Goal: Task Accomplishment & Management: Manage account settings

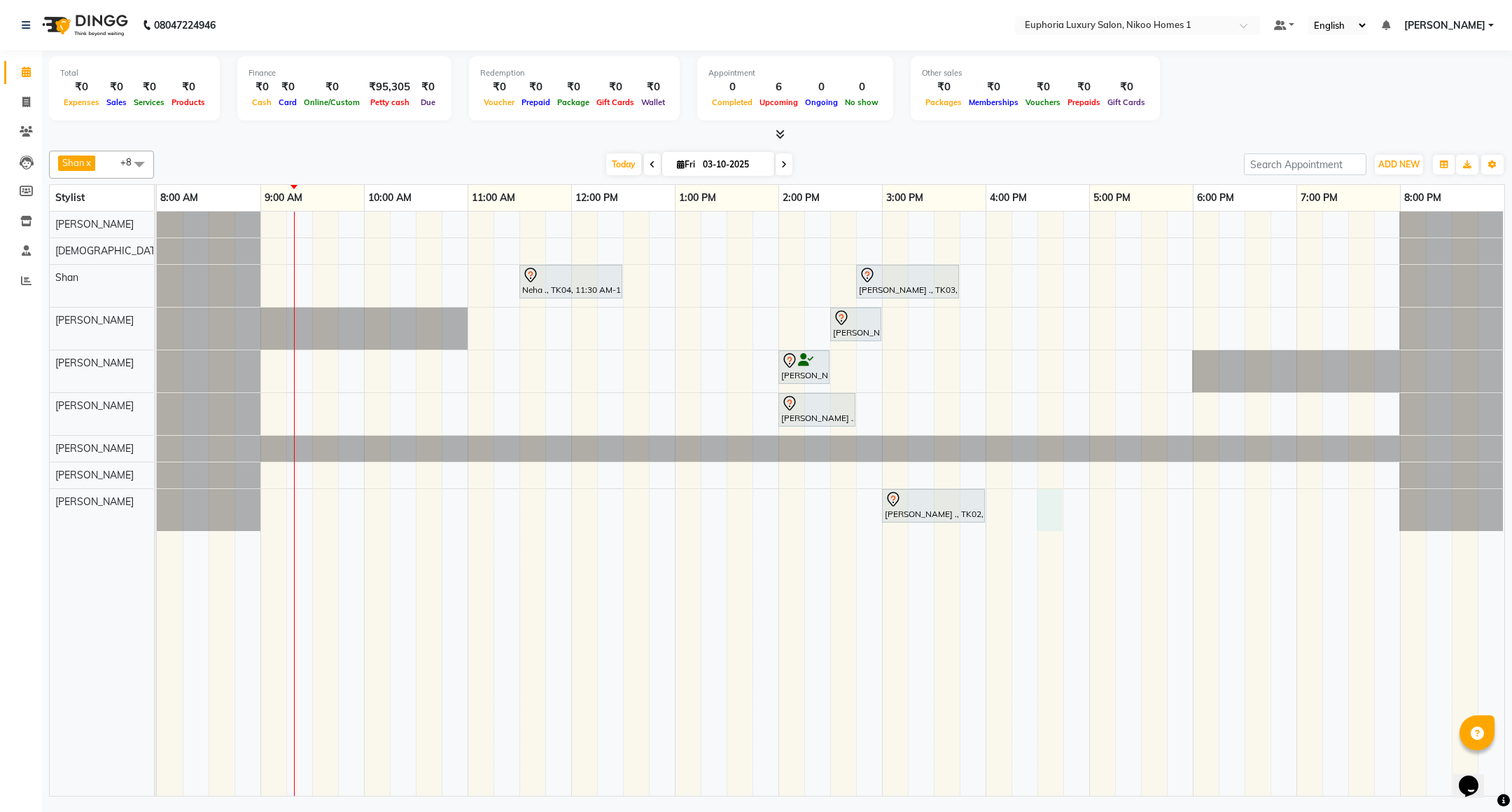
click at [1046, 515] on div "Neha ., TK04, 11:30 AM-12:30 PM, EP-Artistic Cut - Creative Stylist [PERSON_NAM…" at bounding box center [830, 503] width 1347 height 584
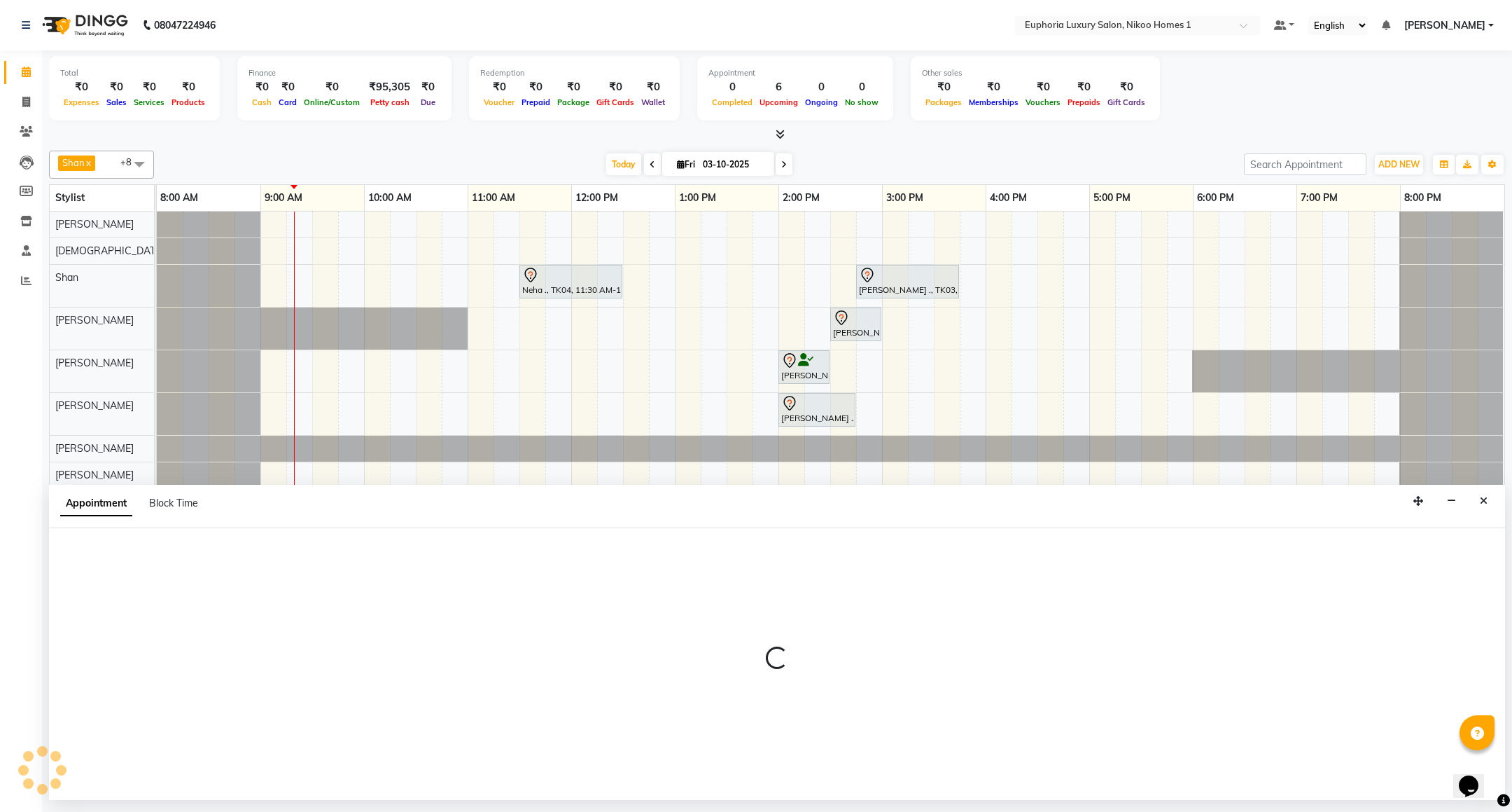
select select "93567"
select select "990"
select select "tentative"
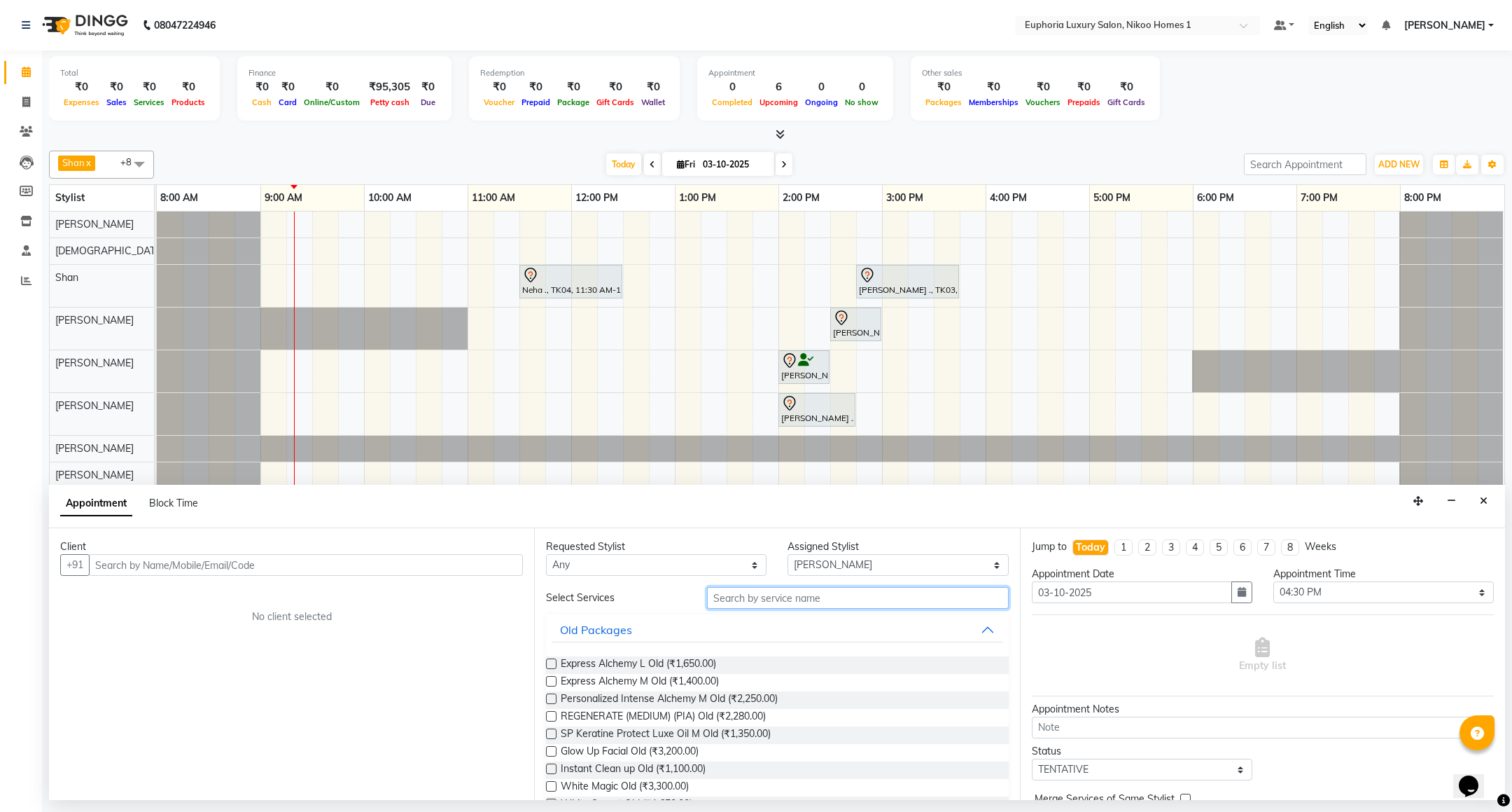
click at [861, 599] on input "text" at bounding box center [857, 597] width 301 height 22
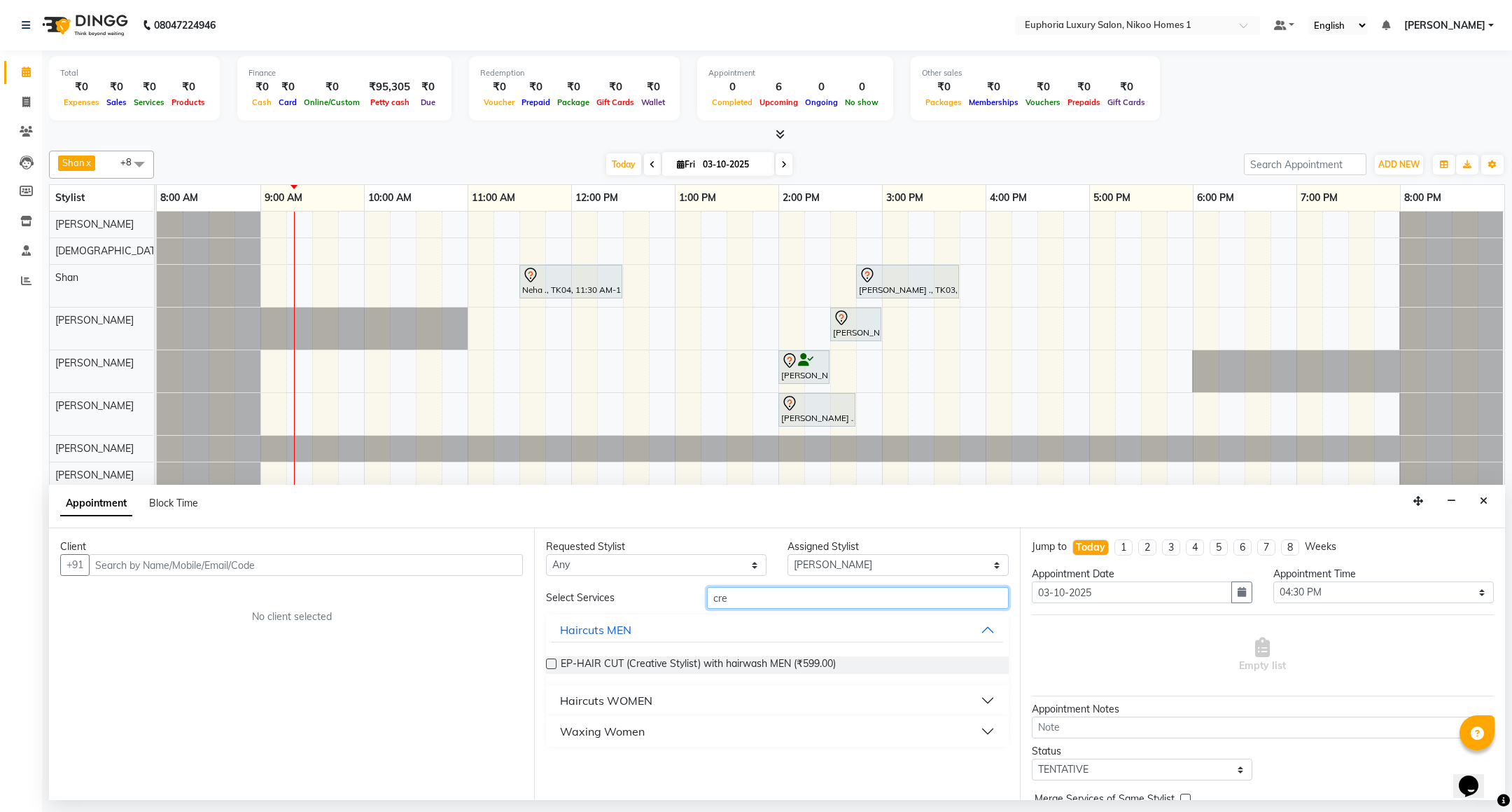
type input "cre"
click at [602, 695] on div "Haircuts WOMEN" at bounding box center [605, 700] width 93 height 17
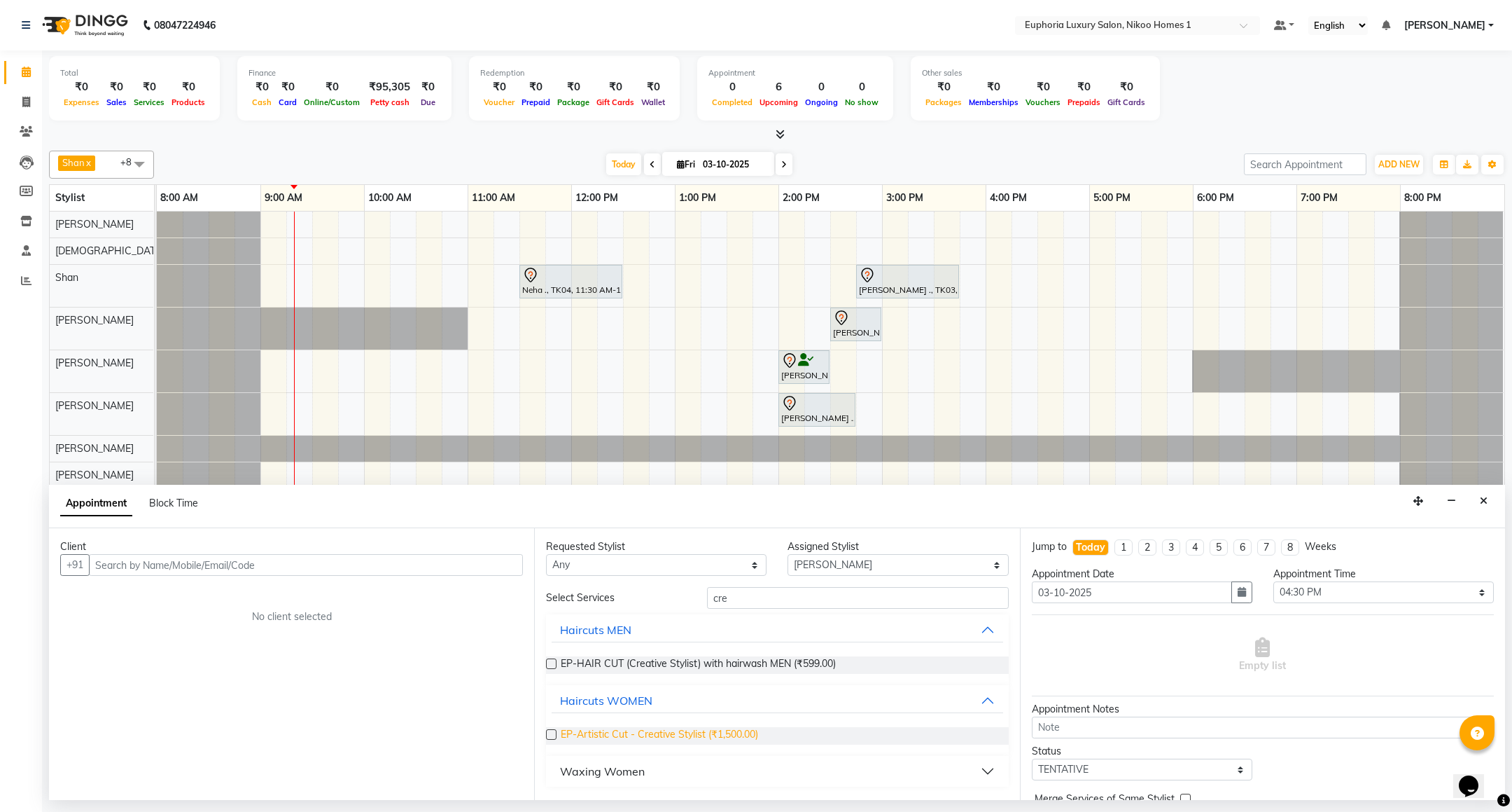
click at [678, 736] on span "EP-Artistic Cut - Creative Stylist (₹1,500.00)" at bounding box center [659, 735] width 197 height 18
checkbox input "false"
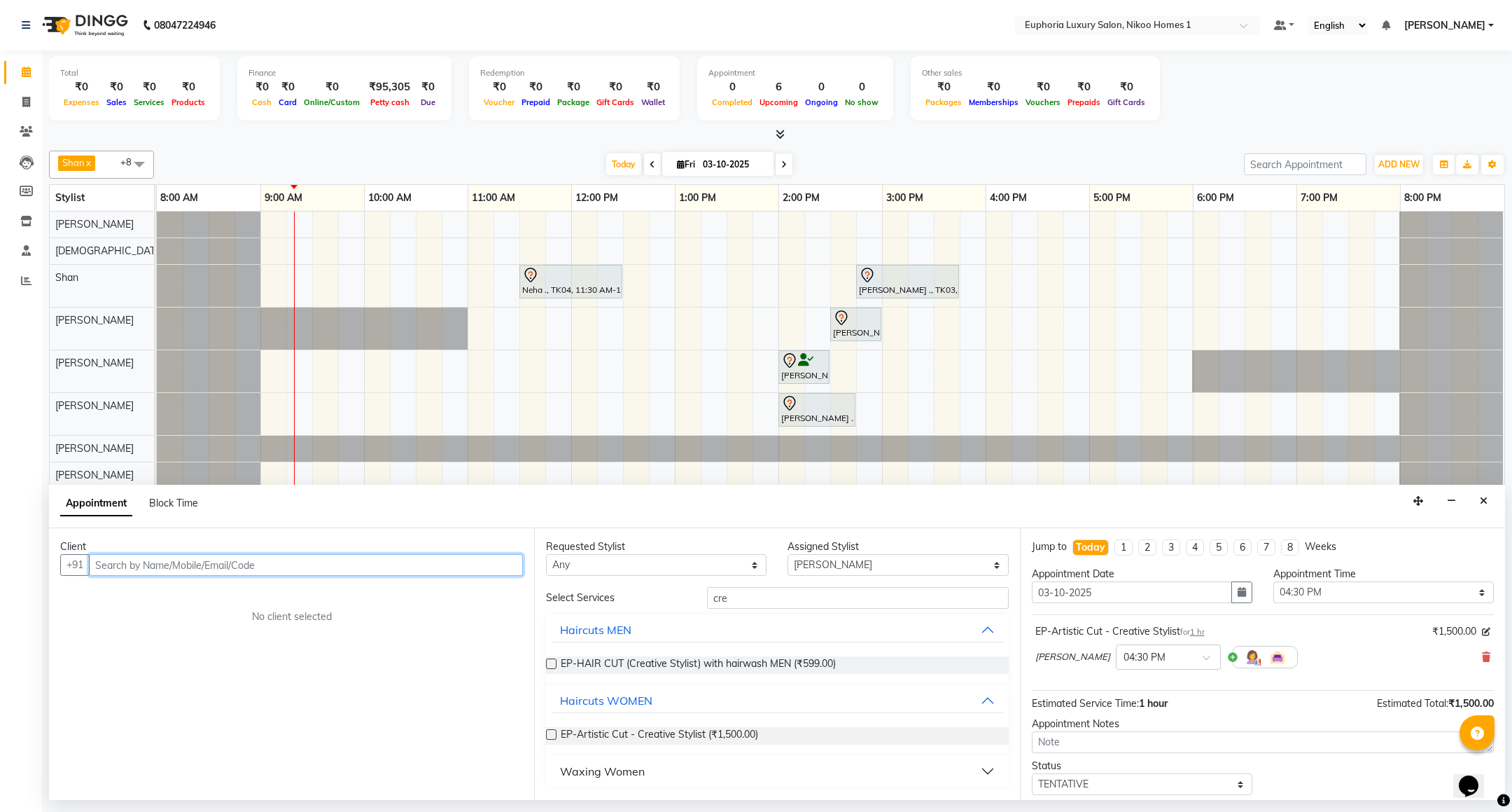
click at [340, 567] on input "text" at bounding box center [305, 565] width 434 height 22
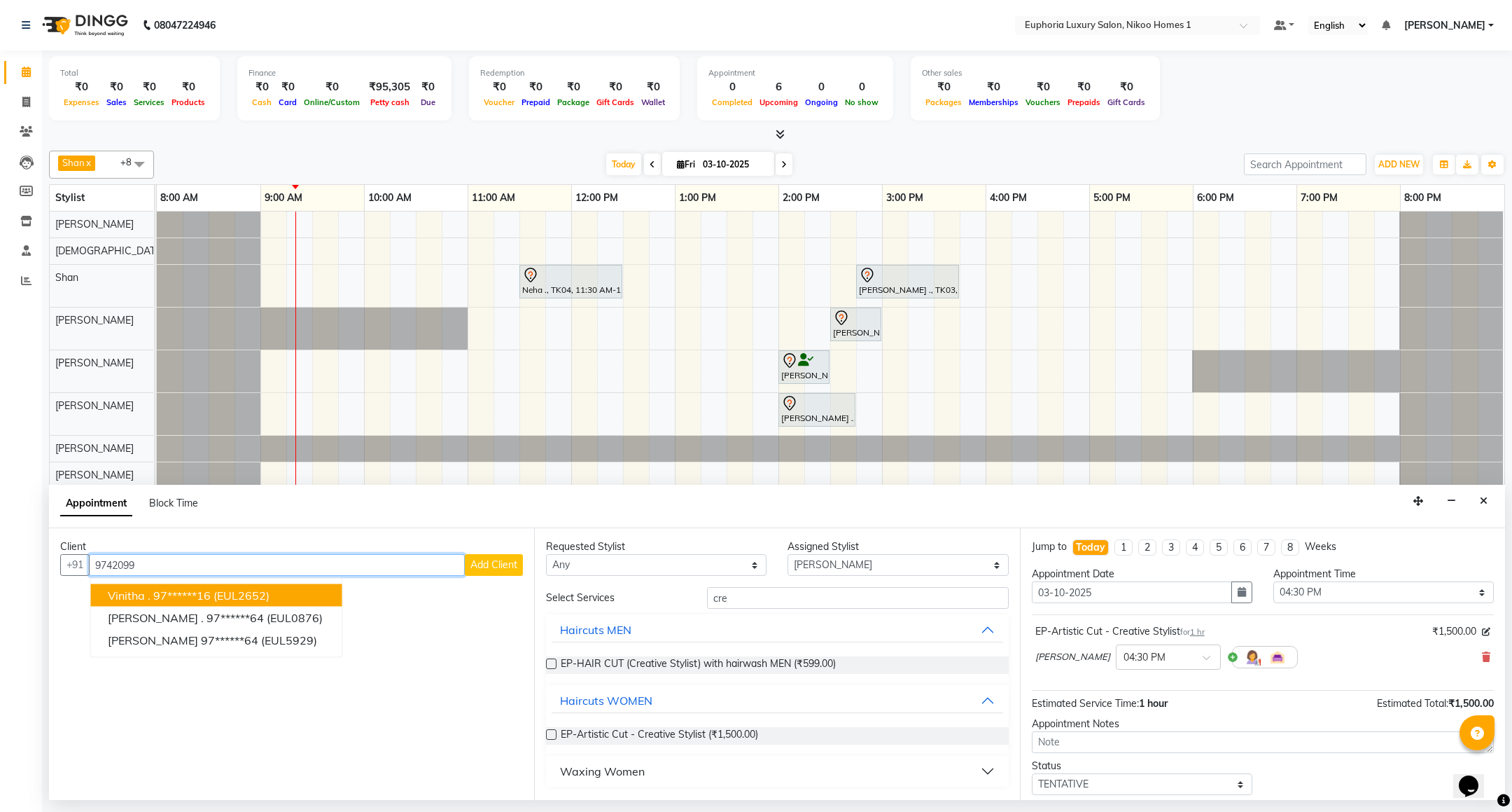
click at [271, 591] on button "Vinitha . 97******16 (EUL2652)" at bounding box center [217, 595] width 251 height 23
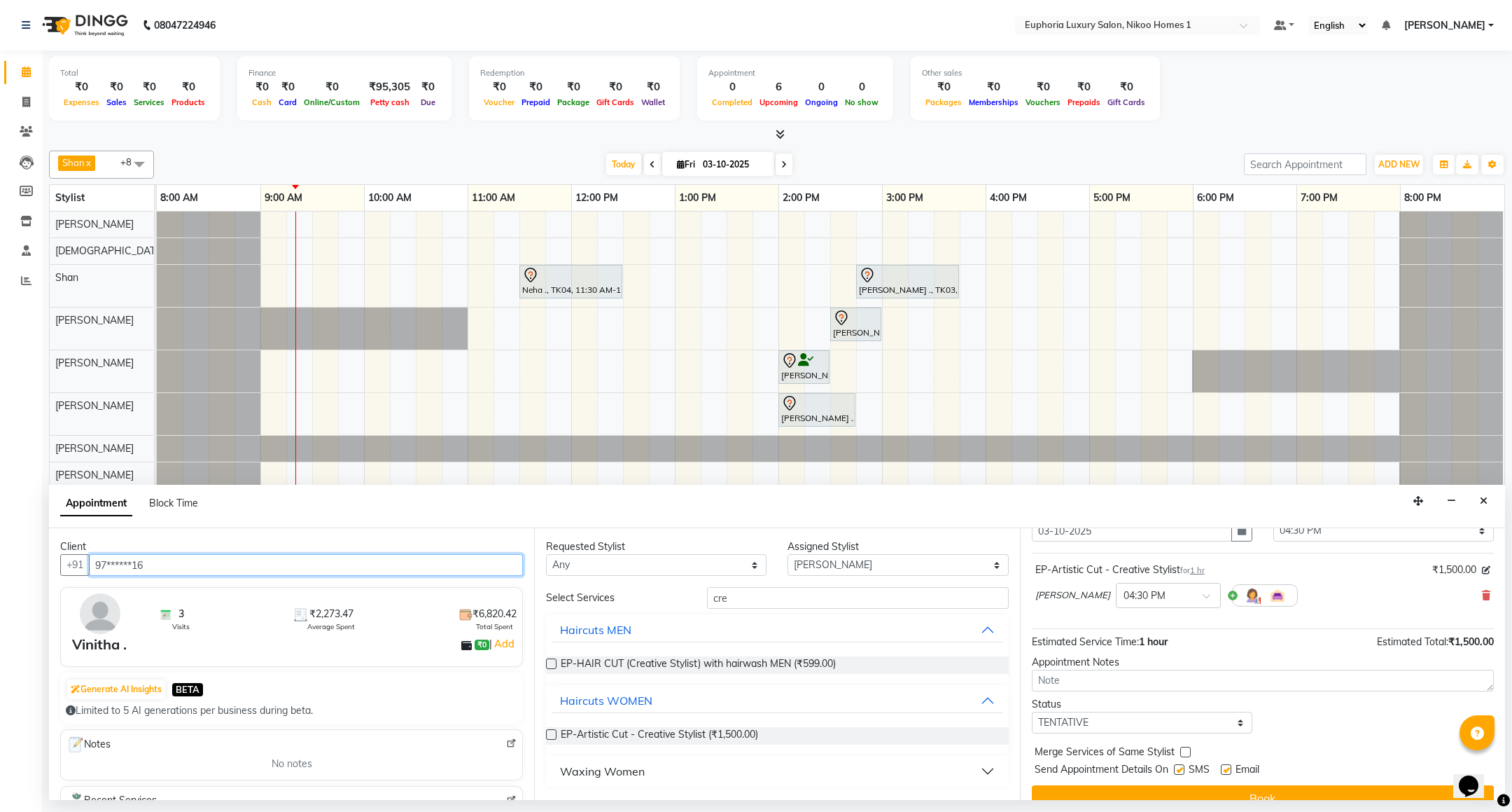
scroll to position [86, 0]
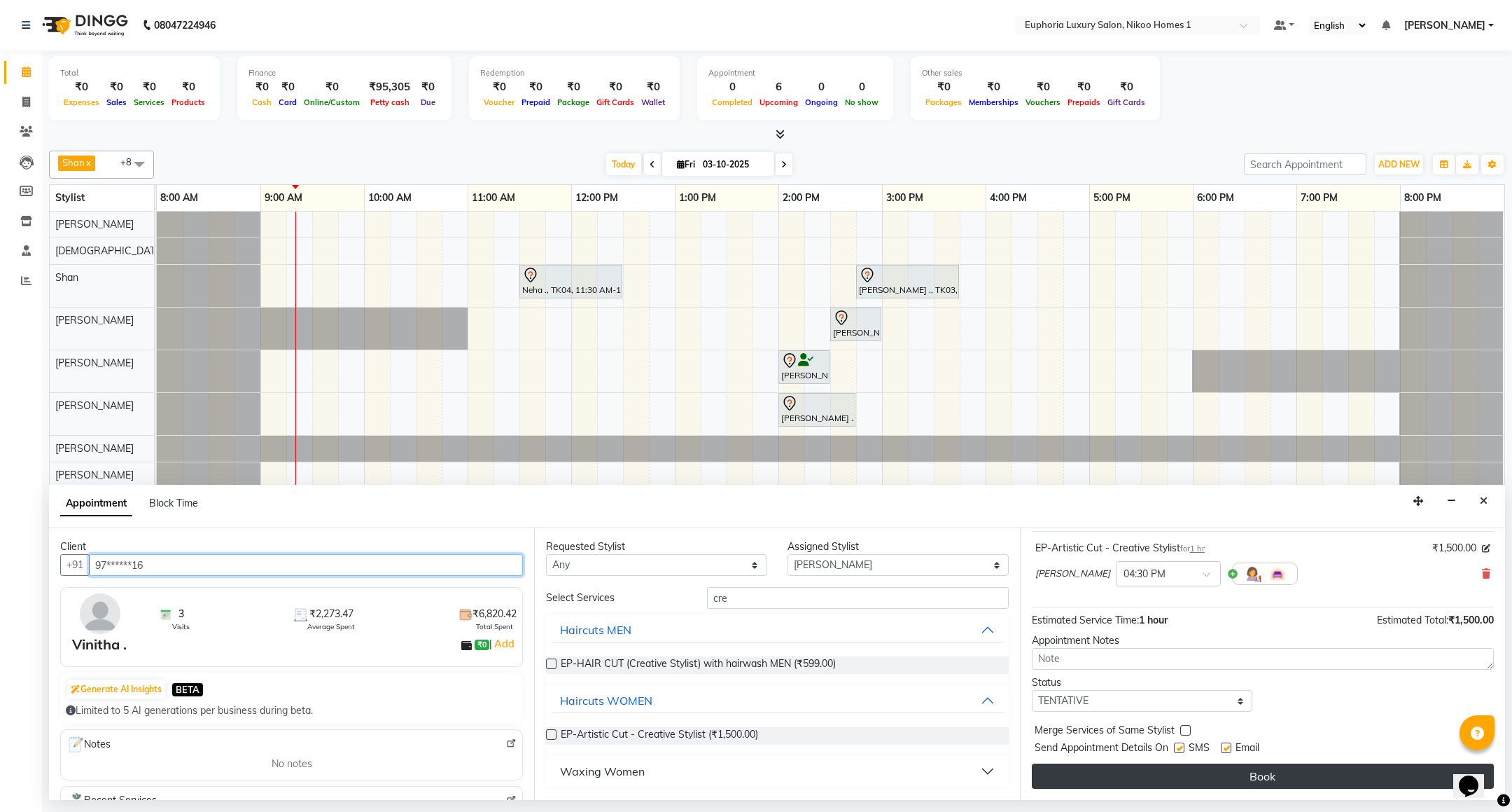
type input "97******16"
drag, startPoint x: 1175, startPoint y: 781, endPoint x: 1143, endPoint y: 806, distance: 40.6
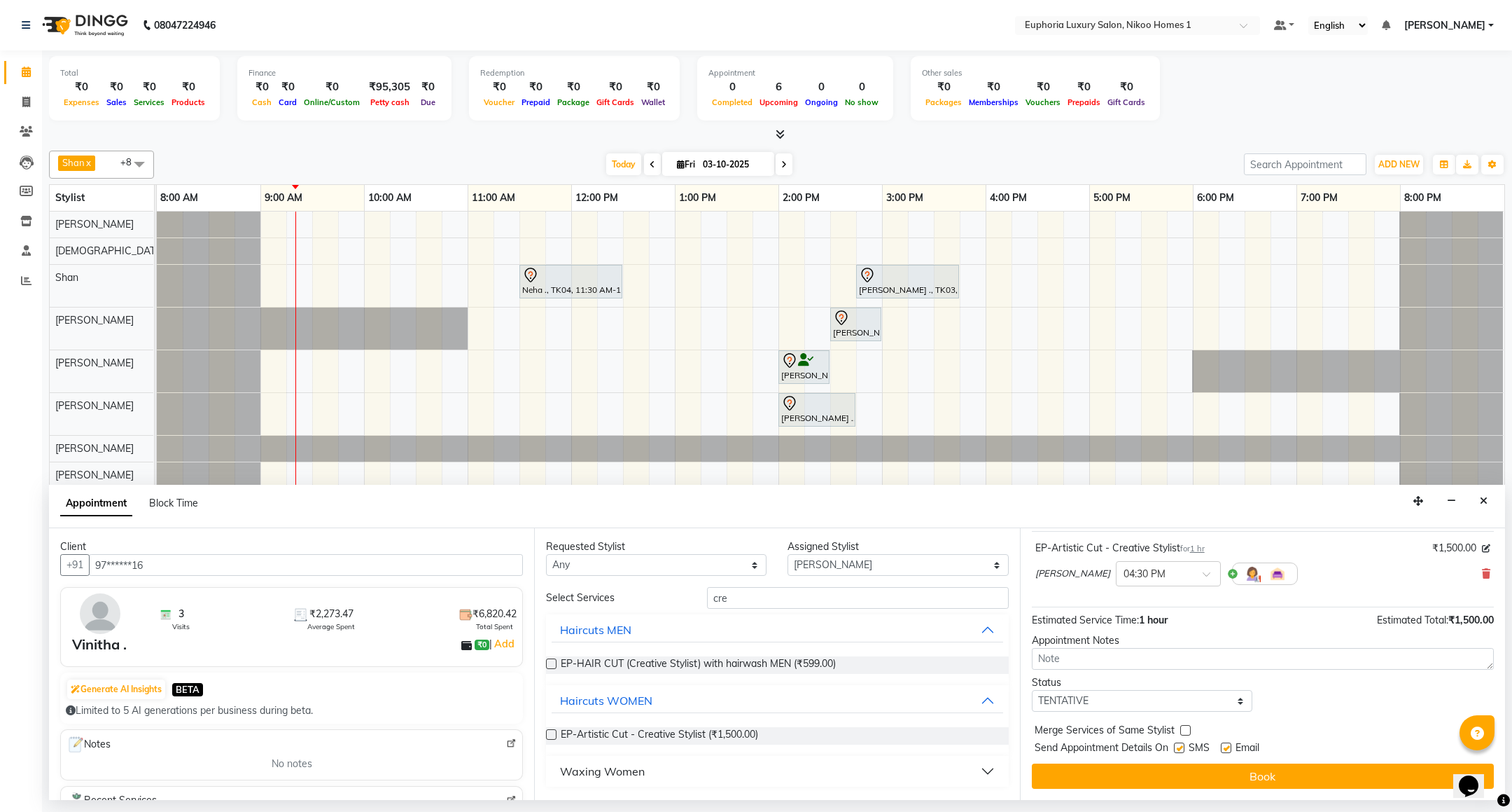
click at [1151, 803] on div "08047224946 Select Location × Euphoria Luxury Salon, Nikoo Homes 1 Default Pane…" at bounding box center [756, 406] width 1512 height 812
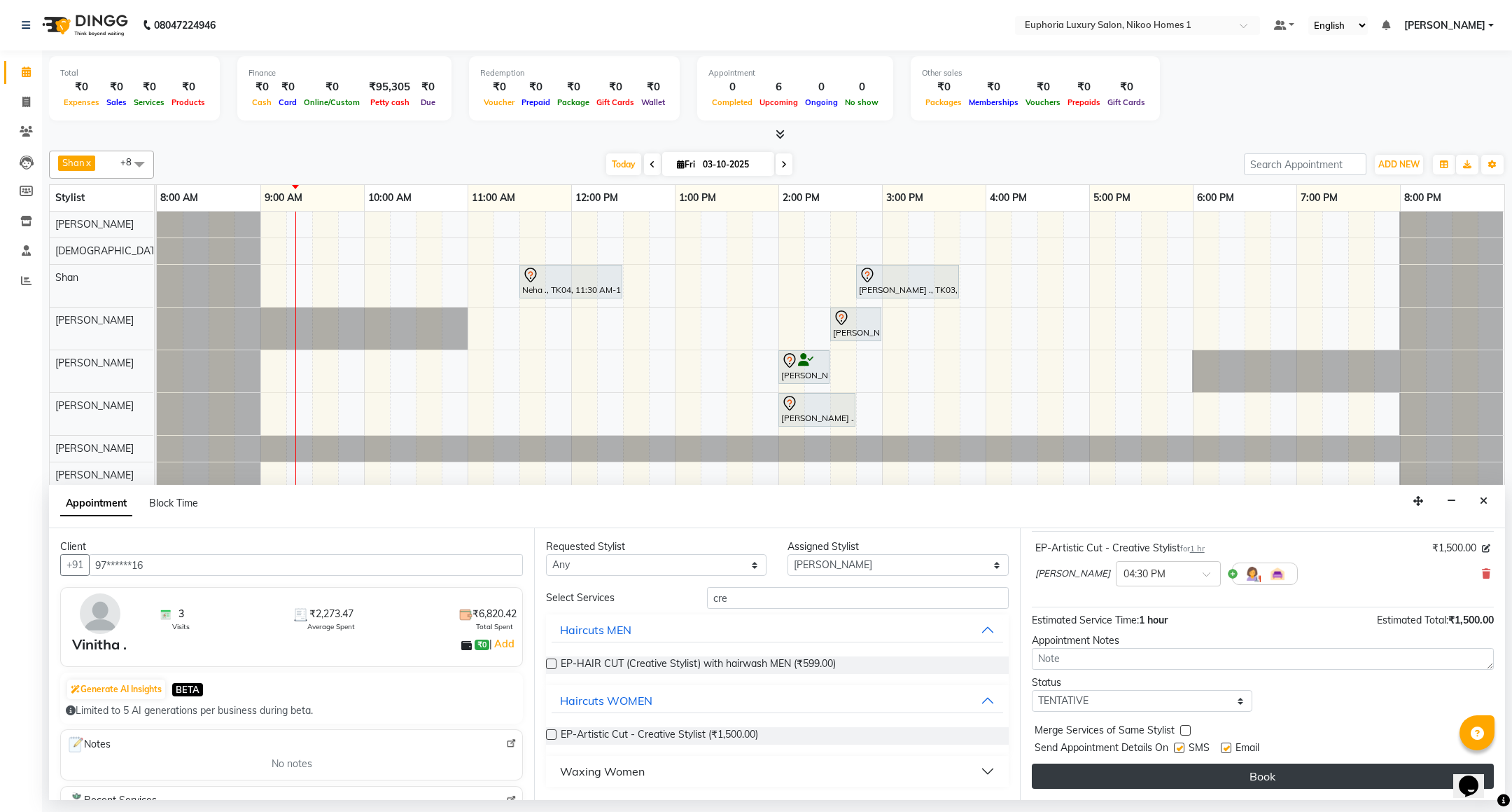
click at [1164, 780] on button "Book" at bounding box center [1262, 776] width 462 height 25
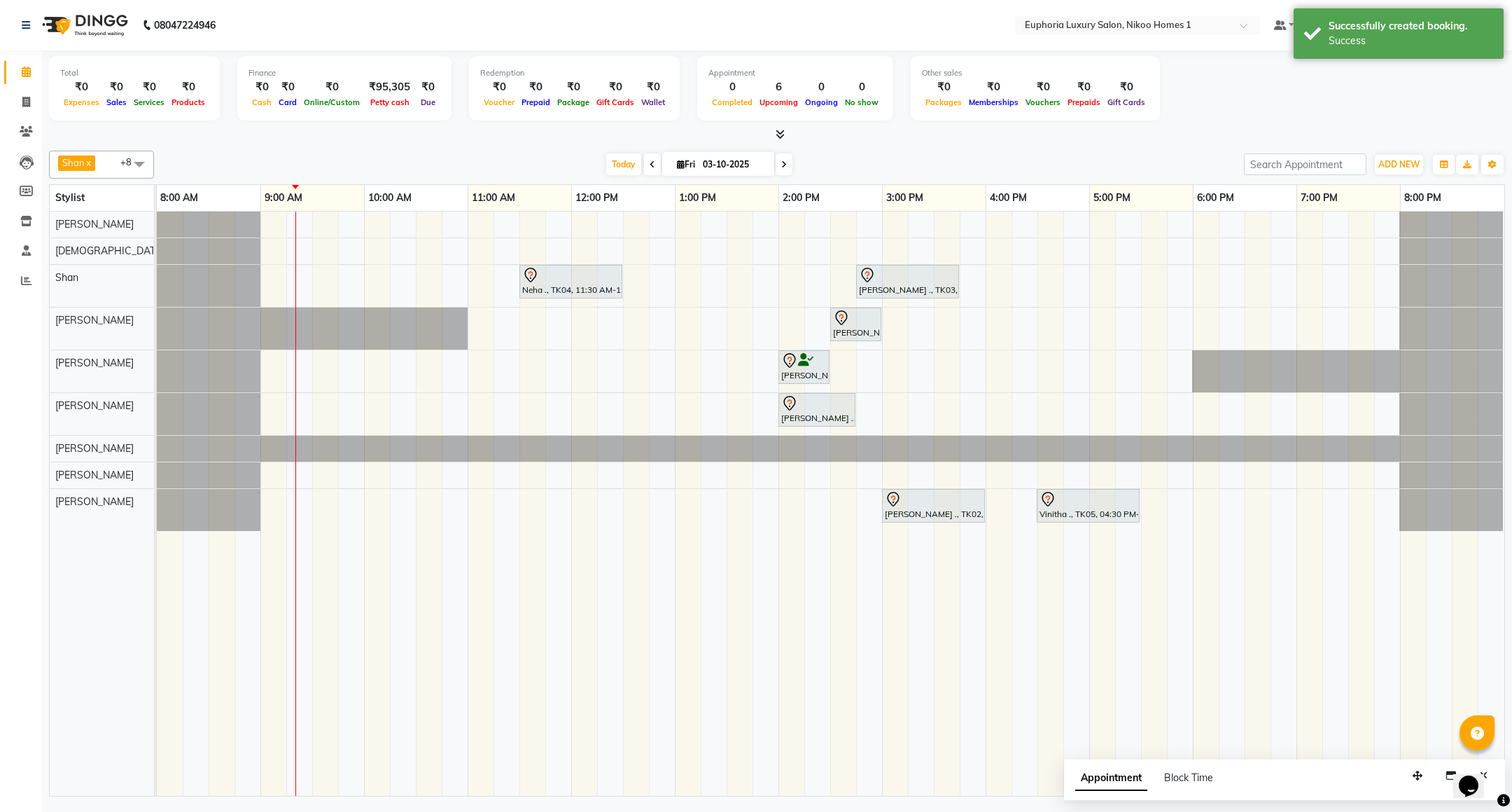
click at [374, 230] on div "Neha ., TK04, 11:30 AM-12:30 PM, EP-Artistic Cut - Creative Stylist Suman Chand…" at bounding box center [830, 503] width 1347 height 584
select select "85468"
select select "tentative"
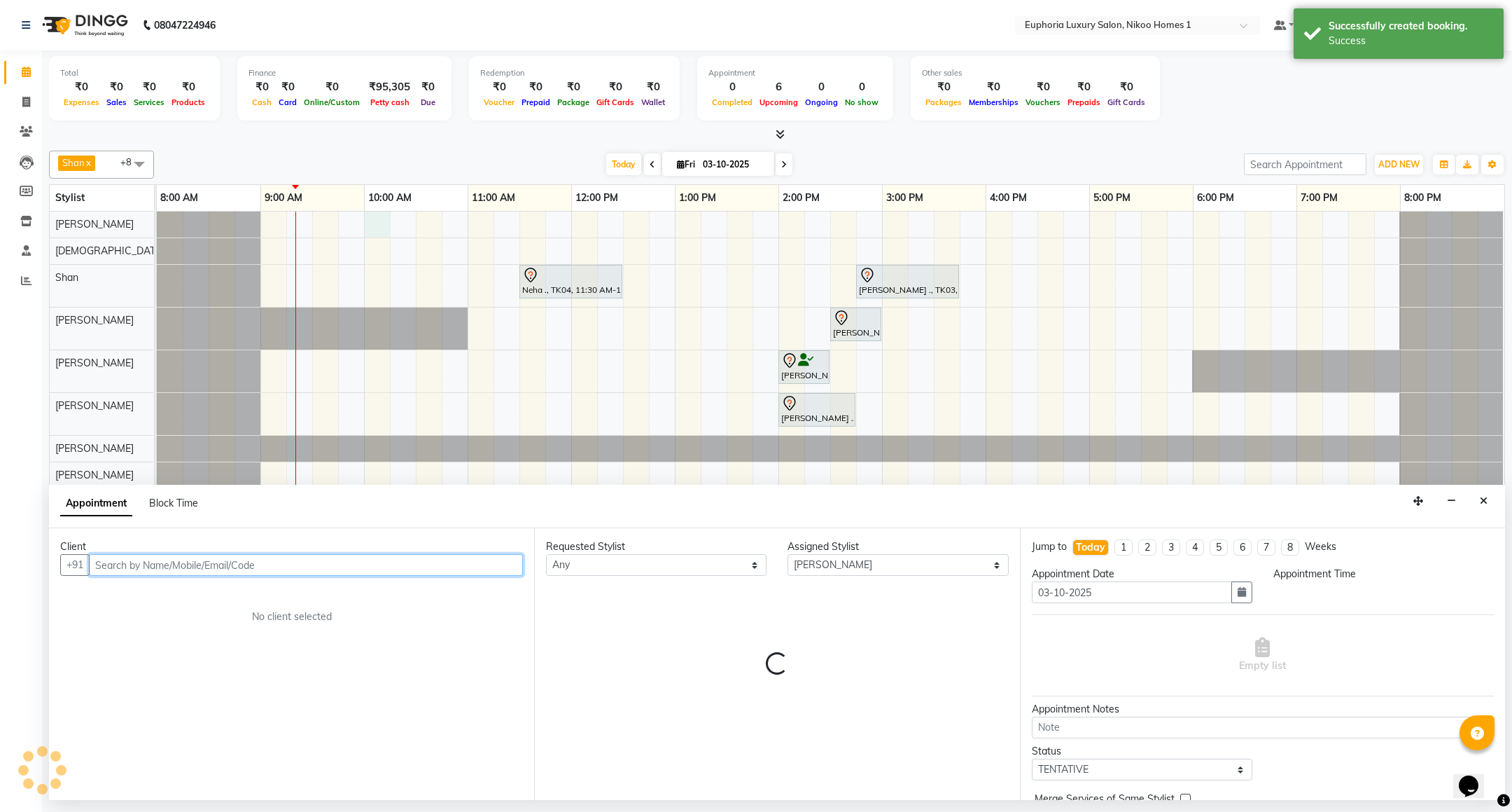
select select "600"
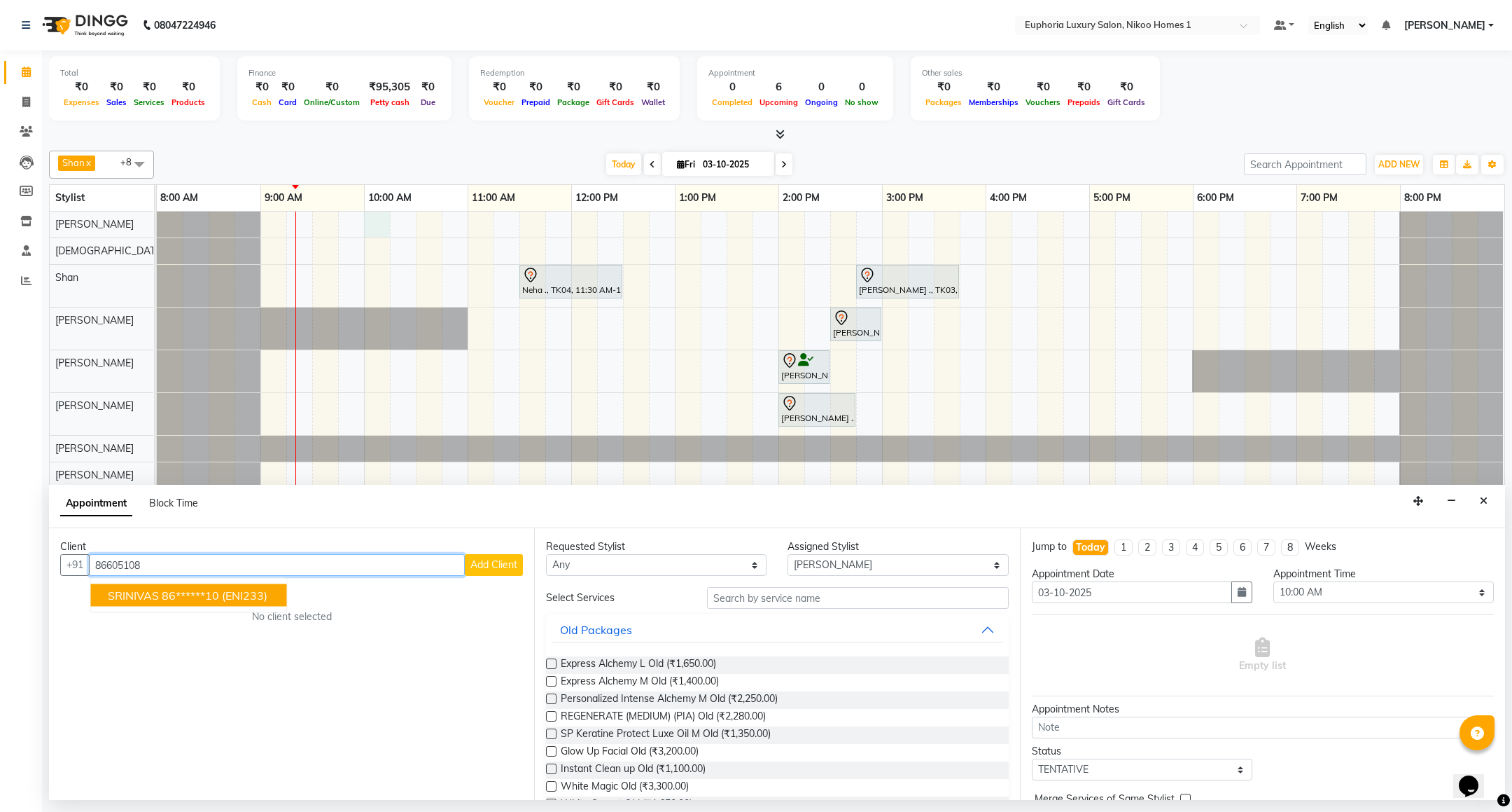
click at [236, 594] on span "(ENI233)" at bounding box center [245, 594] width 46 height 14
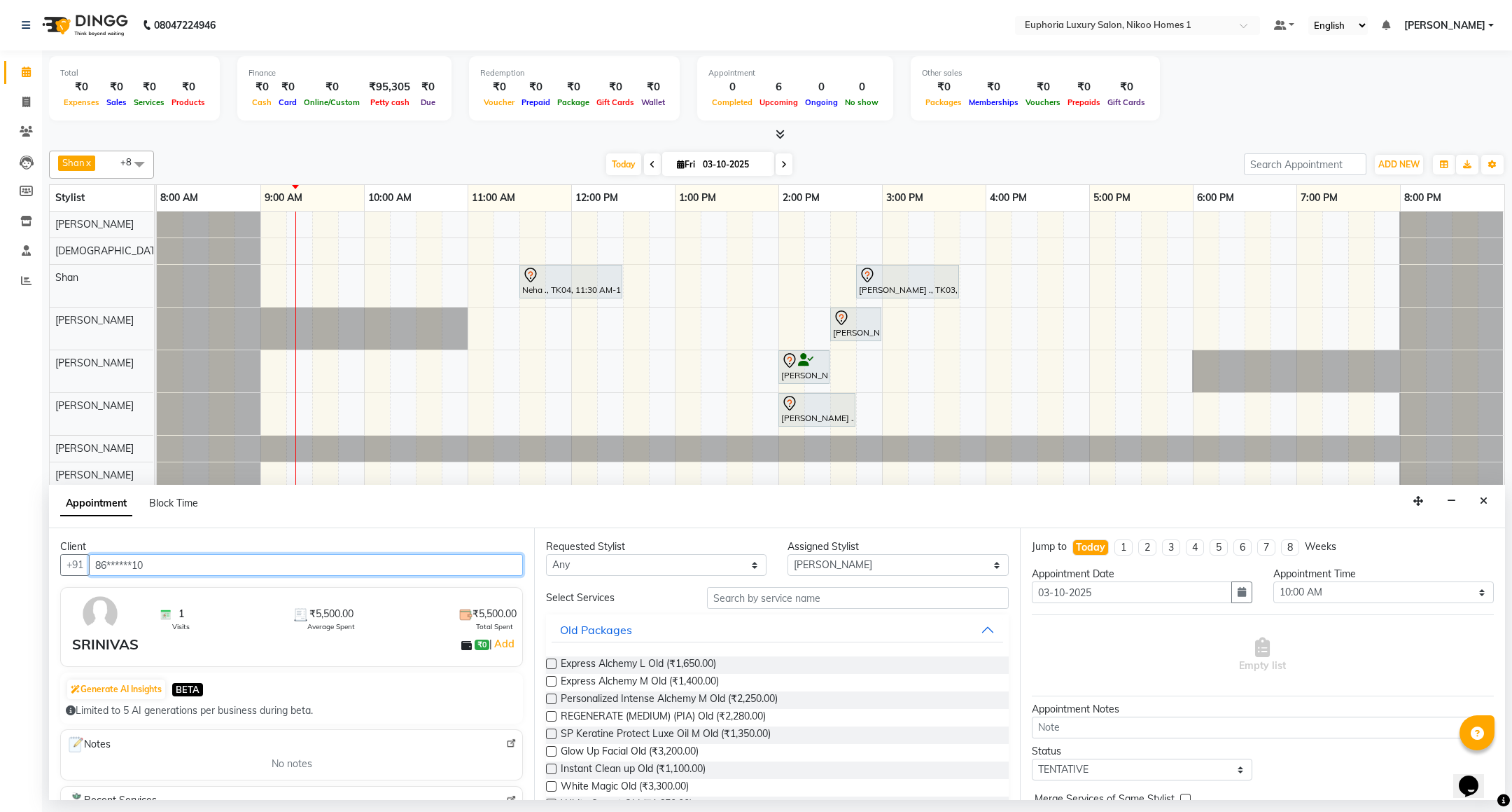
type input "86******10"
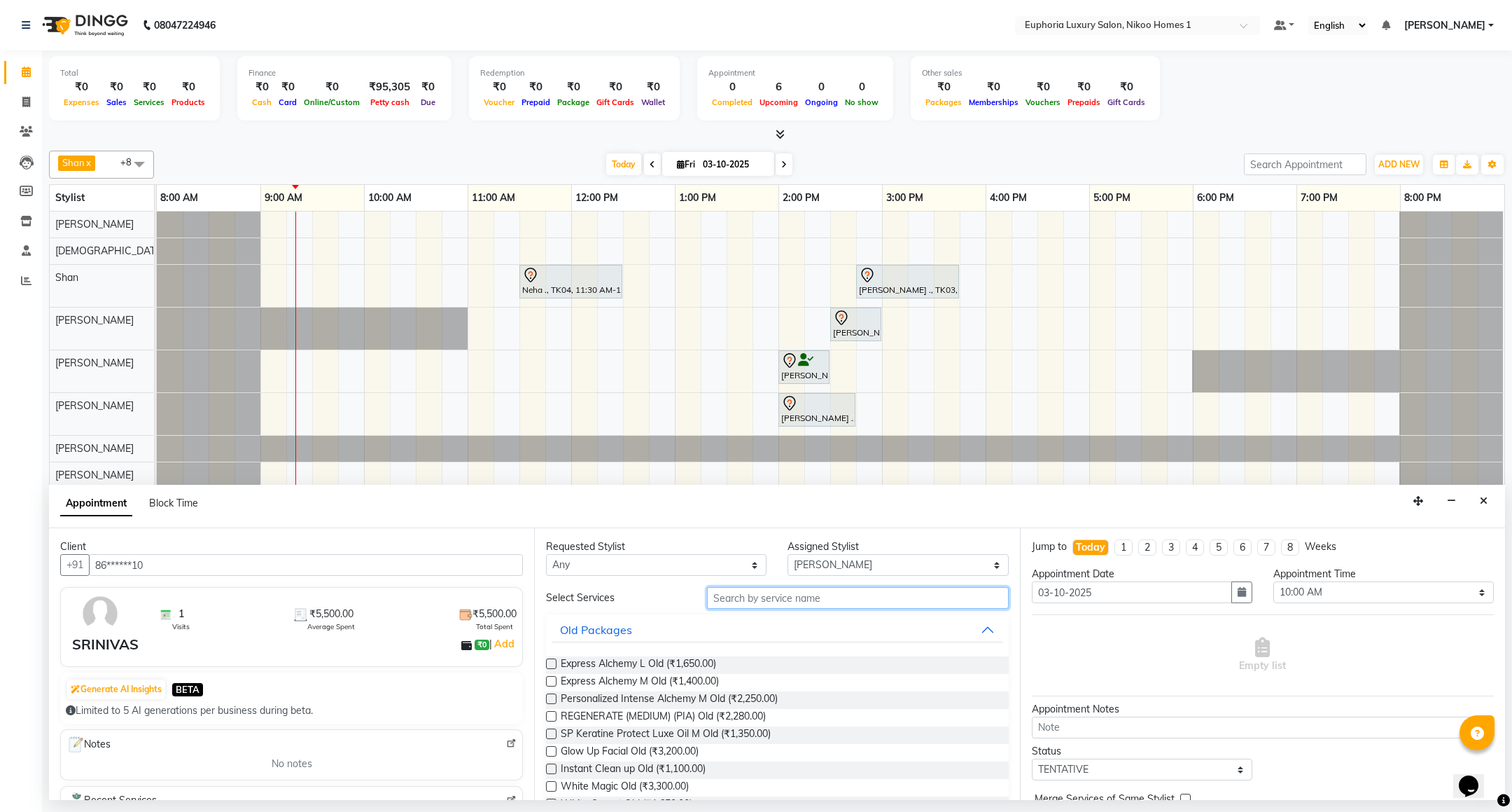
click at [717, 608] on input "text" at bounding box center [857, 597] width 301 height 22
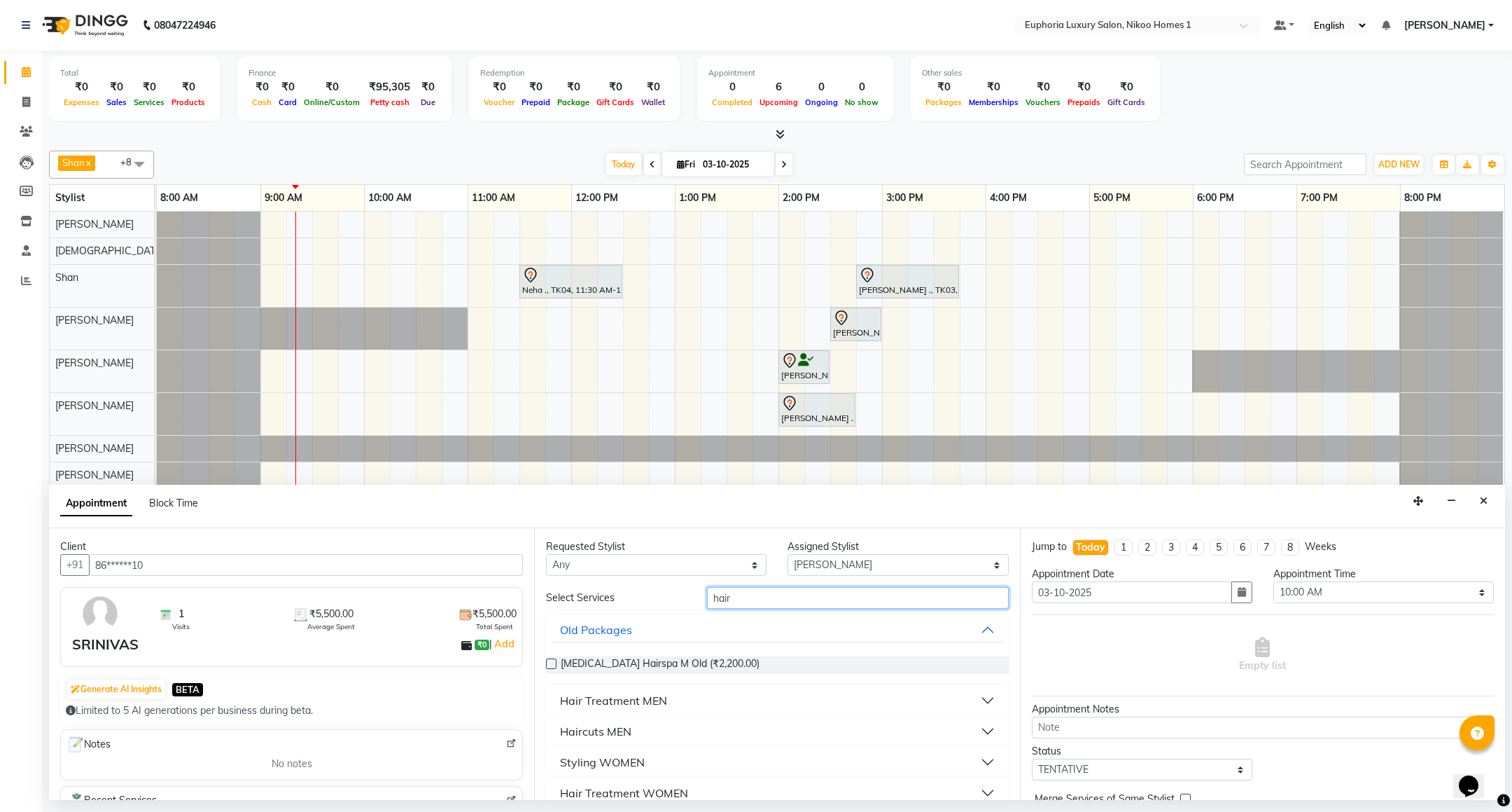
type input "hair"
click at [624, 708] on div "Hair Treatment MEN" at bounding box center [613, 700] width 107 height 17
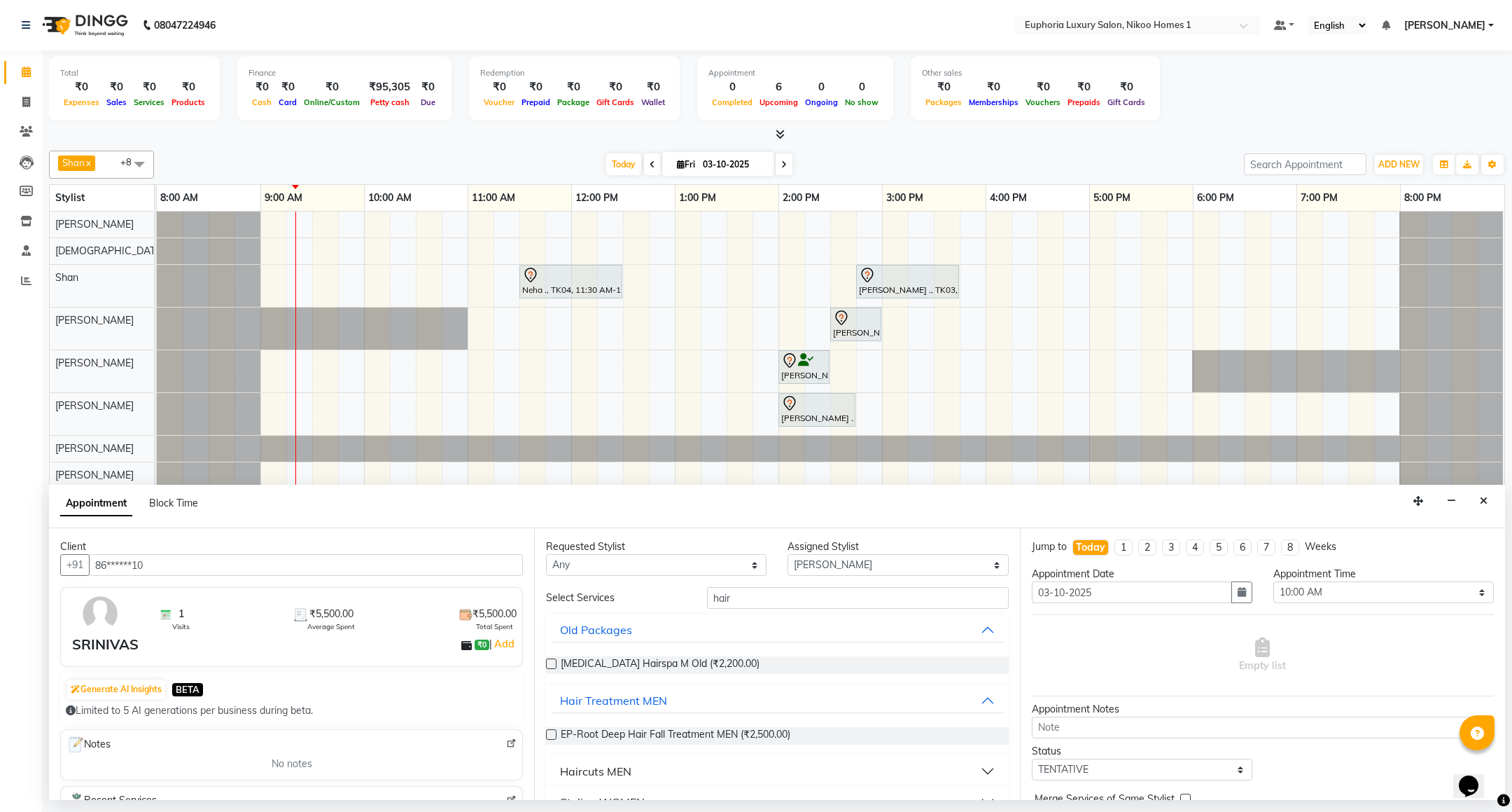
click at [615, 767] on div "Haircuts MEN" at bounding box center [595, 771] width 72 height 17
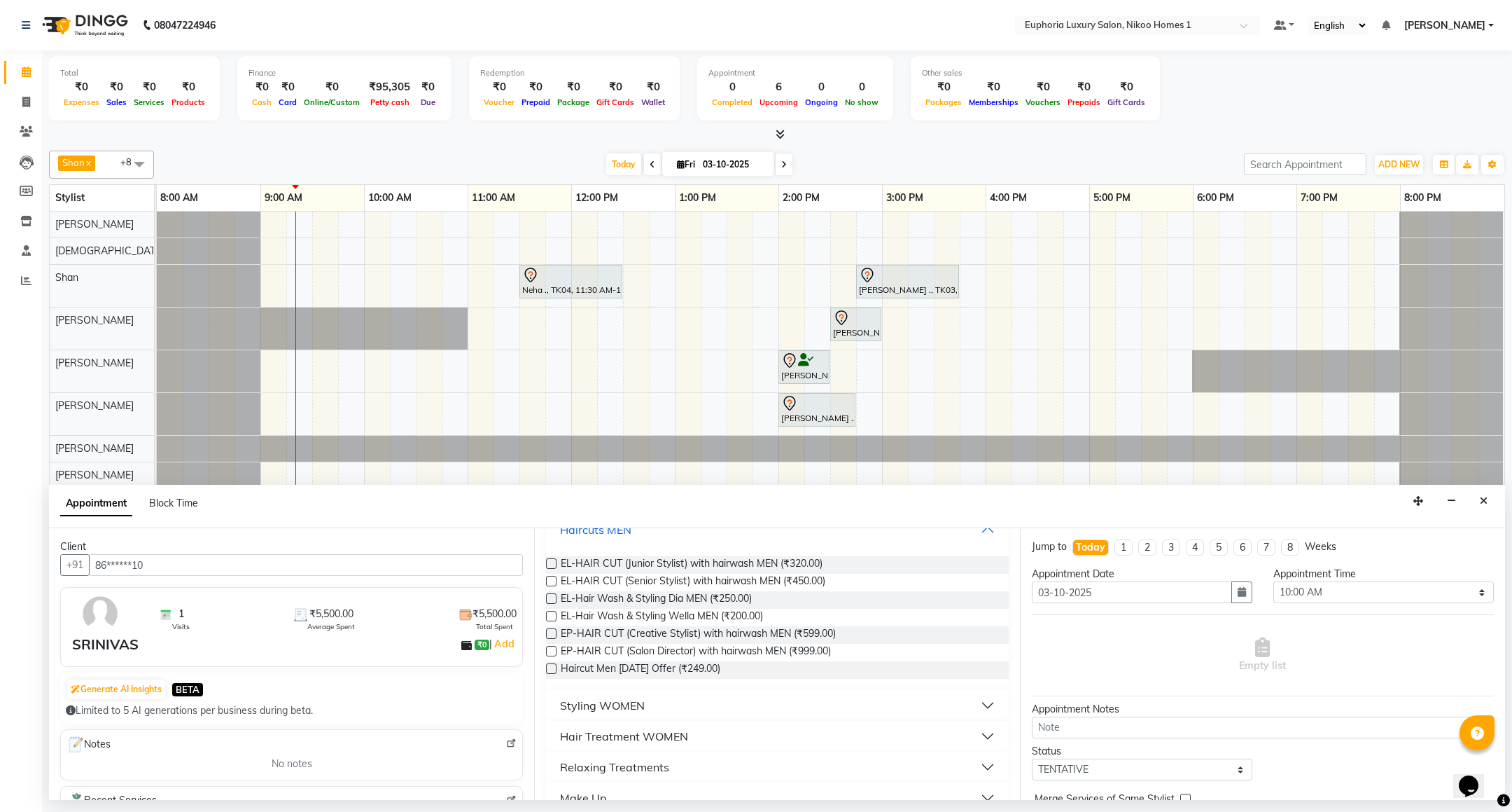
scroll to position [265, 0]
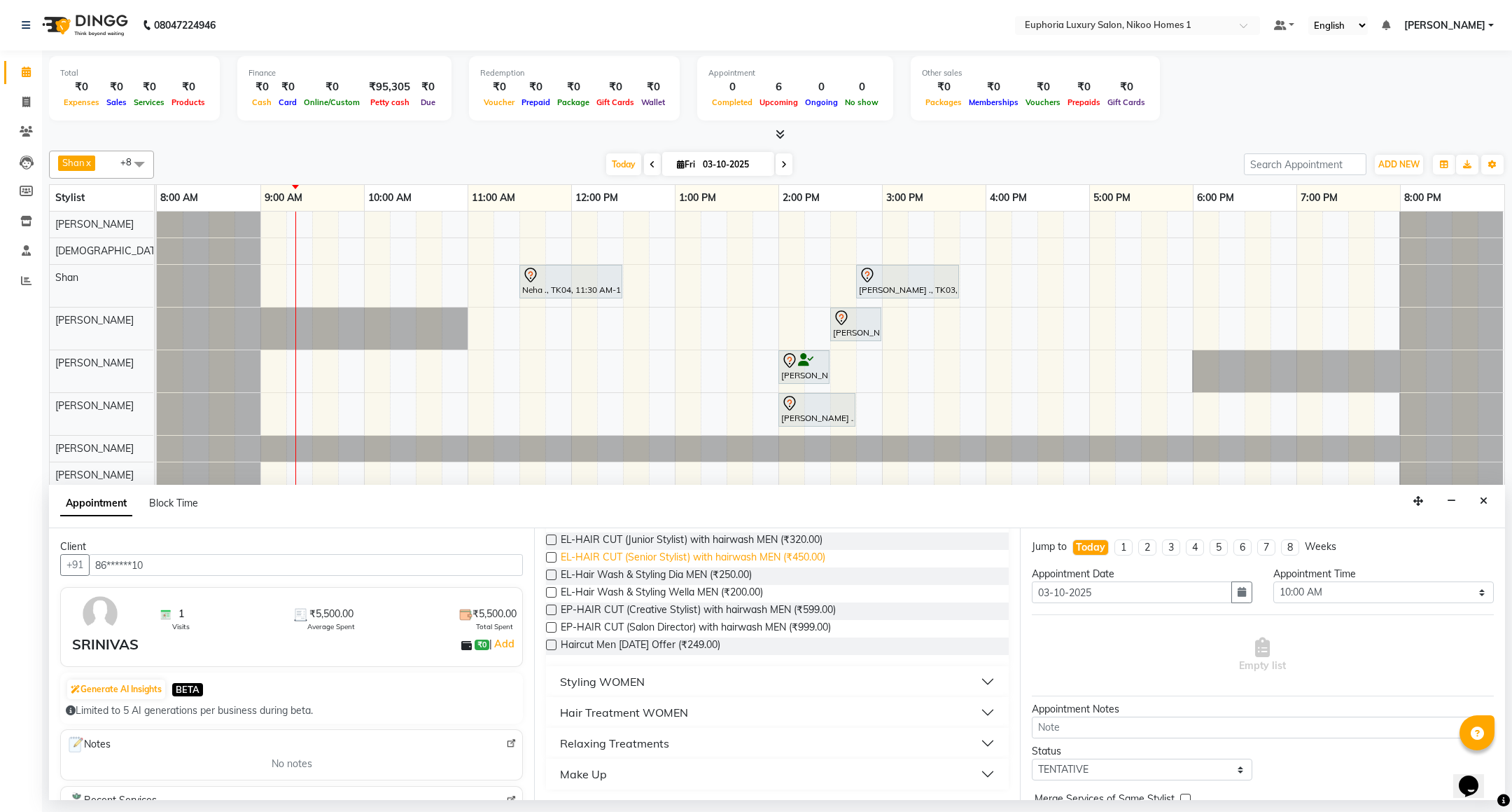
click at [766, 551] on span "EL-HAIR CUT (Senior Stylist) with hairwash MEN (₹450.00)" at bounding box center [692, 558] width 265 height 18
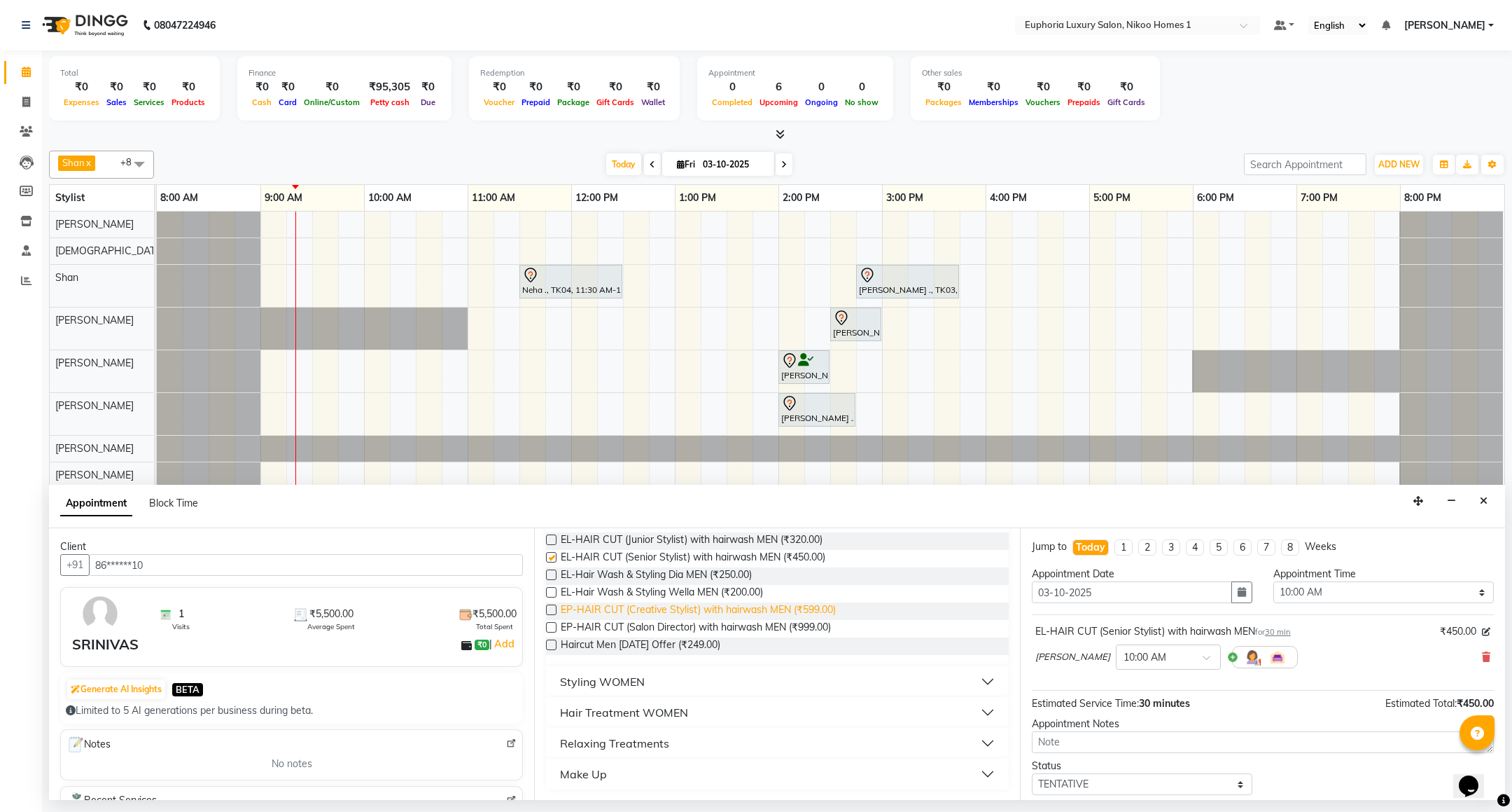
checkbox input "false"
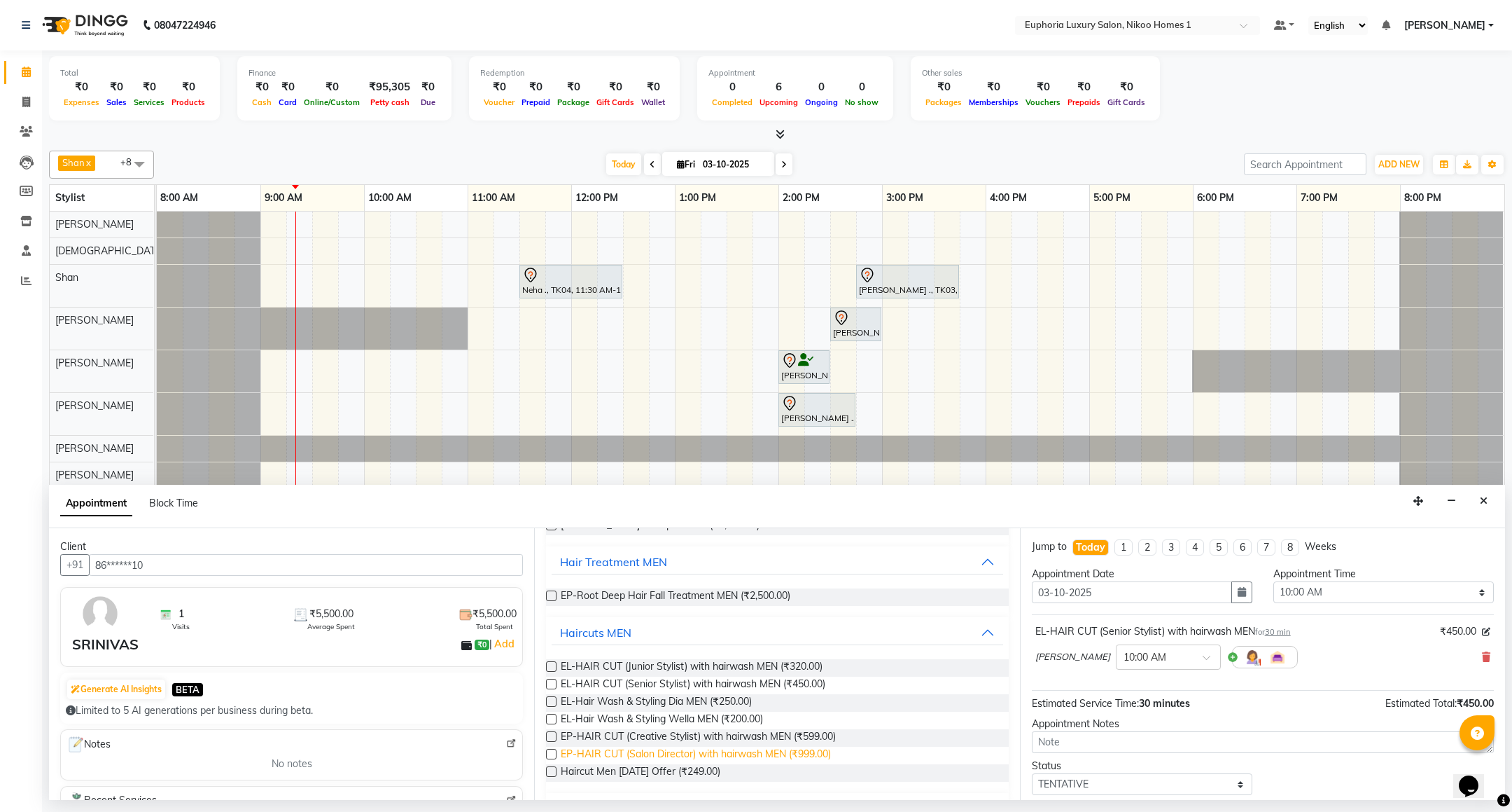
scroll to position [0, 0]
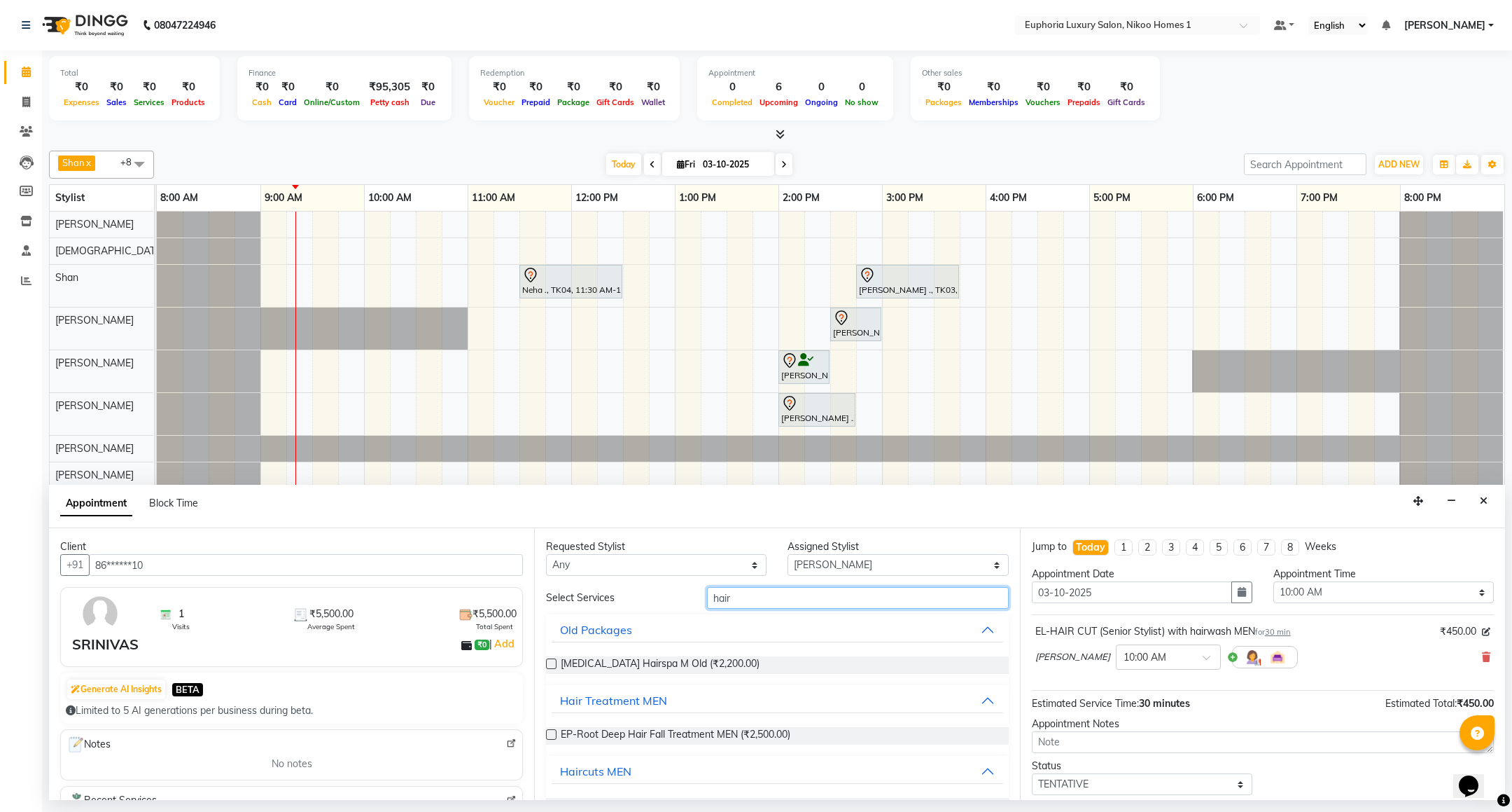
drag, startPoint x: 699, startPoint y: 602, endPoint x: 667, endPoint y: 611, distance: 33.2
click at [667, 611] on div "Select Services hair Old Packages Botox Hairspa M Old (₹2,200.00) Hair Treatmen…" at bounding box center [777, 820] width 462 height 468
type input "trim"
click at [639, 662] on span "EP-Beard Trim/Design MEN (₹250.00)" at bounding box center [669, 665] width 218 height 18
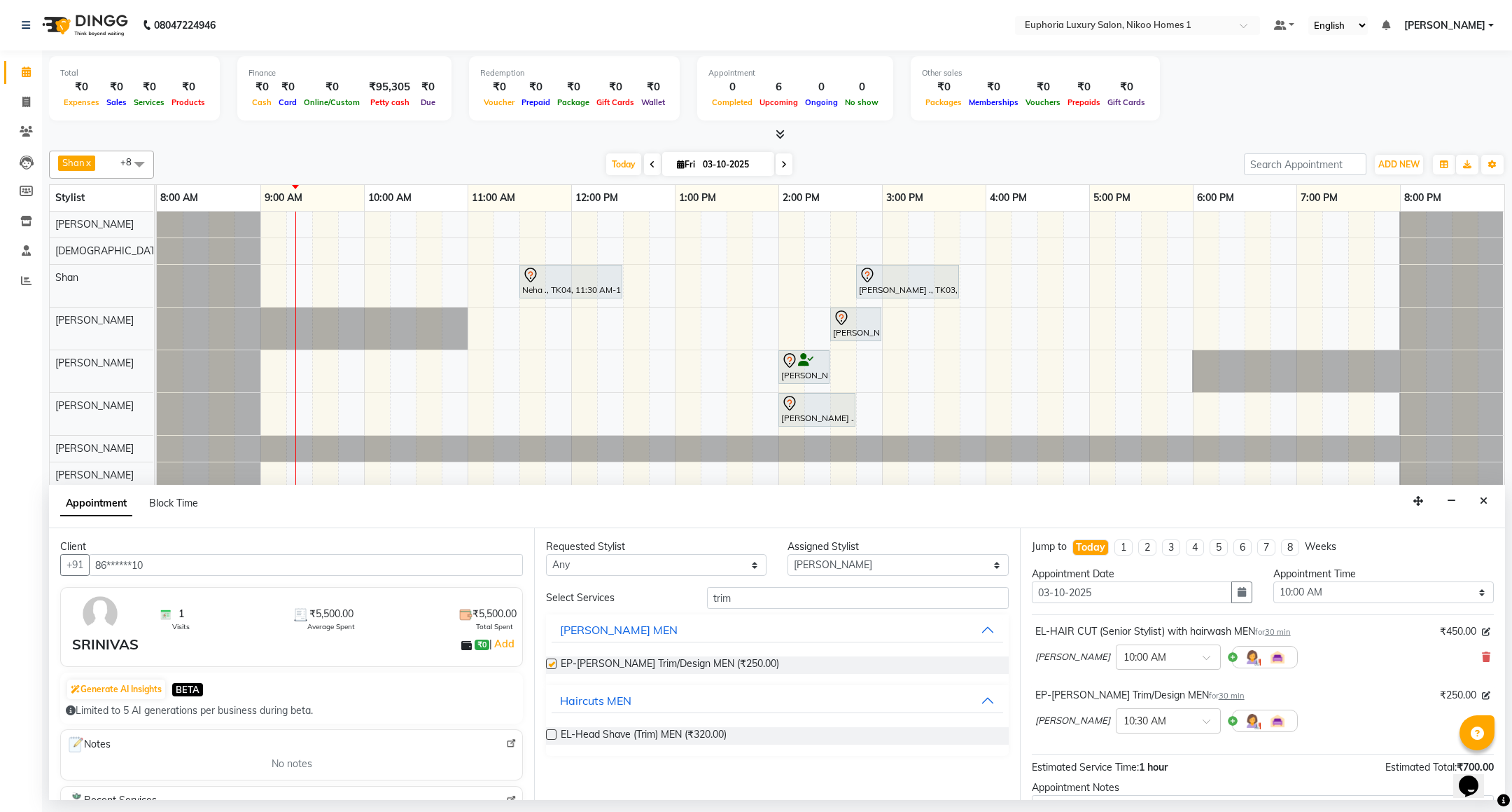
checkbox input "false"
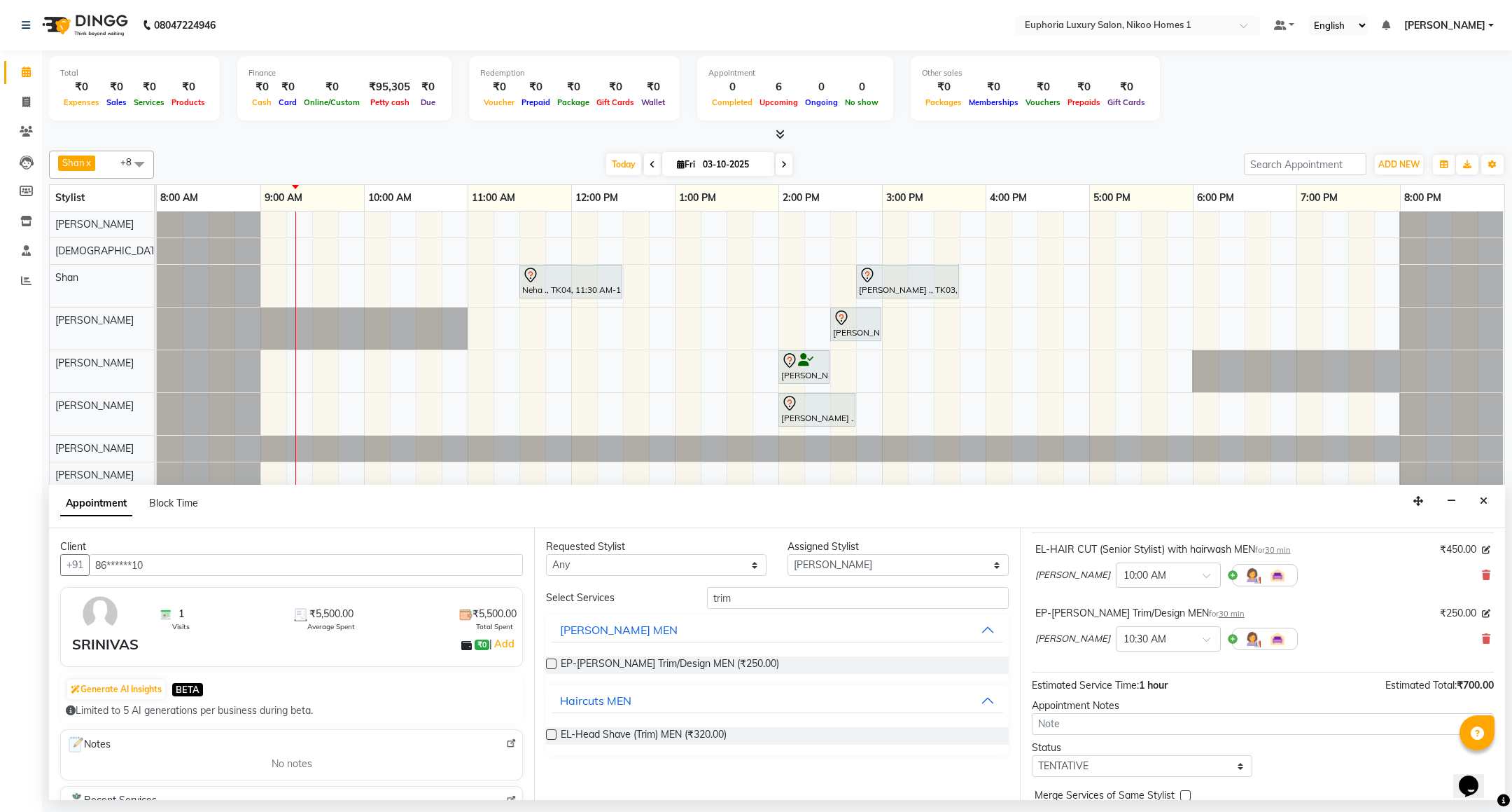
scroll to position [149, 0]
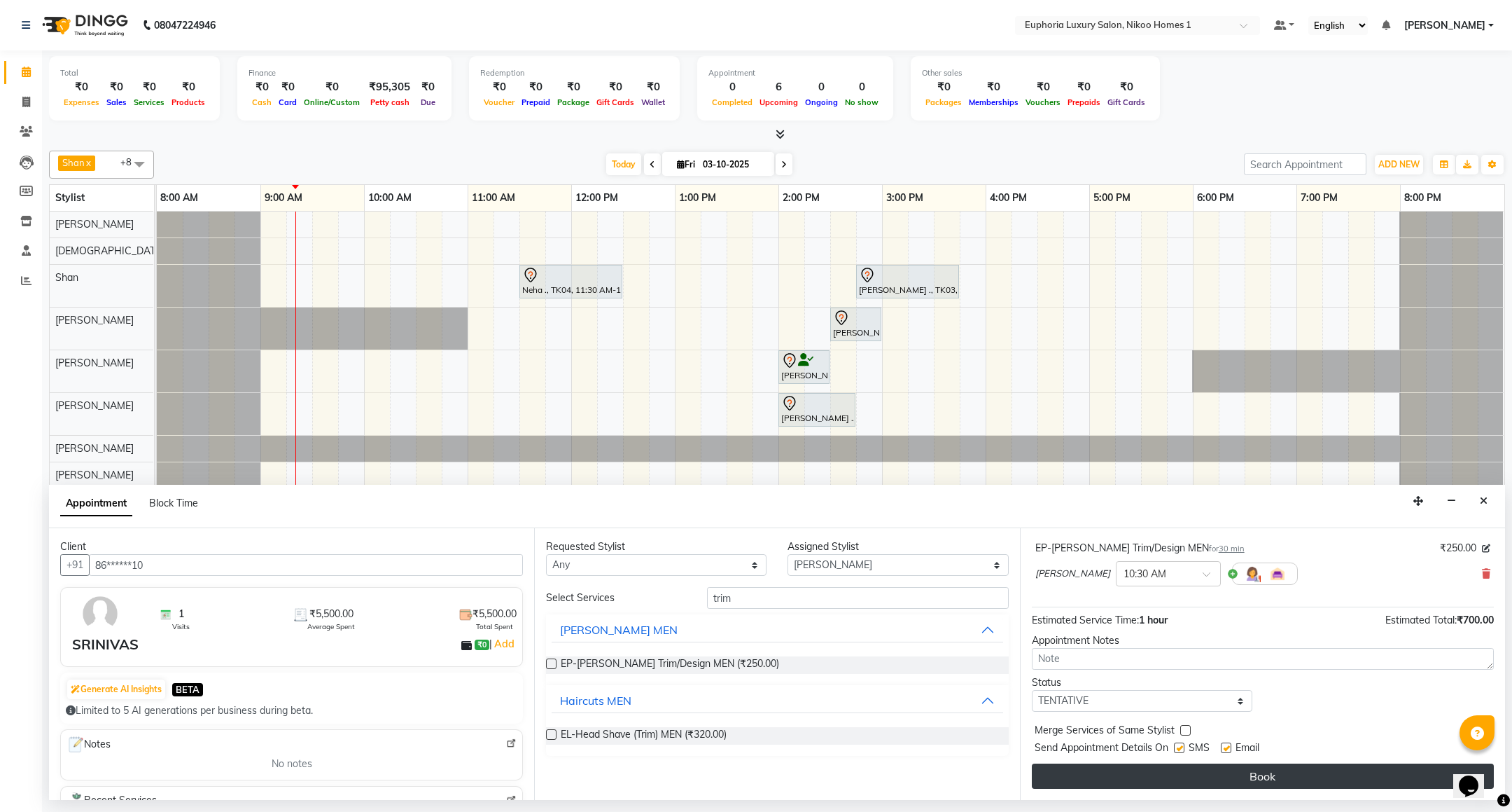
click at [1136, 775] on button "Book" at bounding box center [1262, 776] width 462 height 25
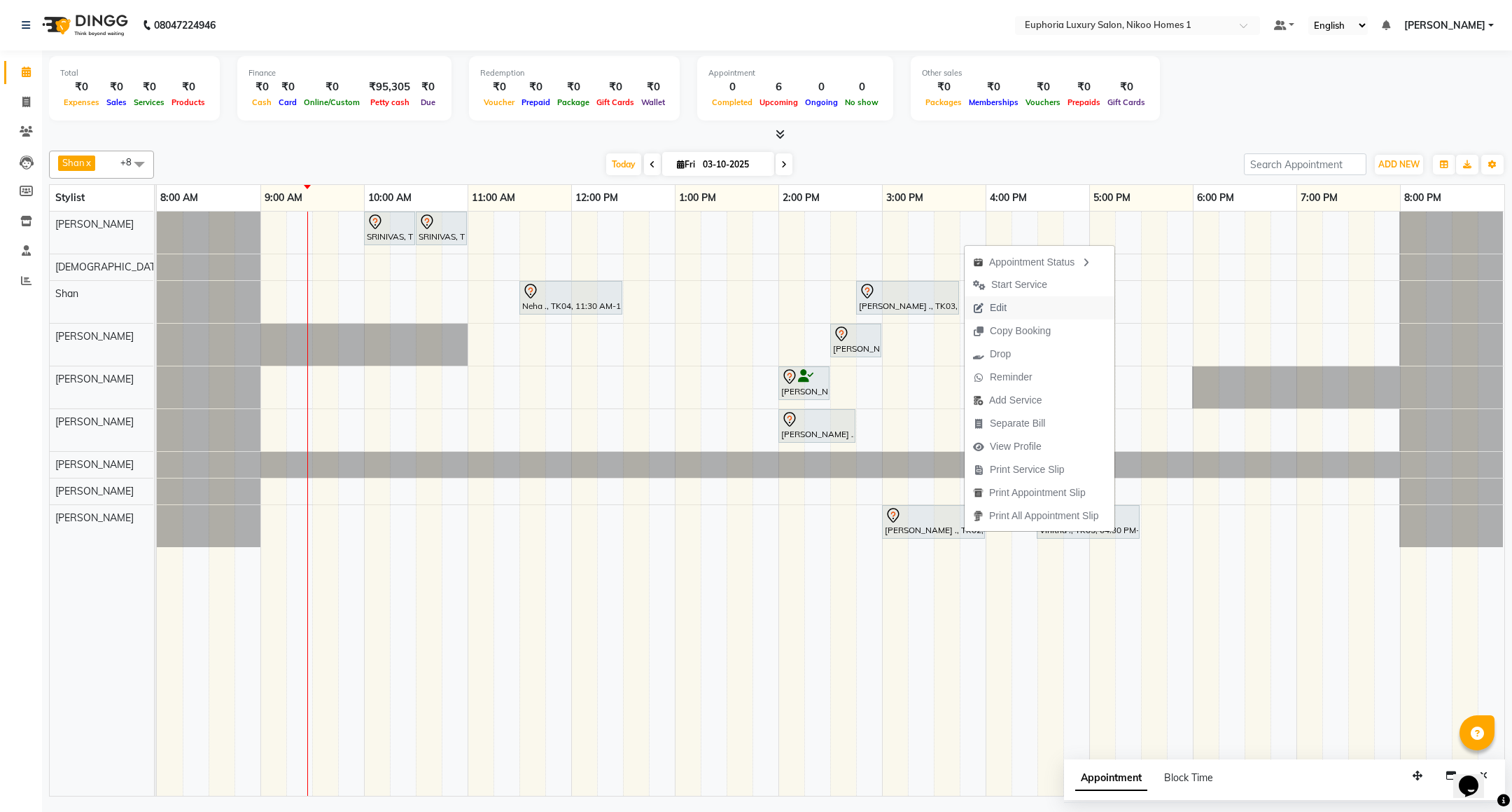
click at [1020, 303] on button "Edit" at bounding box center [1039, 308] width 150 height 23
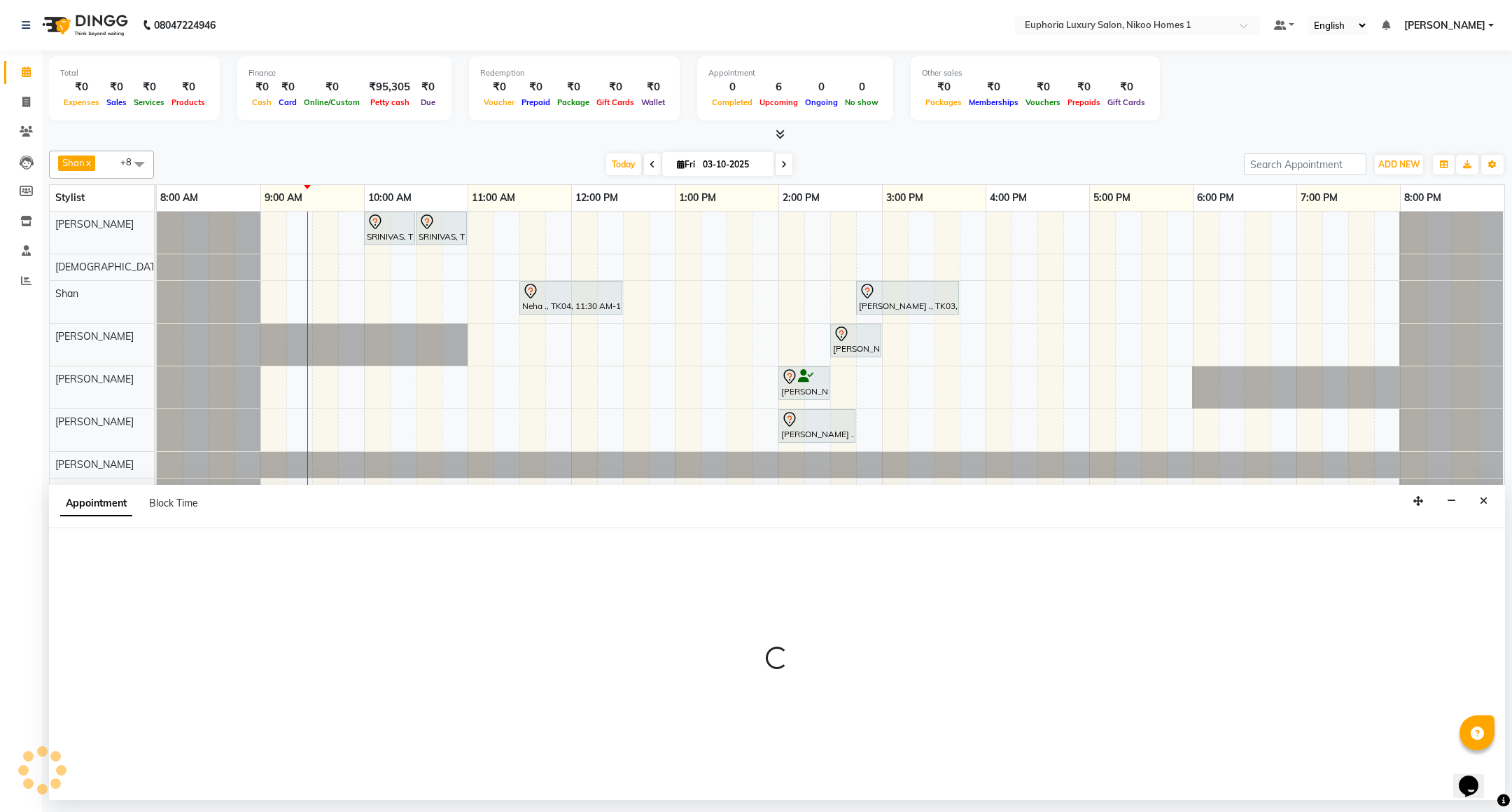
select select "tentative"
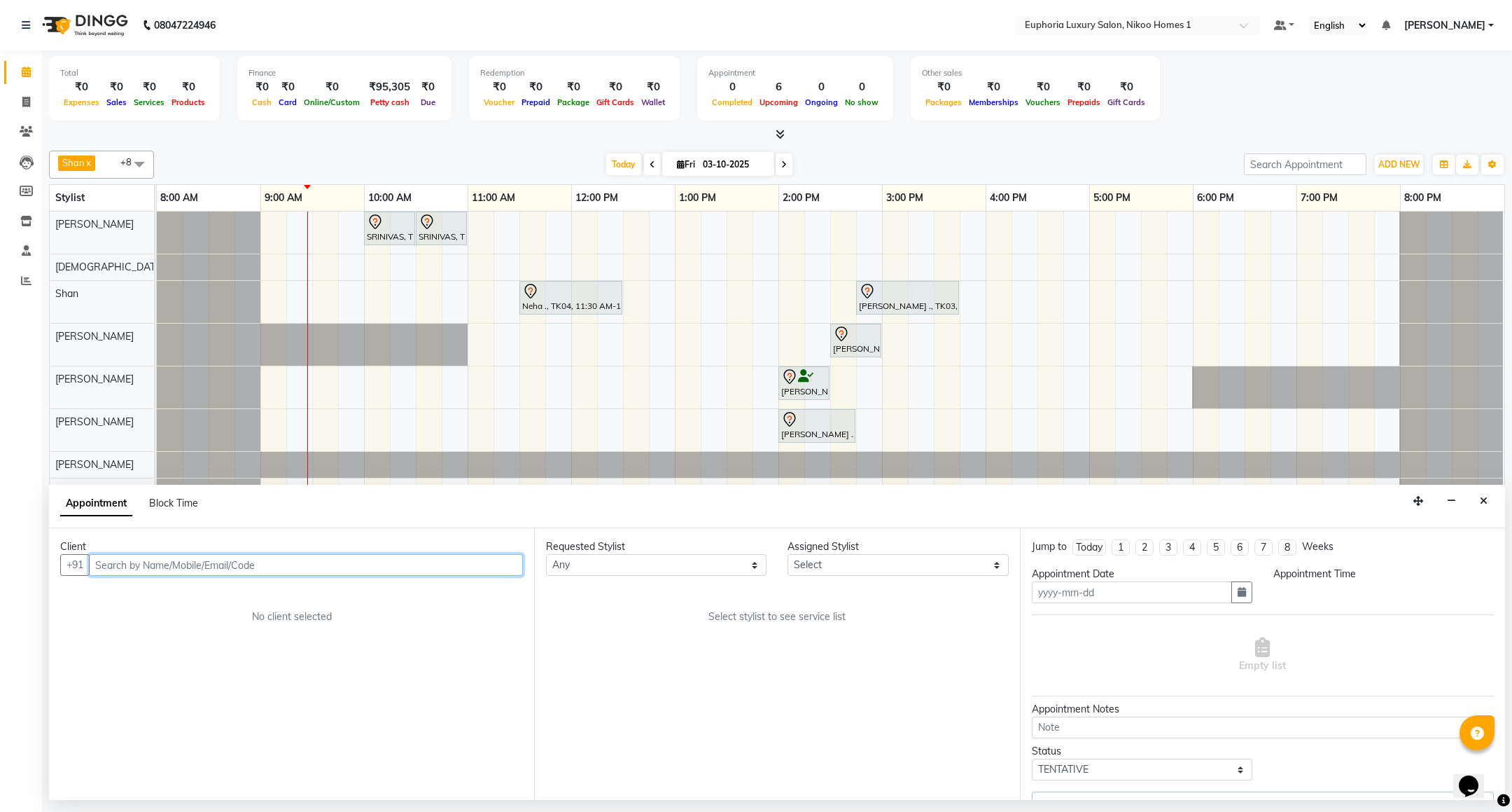
type input "03-10-2025"
select select "870"
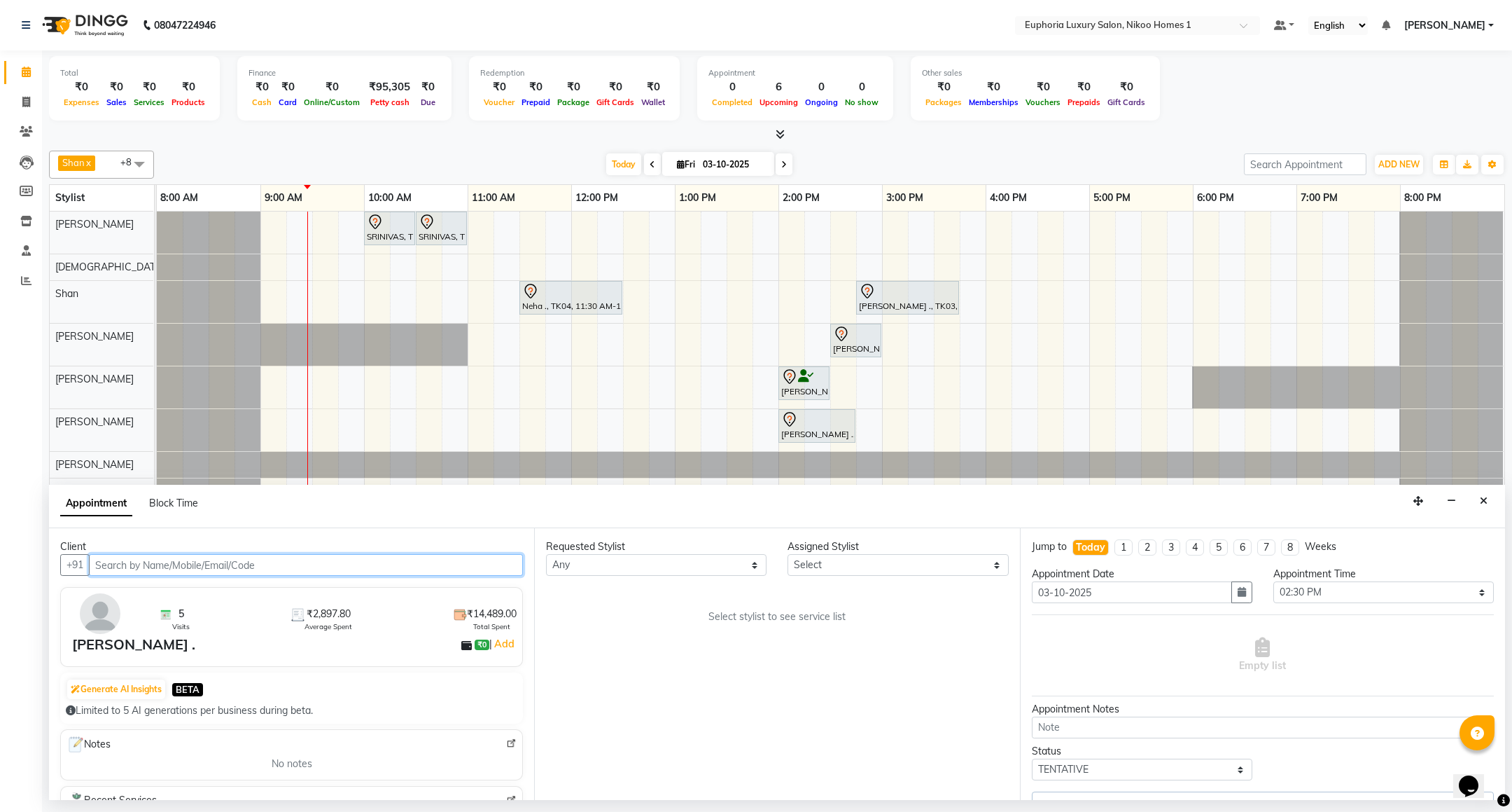
select select "93567"
select select "4025"
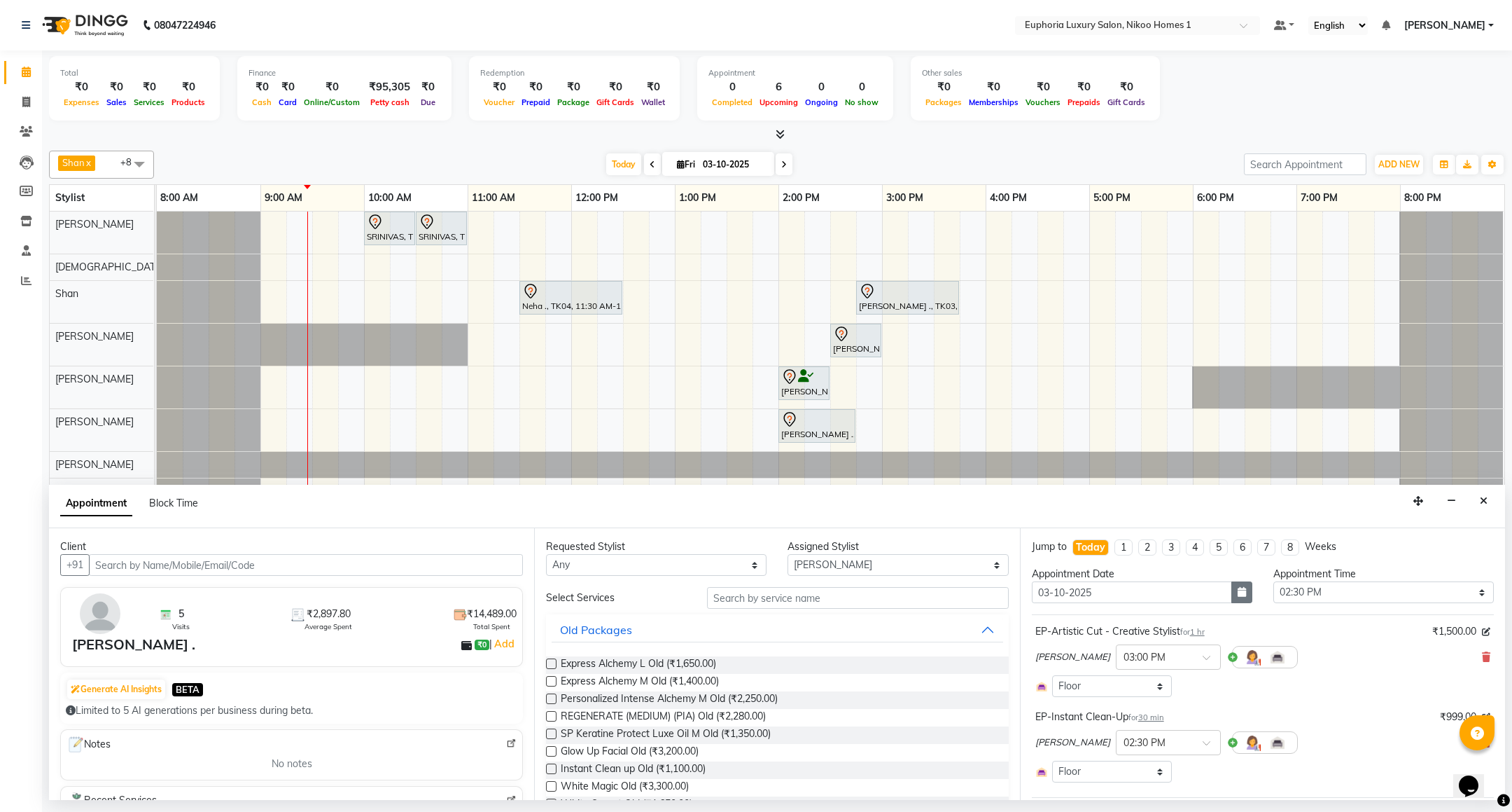
click at [1237, 594] on icon "button" at bounding box center [1241, 591] width 8 height 10
click at [1163, 670] on div "4" at bounding box center [1159, 665] width 23 height 23
type input "04-10-2025"
select select "870"
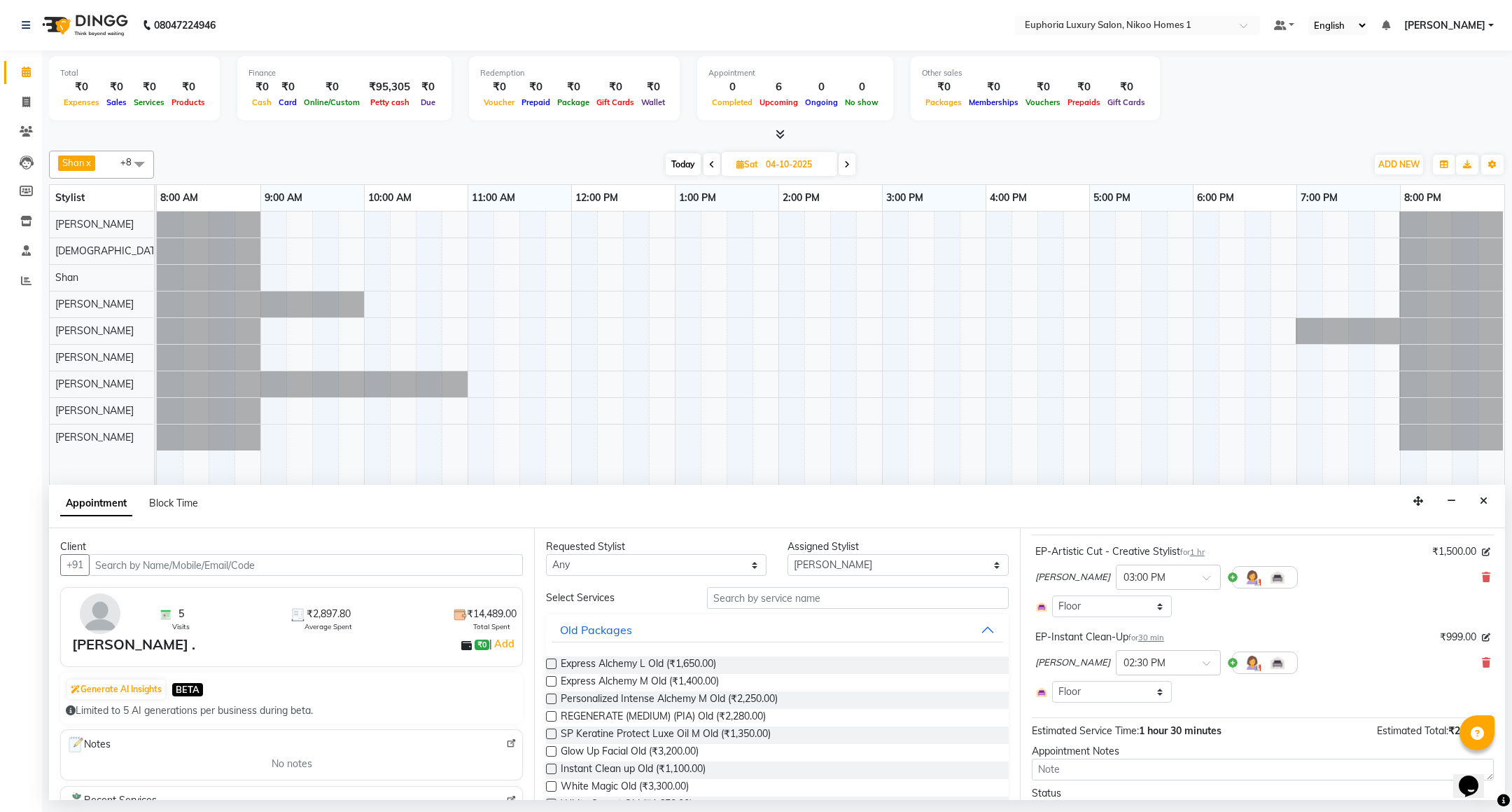
scroll to position [152, 0]
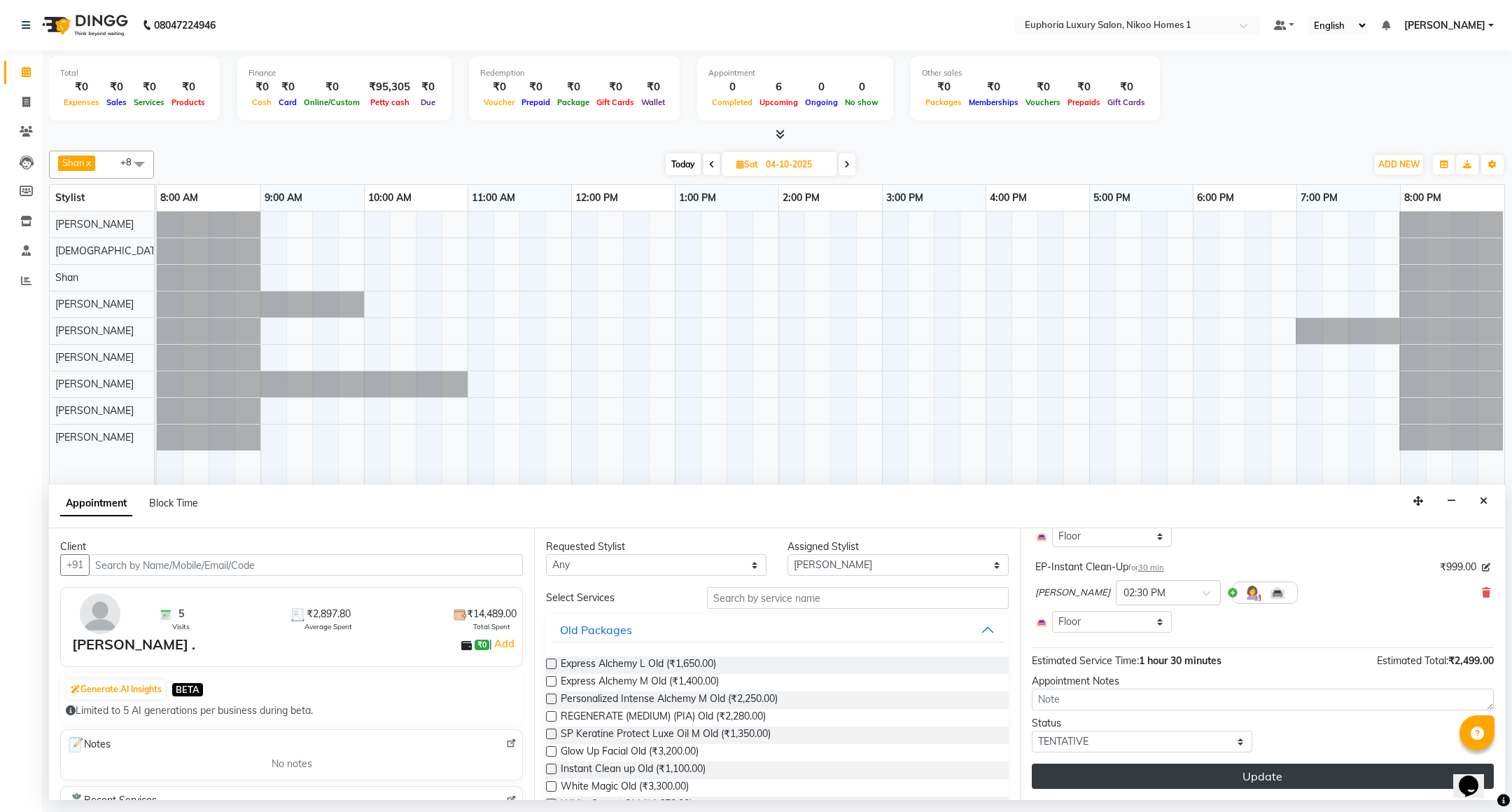
click at [1168, 771] on button "Update" at bounding box center [1262, 776] width 462 height 25
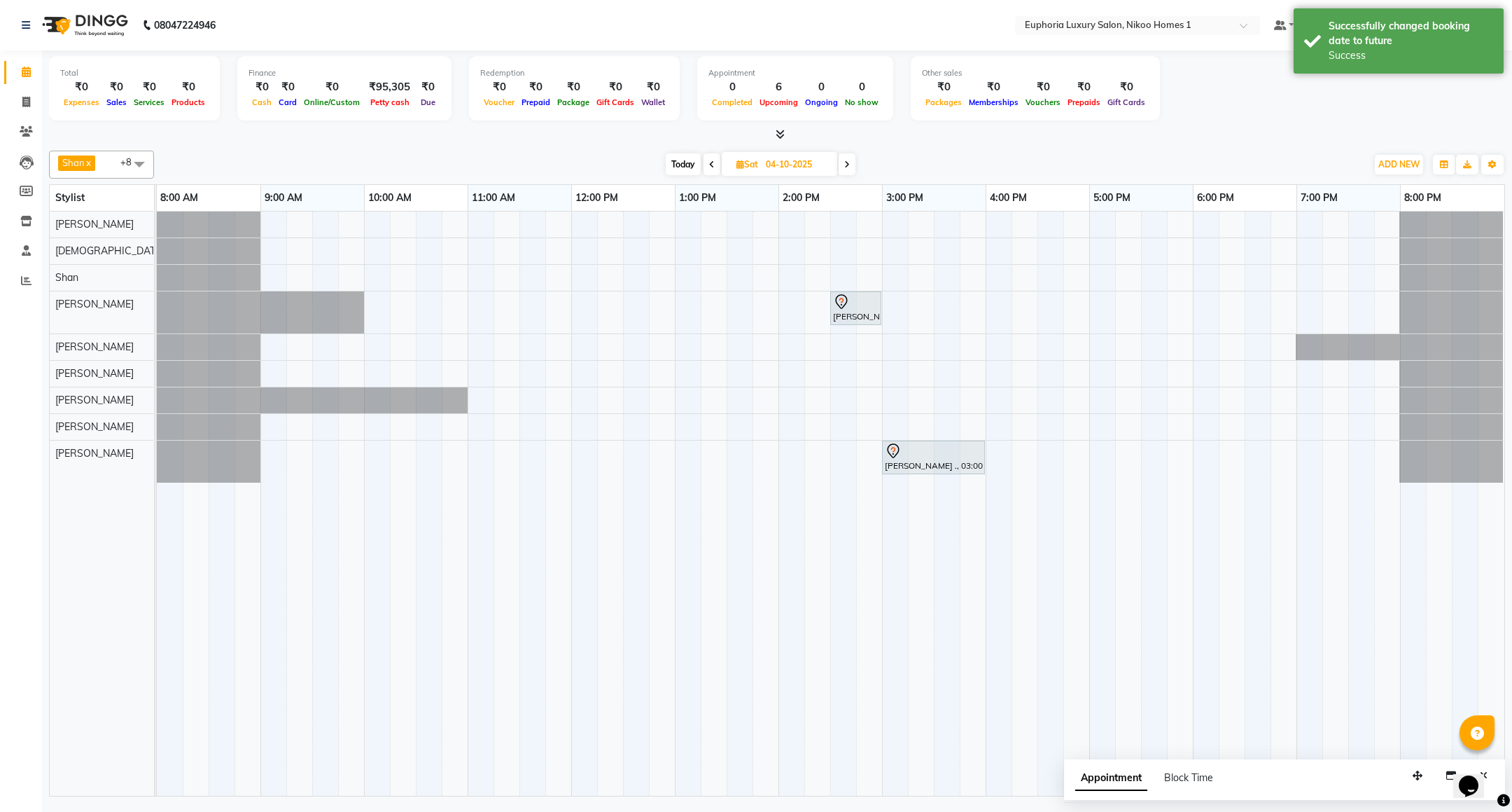
click at [680, 167] on span "Today" at bounding box center [683, 164] width 35 height 22
type input "03-10-2025"
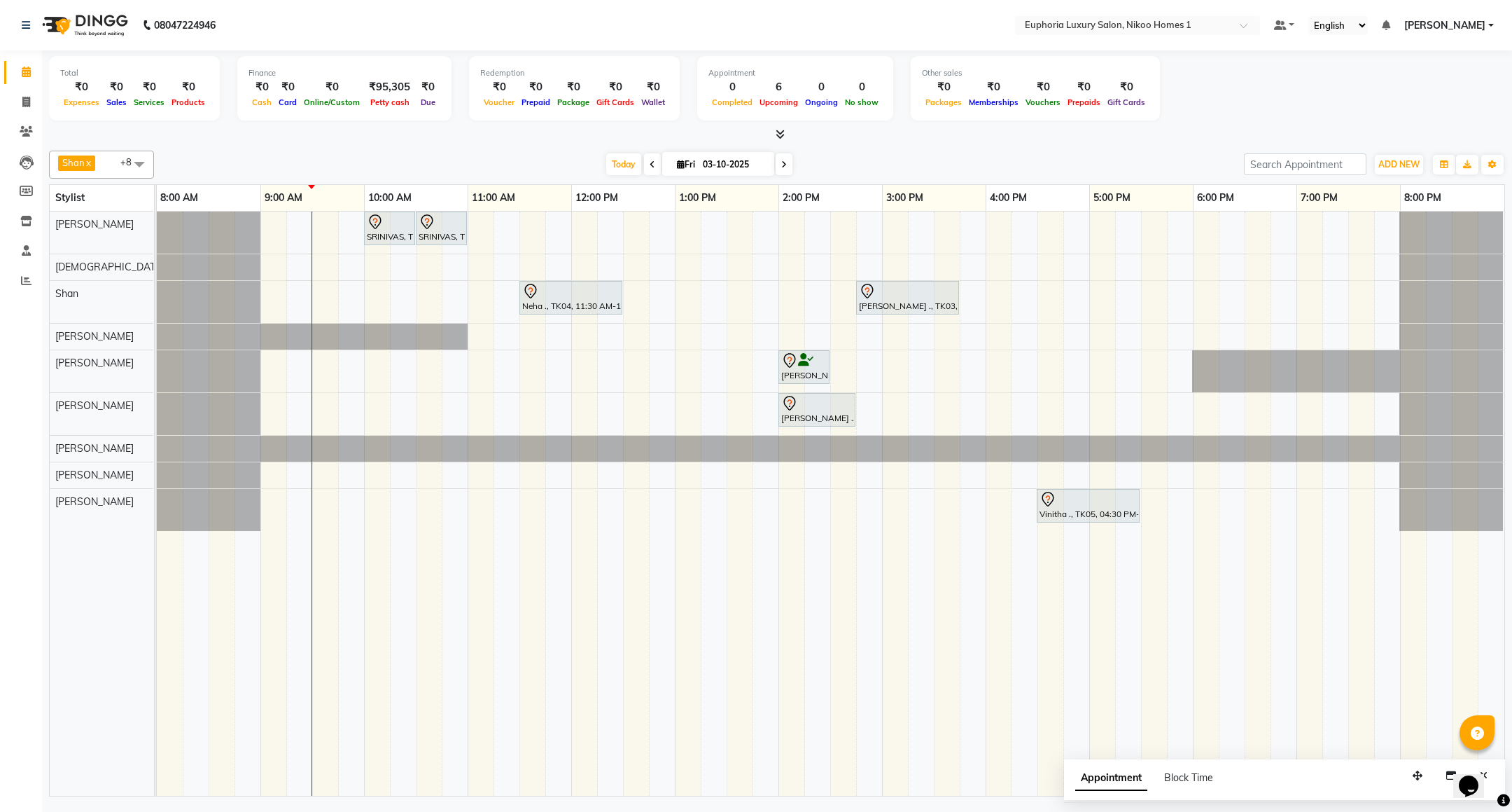
click at [699, 164] on input "03-10-2025" at bounding box center [733, 164] width 70 height 21
select select "10"
select select "2025"
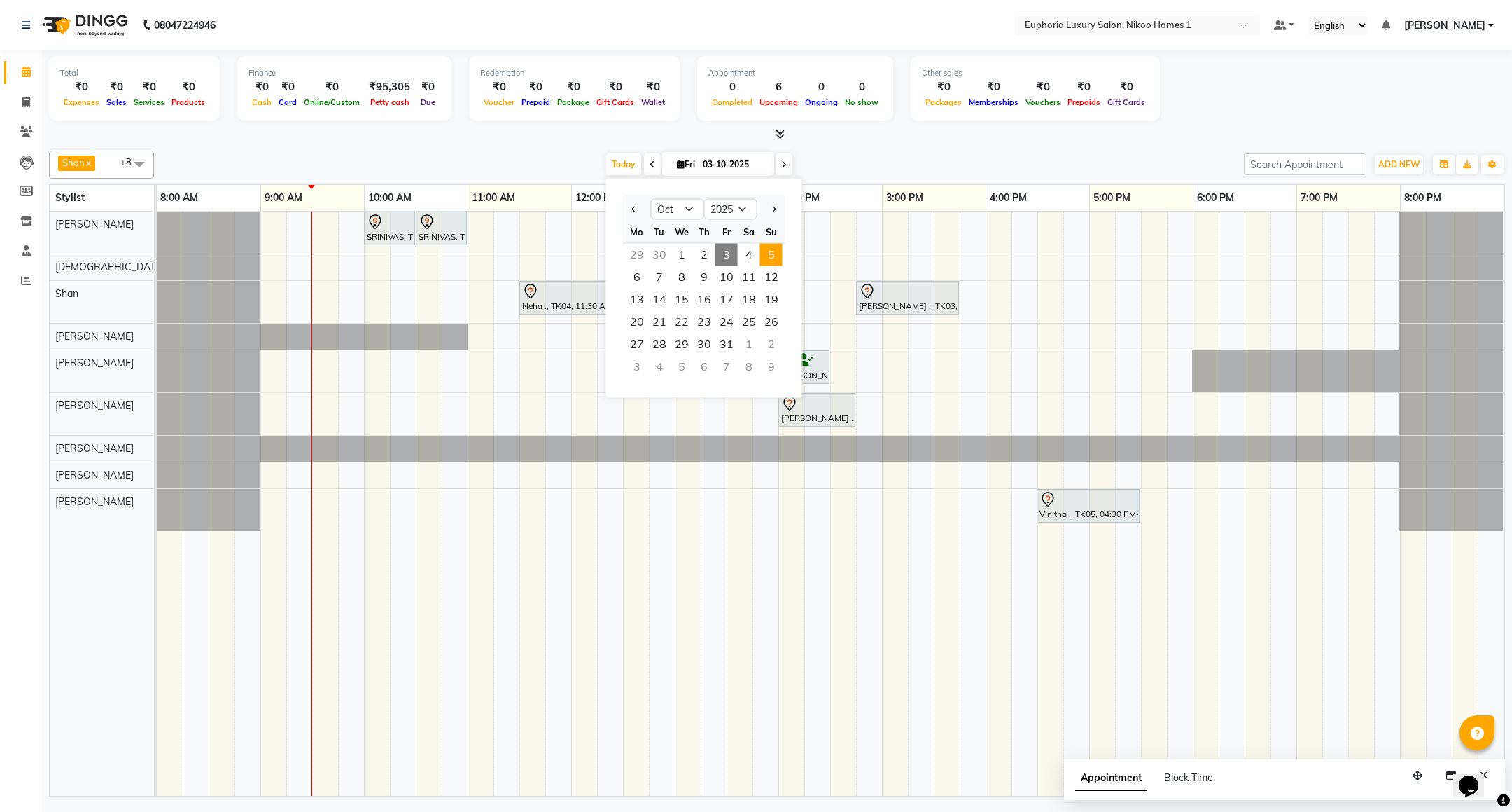
click at [774, 251] on span "5" at bounding box center [771, 255] width 23 height 23
type input "05-10-2025"
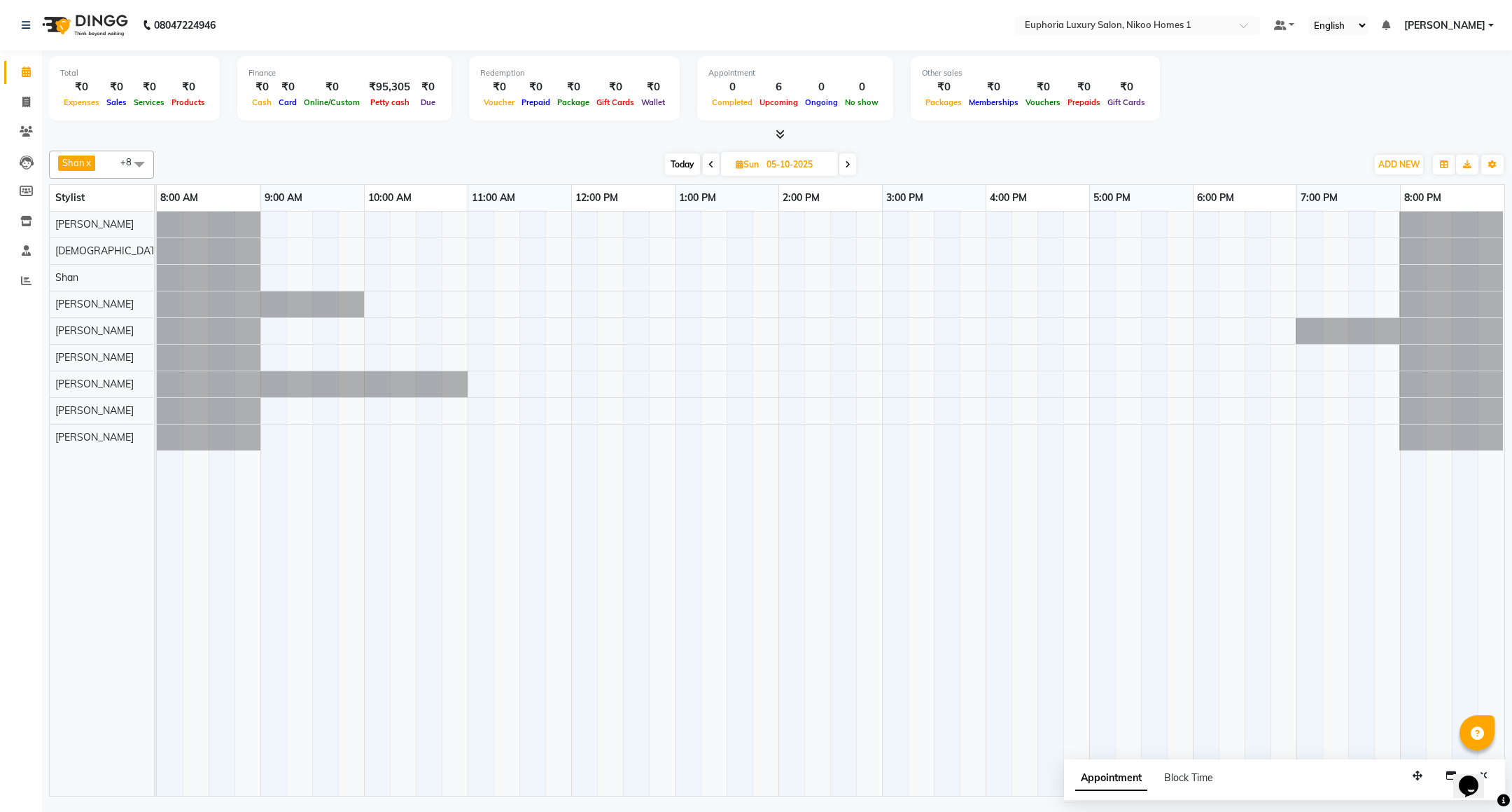
click at [1210, 446] on div at bounding box center [830, 503] width 1347 height 584
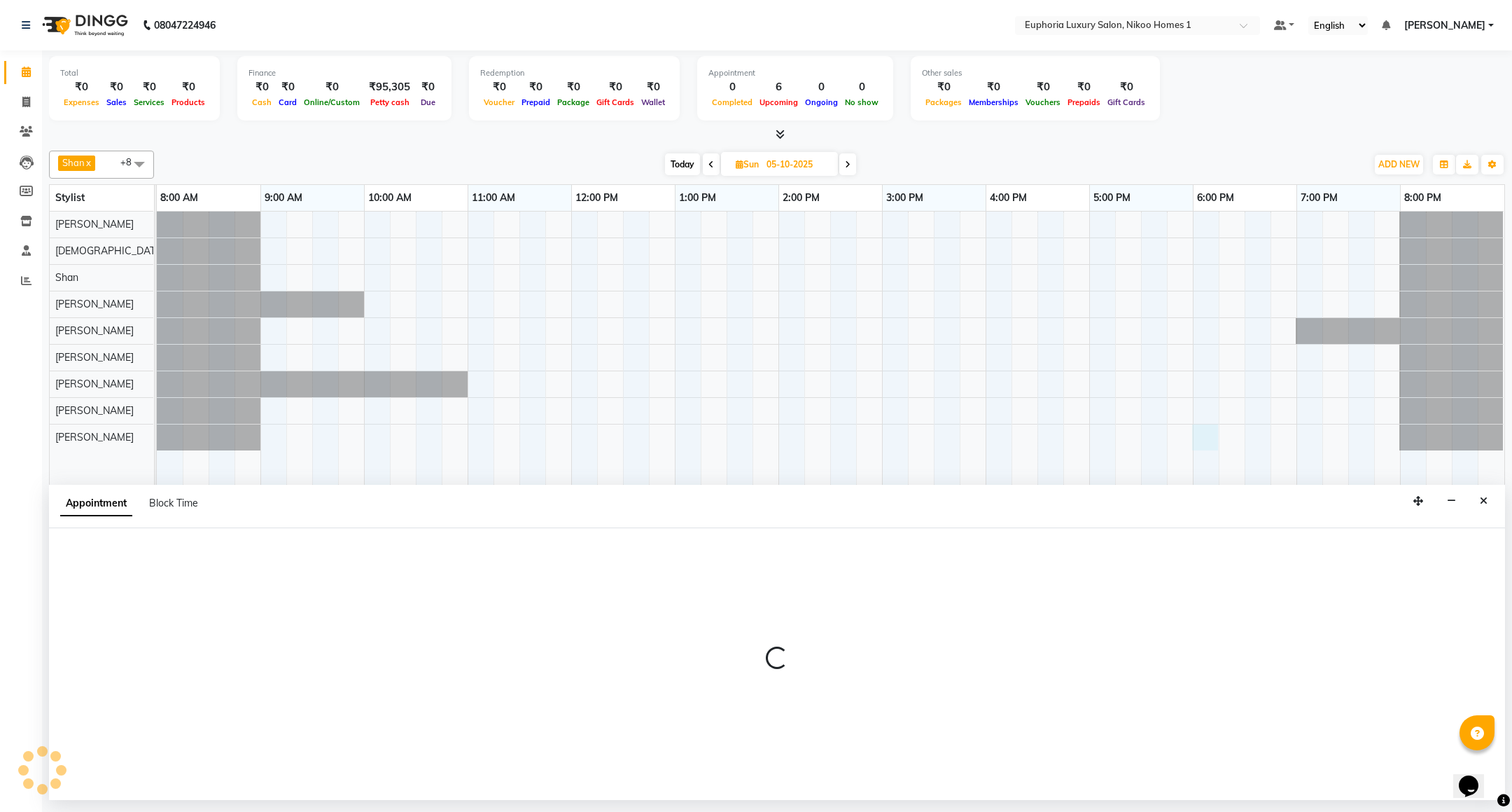
select select "93567"
select select "1080"
select select "tentative"
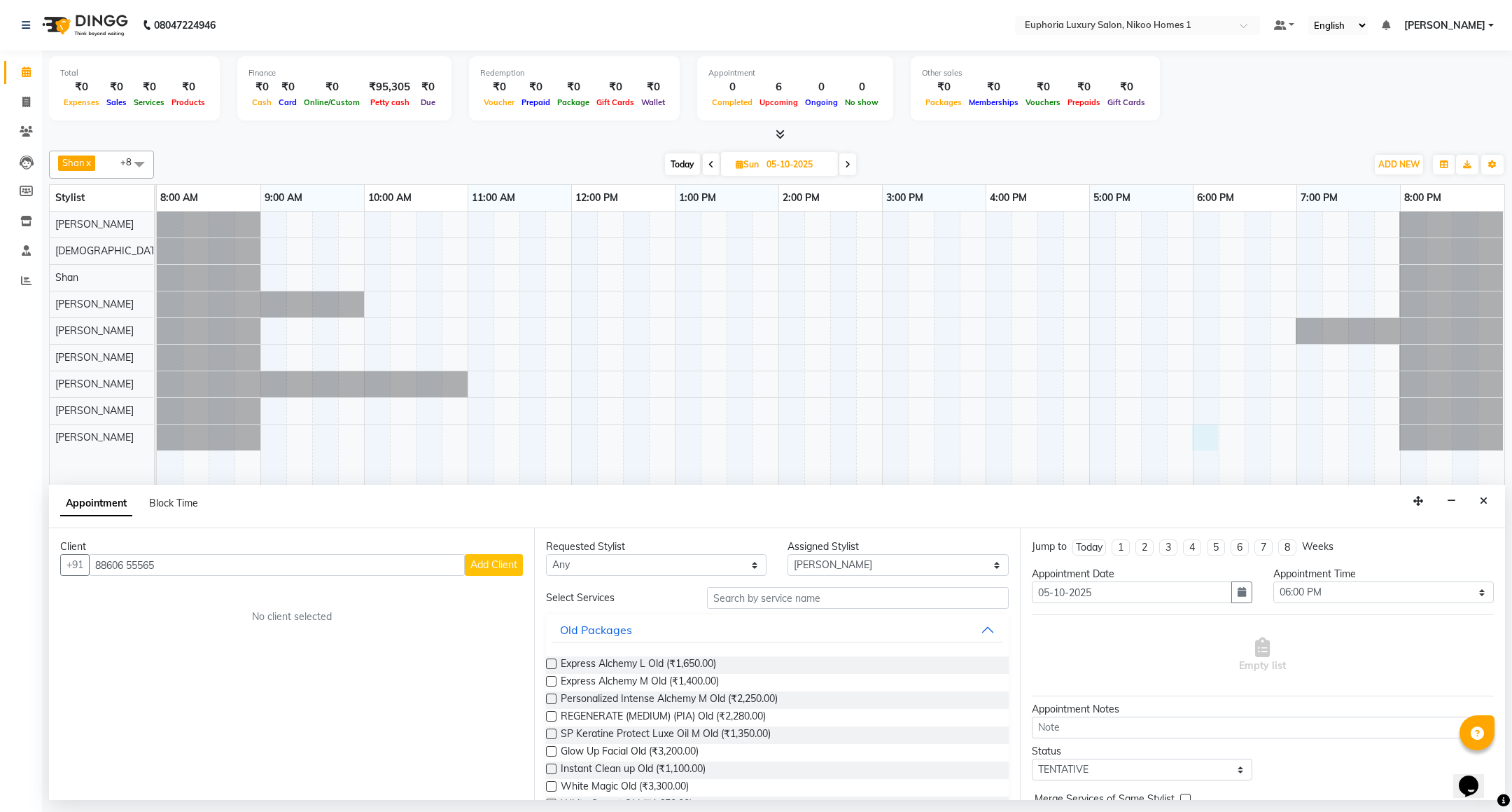
click at [128, 563] on input "88606 55565" at bounding box center [276, 565] width 376 height 22
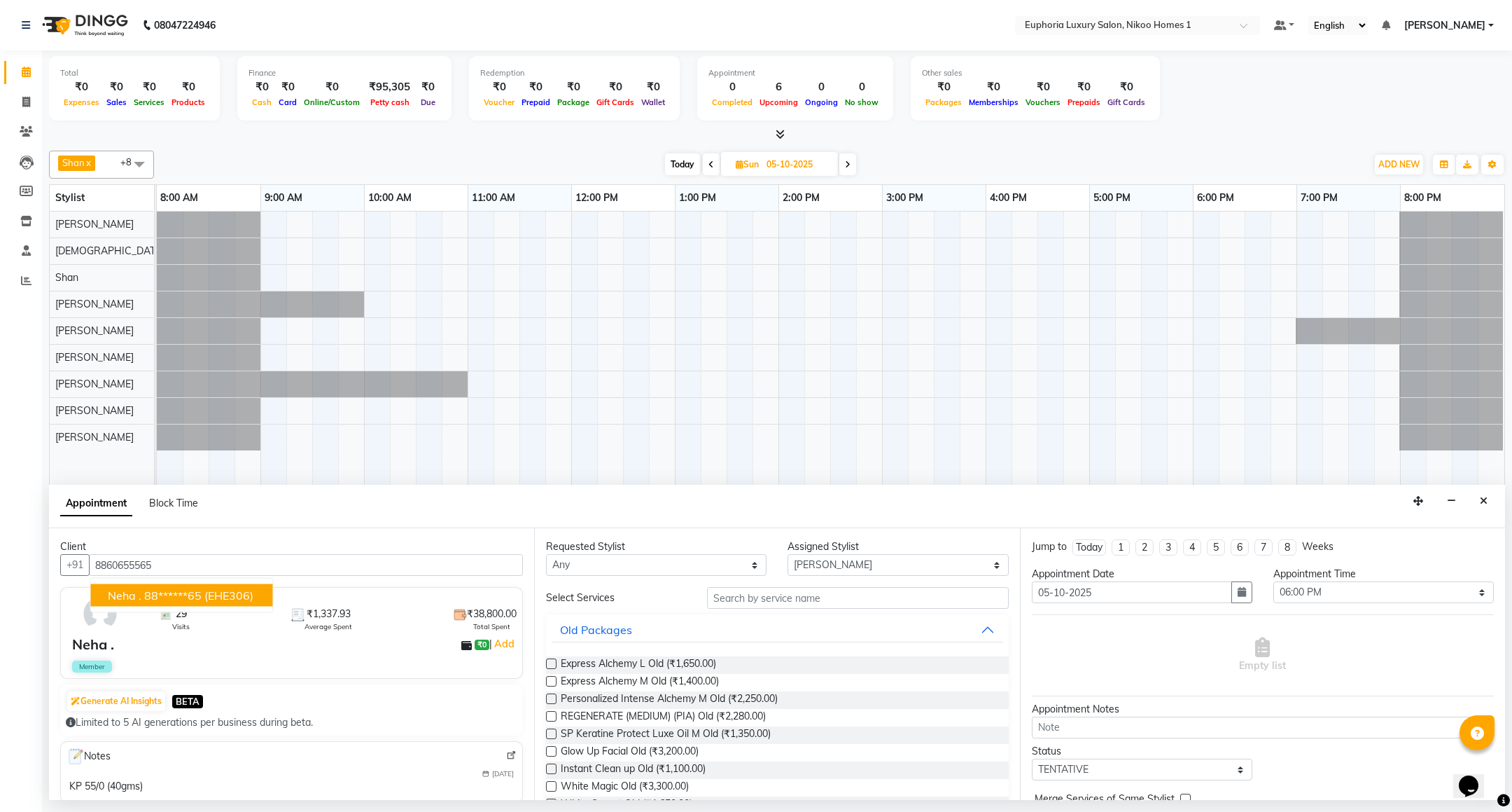
click at [181, 590] on ngb-highlight "88******65" at bounding box center [172, 594] width 57 height 14
type input "88******65"
click at [799, 603] on input "text" at bounding box center [857, 597] width 301 height 22
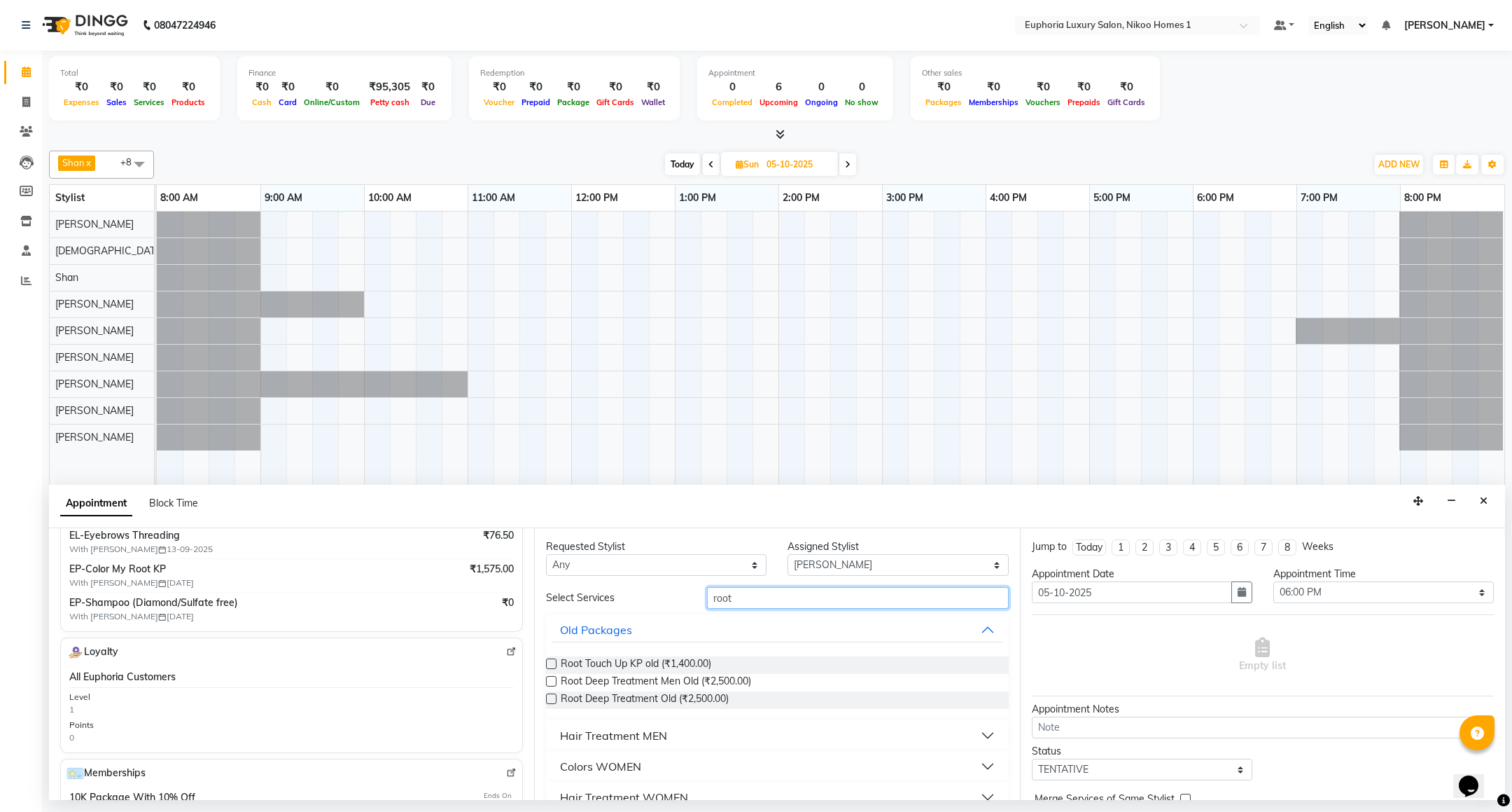
scroll to position [315, 0]
type input "root"
click at [598, 764] on div "Colors WOMEN" at bounding box center [600, 766] width 81 height 17
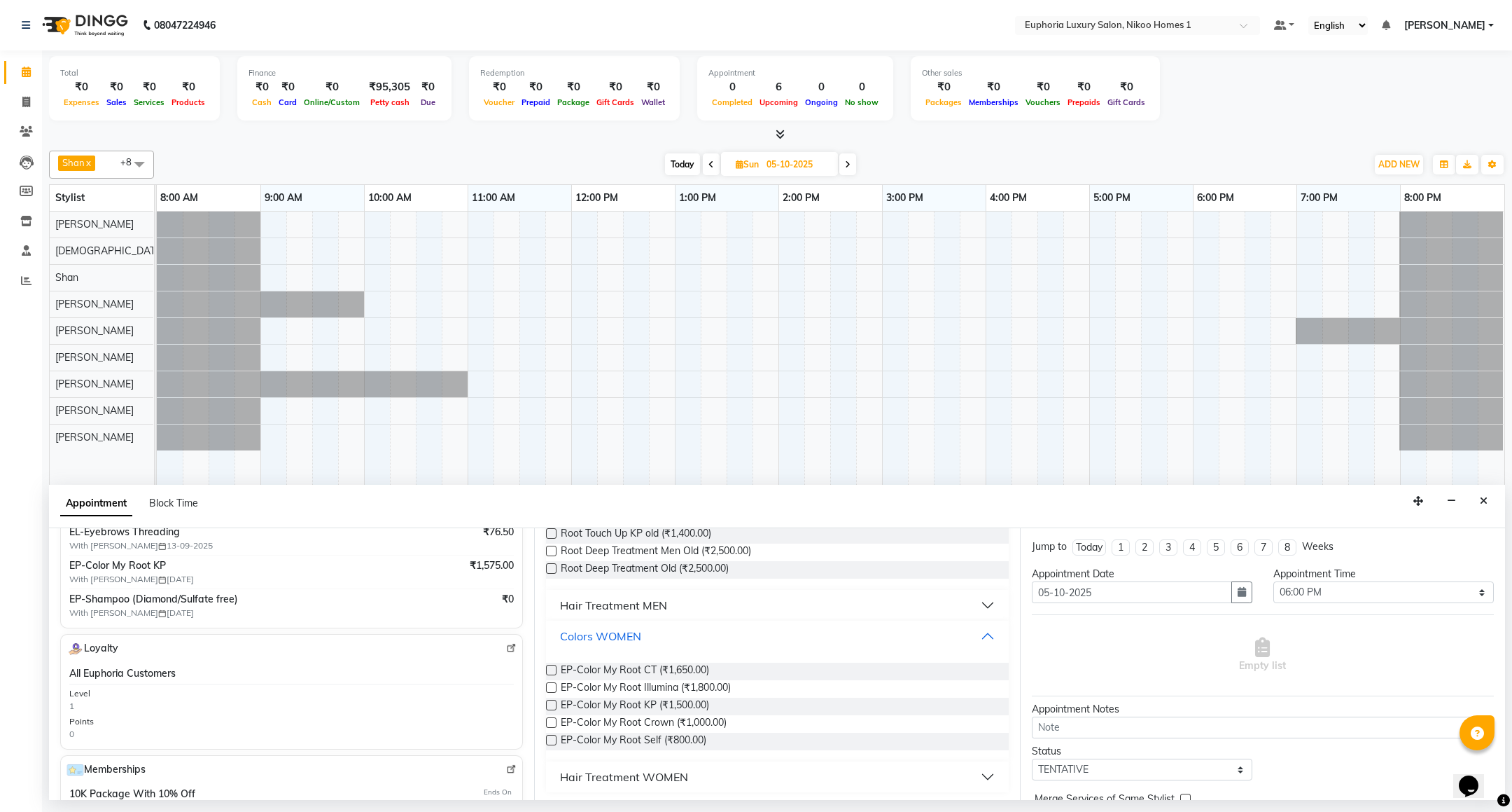
scroll to position [133, 0]
click at [681, 706] on span "EP-Color My Root KP (₹1,500.00)" at bounding box center [634, 703] width 148 height 18
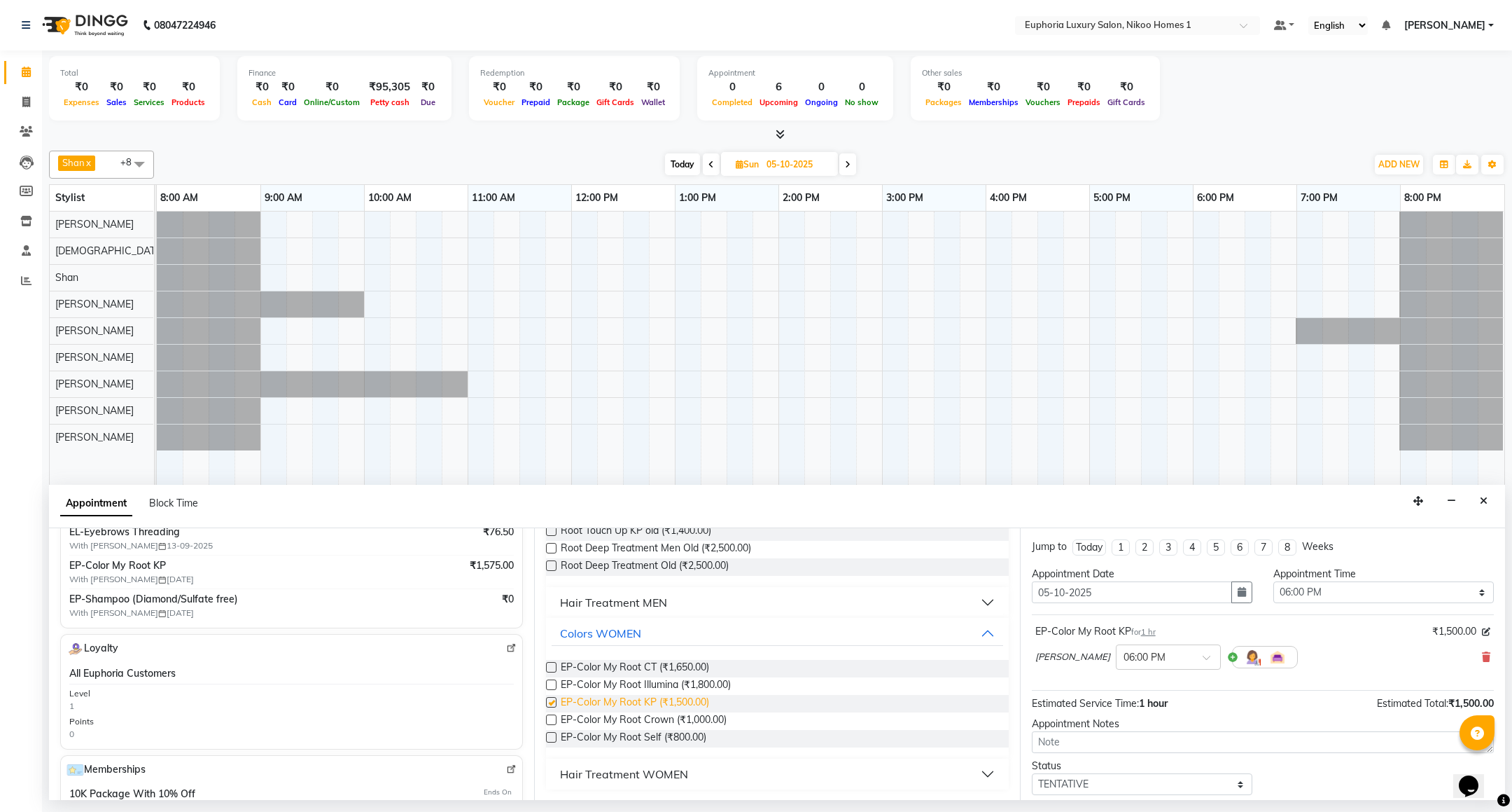
checkbox input "false"
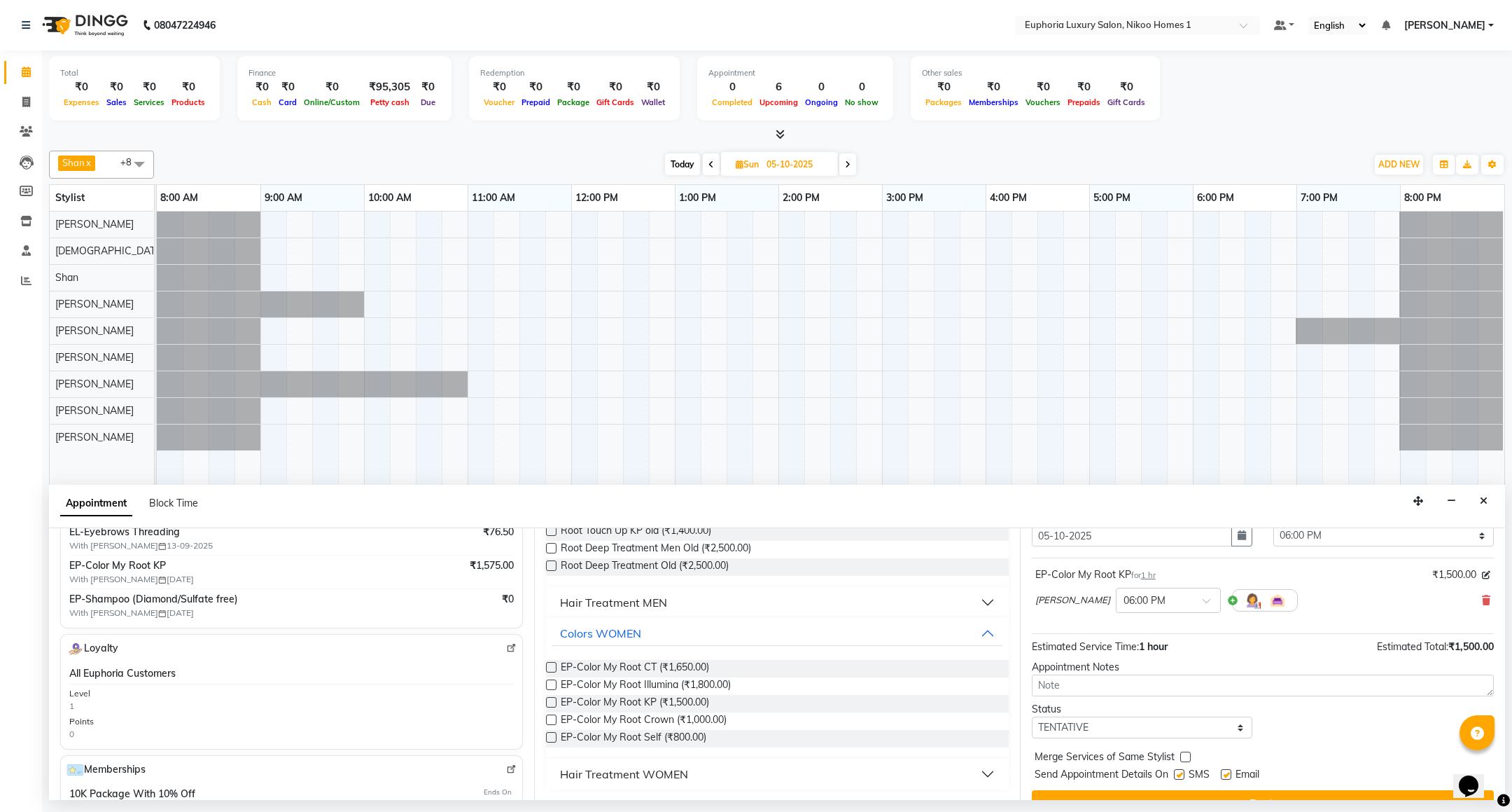
scroll to position [86, 0]
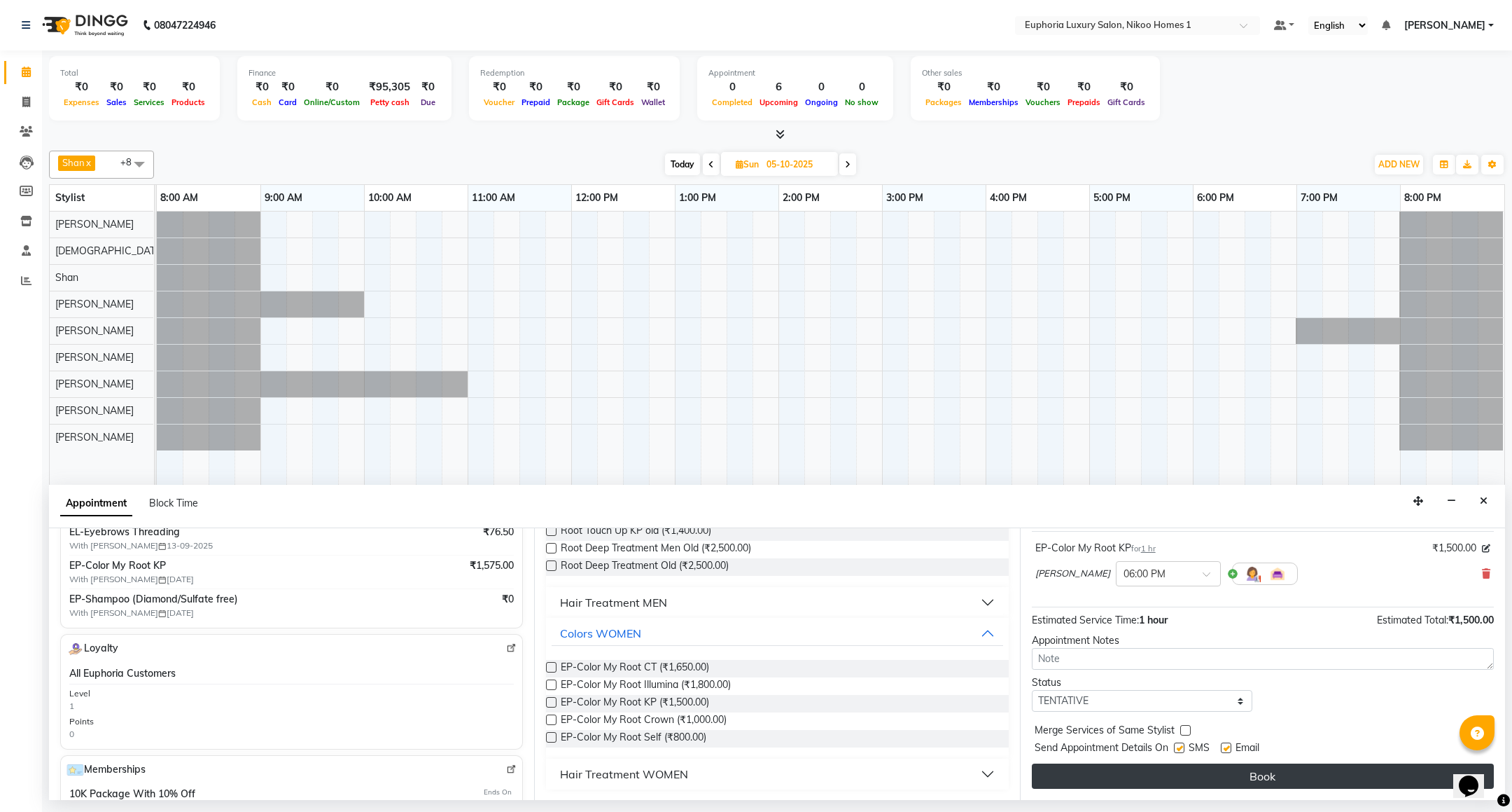
click at [1039, 780] on button "Book" at bounding box center [1262, 776] width 462 height 25
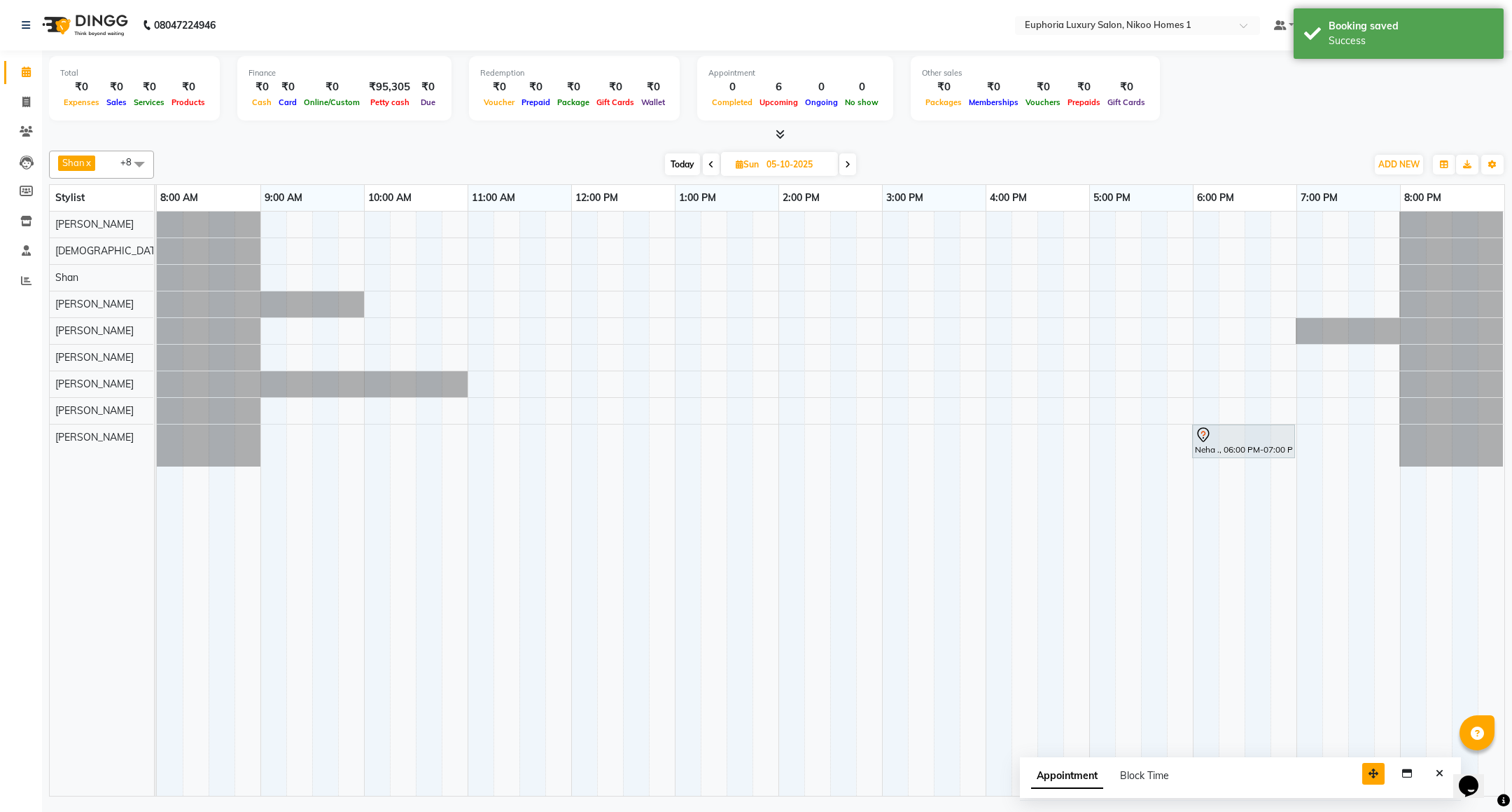
drag, startPoint x: 1367, startPoint y: 776, endPoint x: 1336, endPoint y: 776, distance: 31.0
click at [1369, 776] on icon "button" at bounding box center [1374, 773] width 10 height 10
click at [1405, 782] on button "Close" at bounding box center [1407, 773] width 20 height 22
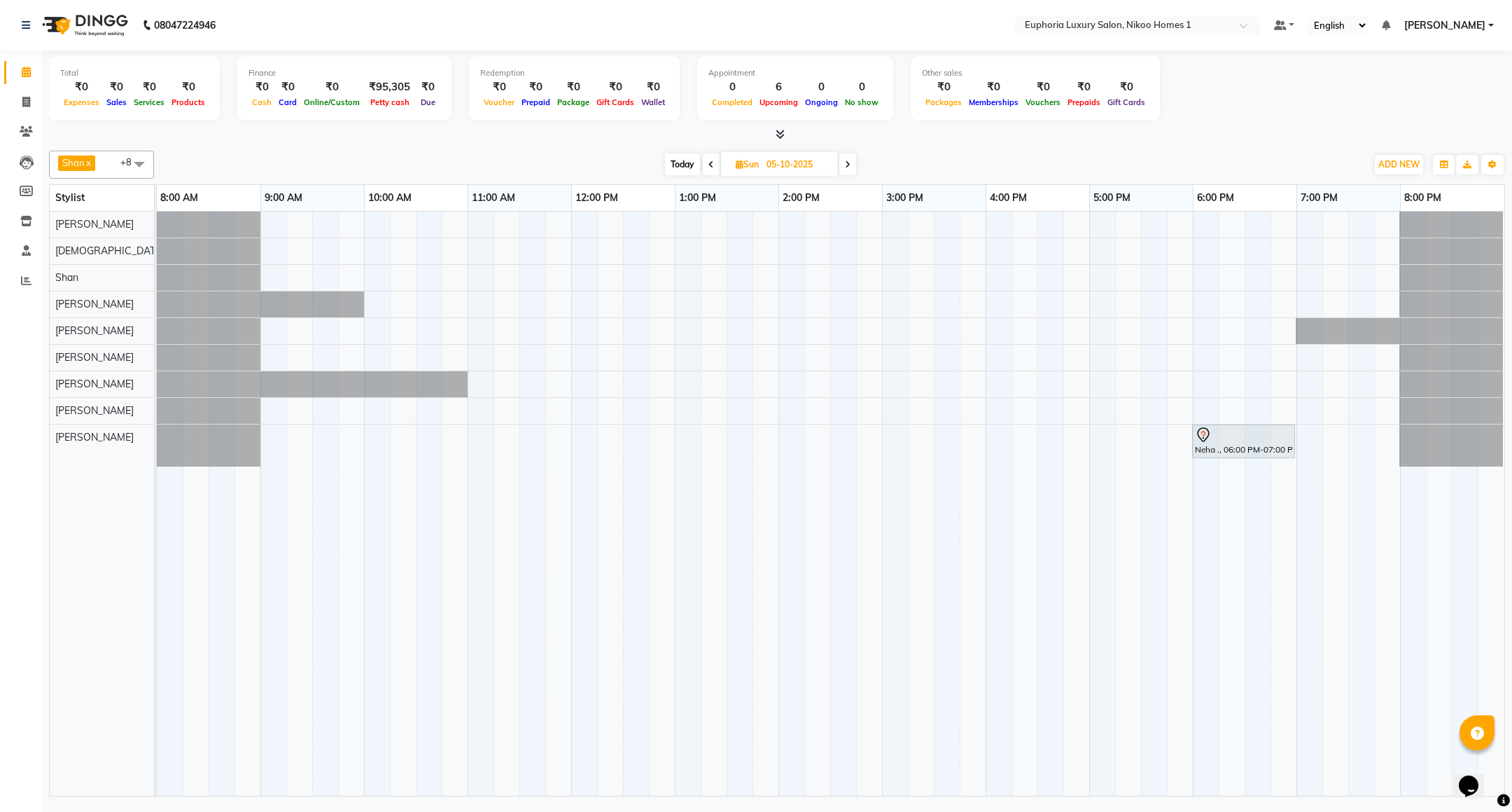
click at [671, 163] on span "Today" at bounding box center [682, 164] width 35 height 22
type input "03-10-2025"
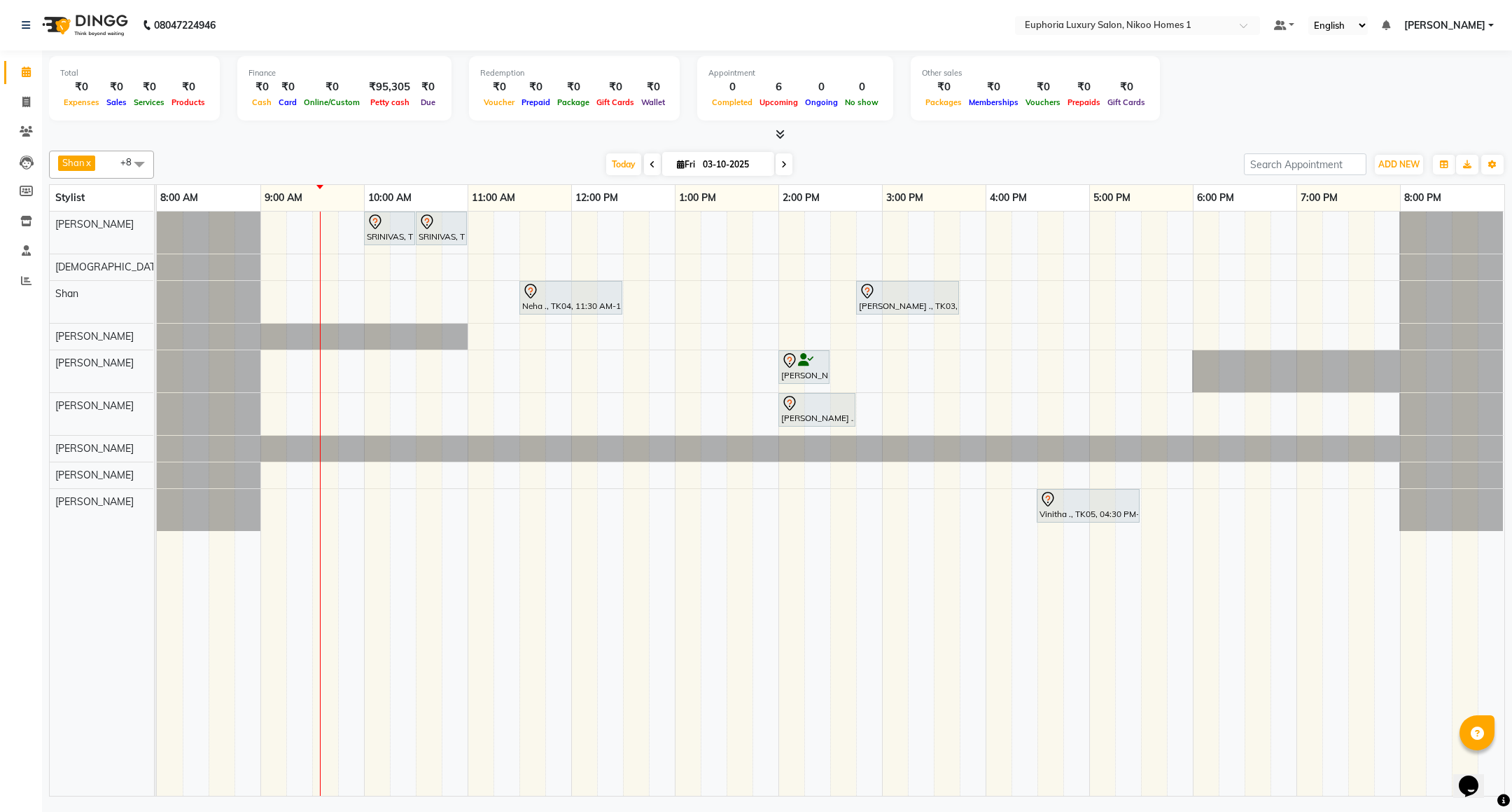
click at [479, 261] on div "SRINIVAS, TK06, 10:00 AM-10:30 AM, EL-HAIR CUT (Senior Stylist) with hairwash M…" at bounding box center [830, 503] width 1347 height 584
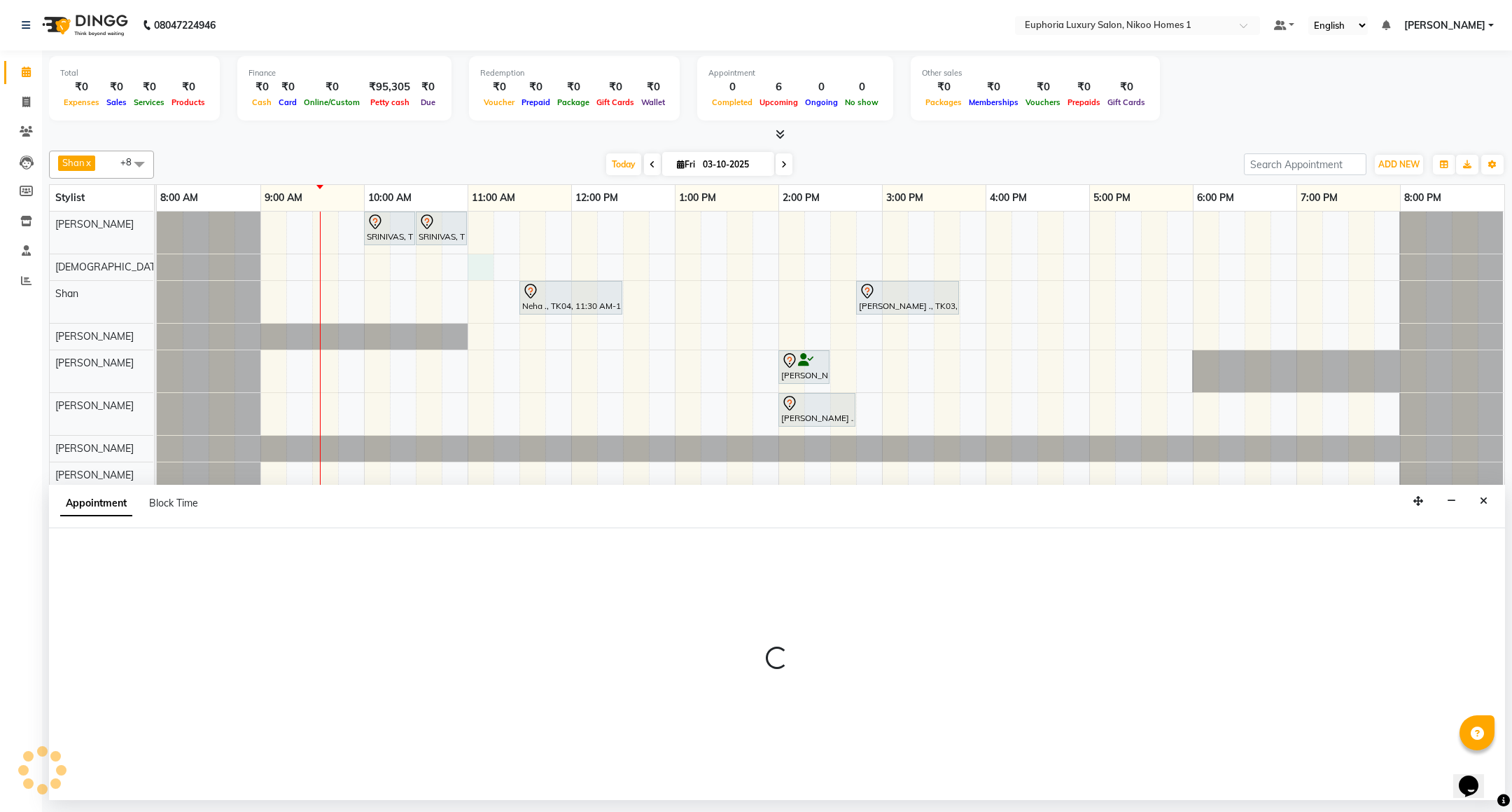
select select "85373"
select select "tentative"
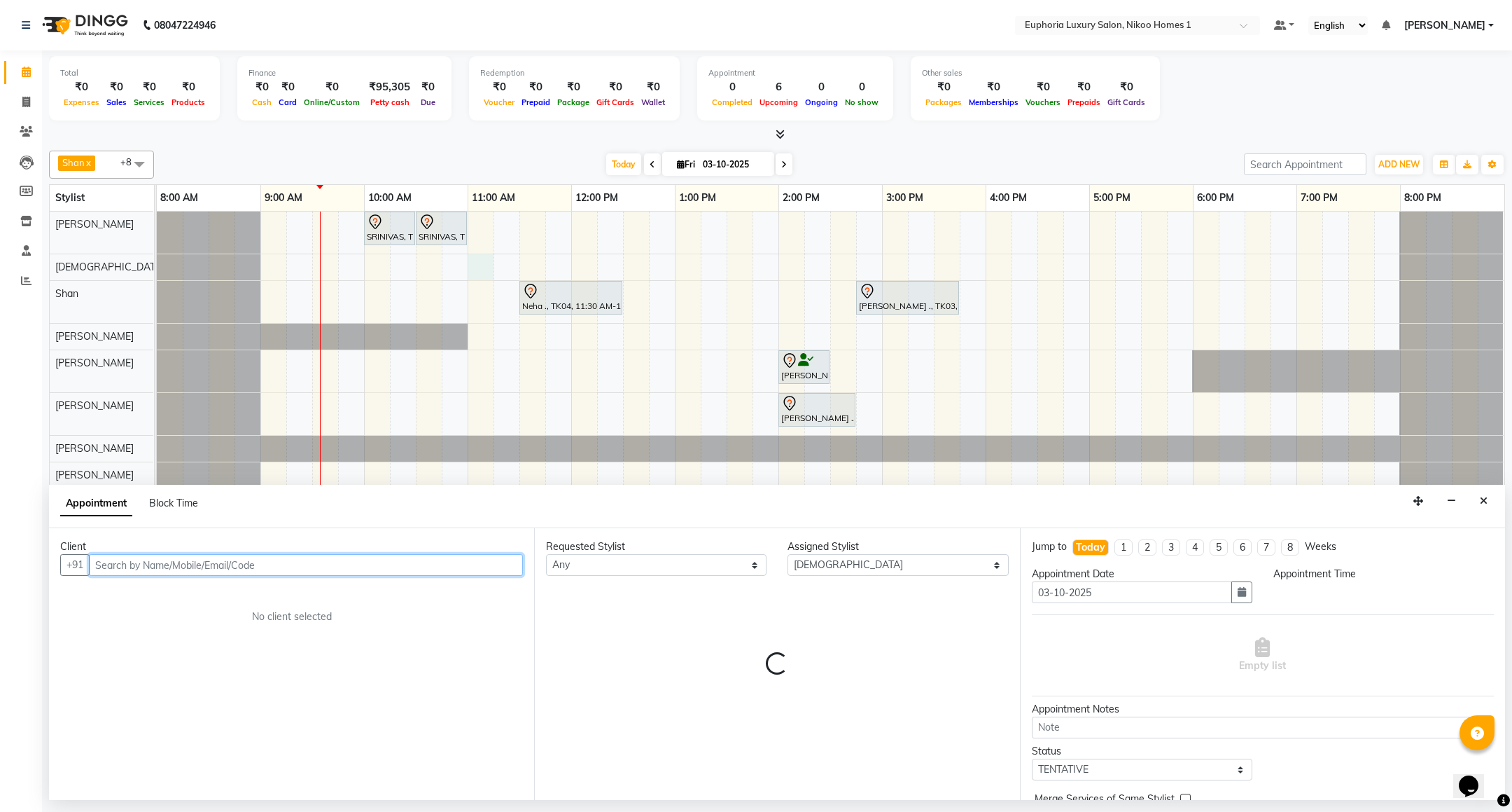
select select "660"
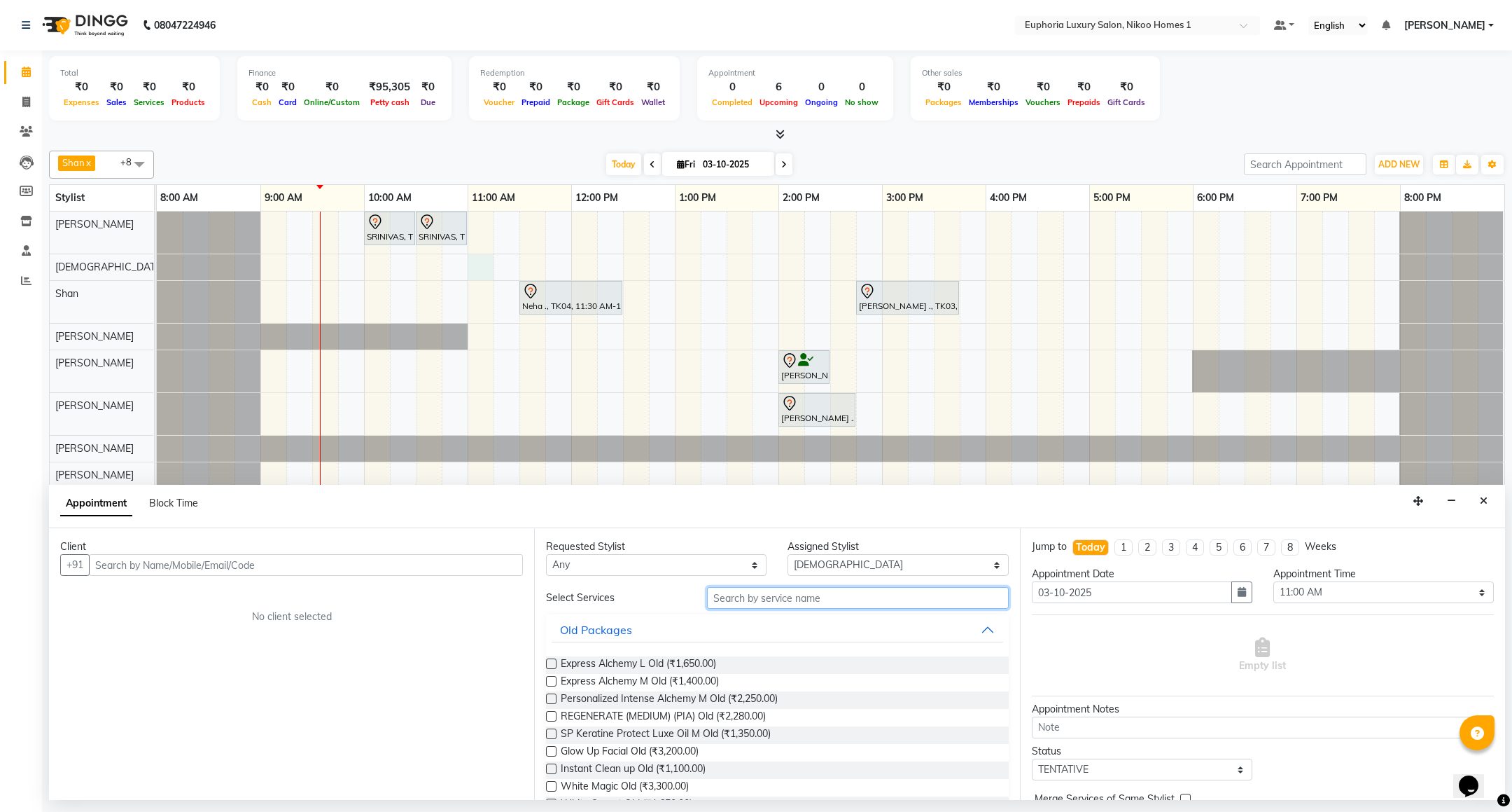
click at [773, 601] on input "text" at bounding box center [857, 597] width 301 height 22
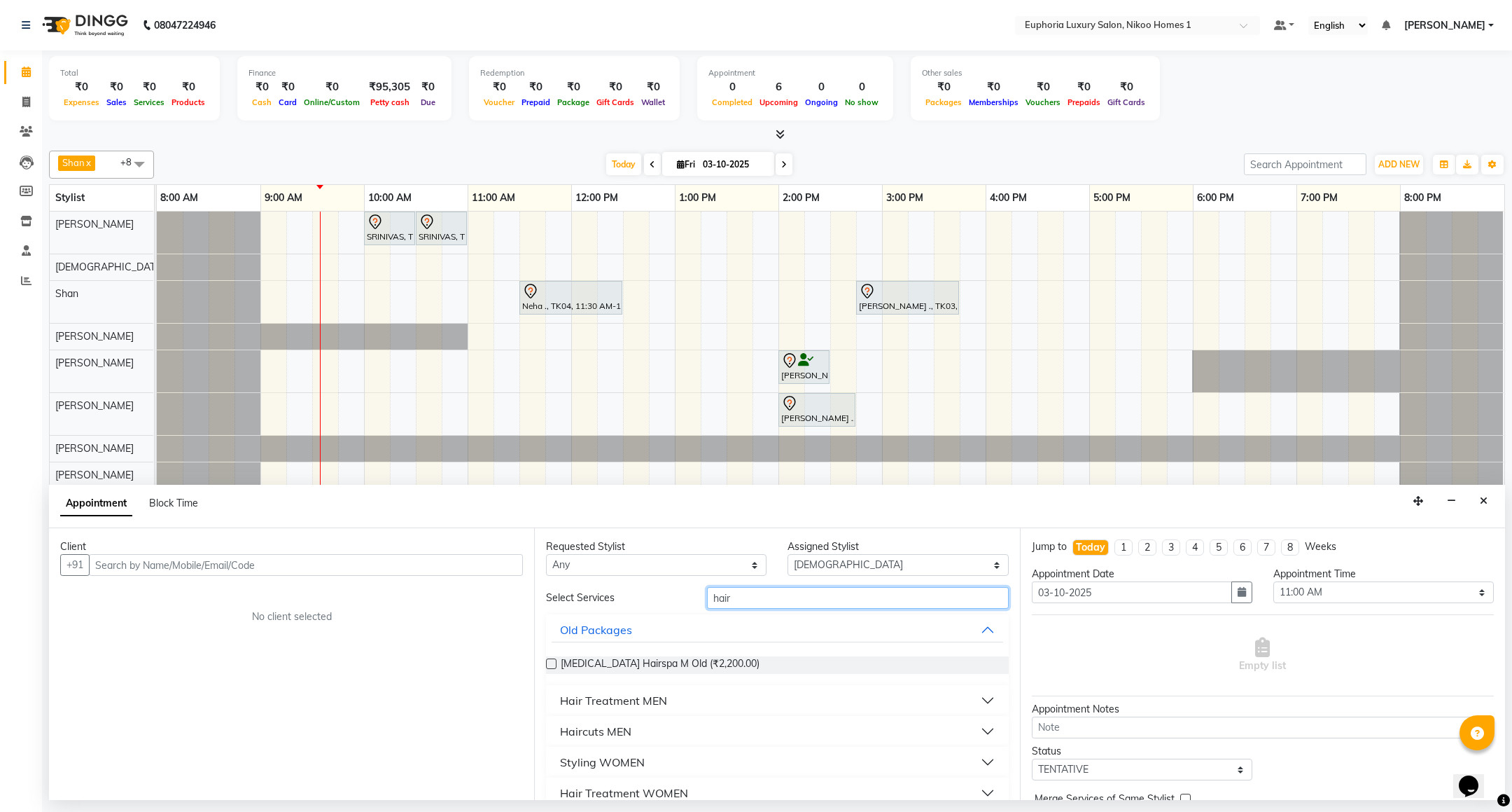
type input "hair"
click at [636, 699] on div "Hair Treatment MEN" at bounding box center [613, 700] width 107 height 17
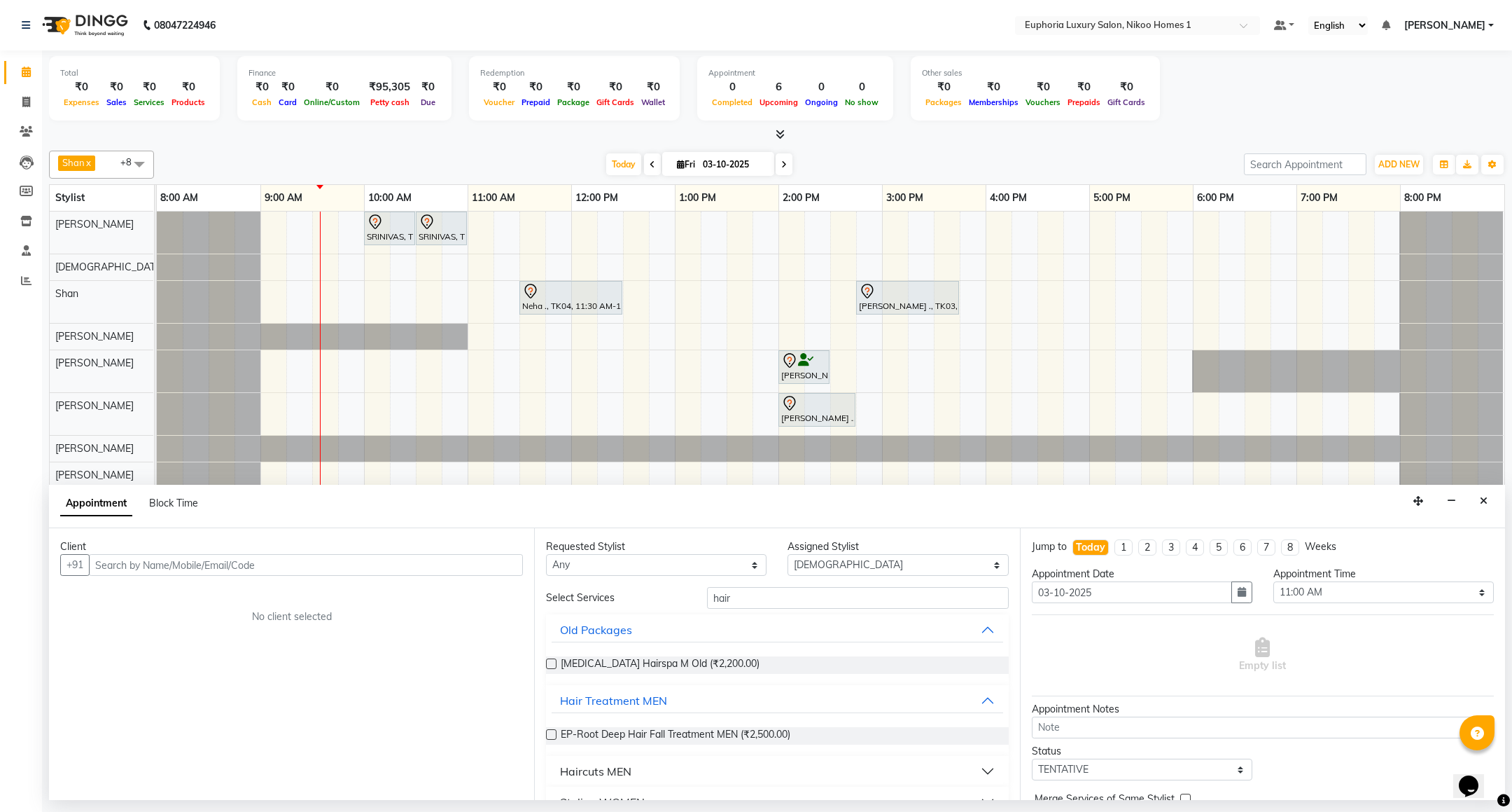
click at [594, 771] on div "Haircuts MEN" at bounding box center [595, 771] width 72 height 17
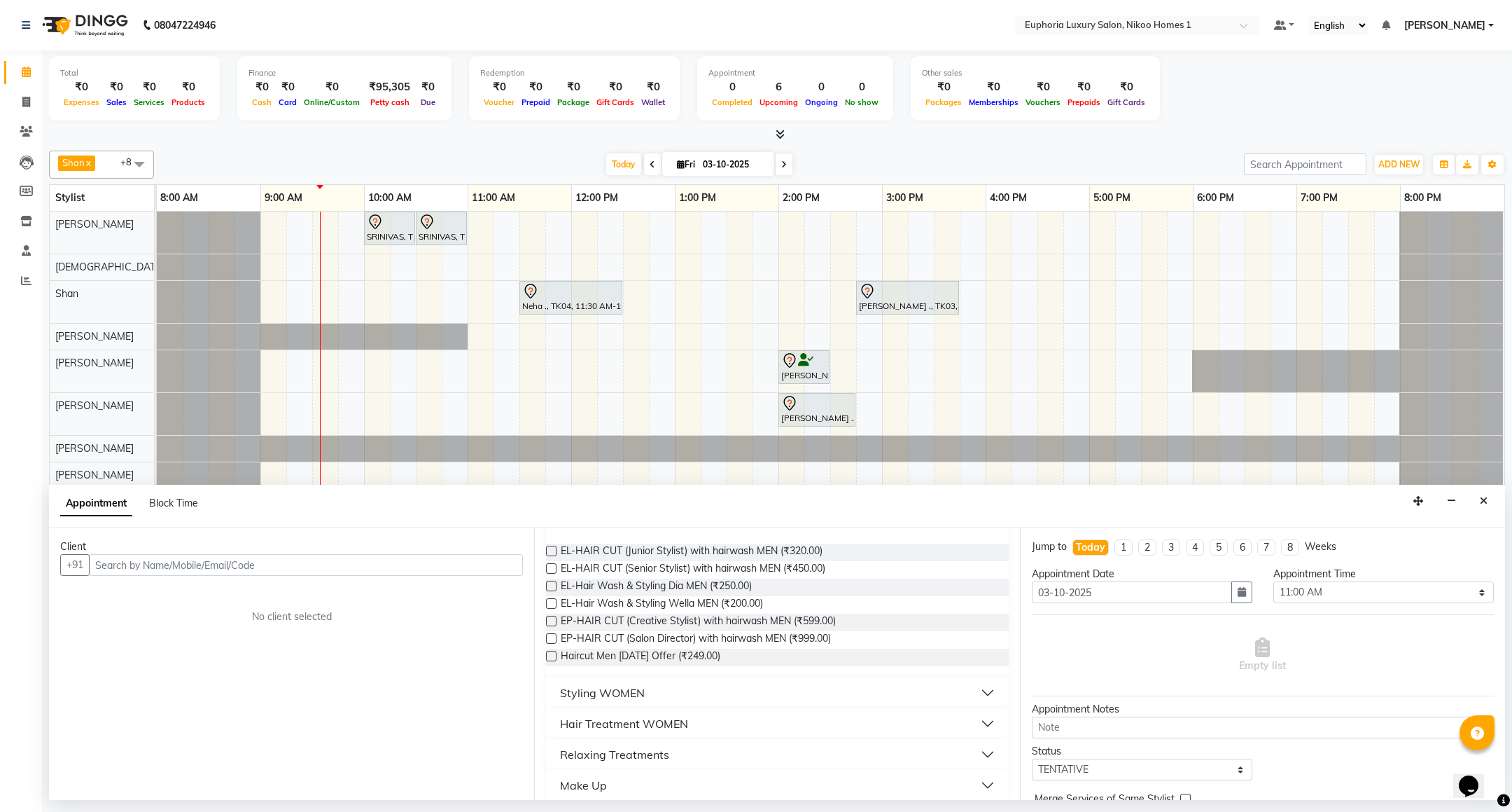
scroll to position [265, 0]
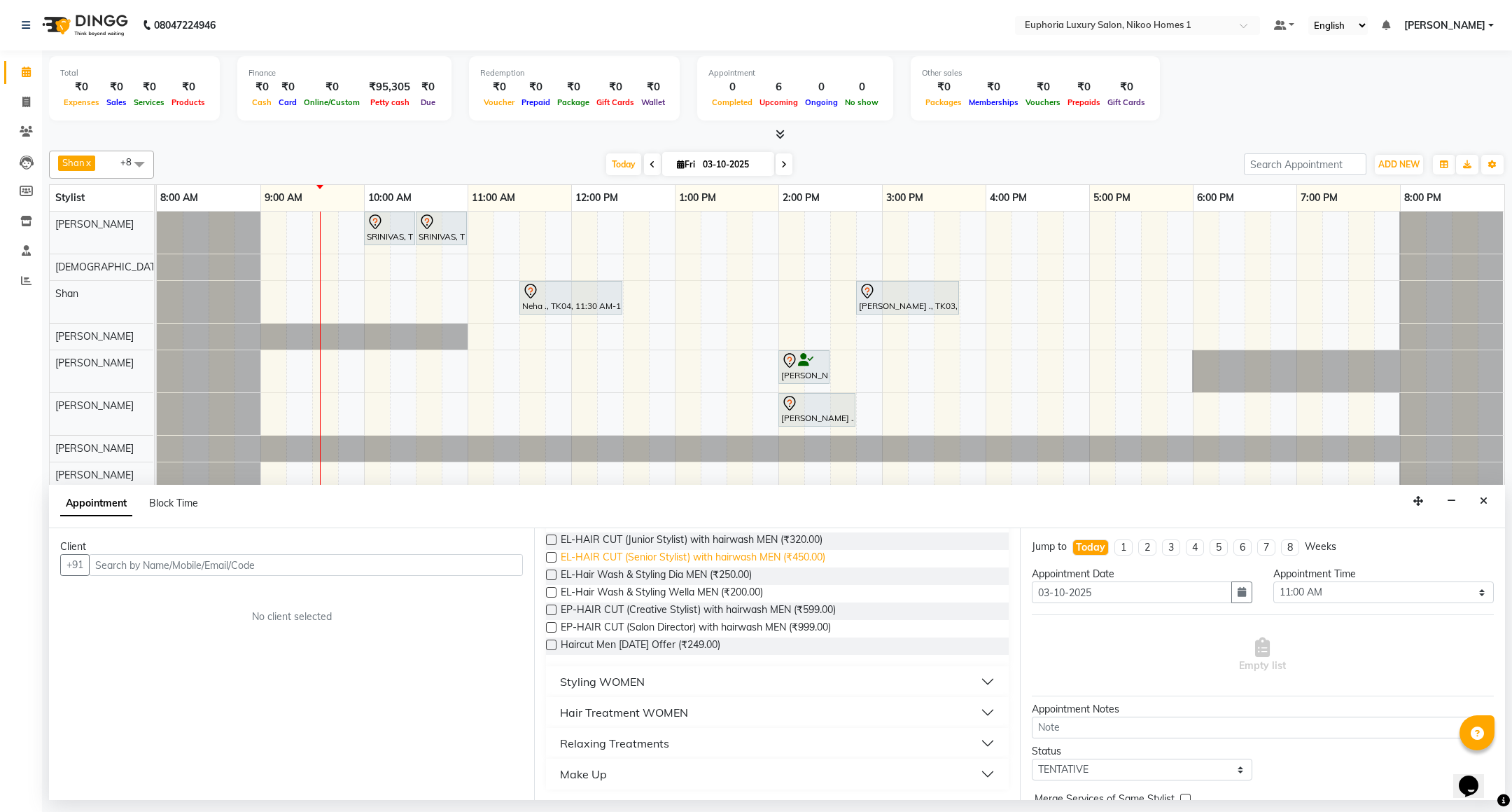
click at [782, 557] on span "EL-HAIR CUT (Senior Stylist) with hairwash MEN (₹450.00)" at bounding box center [692, 558] width 265 height 18
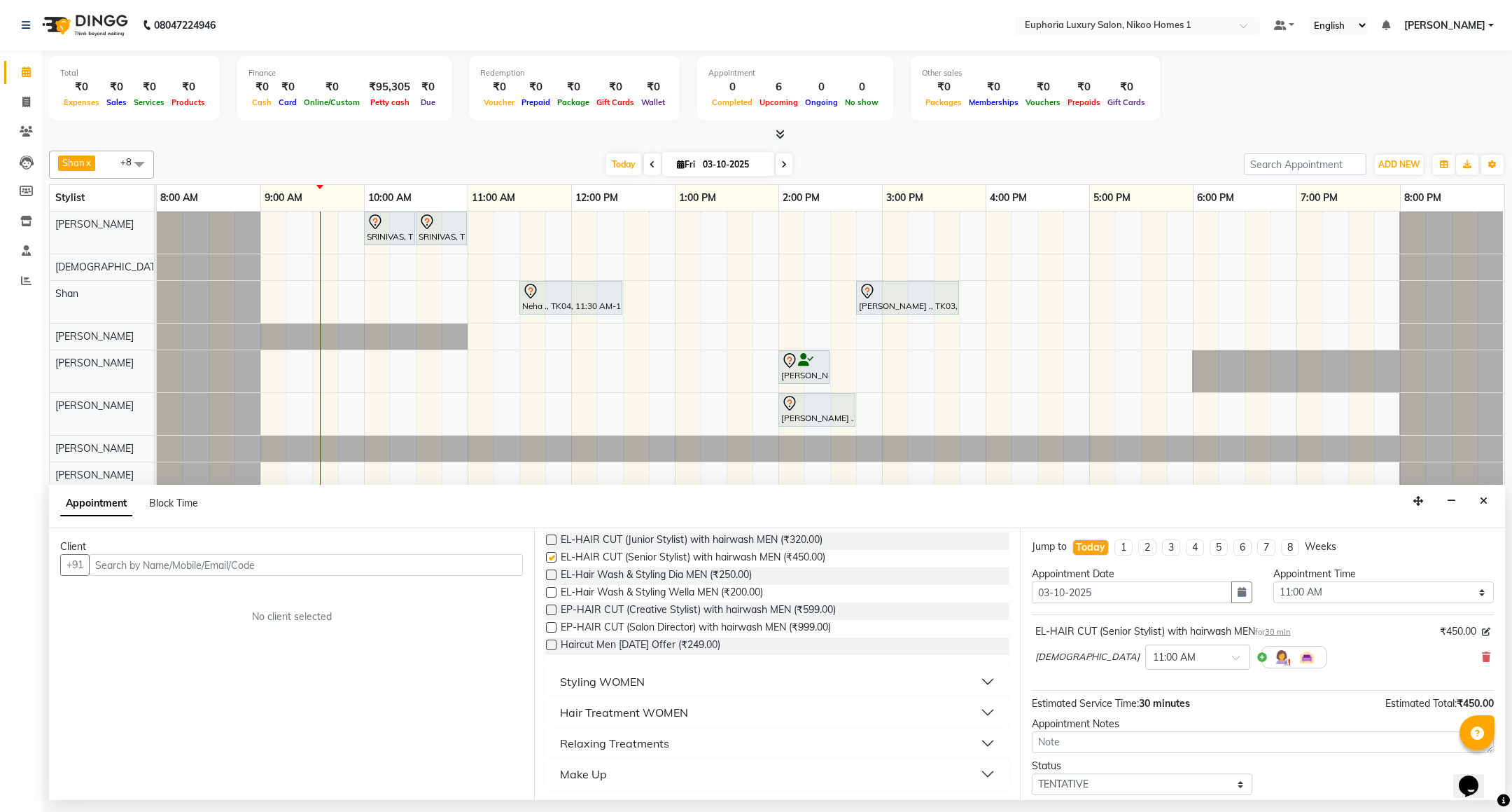
checkbox input "false"
click at [340, 574] on input "text" at bounding box center [305, 565] width 434 height 22
type input "8122798465"
click at [1485, 512] on button "Close" at bounding box center [1483, 501] width 20 height 22
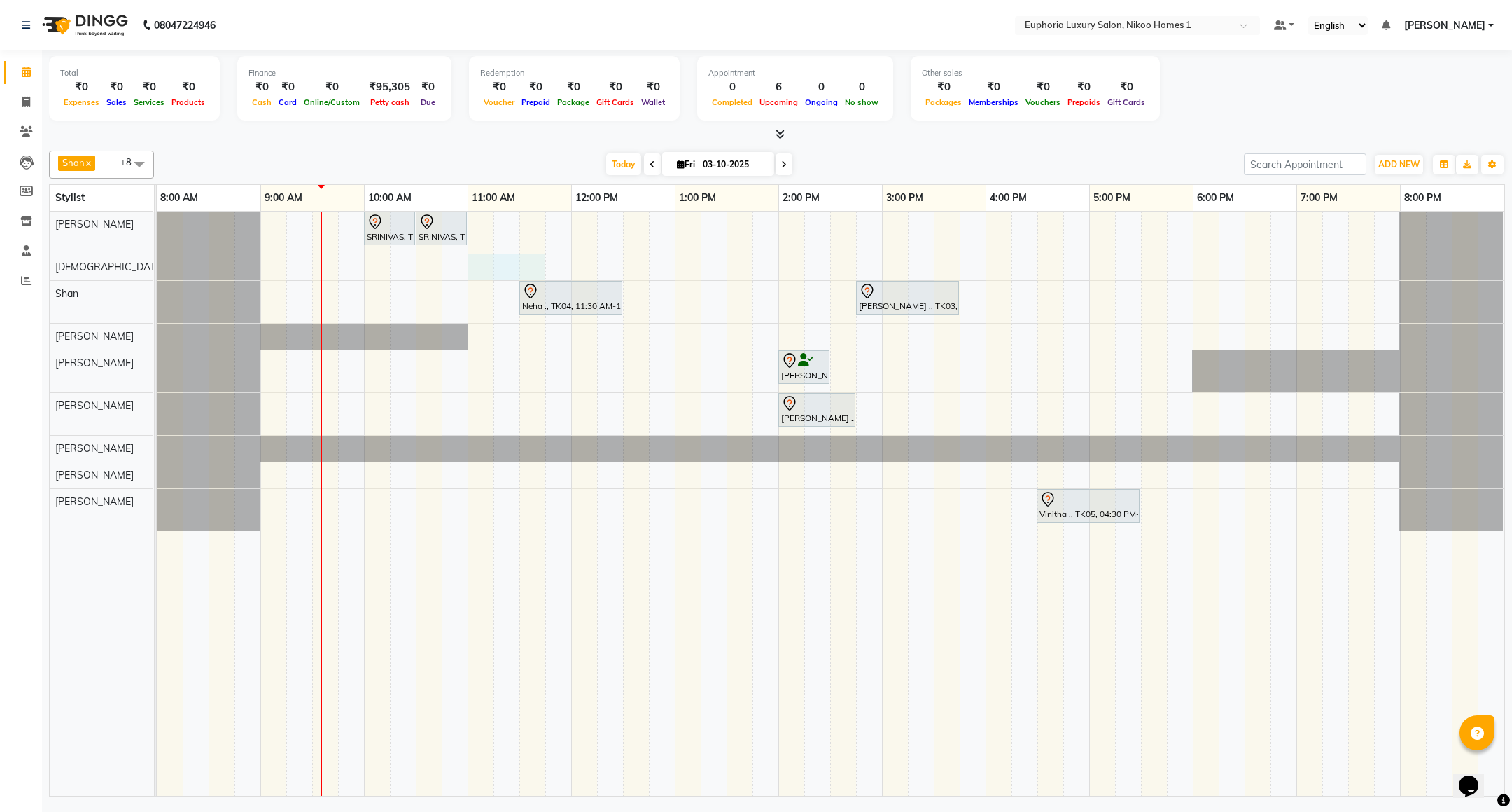
drag, startPoint x: 469, startPoint y: 271, endPoint x: 540, endPoint y: 263, distance: 71.4
click at [540, 263] on div "SRINIVAS, TK06, 10:00 AM-10:30 AM, EL-HAIR CUT (Senior Stylist) with hairwash M…" at bounding box center [830, 503] width 1347 height 584
select select "85373"
select select "tentative"
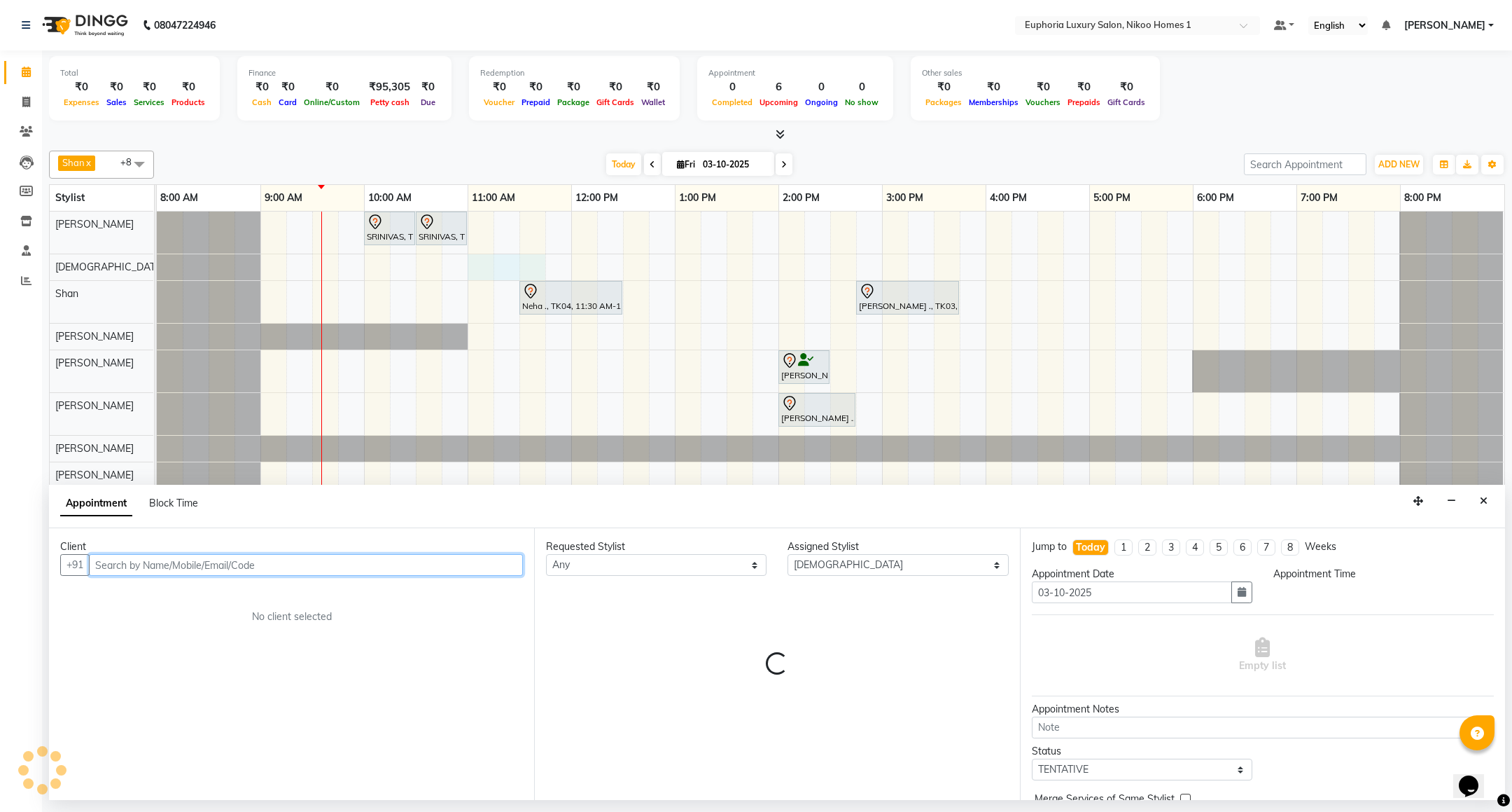
select select "660"
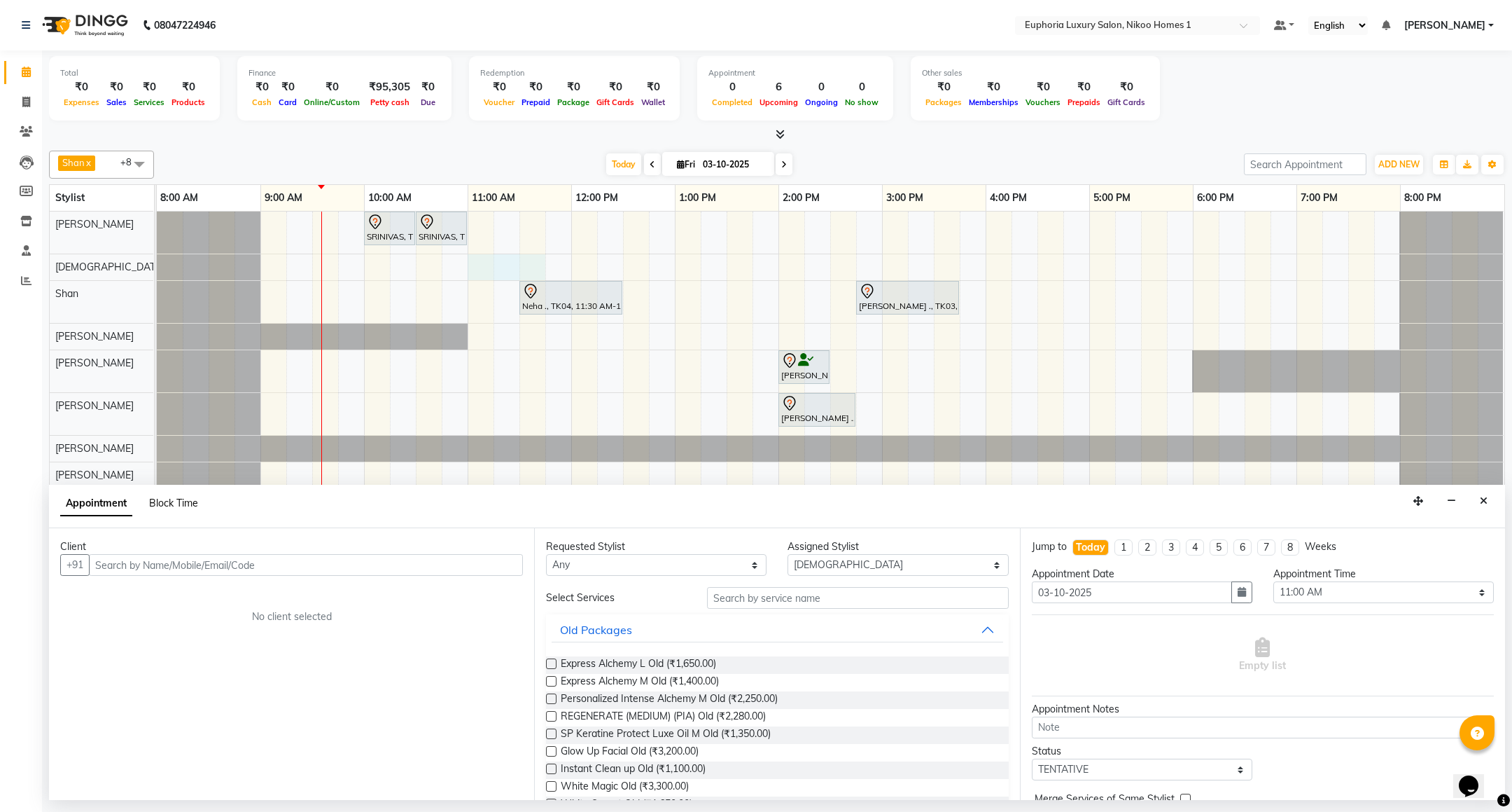
click at [163, 499] on span "Block Time" at bounding box center [173, 503] width 49 height 13
select select "85373"
select select "660"
select select "705"
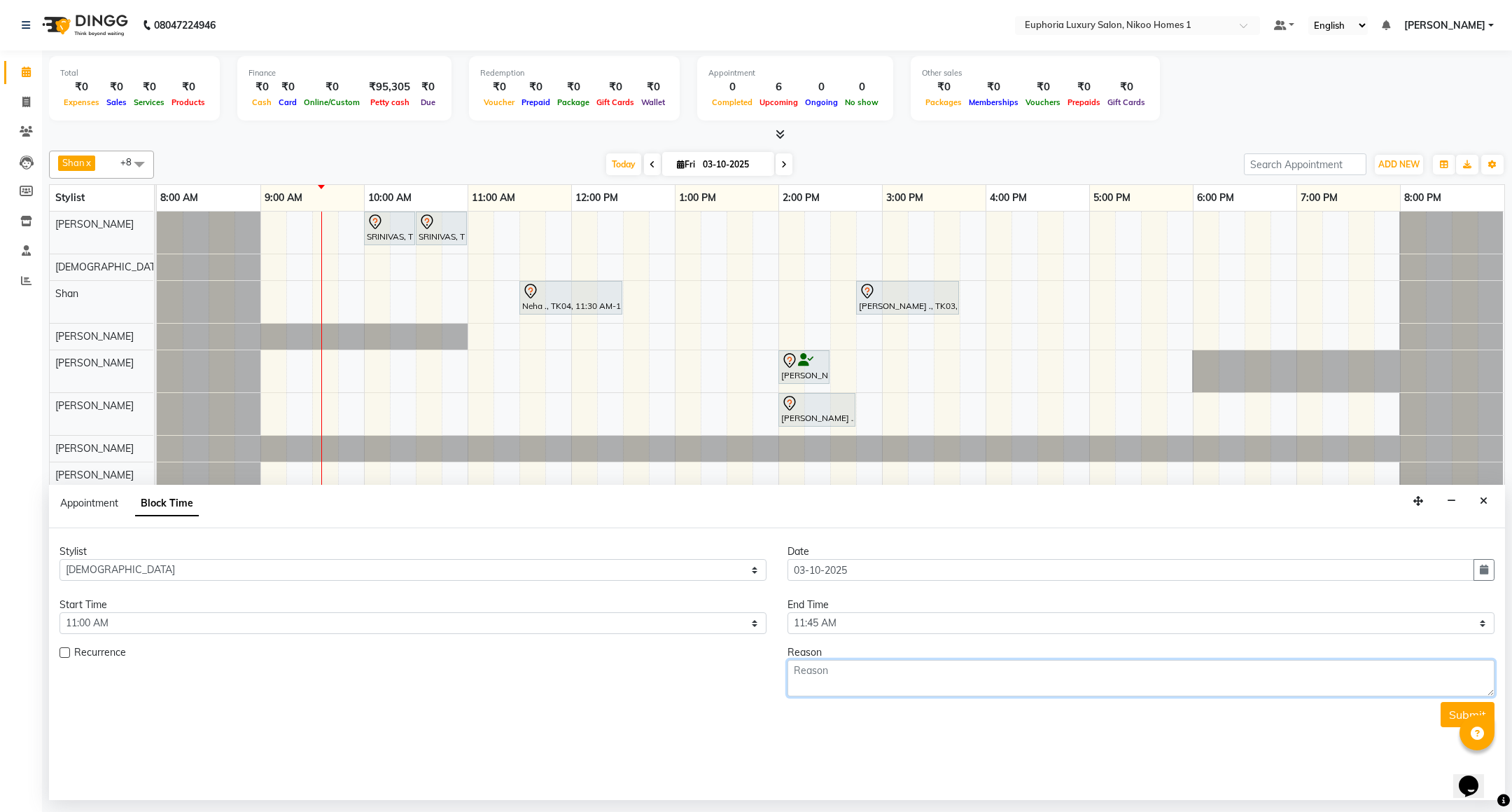
click at [842, 667] on textarea at bounding box center [1141, 677] width 707 height 36
type textarea "8122798465 hair cut with zahid only"
click at [1465, 719] on div at bounding box center [1477, 732] width 35 height 35
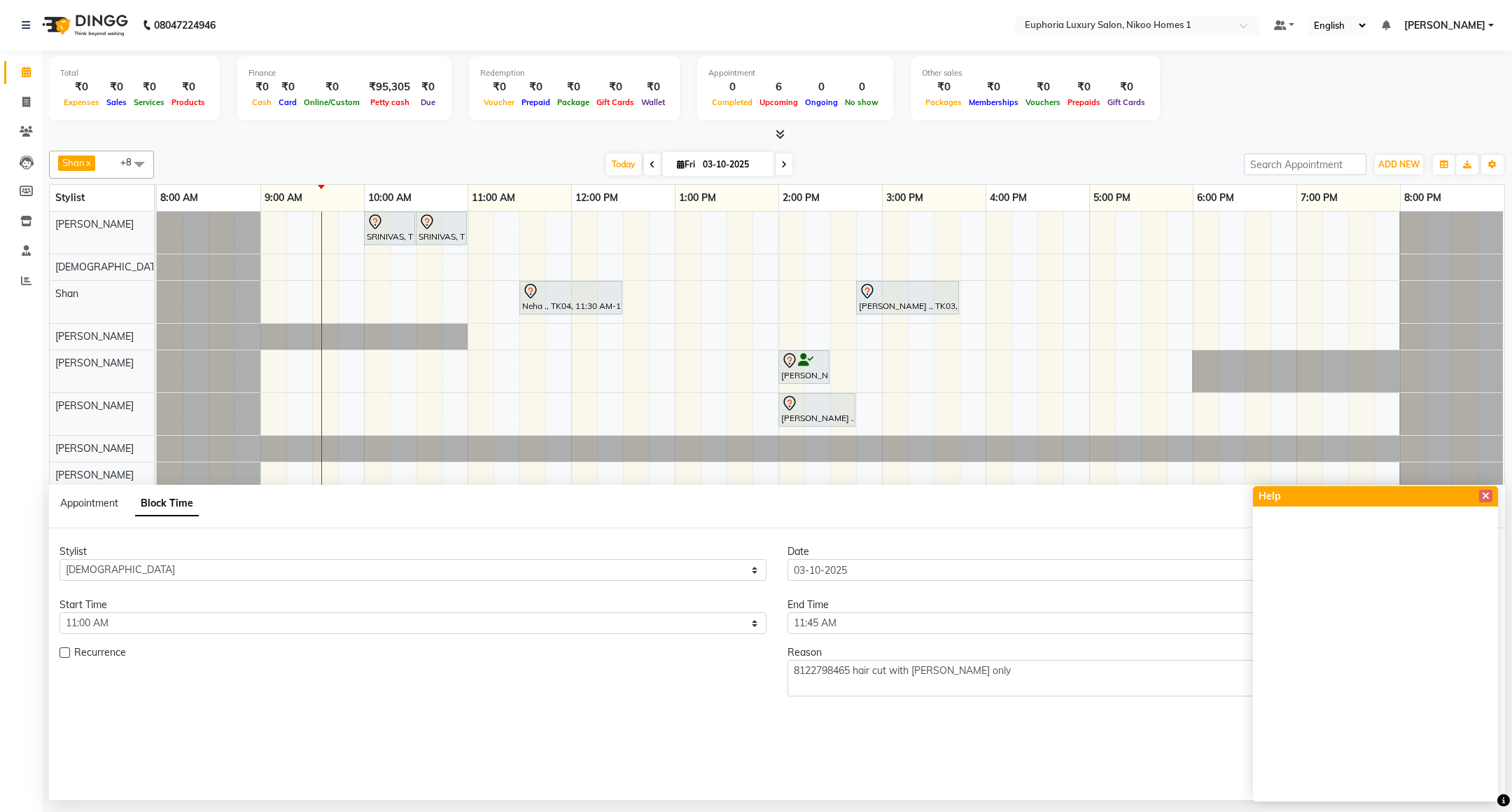
click at [1109, 710] on div "Submit" at bounding box center [777, 714] width 1435 height 25
click at [1481, 491] on icon at bounding box center [1485, 495] width 8 height 10
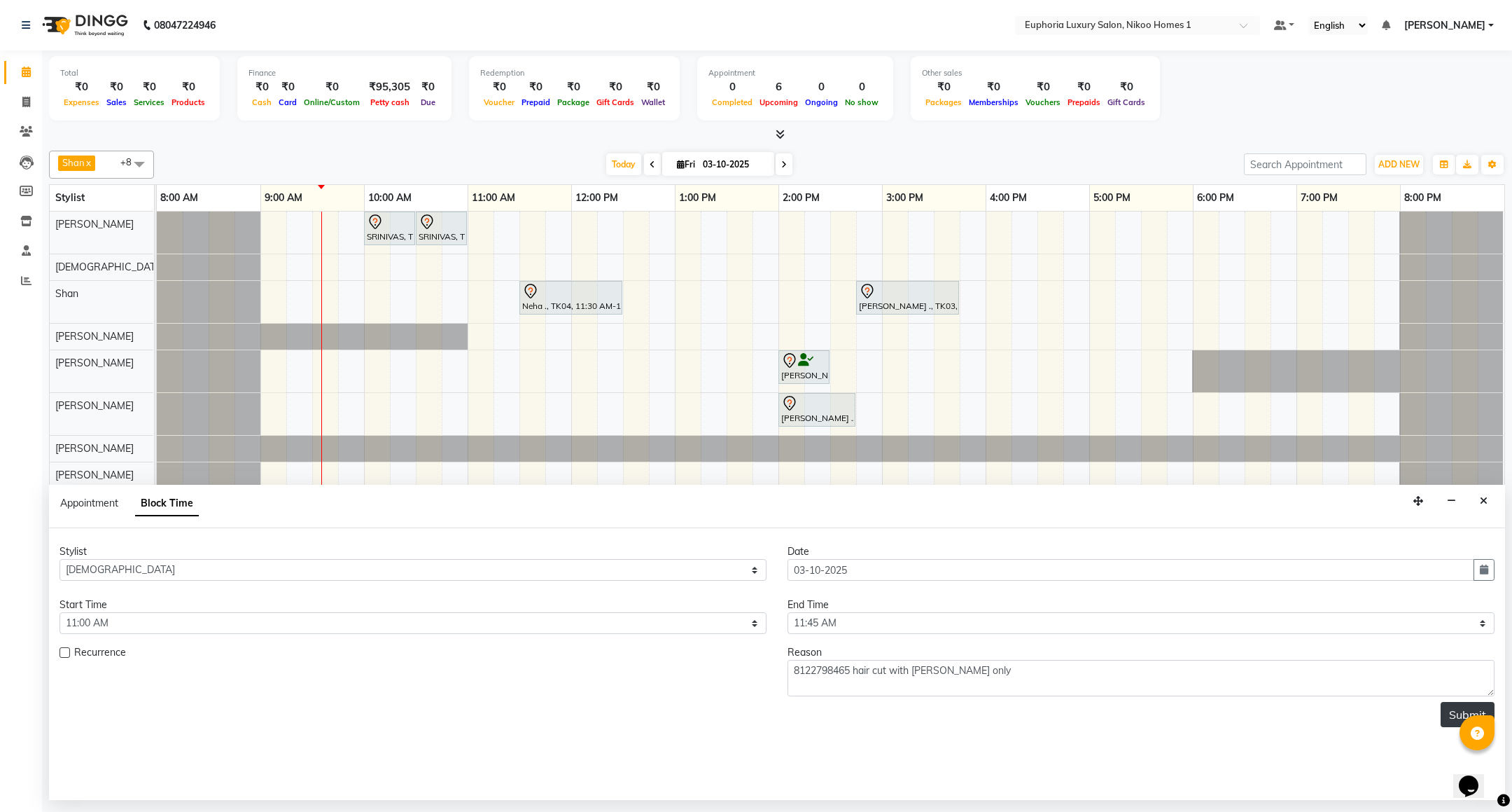
click at [1453, 713] on button "Submit" at bounding box center [1467, 714] width 54 height 25
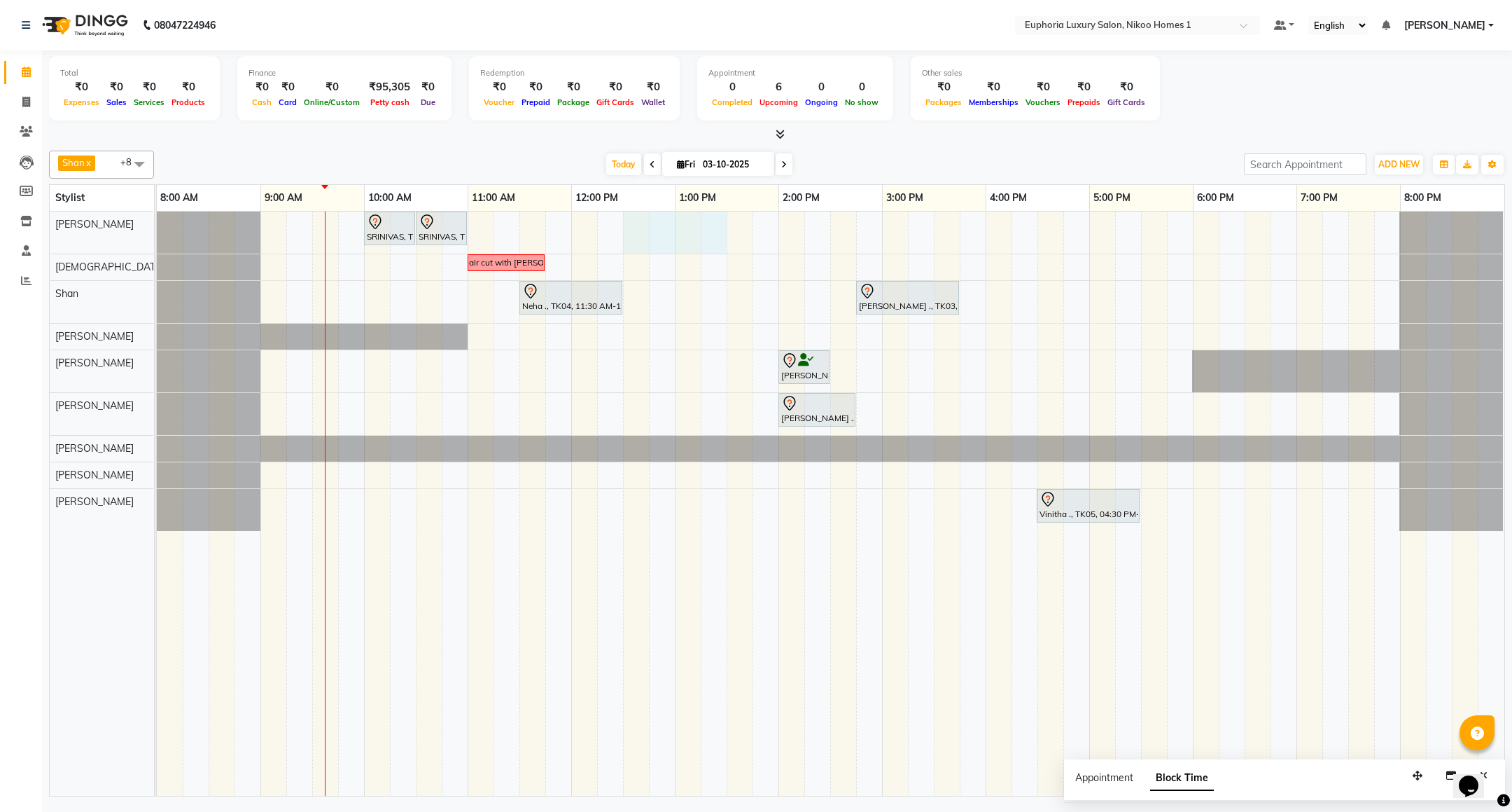
drag, startPoint x: 626, startPoint y: 239, endPoint x: 704, endPoint y: 238, distance: 78.0
click at [721, 239] on div "SRINIVAS, TK06, 10:00 AM-10:30 AM, EL-HAIR CUT (Senior Stylist) with hairwash M…" at bounding box center [830, 503] width 1347 height 584
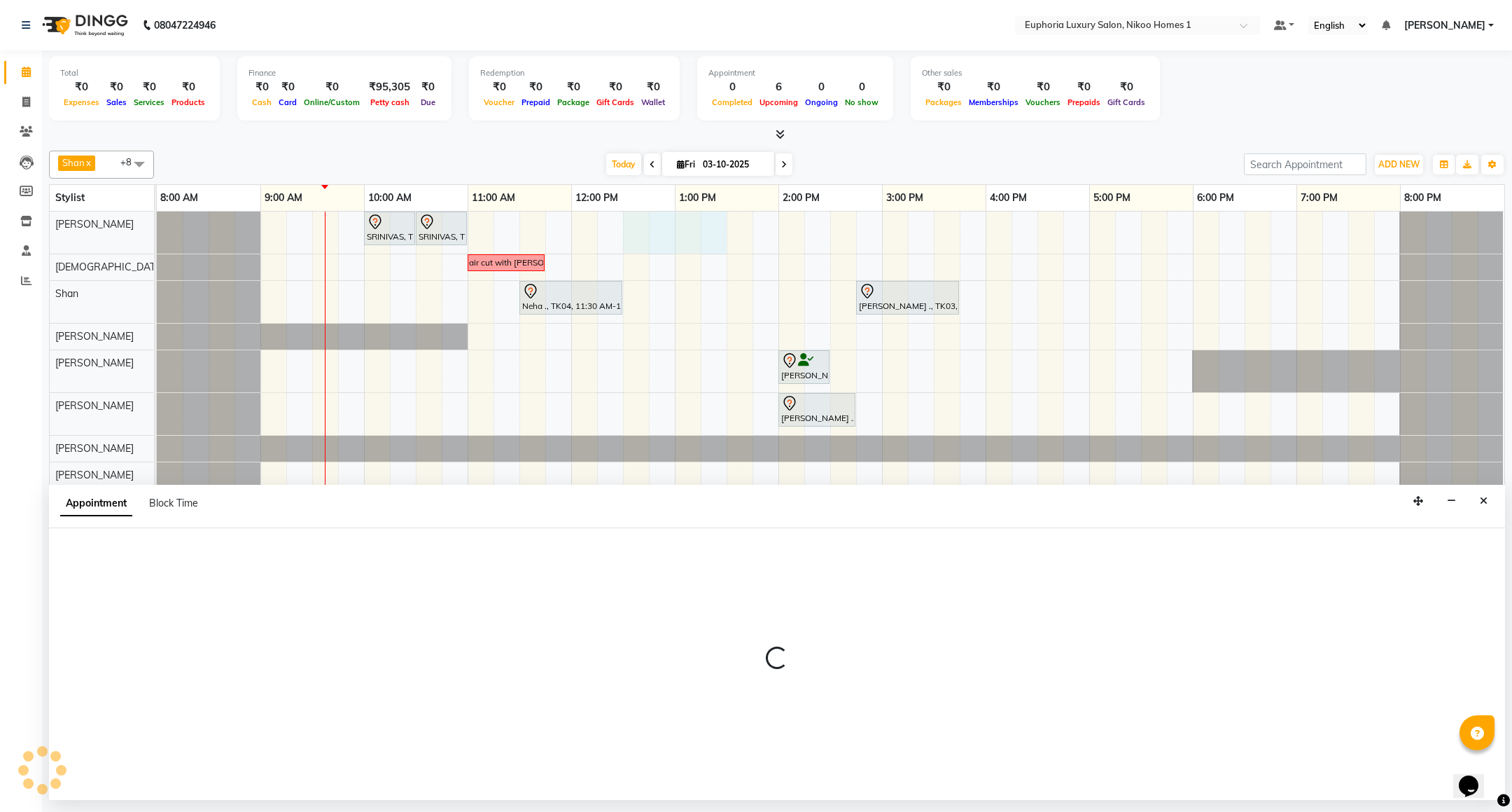
select select "85468"
select select "750"
select select "tentative"
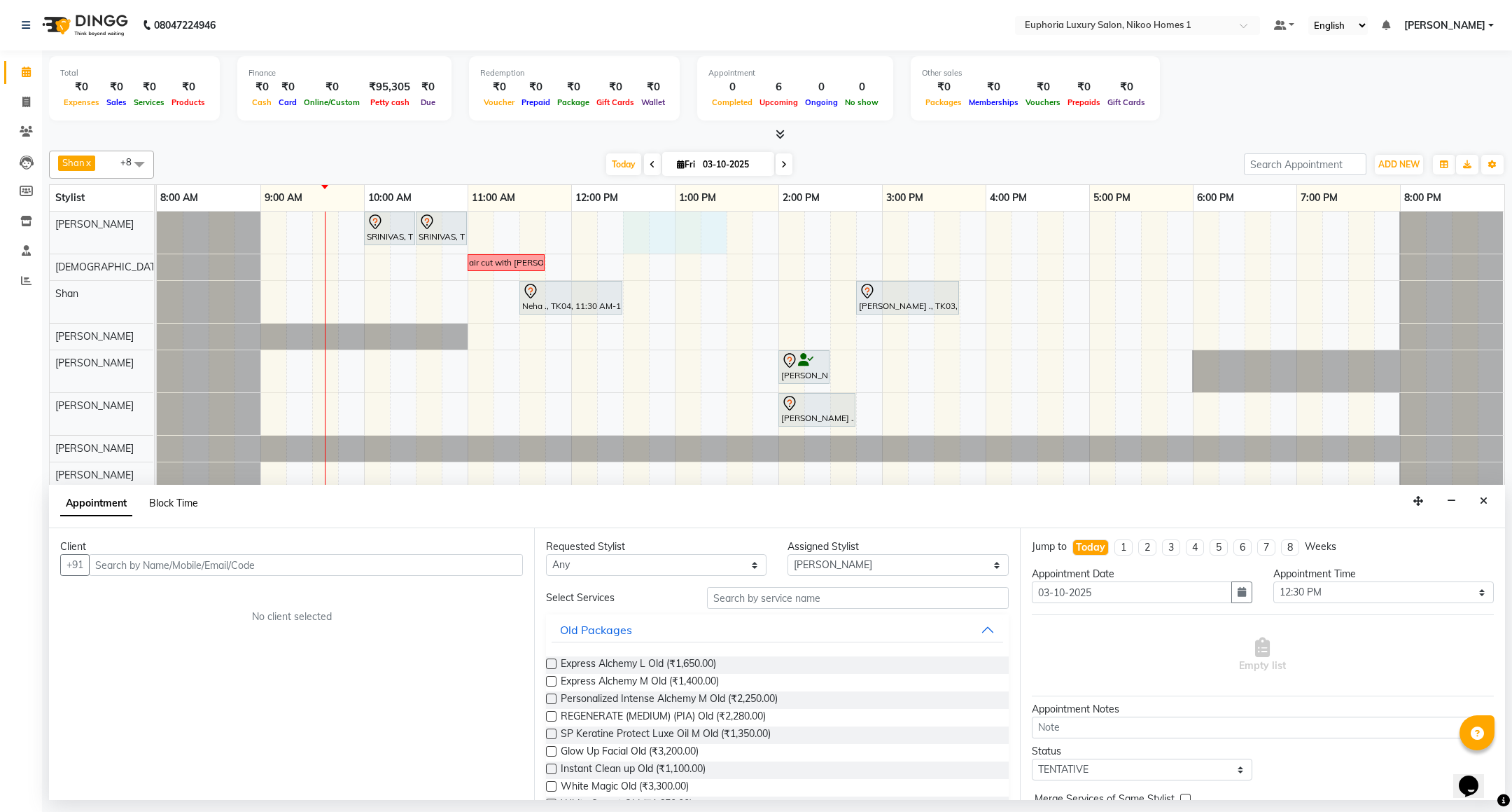
click at [174, 501] on span "Block Time" at bounding box center [173, 503] width 49 height 13
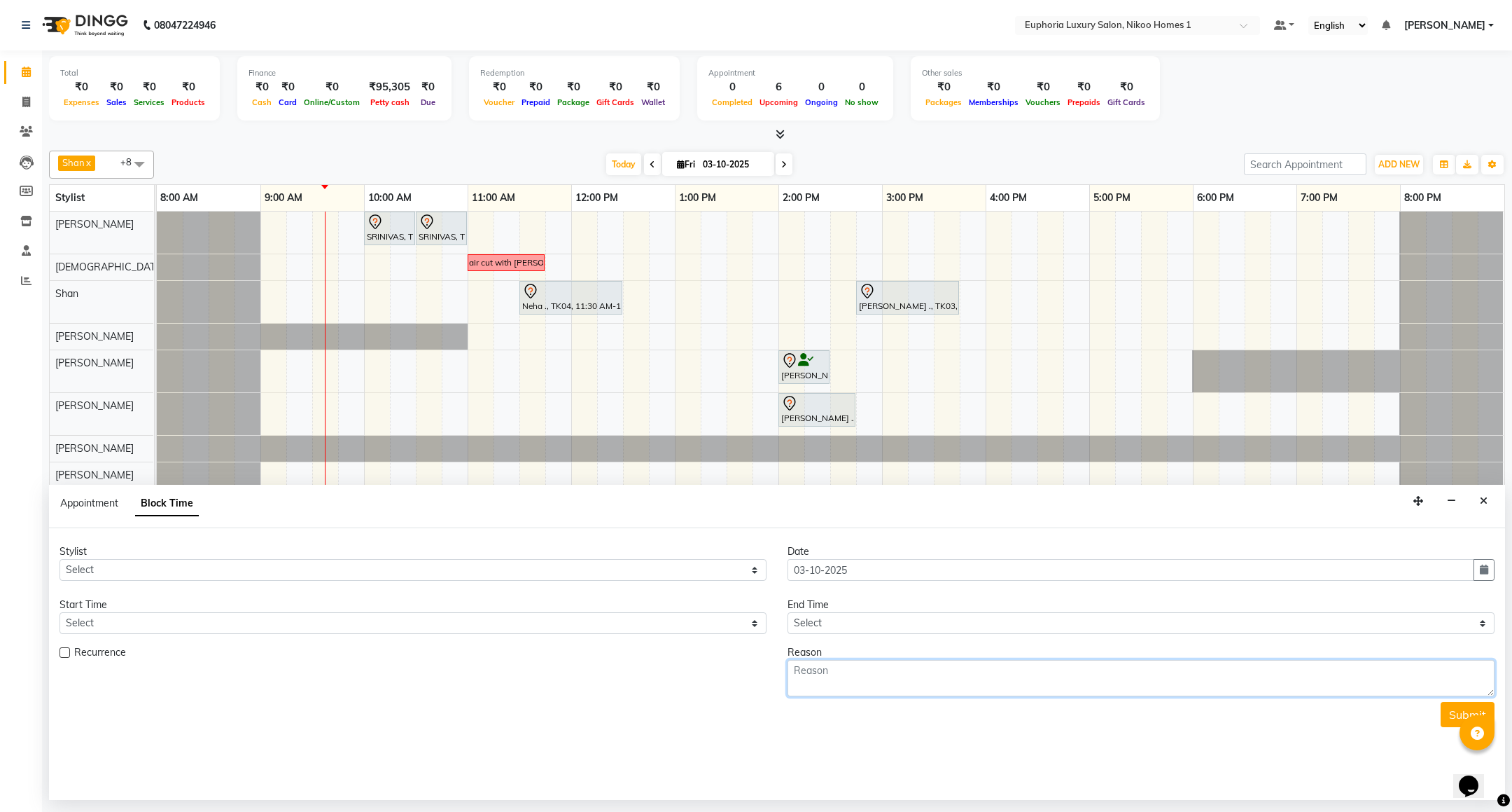
click at [910, 689] on textarea at bounding box center [1141, 677] width 707 height 36
type textarea "Namaz"
click at [1447, 723] on button "Submit" at bounding box center [1467, 714] width 54 height 25
click at [1487, 508] on button "Close" at bounding box center [1483, 501] width 20 height 22
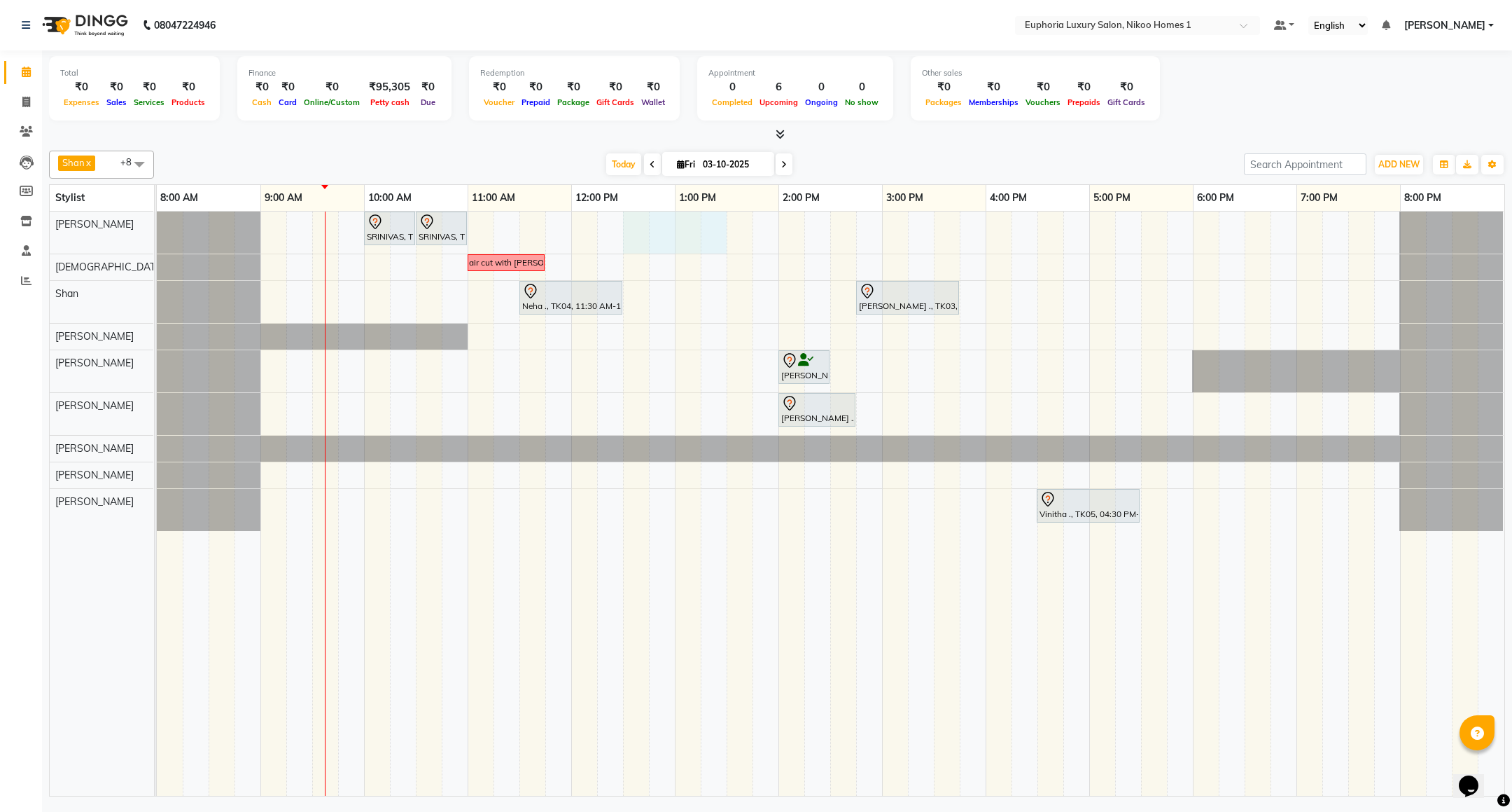
drag, startPoint x: 636, startPoint y: 242, endPoint x: 704, endPoint y: 234, distance: 68.5
click at [721, 234] on div "SRINIVAS, TK06, 10:00 AM-10:30 AM, EL-HAIR CUT (Senior Stylist) with hairwash M…" at bounding box center [830, 503] width 1347 height 584
select select "85468"
select select "tentative"
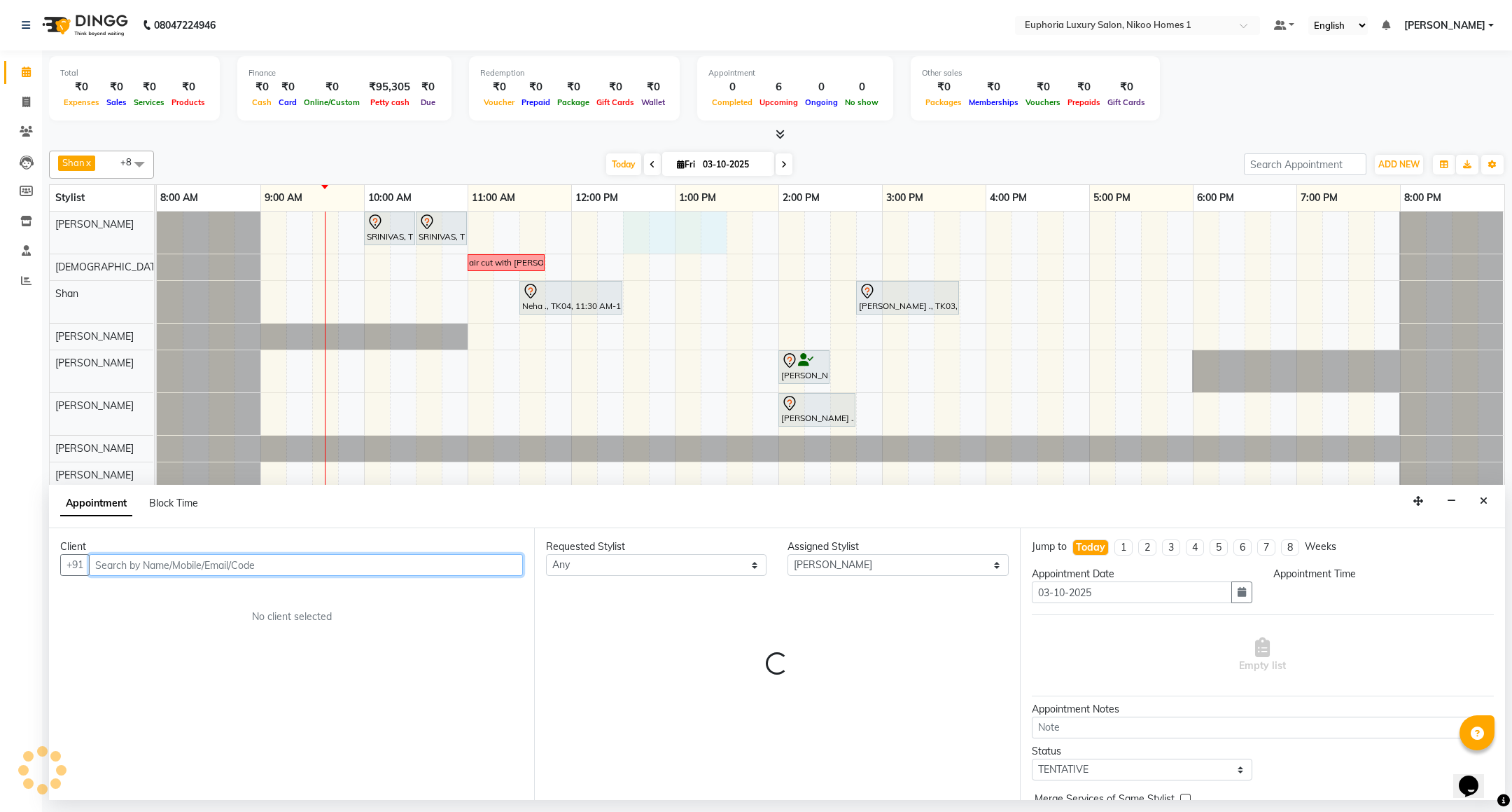
select select "750"
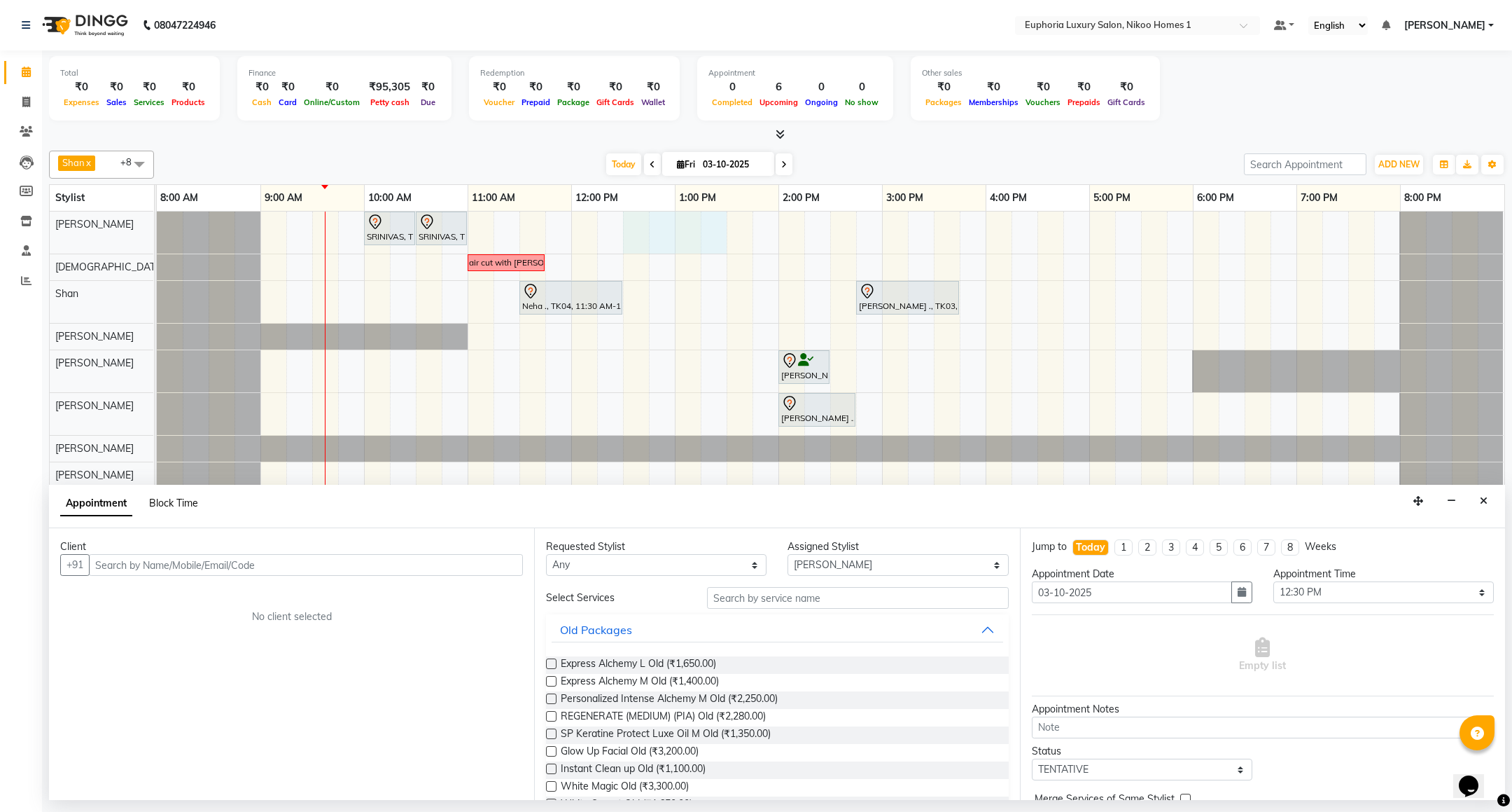
click at [184, 504] on span "Block Time" at bounding box center [173, 503] width 49 height 13
select select "85468"
select select "750"
select select "810"
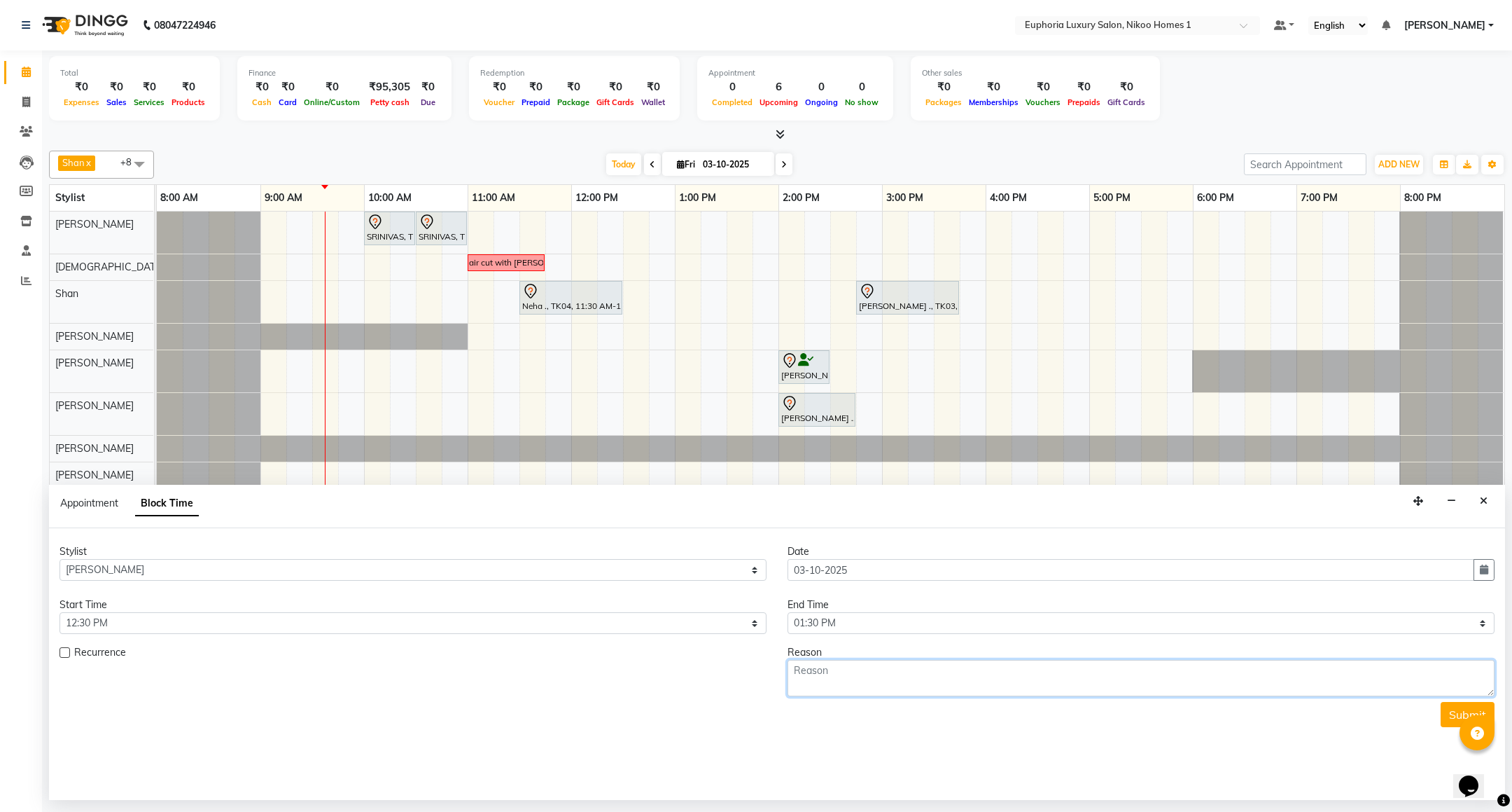
click at [860, 675] on textarea at bounding box center [1141, 677] width 707 height 36
type textarea "a"
type textarea "Namaz"
click at [1441, 726] on button "Submit" at bounding box center [1467, 714] width 54 height 25
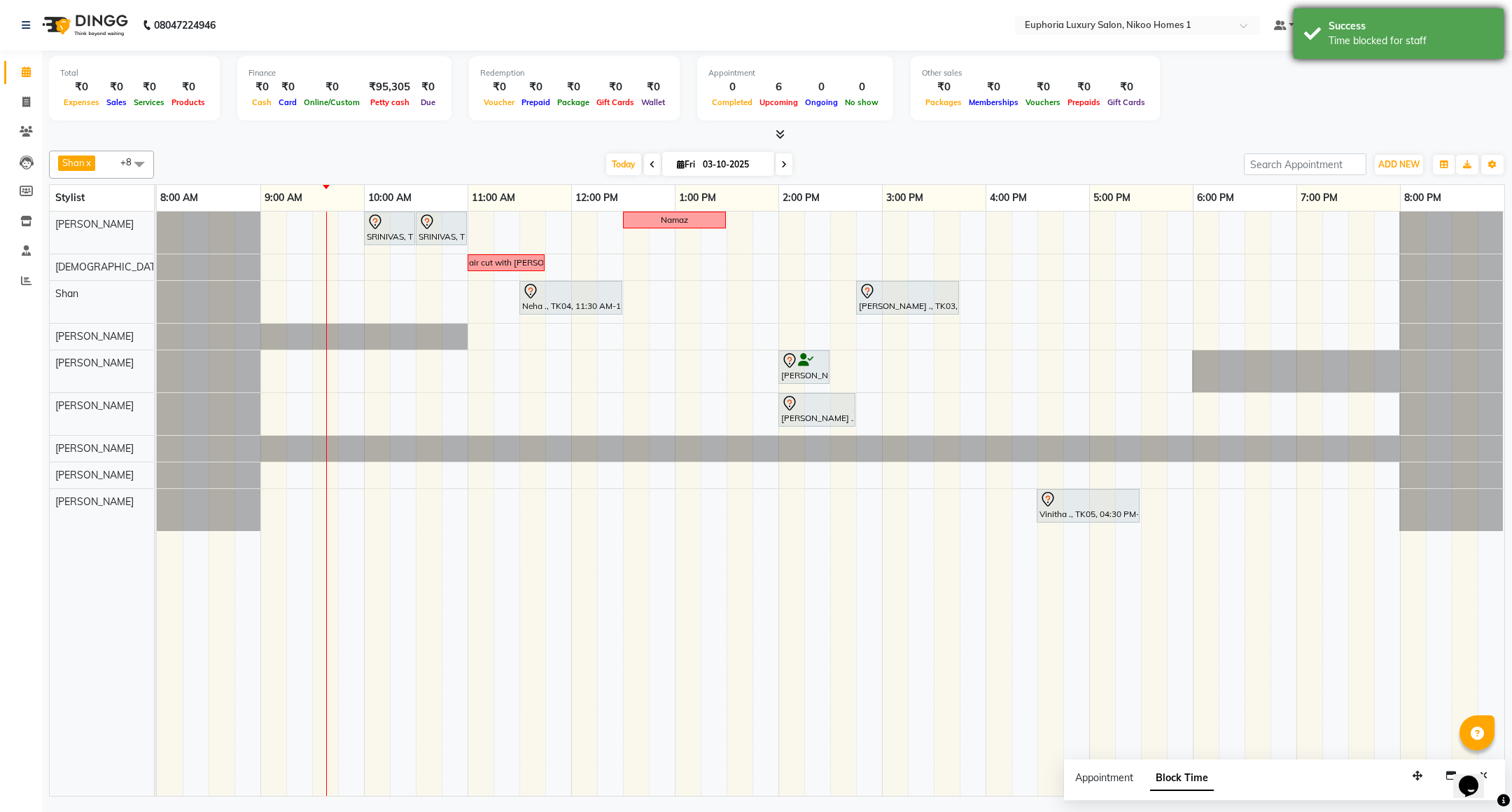
click at [1299, 25] on div "Success Time blocked for staff" at bounding box center [1398, 33] width 210 height 51
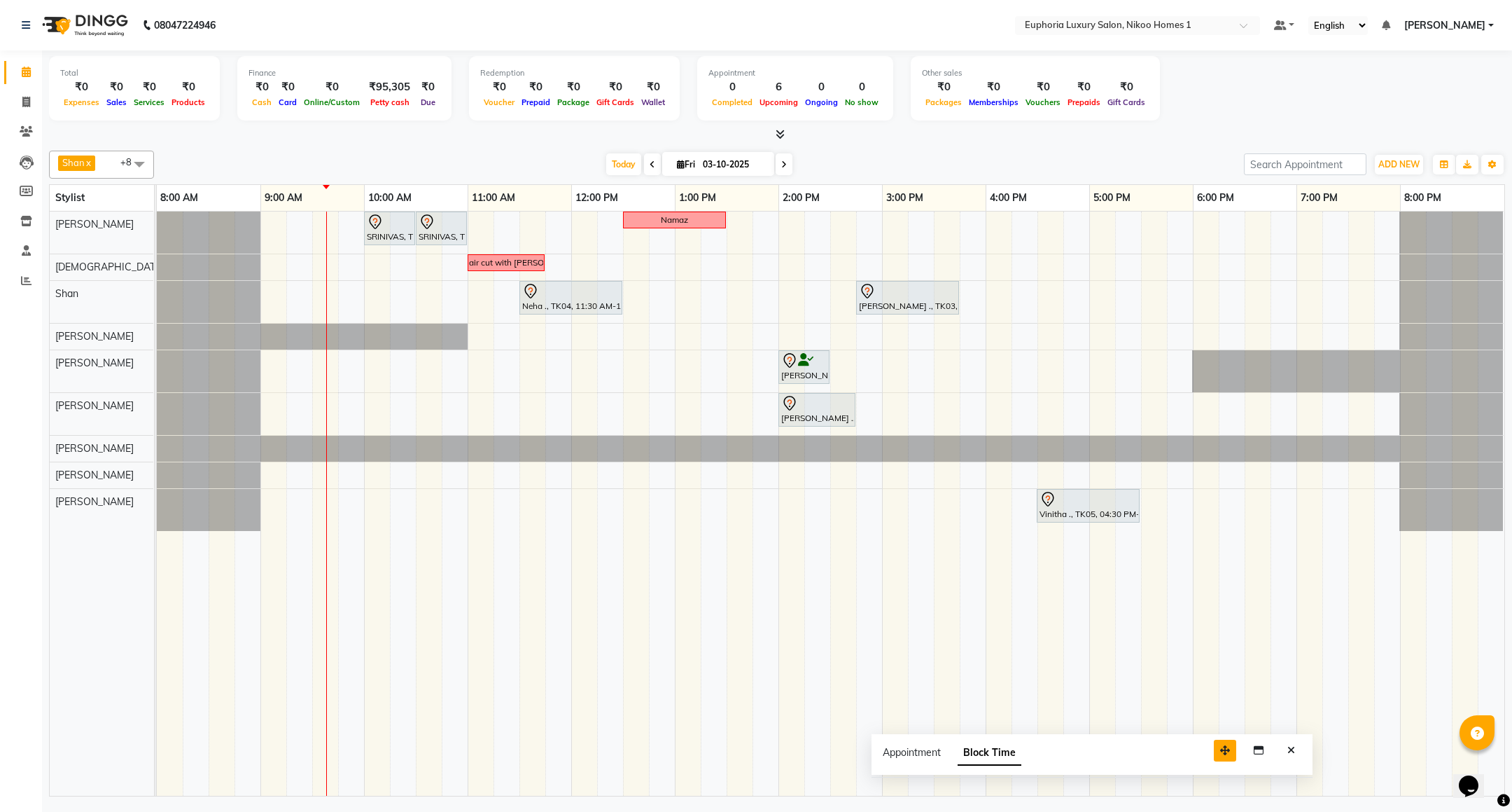
drag, startPoint x: 1419, startPoint y: 769, endPoint x: 1227, endPoint y: 744, distance: 193.6
click at [1227, 744] on button "button" at bounding box center [1225, 750] width 23 height 22
click at [1293, 753] on icon "Close" at bounding box center [1291, 750] width 8 height 10
click at [473, 219] on div "SRINIVAS, TK06, 10:00 AM-10:30 AM, EL-HAIR CUT (Senior Stylist) with hairwash M…" at bounding box center [830, 503] width 1347 height 584
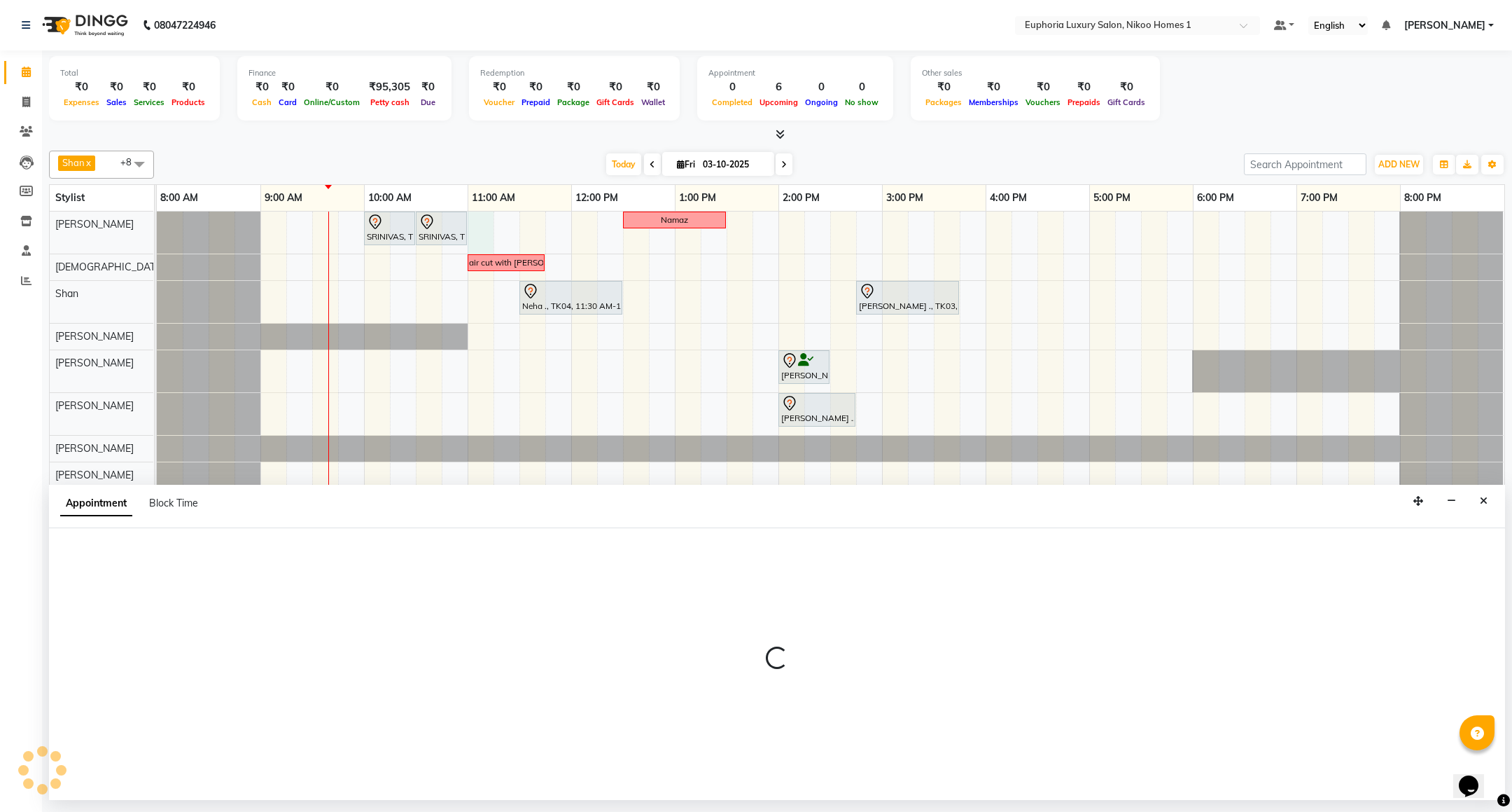
select select "85468"
select select "660"
select select "tentative"
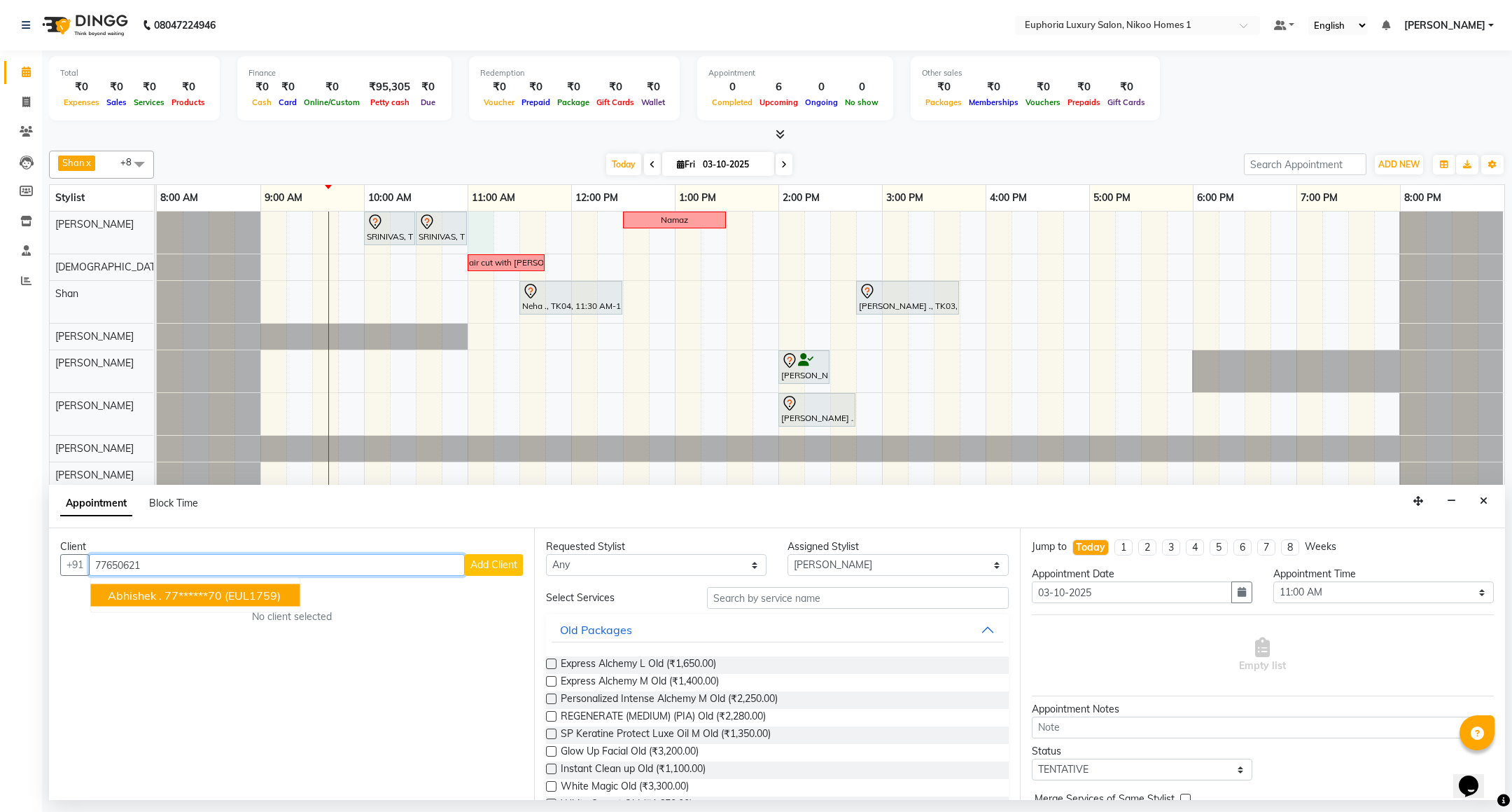
click at [181, 598] on ngb-highlight "77******70" at bounding box center [192, 594] width 57 height 14
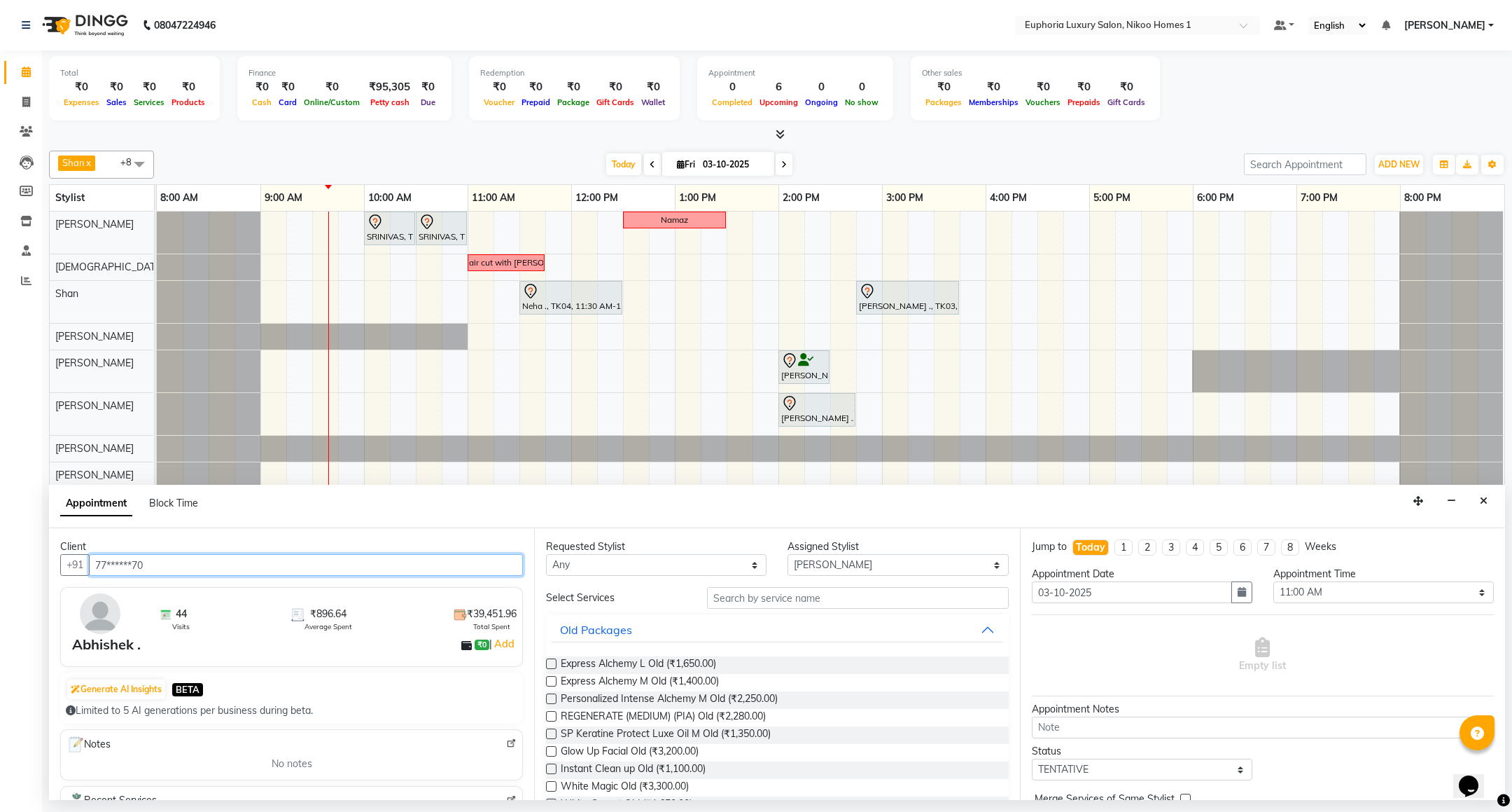
type input "77******70"
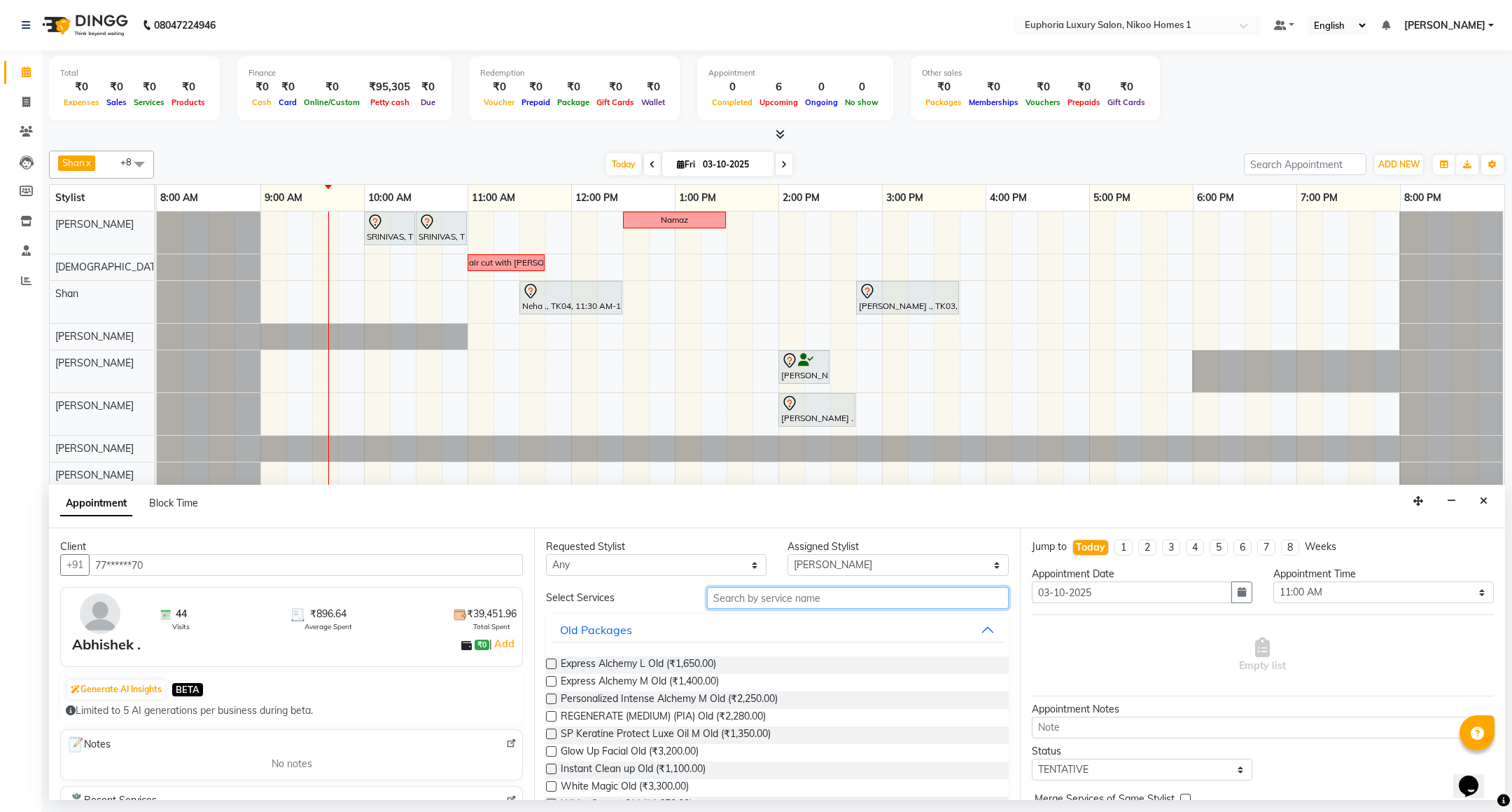
click at [758, 597] on input "text" at bounding box center [857, 597] width 301 height 22
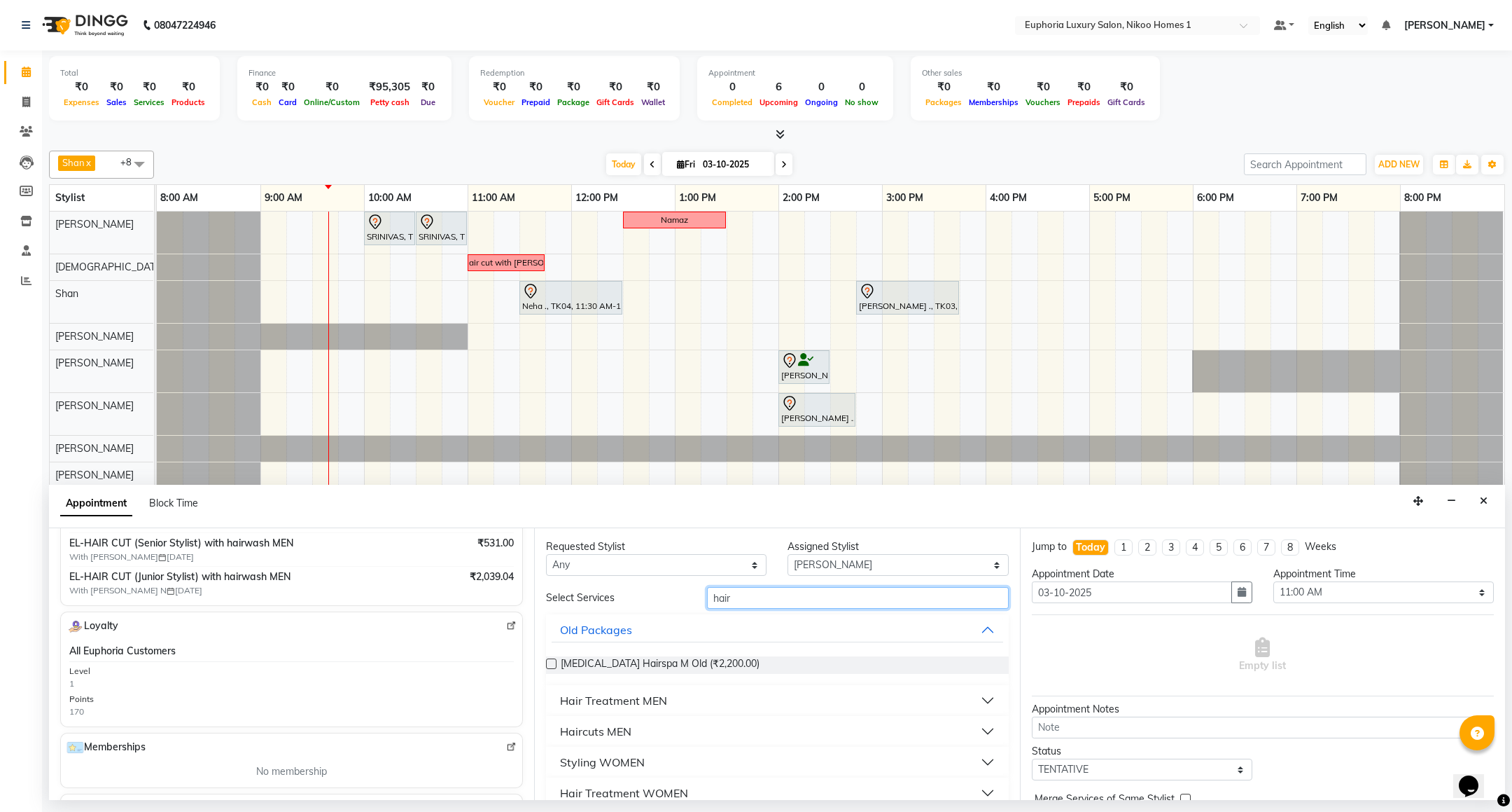
scroll to position [210, 0]
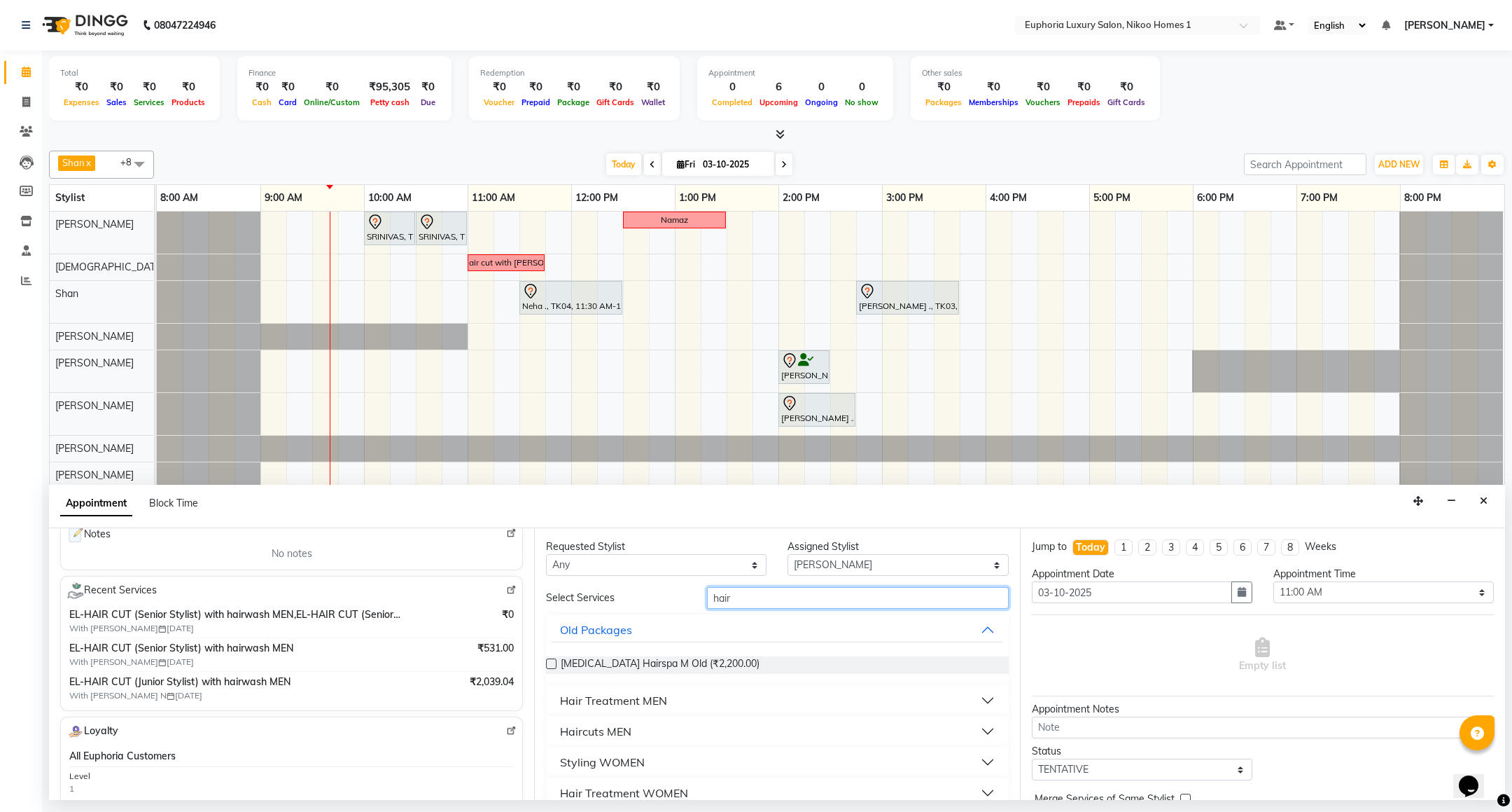
type input "hair"
click at [643, 705] on div "Hair Treatment MEN" at bounding box center [613, 700] width 107 height 17
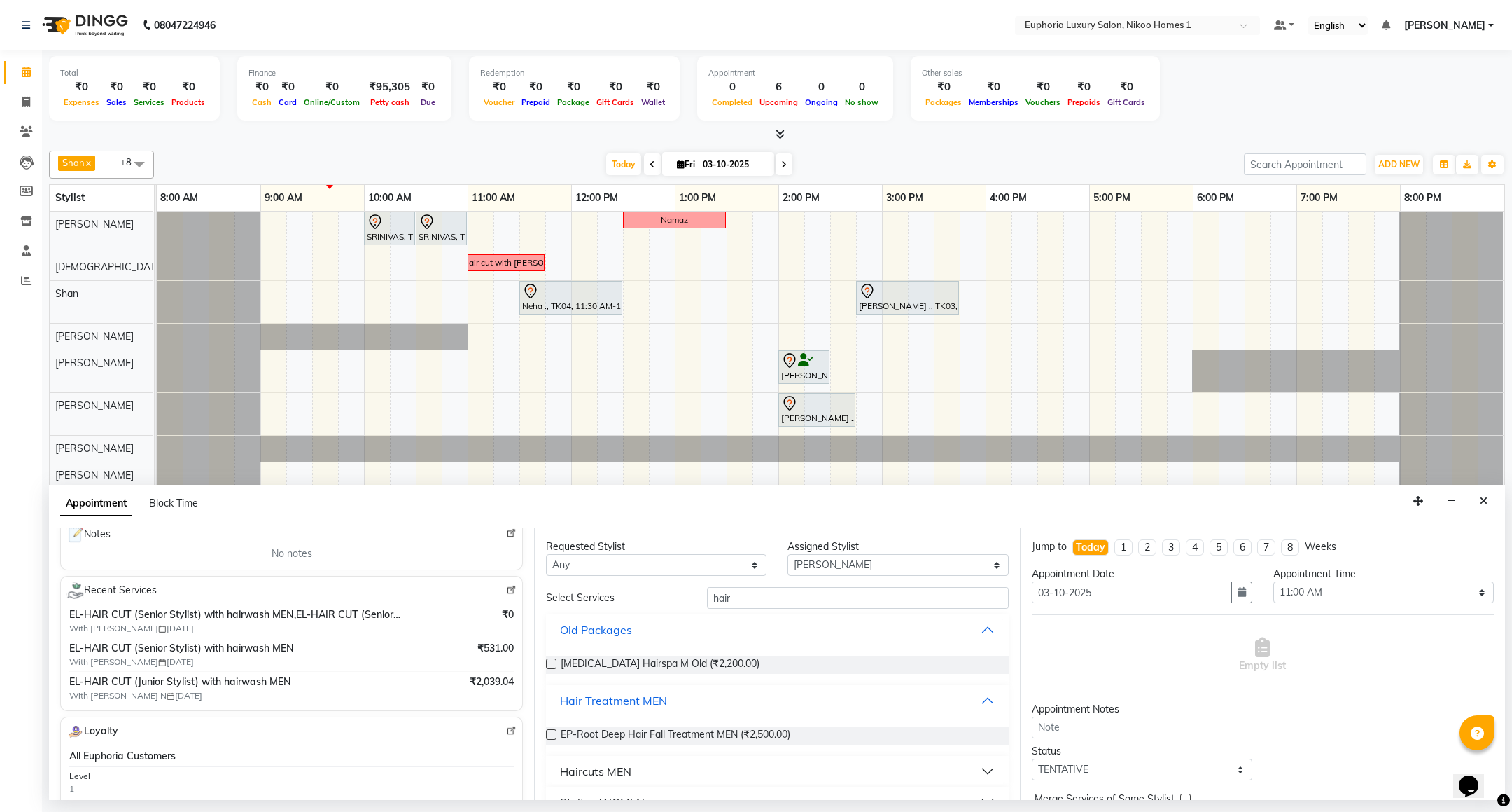
click at [594, 773] on div "Haircuts MEN" at bounding box center [595, 771] width 72 height 17
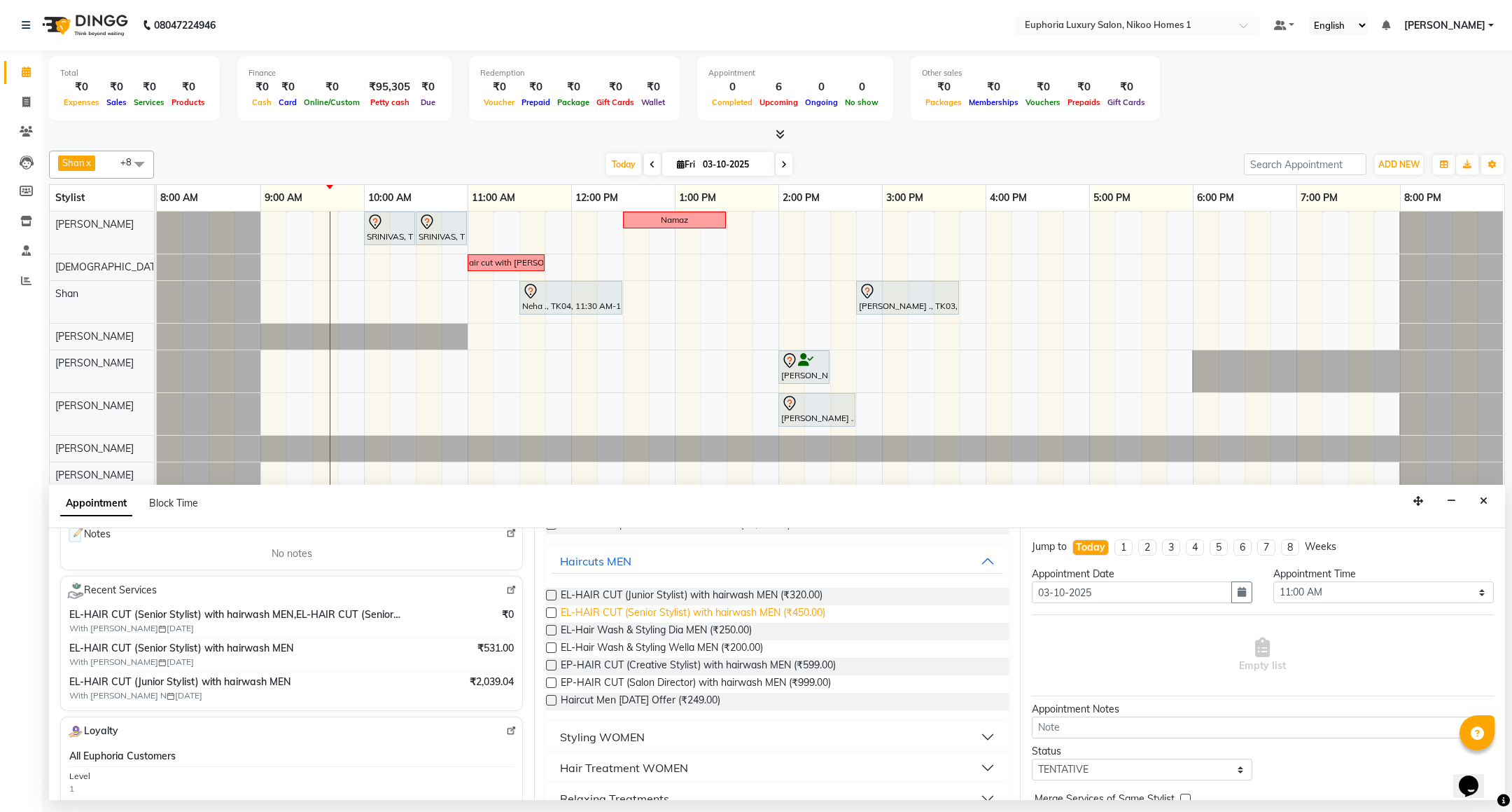
click at [779, 615] on span "EL-HAIR CUT (Senior Stylist) with hairwash MEN (₹450.00)" at bounding box center [692, 614] width 265 height 18
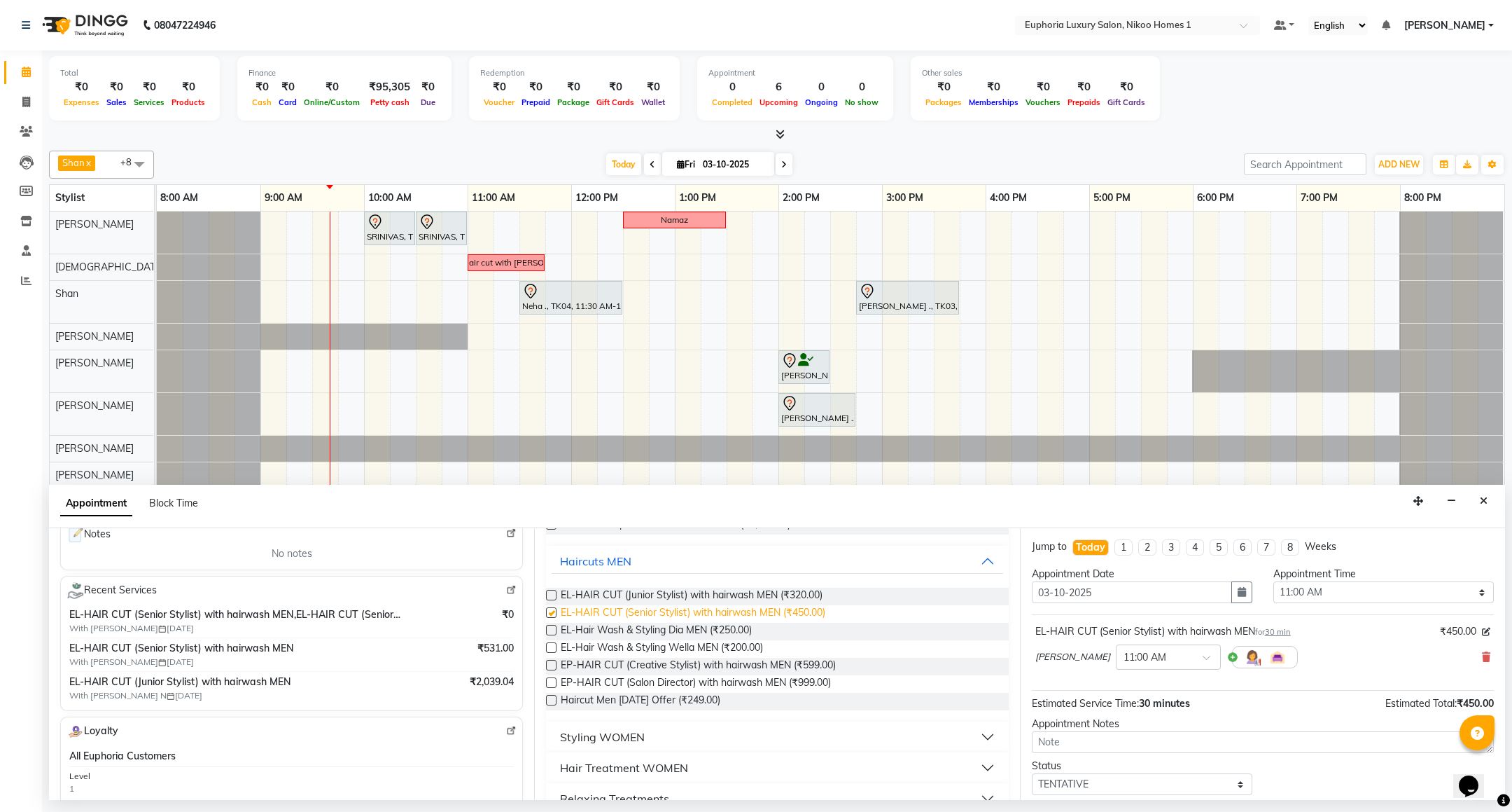
checkbox input "false"
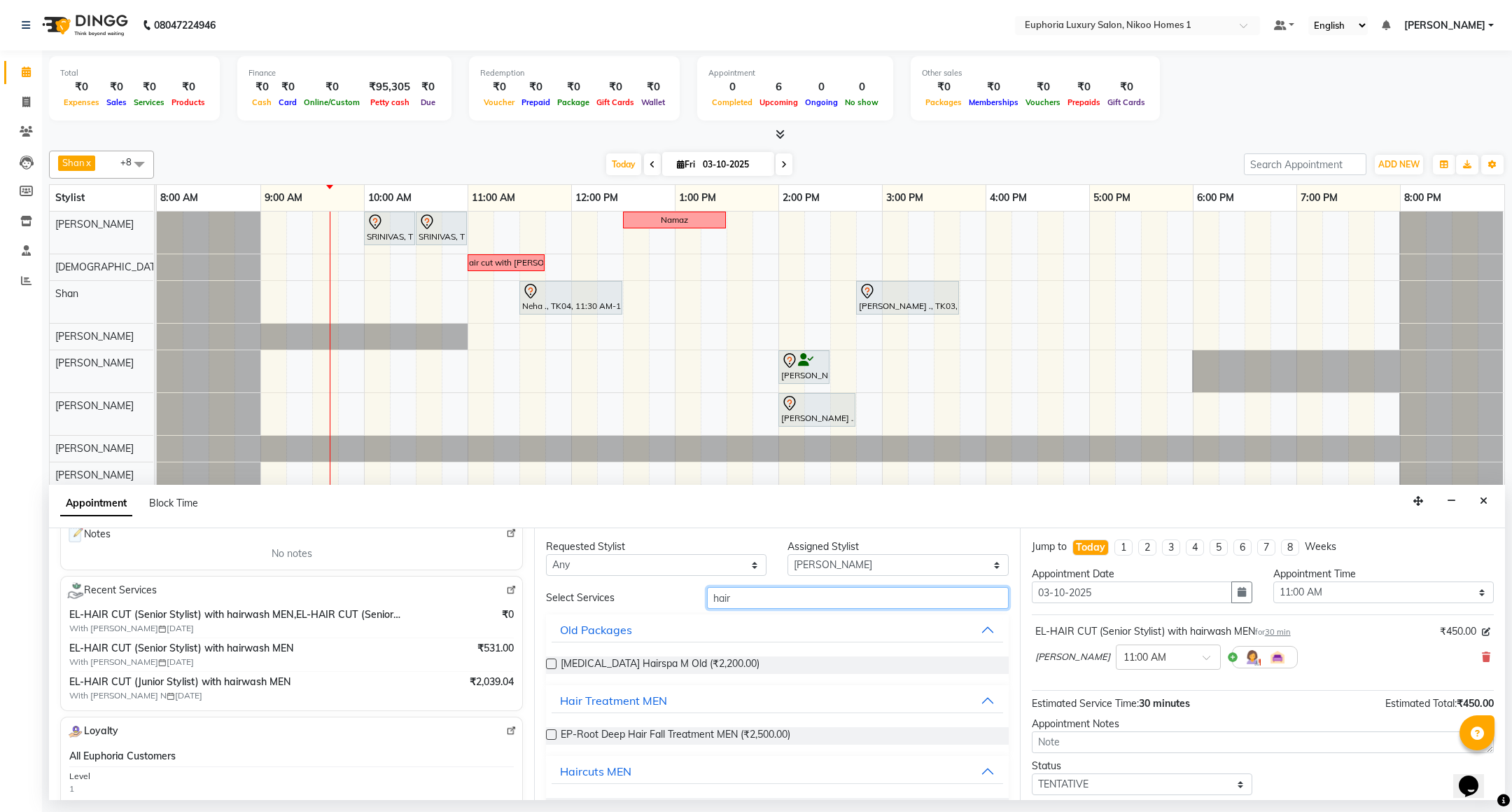
drag, startPoint x: 757, startPoint y: 603, endPoint x: 678, endPoint y: 603, distance: 79.0
click at [681, 603] on div "Select Services hair" at bounding box center [777, 597] width 483 height 22
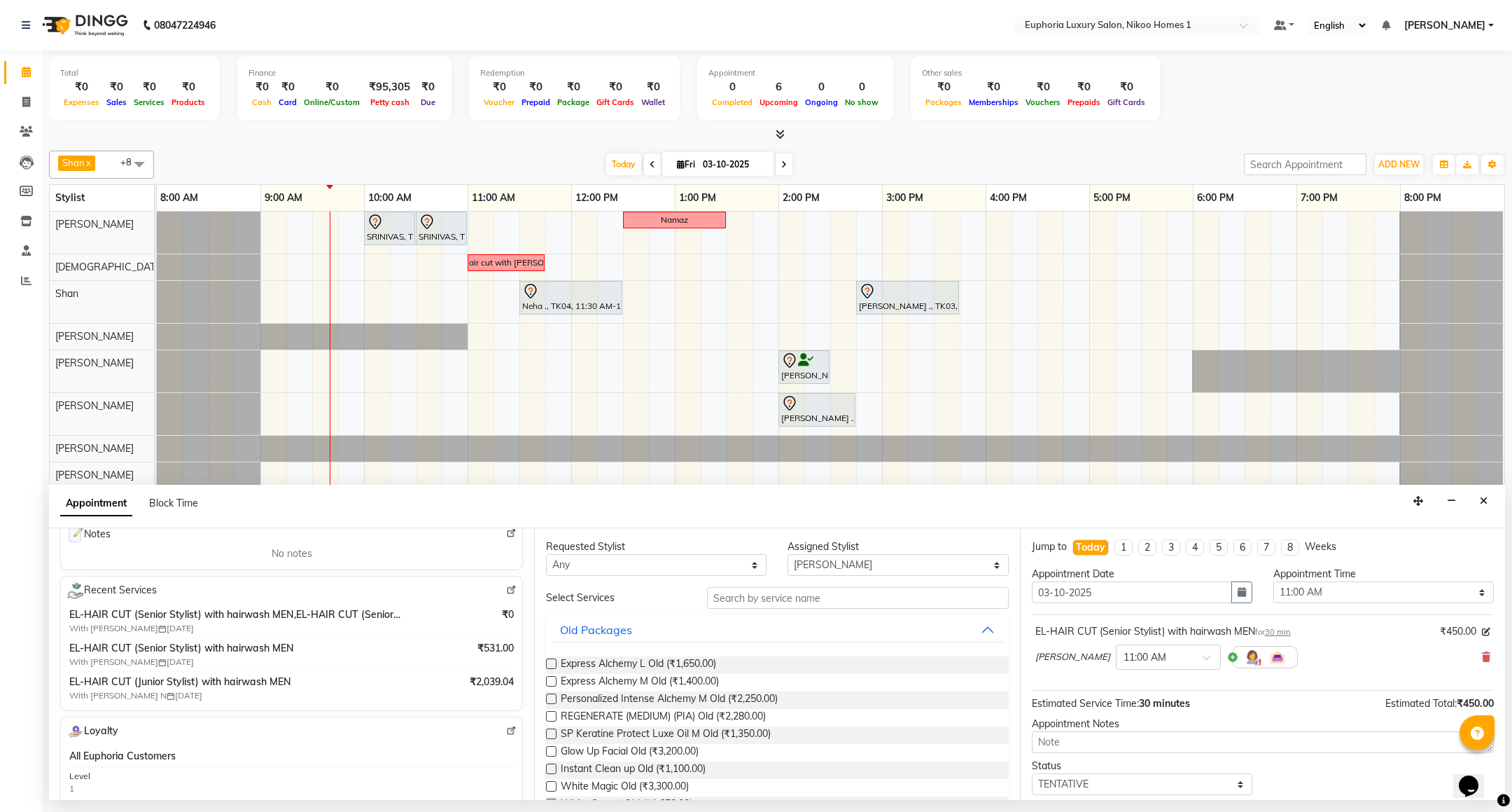
click at [506, 595] on img at bounding box center [511, 590] width 10 height 10
click at [775, 603] on input "text" at bounding box center [857, 597] width 301 height 22
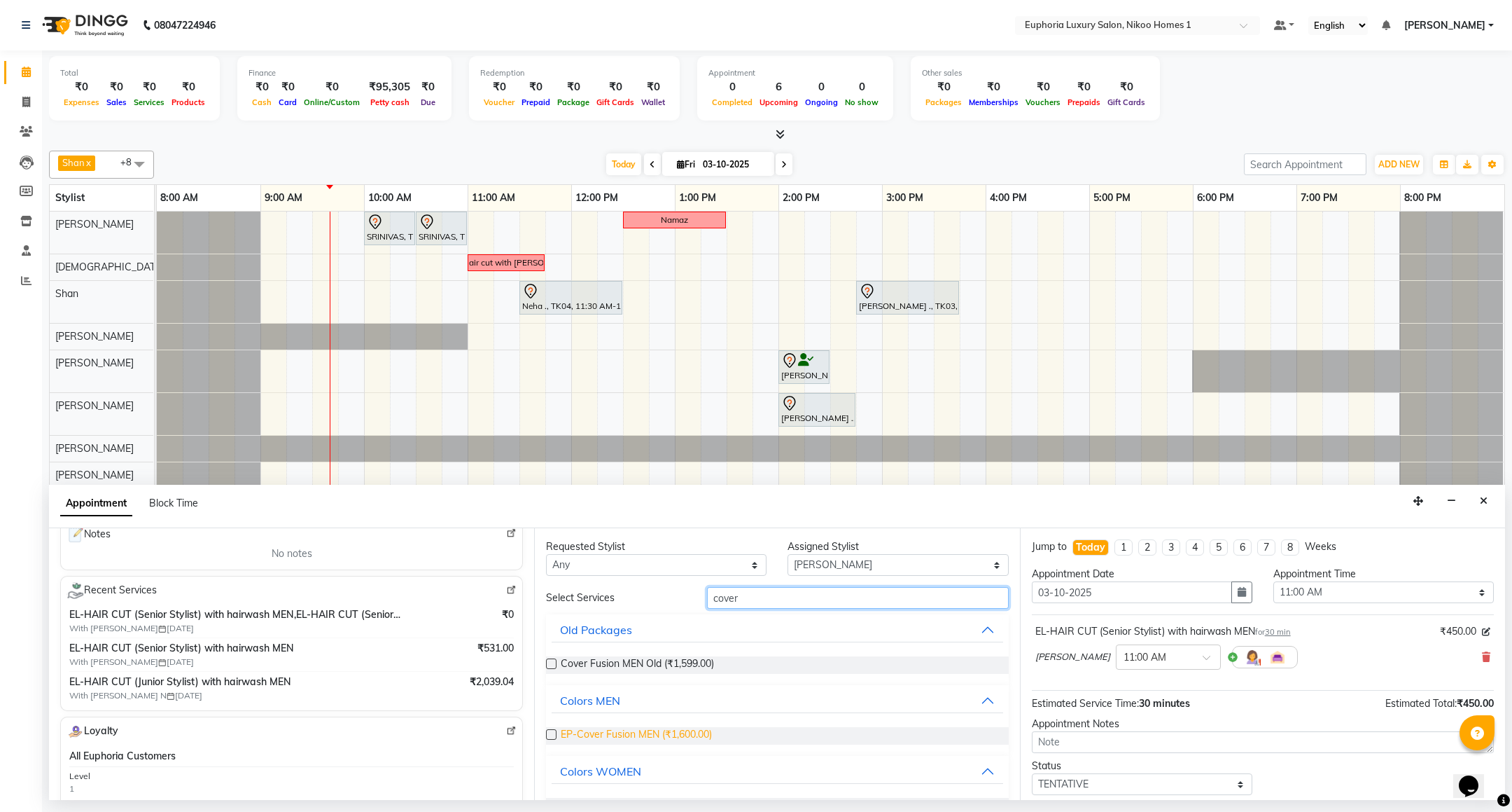
type input "cover"
click at [685, 737] on span "EP-Cover Fusion MEN (₹1,600.00)" at bounding box center [636, 735] width 151 height 18
checkbox input "false"
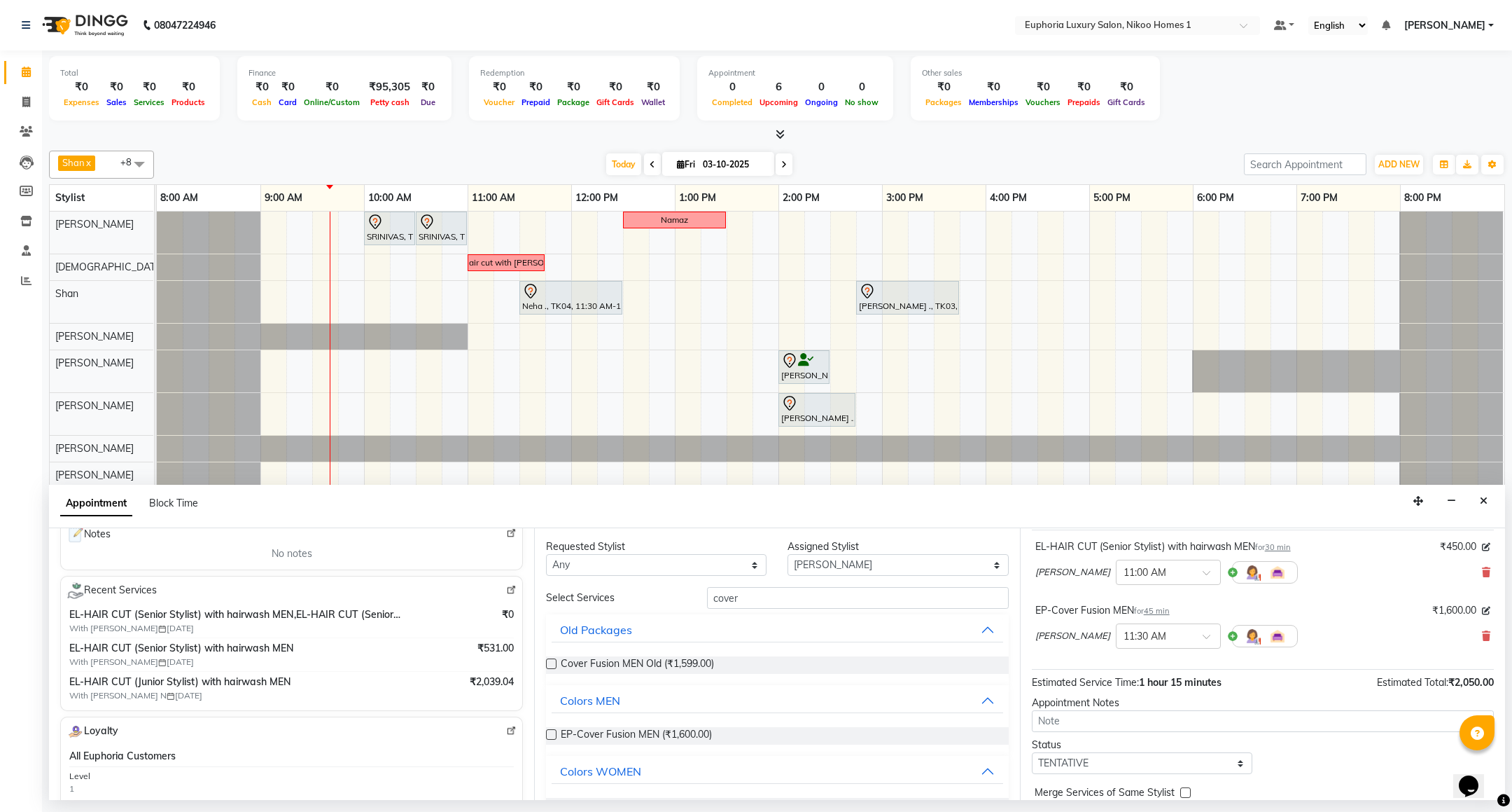
scroll to position [149, 0]
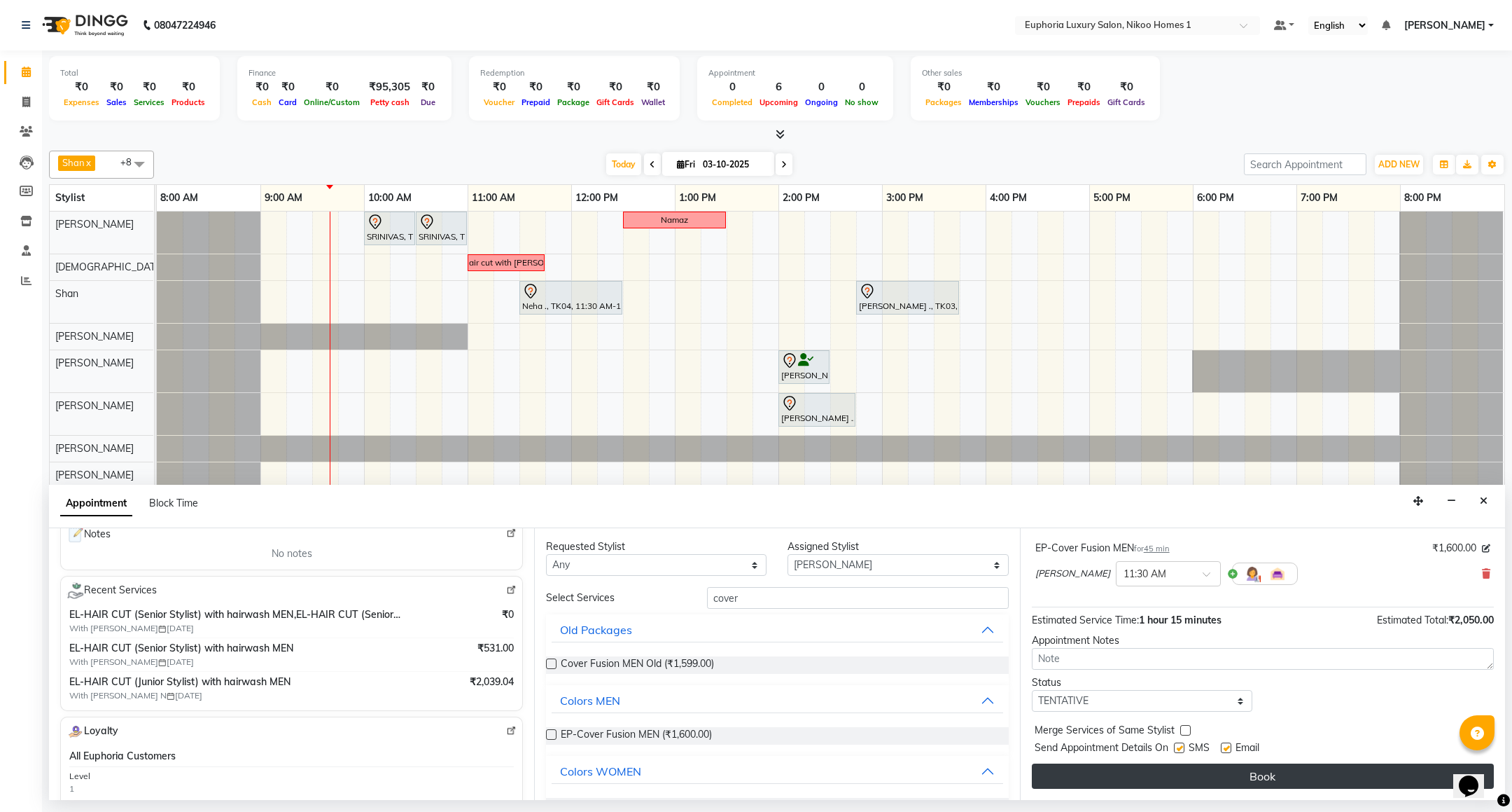
click at [1285, 778] on button "Book" at bounding box center [1262, 776] width 462 height 25
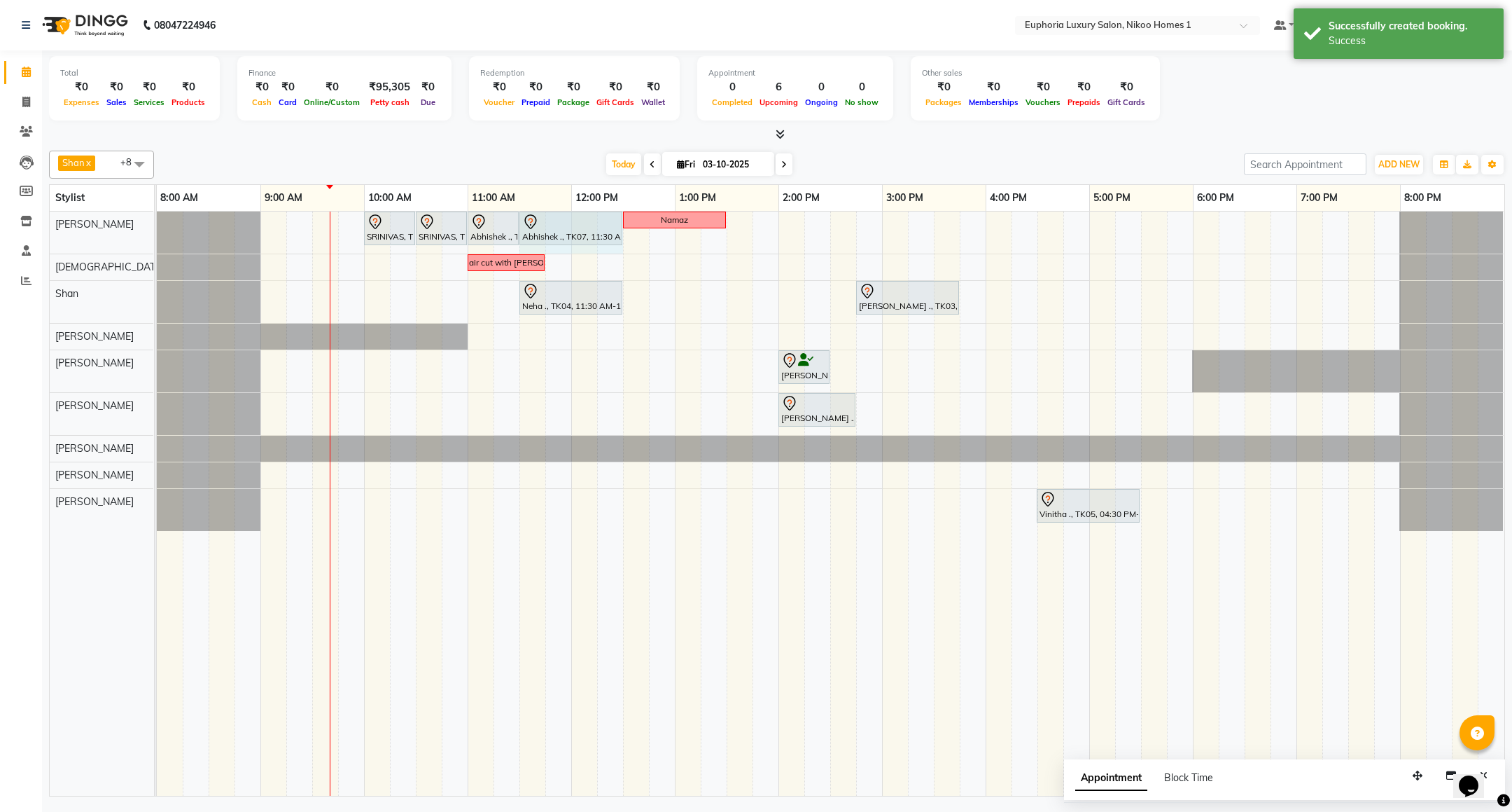
click at [157, 219] on div "SRINIVAS, TK06, 10:00 AM-10:30 AM, EL-HAIR CUT (Senior Stylist) with hairwash M…" at bounding box center [157, 233] width 0 height 42
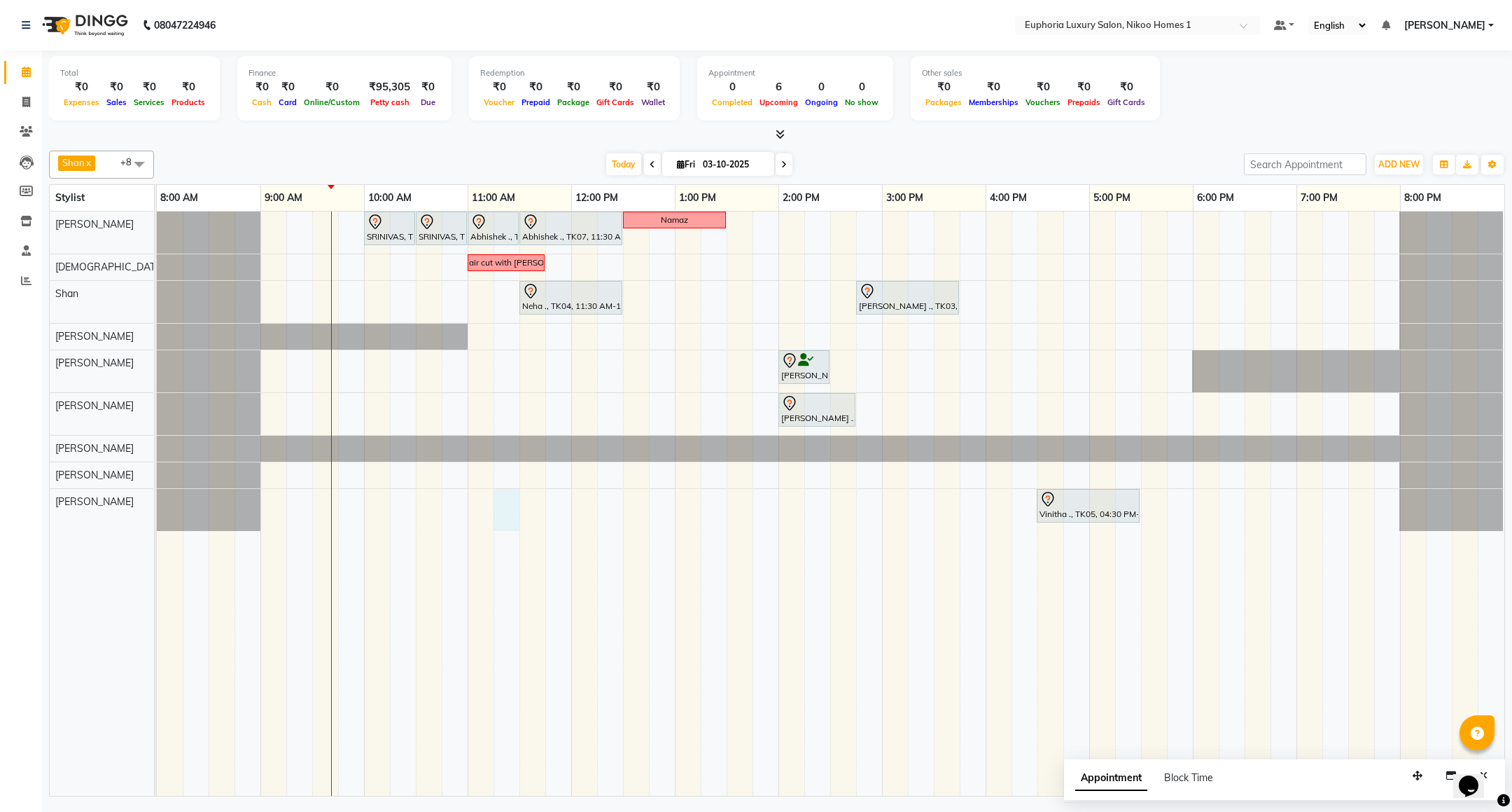
click at [500, 512] on div "SRINIVAS, TK06, 10:00 AM-10:30 AM, EL-HAIR CUT (Senior Stylist) with hairwash M…" at bounding box center [830, 503] width 1347 height 584
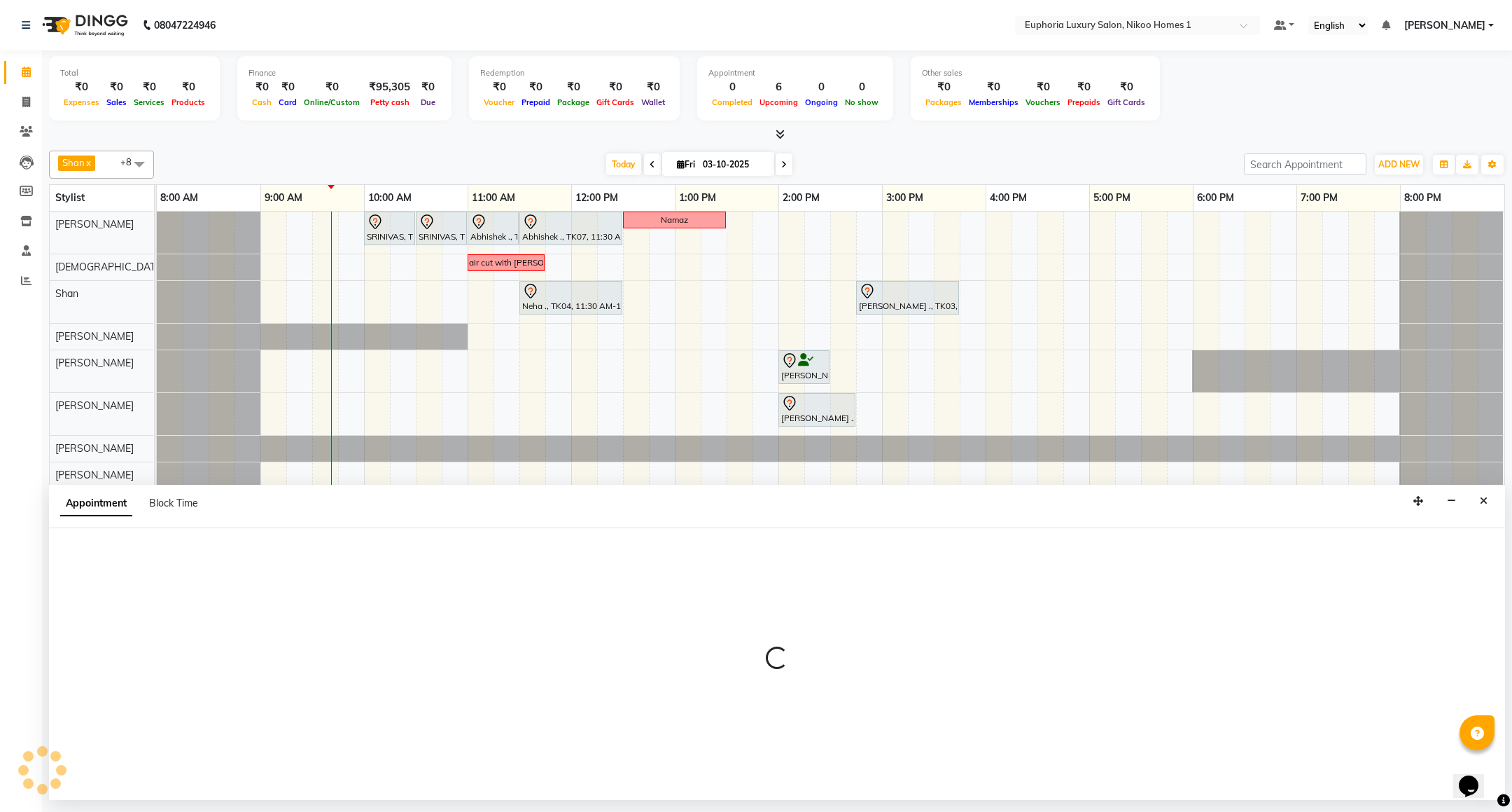
select select "93567"
select select "675"
select select "tentative"
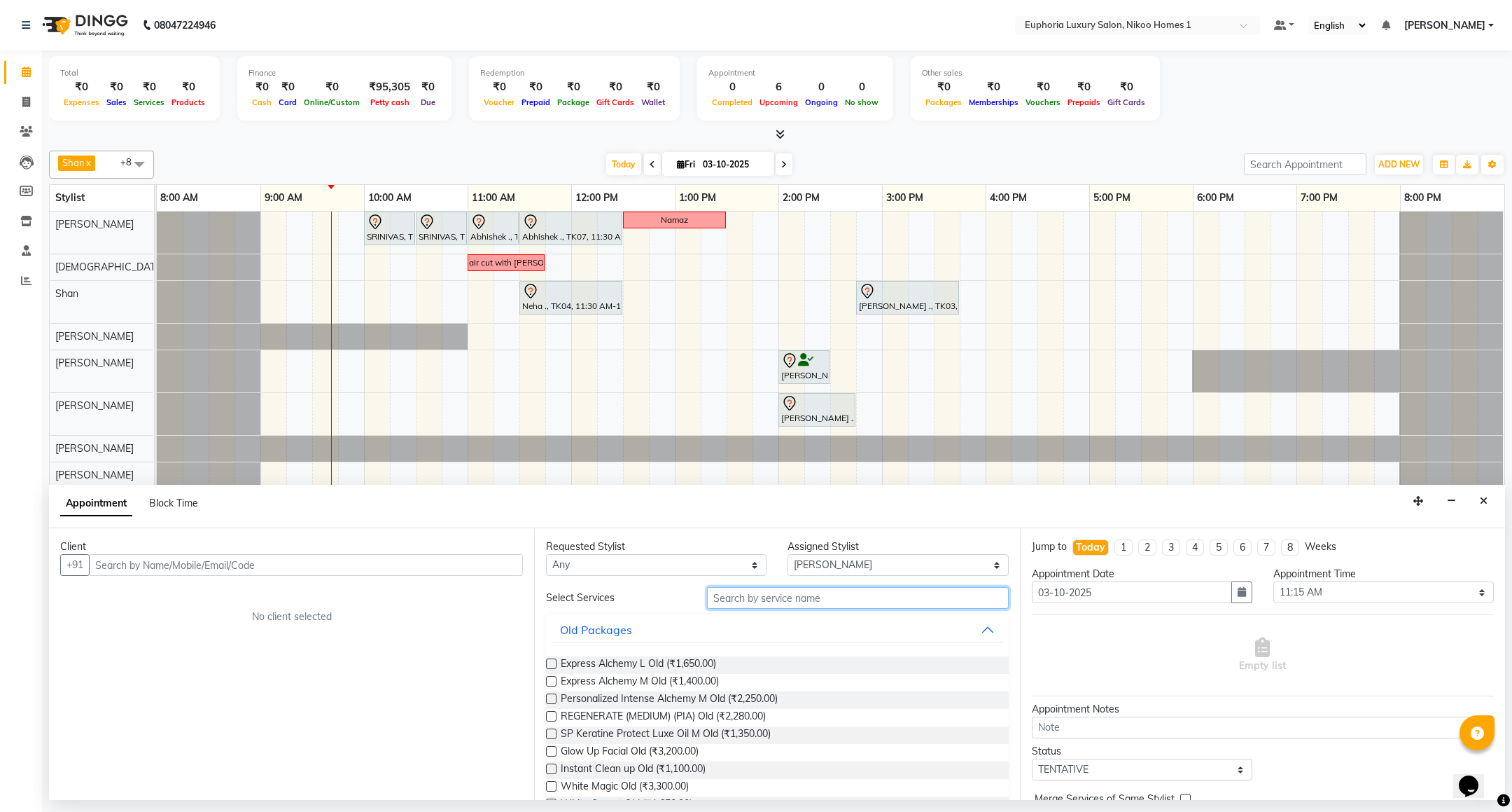
click at [807, 603] on input "text" at bounding box center [857, 597] width 301 height 22
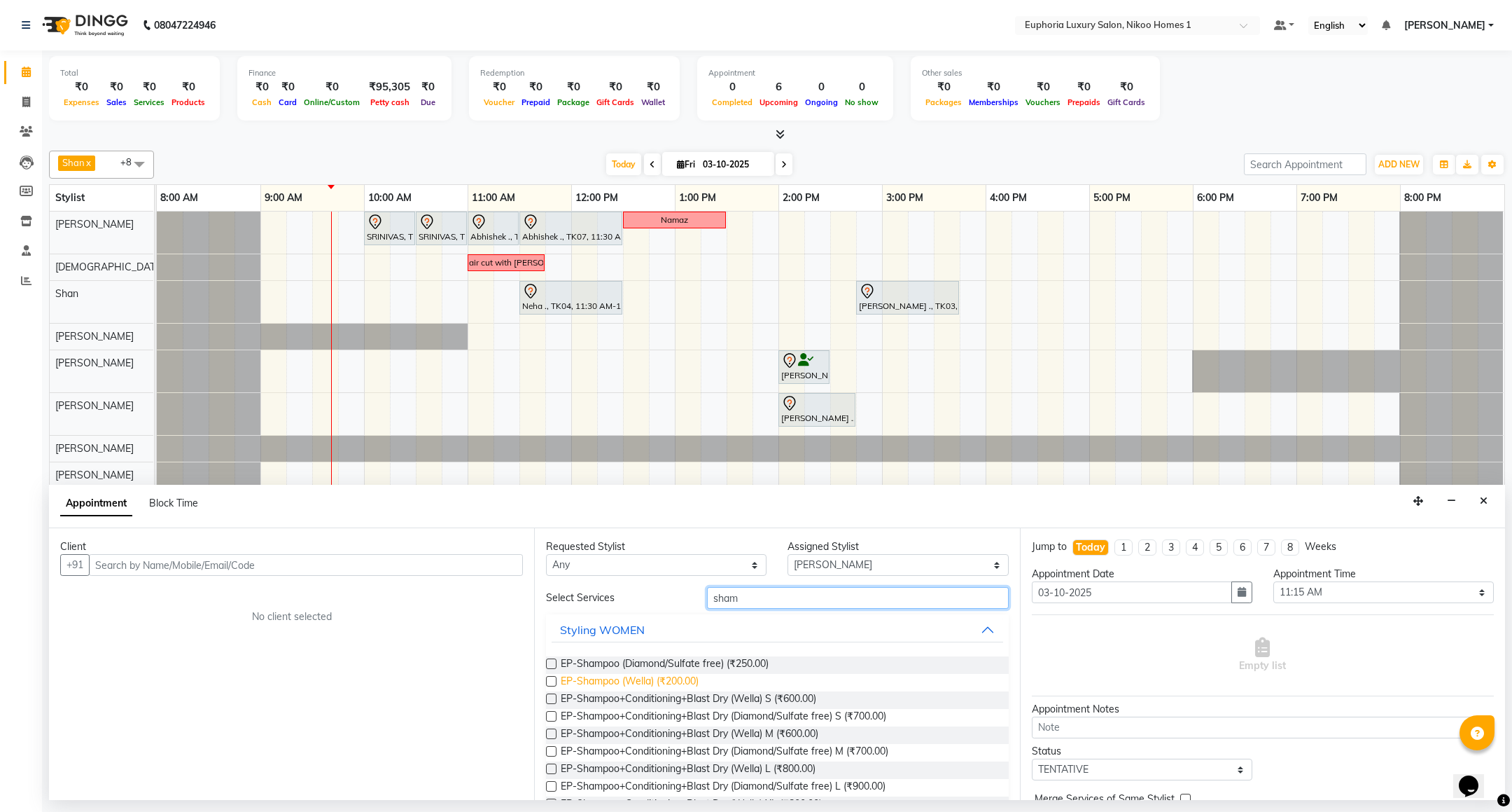
type input "sham"
click at [684, 678] on span "EP-Shampoo (Wella) (₹200.00)" at bounding box center [629, 682] width 138 height 18
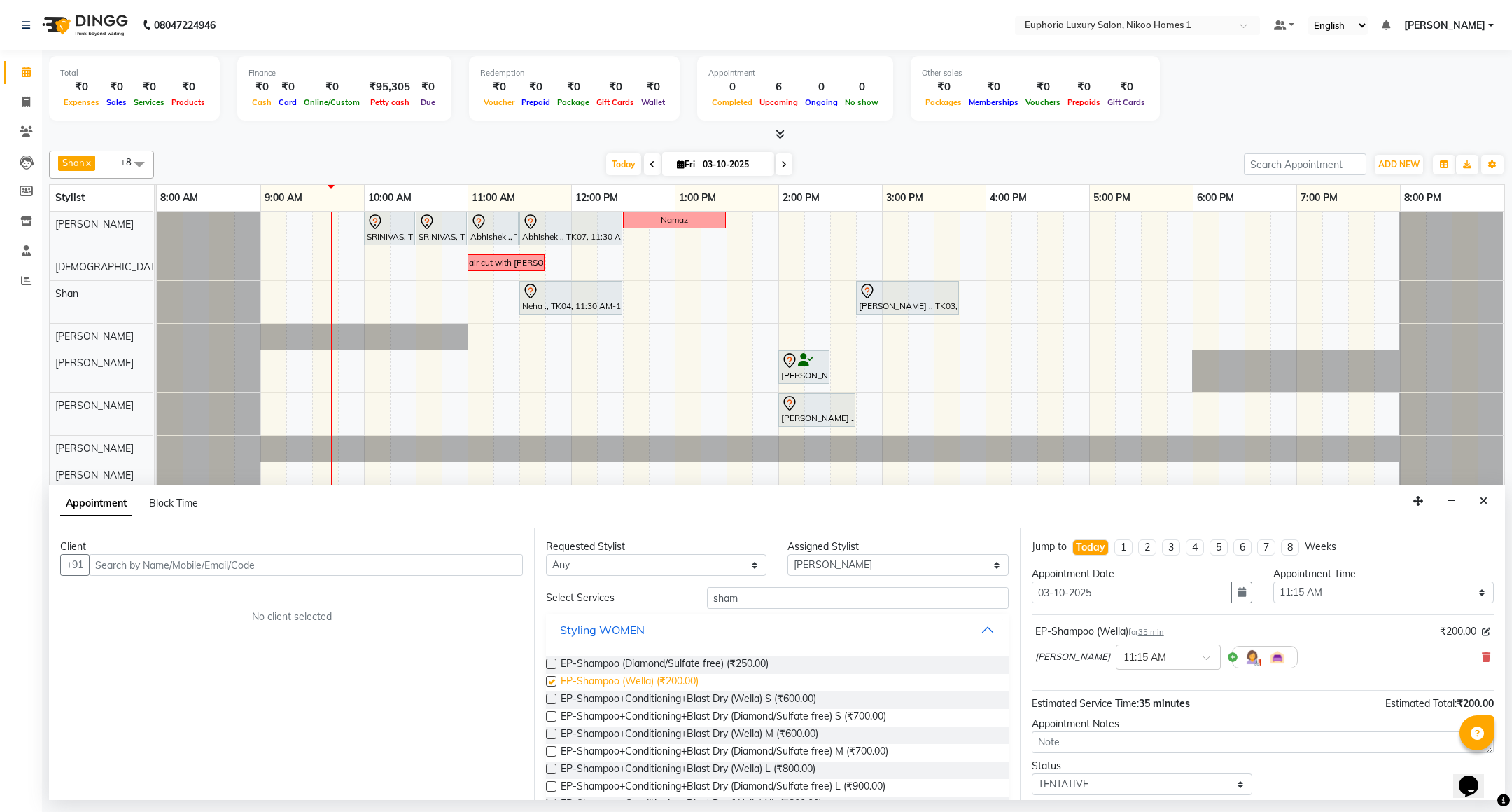
checkbox input "false"
drag, startPoint x: 744, startPoint y: 599, endPoint x: 651, endPoint y: 623, distance: 96.0
click at [653, 620] on div "Select Services sham Styling WOMEN EP-Shampoo (Diamond/Sulfate free) (₹250.00) …" at bounding box center [777, 714] width 462 height 255
type input "con"
click at [653, 678] on span "EP-Conditioning (Wella) (₹150.00)" at bounding box center [636, 682] width 151 height 18
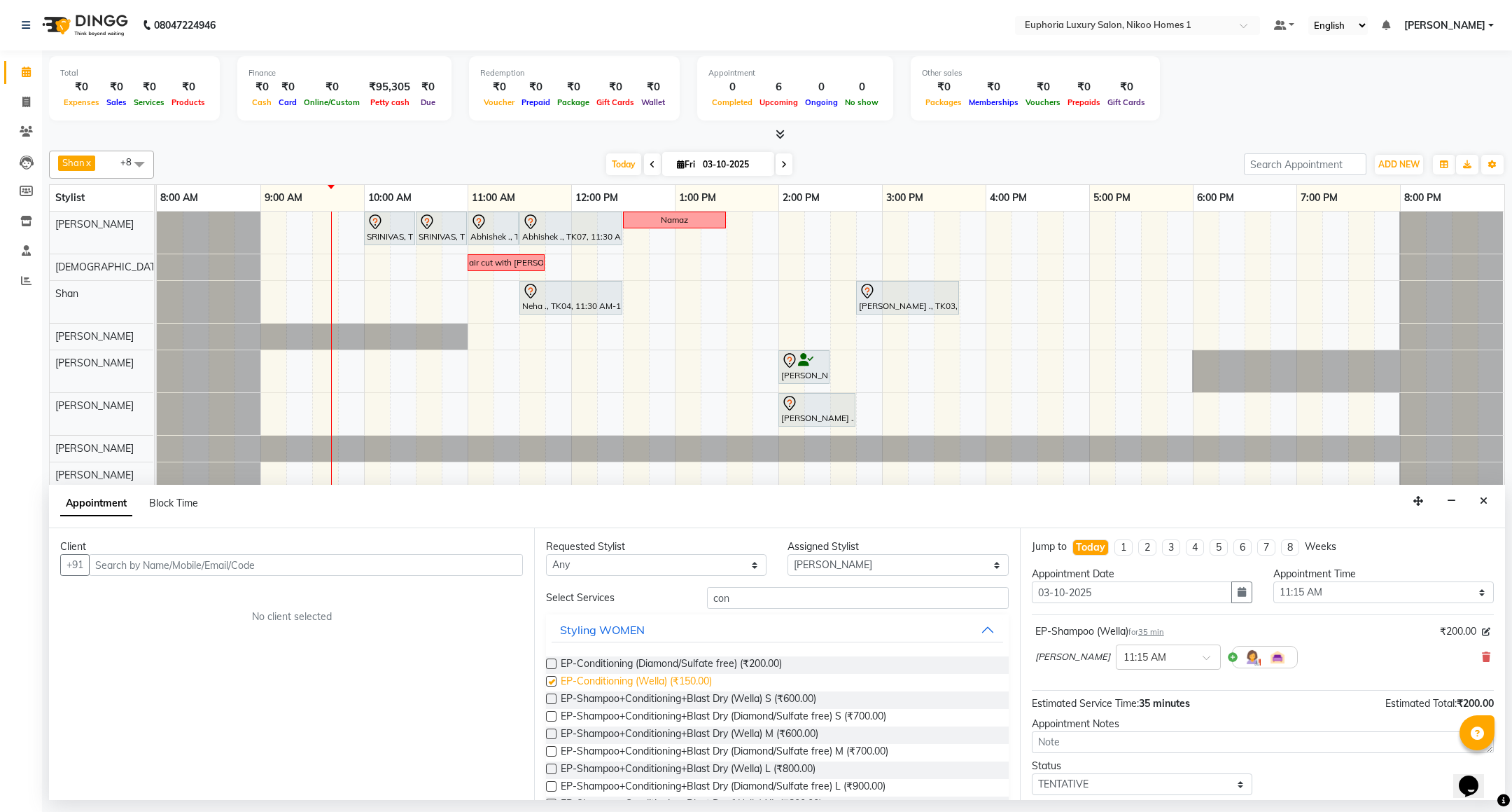
checkbox input "false"
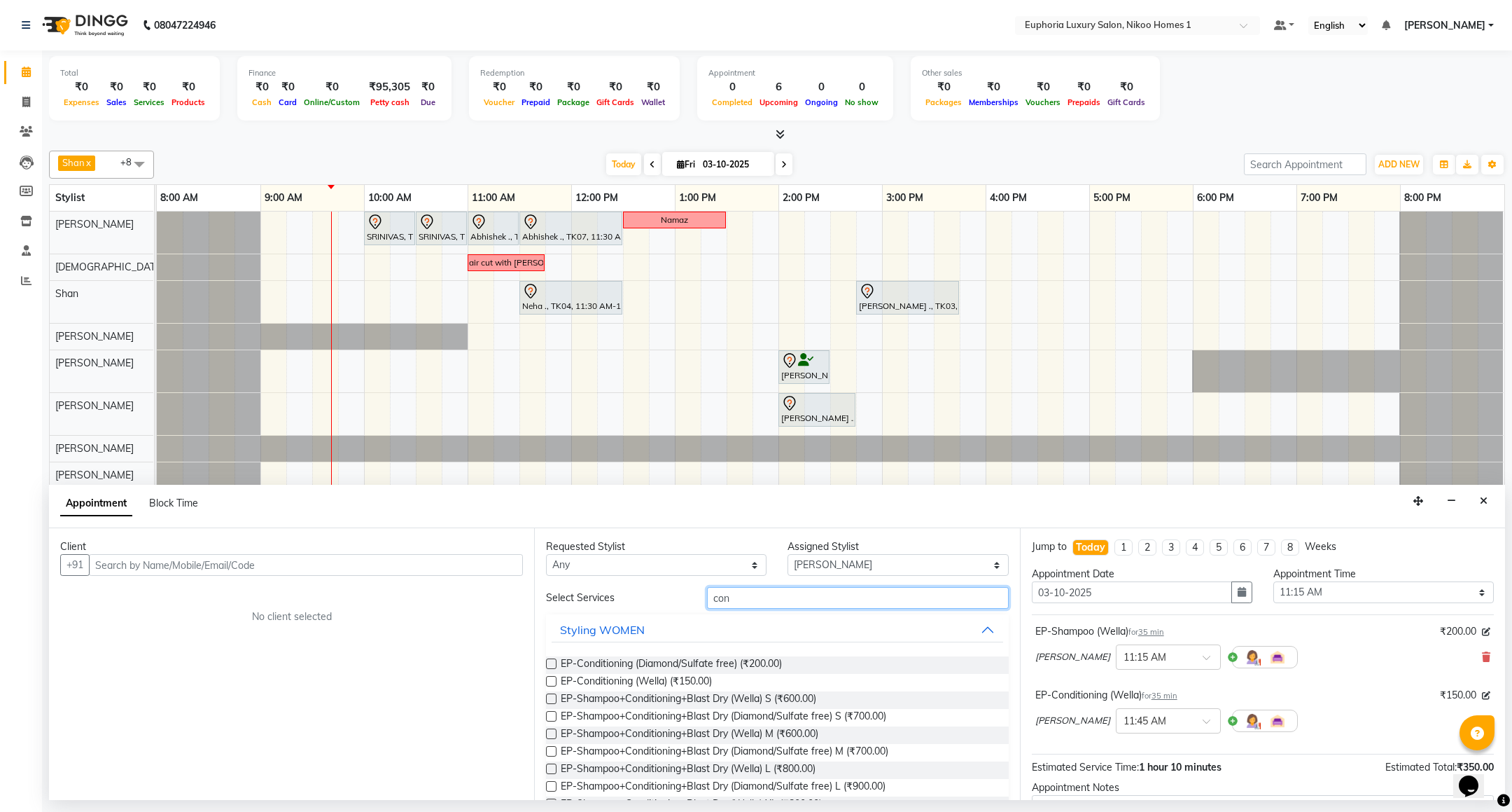
drag, startPoint x: 733, startPoint y: 595, endPoint x: 639, endPoint y: 609, distance: 95.0
click at [639, 608] on div "Select Services con" at bounding box center [777, 597] width 483 height 22
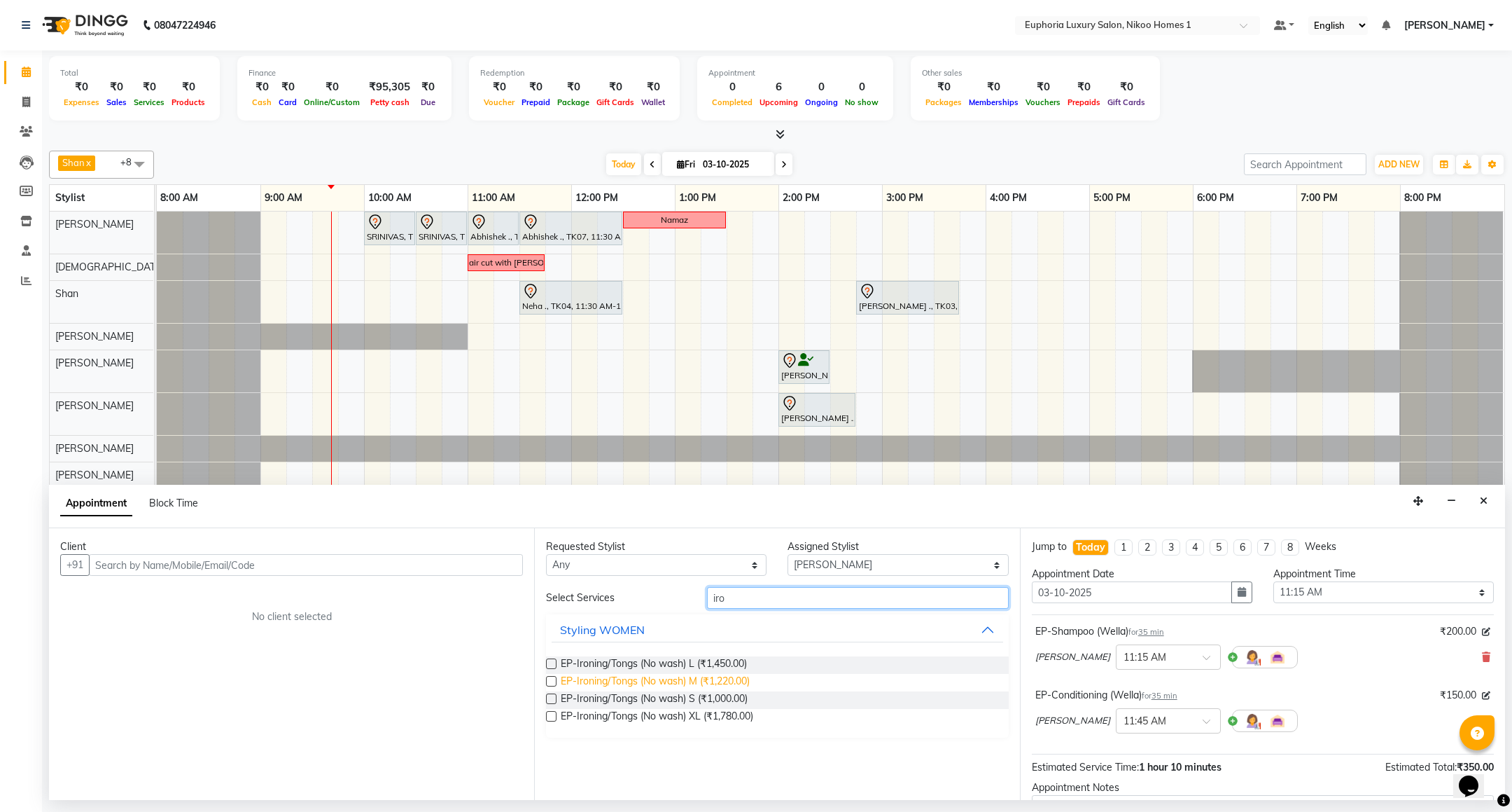
type input "iro"
click at [688, 687] on span "EP-Ironing/Tongs (No wash) M (₹1,220.00)" at bounding box center [655, 682] width 189 height 18
checkbox input "false"
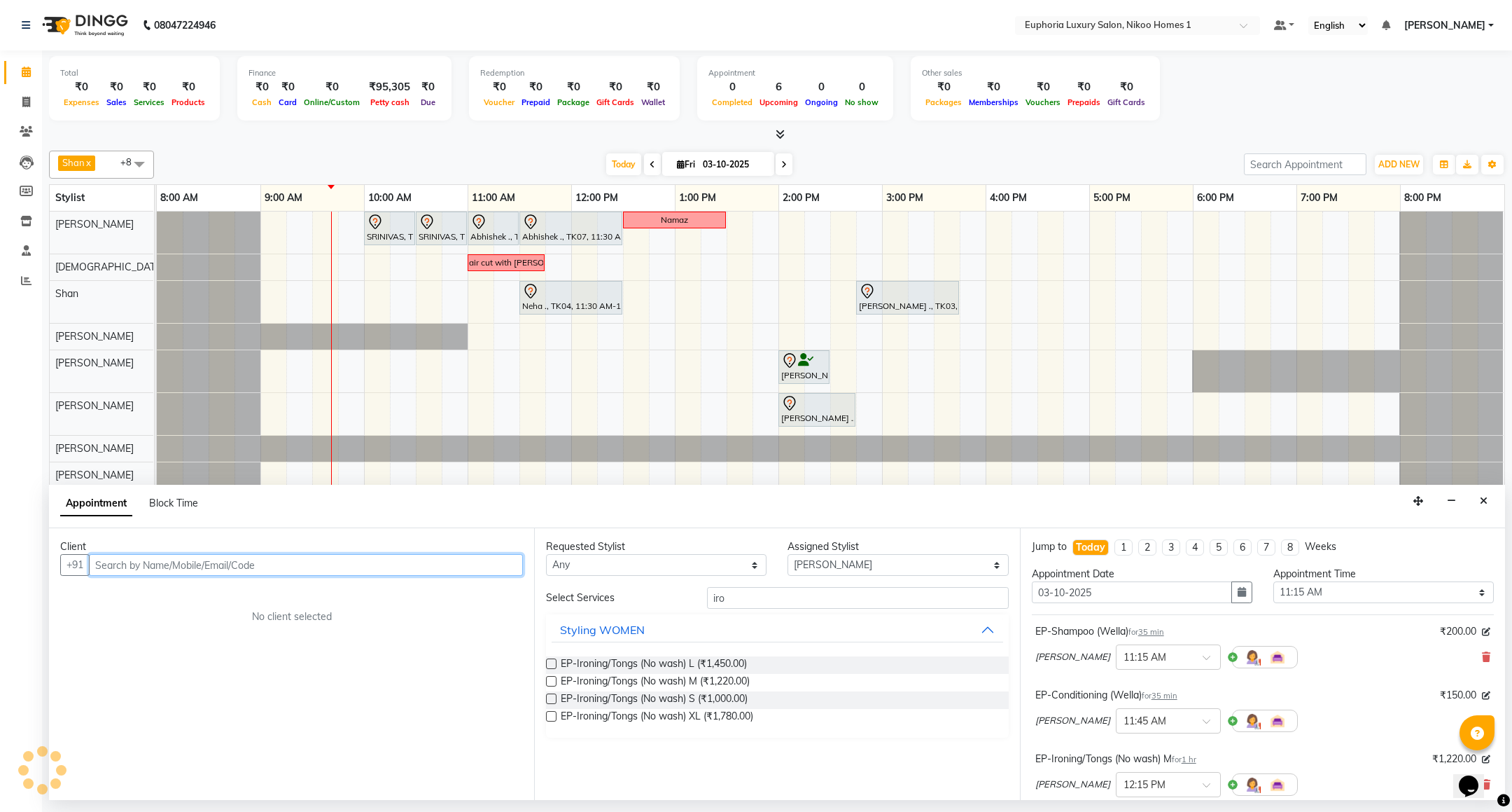
click at [372, 567] on input "text" at bounding box center [305, 565] width 434 height 22
paste input "98847 36208"
click at [126, 567] on input "98847 36208" at bounding box center [276, 565] width 376 height 22
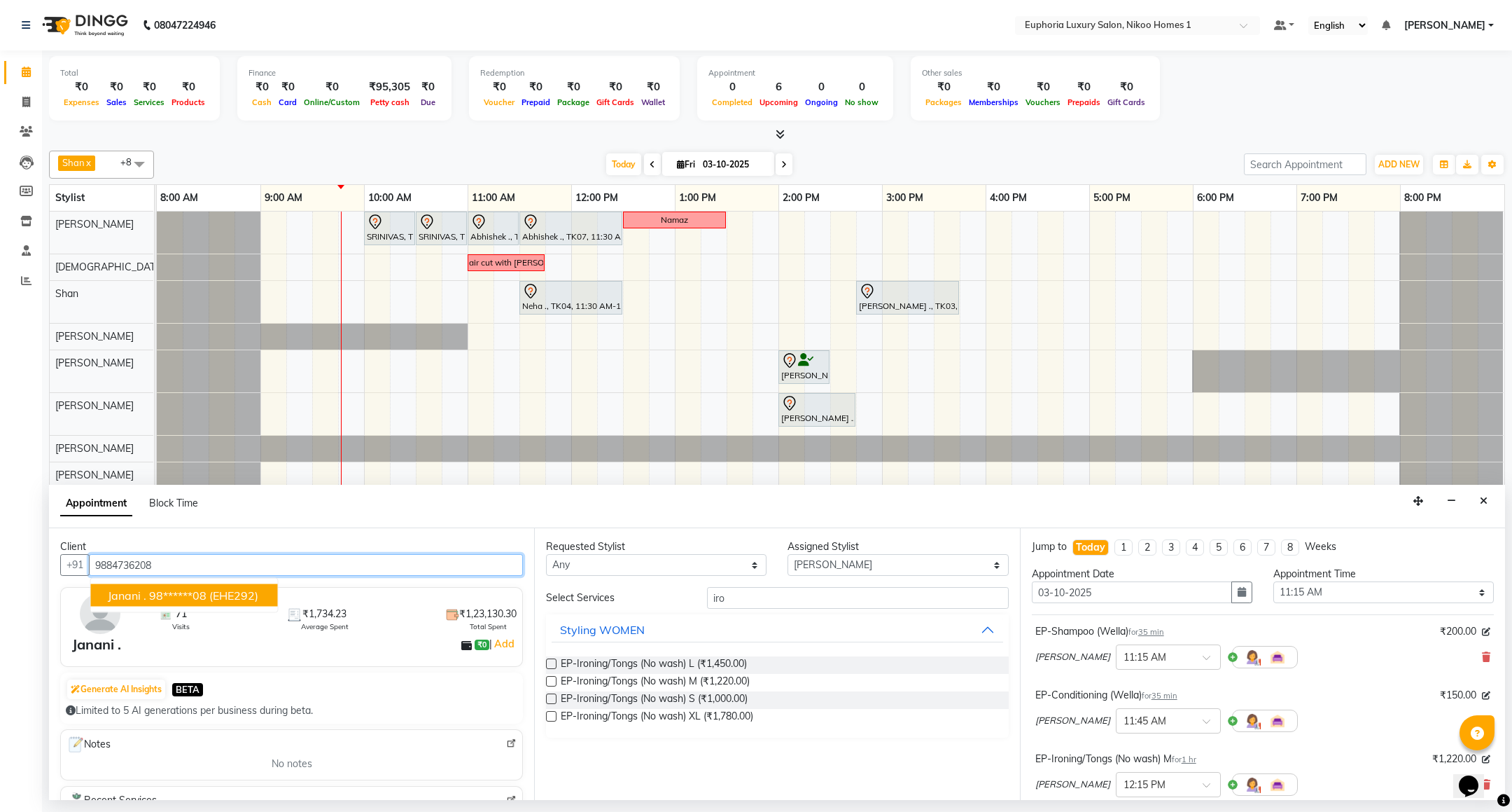
click at [153, 594] on ngb-highlight "98******08" at bounding box center [177, 594] width 57 height 14
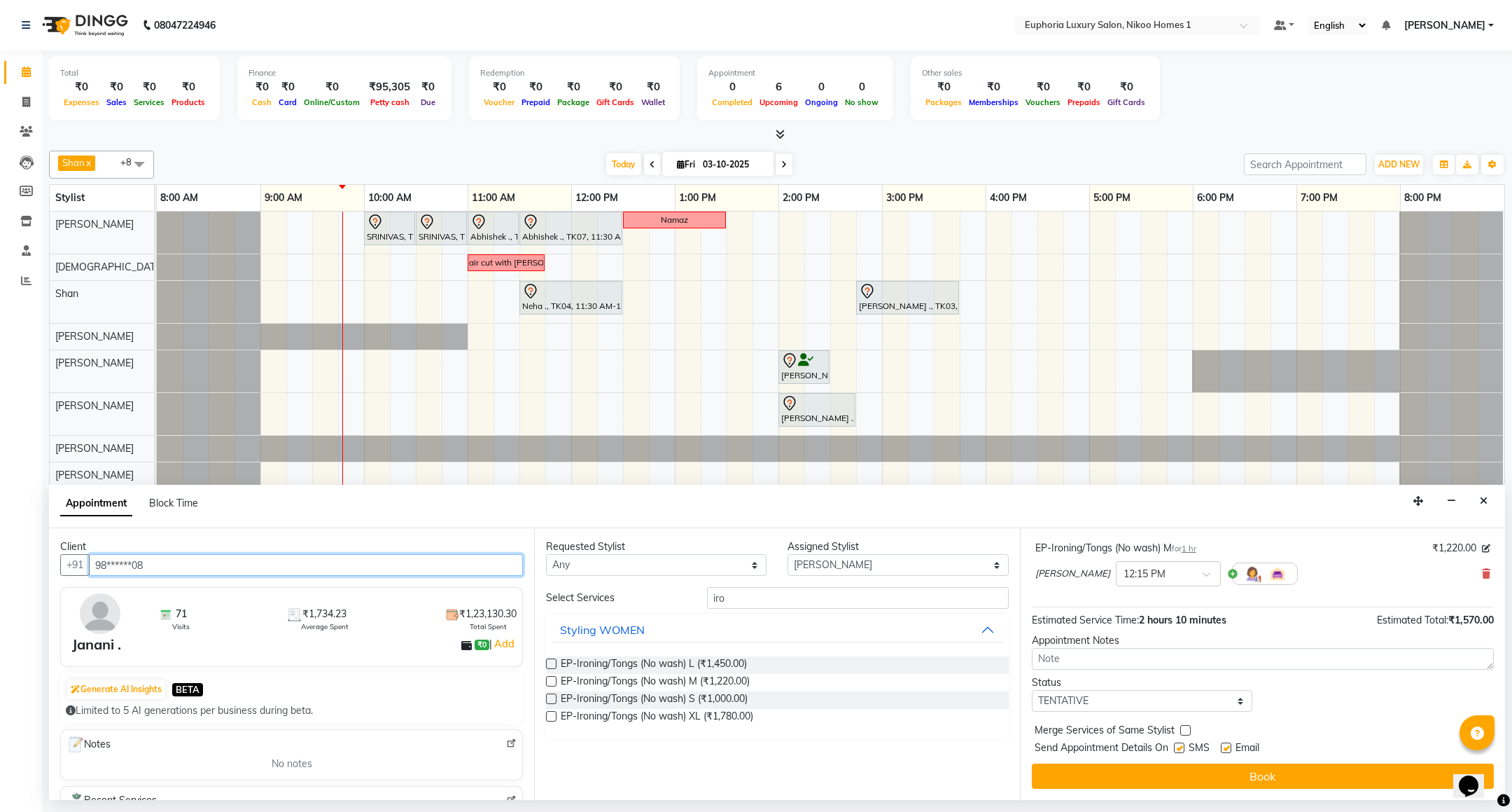
scroll to position [213, 0]
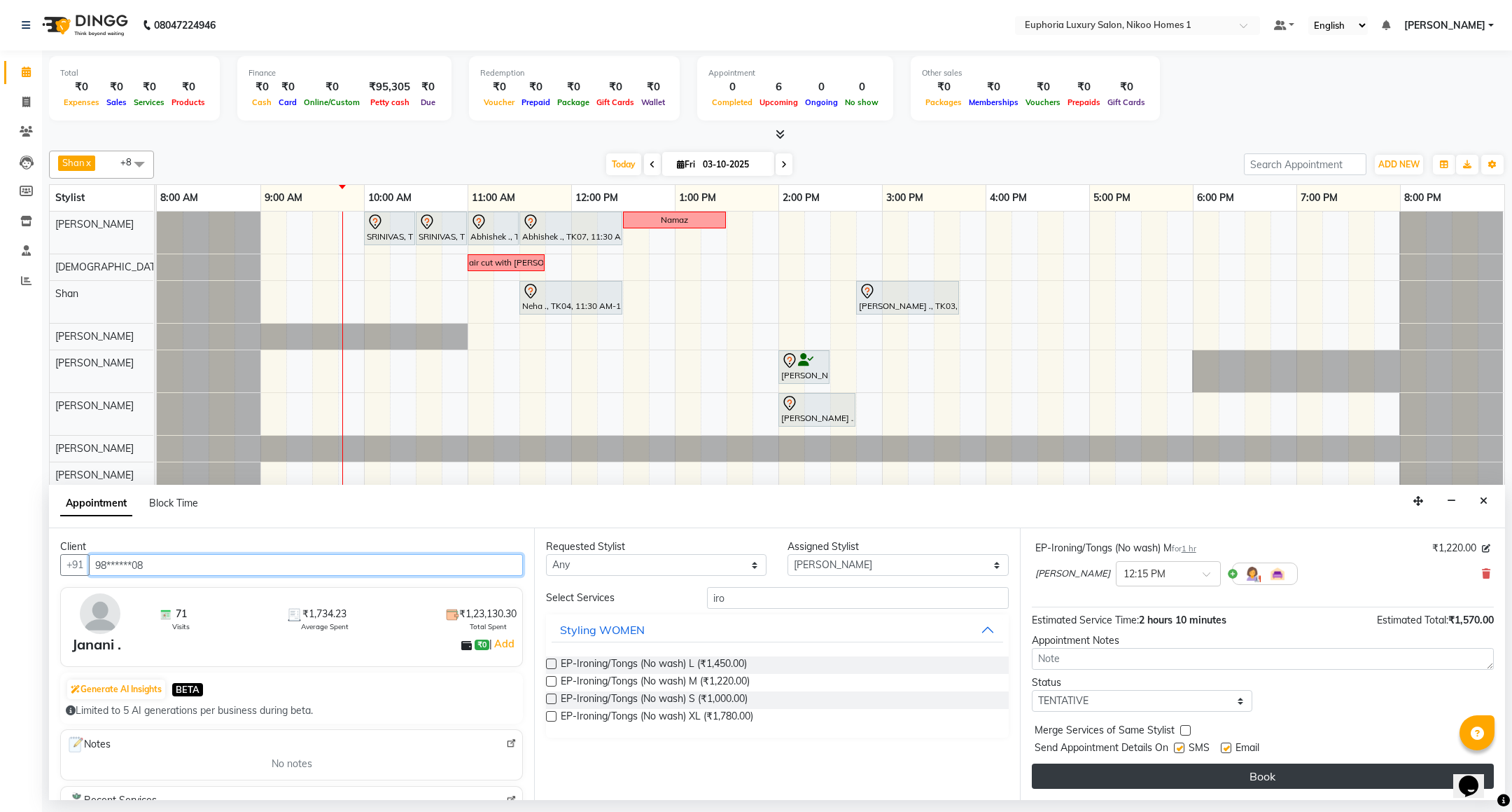
type input "98******08"
click at [1221, 768] on button "Book" at bounding box center [1262, 776] width 462 height 25
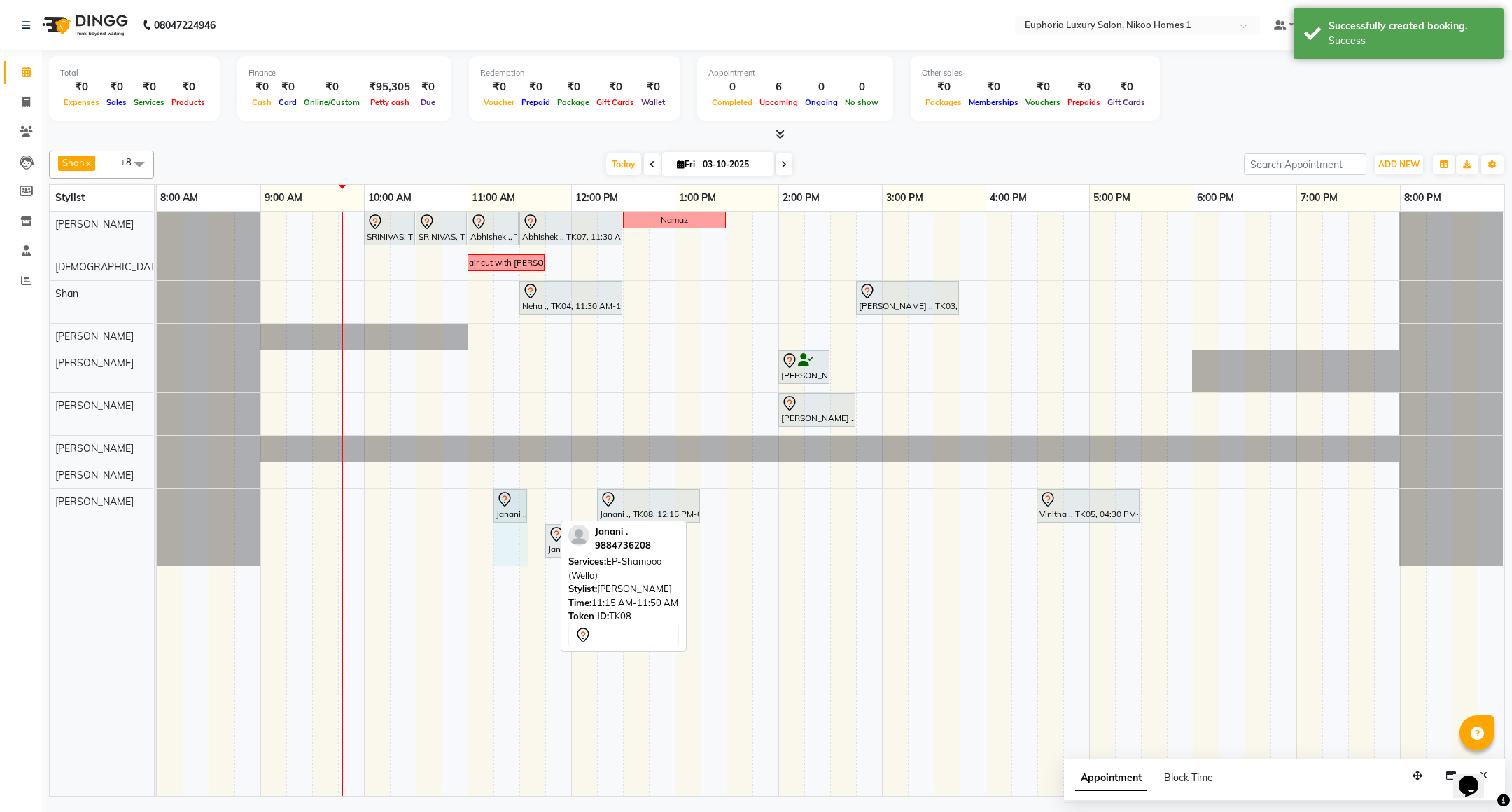
drag, startPoint x: 551, startPoint y: 500, endPoint x: 538, endPoint y: 504, distance: 13.6
click at [538, 504] on div "SRINIVAS, TK06, 10:00 AM-10:30 AM, EL-HAIR CUT (Senior Stylist) with hairwash M…" at bounding box center [830, 503] width 1347 height 584
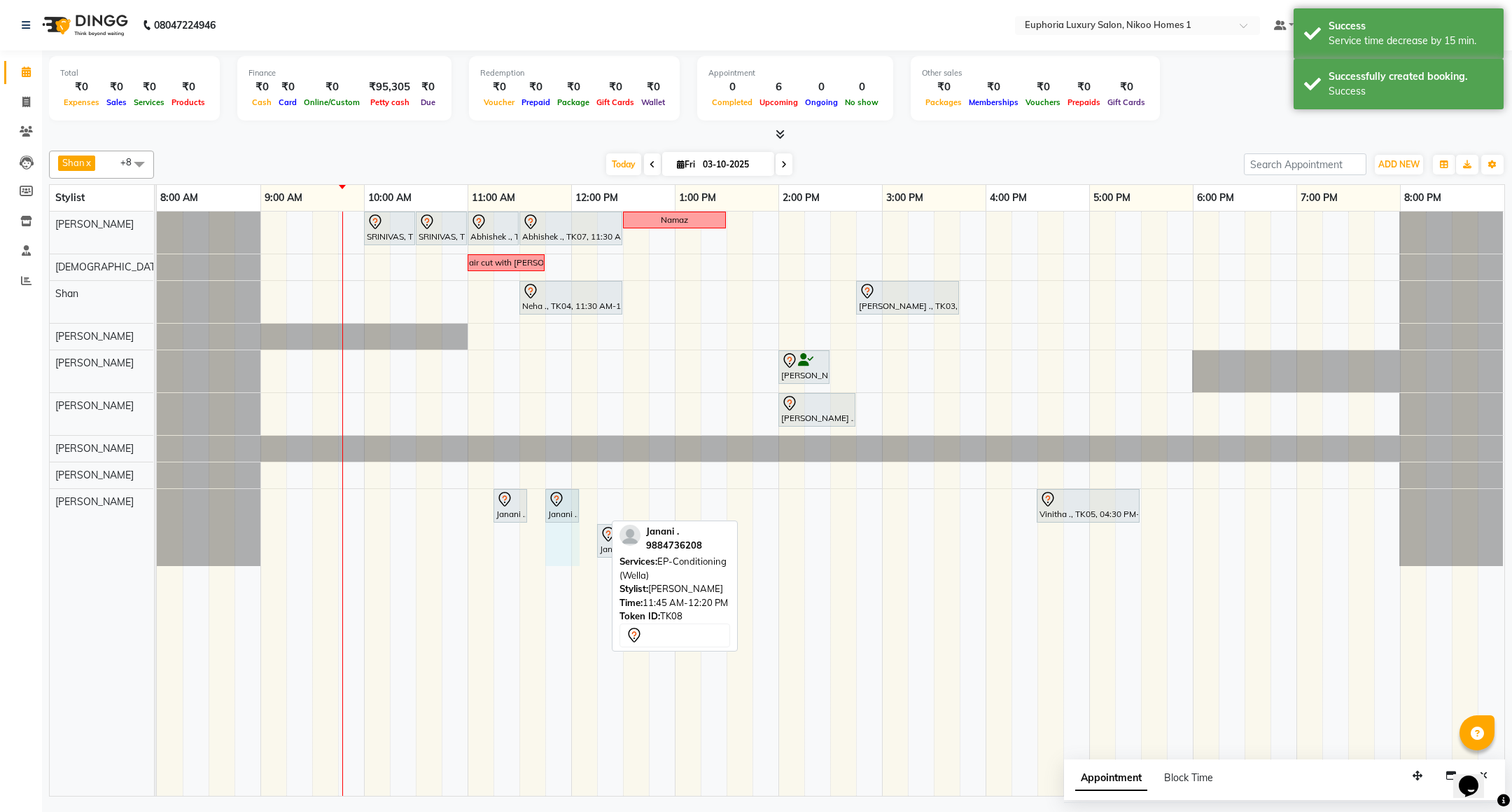
drag, startPoint x: 601, startPoint y: 496, endPoint x: 588, endPoint y: 492, distance: 13.6
click at [588, 492] on div "SRINIVAS, TK06, 10:00 AM-10:30 AM, EL-HAIR CUT (Senior Stylist) with hairwash M…" at bounding box center [830, 503] width 1347 height 584
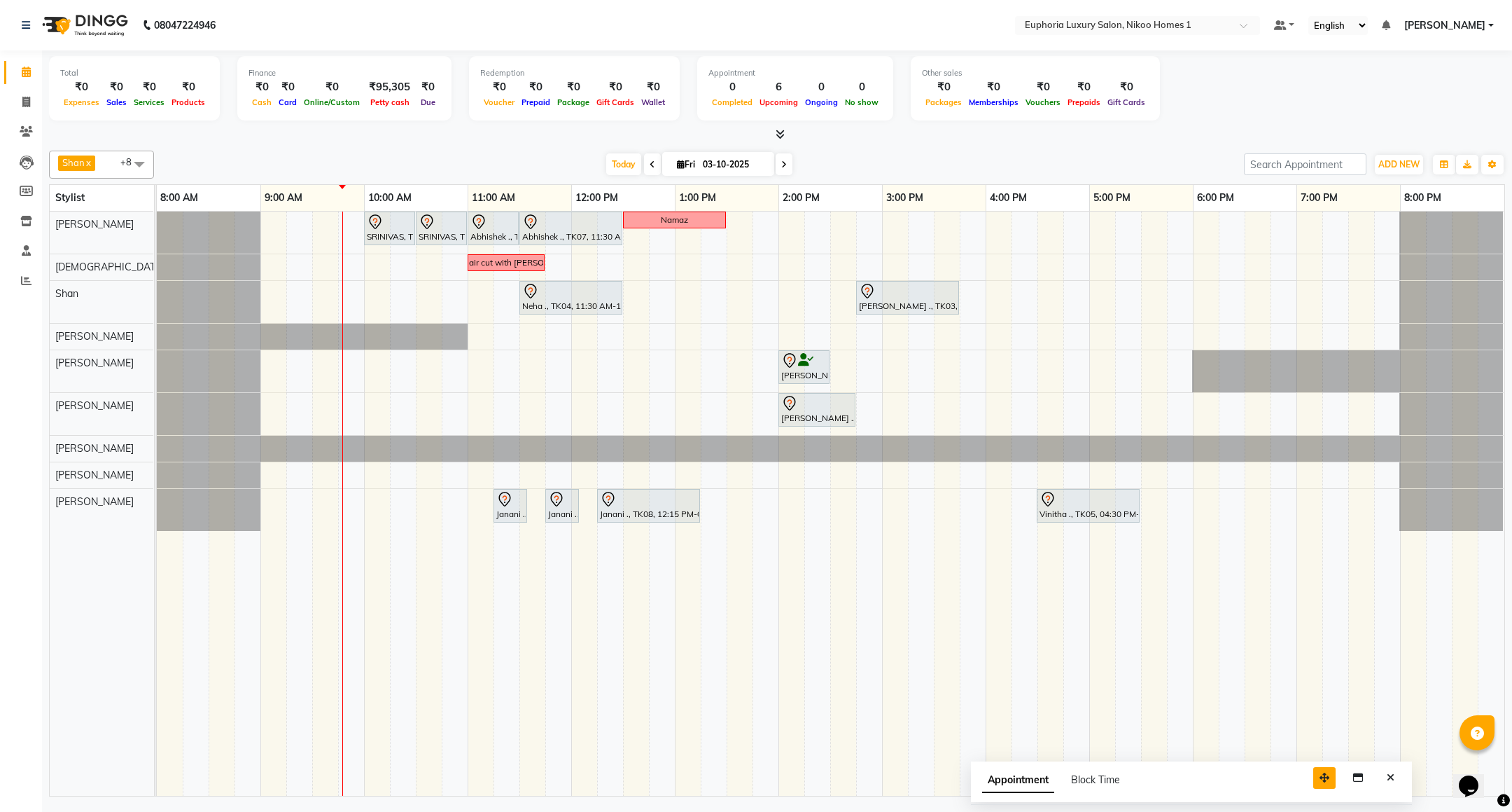
drag, startPoint x: 1414, startPoint y: 775, endPoint x: 1320, endPoint y: 777, distance: 94.0
click at [1320, 777] on icon "button" at bounding box center [1324, 777] width 10 height 10
click at [1397, 772] on button "Close" at bounding box center [1390, 777] width 20 height 22
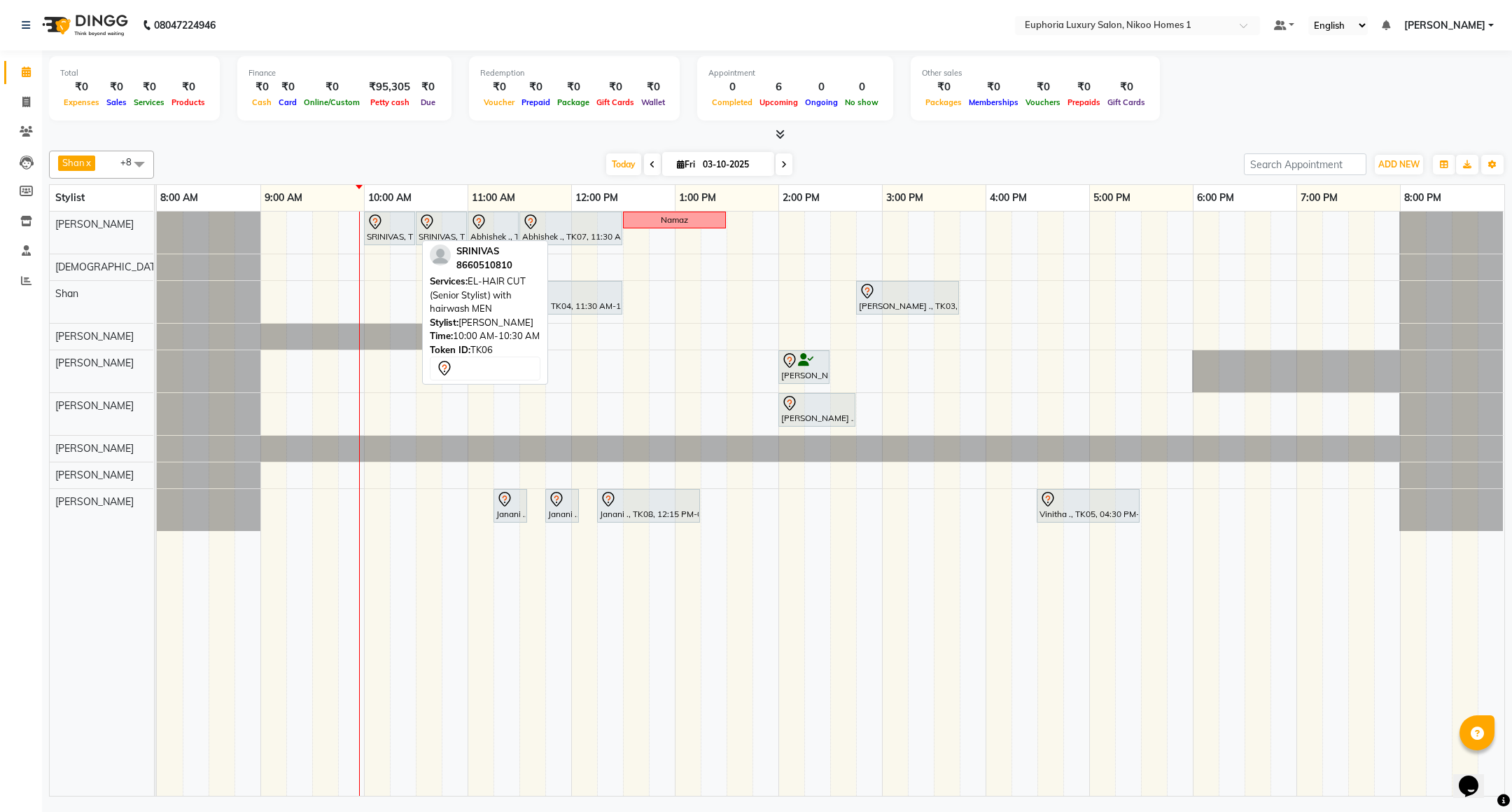
click at [389, 234] on div "SRINIVAS, TK06, 10:00 AM-10:30 AM, EL-HAIR CUT (Senior Stylist) with hairwash M…" at bounding box center [390, 228] width 48 height 30
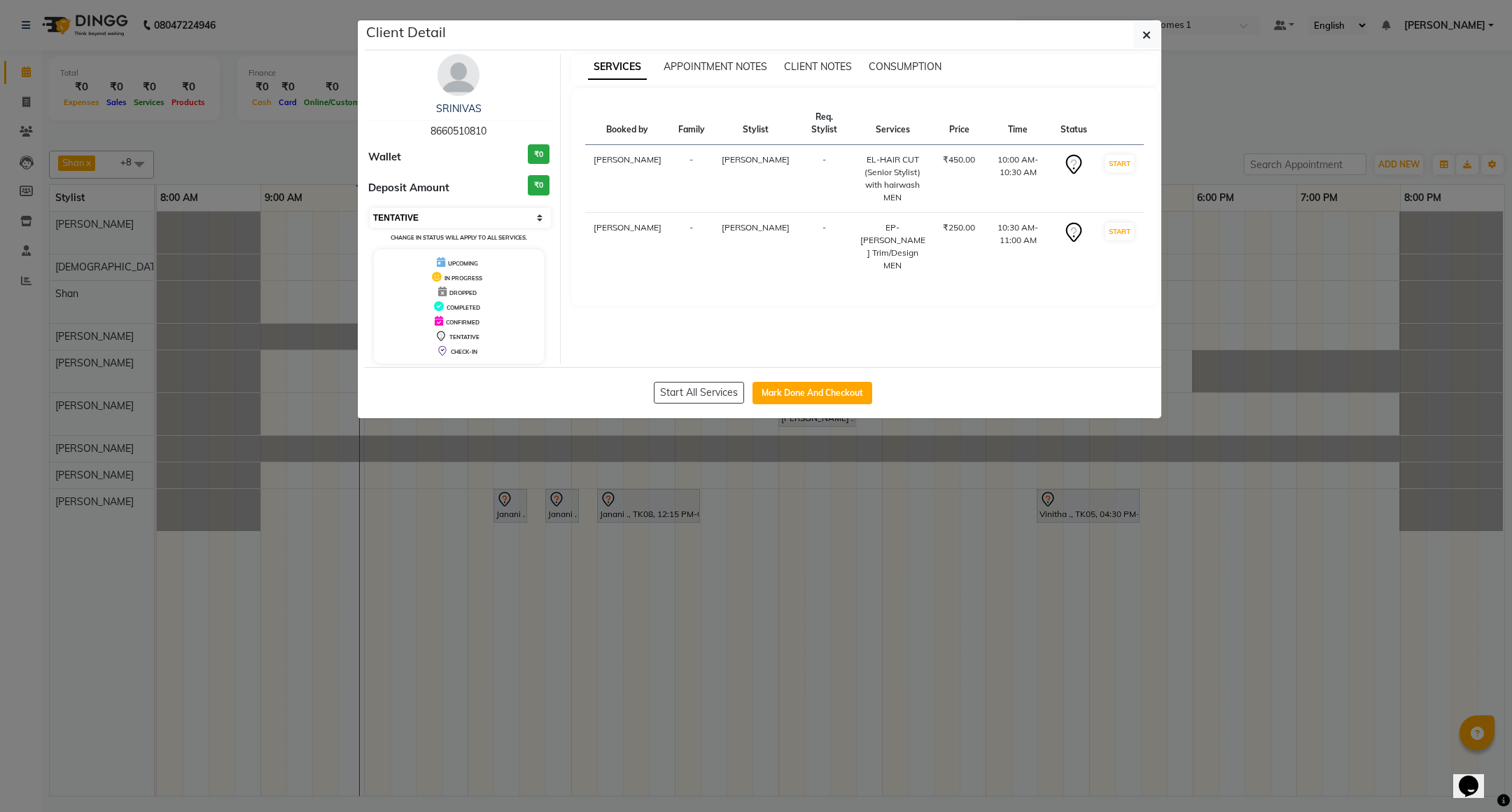
click at [415, 219] on select "Select IN SERVICE CONFIRMED TENTATIVE CHECK IN MARK DONE DROPPED UPCOMING" at bounding box center [460, 218] width 181 height 19
select select "8"
click at [370, 209] on select "Select IN SERVICE CONFIRMED TENTATIVE CHECK IN MARK DONE DROPPED UPCOMING" at bounding box center [460, 218] width 181 height 19
click at [1134, 40] on button "button" at bounding box center [1146, 35] width 27 height 27
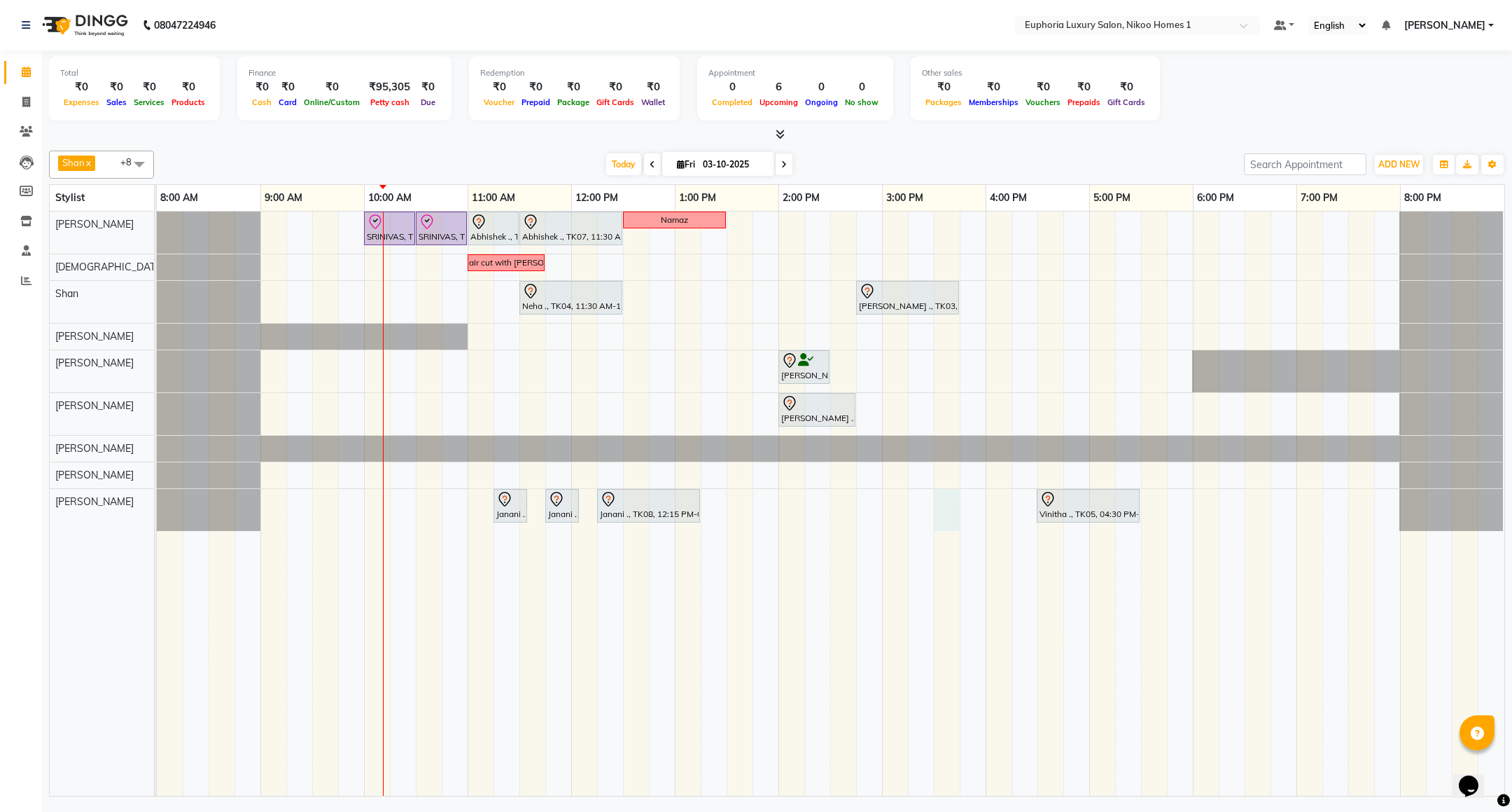
click at [939, 516] on div "SRINIVAS, TK06, 10:00 AM-10:30 AM, EL-HAIR CUT (Senior Stylist) with hairwash M…" at bounding box center [830, 503] width 1347 height 584
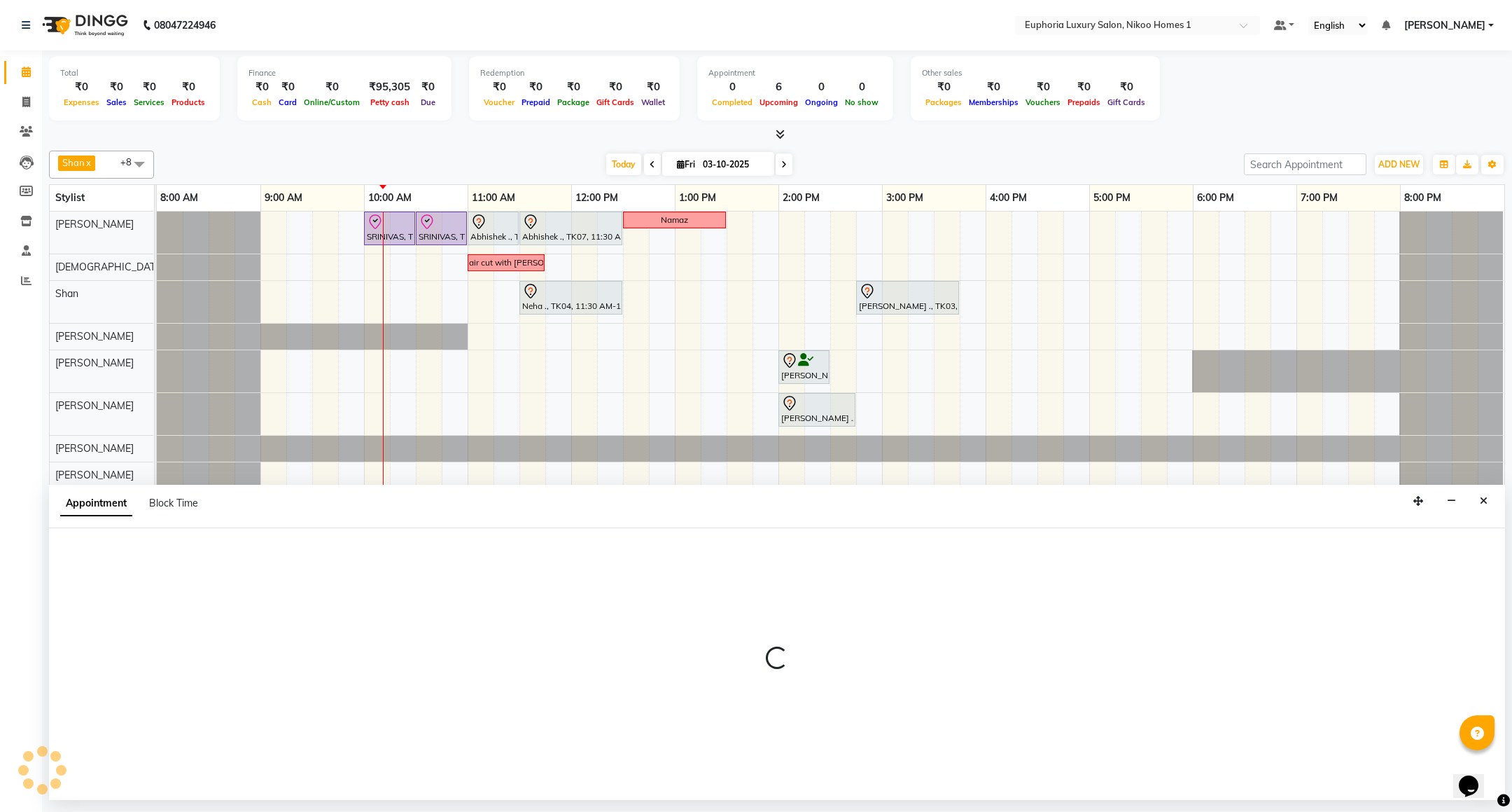
select select "93567"
select select "930"
select select "tentative"
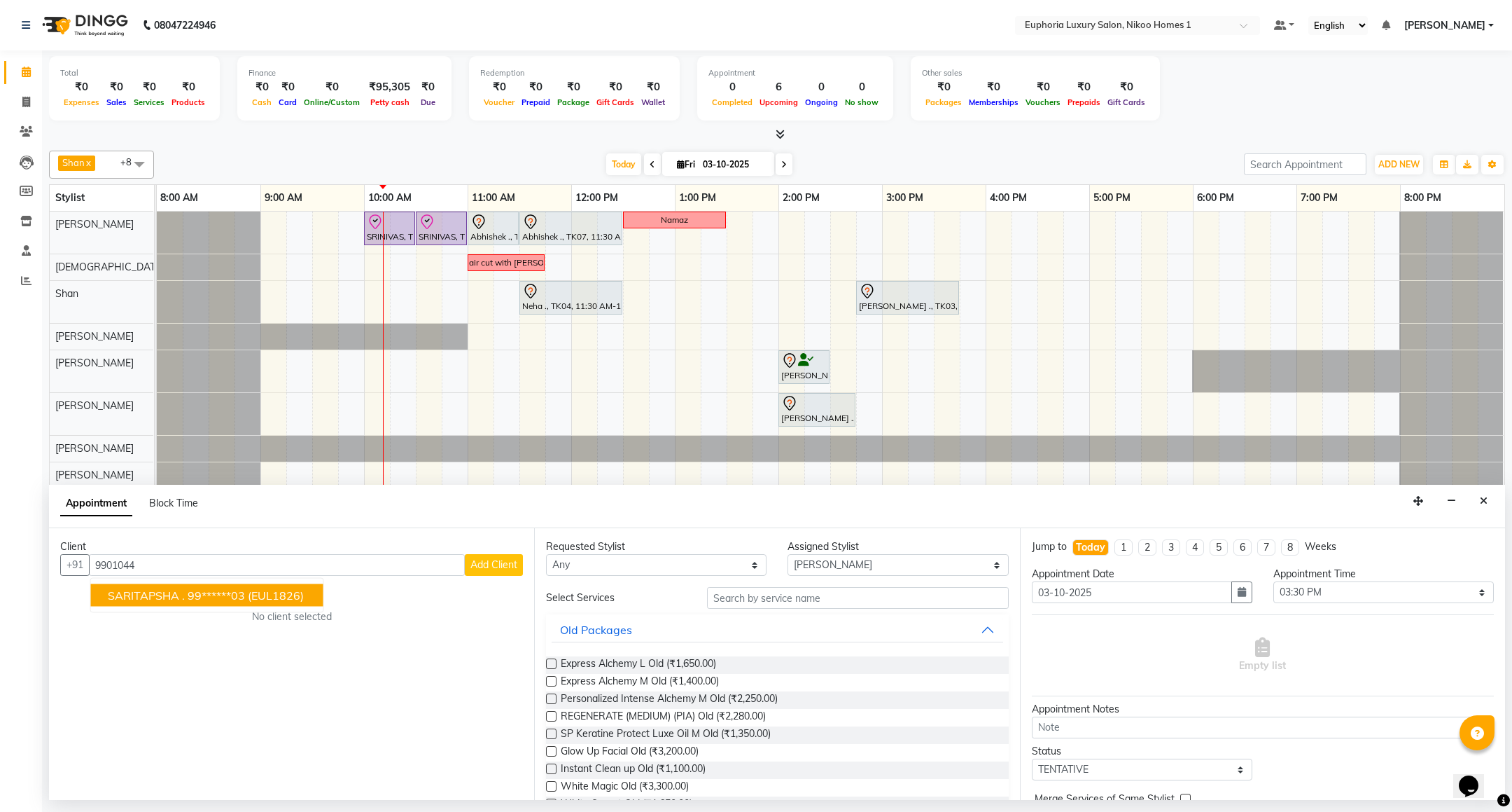
click at [244, 598] on ngb-highlight "99******03" at bounding box center [216, 594] width 57 height 14
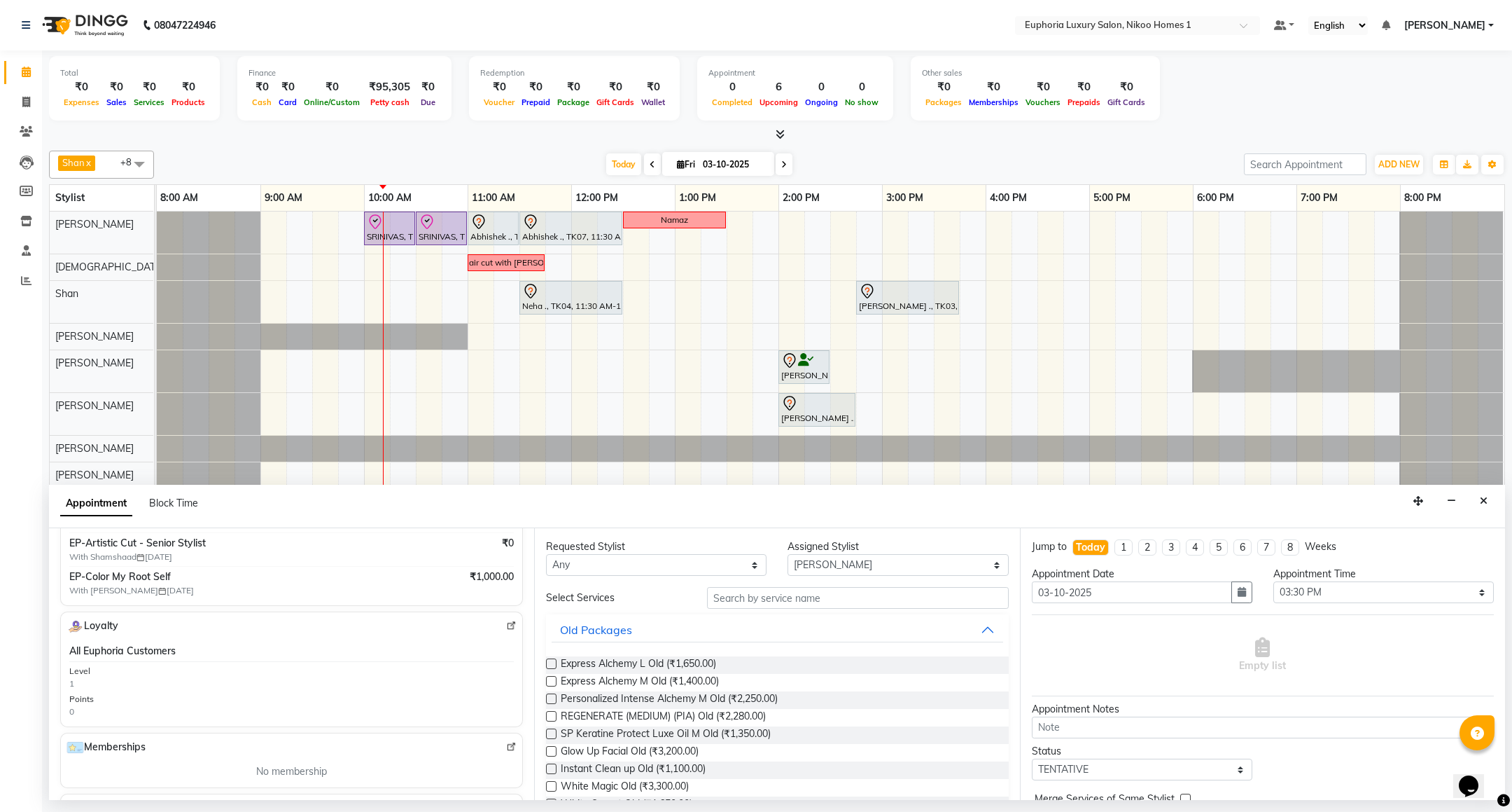
scroll to position [210, 0]
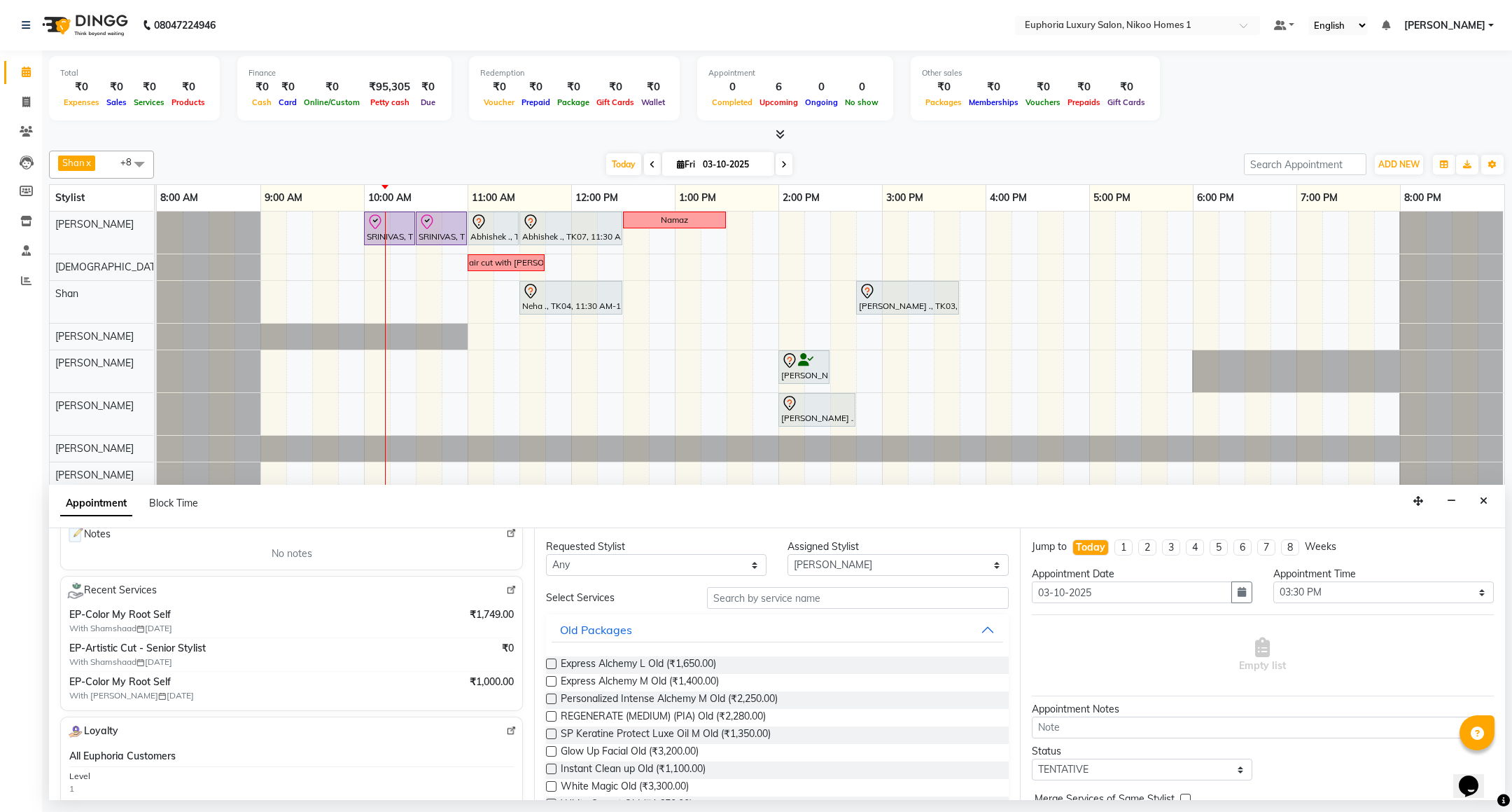
type input "99******03"
click at [795, 603] on input "text" at bounding box center [857, 597] width 301 height 22
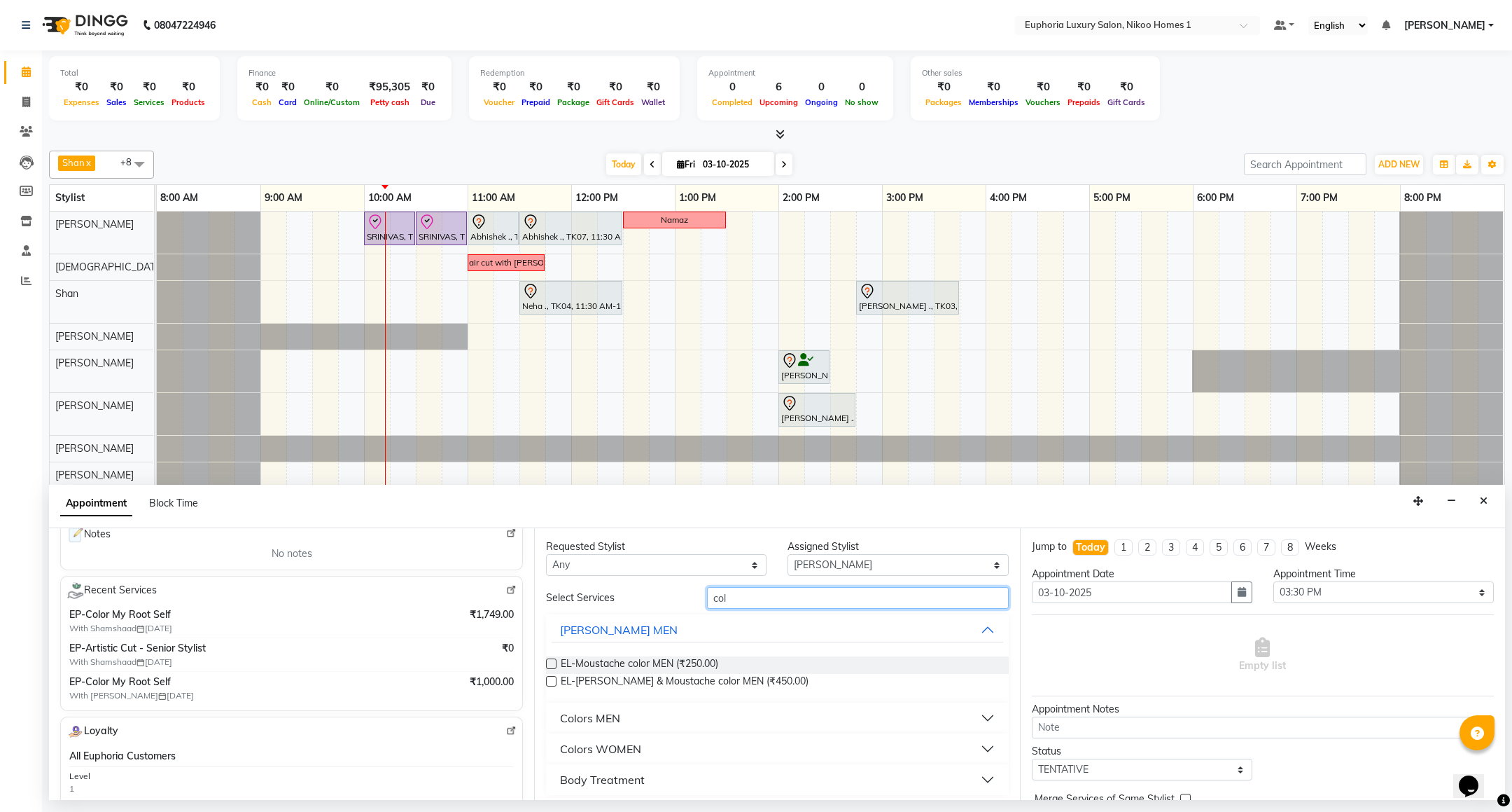
type input "col"
click at [611, 753] on div "Colors WOMEN" at bounding box center [600, 748] width 81 height 17
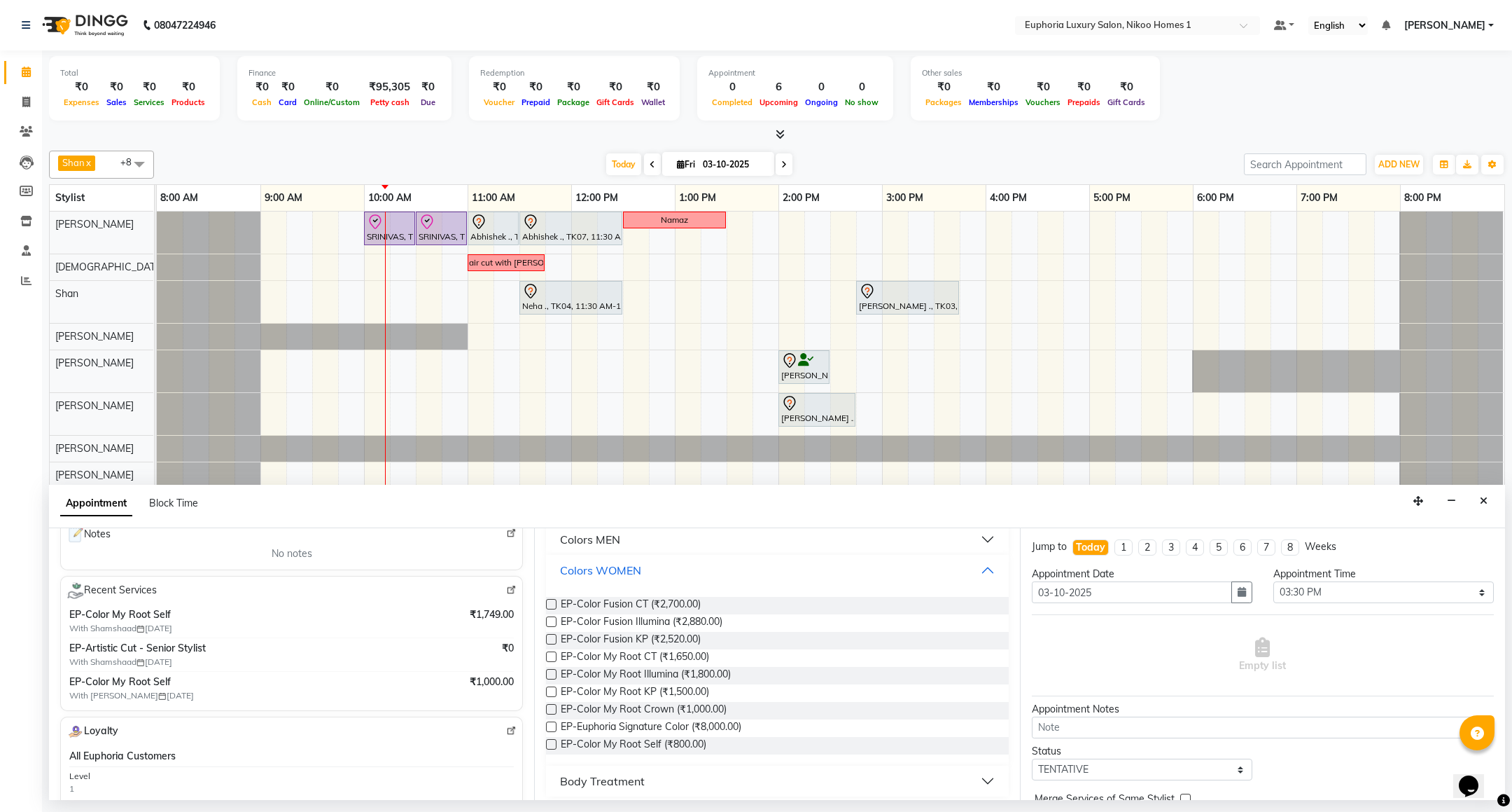
scroll to position [185, 0]
click at [688, 740] on span "EP-Color My Root Self (₹800.00)" at bounding box center [633, 739] width 146 height 18
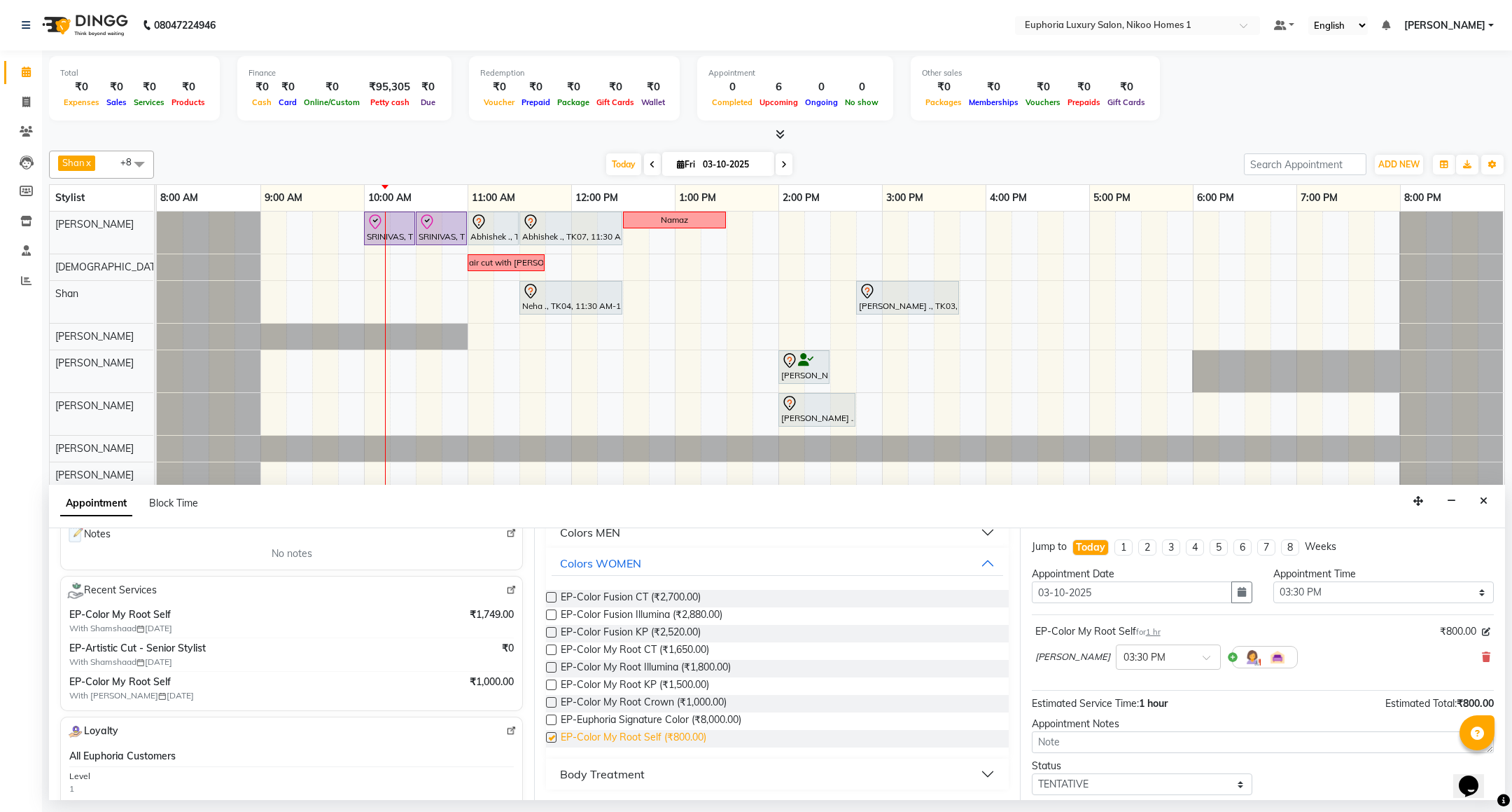
checkbox input "false"
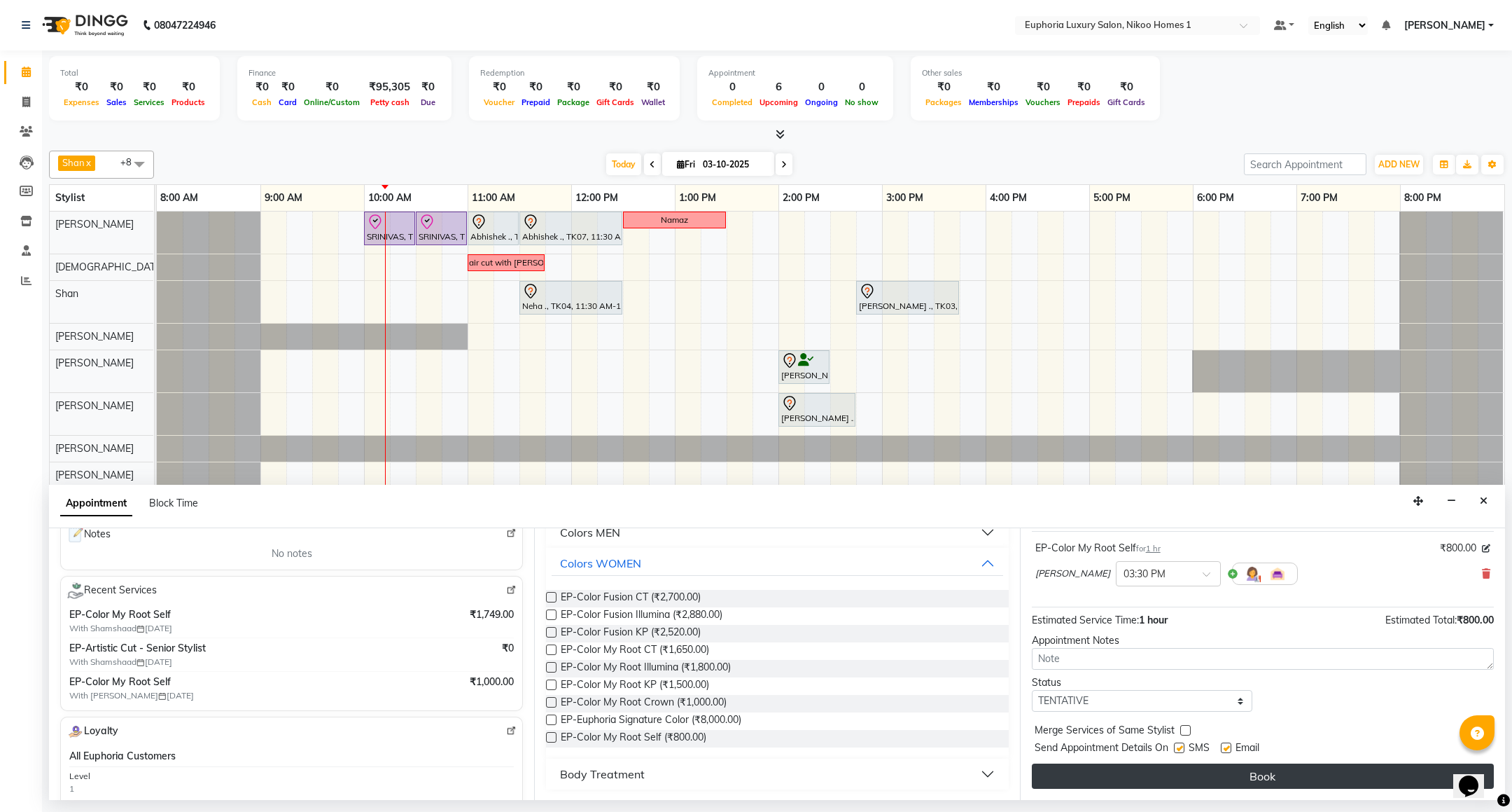
click at [1251, 778] on button "Book" at bounding box center [1262, 776] width 462 height 25
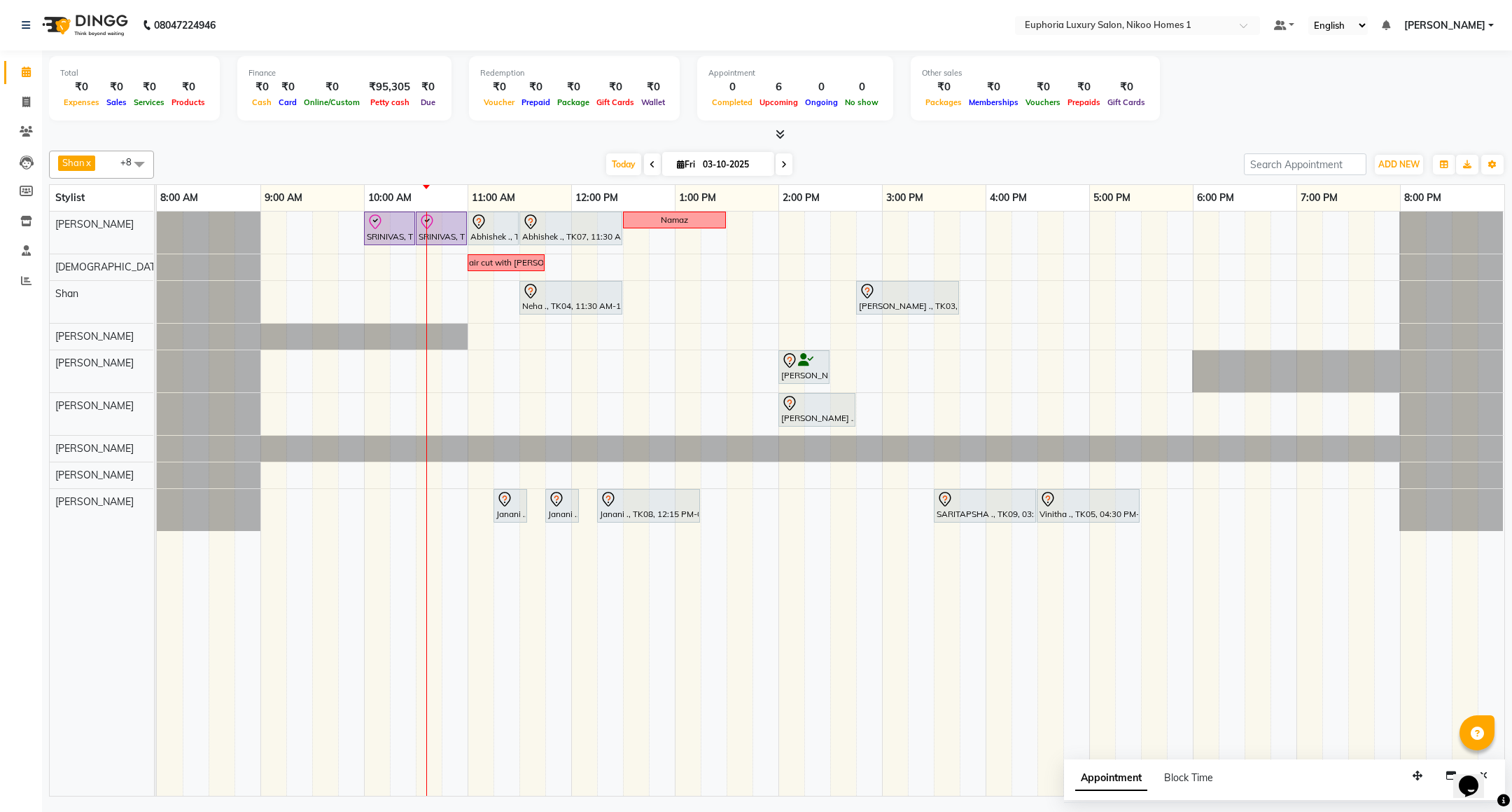
click at [626, 273] on div "SRINIVAS, TK06, 10:00 AM-10:30 AM, EL-HAIR CUT (Senior Stylist) with hairwash M…" at bounding box center [830, 503] width 1347 height 584
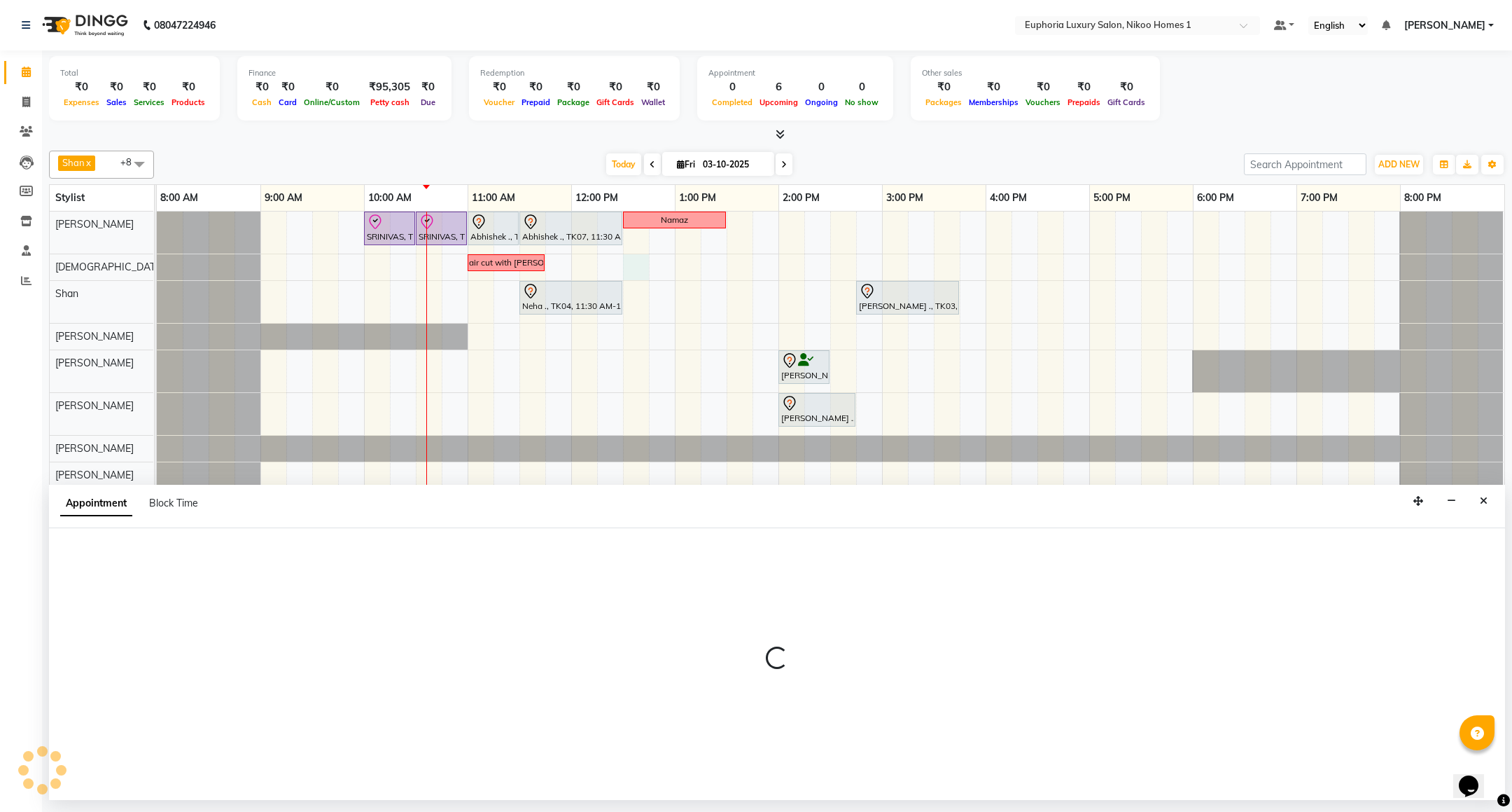
select select "85373"
select select "750"
select select "tentative"
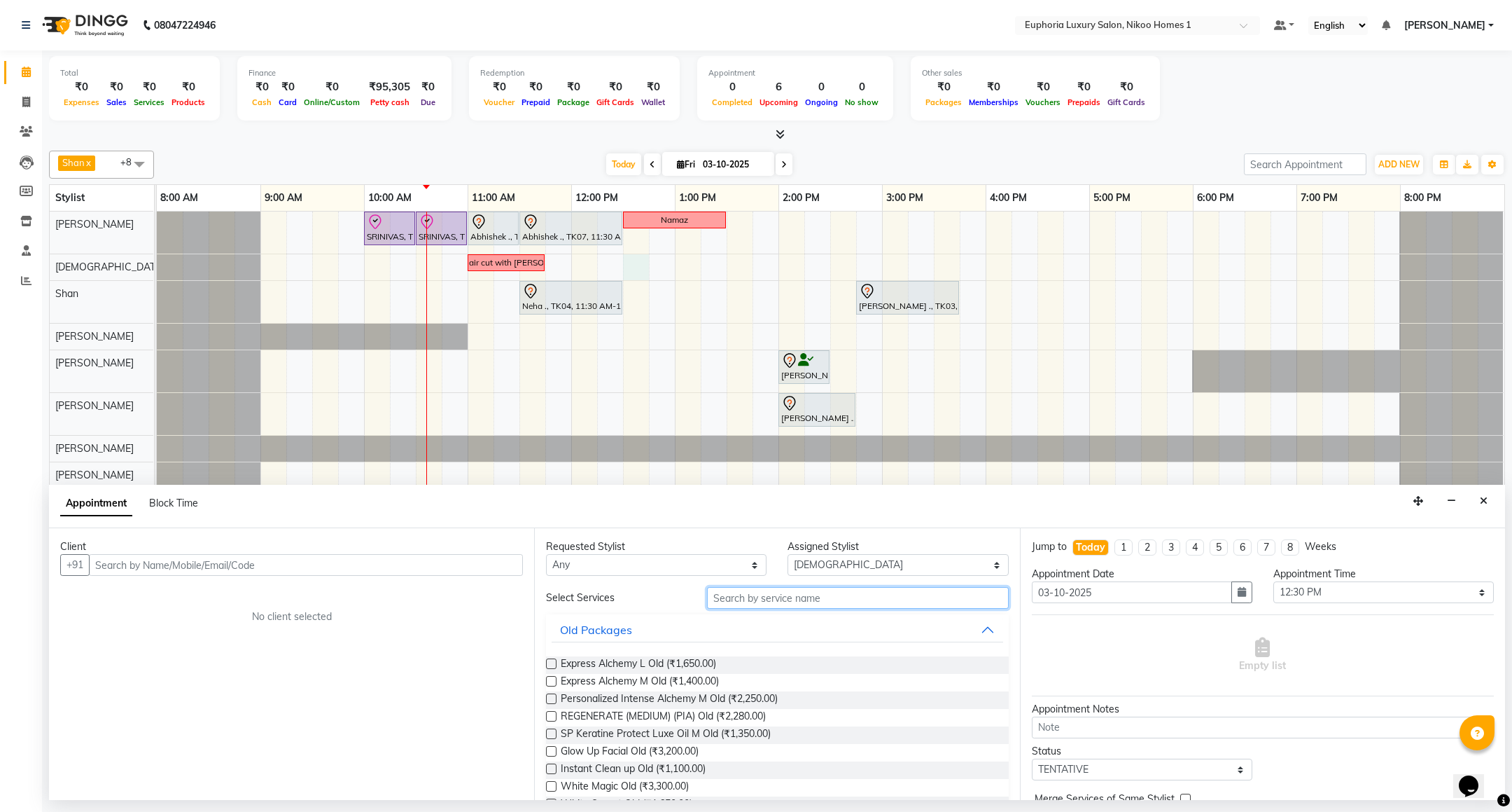
click at [742, 599] on input "text" at bounding box center [857, 597] width 301 height 22
type input "b"
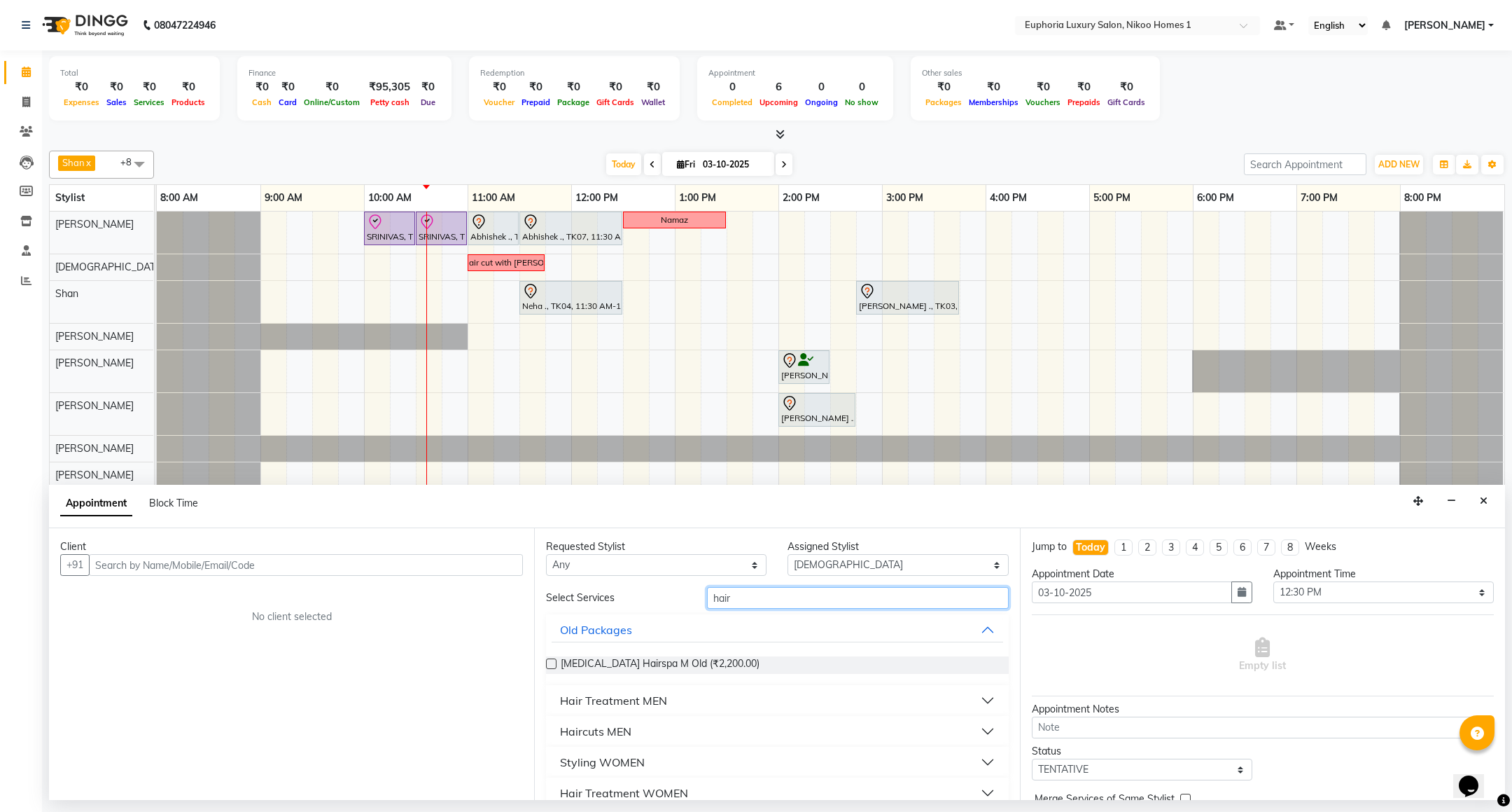
type input "hair"
click at [436, 553] on div "Client" at bounding box center [291, 546] width 463 height 14
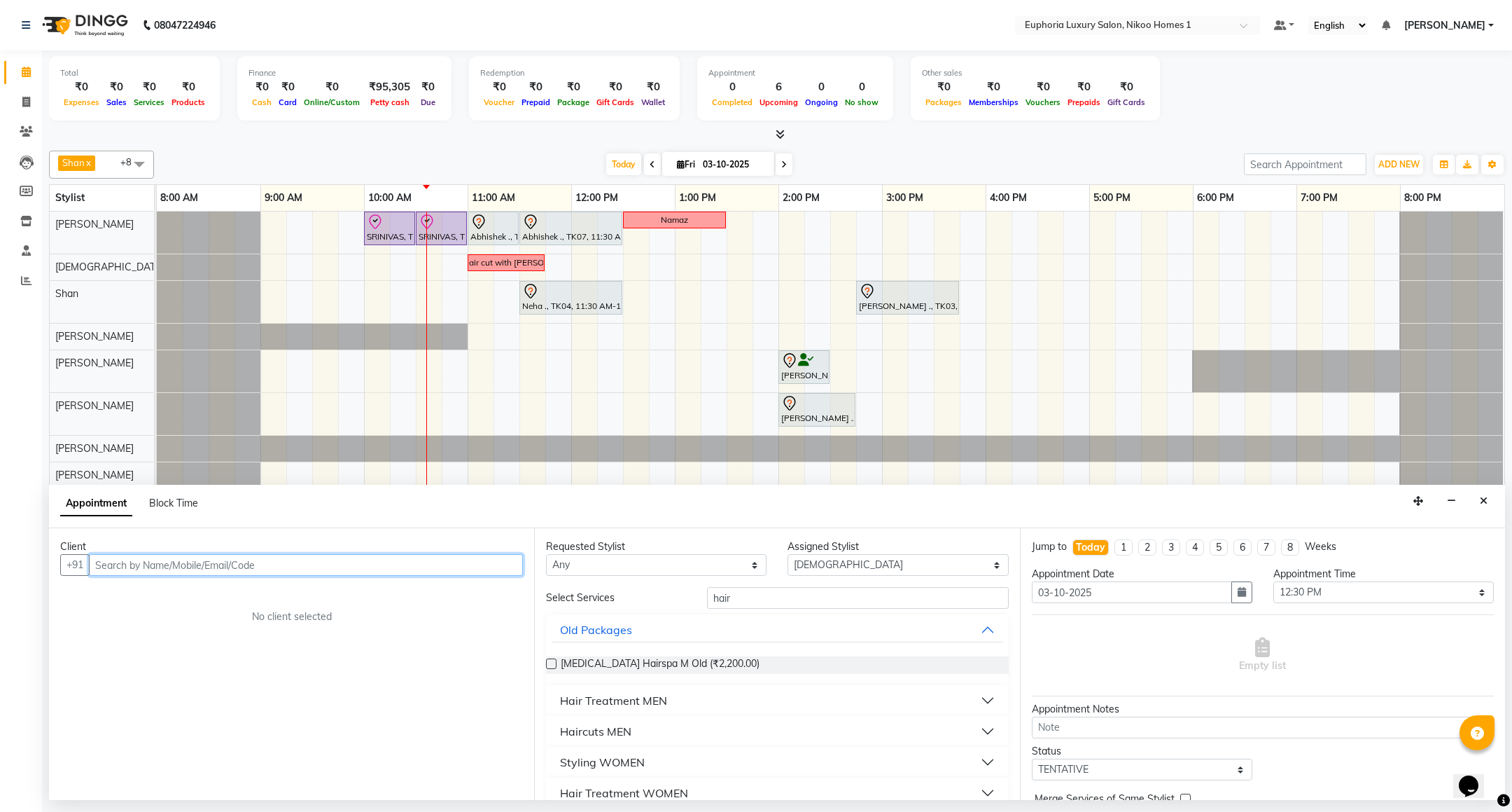
click at [442, 571] on input "text" at bounding box center [305, 565] width 434 height 22
click at [121, 599] on span "Nisha ." at bounding box center [126, 594] width 35 height 14
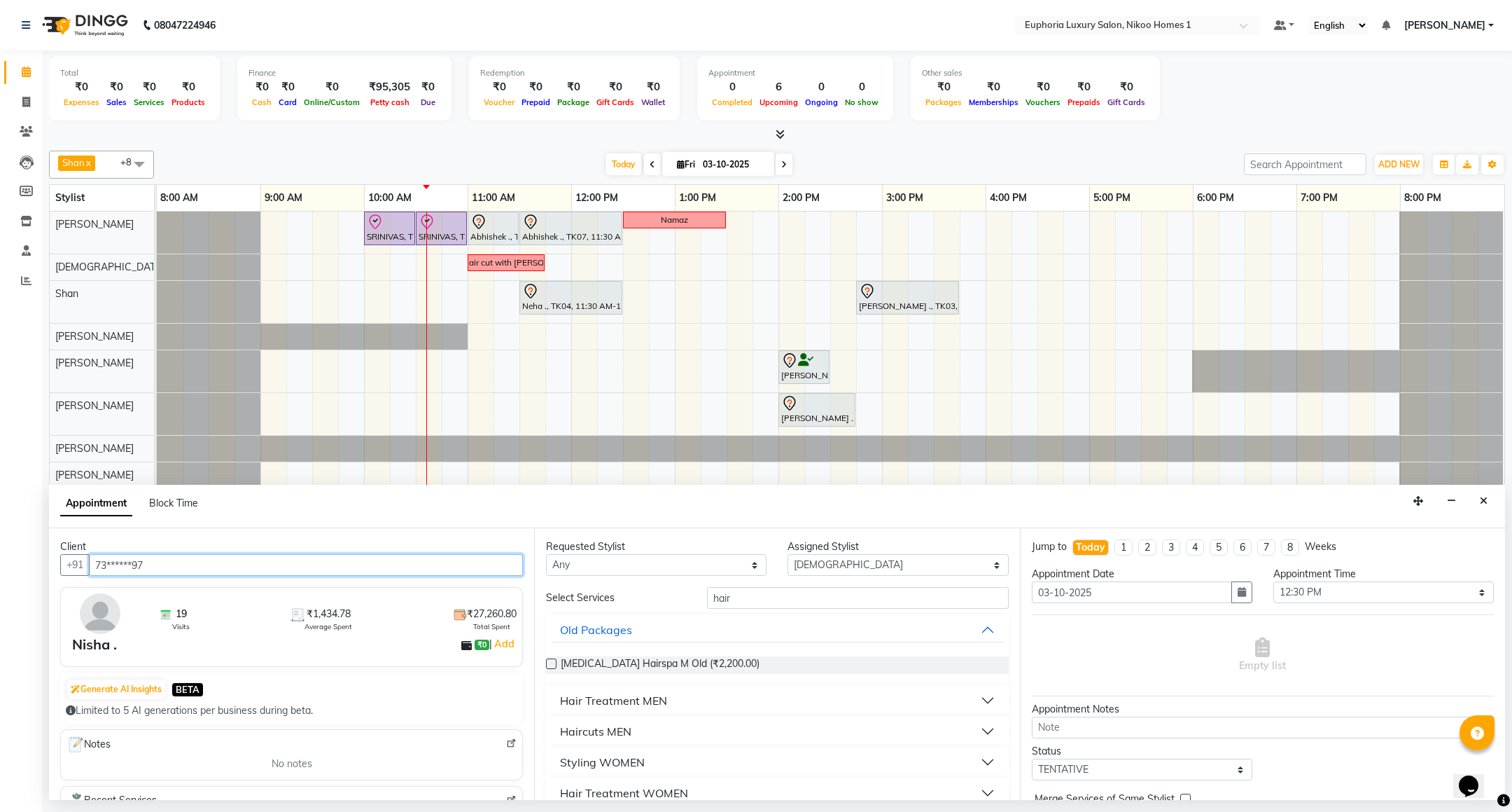
type input "73******97"
click at [640, 730] on button "Haircuts MEN" at bounding box center [777, 731] width 451 height 25
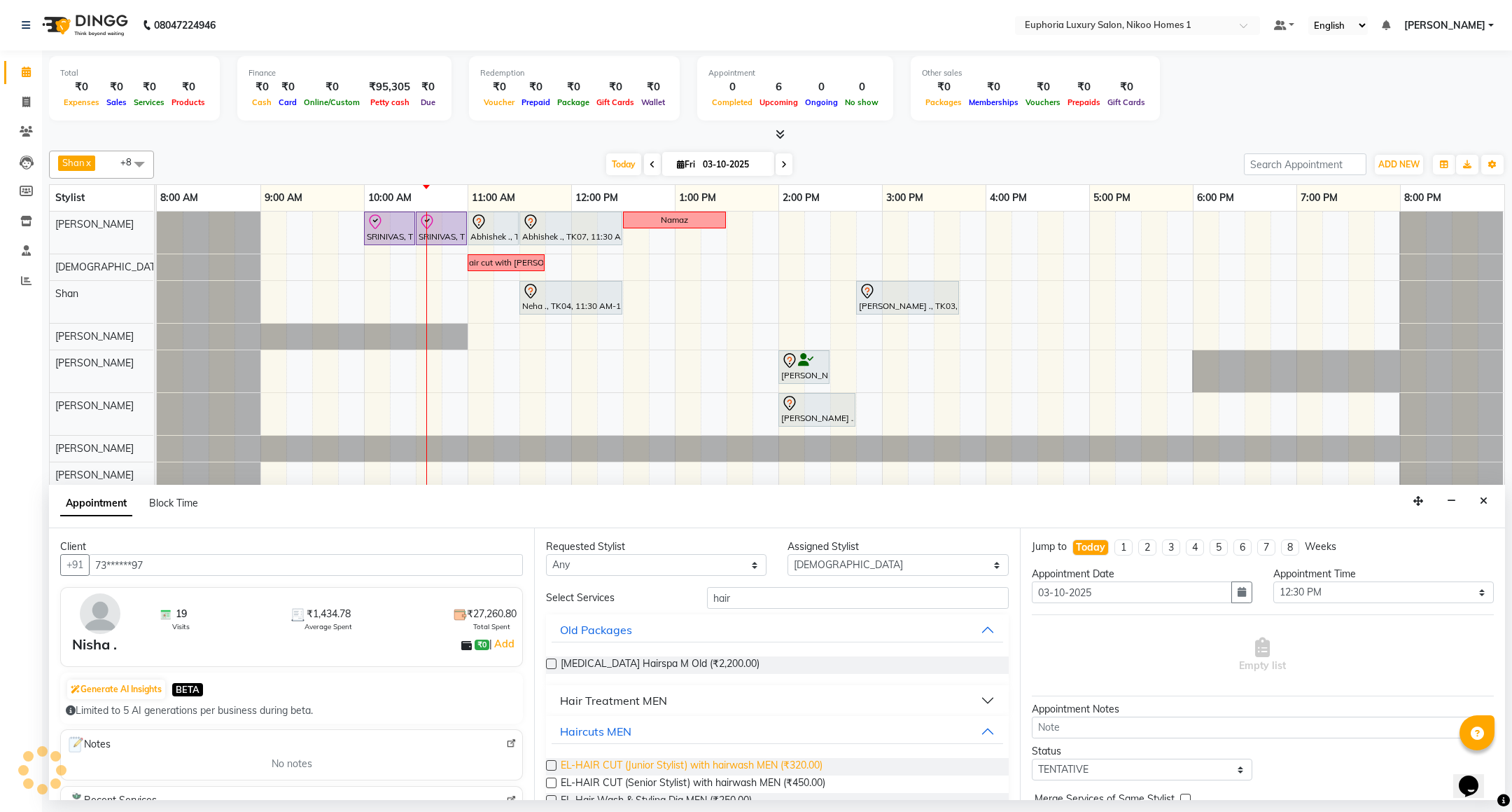
click at [658, 763] on span "EL-HAIR CUT (Junior Stylist) with hairwash MEN (₹320.00)" at bounding box center [691, 767] width 262 height 18
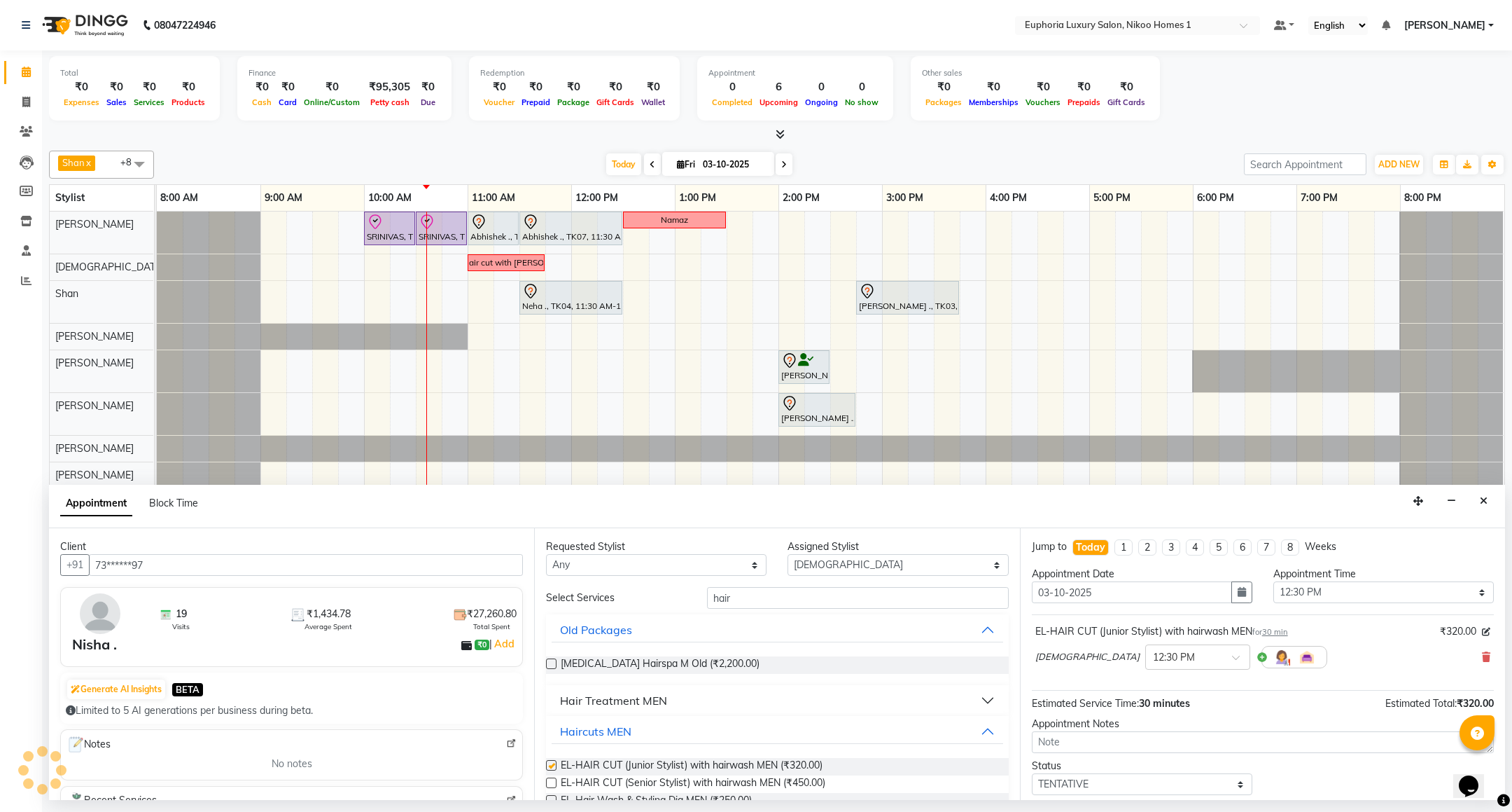
checkbox input "false"
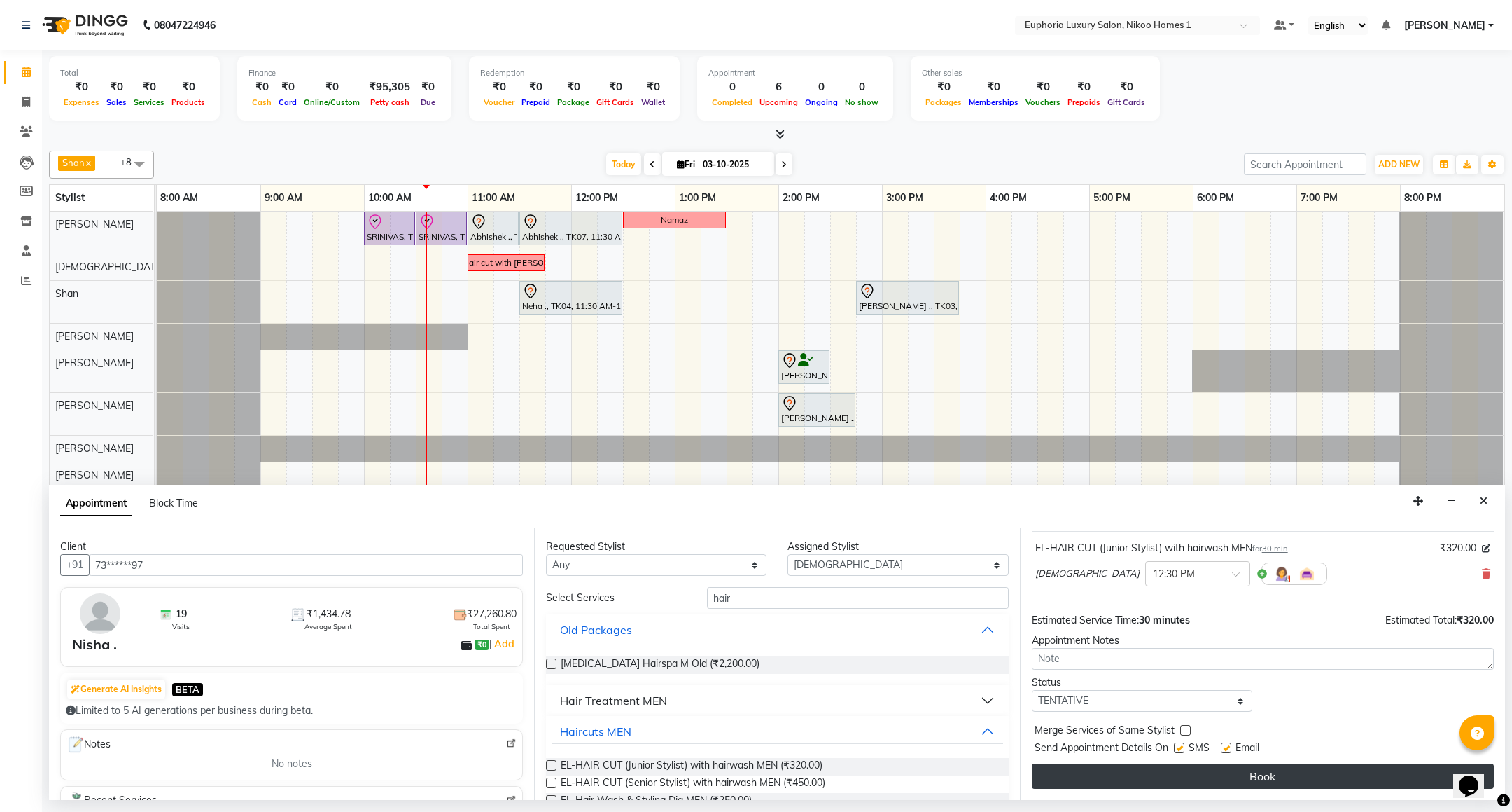
click at [1315, 777] on button "Book" at bounding box center [1262, 776] width 462 height 25
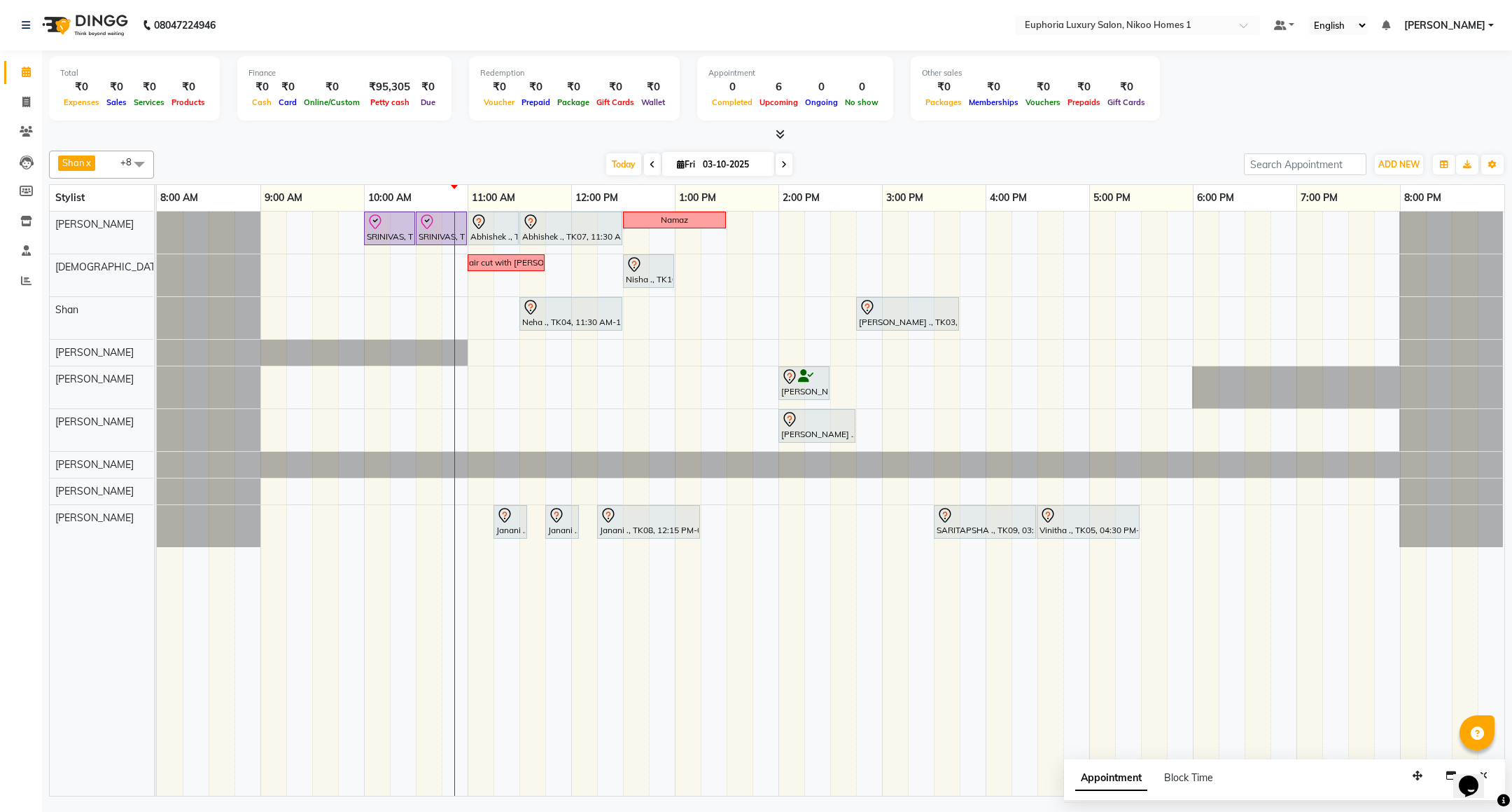
click at [135, 160] on span at bounding box center [139, 164] width 28 height 27
click at [114, 308] on div "Amrita( suzika) lama" at bounding box center [101, 293] width 89 height 30
checkbox input "true"
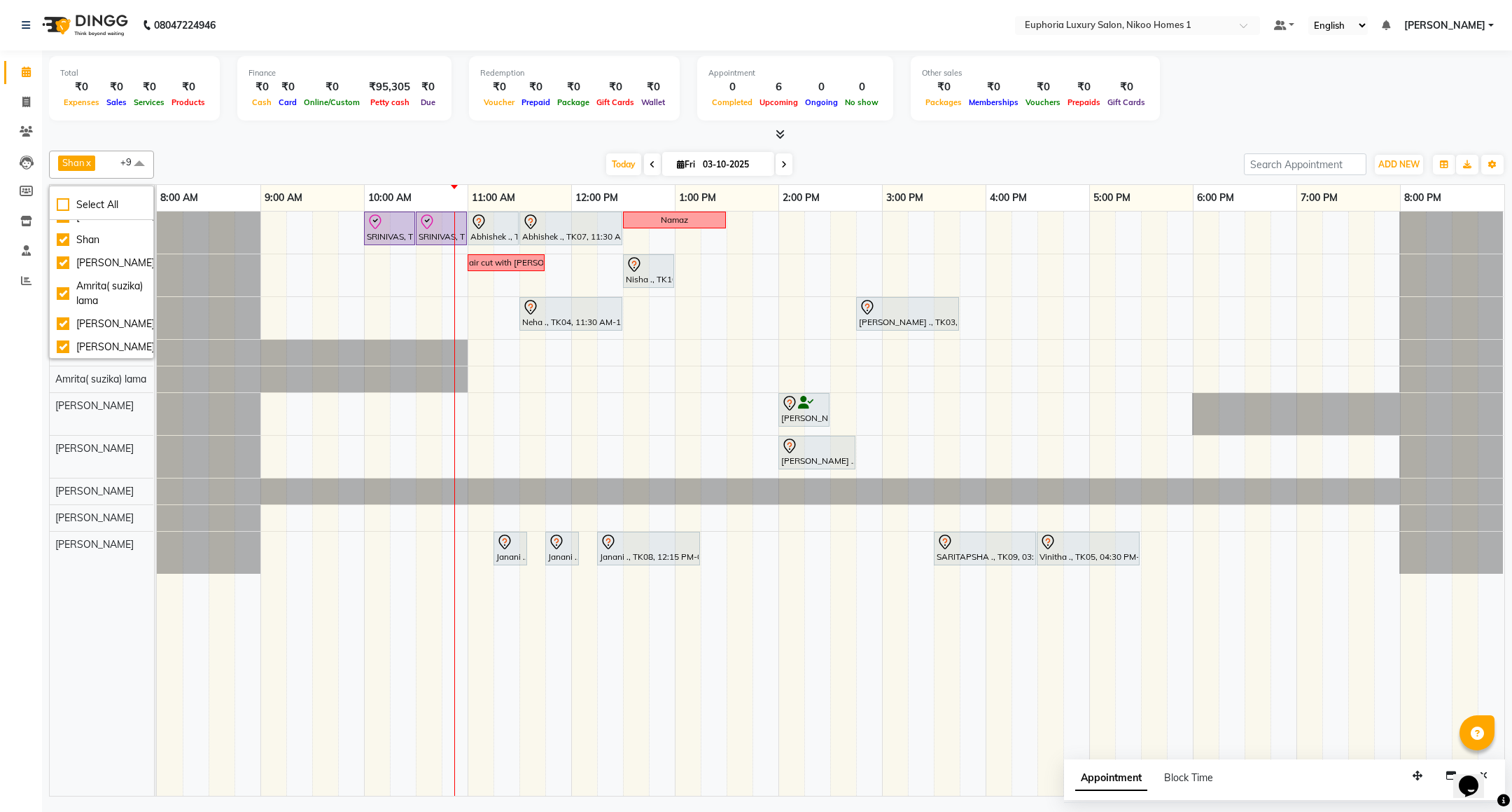
click at [399, 145] on div "Shan x Insha pasha x Roshni lama x Zahid x Kishore K x Atif Ali x EVA KIPGEN x …" at bounding box center [777, 470] width 1456 height 651
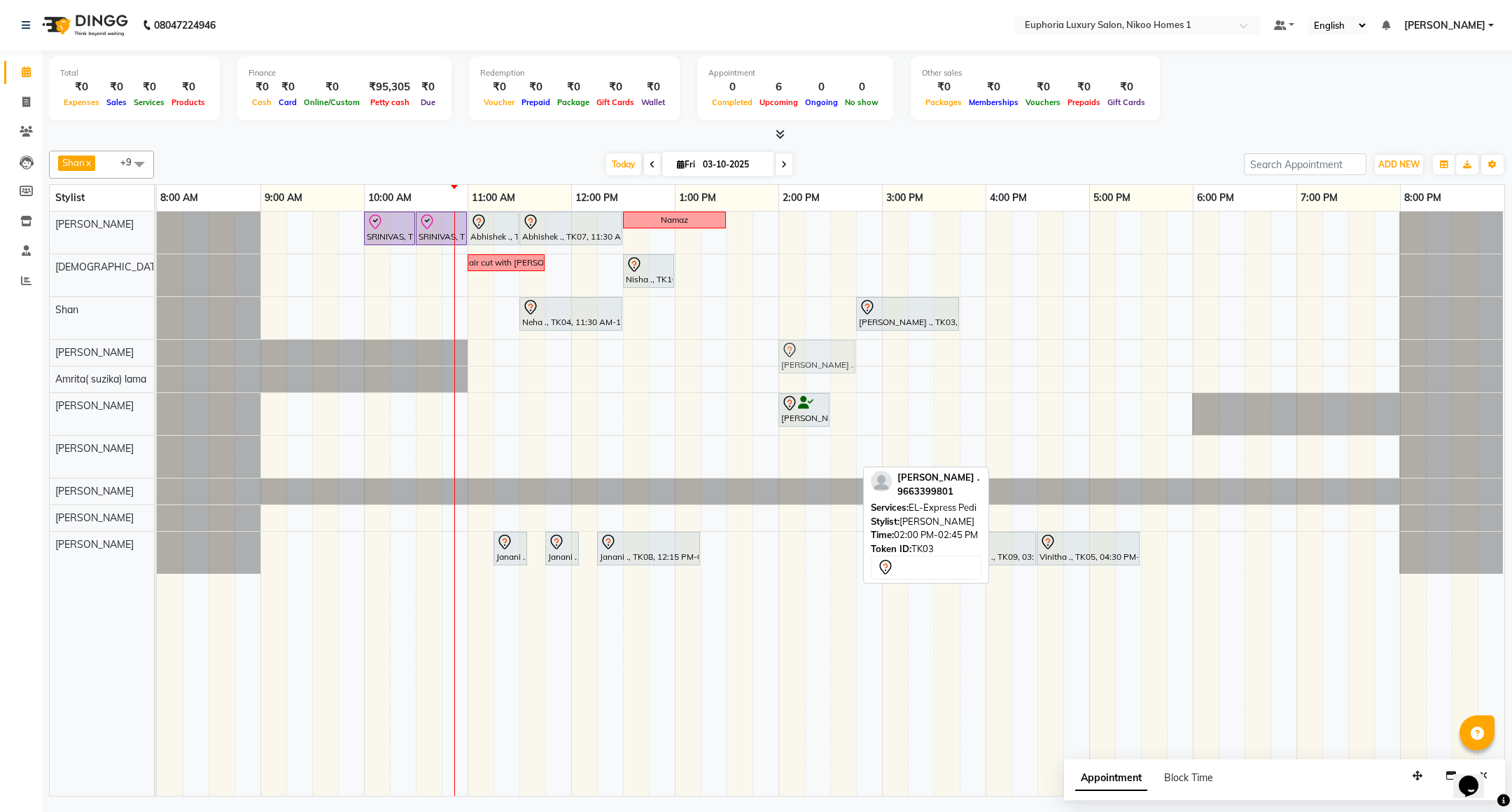
drag, startPoint x: 792, startPoint y: 454, endPoint x: 802, endPoint y: 357, distance: 97.5
click at [802, 357] on tbody "SRINIVAS, TK06, 10:00 AM-10:30 AM, EL-HAIR CUT (Senior Stylist) with hairwash M…" at bounding box center [830, 392] width 1347 height 362
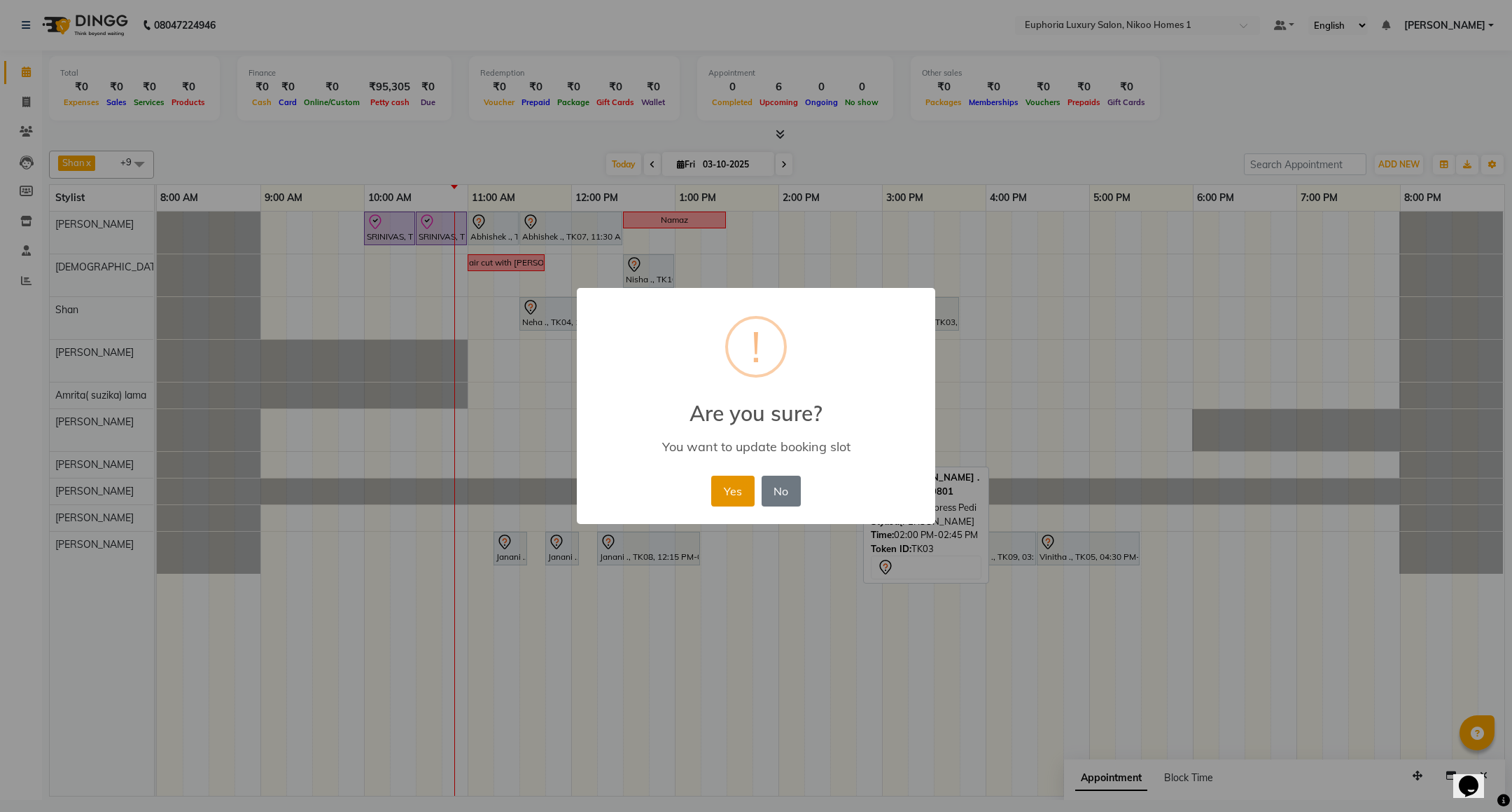
click at [726, 477] on button "Yes" at bounding box center [732, 491] width 43 height 31
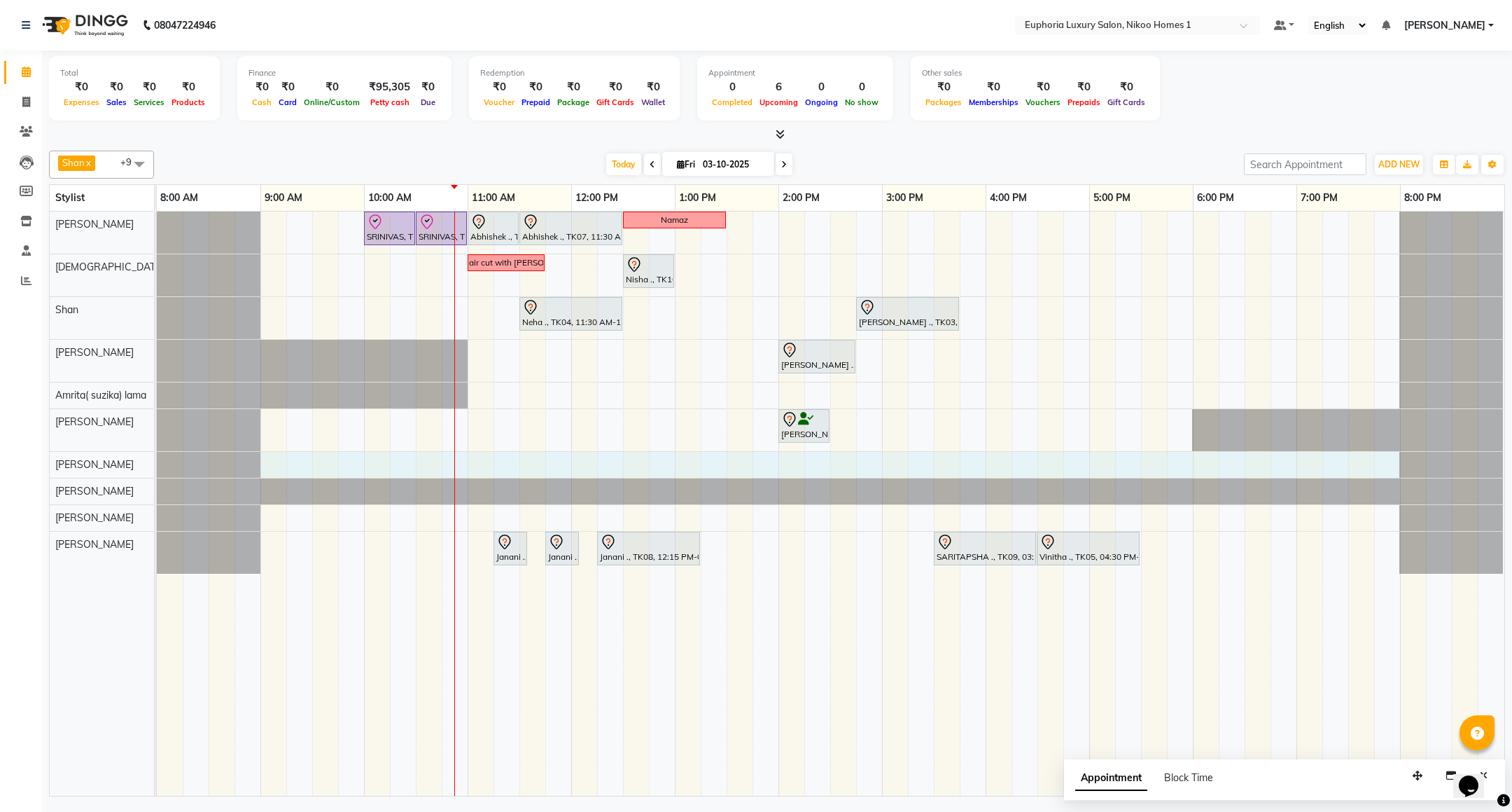
drag, startPoint x: 262, startPoint y: 475, endPoint x: 1374, endPoint y: 477, distance: 1112.0
click at [1390, 473] on div "SRINIVAS, TK06, 10:00 AM-10:30 AM, EL-HAIR CUT (Senior Stylist) with hairwash M…" at bounding box center [830, 503] width 1347 height 584
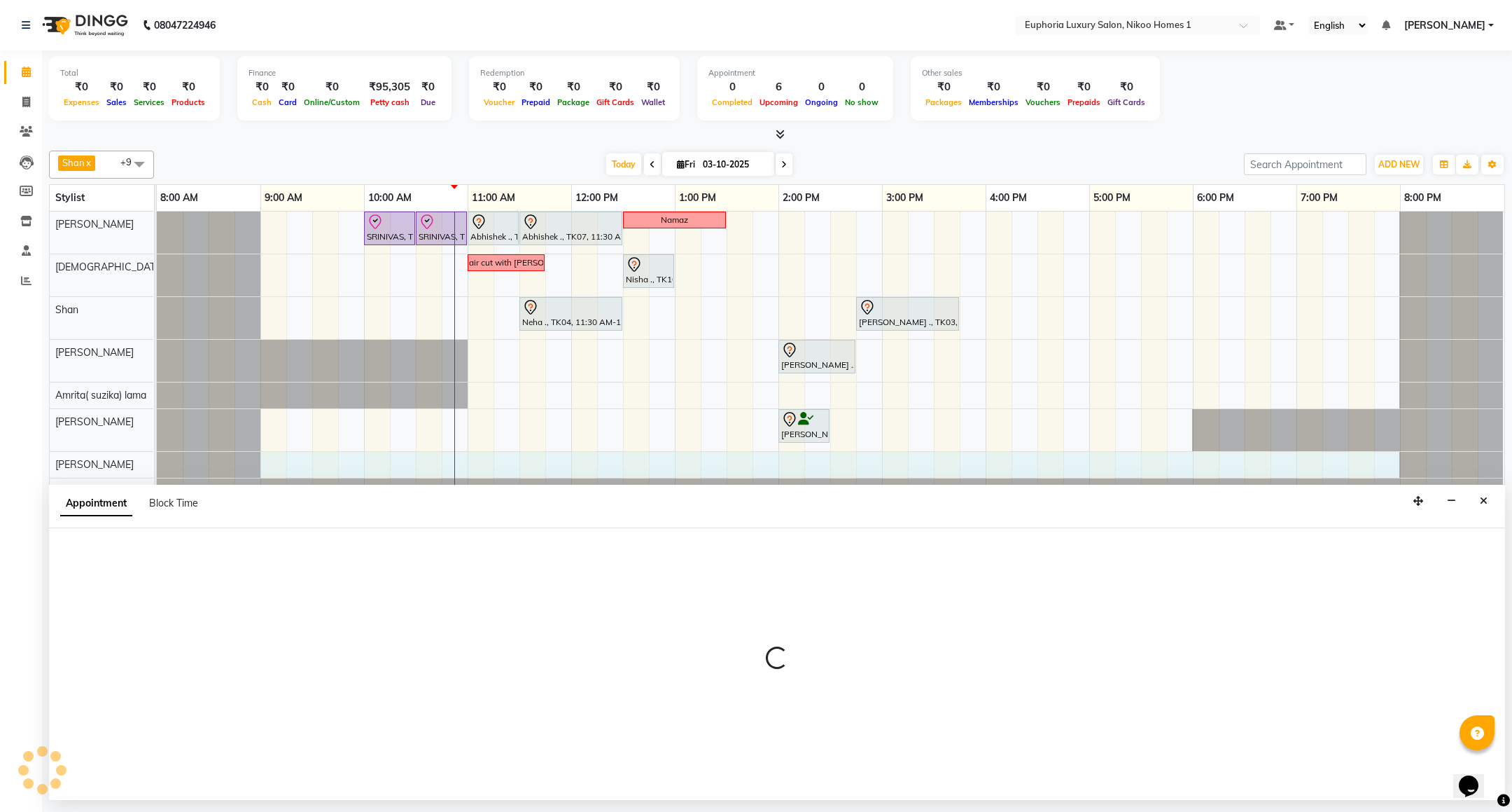
select select "86001"
select select "tentative"
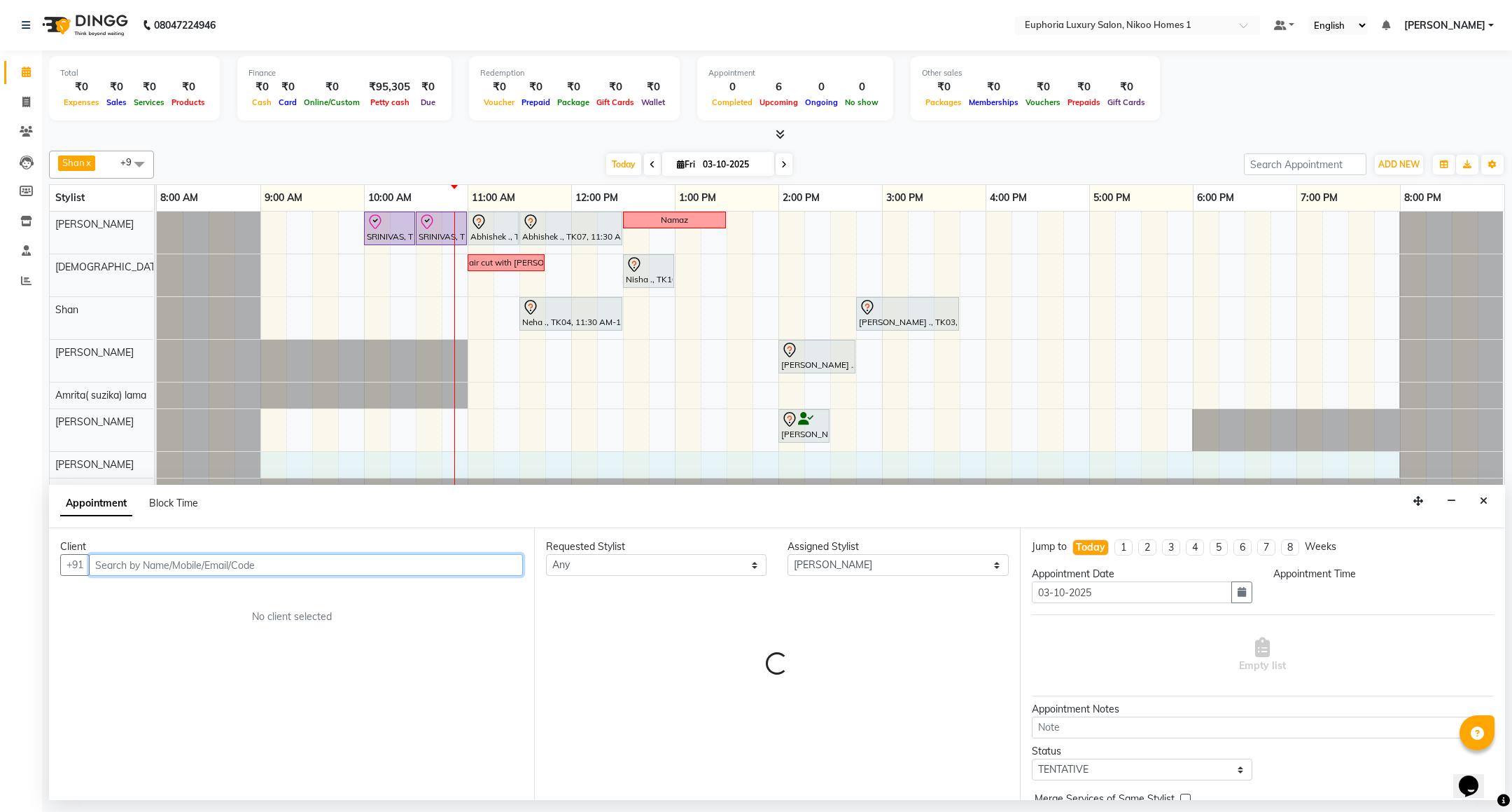
select select "540"
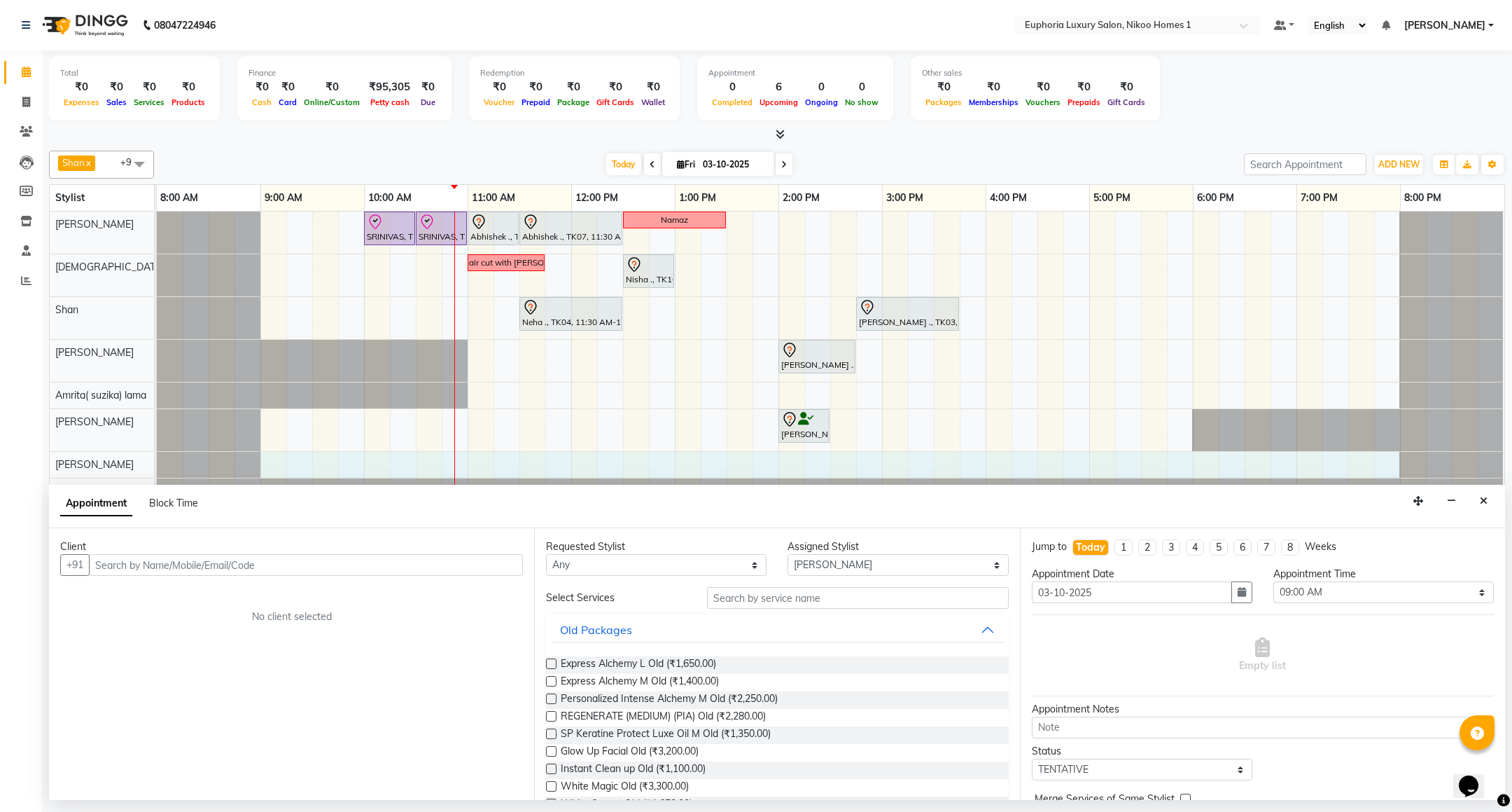
click at [158, 494] on div "Appointment Block Time" at bounding box center [138, 506] width 155 height 31
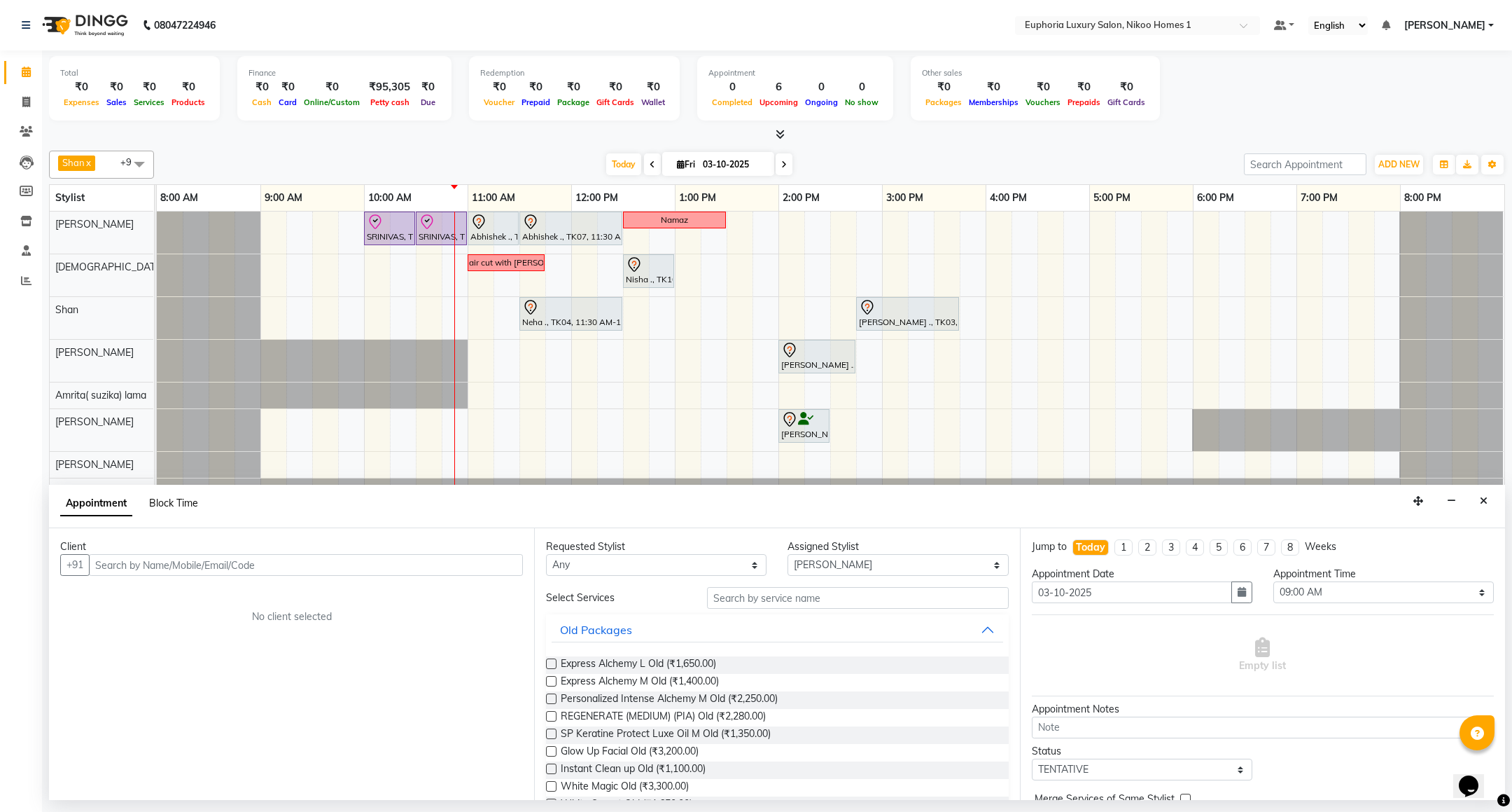
click at [180, 499] on span "Block Time" at bounding box center [173, 503] width 49 height 13
select select "86001"
select select "540"
select select "1200"
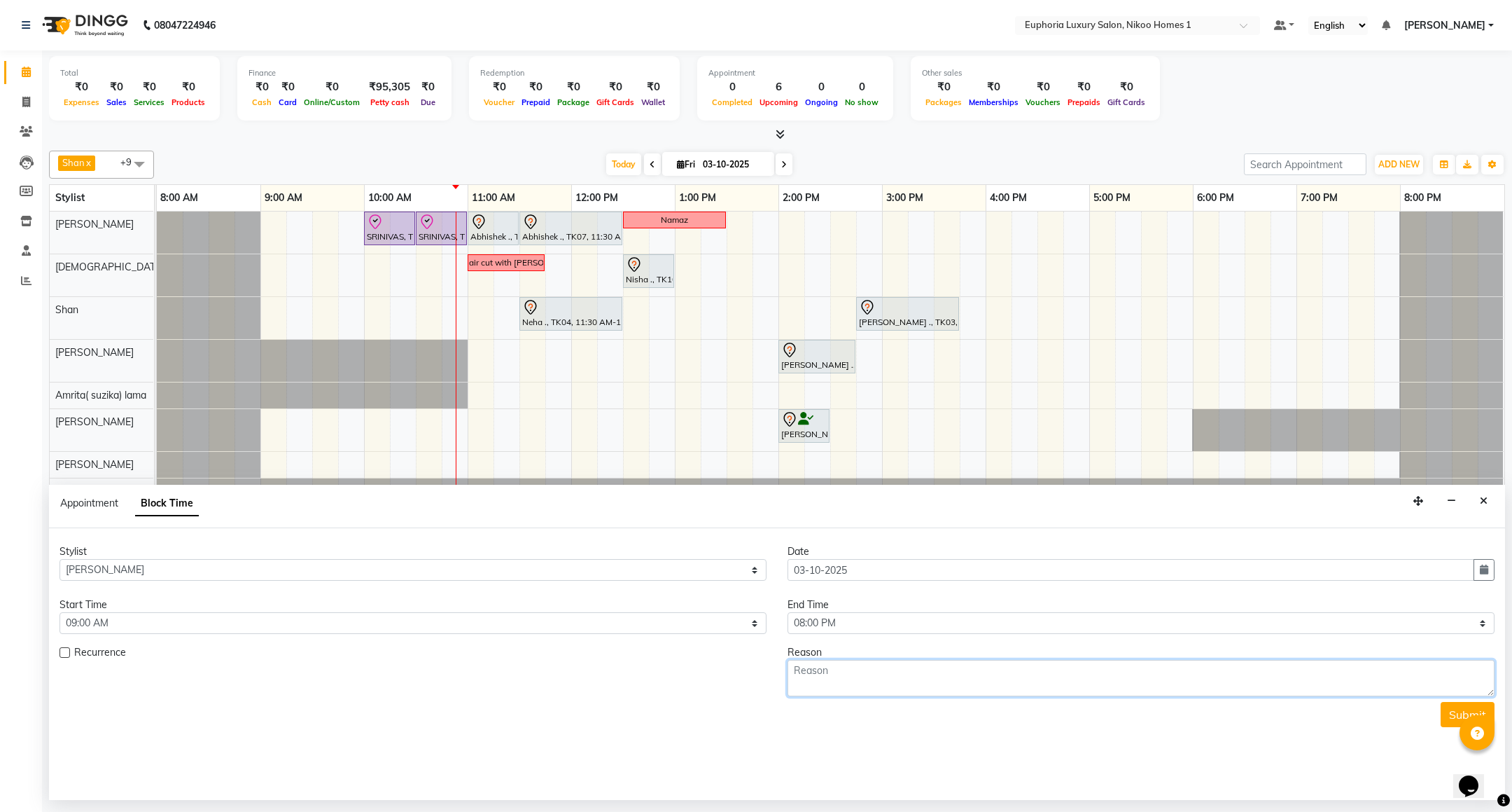
click at [890, 686] on textarea at bounding box center [1141, 677] width 707 height 36
type textarea "hennur branch"
click at [1452, 706] on button "Submit" at bounding box center [1467, 714] width 54 height 25
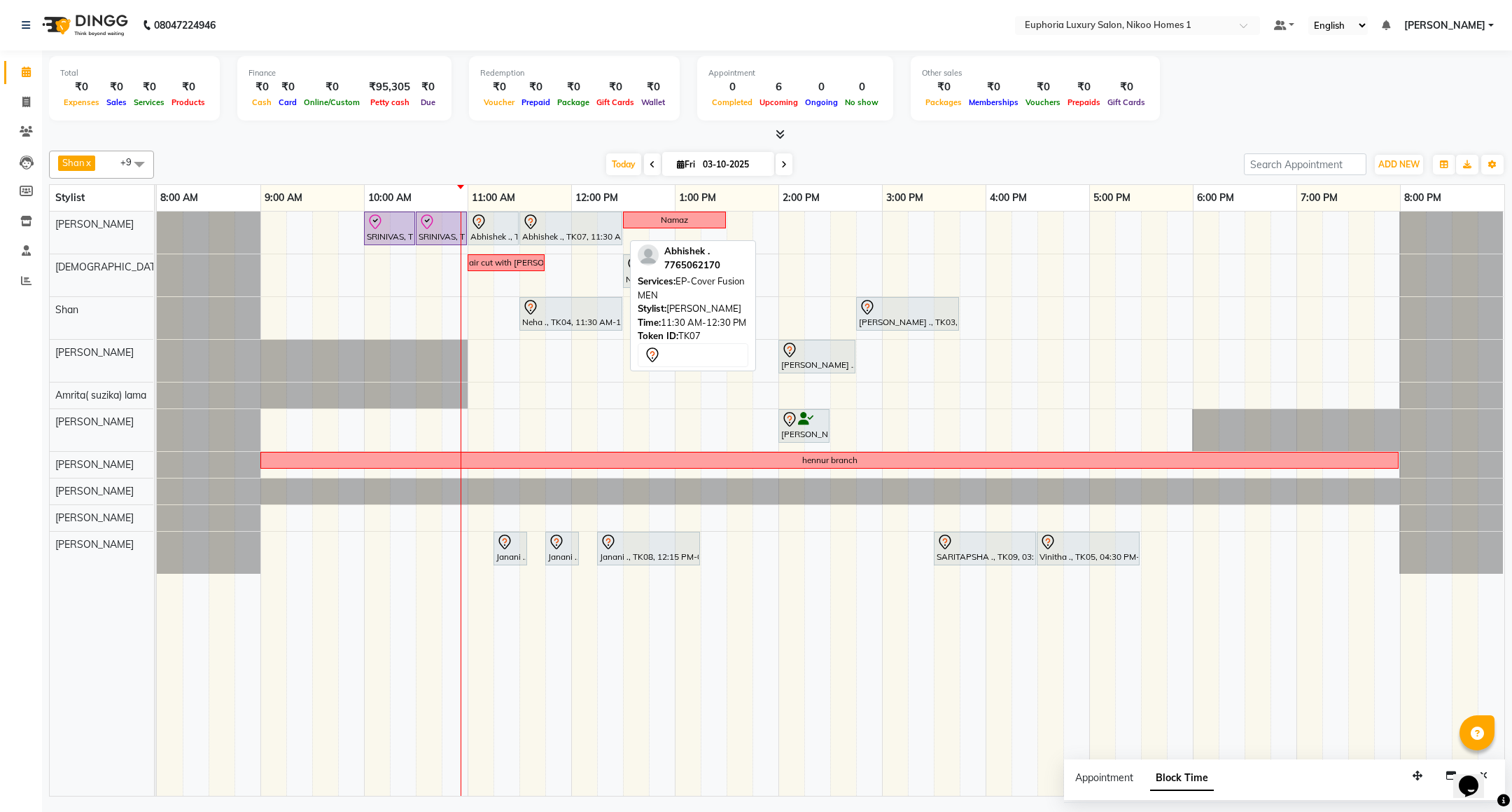
click at [554, 231] on div "Abhishek ., TK07, 11:30 AM-12:30 PM, EP-Cover Fusion MEN" at bounding box center [571, 228] width 100 height 30
click at [554, 230] on div at bounding box center [571, 222] width 97 height 17
select select "7"
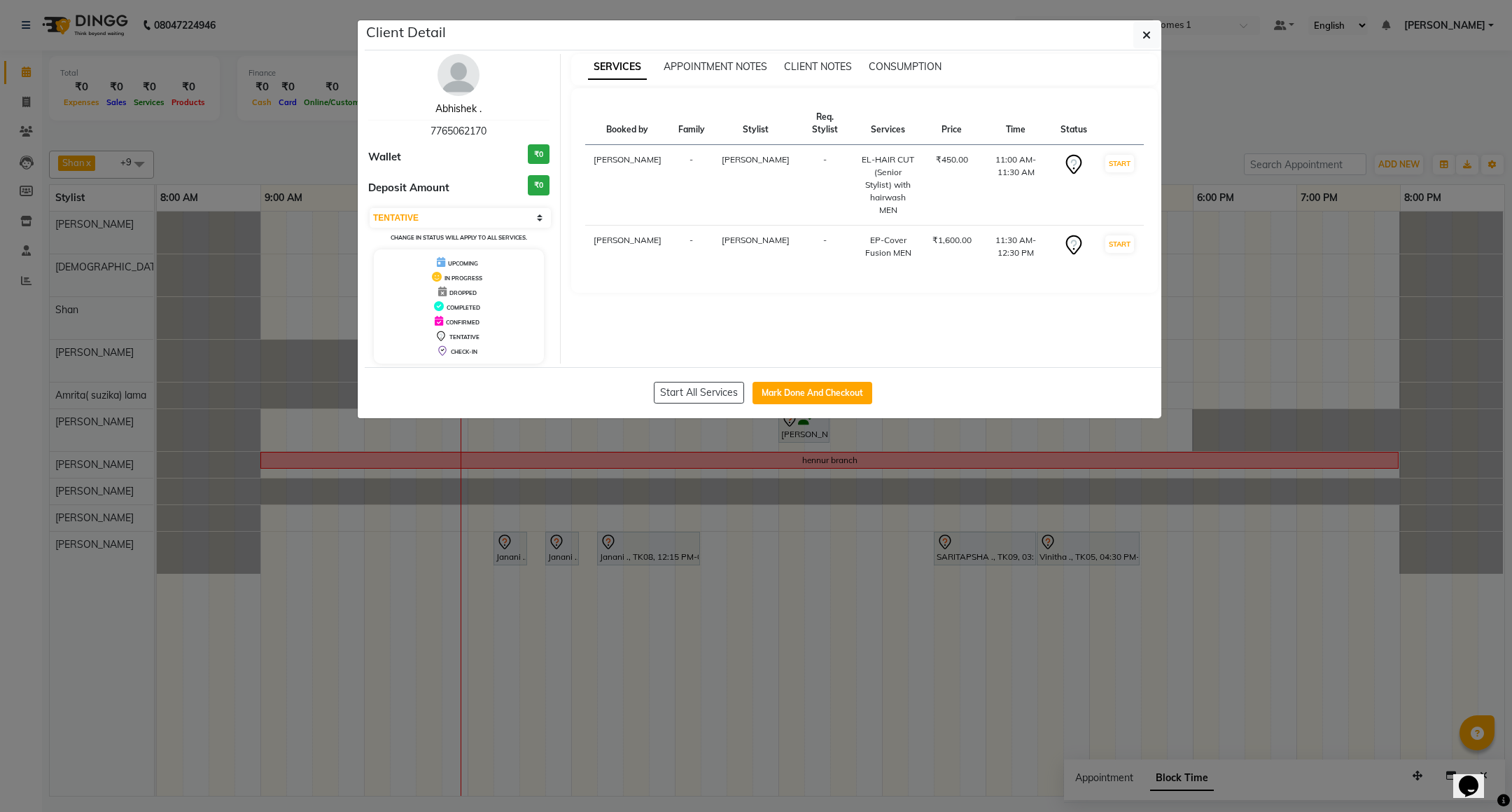
click at [449, 108] on link "Abhishek ." at bounding box center [458, 109] width 46 height 13
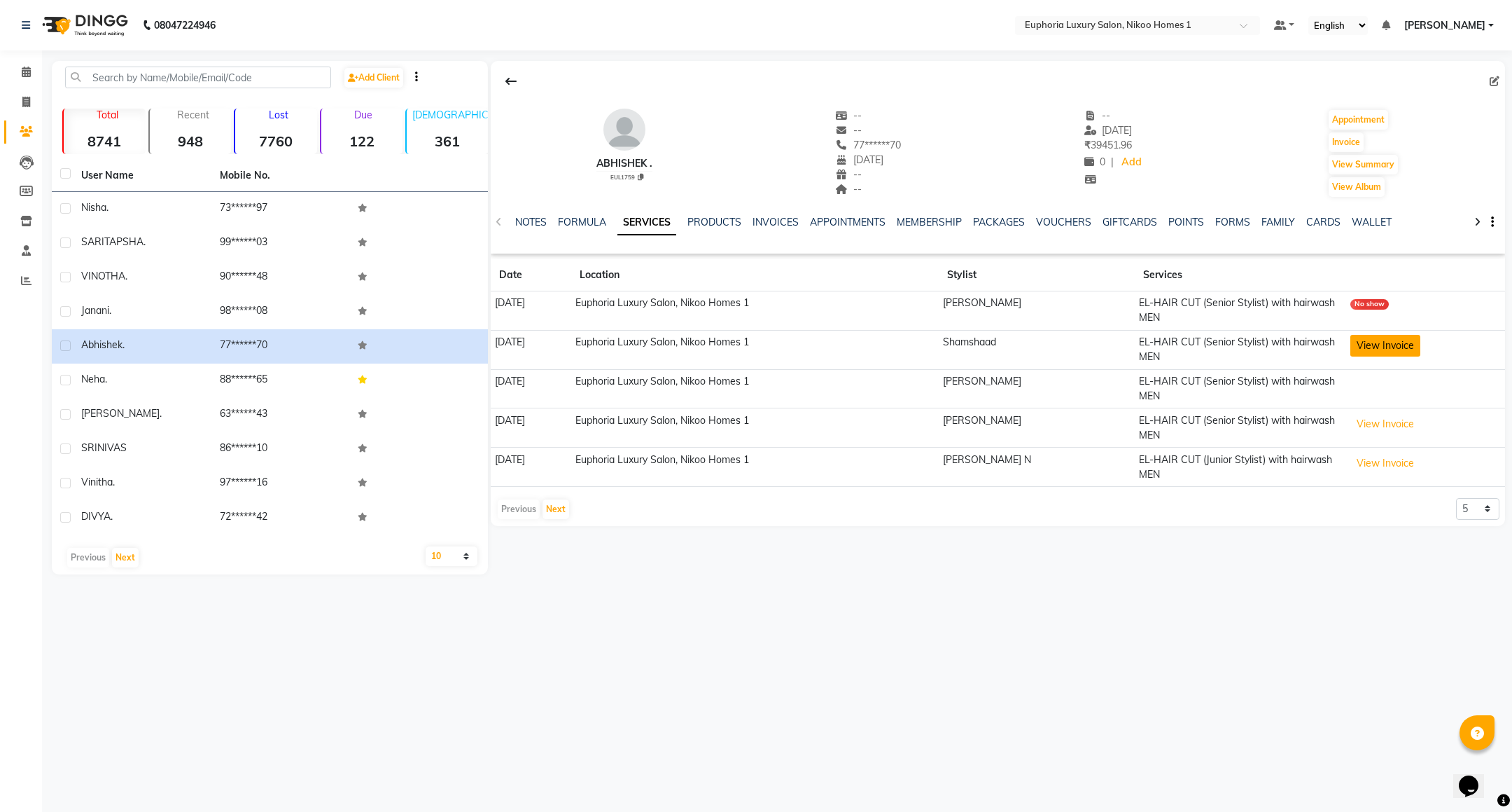
click at [1384, 356] on button "View Invoice" at bounding box center [1385, 346] width 70 height 22
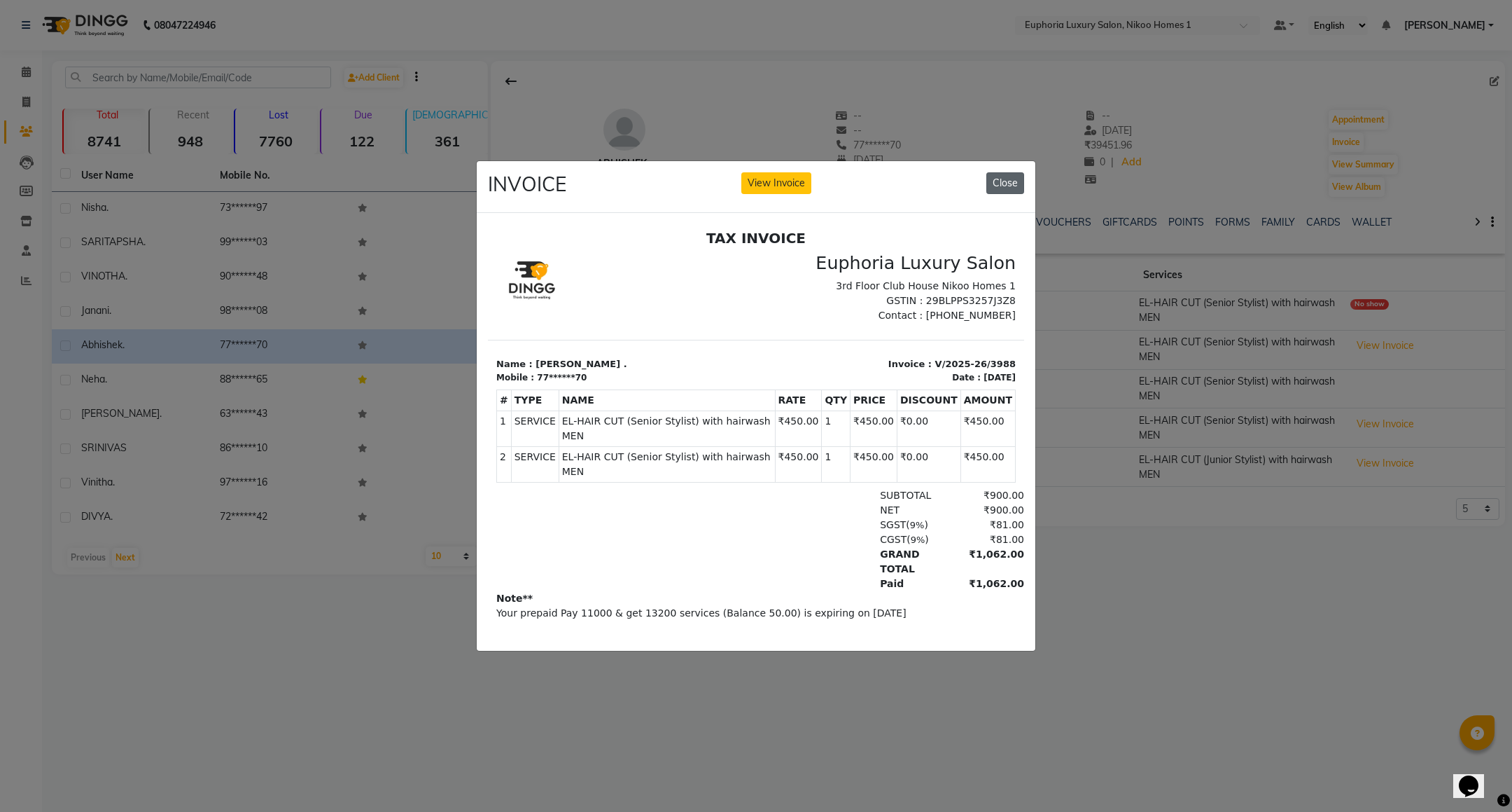
click at [1018, 172] on button "Close" at bounding box center [1005, 183] width 38 height 22
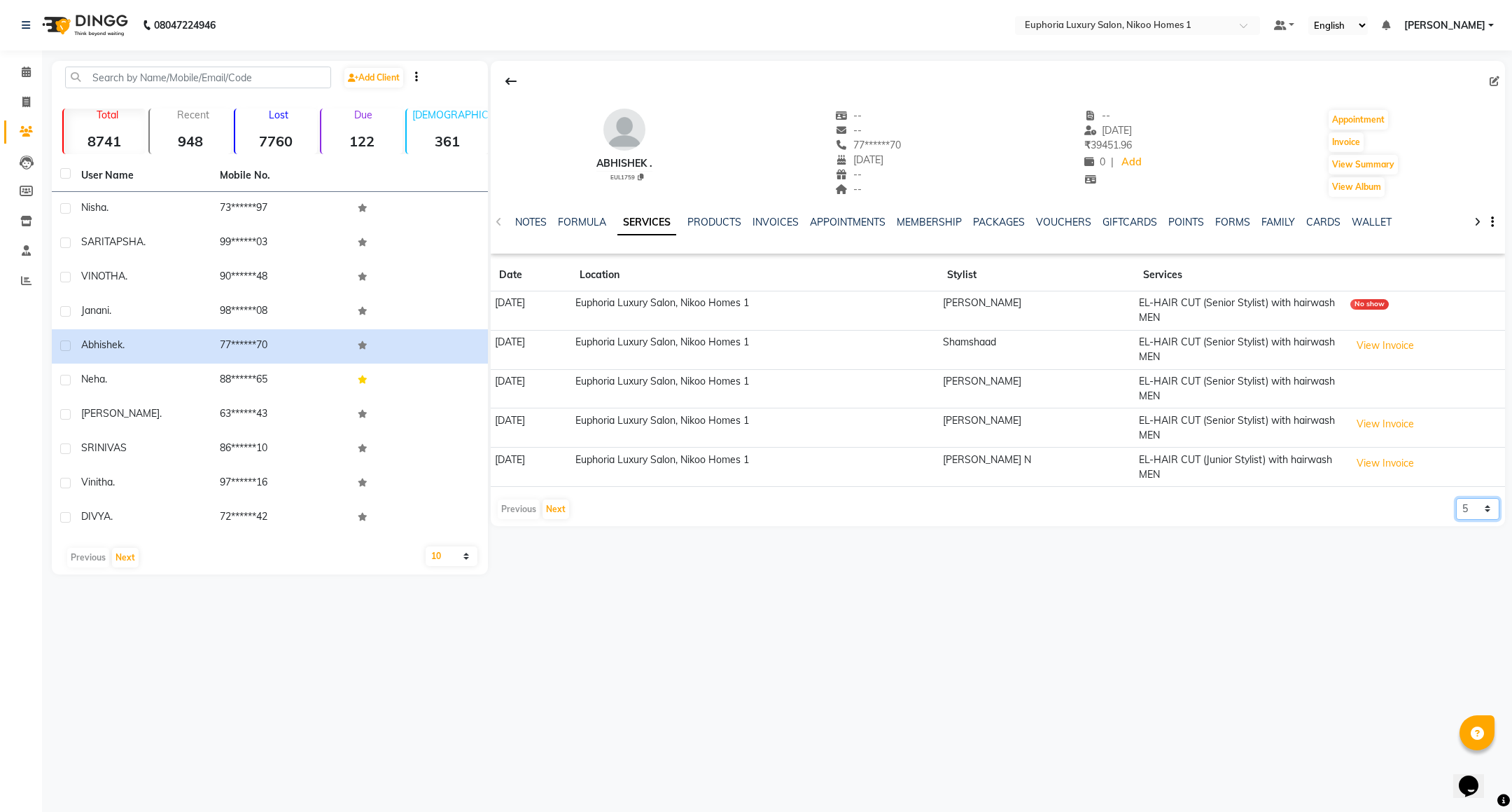
click at [1468, 511] on select "5 10 50 100 500" at bounding box center [1477, 508] width 43 height 22
select select "50"
click at [1456, 500] on select "5 10 50 100 500" at bounding box center [1477, 508] width 43 height 22
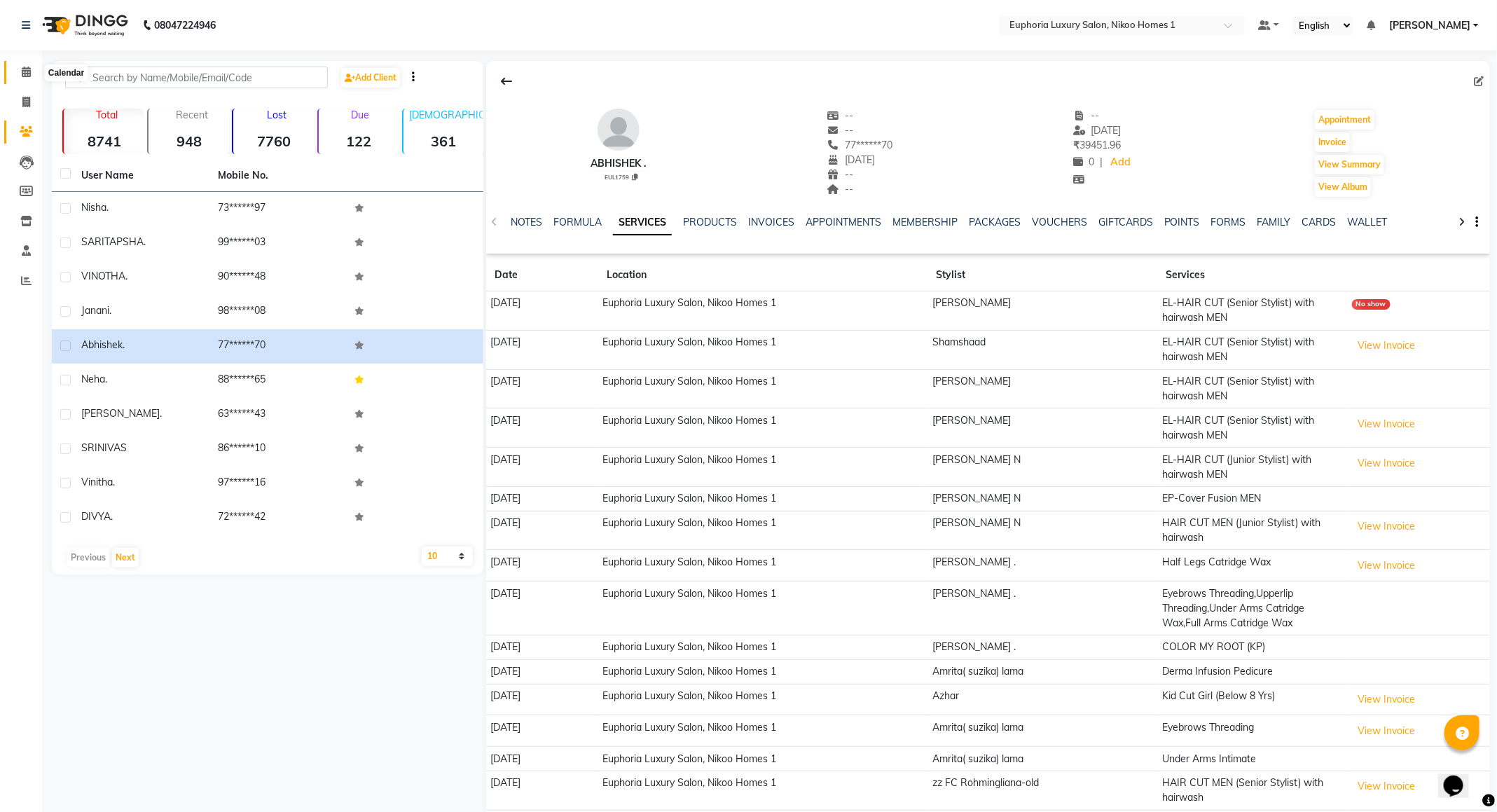
click at [17, 72] on span at bounding box center [26, 72] width 24 height 16
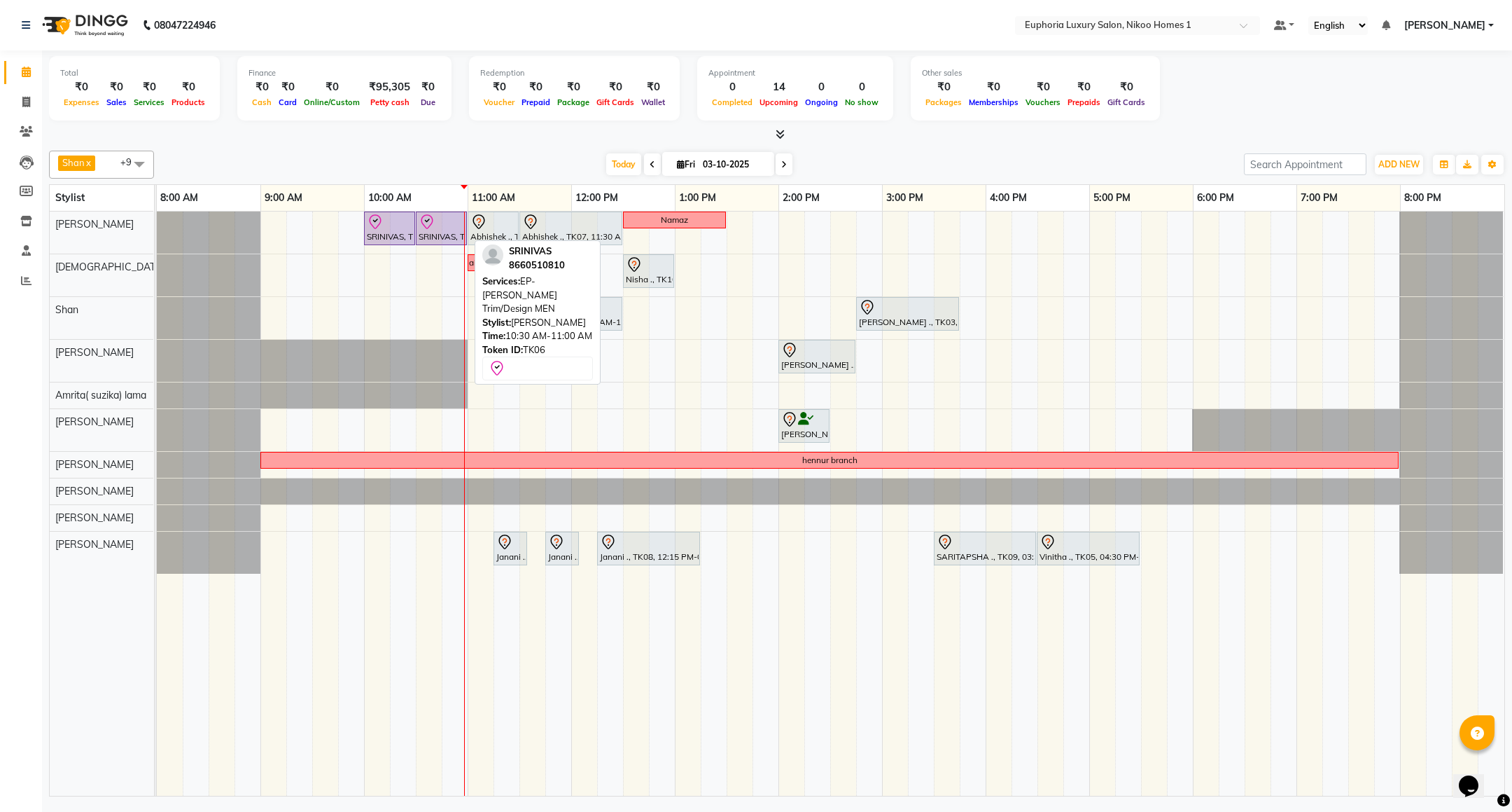
click at [426, 229] on icon at bounding box center [426, 222] width 12 height 14
select select "8"
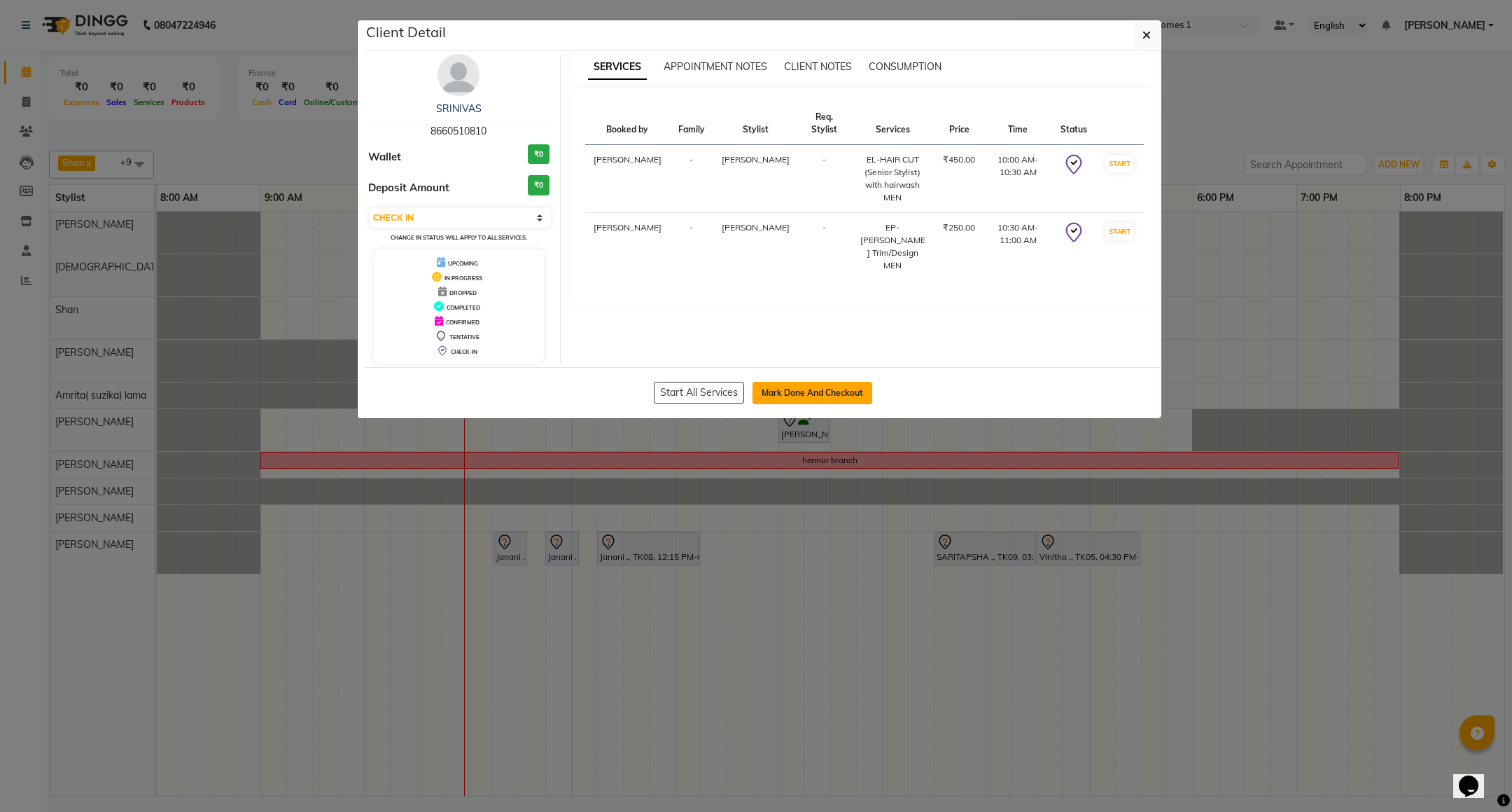
click at [822, 387] on button "Mark Done And Checkout" at bounding box center [812, 393] width 120 height 23
select select "7987"
select select "service"
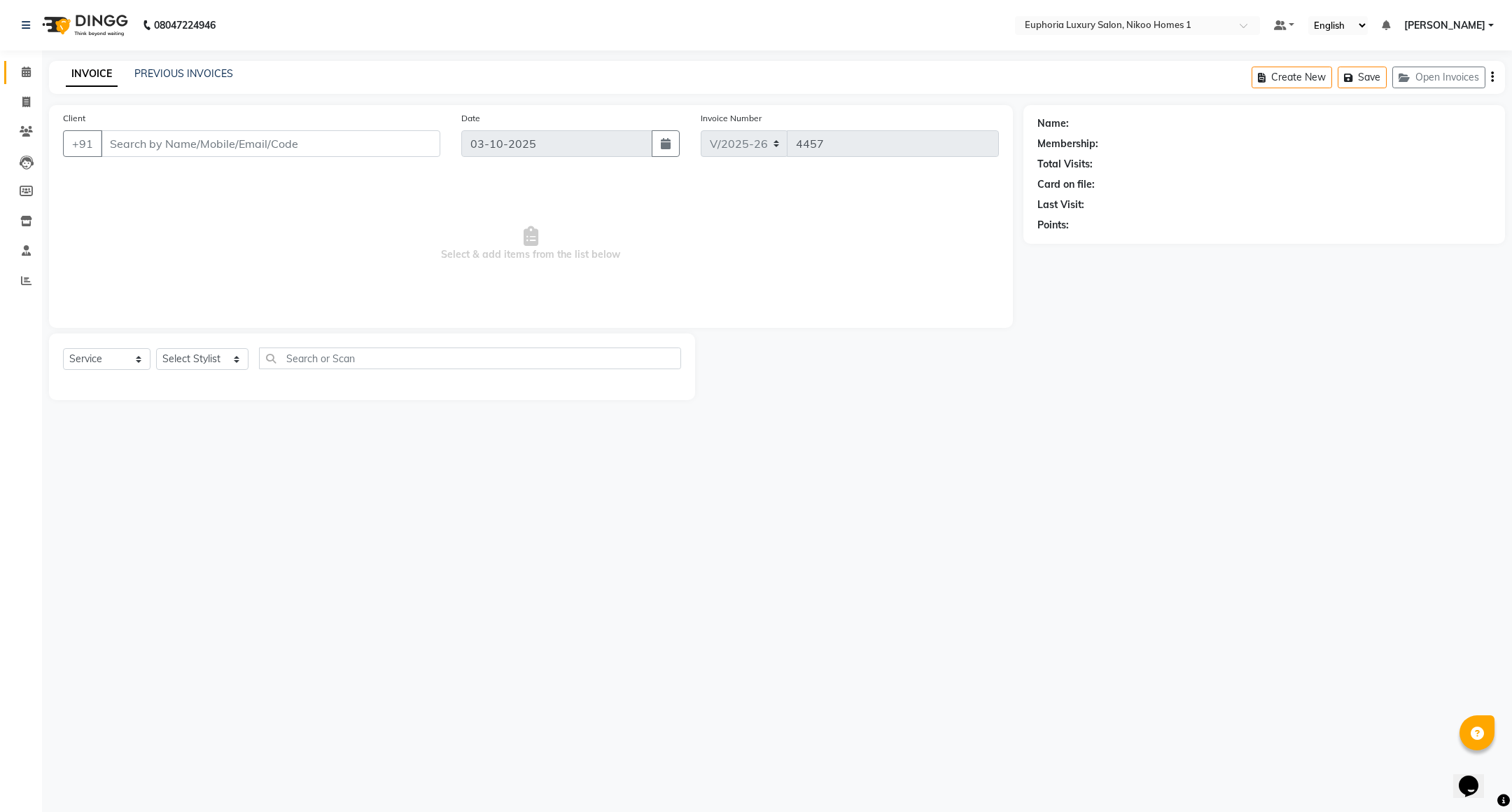
type input "86******10"
select select "85468"
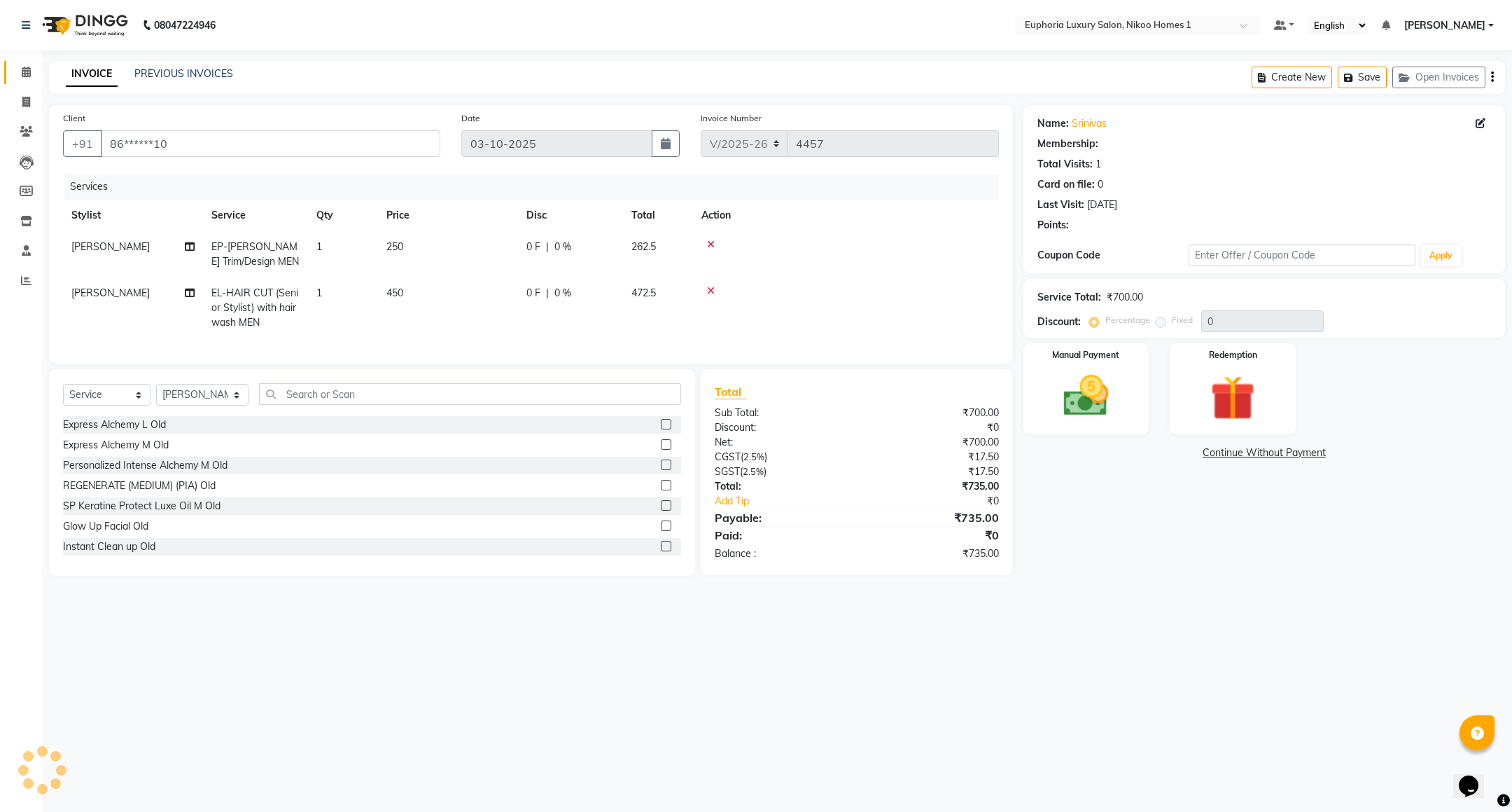
select select "1: Object"
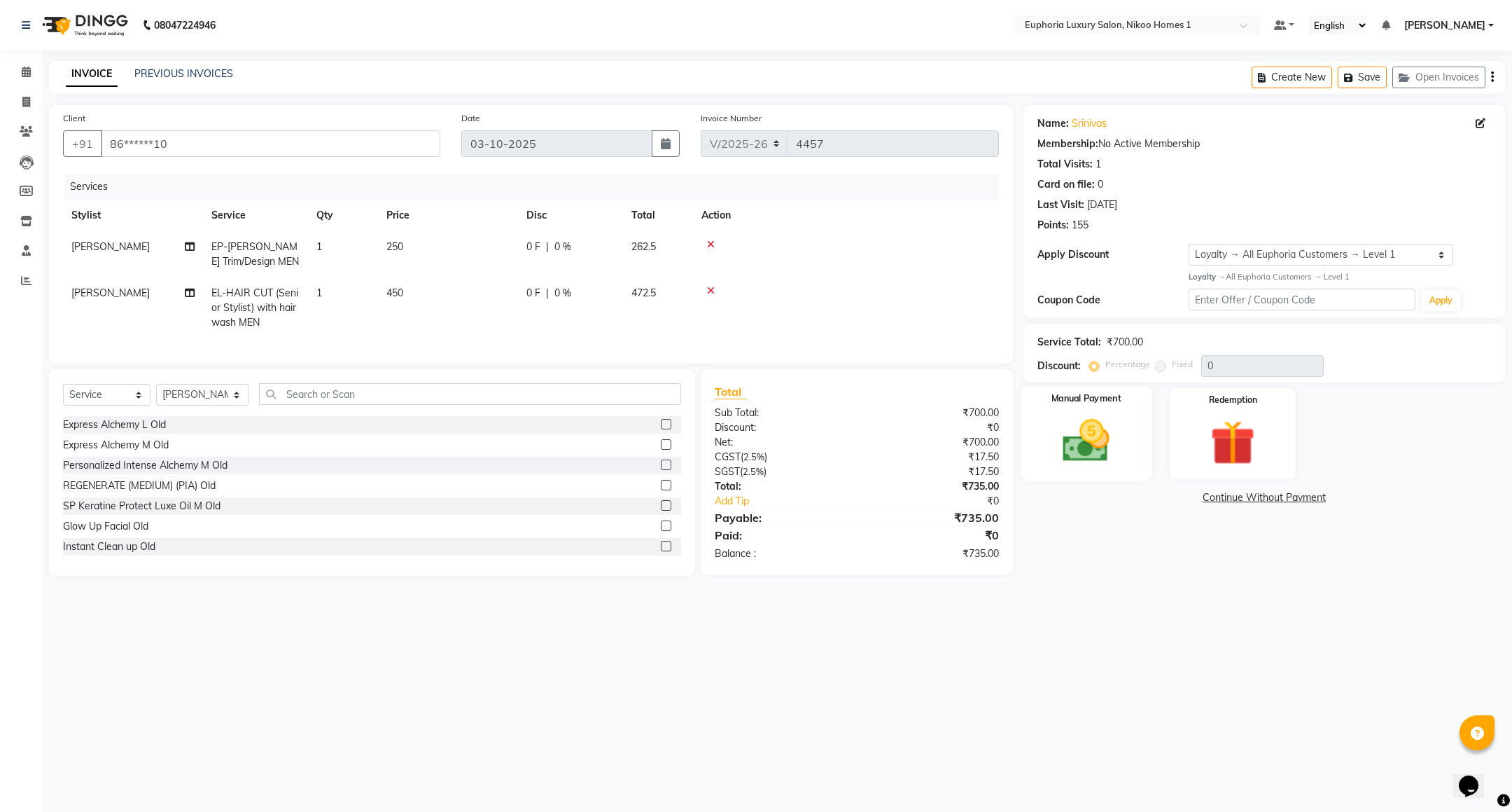
click at [1111, 431] on img at bounding box center [1085, 441] width 76 height 54
click at [1130, 507] on span "UPI" at bounding box center [1135, 499] width 22 height 16
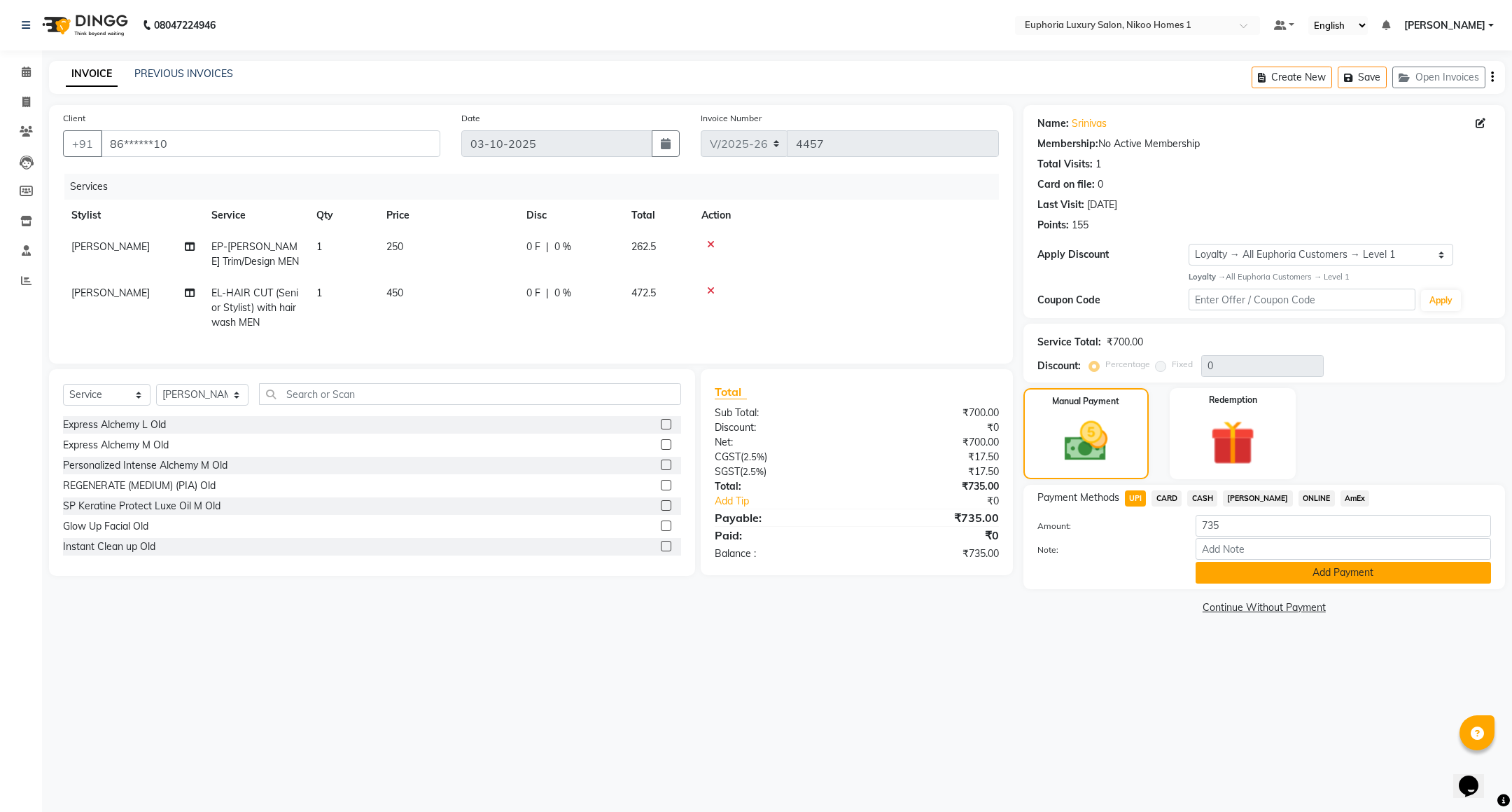
click at [1246, 576] on button "Add Payment" at bounding box center [1343, 572] width 295 height 22
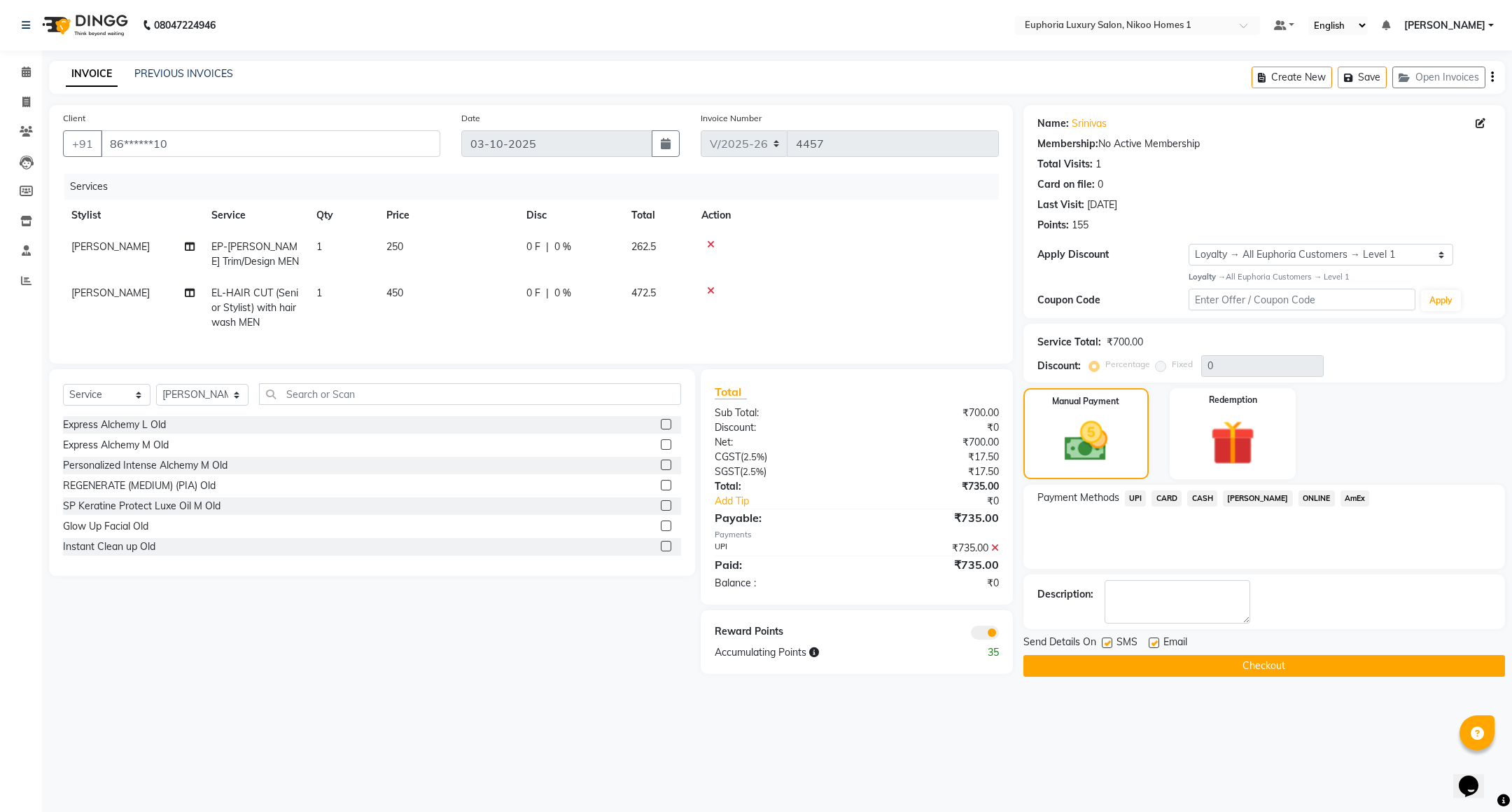
click at [1241, 671] on button "Checkout" at bounding box center [1264, 665] width 481 height 22
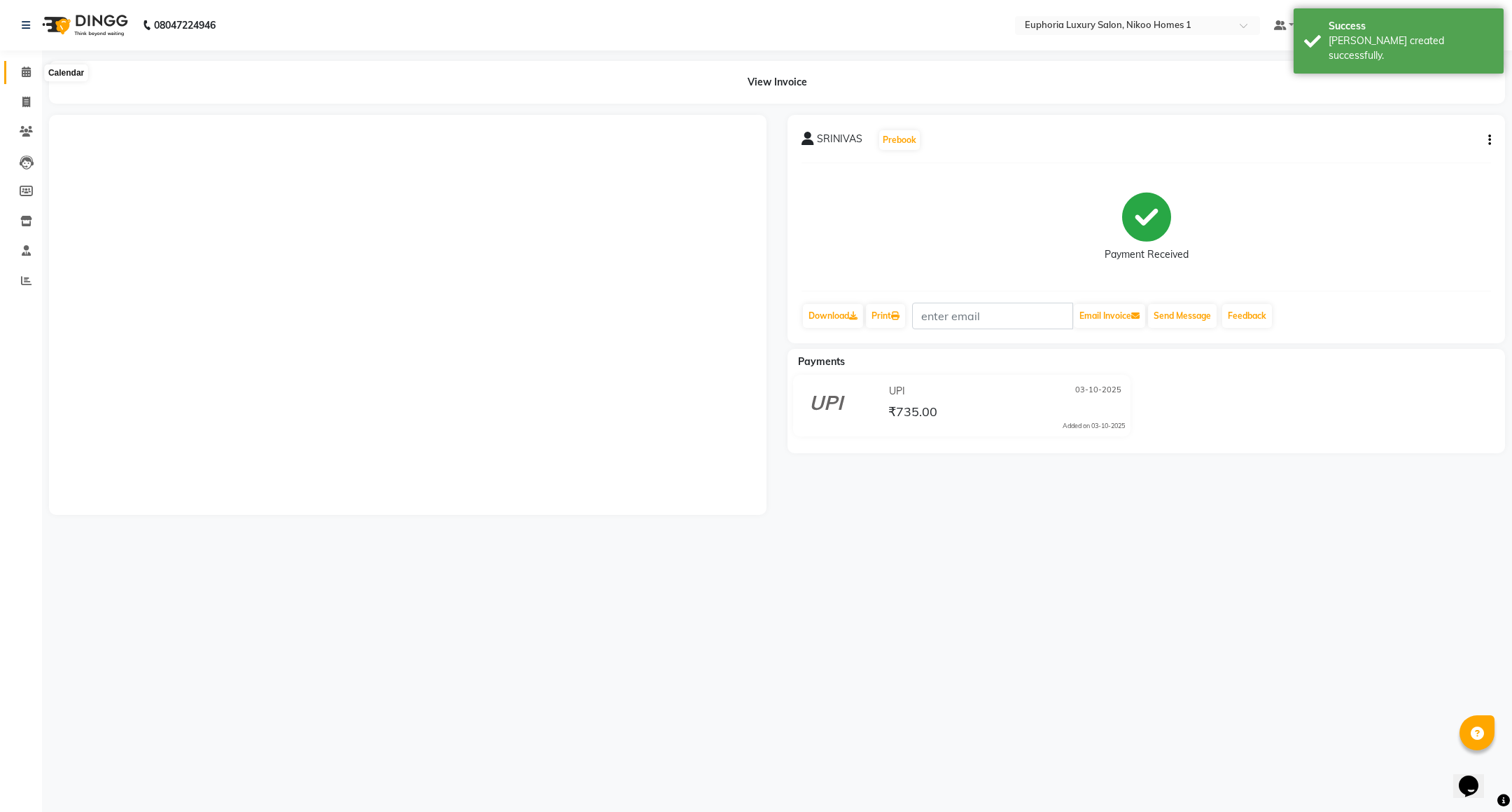
click at [30, 72] on icon at bounding box center [26, 72] width 9 height 10
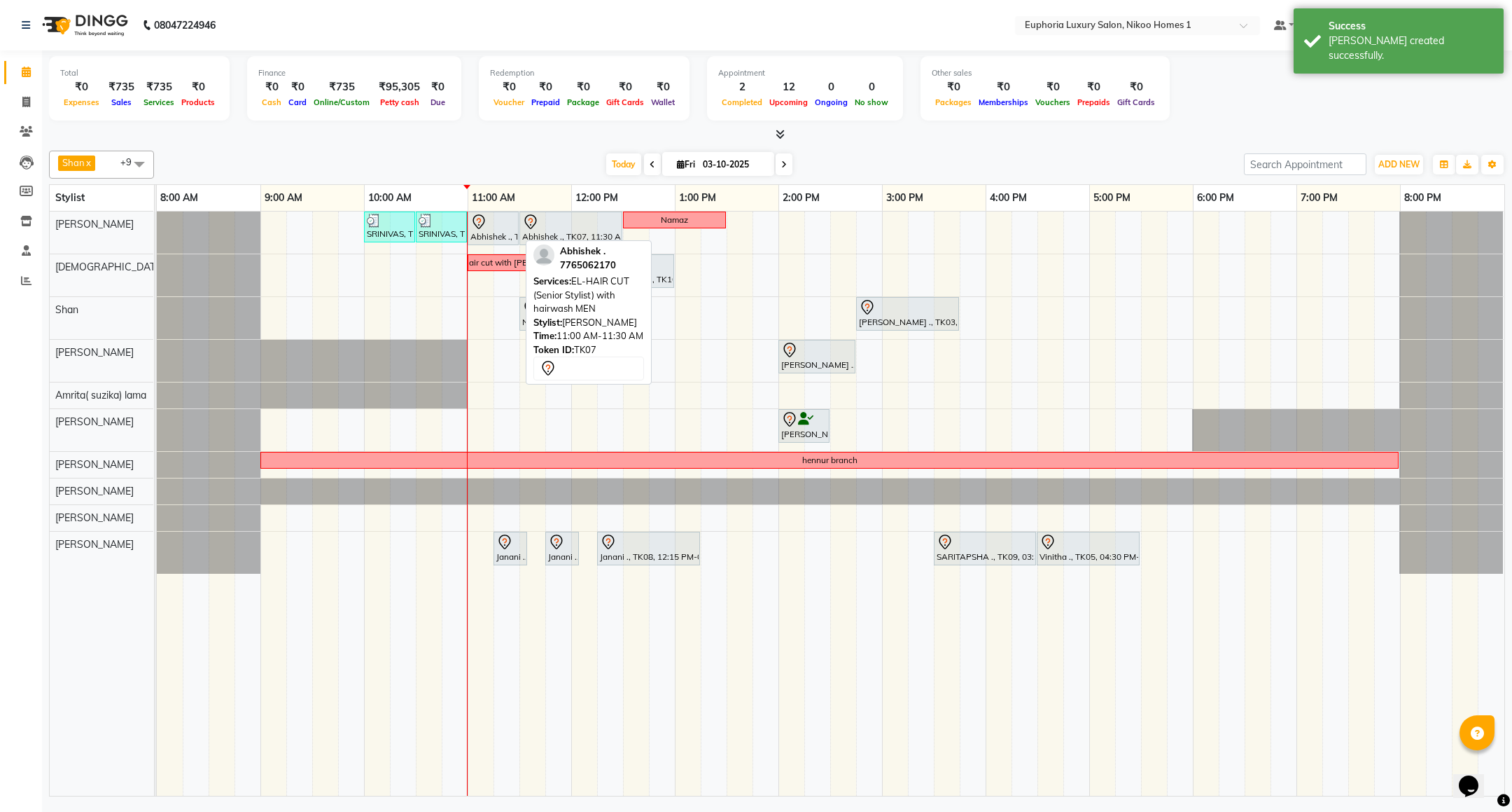
click at [498, 227] on div at bounding box center [493, 222] width 46 height 17
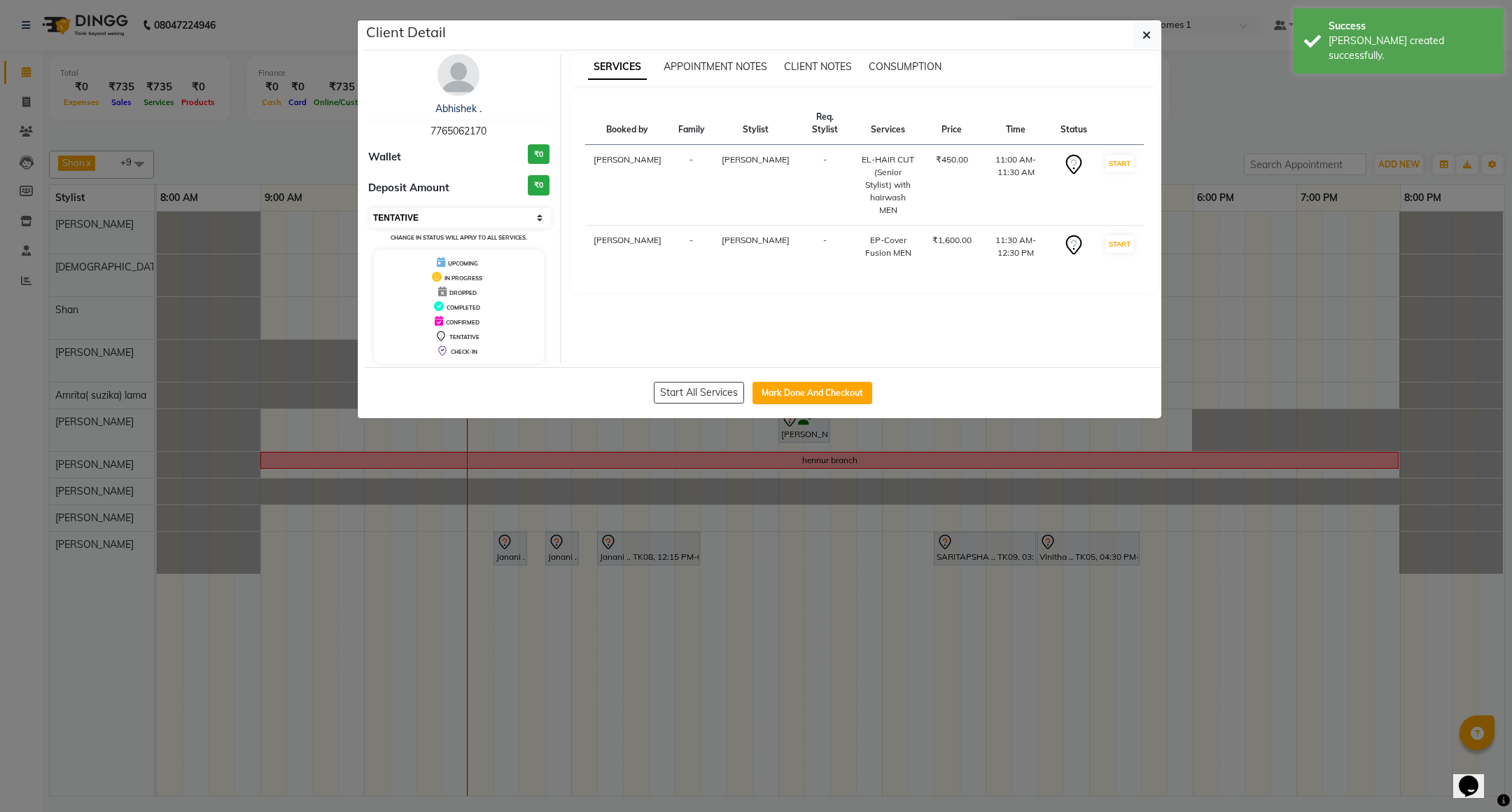
click at [461, 223] on select "Select IN SERVICE CONFIRMED TENTATIVE CHECK IN MARK DONE DROPPED UPCOMING" at bounding box center [460, 218] width 181 height 19
select select "8"
click at [370, 209] on select "Select IN SERVICE CONFIRMED TENTATIVE CHECK IN MARK DONE DROPPED UPCOMING" at bounding box center [460, 218] width 181 height 19
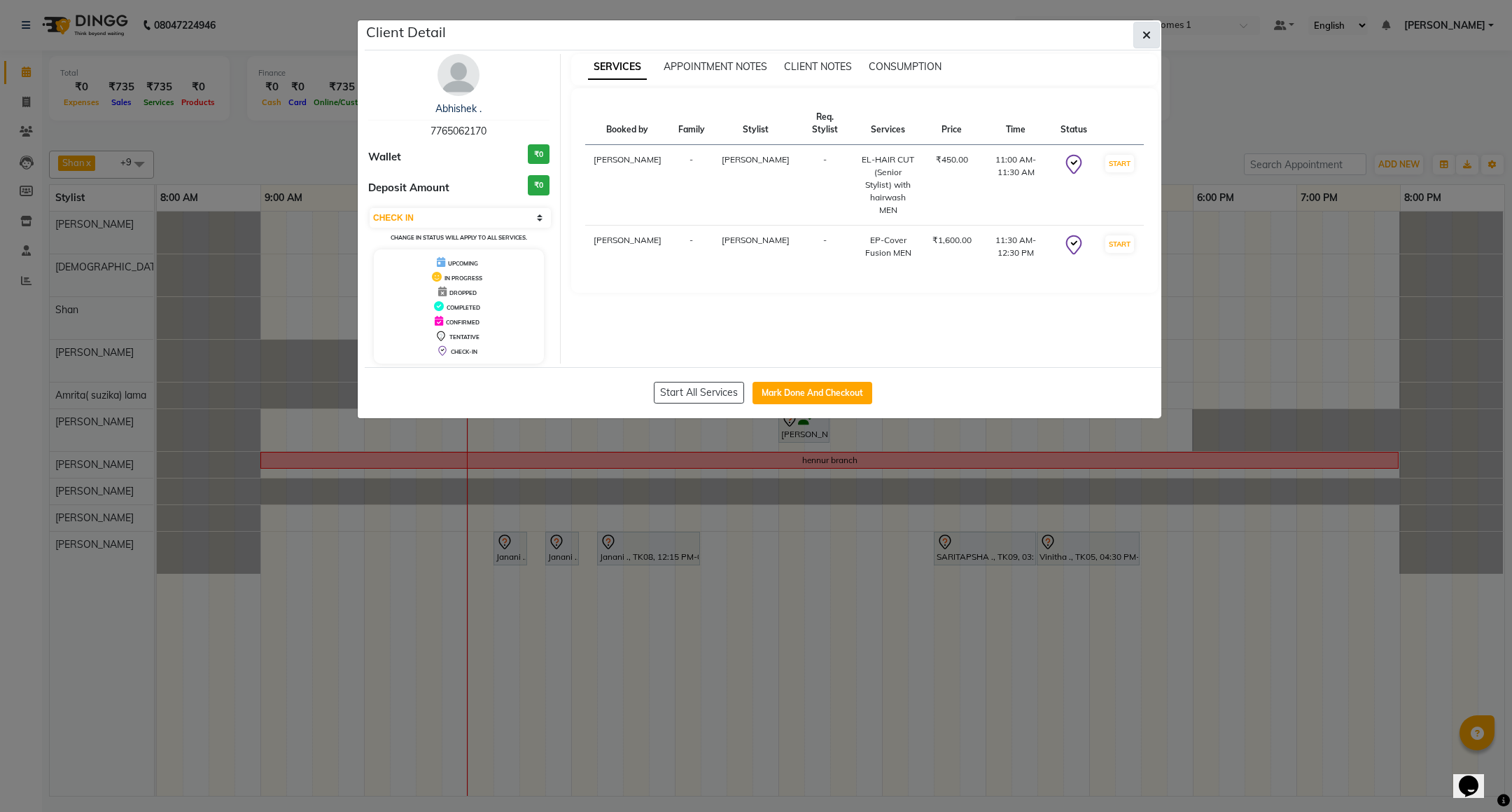
click at [1149, 27] on button "button" at bounding box center [1146, 35] width 27 height 27
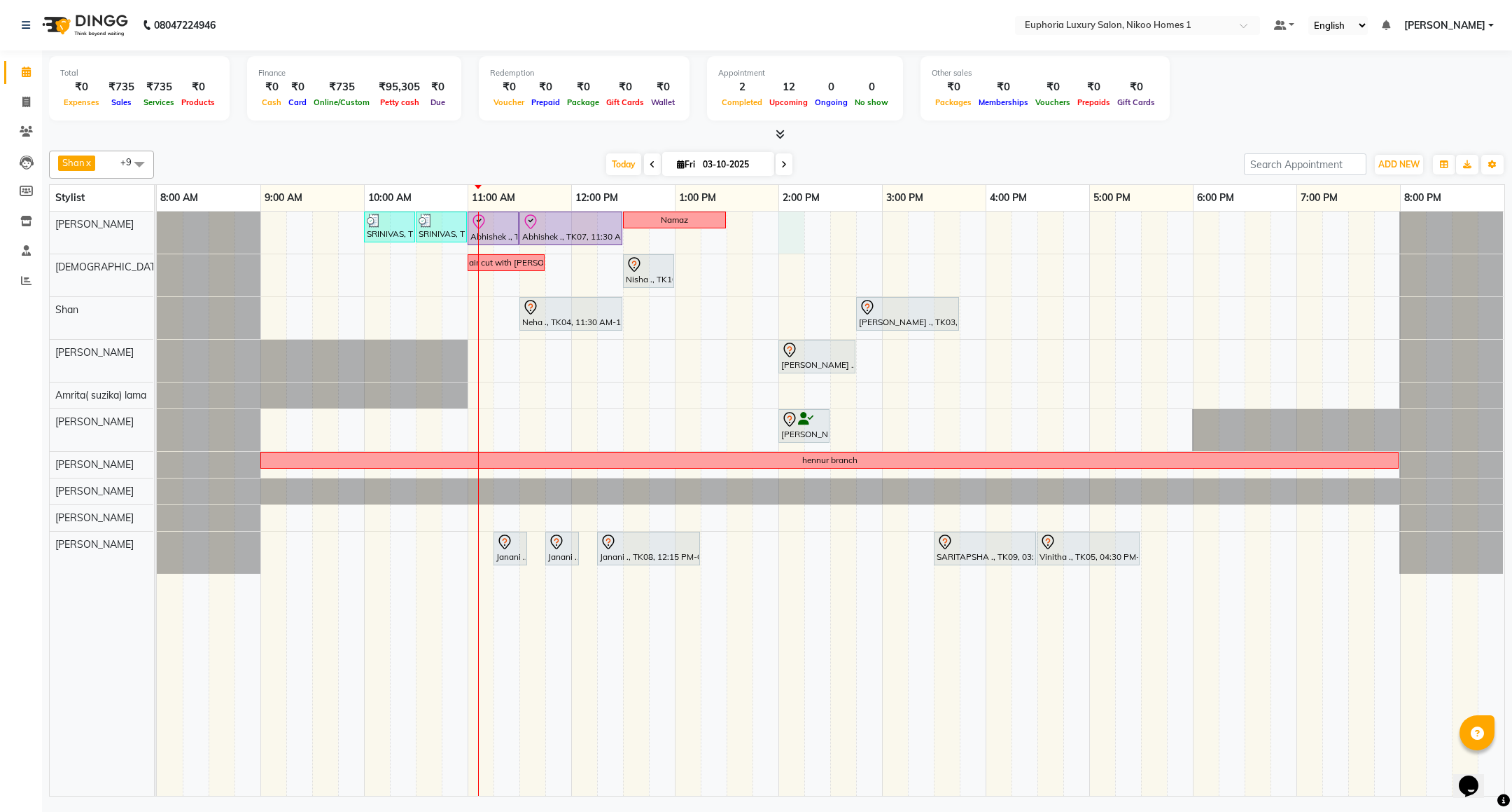
click at [785, 233] on div "SRINIVAS, TK06, 10:00 AM-10:30 AM, EL-HAIR CUT (Senior Stylist) with hairwash M…" at bounding box center [830, 503] width 1347 height 584
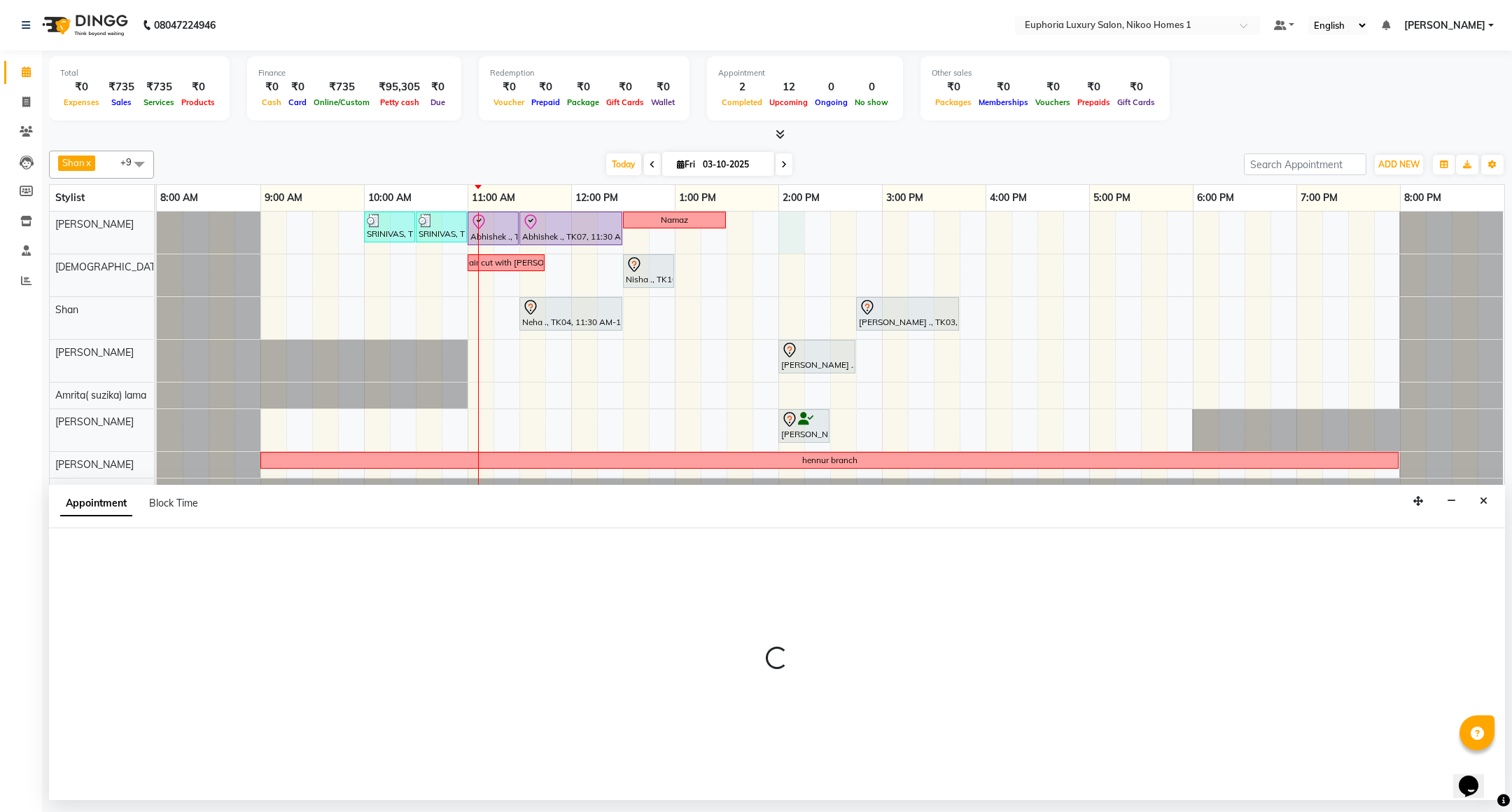
select select "85468"
select select "tentative"
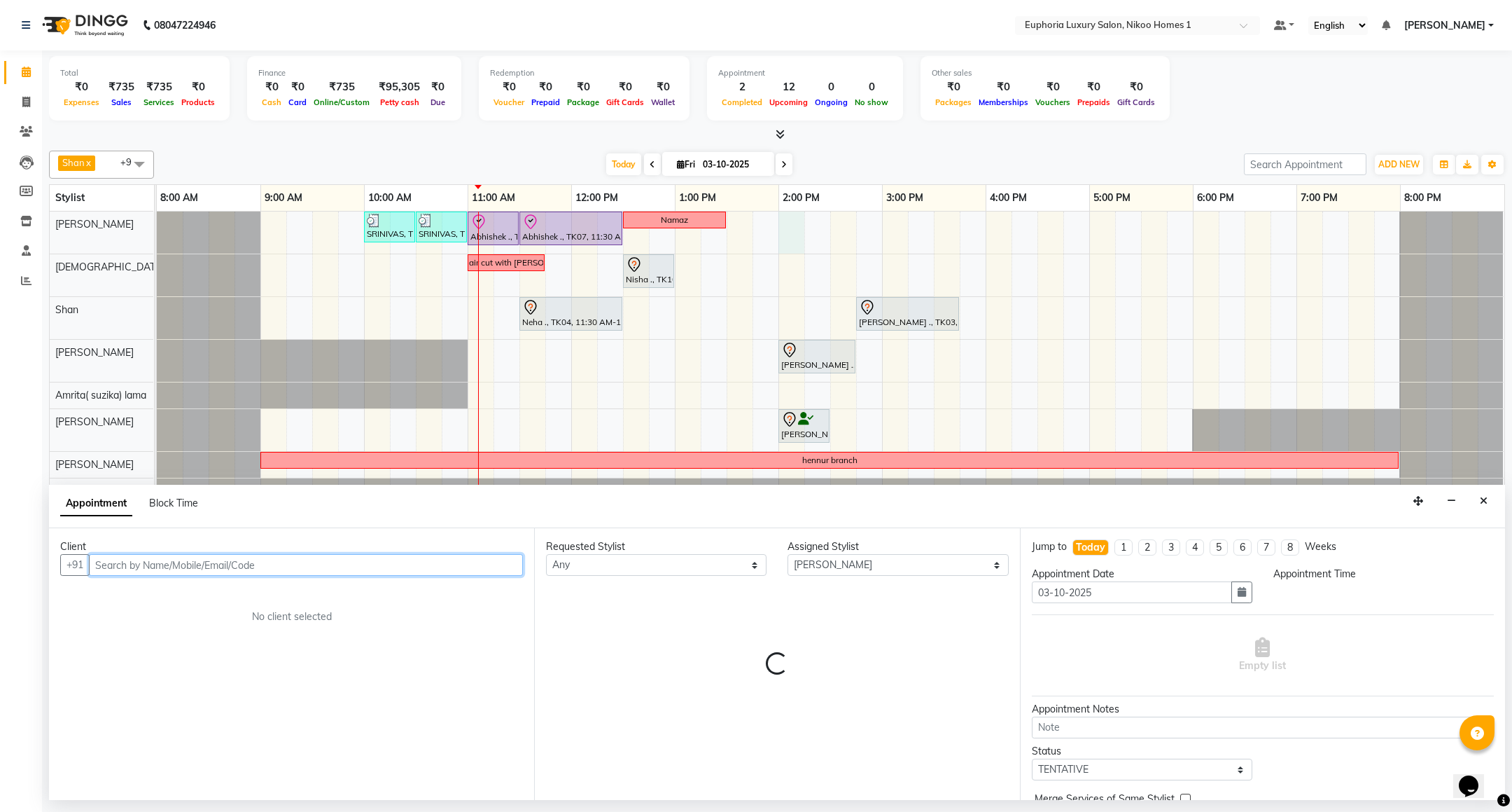
select select "840"
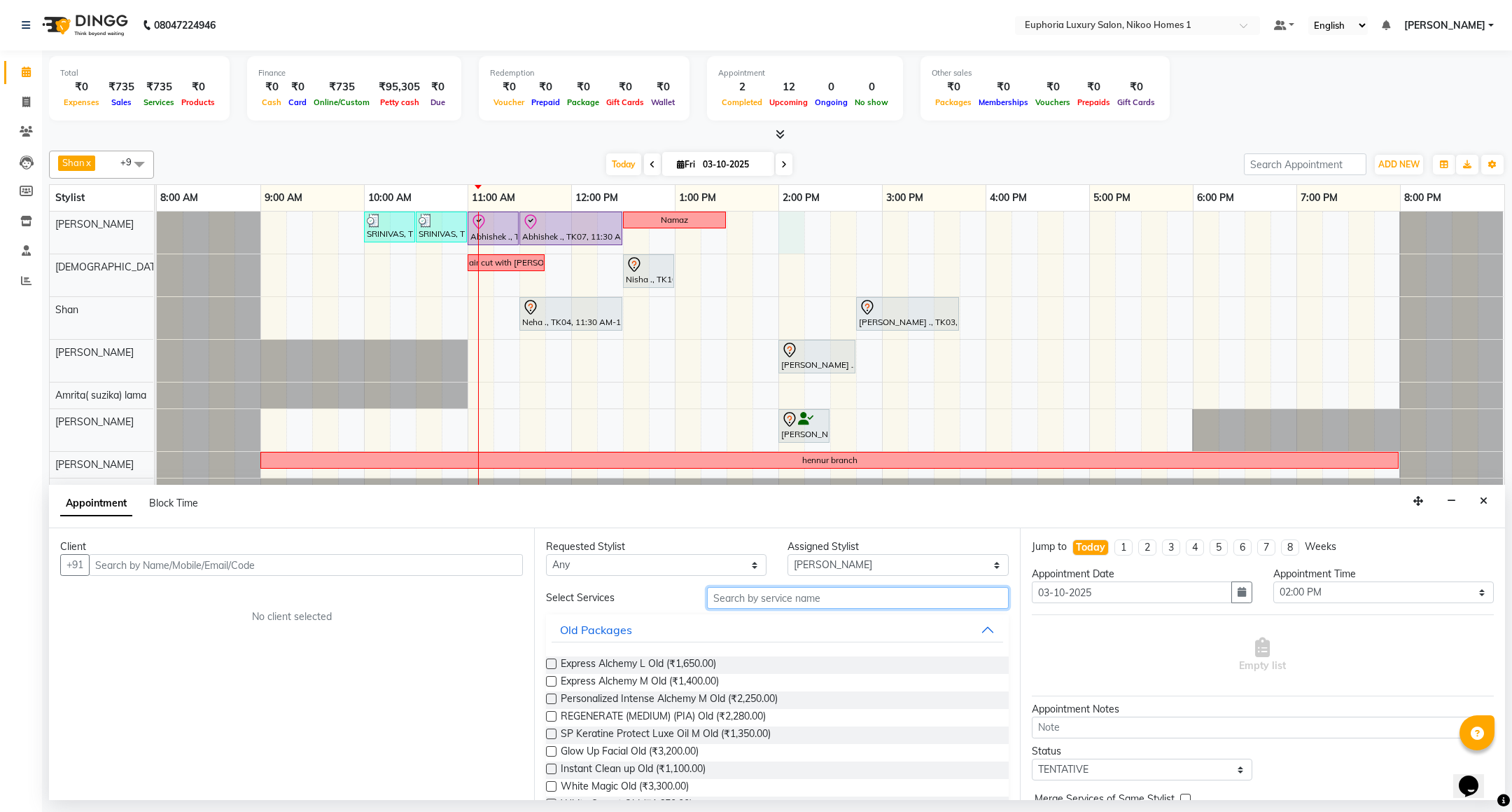
click at [802, 597] on input "text" at bounding box center [857, 597] width 301 height 22
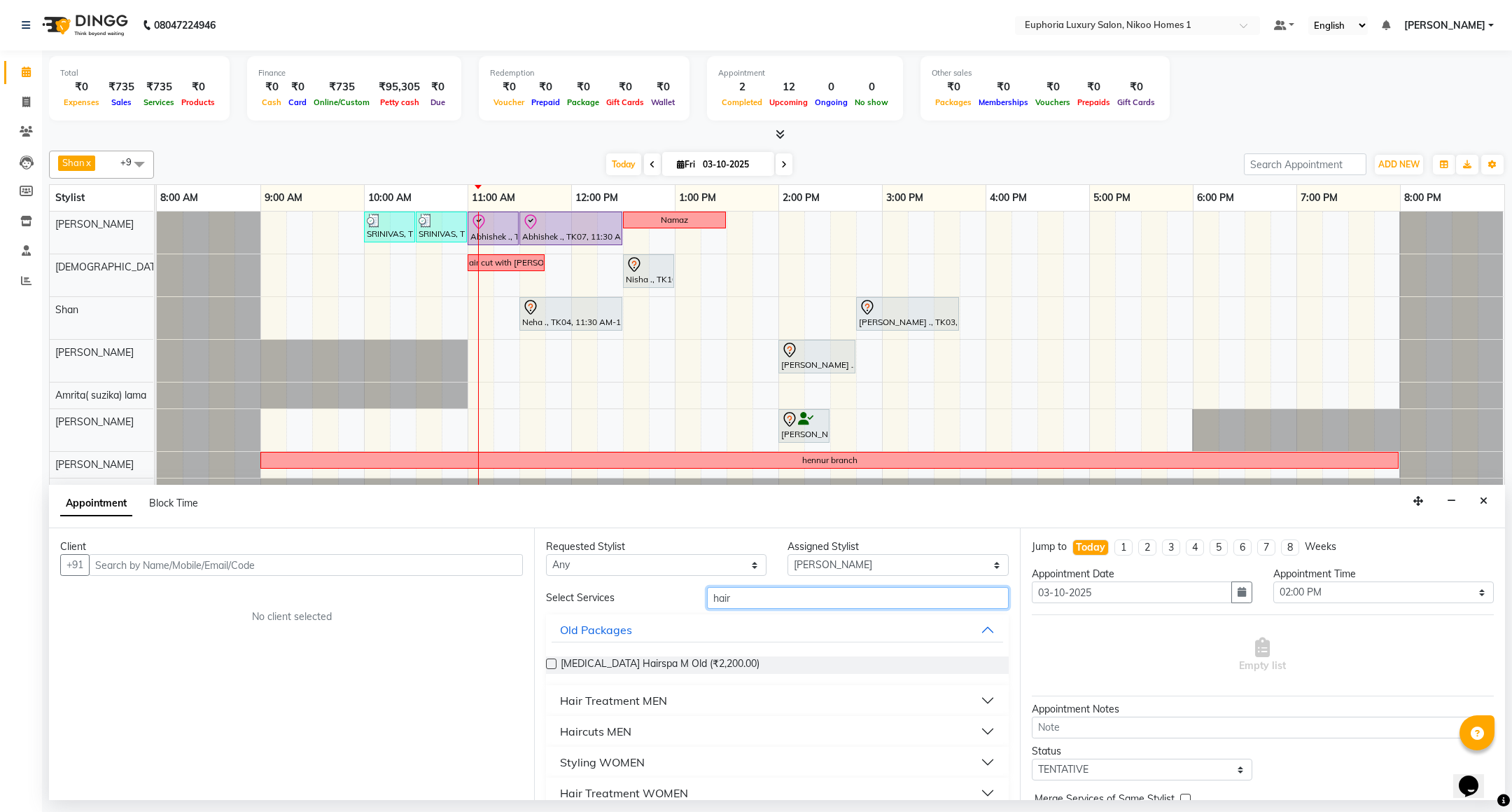
type input "hair"
click at [608, 696] on div "Hair Treatment MEN" at bounding box center [613, 700] width 107 height 17
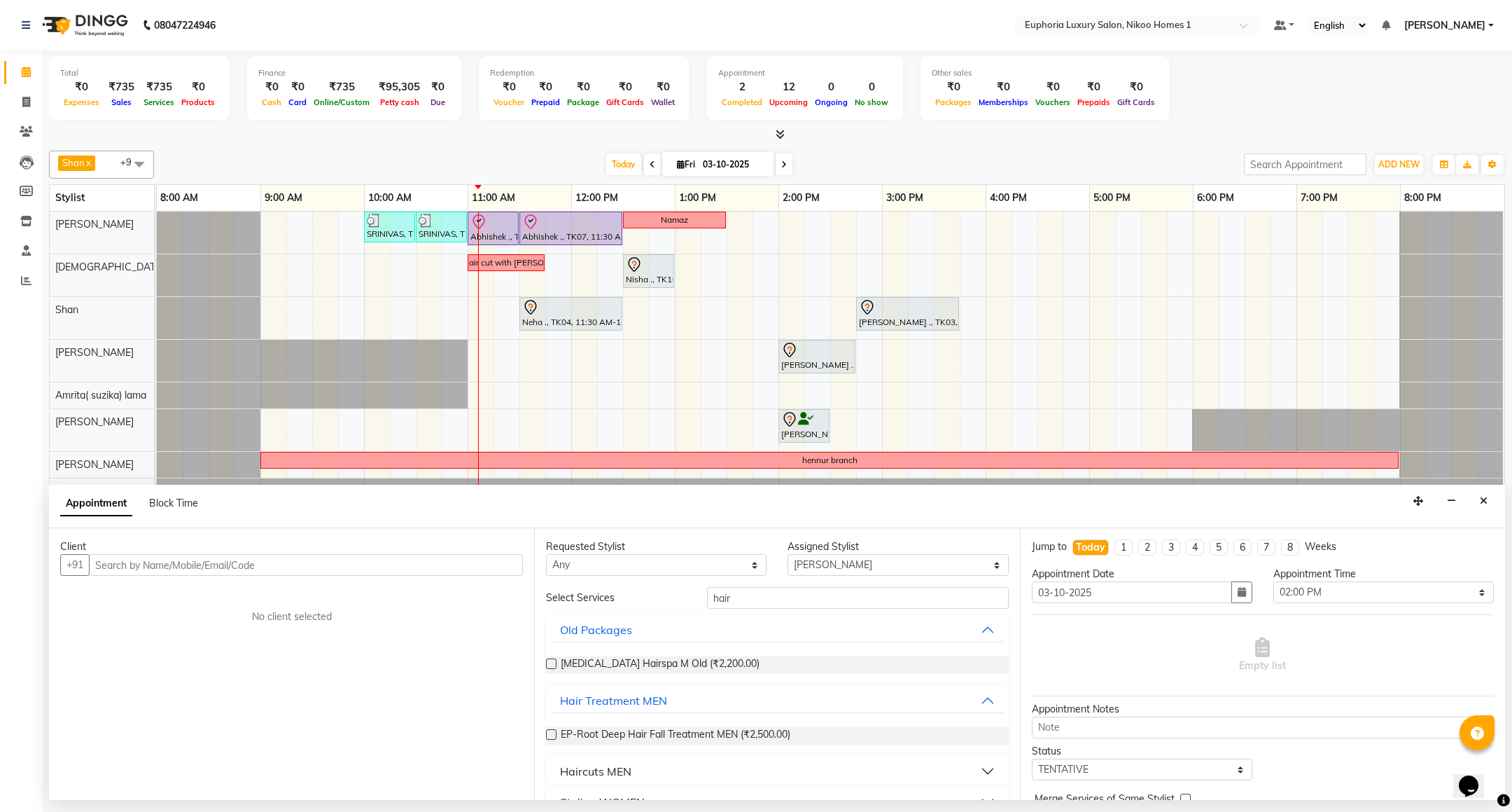
click at [618, 772] on div "Haircuts MEN" at bounding box center [595, 771] width 72 height 17
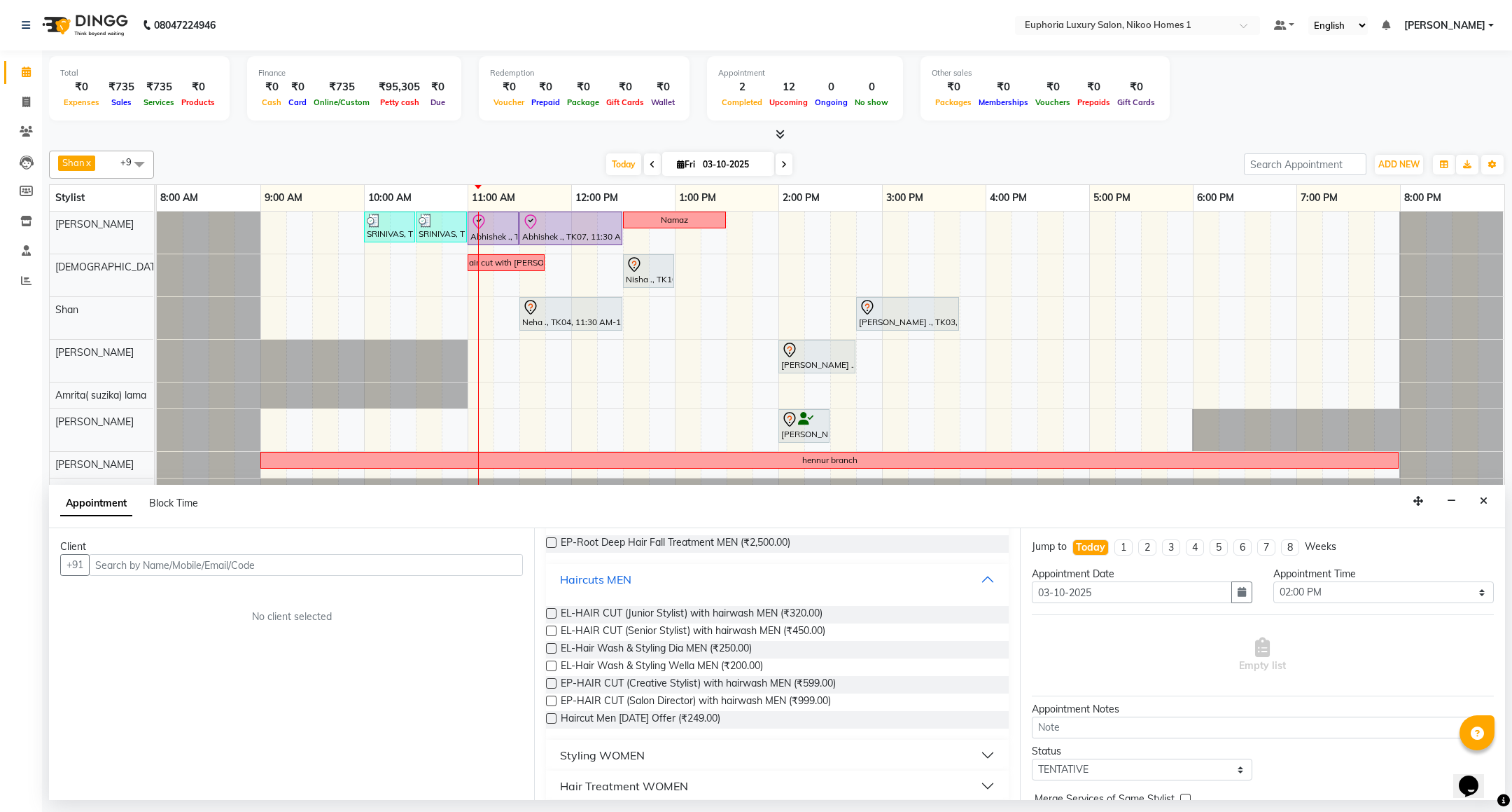
scroll to position [160, 0]
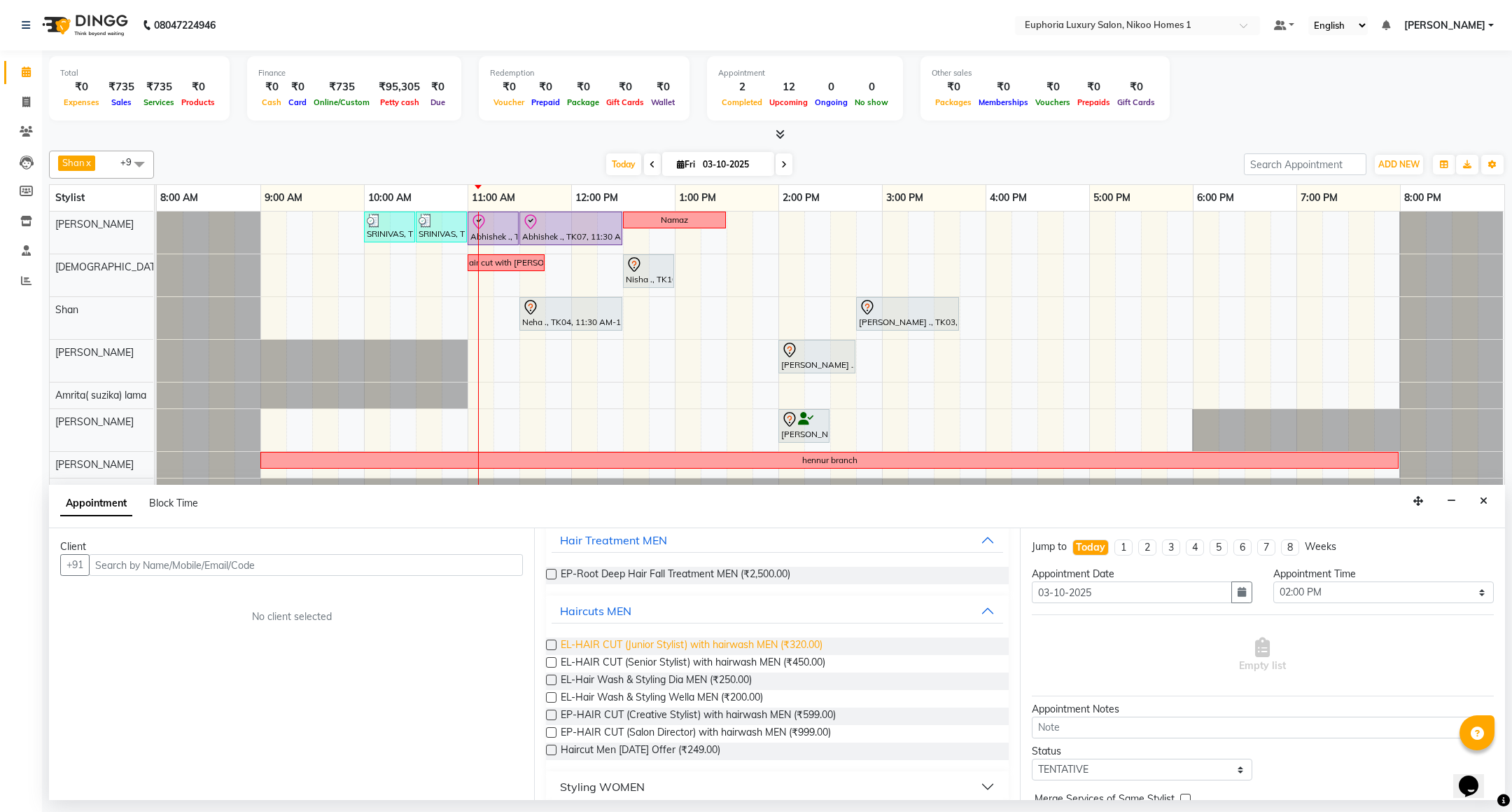
click at [774, 643] on span "EL-HAIR CUT (Junior Stylist) with hairwash MEN (₹320.00)" at bounding box center [691, 646] width 262 height 18
checkbox input "false"
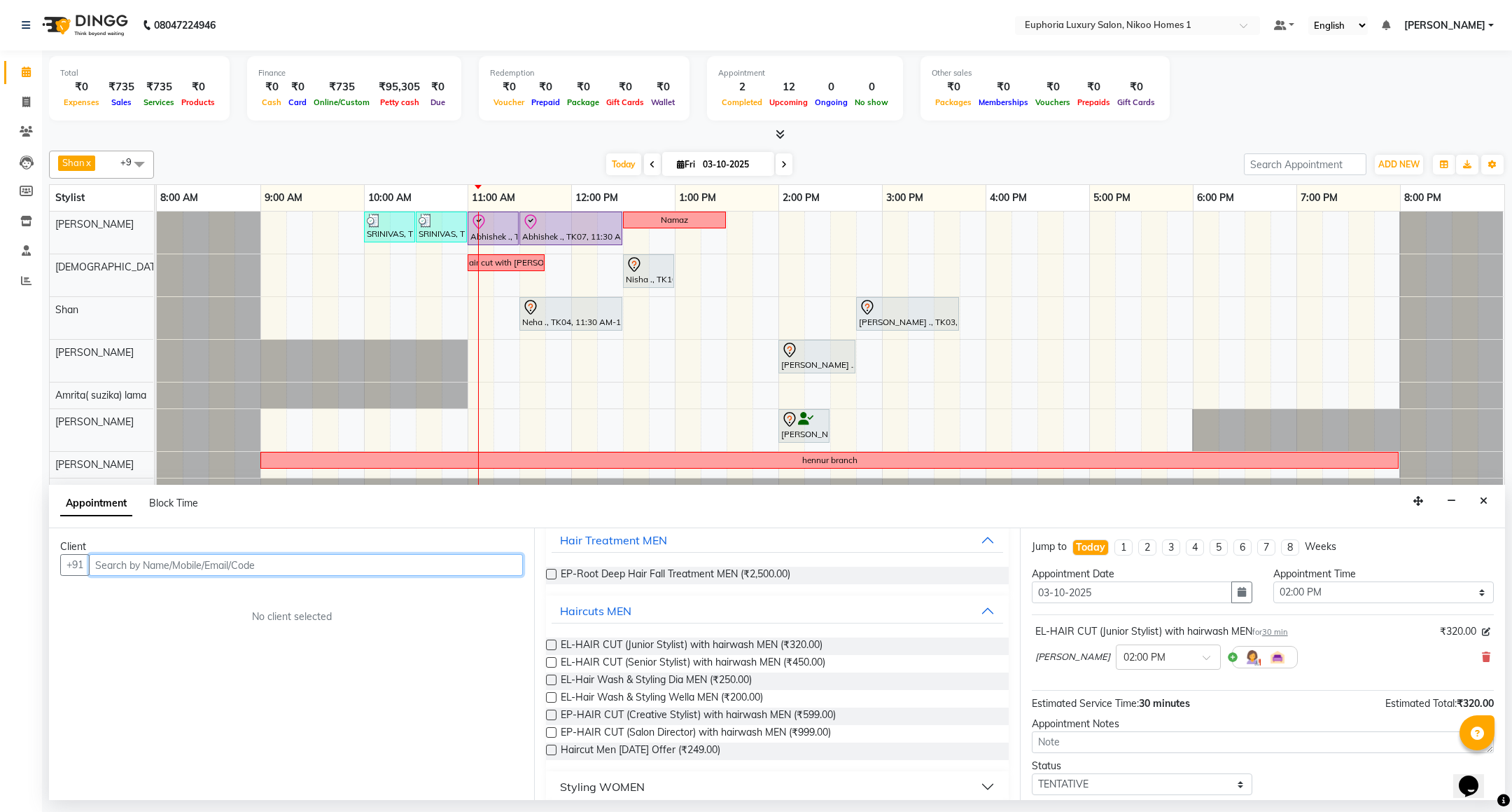
click at [296, 570] on input "text" at bounding box center [305, 565] width 434 height 22
click at [266, 598] on span "(EUL1838)" at bounding box center [295, 594] width 56 height 14
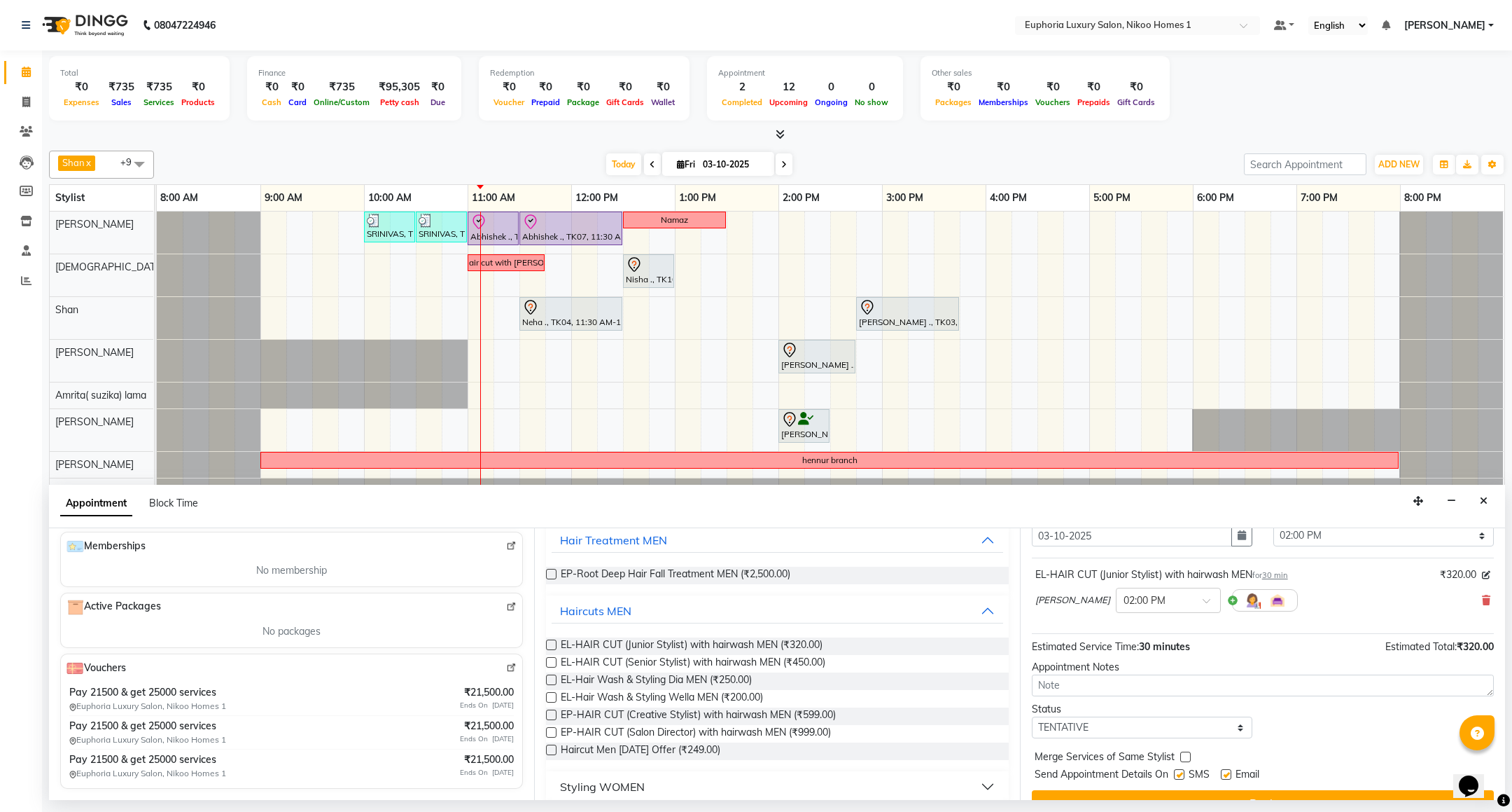
scroll to position [86, 0]
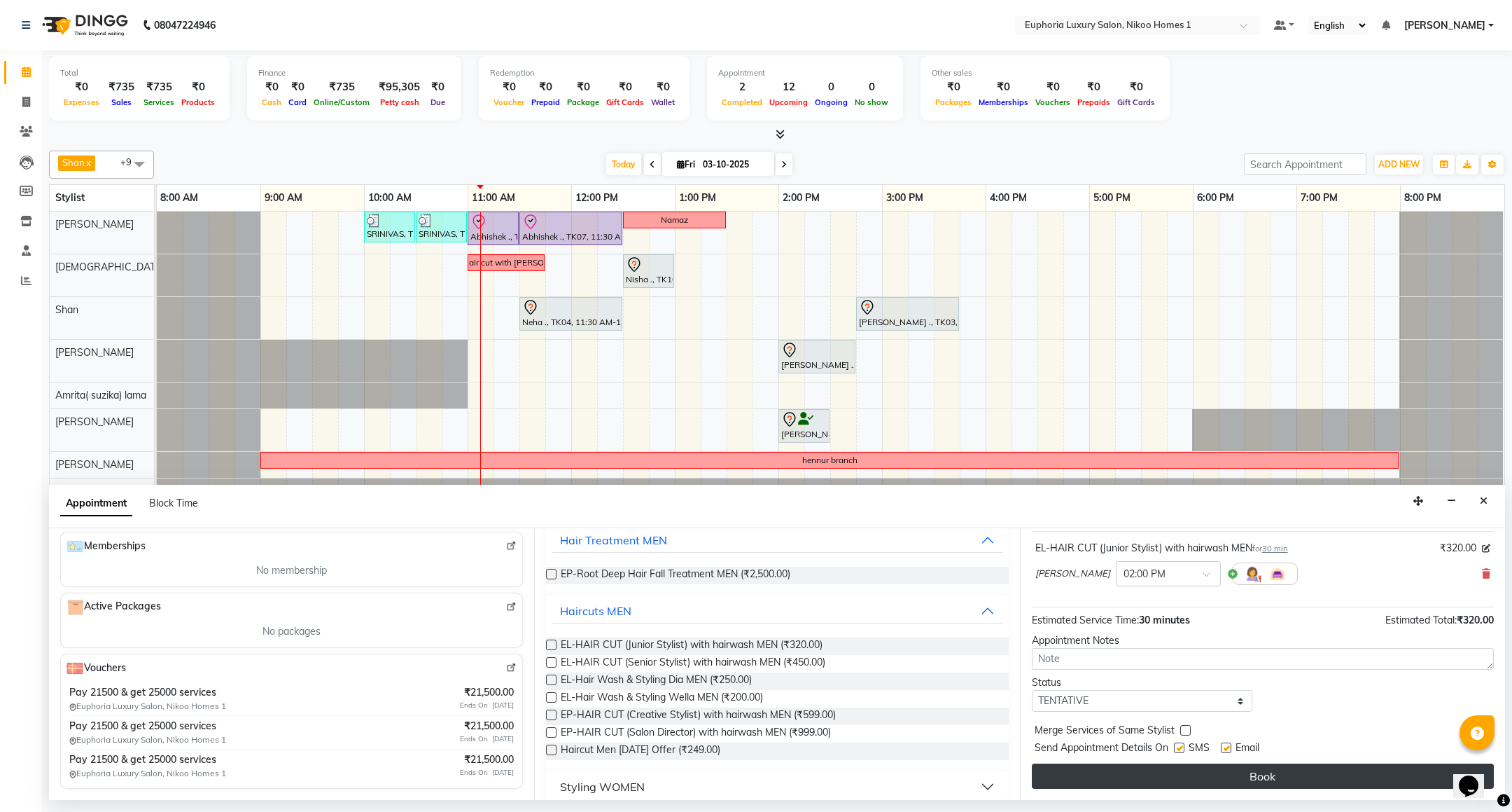
type input "90******82"
click at [1320, 784] on button "Book" at bounding box center [1262, 776] width 462 height 25
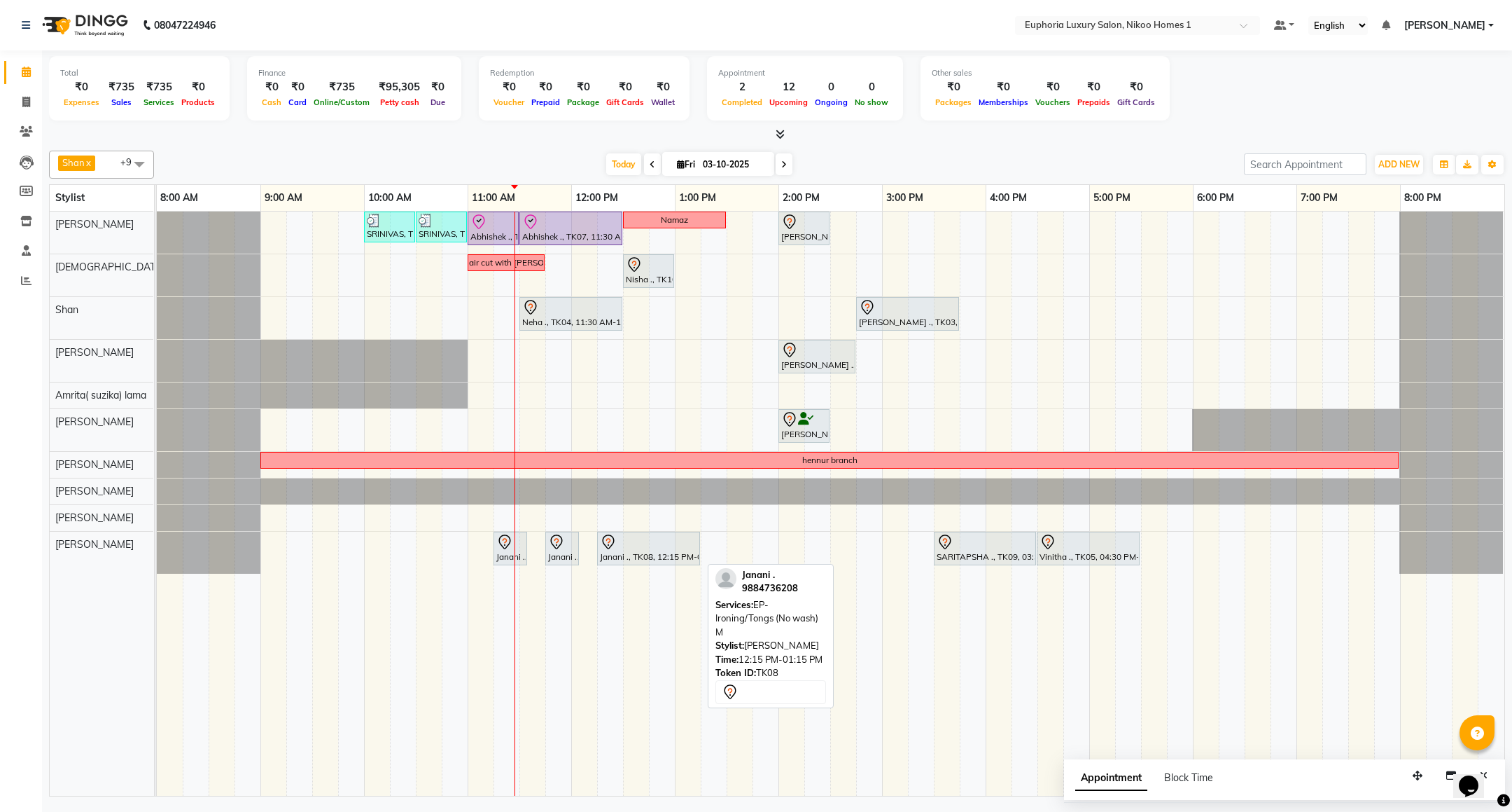
click at [653, 559] on div "Janani ., TK08, 12:15 PM-01:15 PM, EP-Ironing/Tongs (No wash) M" at bounding box center [648, 548] width 100 height 30
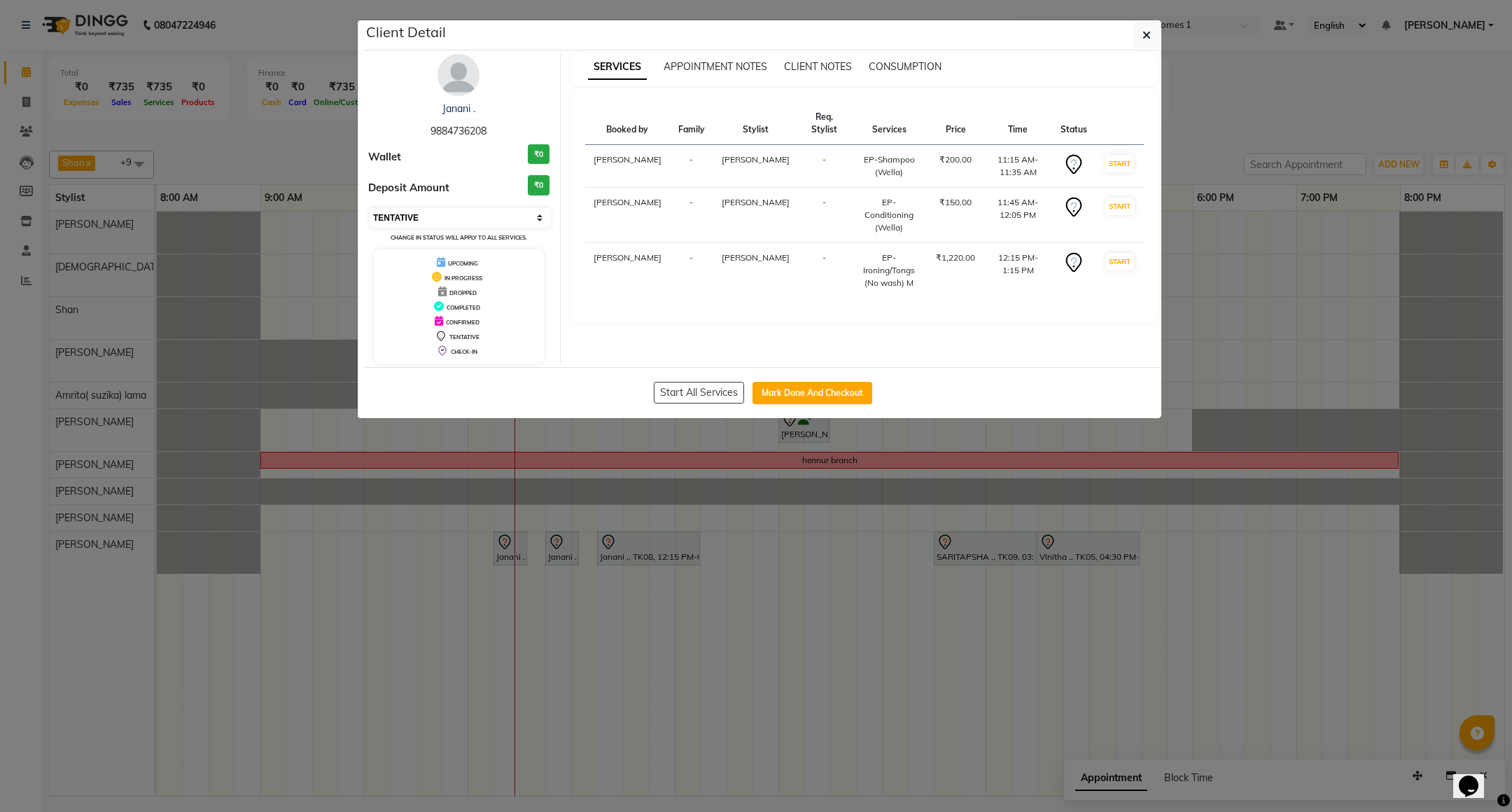
click at [477, 215] on select "Select IN SERVICE CONFIRMED TENTATIVE CHECK IN MARK DONE DROPPED UPCOMING" at bounding box center [460, 218] width 181 height 19
select select "8"
click at [370, 209] on select "Select IN SERVICE CONFIRMED TENTATIVE CHECK IN MARK DONE DROPPED UPCOMING" at bounding box center [460, 218] width 181 height 19
click at [1146, 28] on span "button" at bounding box center [1146, 35] width 8 height 14
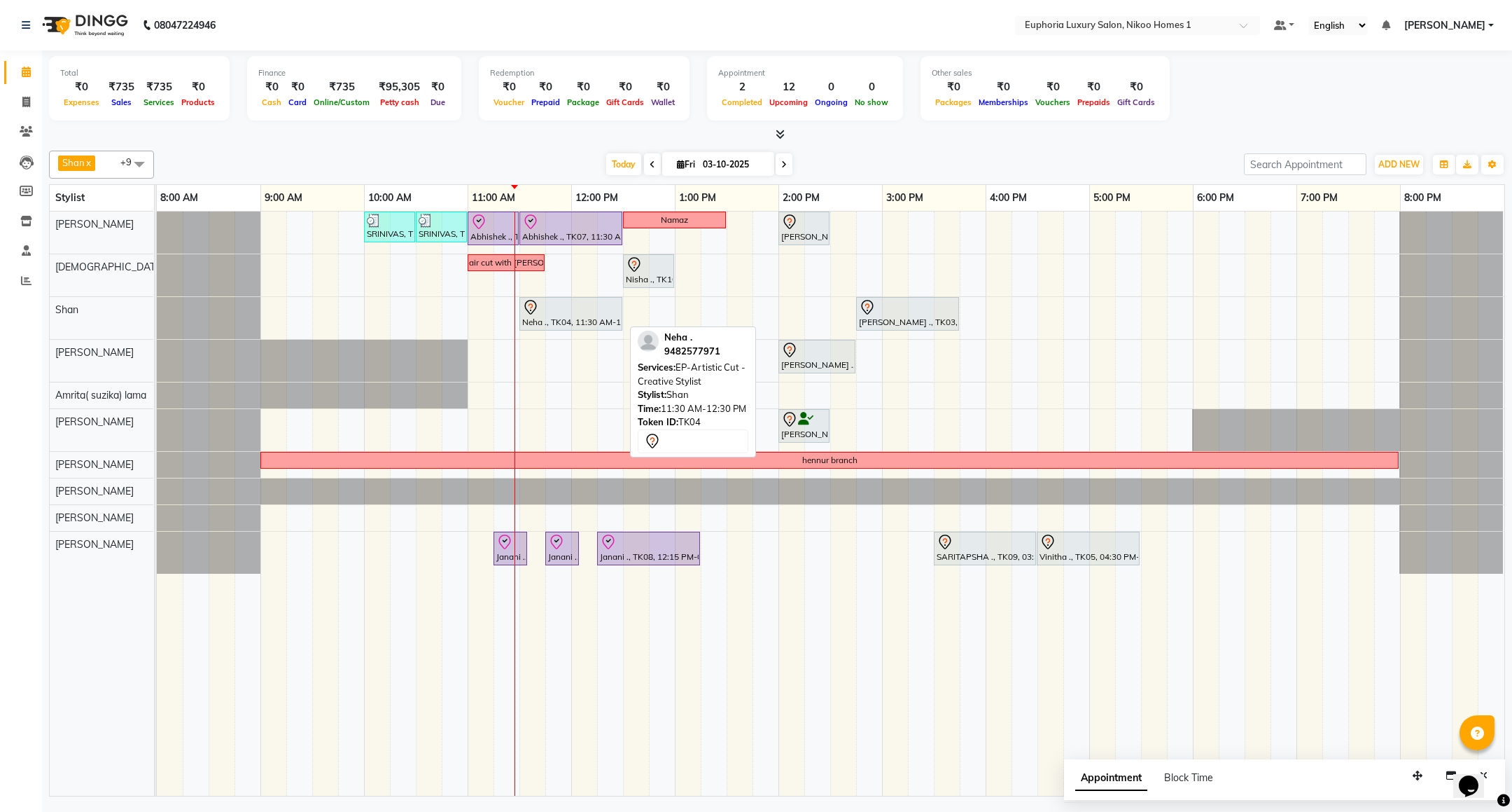
click at [568, 309] on div at bounding box center [571, 307] width 97 height 17
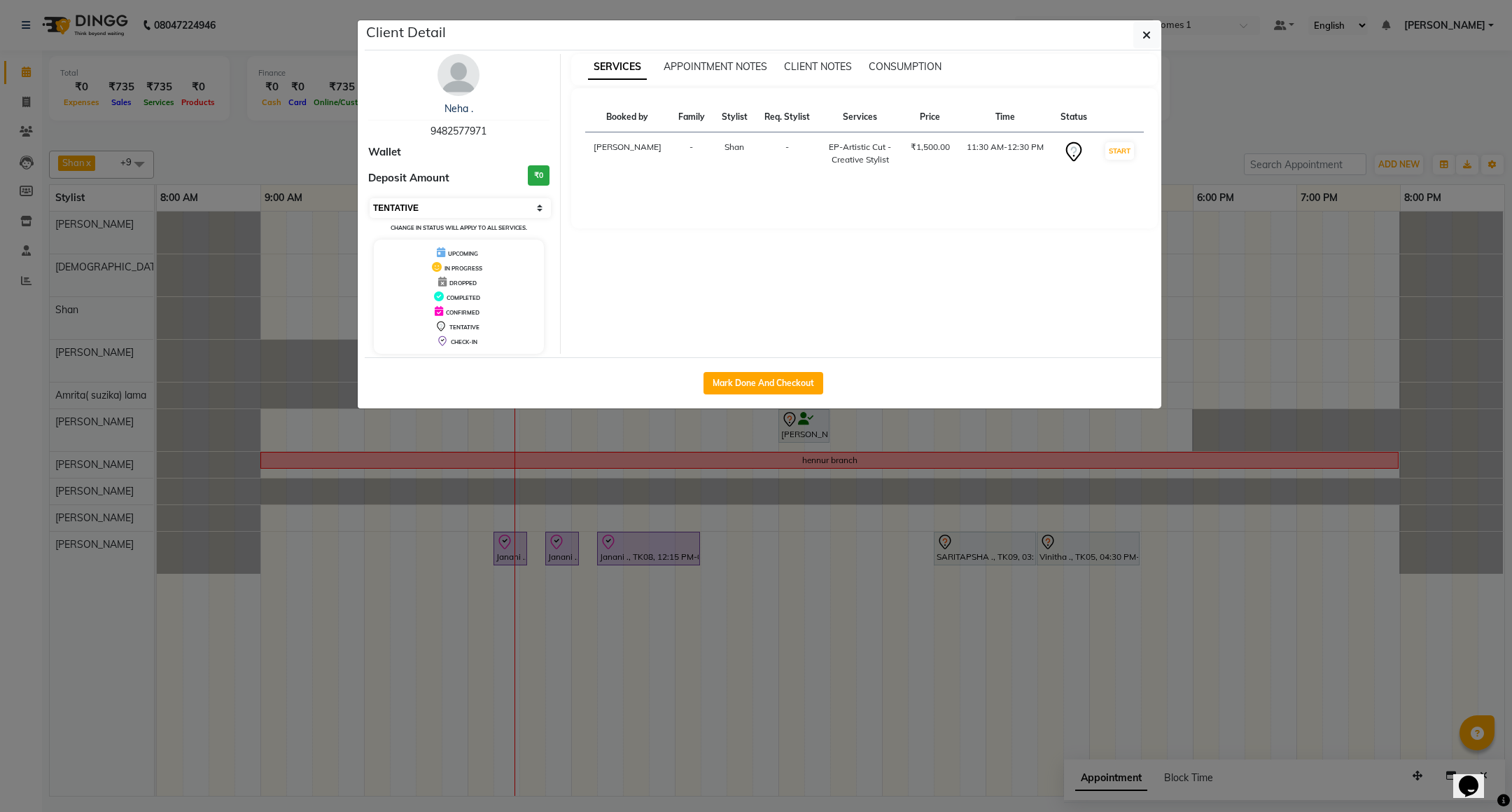
drag, startPoint x: 492, startPoint y: 209, endPoint x: 498, endPoint y: 218, distance: 10.8
click at [492, 209] on select "Select IN SERVICE CONFIRMED TENTATIVE CHECK IN MARK DONE DROPPED UPCOMING" at bounding box center [460, 208] width 181 height 19
select select "8"
click at [370, 199] on select "Select IN SERVICE CONFIRMED TENTATIVE CHECK IN MARK DONE DROPPED UPCOMING" at bounding box center [460, 208] width 181 height 19
click at [1147, 47] on button "button" at bounding box center [1146, 35] width 27 height 27
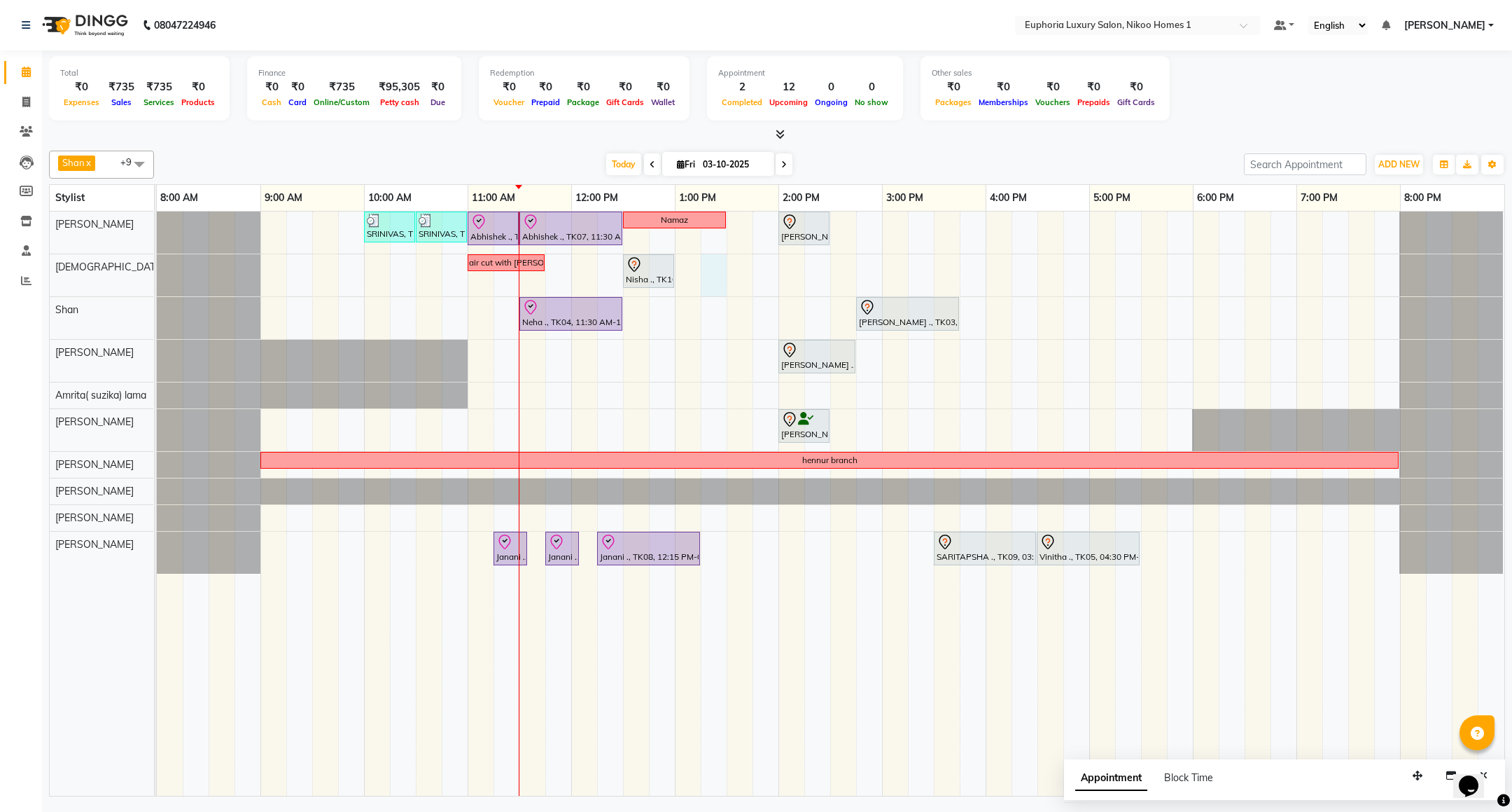
click at [719, 276] on div "SRINIVAS, TK06, 10:00 AM-10:30 AM, EL-HAIR CUT (Senior Stylist) with hairwash M…" at bounding box center [830, 503] width 1347 height 584
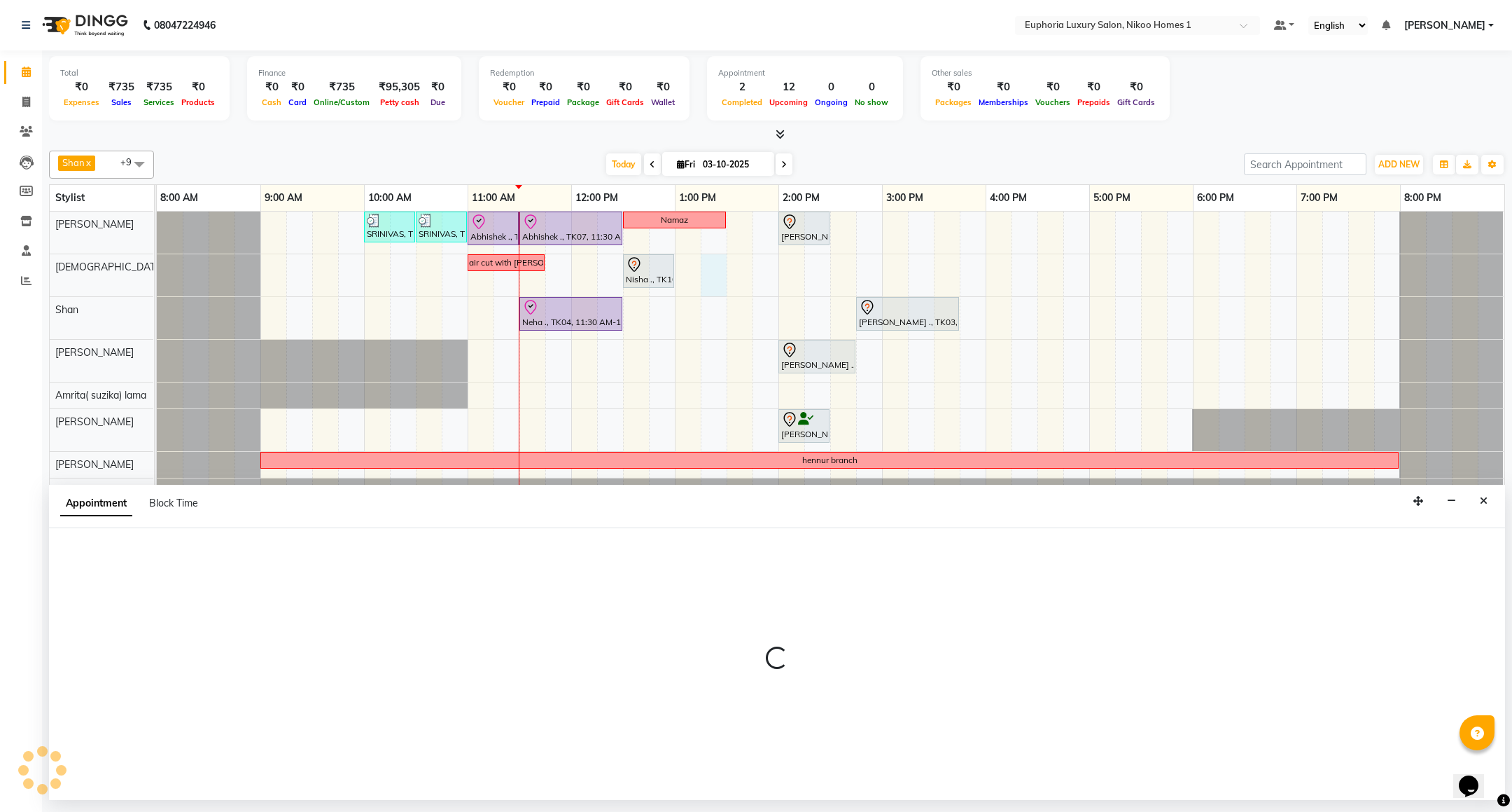
select select "85373"
select select "795"
select select "tentative"
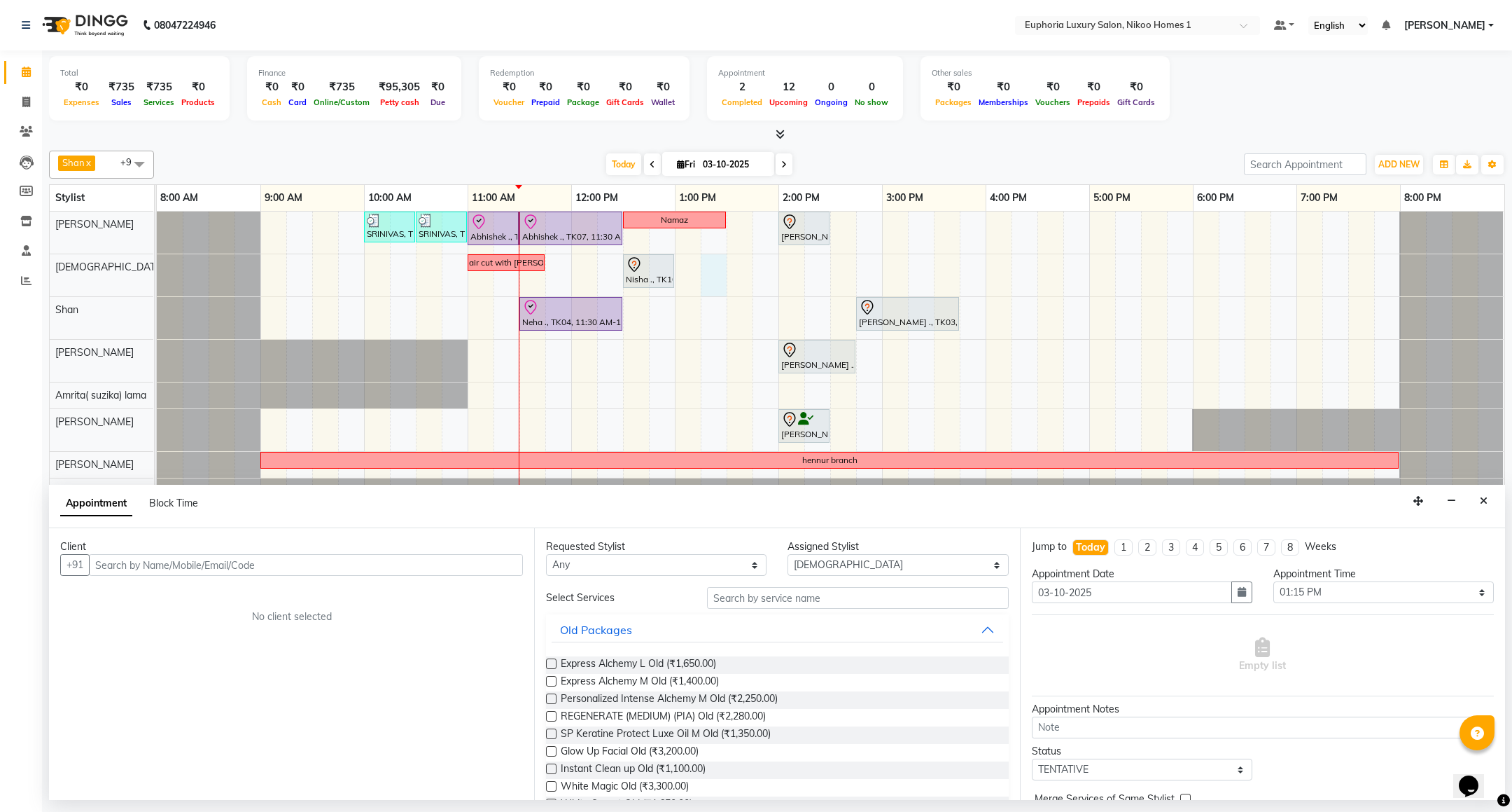
click at [853, 589] on input "text" at bounding box center [857, 597] width 301 height 22
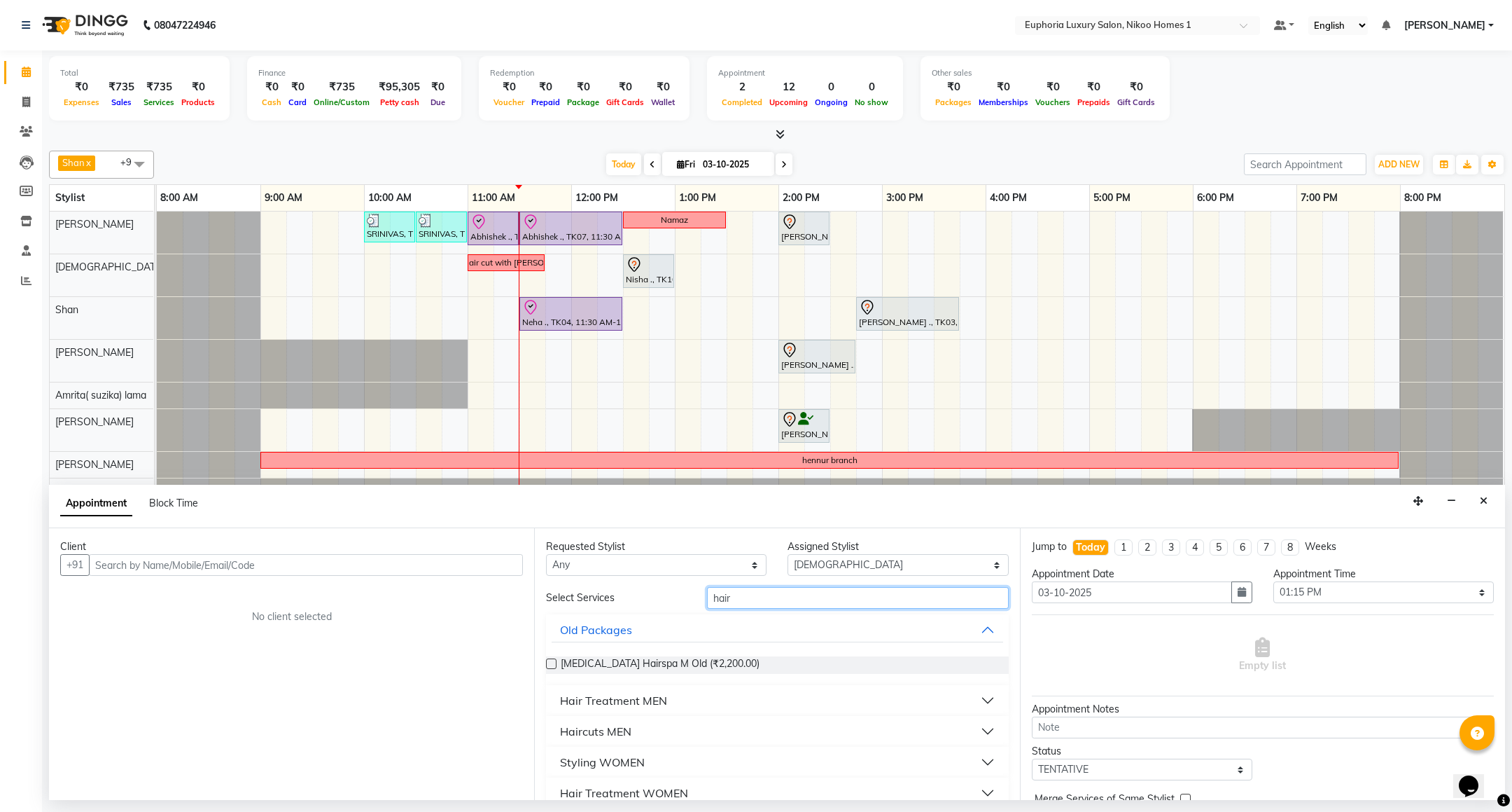
type input "hair"
click at [581, 730] on div "Haircuts MEN" at bounding box center [595, 731] width 72 height 17
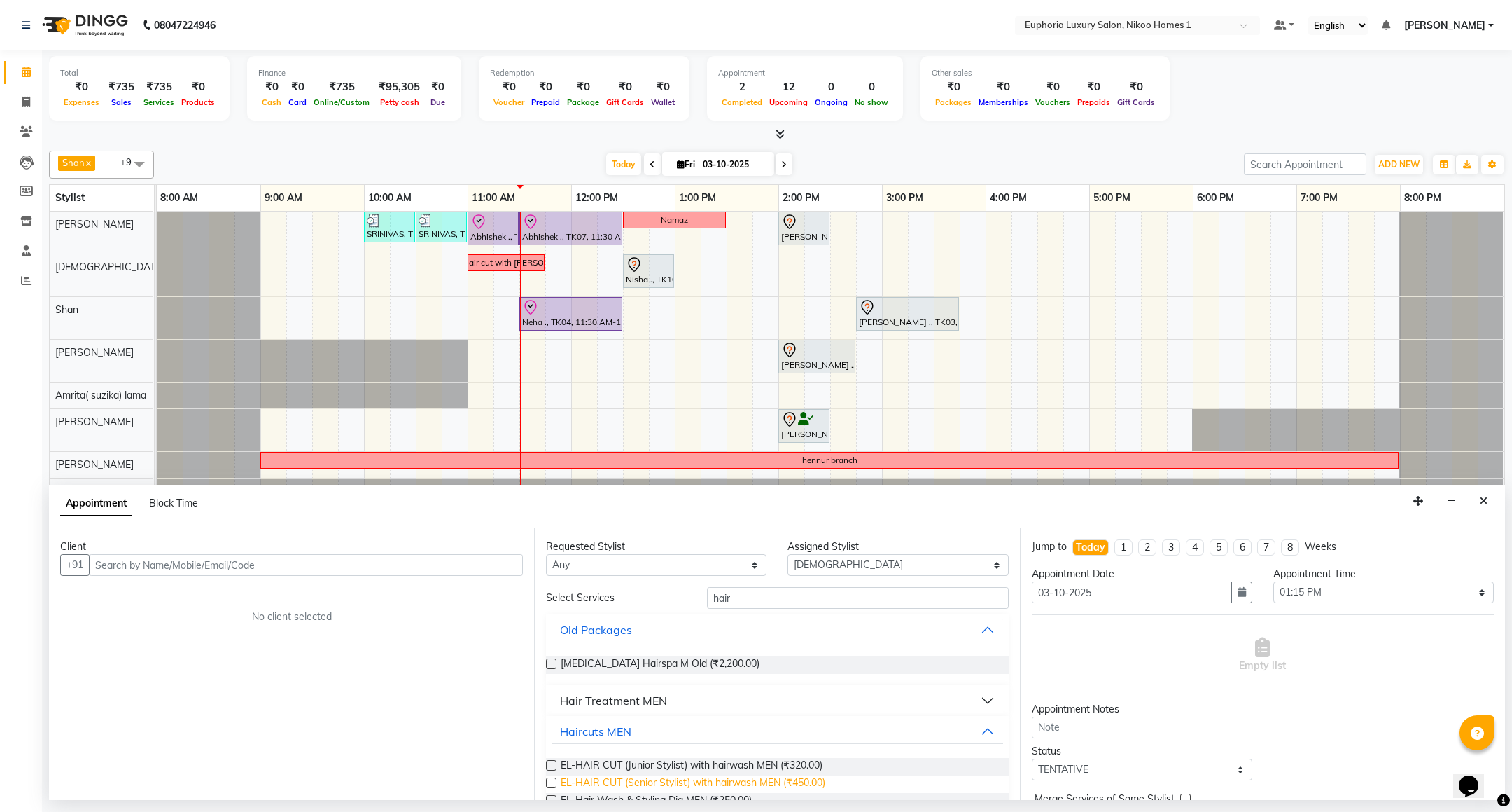
click at [639, 782] on span "EL-HAIR CUT (Senior Stylist) with hairwash MEN (₹450.00)" at bounding box center [692, 784] width 265 height 18
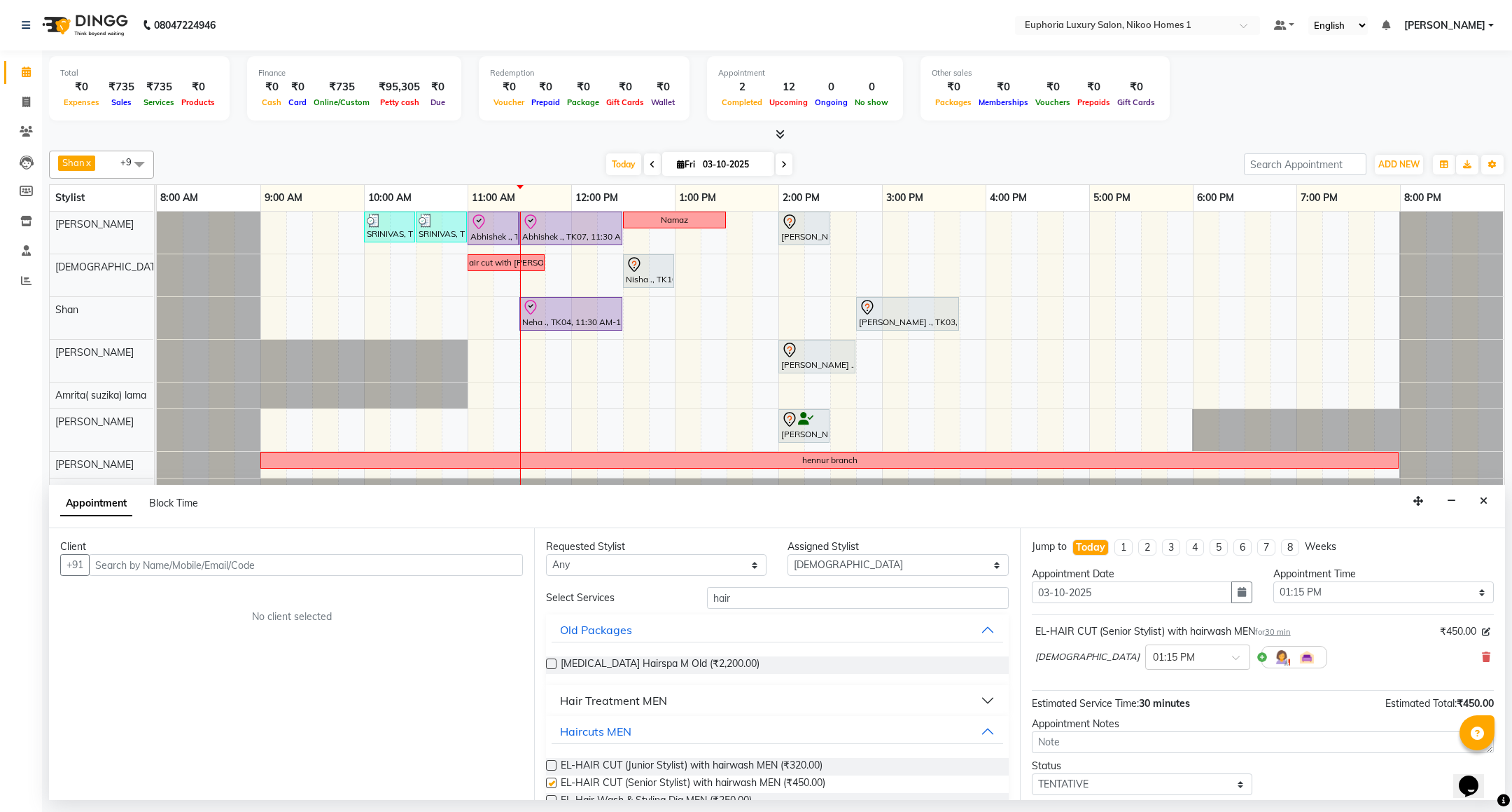
checkbox input "false"
click at [388, 566] on input "text" at bounding box center [305, 565] width 434 height 22
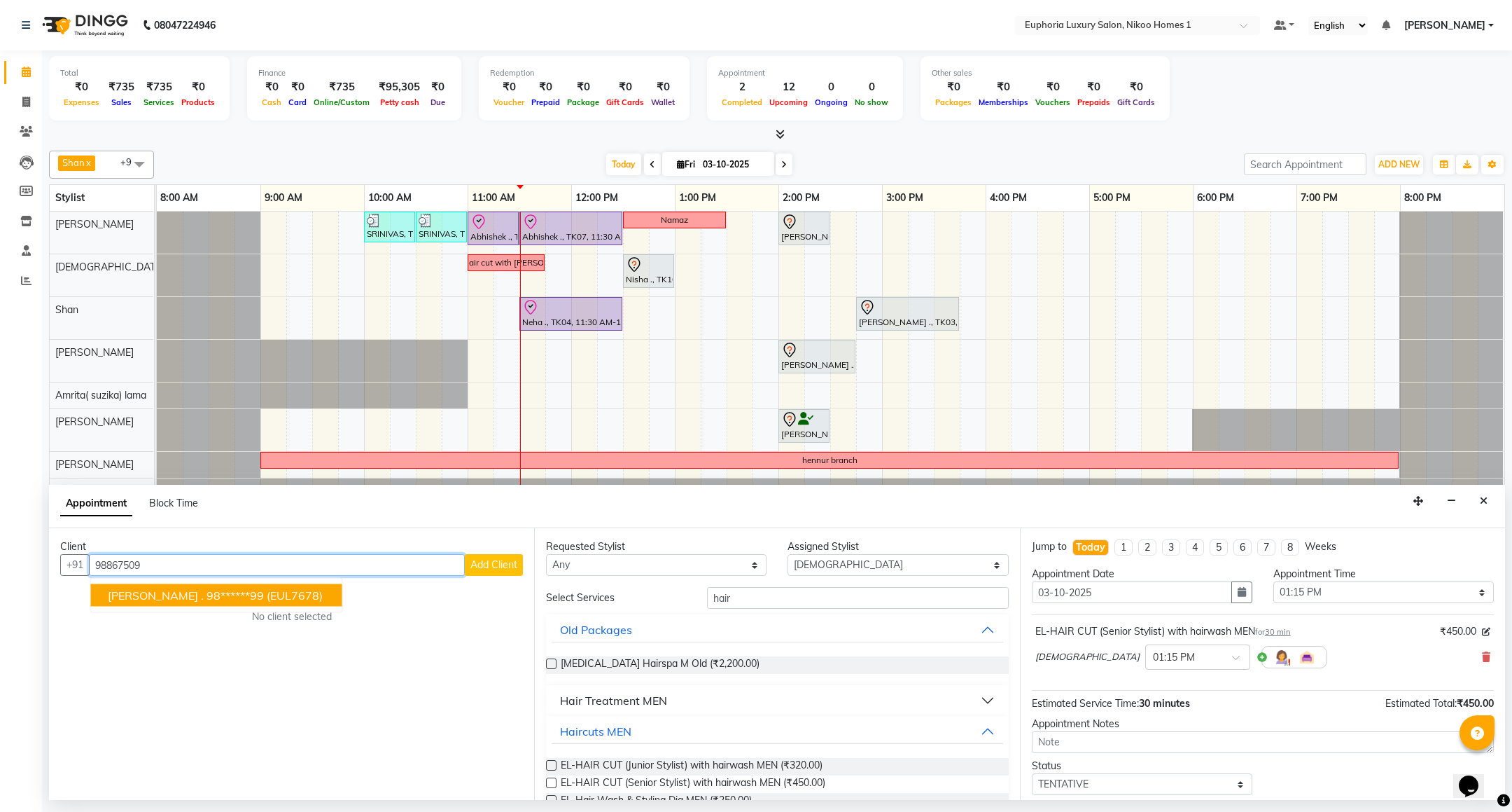
click at [266, 598] on span "(EUL7678)" at bounding box center [295, 594] width 56 height 14
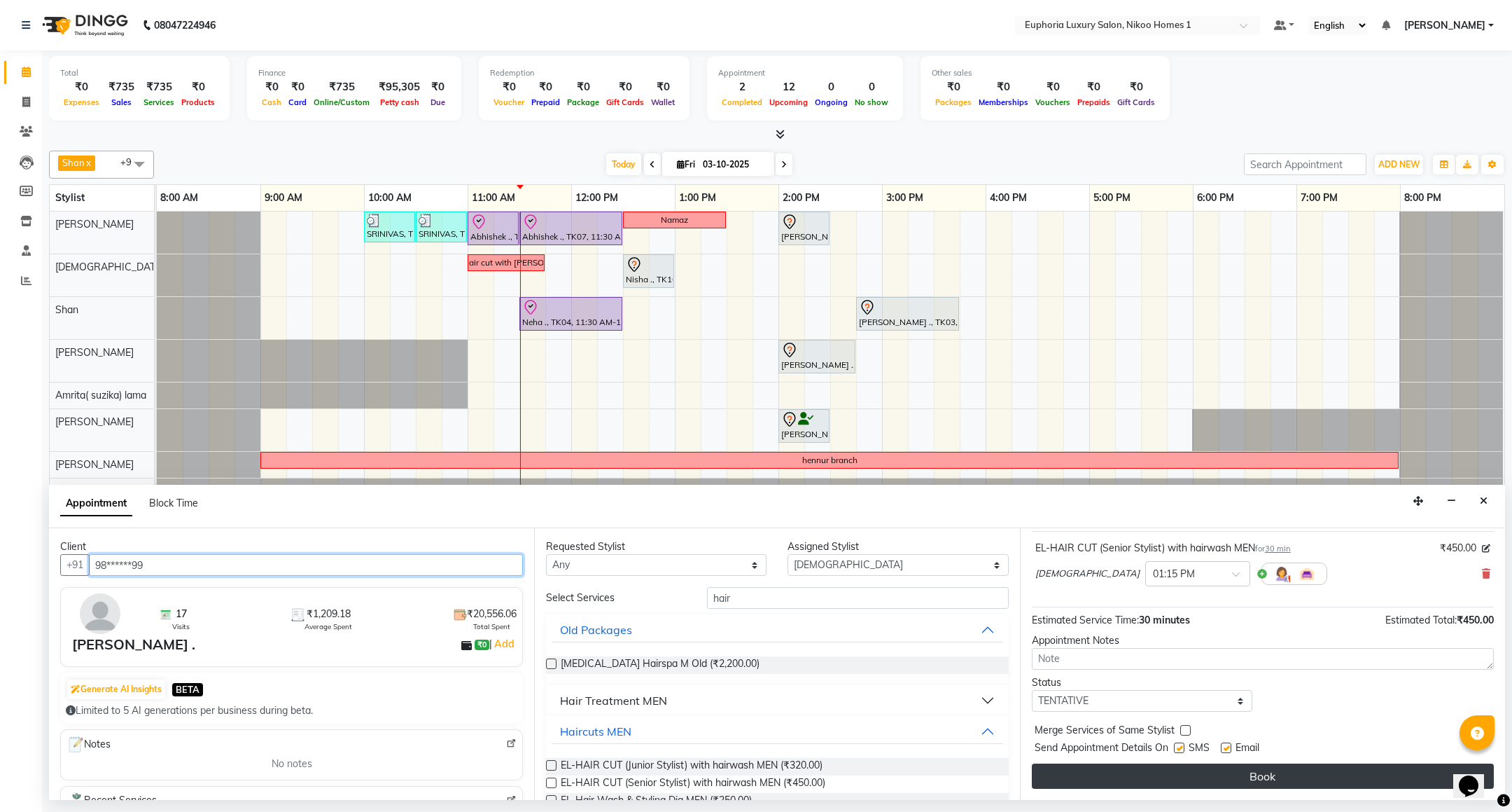
type input "98******99"
click at [1142, 781] on button "Book" at bounding box center [1262, 776] width 462 height 25
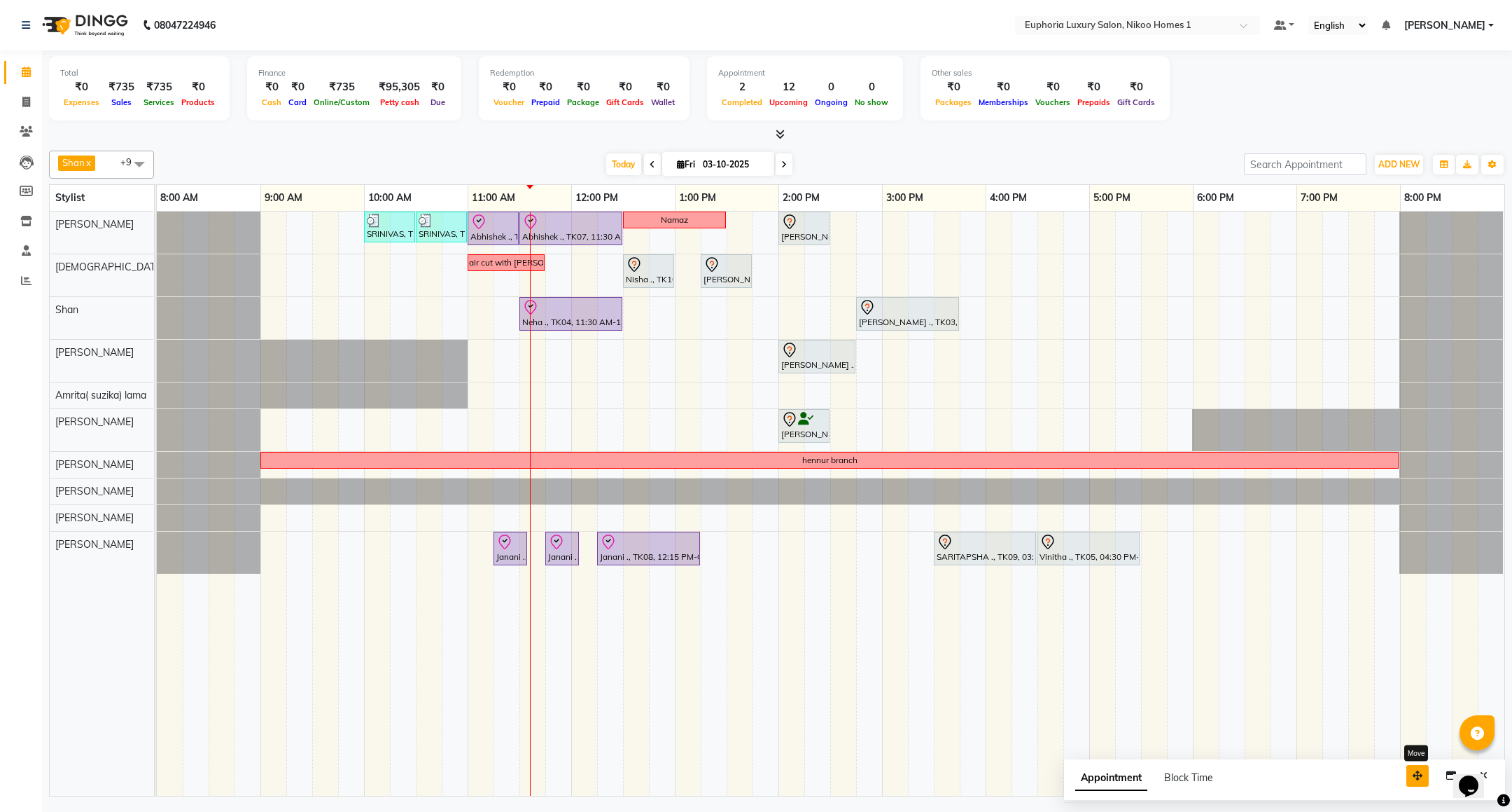
drag, startPoint x: 1413, startPoint y: 769, endPoint x: 1341, endPoint y: 764, distance: 72.2
click at [1406, 764] on button "button" at bounding box center [1417, 775] width 23 height 22
click at [1410, 778] on button "Close" at bounding box center [1410, 769] width 20 height 22
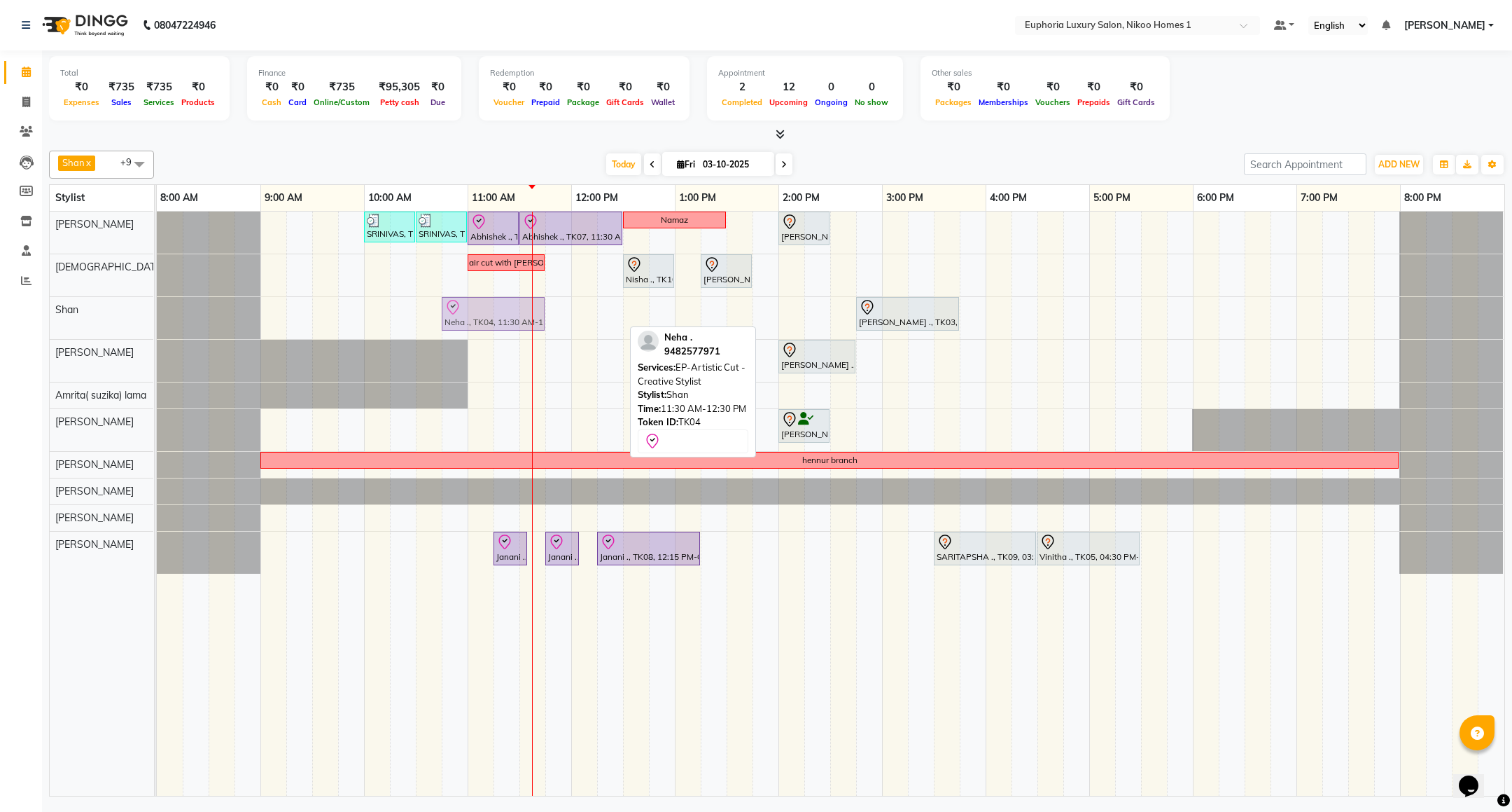
drag, startPoint x: 586, startPoint y: 321, endPoint x: 496, endPoint y: 313, distance: 90.4
click at [157, 313] on div "Neha ., TK04, 11:30 AM-12:30 PM, EP-Artistic Cut - Creative Stylist Suman Chand…" at bounding box center [157, 318] width 0 height 42
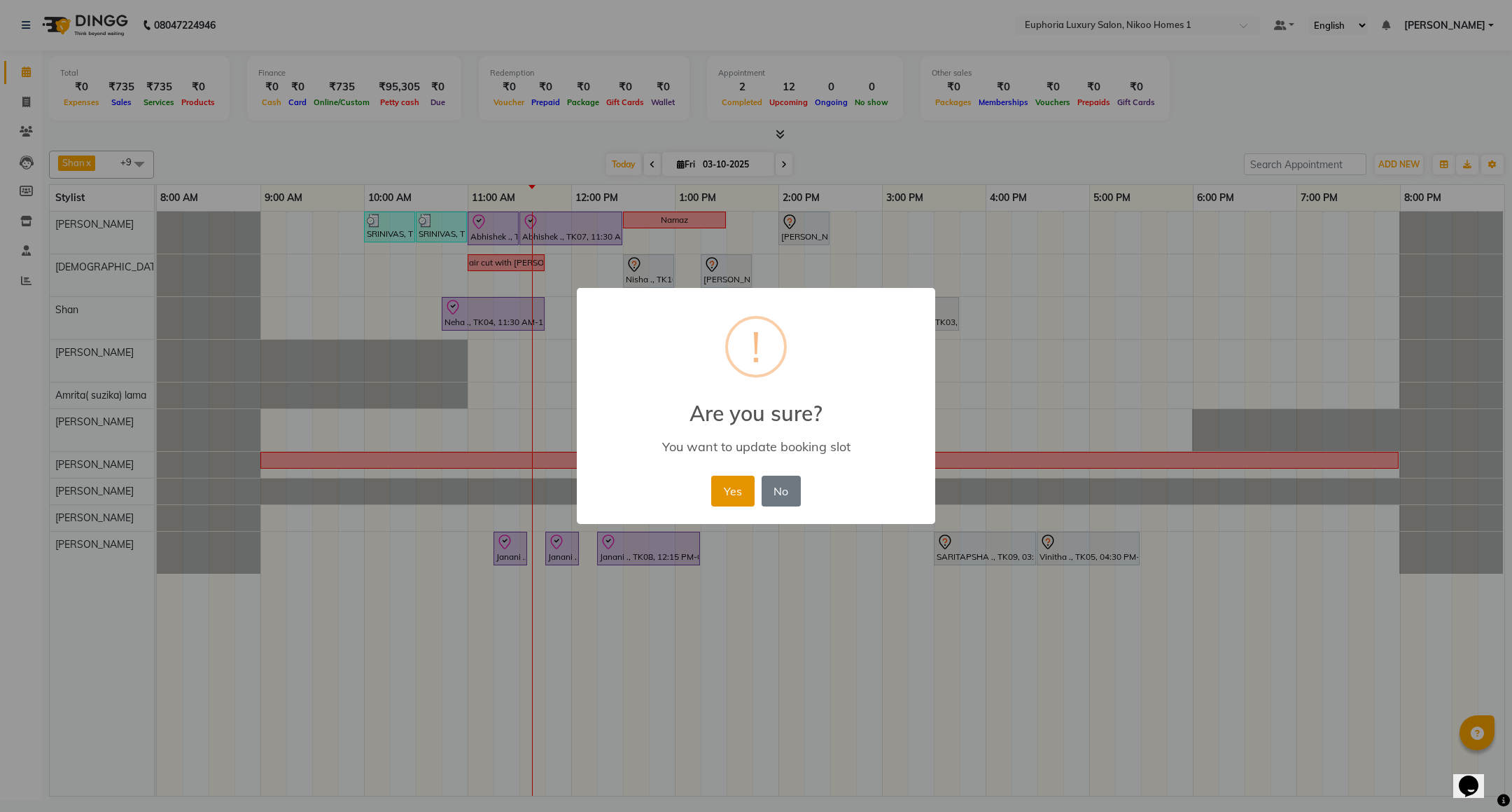
click at [742, 491] on button "Yes" at bounding box center [732, 491] width 43 height 31
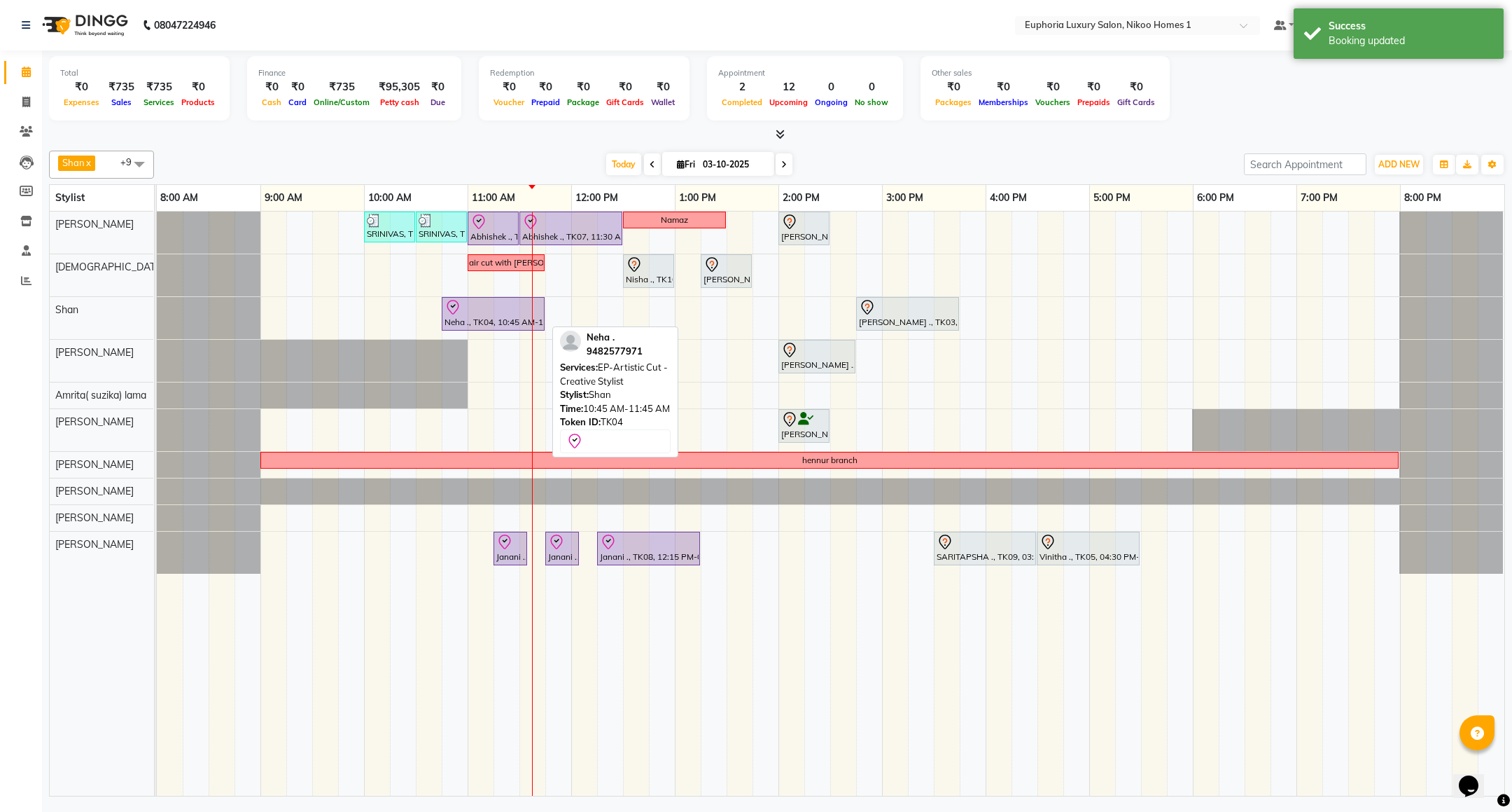
click at [479, 320] on div "Neha ., TK04, 10:45 AM-11:45 AM, EP-Artistic Cut - Creative Stylist" at bounding box center [493, 313] width 100 height 30
select select "8"
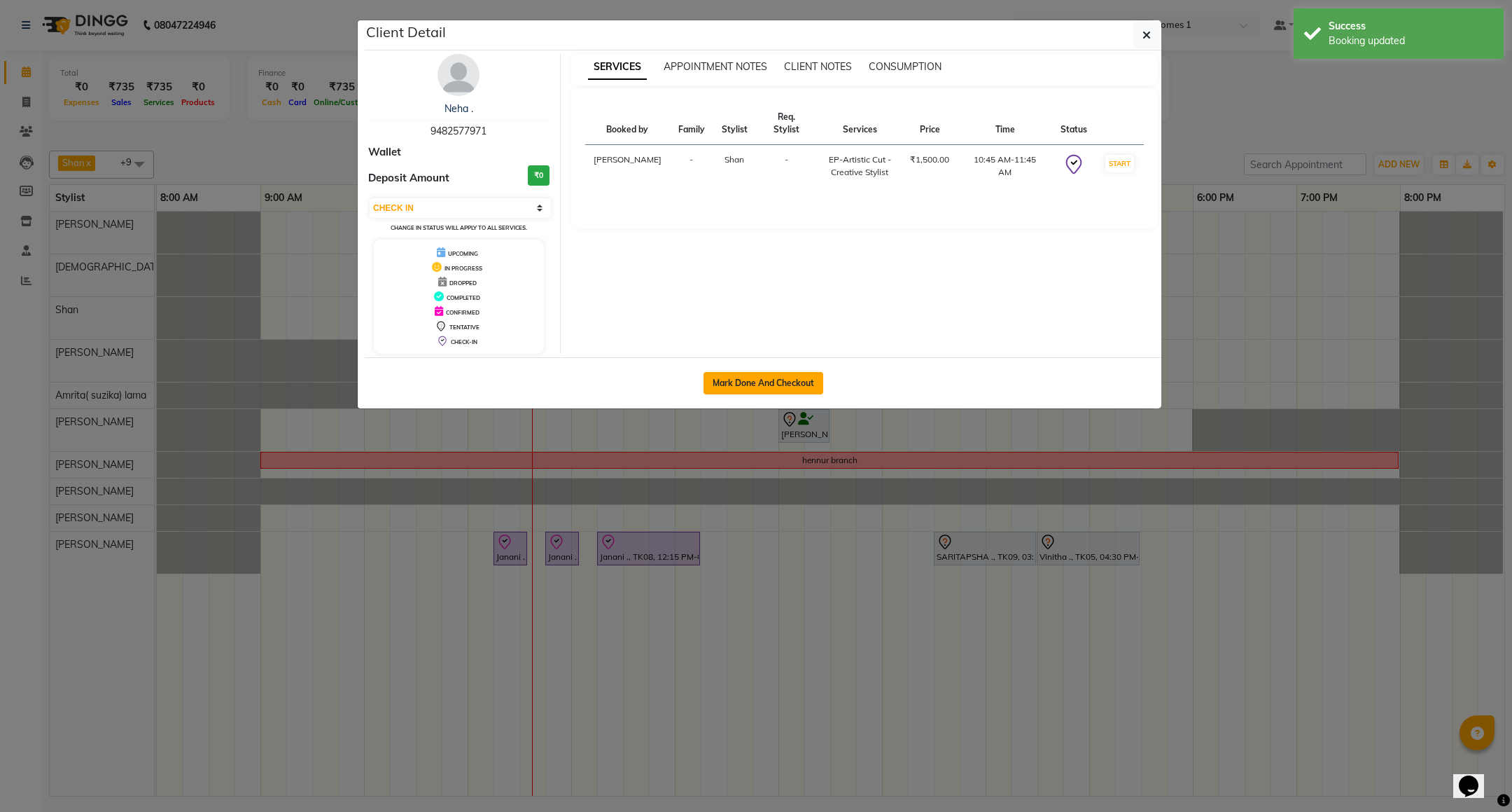
click at [742, 385] on button "Mark Done And Checkout" at bounding box center [763, 383] width 120 height 23
select select "service"
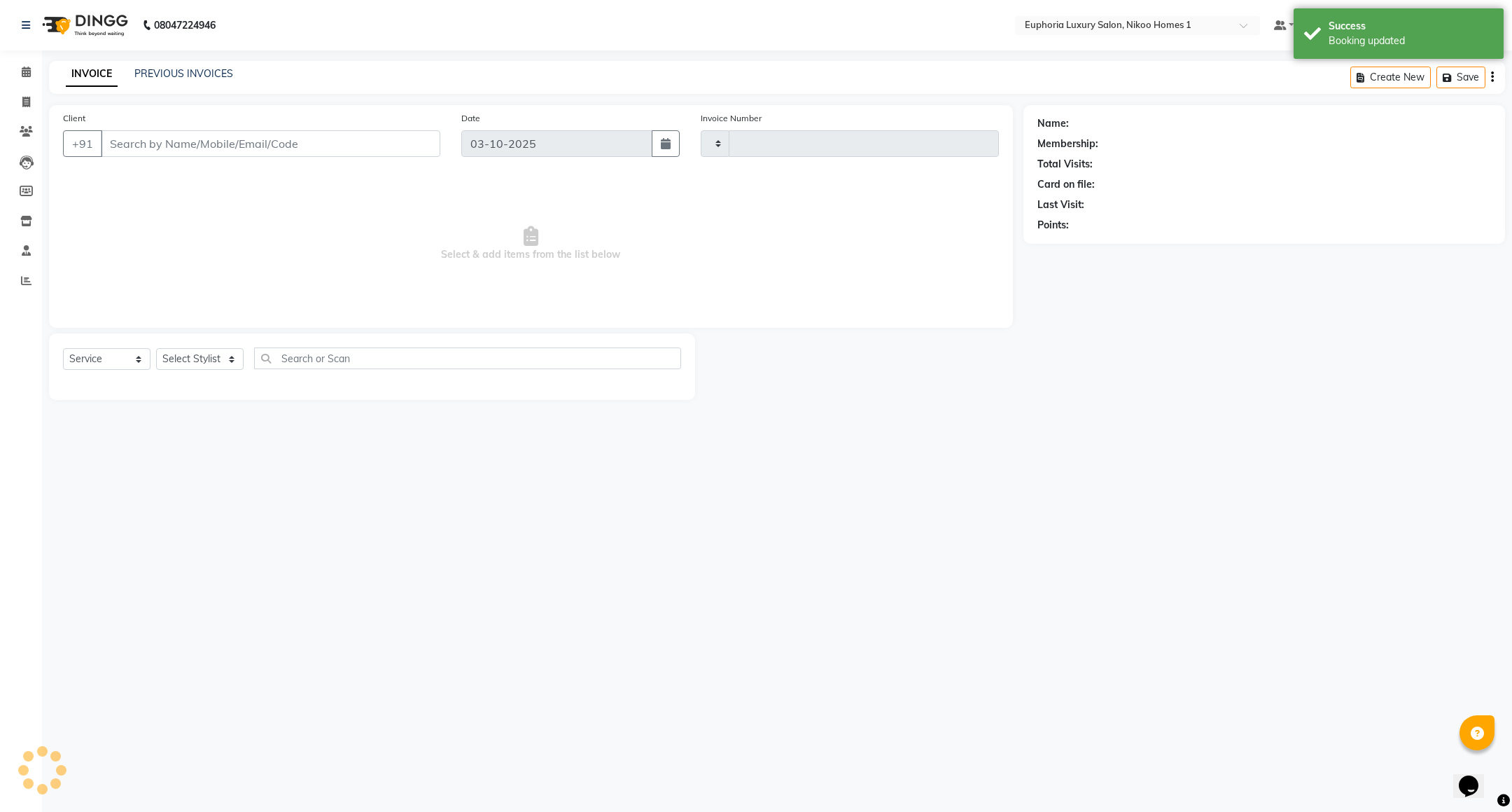
type input "4458"
select select "7987"
type input "94******71"
select select "92628"
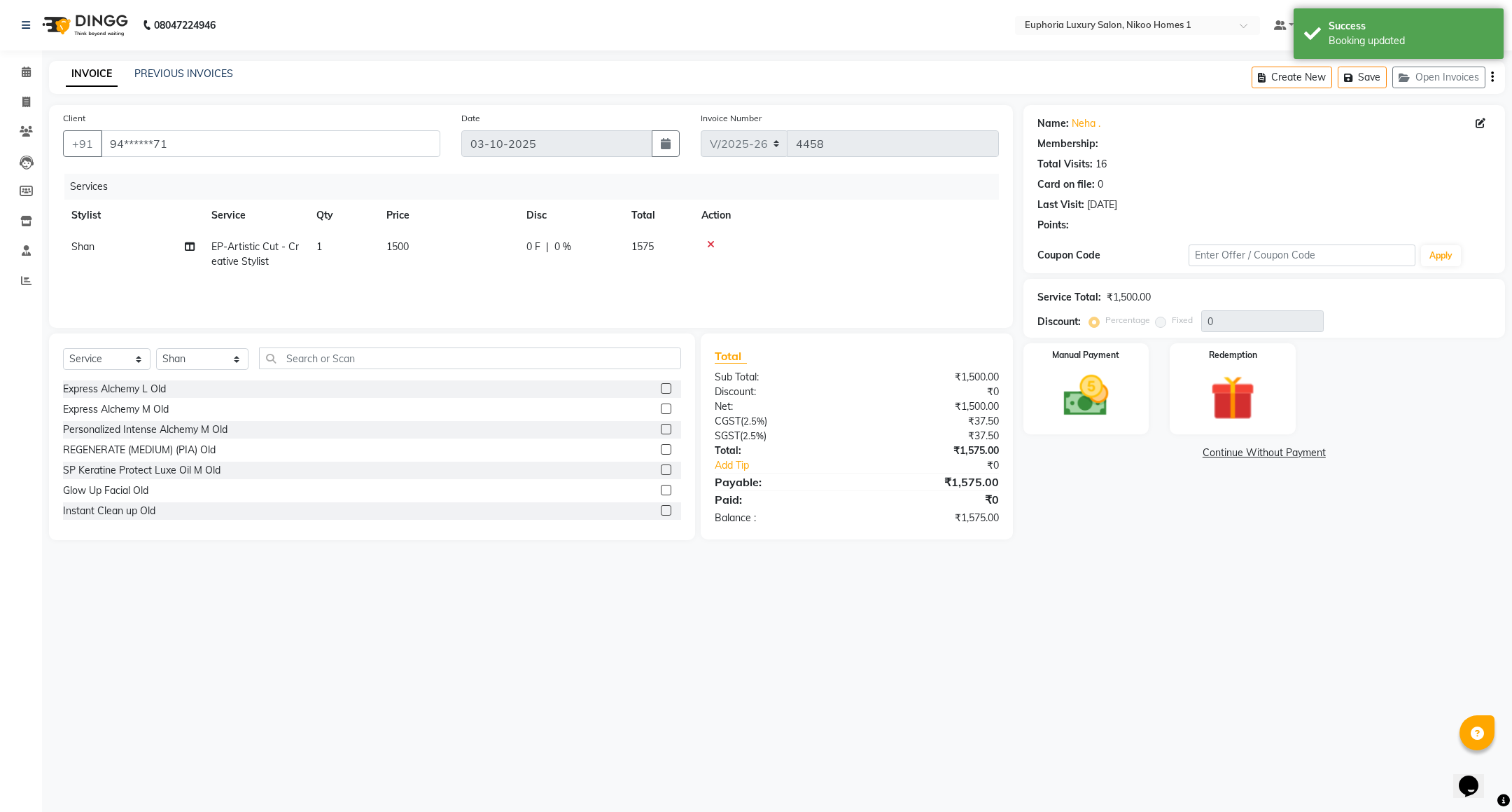
select select "1: Object"
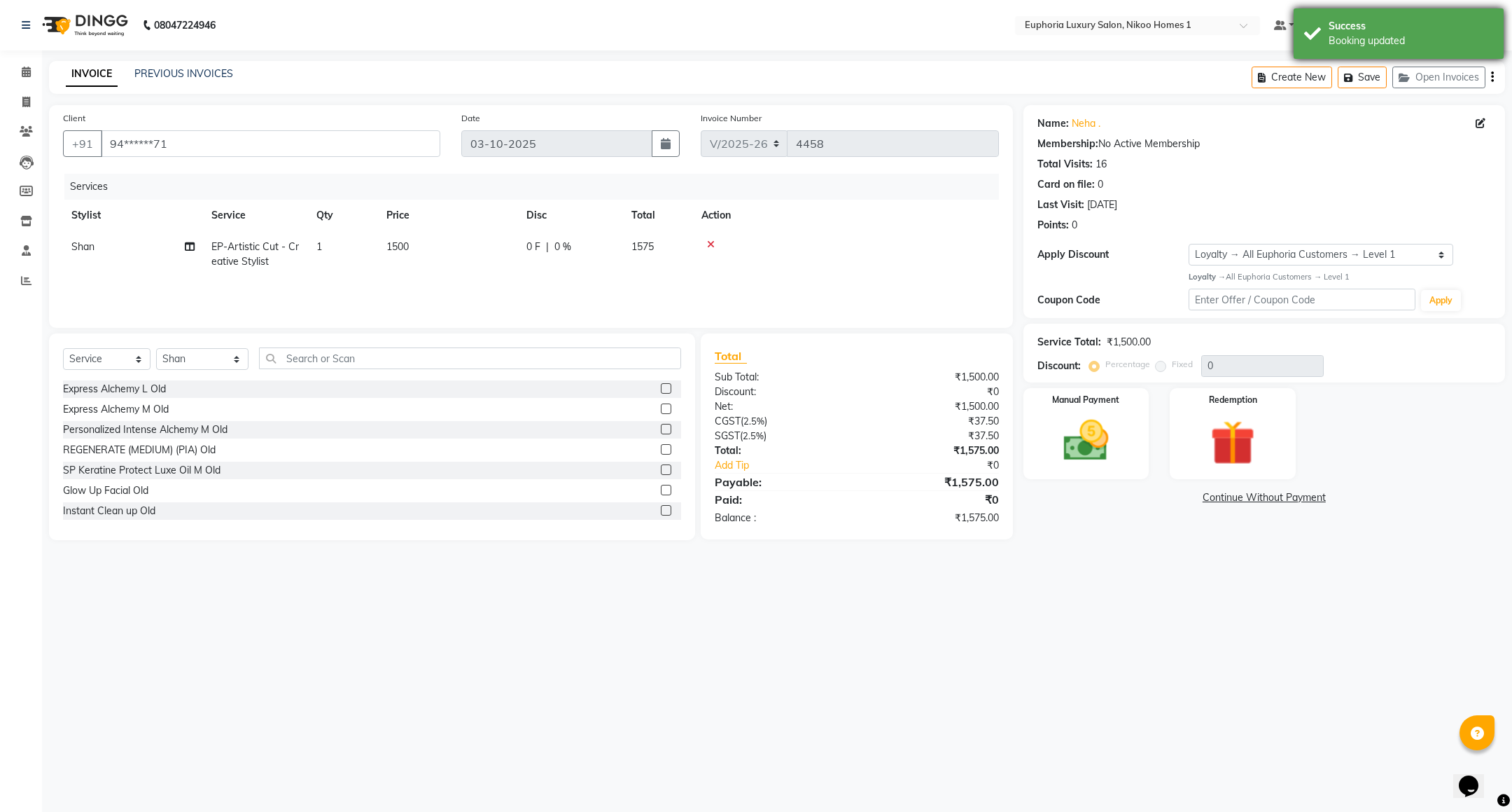
click at [1312, 31] on div "Success Booking updated" at bounding box center [1398, 33] width 210 height 51
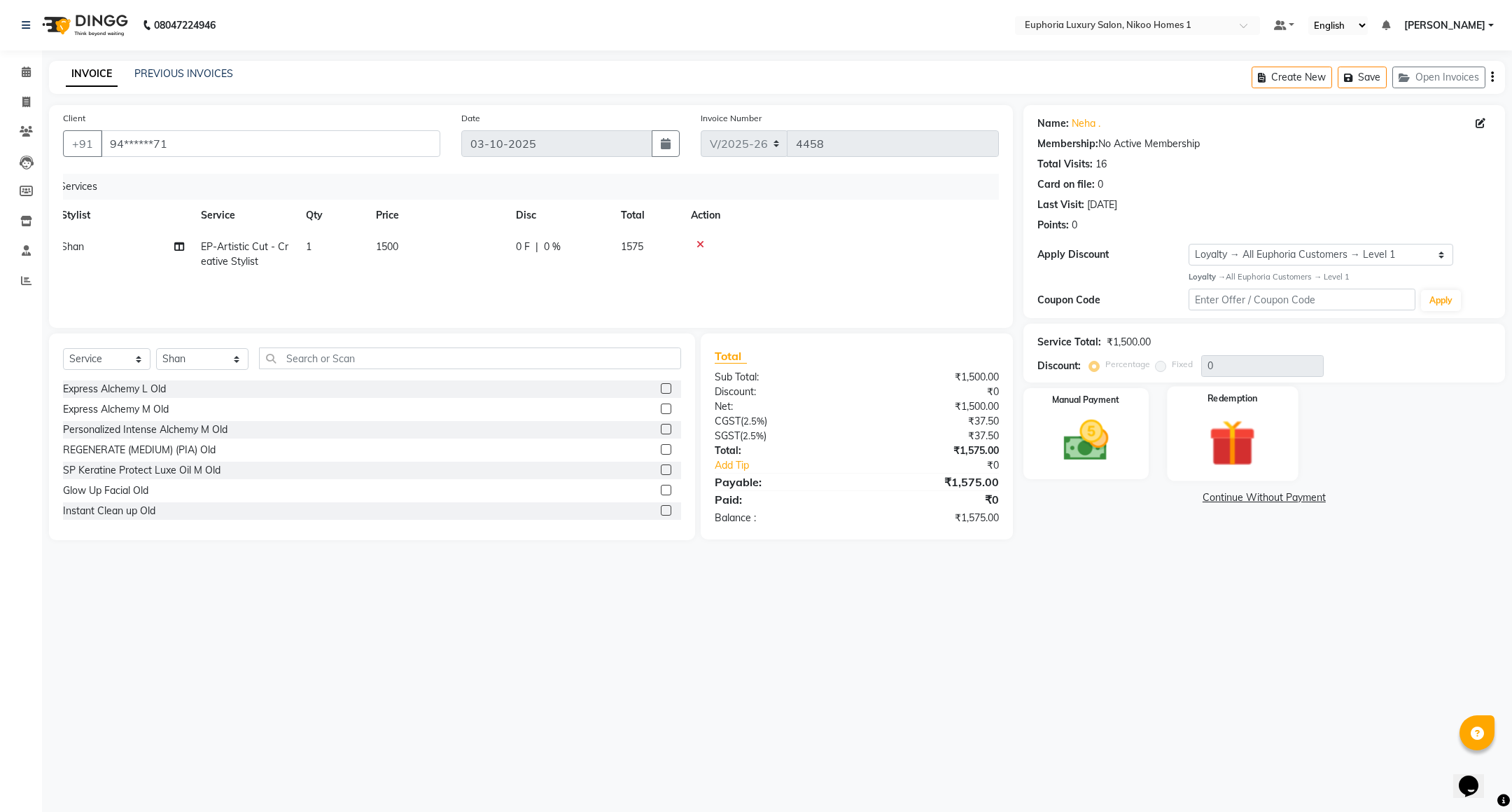
click at [1208, 419] on img at bounding box center [1233, 443] width 76 height 58
click at [1113, 461] on img at bounding box center [1085, 441] width 76 height 54
click at [1126, 507] on span "UPI" at bounding box center [1135, 499] width 22 height 16
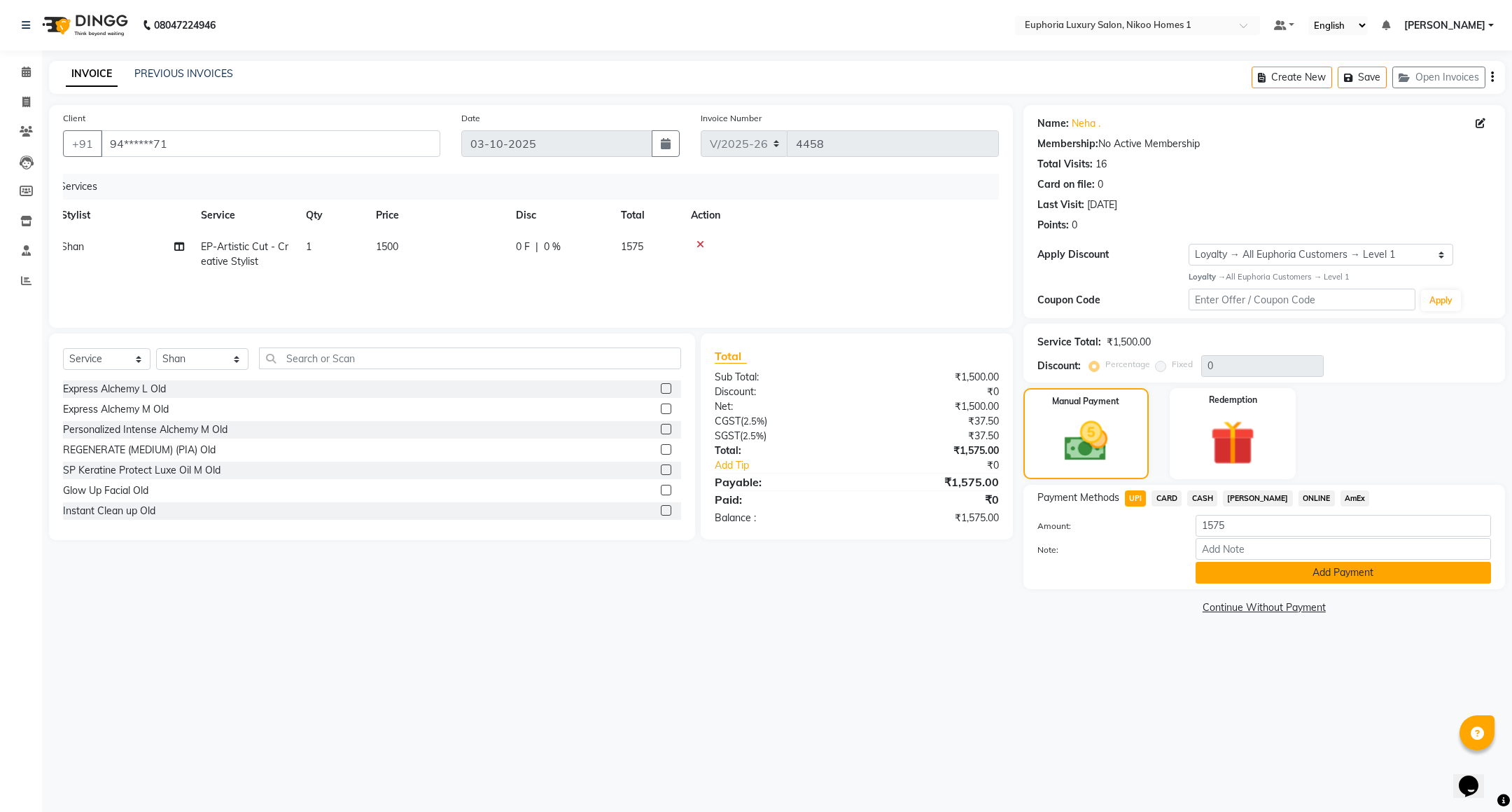
click at [1226, 572] on button "Add Payment" at bounding box center [1343, 572] width 295 height 22
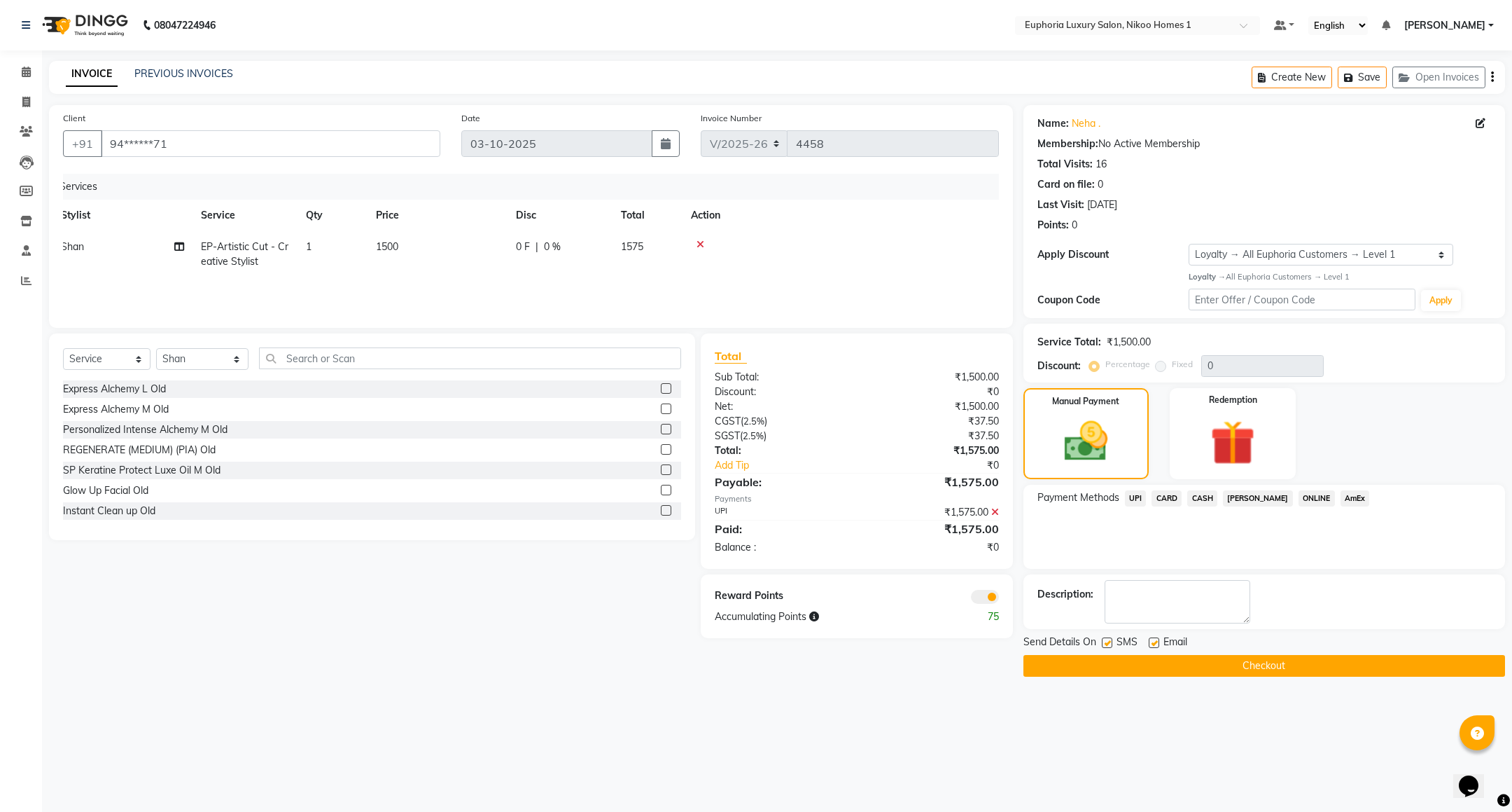
click at [1233, 667] on button "Checkout" at bounding box center [1264, 665] width 481 height 22
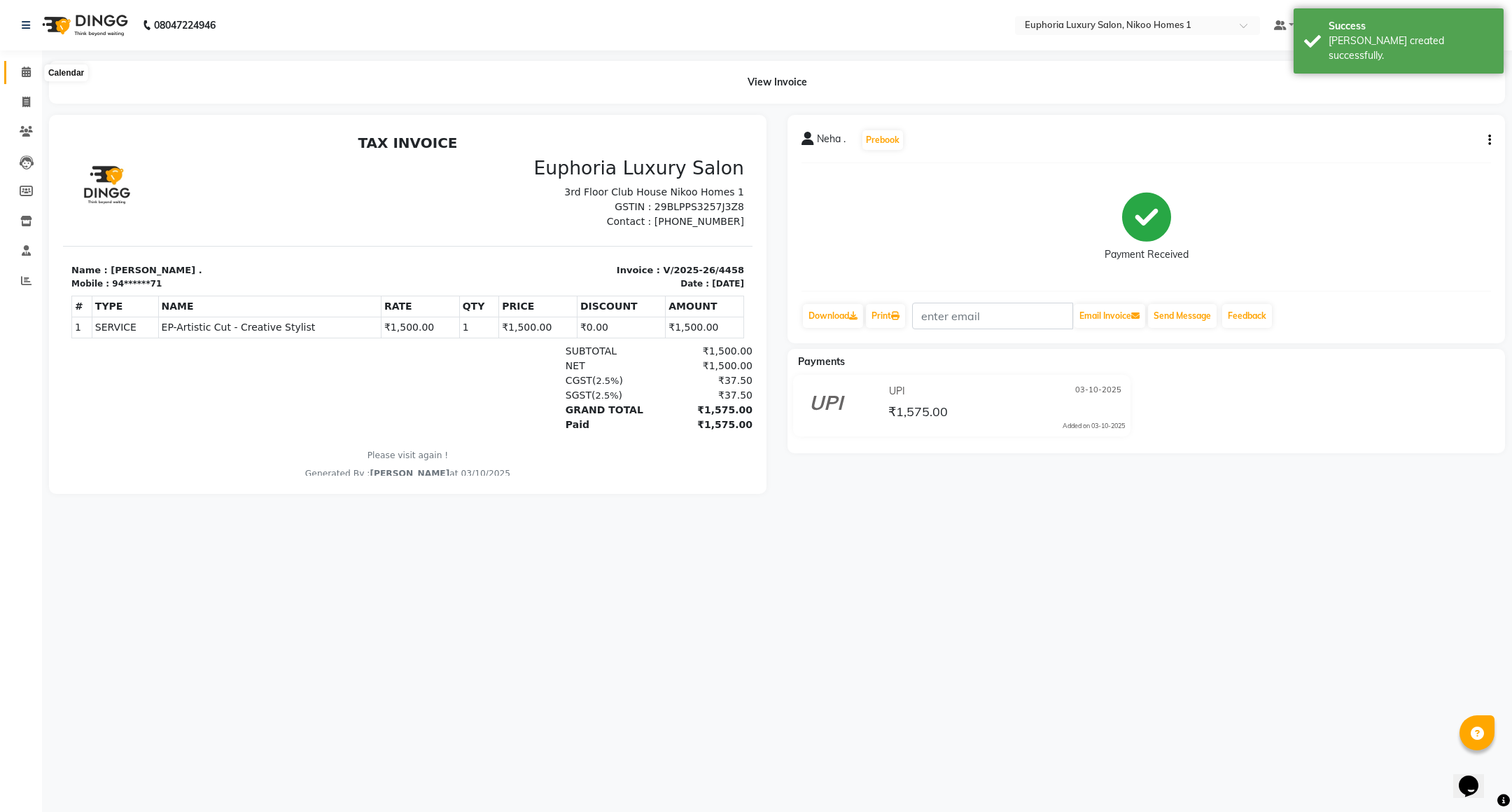
click at [24, 67] on icon at bounding box center [26, 72] width 9 height 10
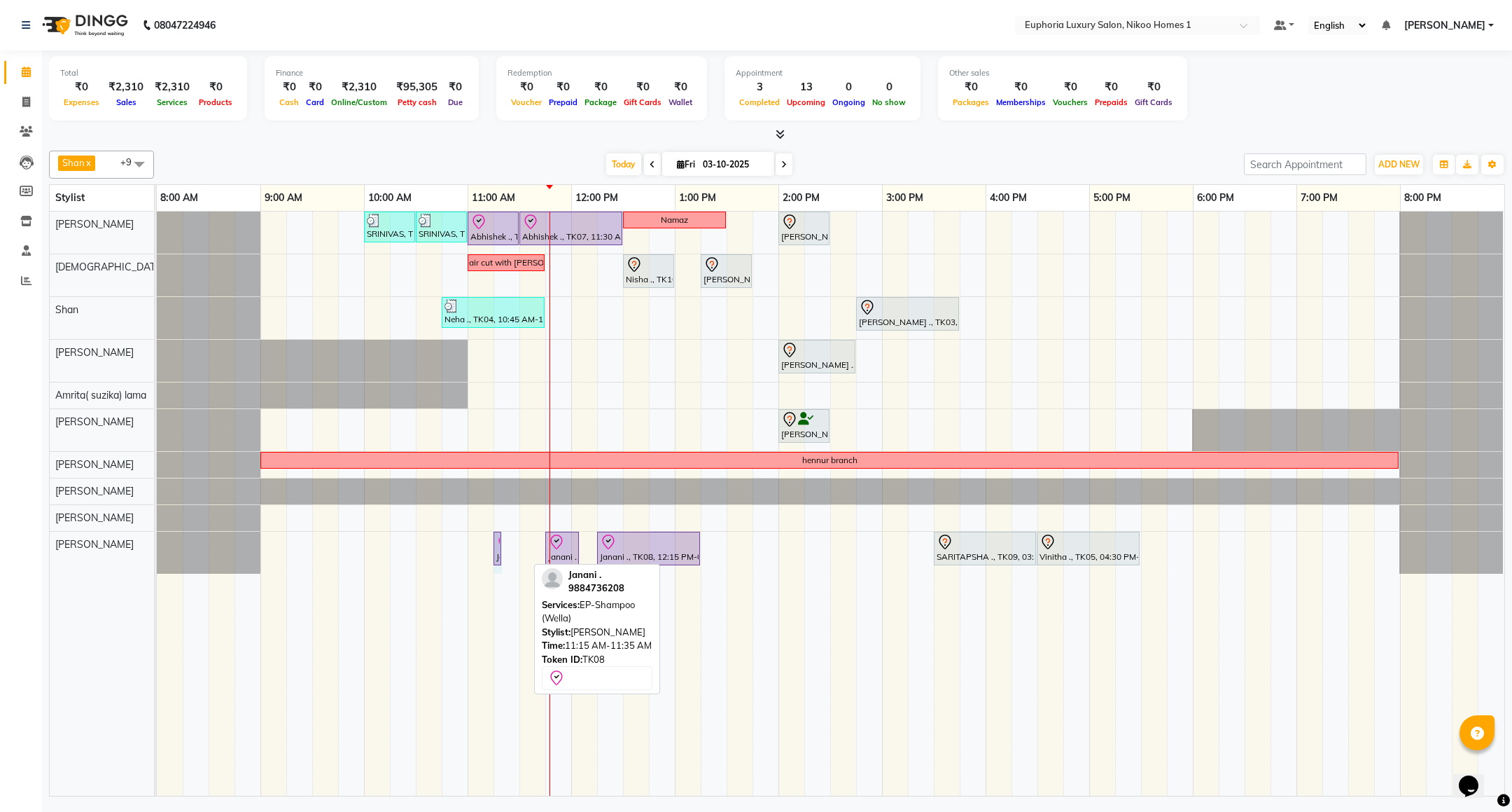
drag, startPoint x: 523, startPoint y: 551, endPoint x: 512, endPoint y: 551, distance: 11.0
click at [512, 551] on div "SRINIVAS, TK06, 10:00 AM-10:30 AM, EL-HAIR CUT (Senior Stylist) with hairwash M…" at bounding box center [830, 503] width 1347 height 584
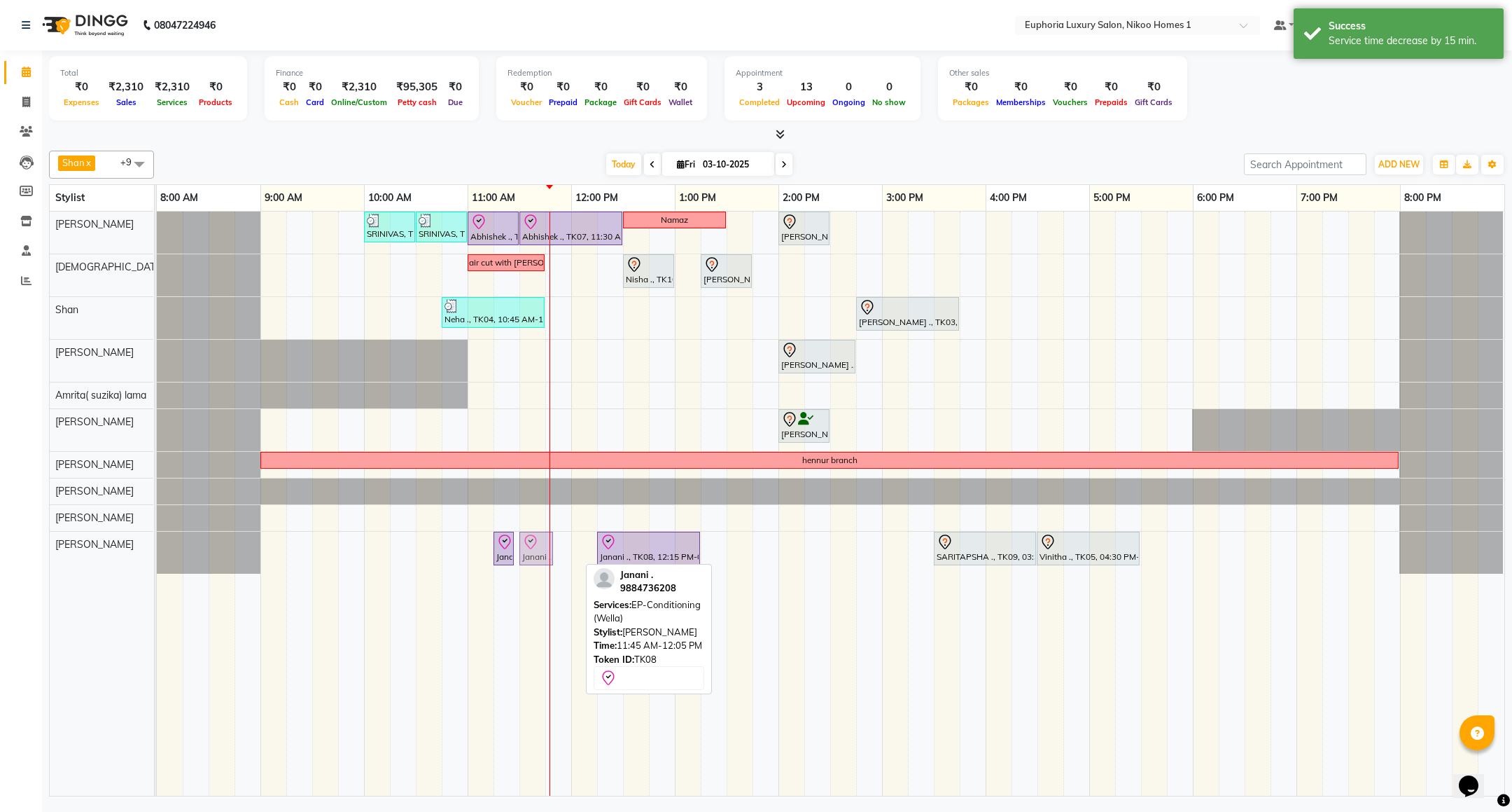
drag, startPoint x: 552, startPoint y: 550, endPoint x: 534, endPoint y: 550, distance: 18.0
click at [157, 550] on div "Janani ., TK08, 11:15 AM-11:20 AM, EP-Shampoo (Wella) Janani ., TK08, 11:45 AM-…" at bounding box center [157, 553] width 0 height 42
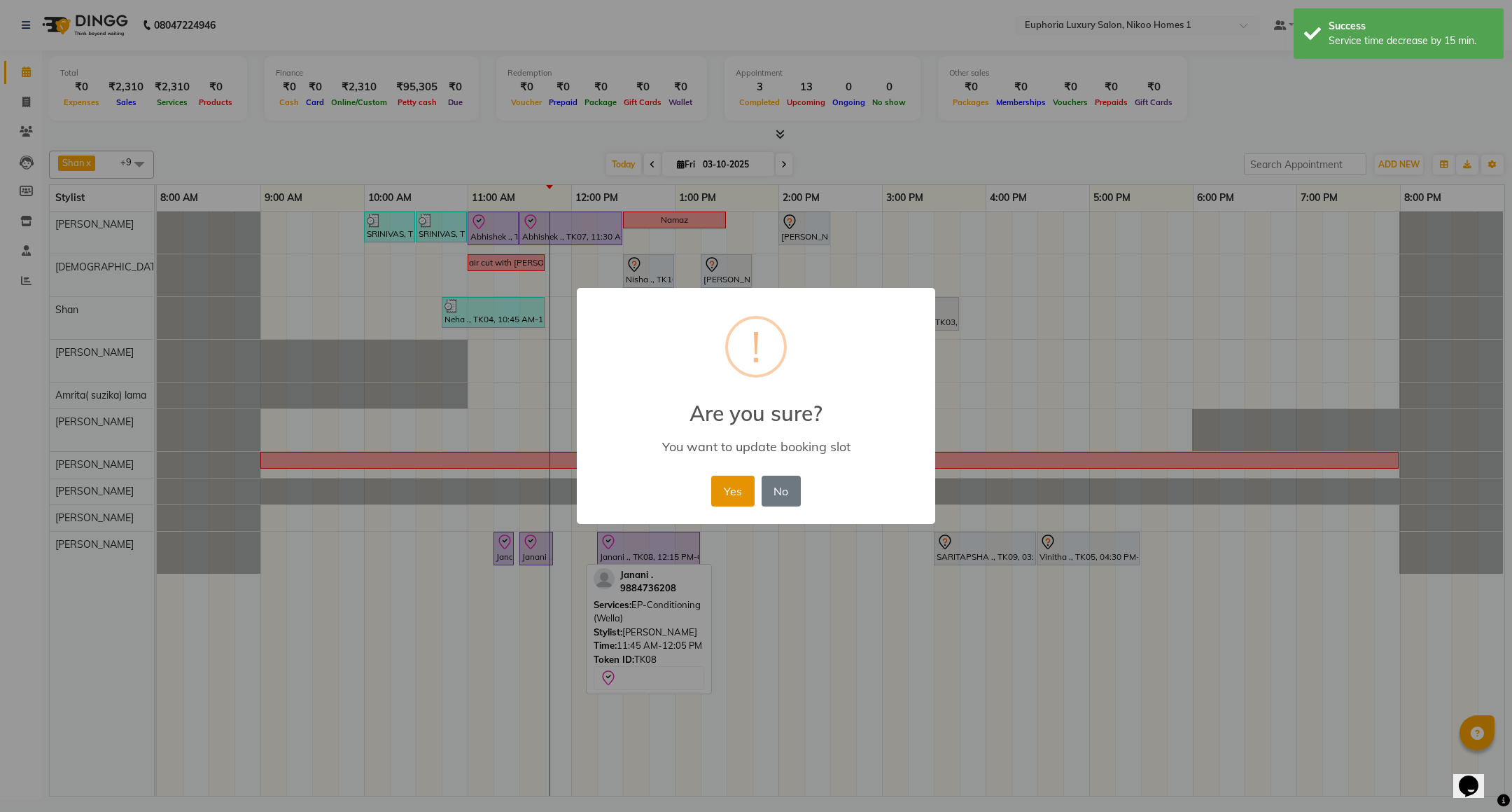
click at [729, 490] on button "Yes" at bounding box center [732, 491] width 43 height 31
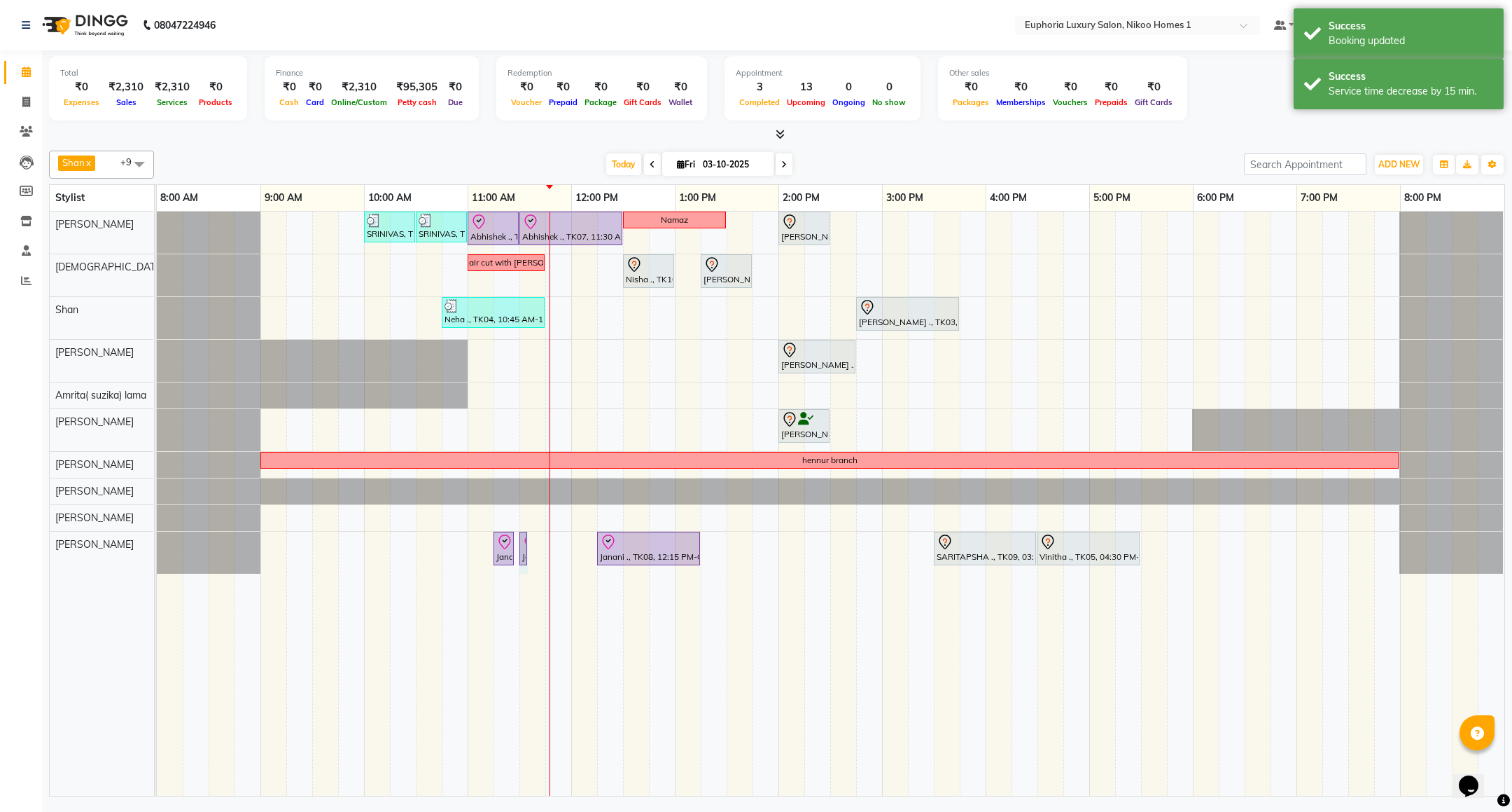
drag, startPoint x: 552, startPoint y: 550, endPoint x: 543, endPoint y: 550, distance: 9.0
click at [543, 550] on div "SRINIVAS, TK06, 10:00 AM-10:30 AM, EL-HAIR CUT (Senior Stylist) with hairwash M…" at bounding box center [830, 503] width 1347 height 584
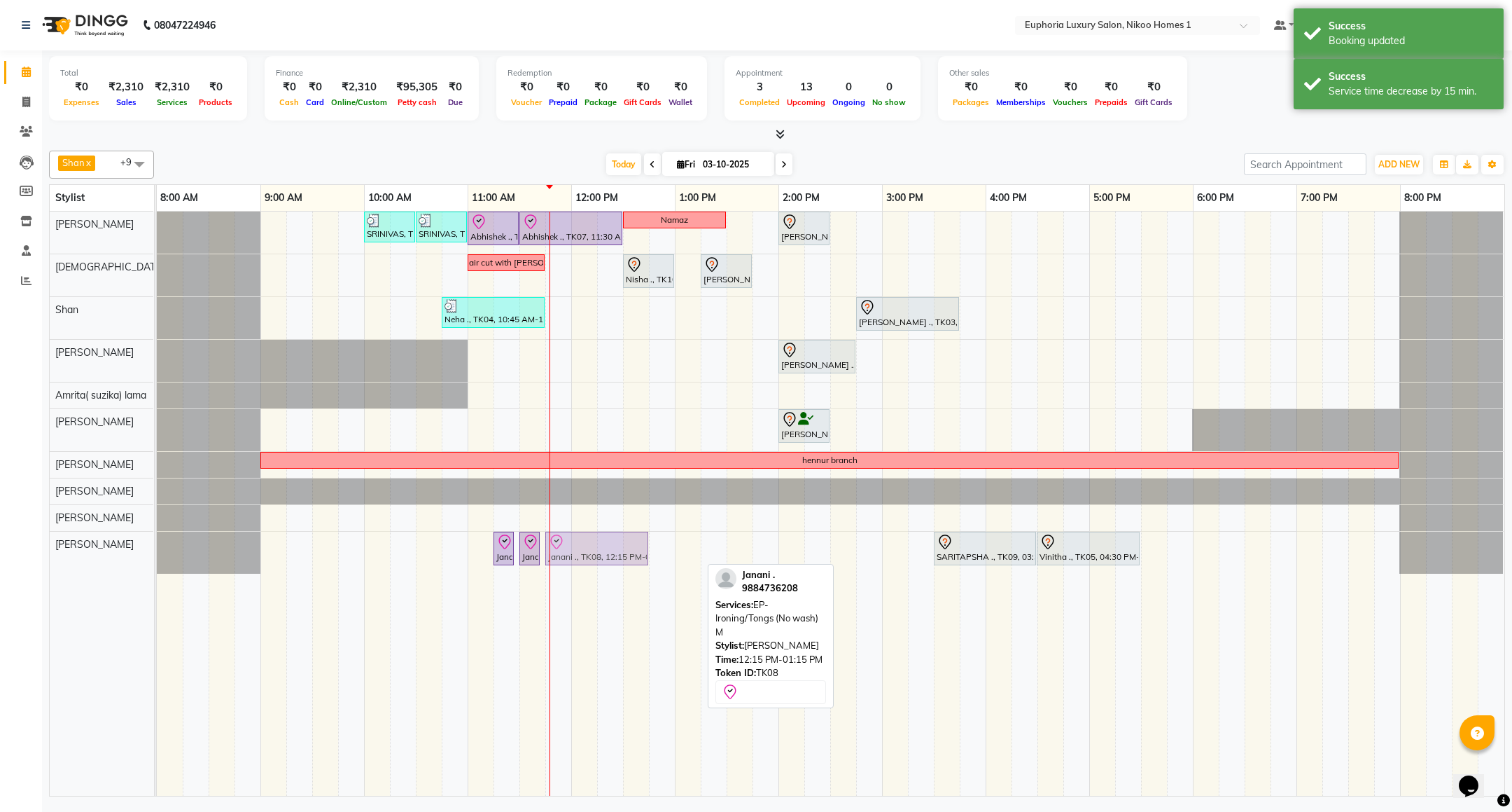
drag, startPoint x: 615, startPoint y: 550, endPoint x: 560, endPoint y: 550, distance: 55.0
click at [157, 550] on div "Janani ., TK08, 11:15 AM-11:20 AM, EP-Shampoo (Wella) Janani ., TK08, 11:30 AM-…" at bounding box center [157, 553] width 0 height 42
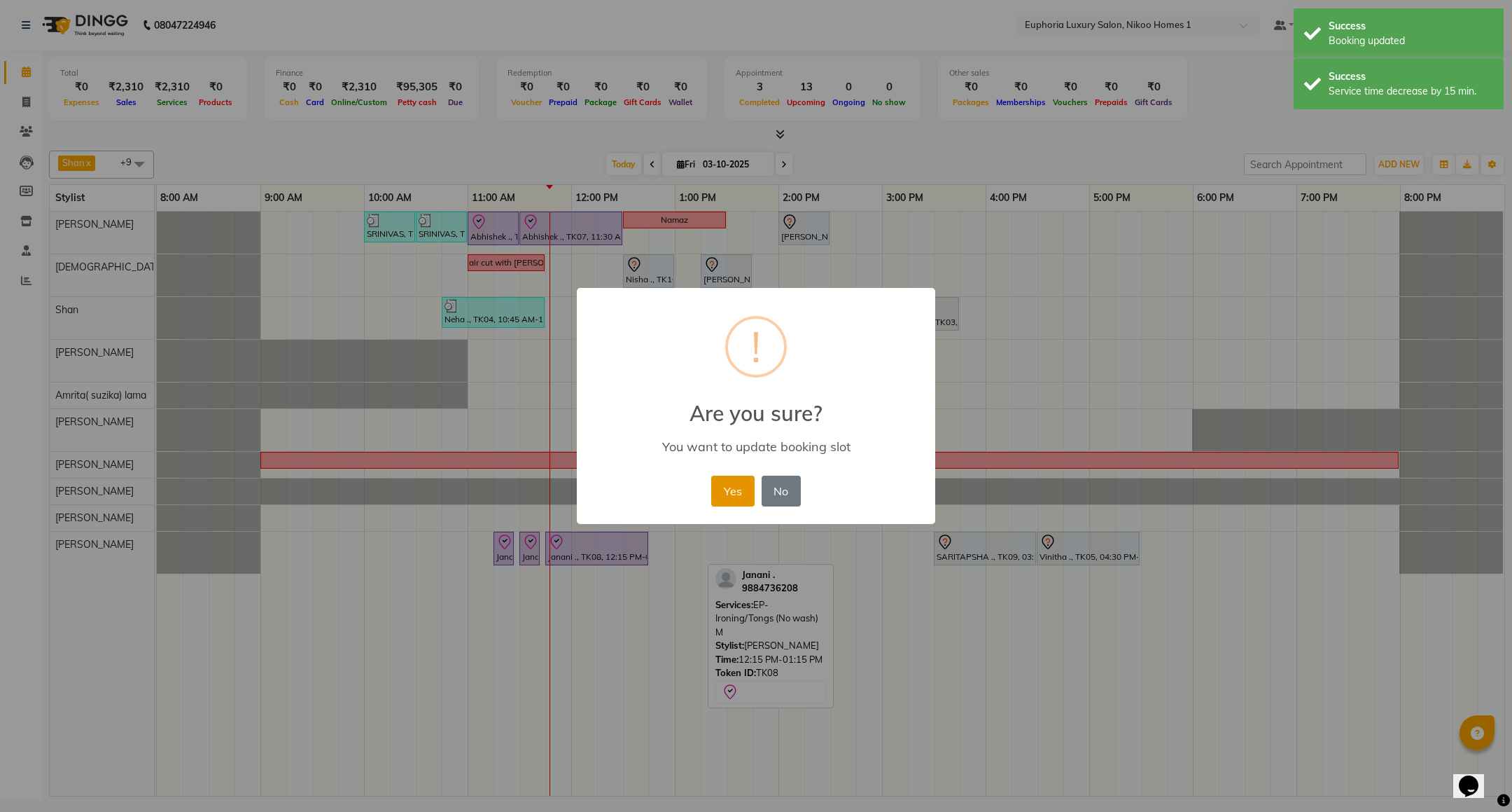
click at [729, 492] on button "Yes" at bounding box center [732, 491] width 43 height 31
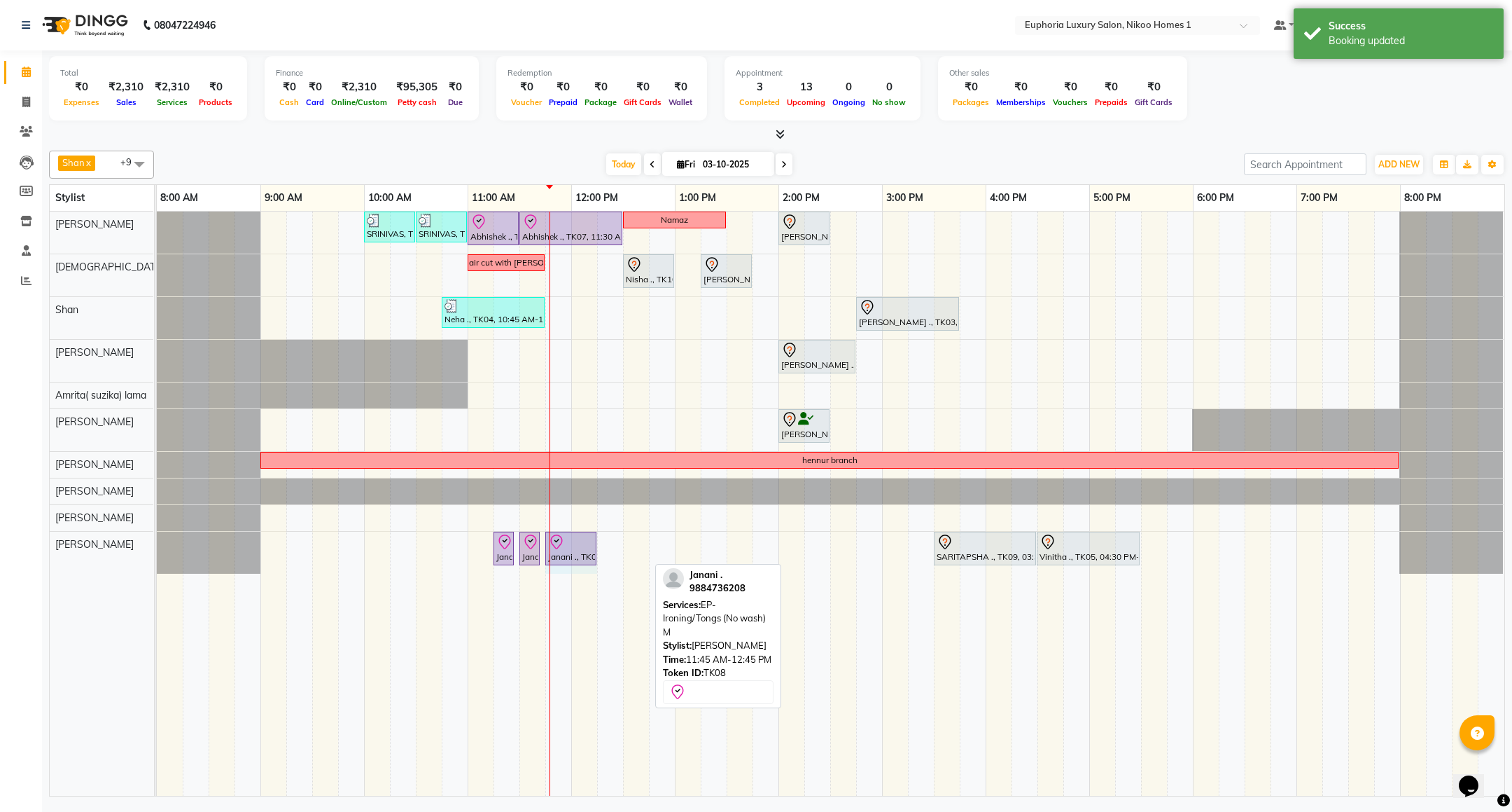
drag, startPoint x: 645, startPoint y: 549, endPoint x: 577, endPoint y: 550, distance: 68.0
click at [157, 550] on div "Janani ., TK08, 11:15 AM-11:20 AM, EP-Shampoo (Wella) Janani ., TK08, 11:30 AM-…" at bounding box center [157, 553] width 0 height 42
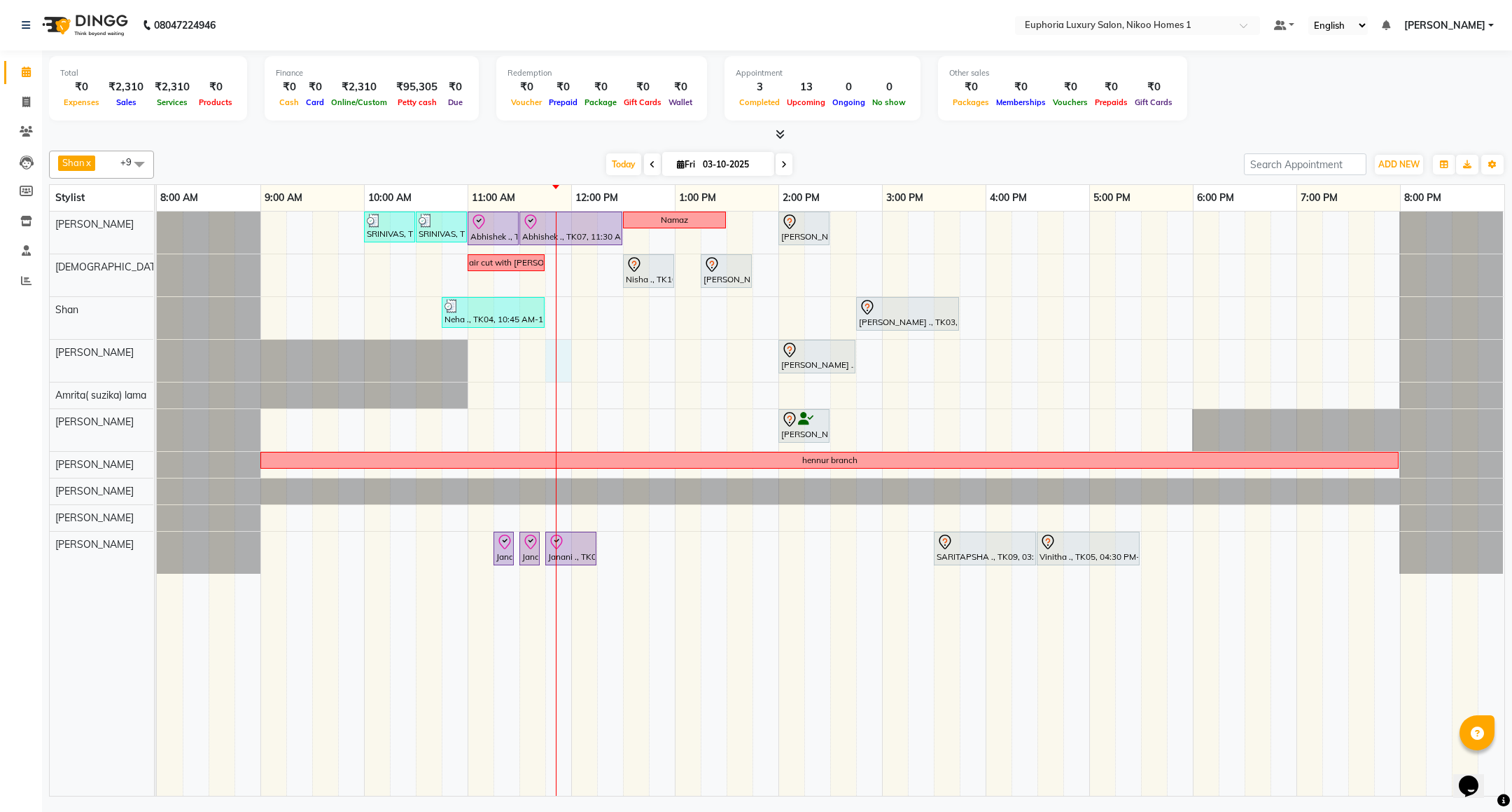
click at [560, 358] on div "SRINIVAS, TK06, 10:00 AM-10:30 AM, EL-HAIR CUT (Senior Stylist) with hairwash M…" at bounding box center [830, 503] width 1347 height 584
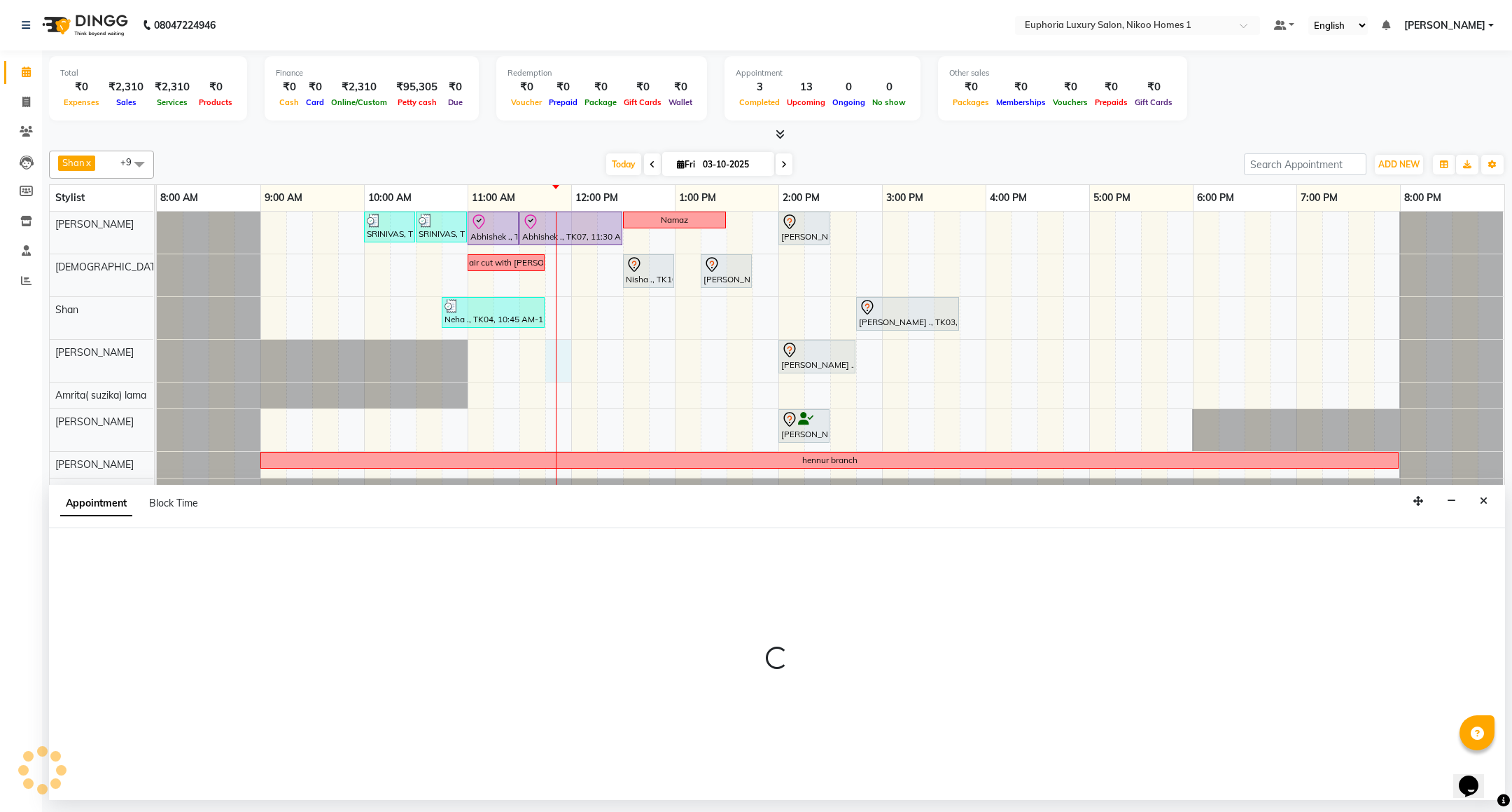
select select "81452"
select select "tentative"
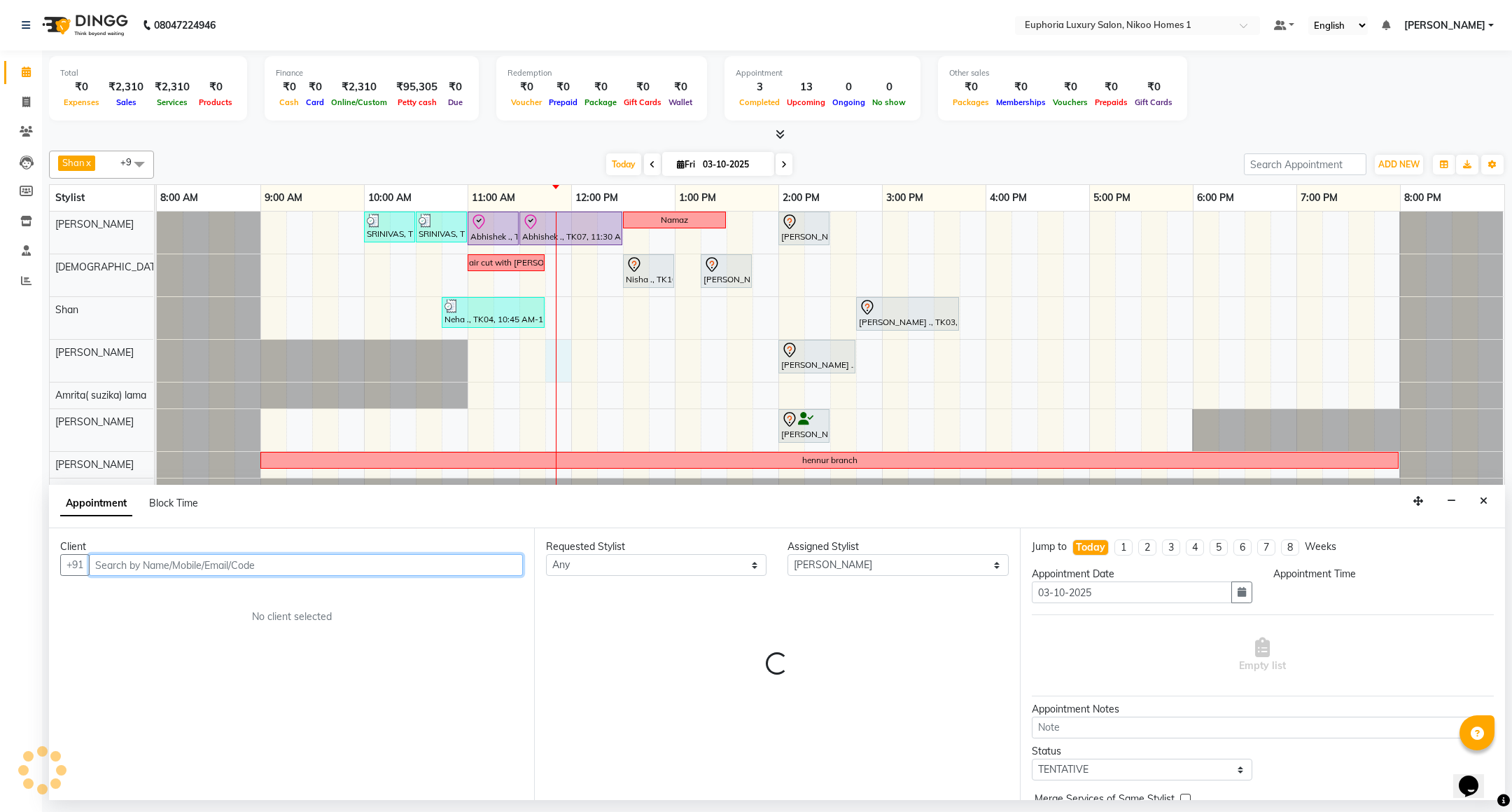
select select "705"
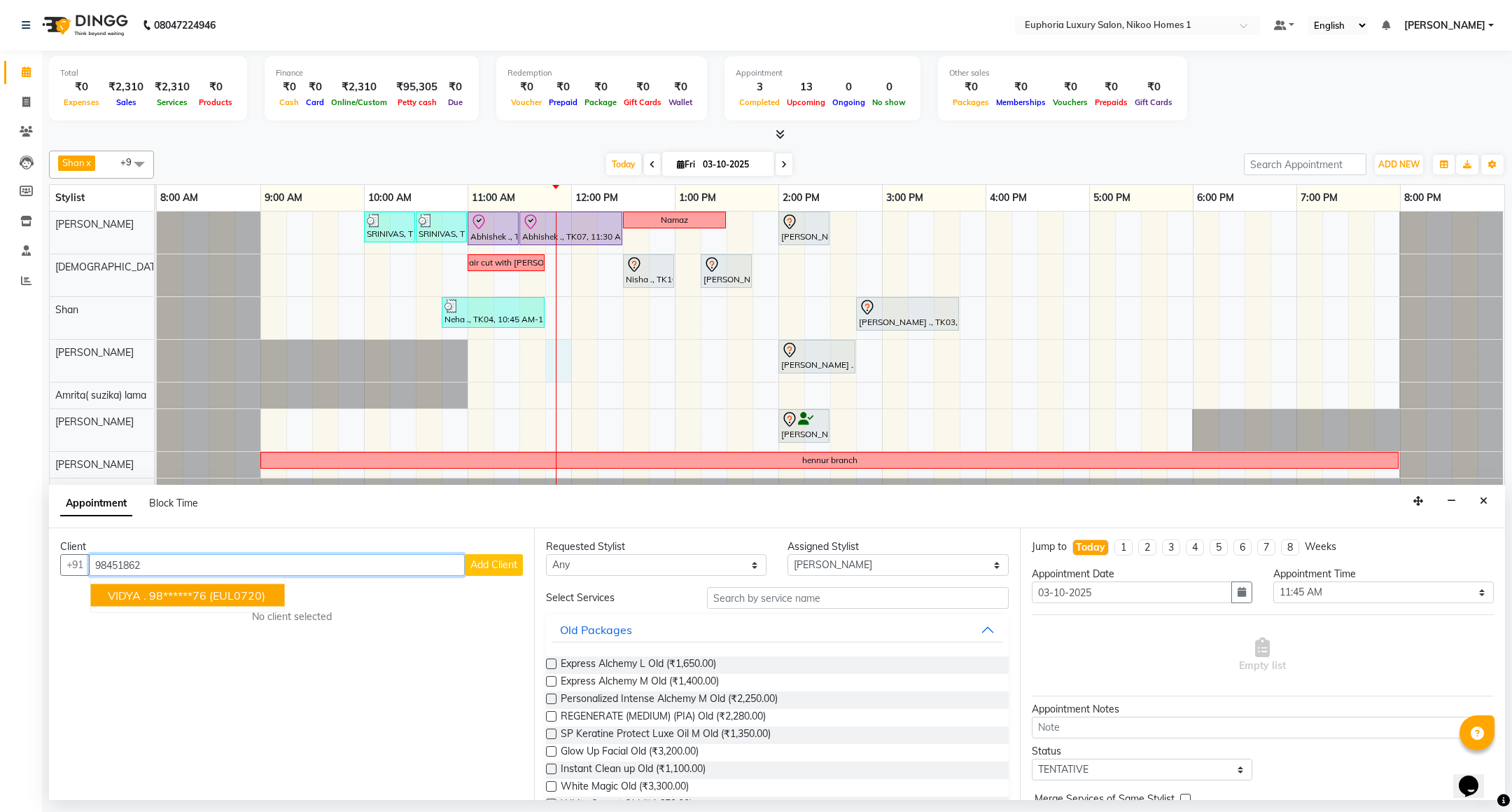
click at [164, 590] on ngb-highlight "98******76" at bounding box center [177, 594] width 57 height 14
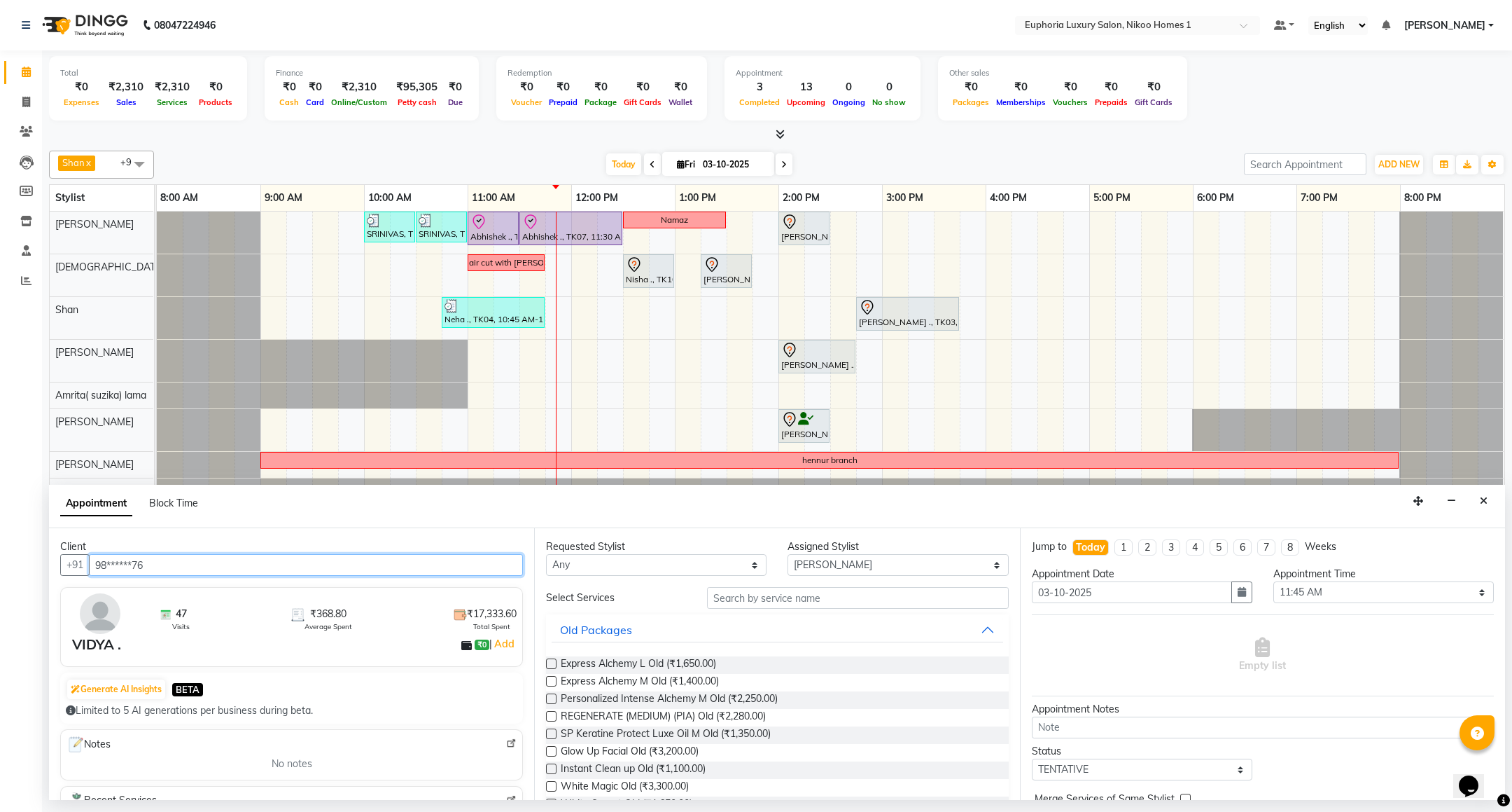
type input "98******76"
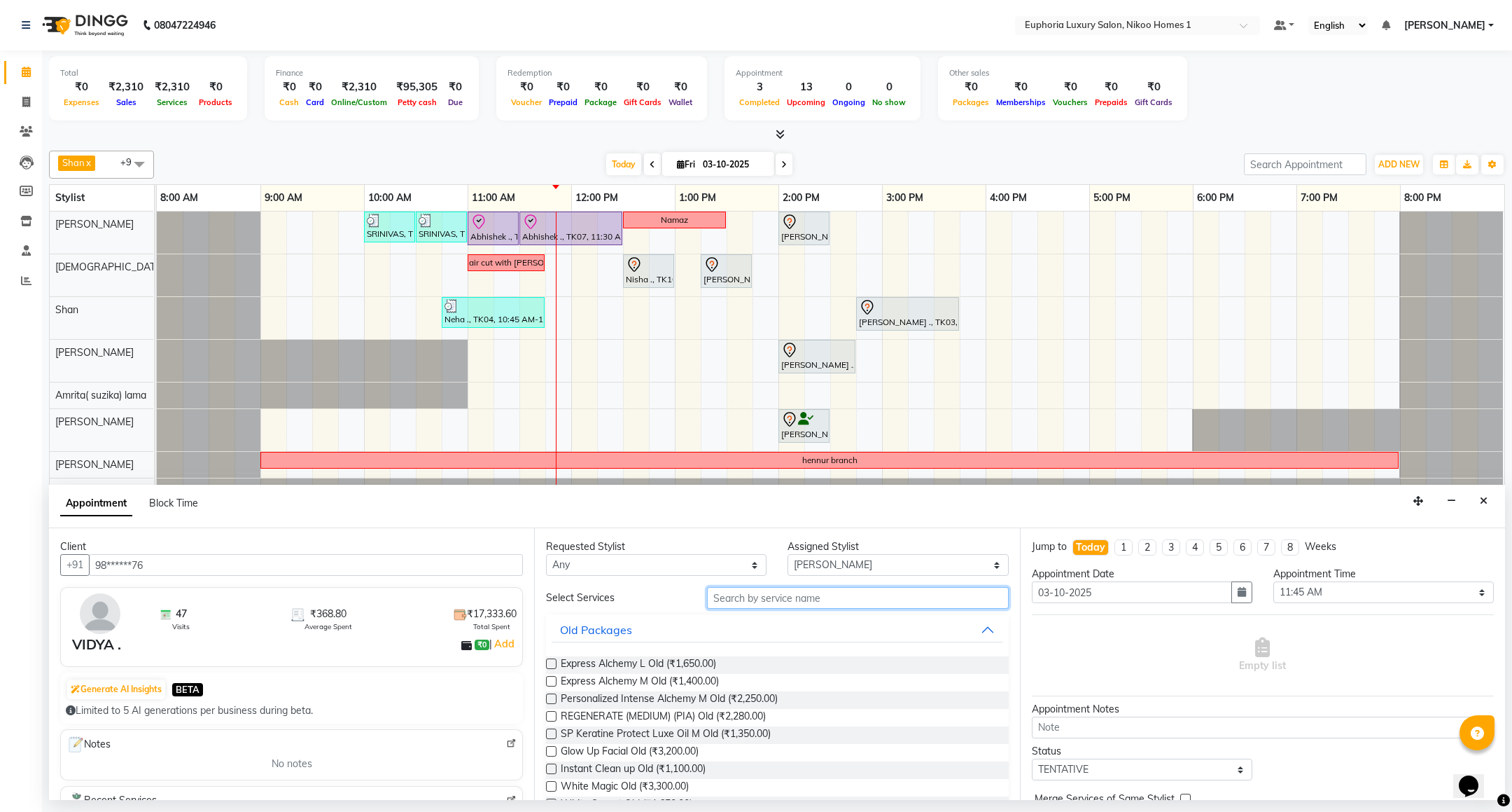
click at [775, 601] on input "text" at bounding box center [857, 597] width 301 height 22
type input "h"
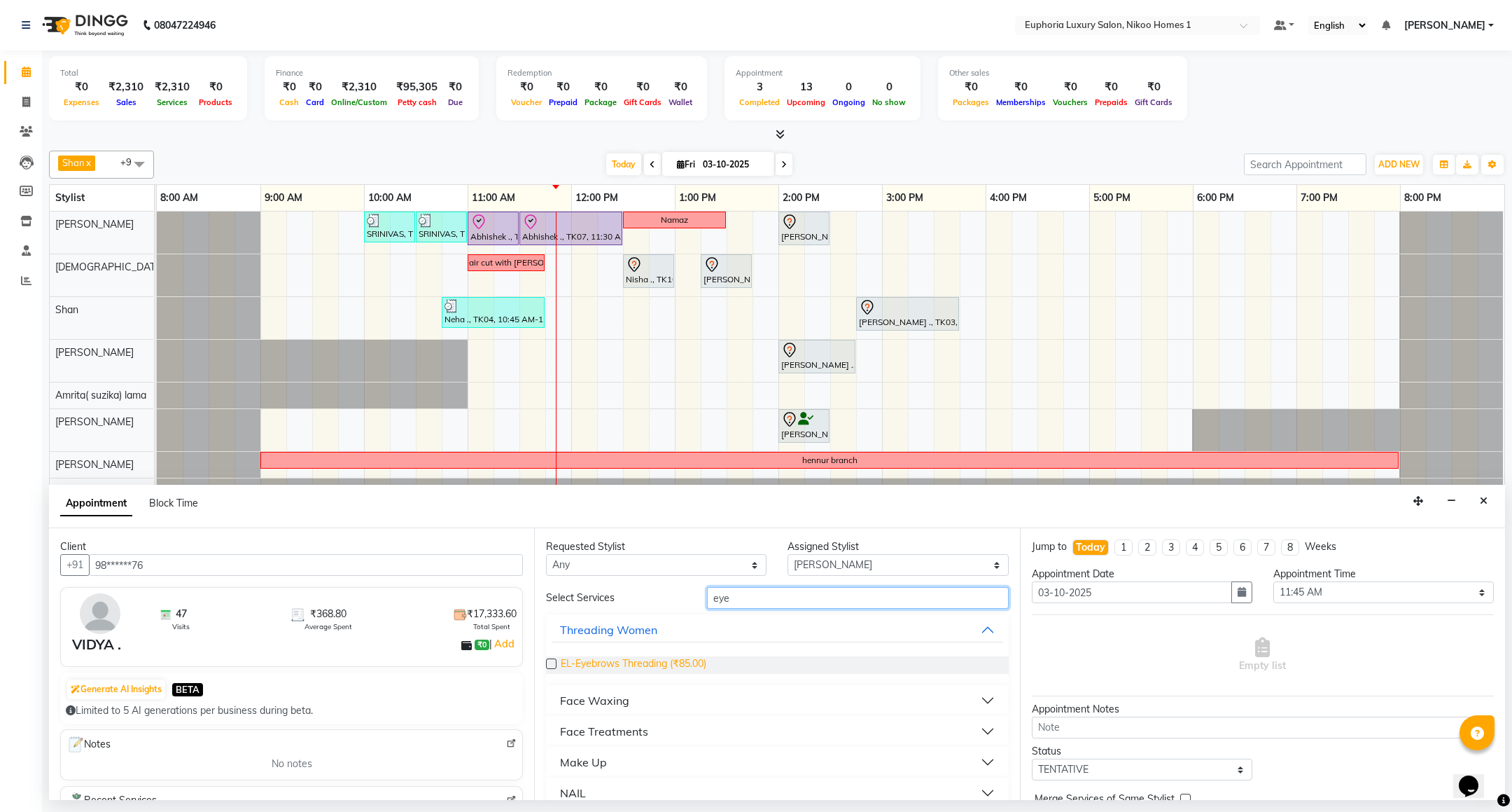
type input "eye"
click at [649, 661] on span "EL-Eyebrows Threading (₹85.00)" at bounding box center [633, 665] width 146 height 18
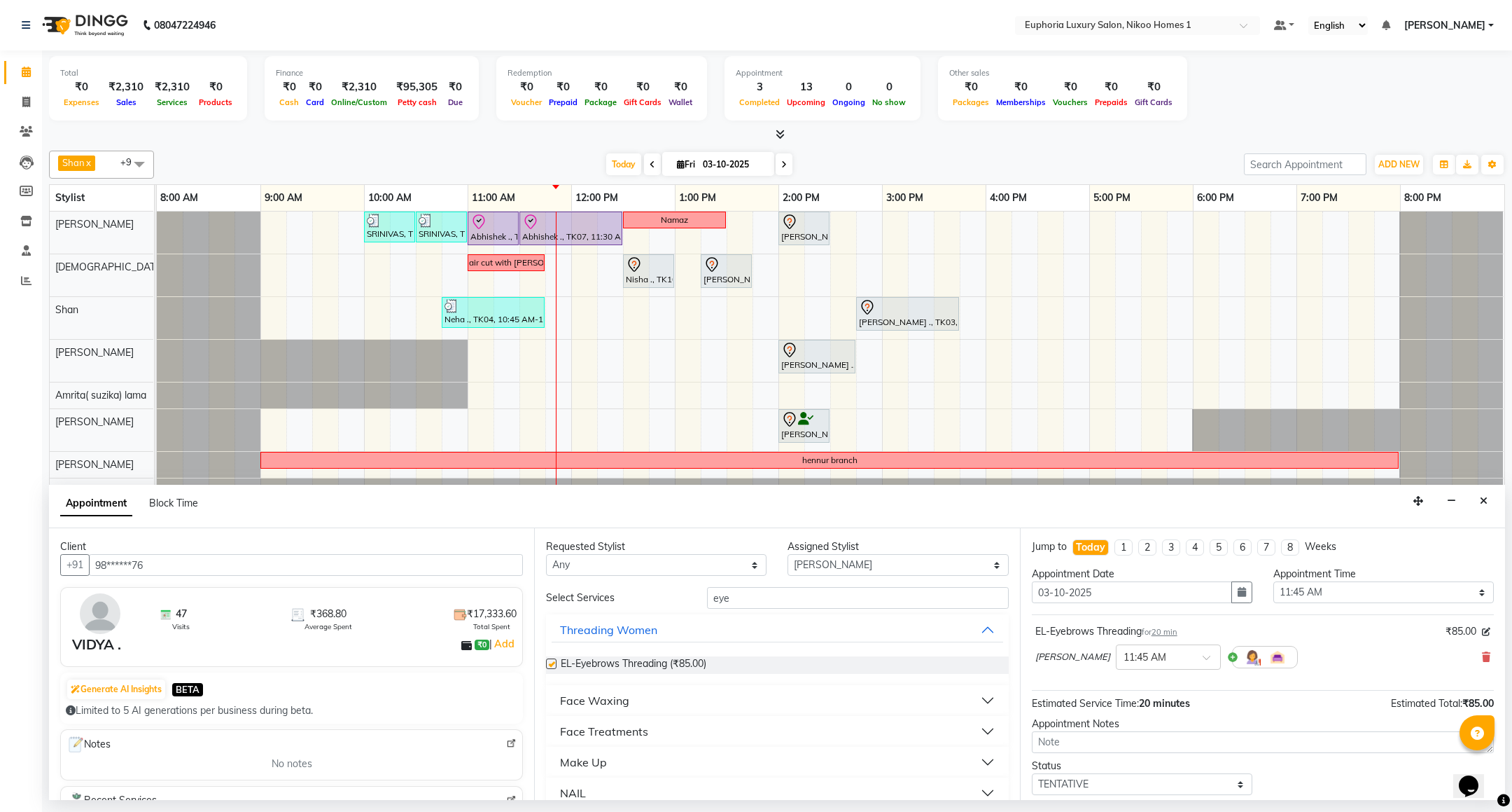
checkbox input "false"
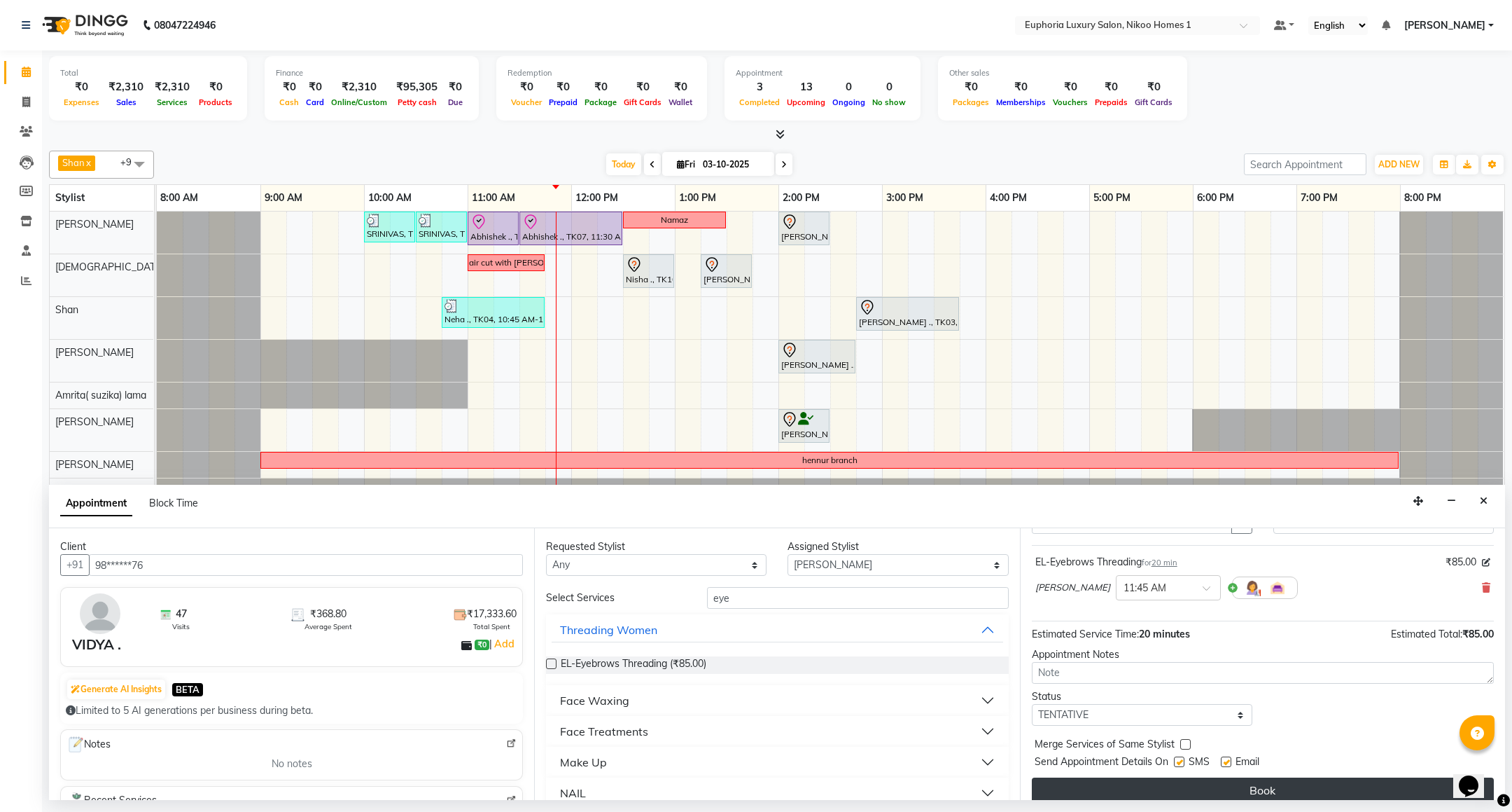
scroll to position [86, 0]
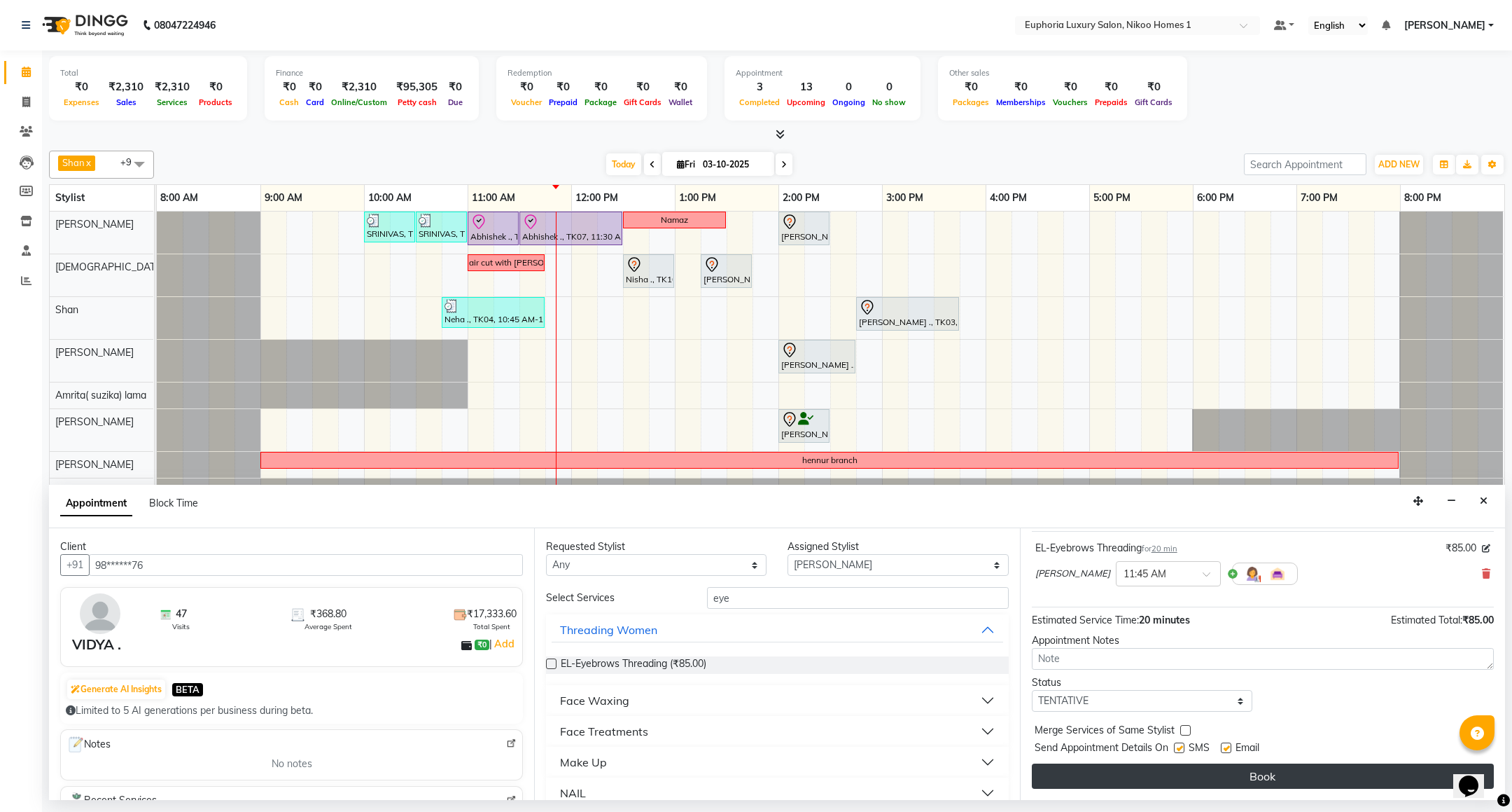
click at [1188, 771] on button "Book" at bounding box center [1262, 776] width 462 height 25
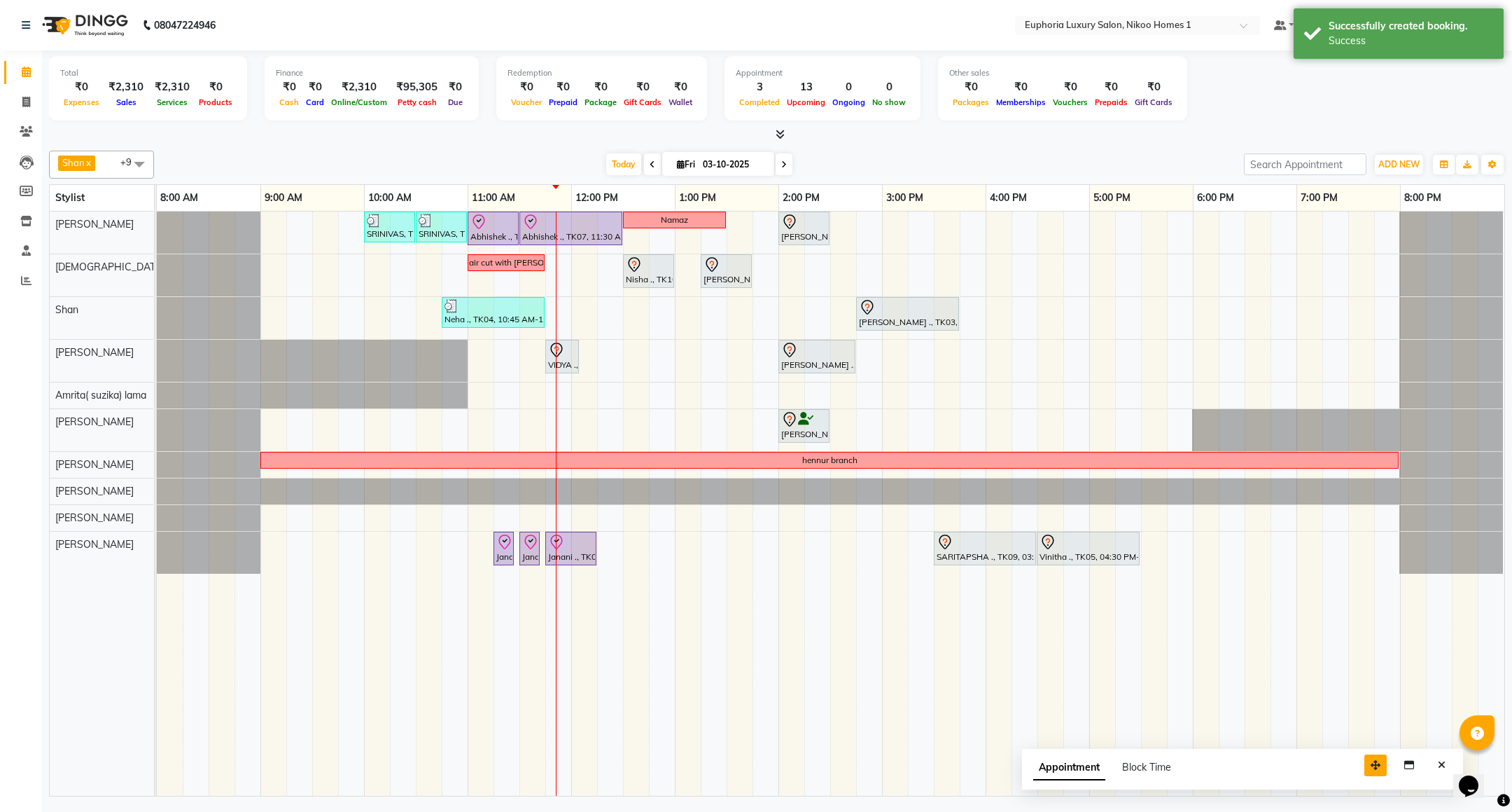
drag, startPoint x: 1414, startPoint y: 786, endPoint x: 1216, endPoint y: 737, distance: 204.0
click at [1364, 754] on button "button" at bounding box center [1375, 764] width 23 height 22
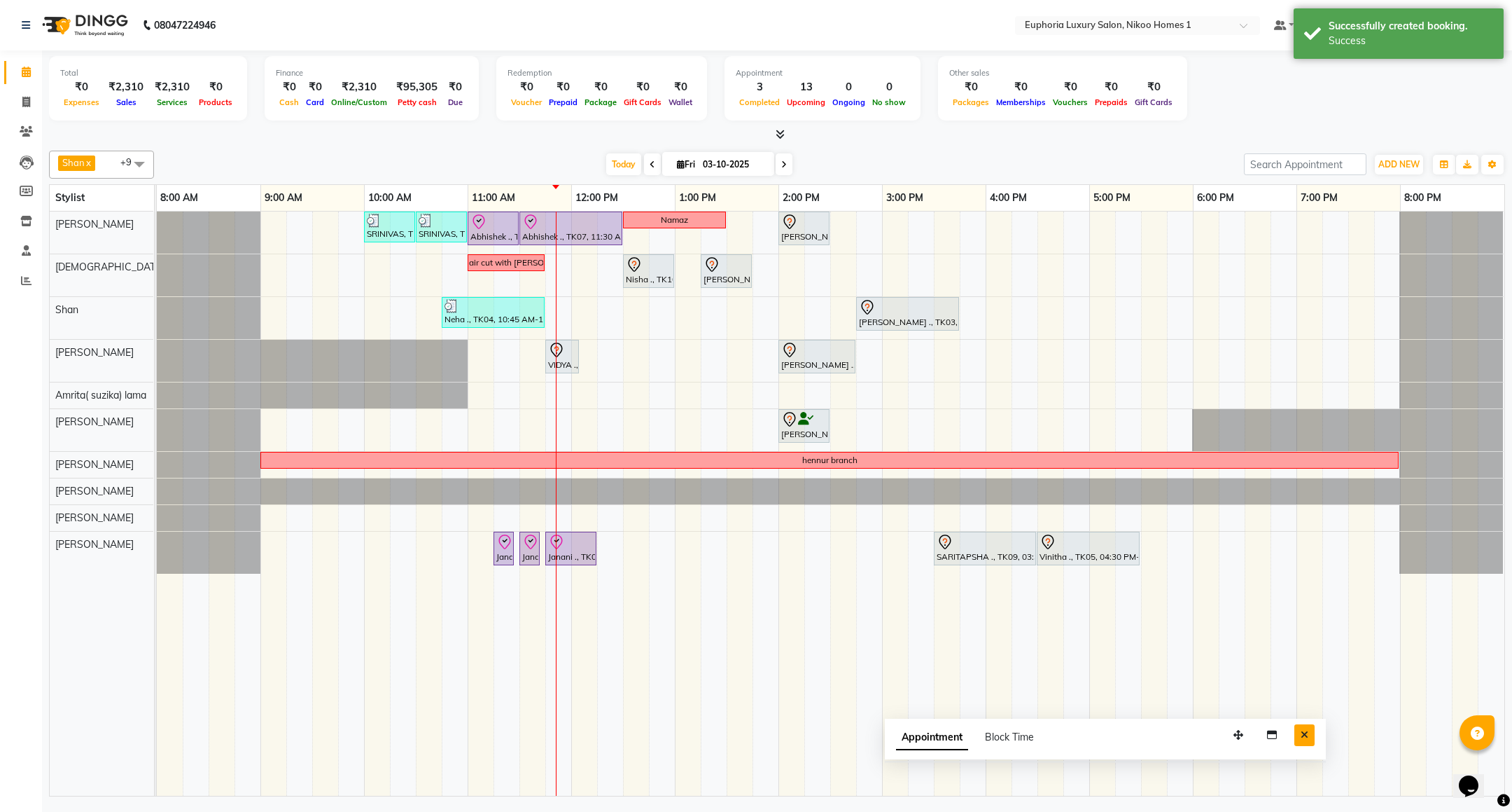
click at [1294, 737] on button "Close" at bounding box center [1303, 735] width 20 height 22
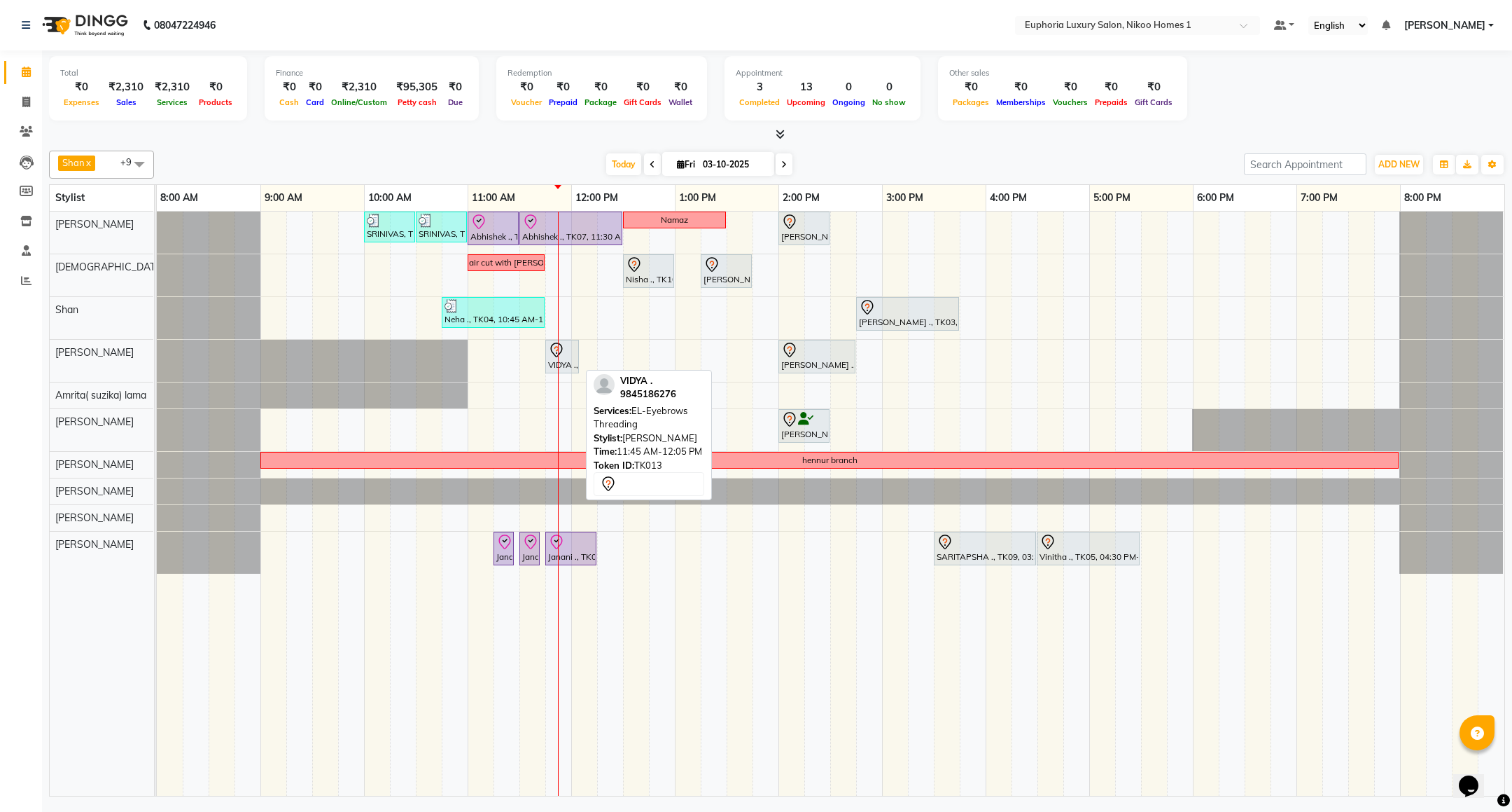
click at [554, 367] on div "VIDYA ., TK13, 11:45 AM-12:05 PM, EL-Eyebrows Threading" at bounding box center [562, 356] width 31 height 30
click at [560, 362] on div "VIDYA ., TK13, 11:45 AM-12:05 PM, EL-Eyebrows Threading" at bounding box center [562, 356] width 31 height 30
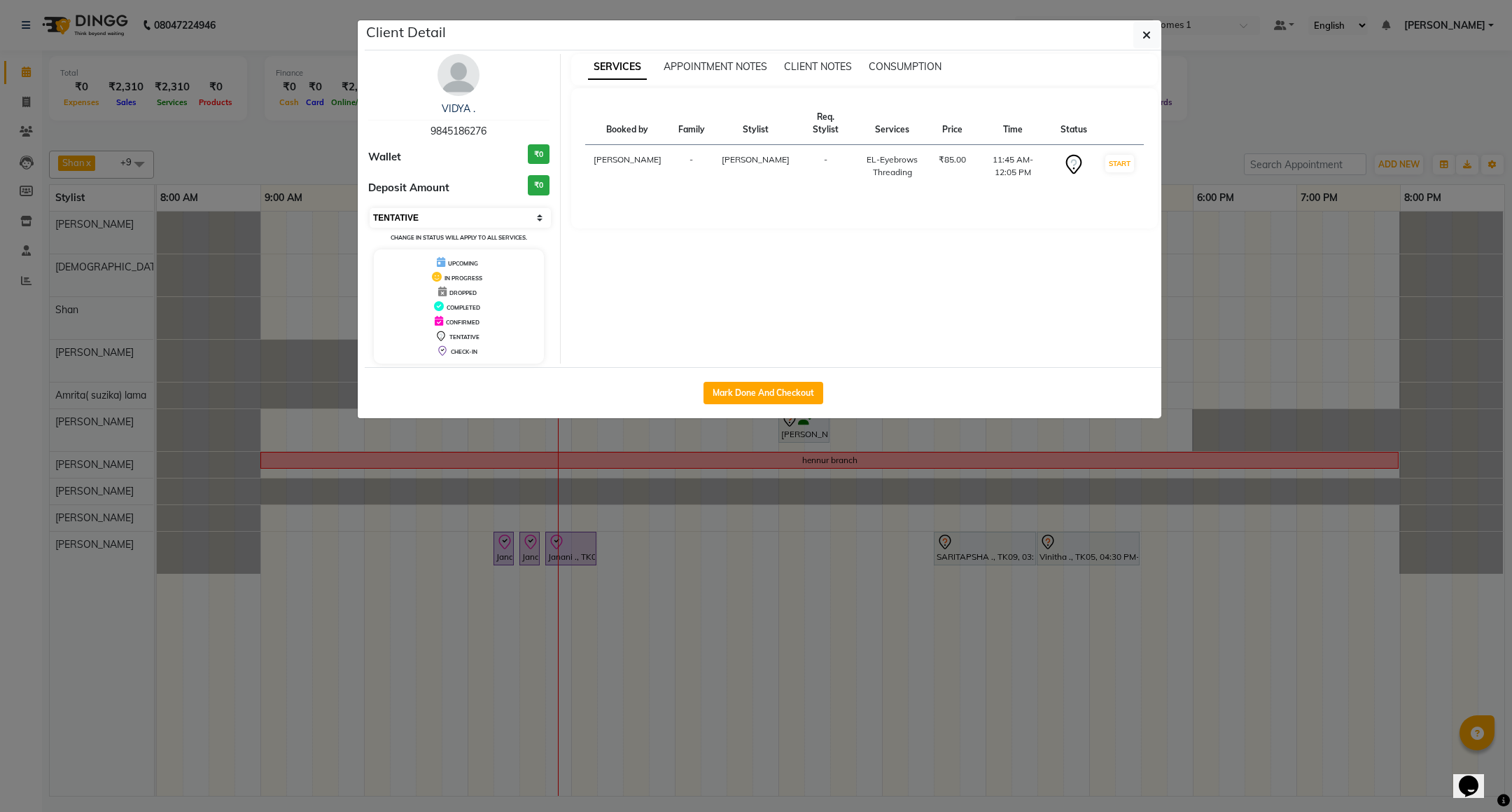
click at [488, 222] on select "Select IN SERVICE CONFIRMED TENTATIVE CHECK IN MARK DONE DROPPED UPCOMING" at bounding box center [460, 218] width 181 height 19
select select "8"
click at [370, 209] on select "Select IN SERVICE CONFIRMED TENTATIVE CHECK IN MARK DONE DROPPED UPCOMING" at bounding box center [460, 218] width 181 height 19
click at [1157, 35] on button "button" at bounding box center [1146, 35] width 27 height 27
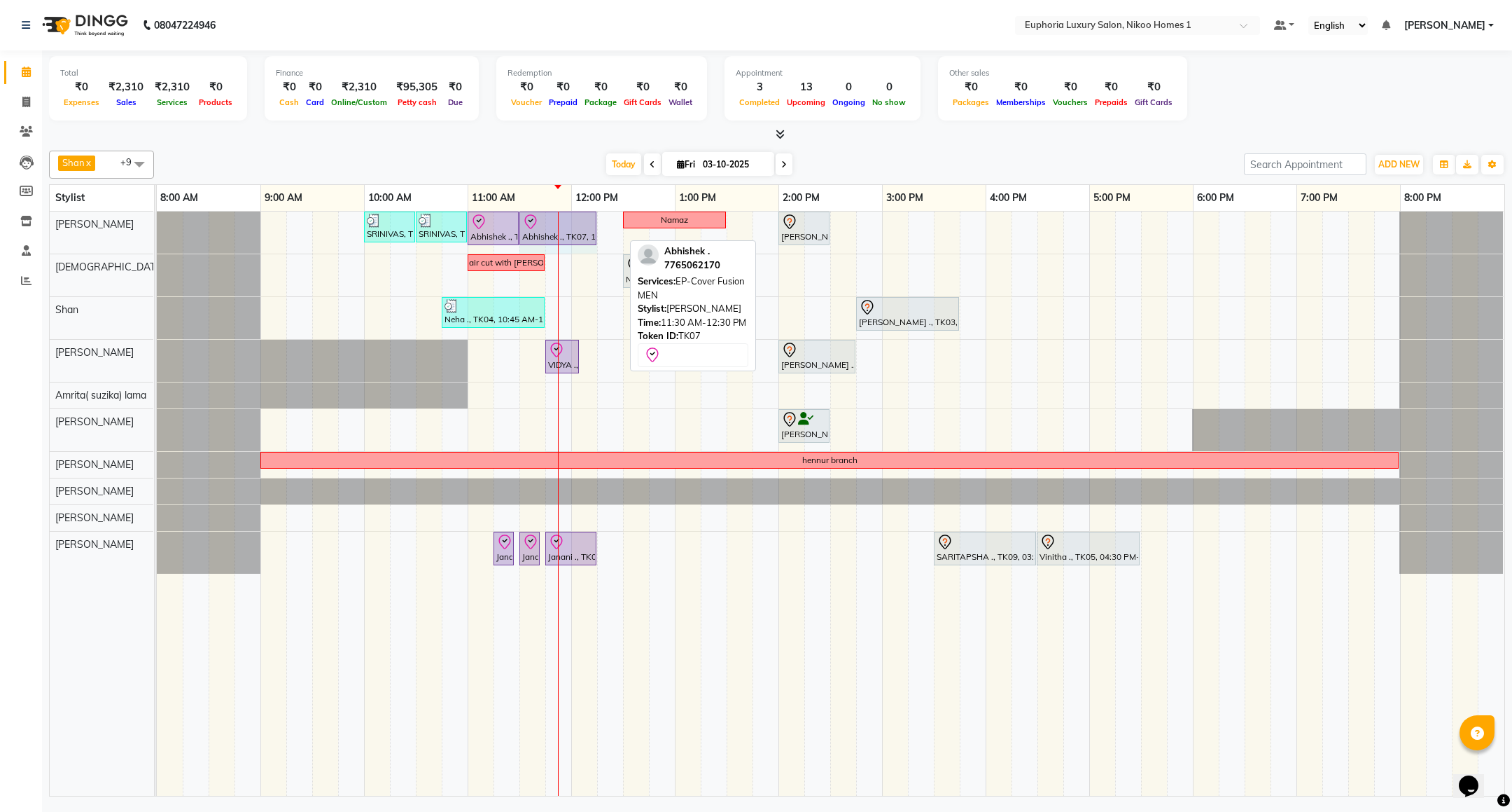
drag, startPoint x: 618, startPoint y: 235, endPoint x: 594, endPoint y: 235, distance: 24.0
click at [157, 235] on div "SRINIVAS, TK06, 10:00 AM-10:30 AM, EL-HAIR CUT (Senior Stylist) with hairwash M…" at bounding box center [157, 233] width 0 height 42
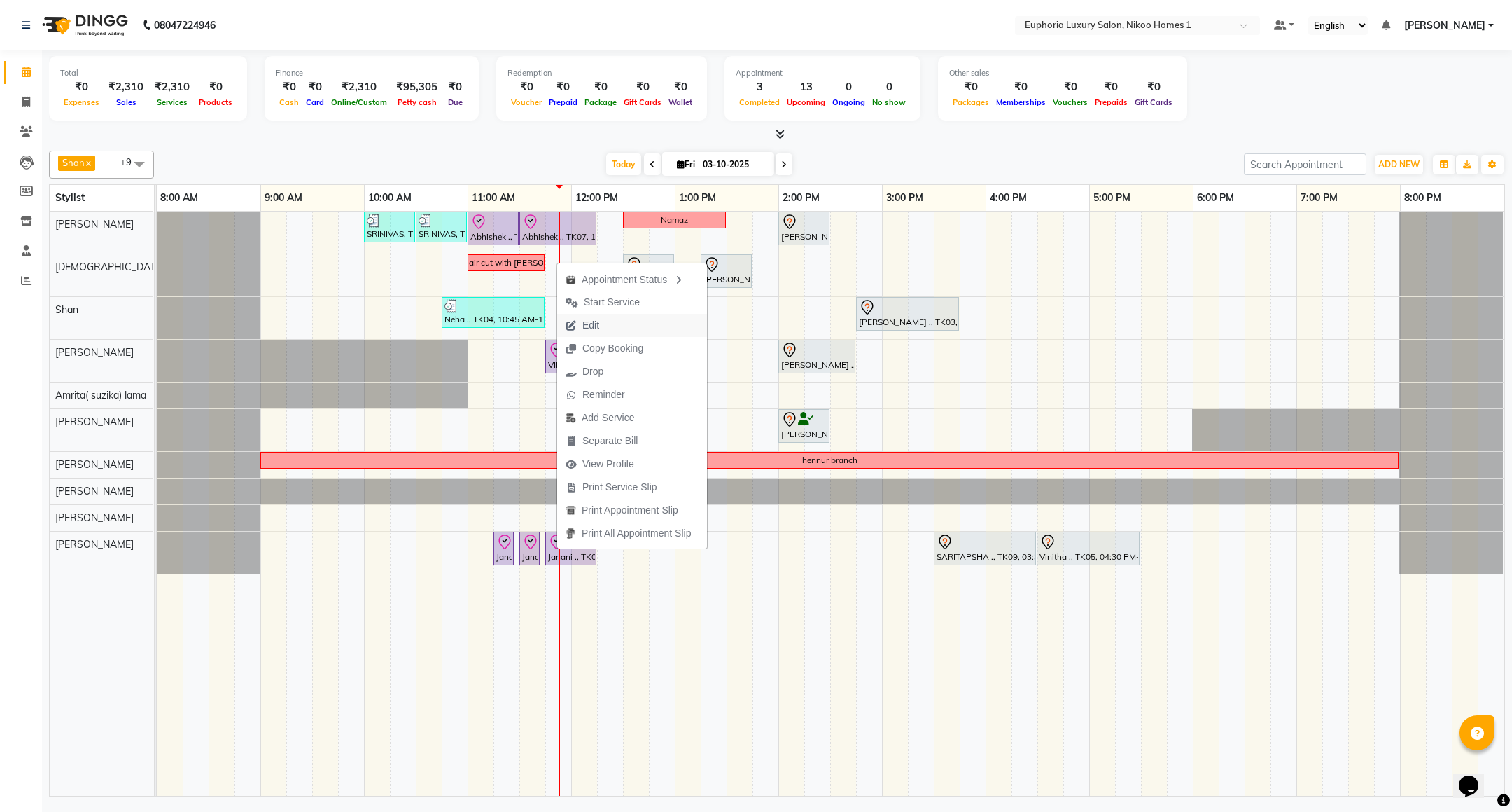
click at [595, 321] on span "Edit" at bounding box center [590, 325] width 17 height 14
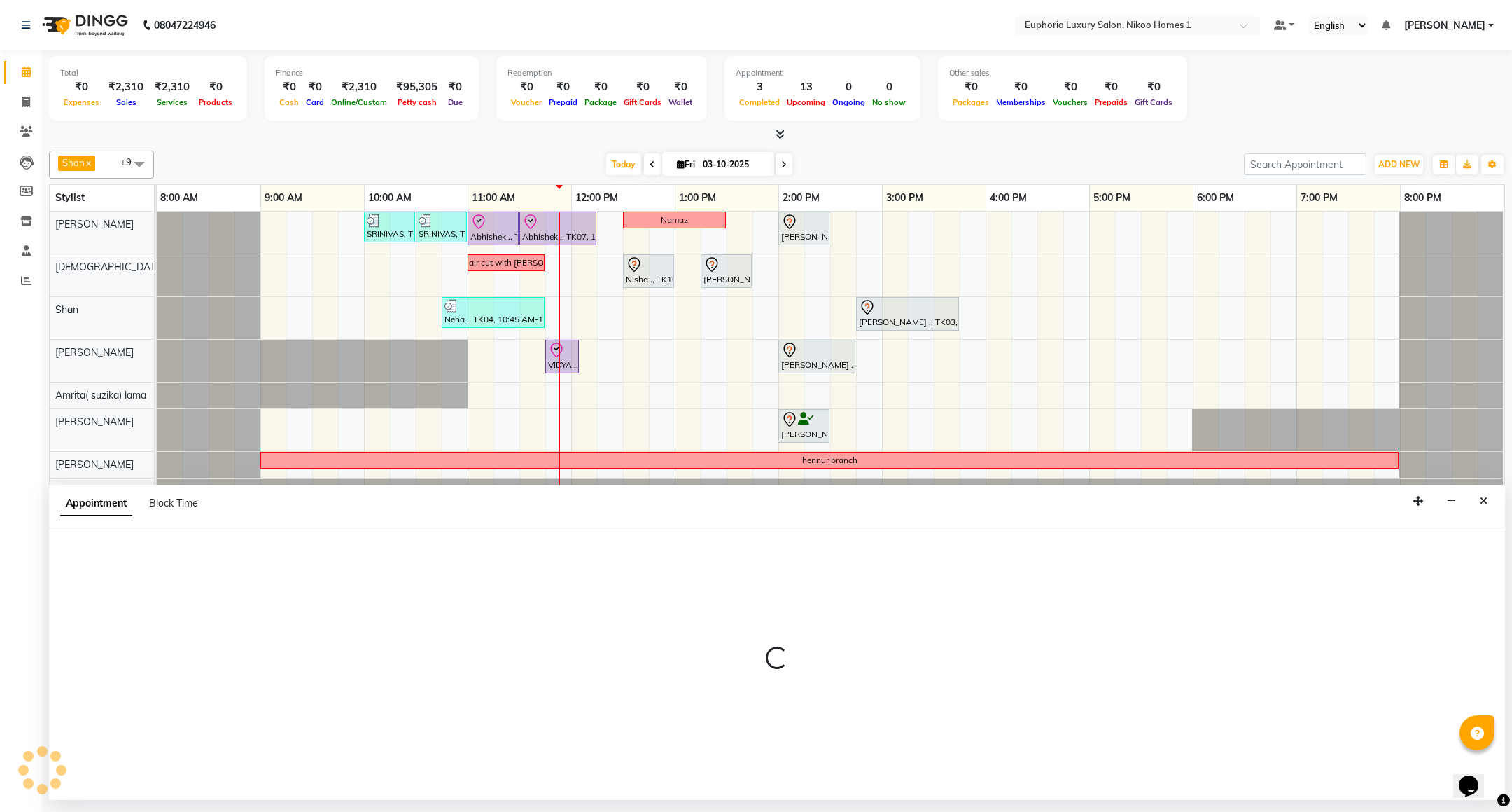
select select "tentative"
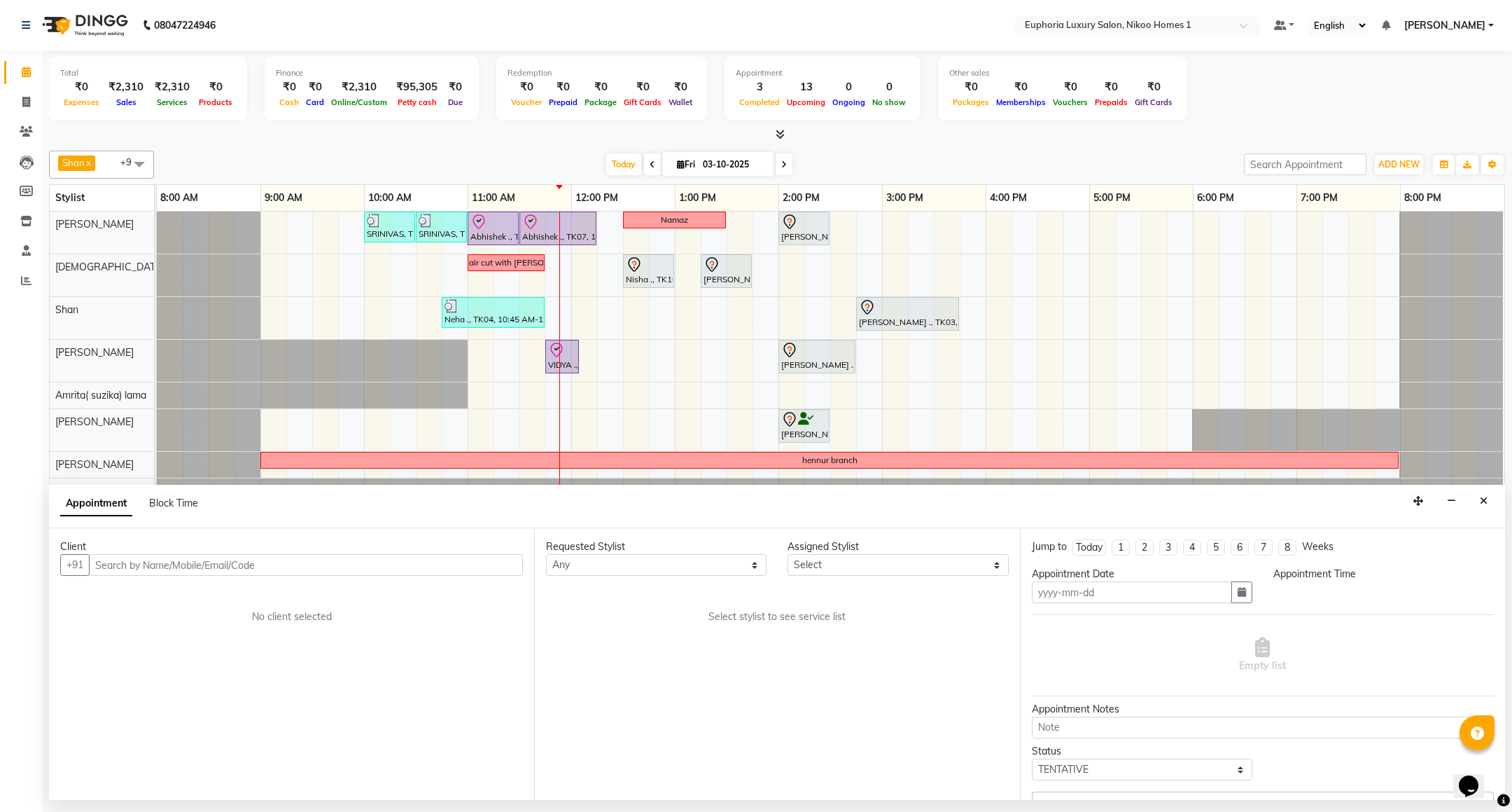
type input "03-10-2025"
select select "check-in"
select select "675"
select select "93567"
select select "4025"
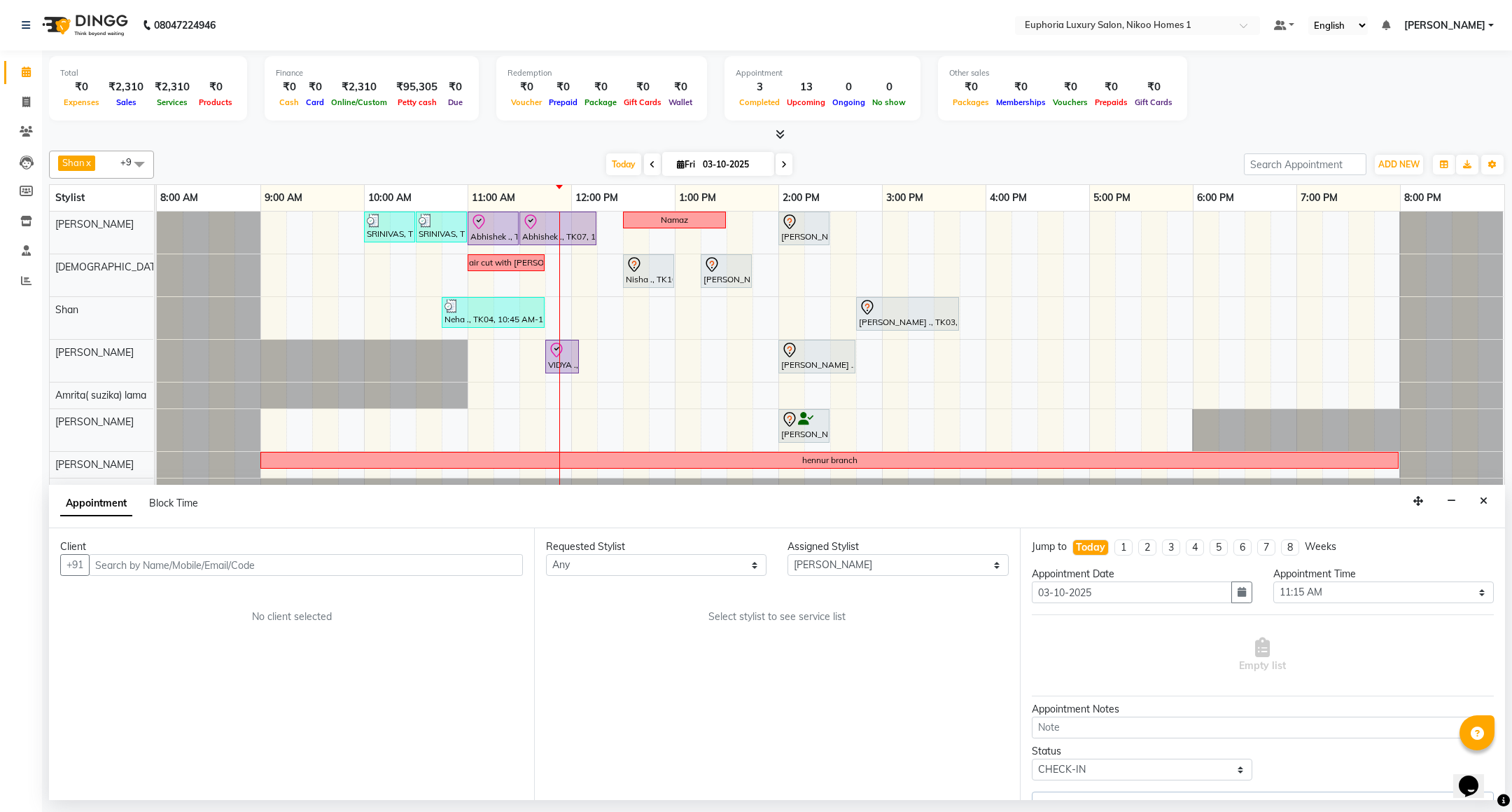
select select "4025"
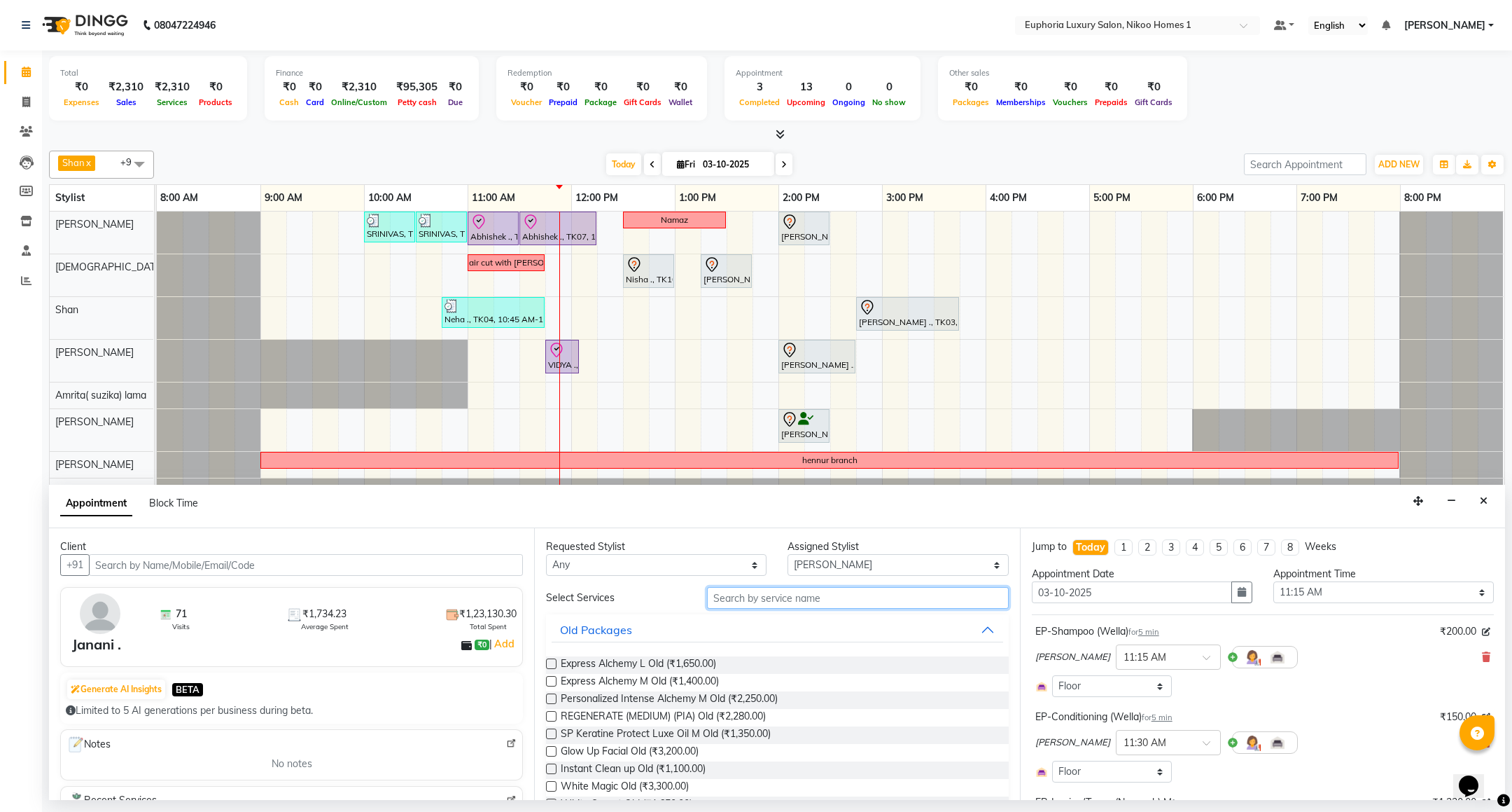
click at [807, 597] on input "text" at bounding box center [857, 597] width 301 height 22
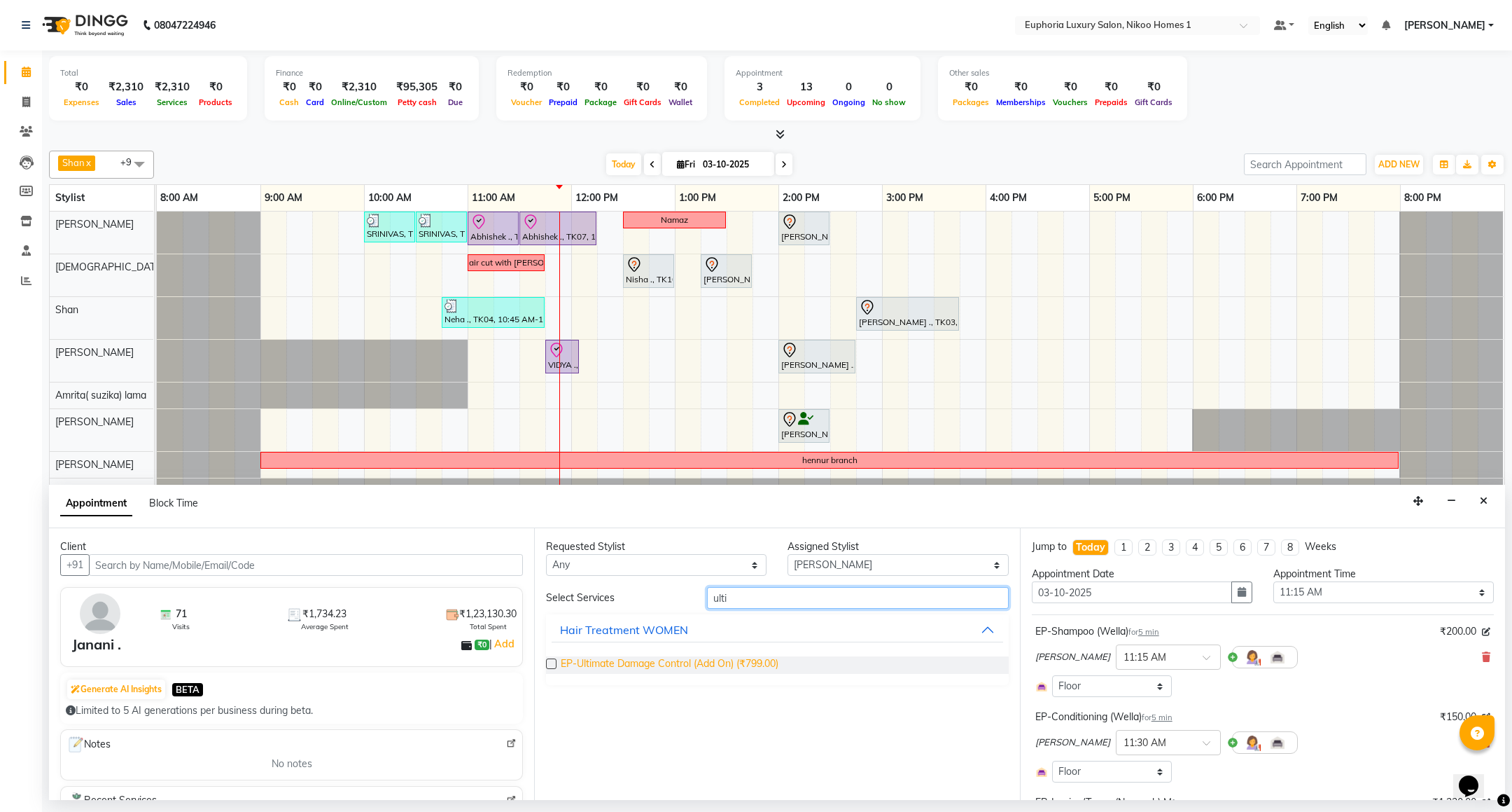
type input "ulti"
click at [706, 670] on span "EP-Ultimate Damage Control (Add On) (₹799.00)" at bounding box center [669, 665] width 217 height 18
checkbox input "false"
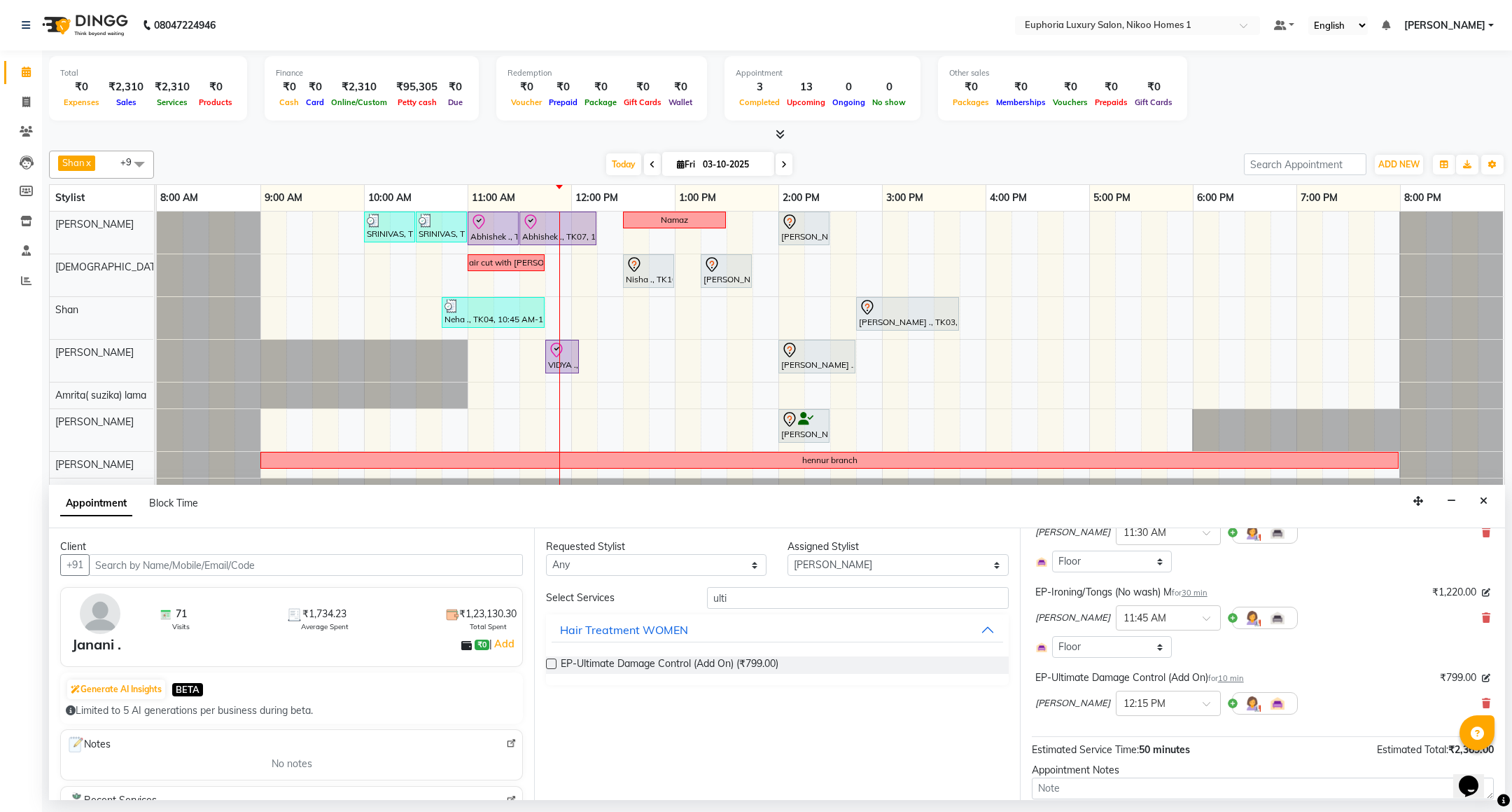
scroll to position [301, 0]
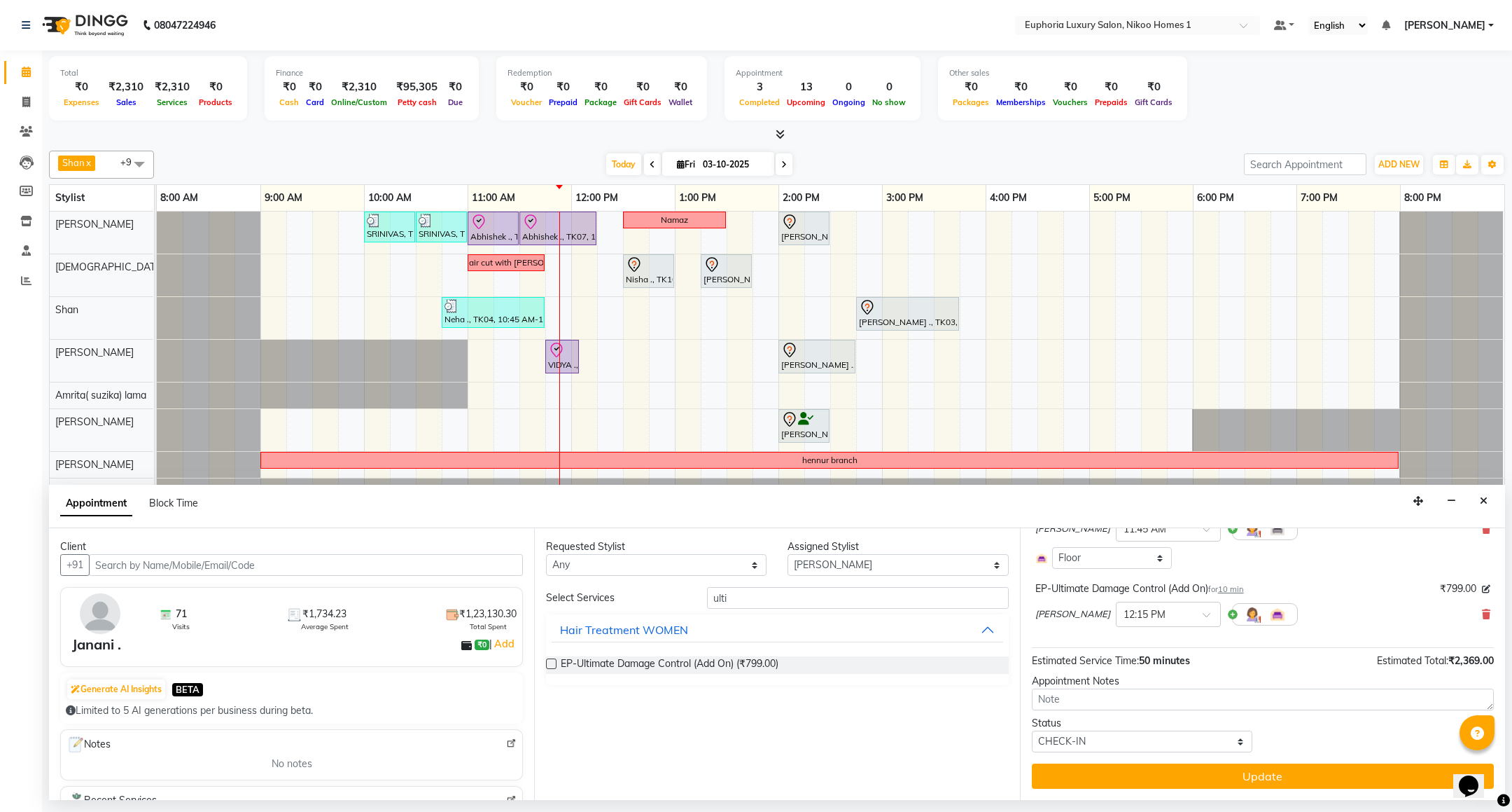
click at [1192, 771] on button "Update" at bounding box center [1262, 776] width 462 height 25
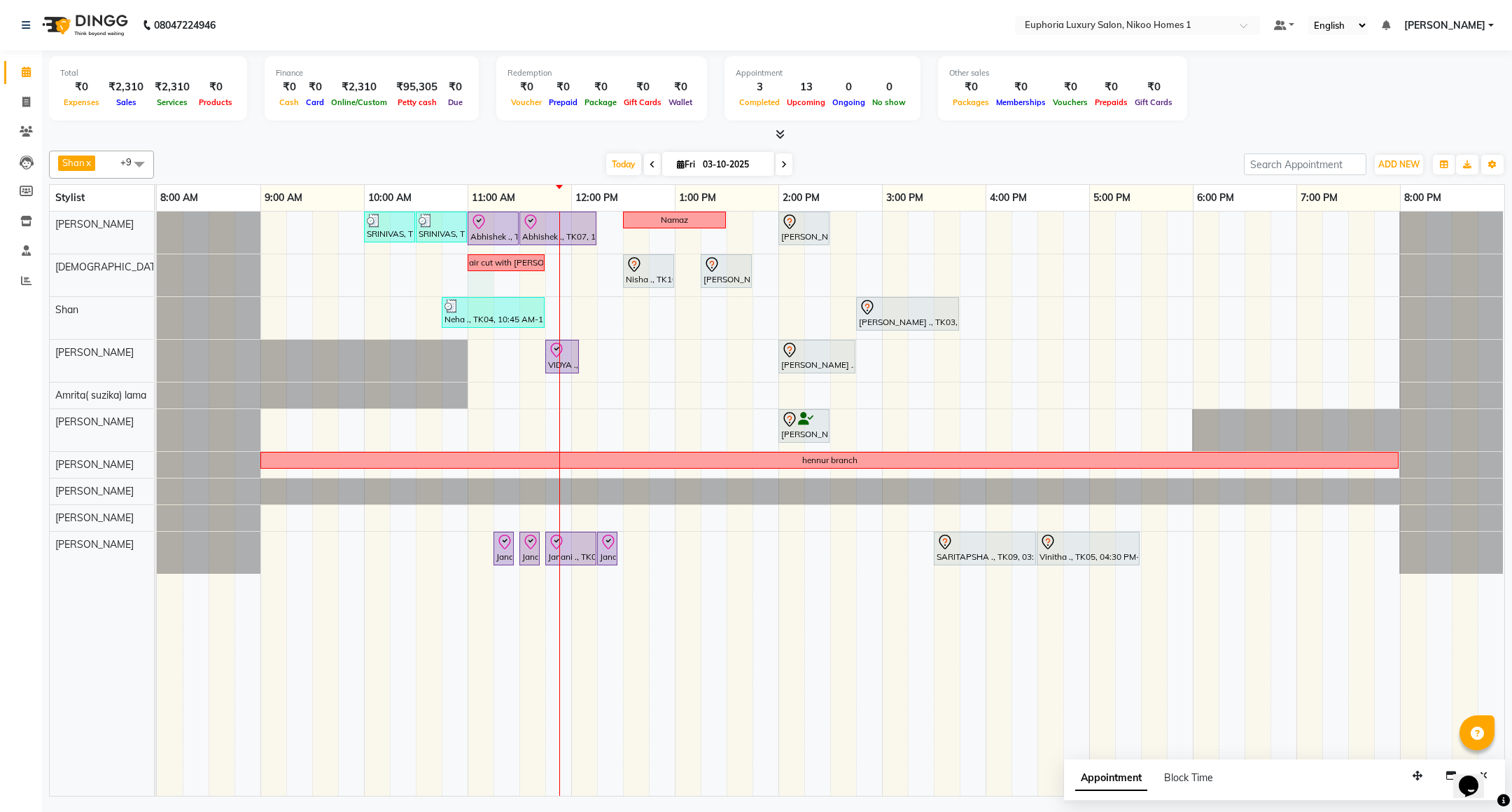
click at [469, 284] on div "SRINIVAS, TK06, 10:00 AM-10:30 AM, EL-HAIR CUT (Senior Stylist) with hairwash M…" at bounding box center [830, 503] width 1347 height 584
select select "85373"
select select "660"
select select "tentative"
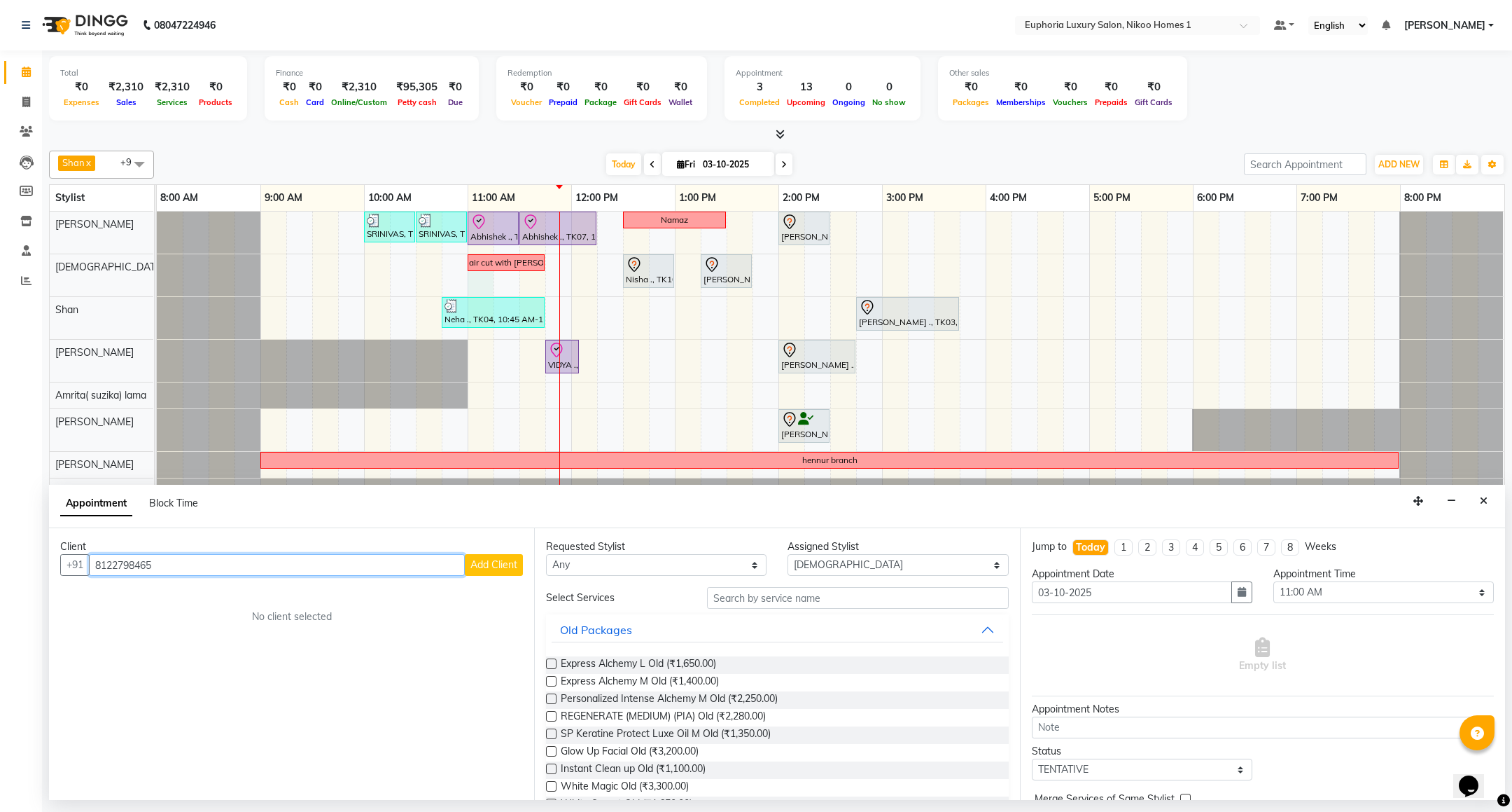
type input "8122798465"
click at [498, 566] on span "Add Client" at bounding box center [494, 565] width 47 height 13
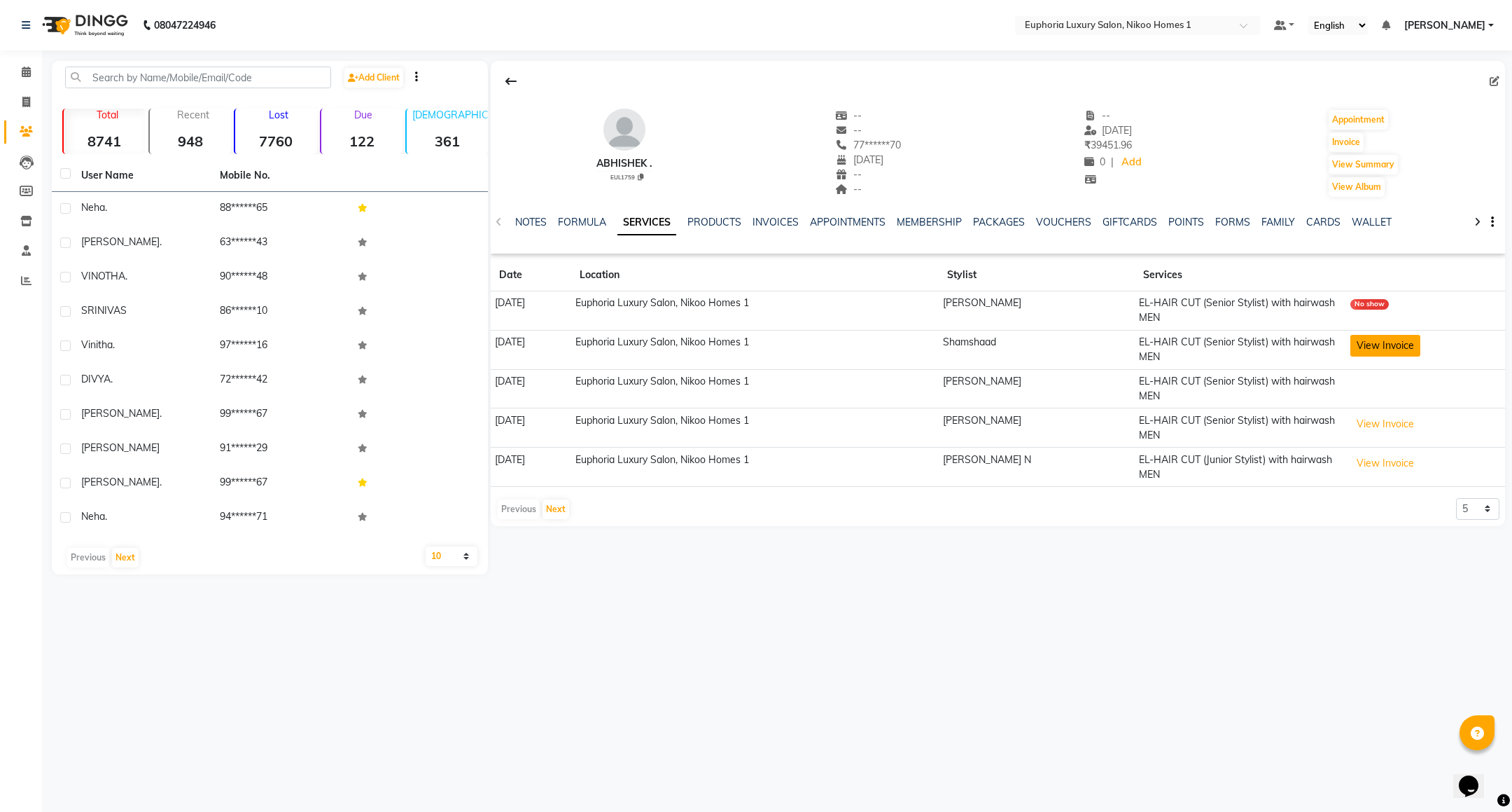
click at [1365, 346] on button "View Invoice" at bounding box center [1385, 346] width 70 height 22
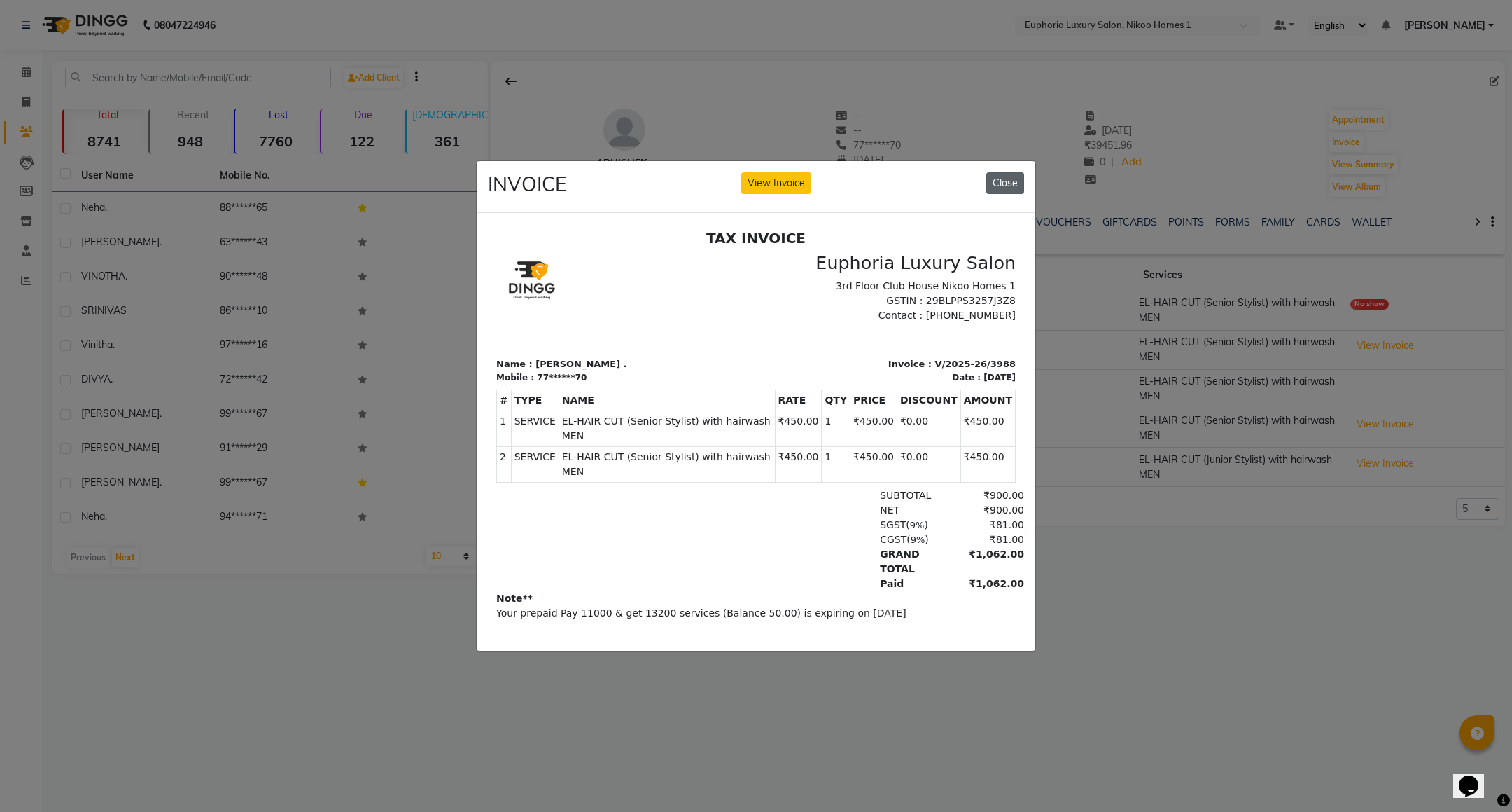
click at [1016, 183] on button "Close" at bounding box center [1005, 183] width 38 height 22
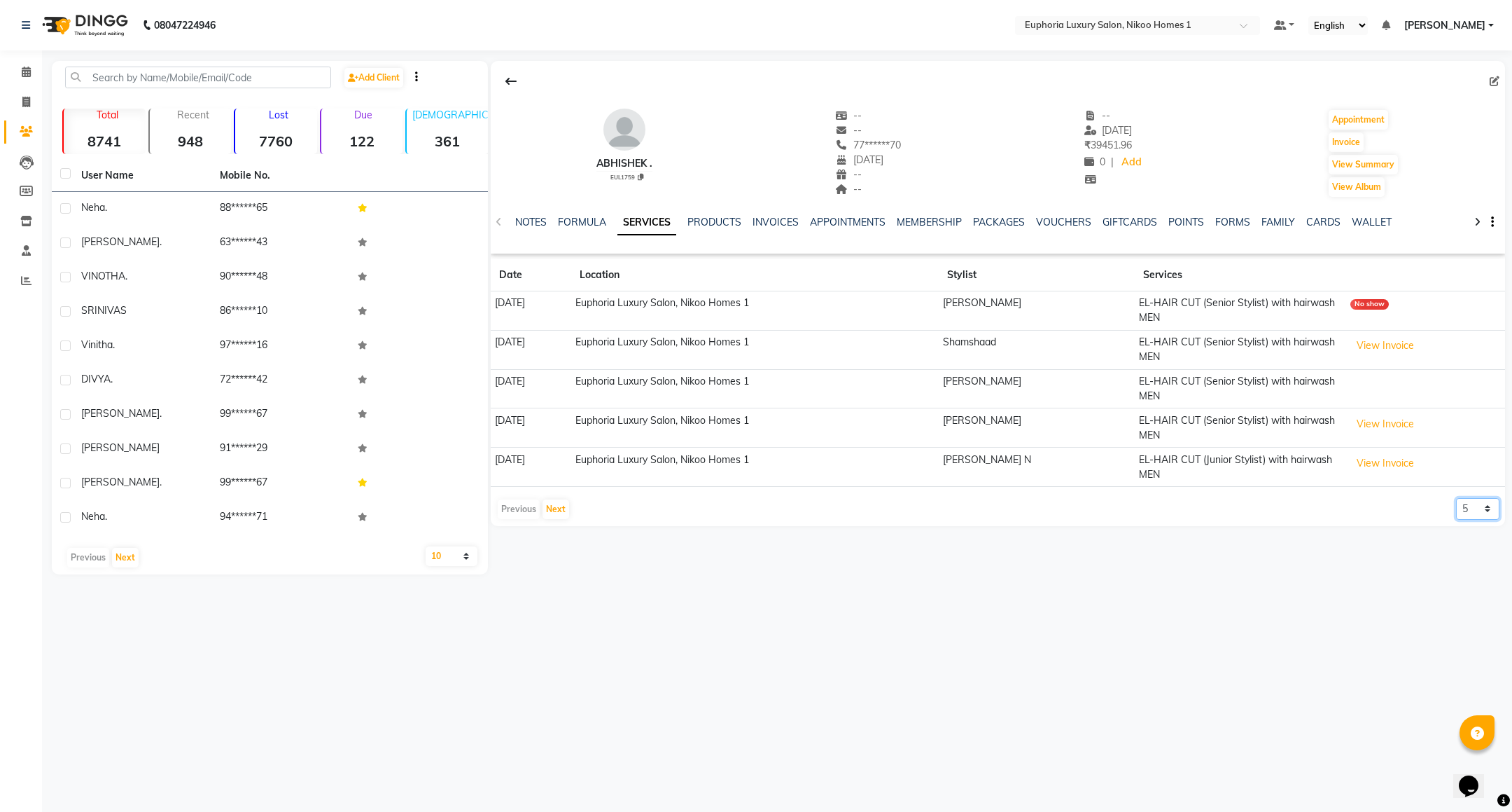
click at [1489, 505] on select "5 10 50 100 500" at bounding box center [1477, 508] width 43 height 22
select select "50"
click at [1456, 500] on select "5 10 50 100 500" at bounding box center [1477, 508] width 43 height 22
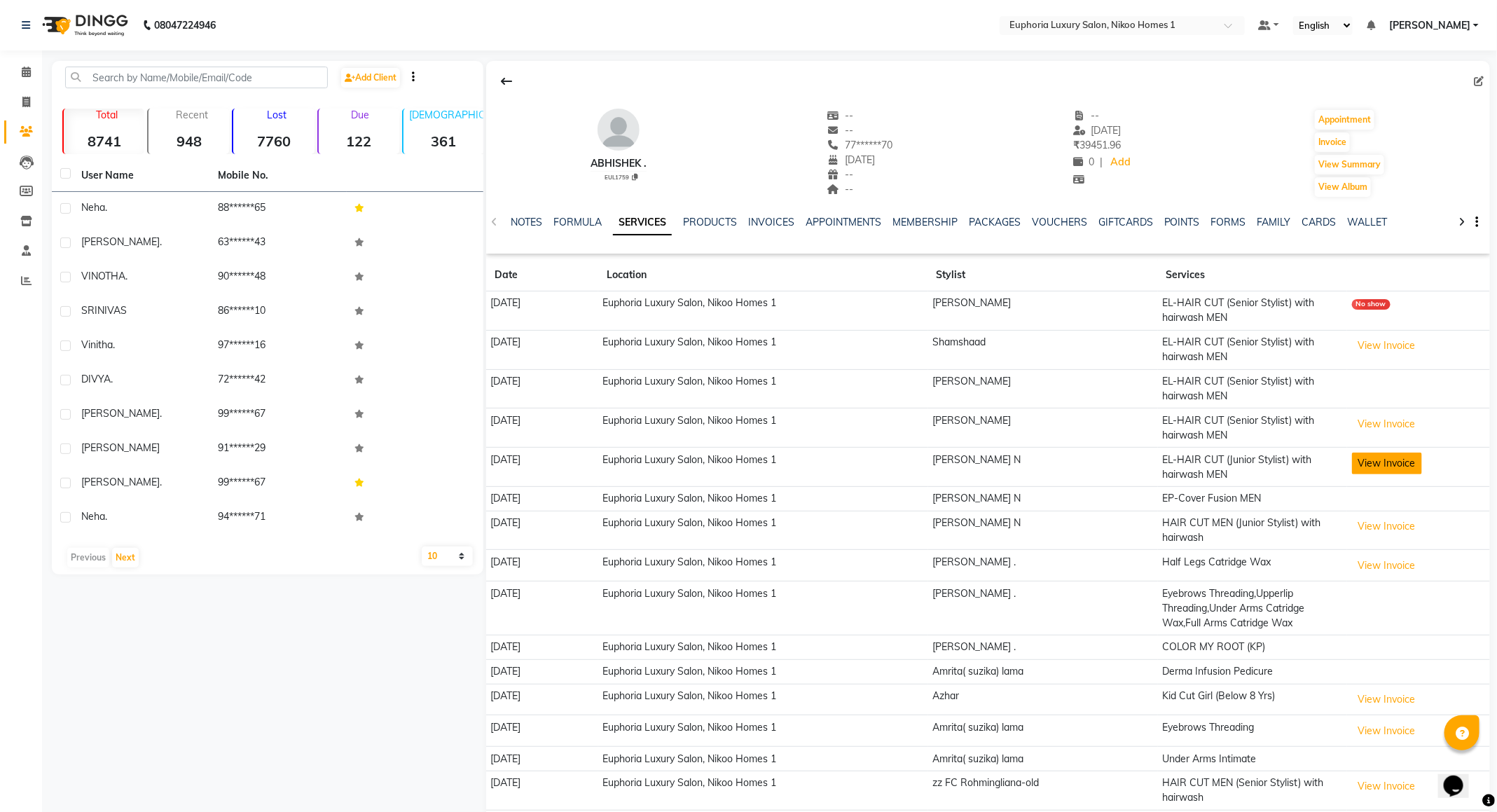
click at [1380, 464] on button "View Invoice" at bounding box center [1387, 463] width 70 height 22
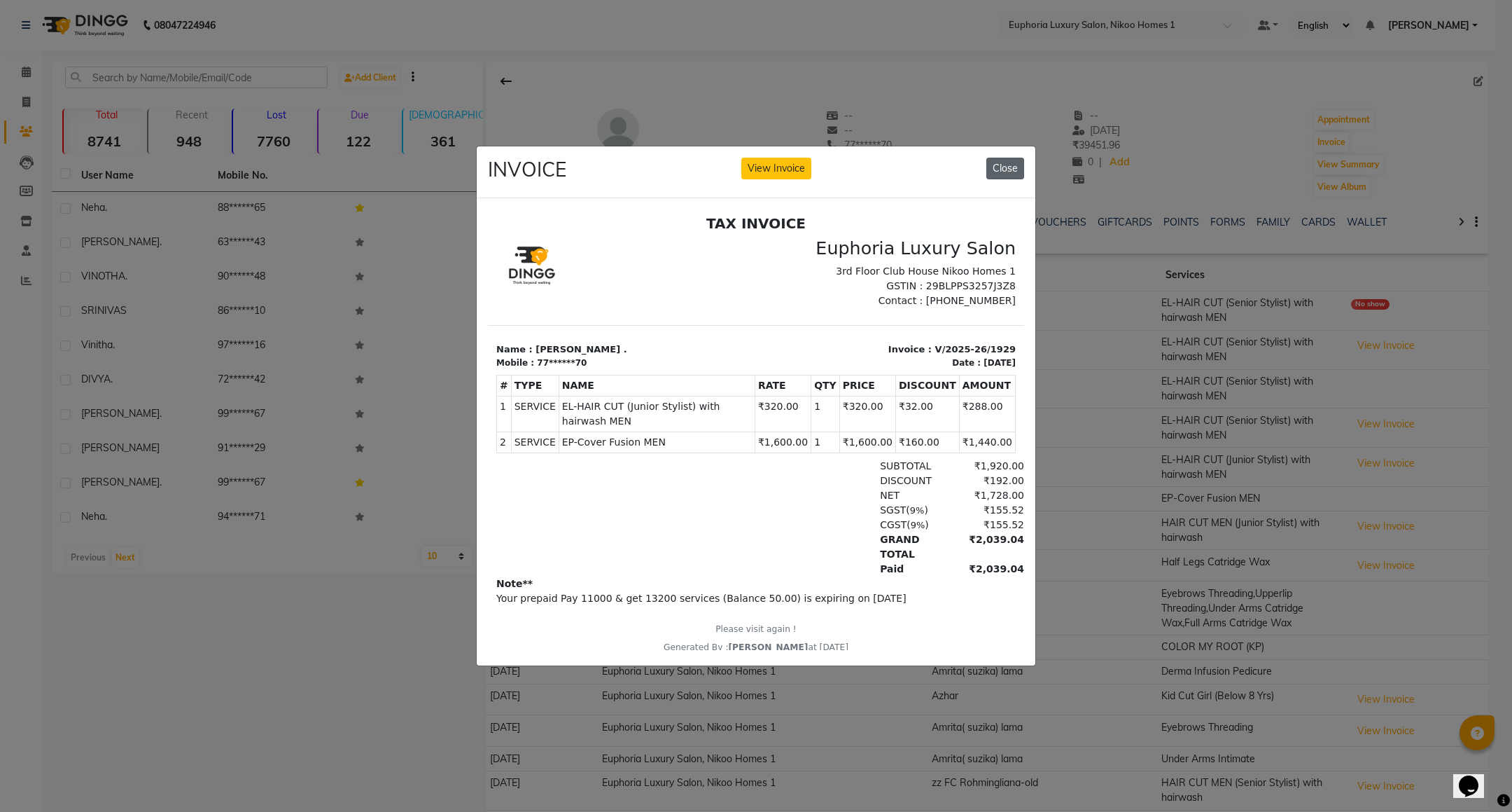
click at [1019, 163] on button "Close" at bounding box center [1005, 168] width 38 height 22
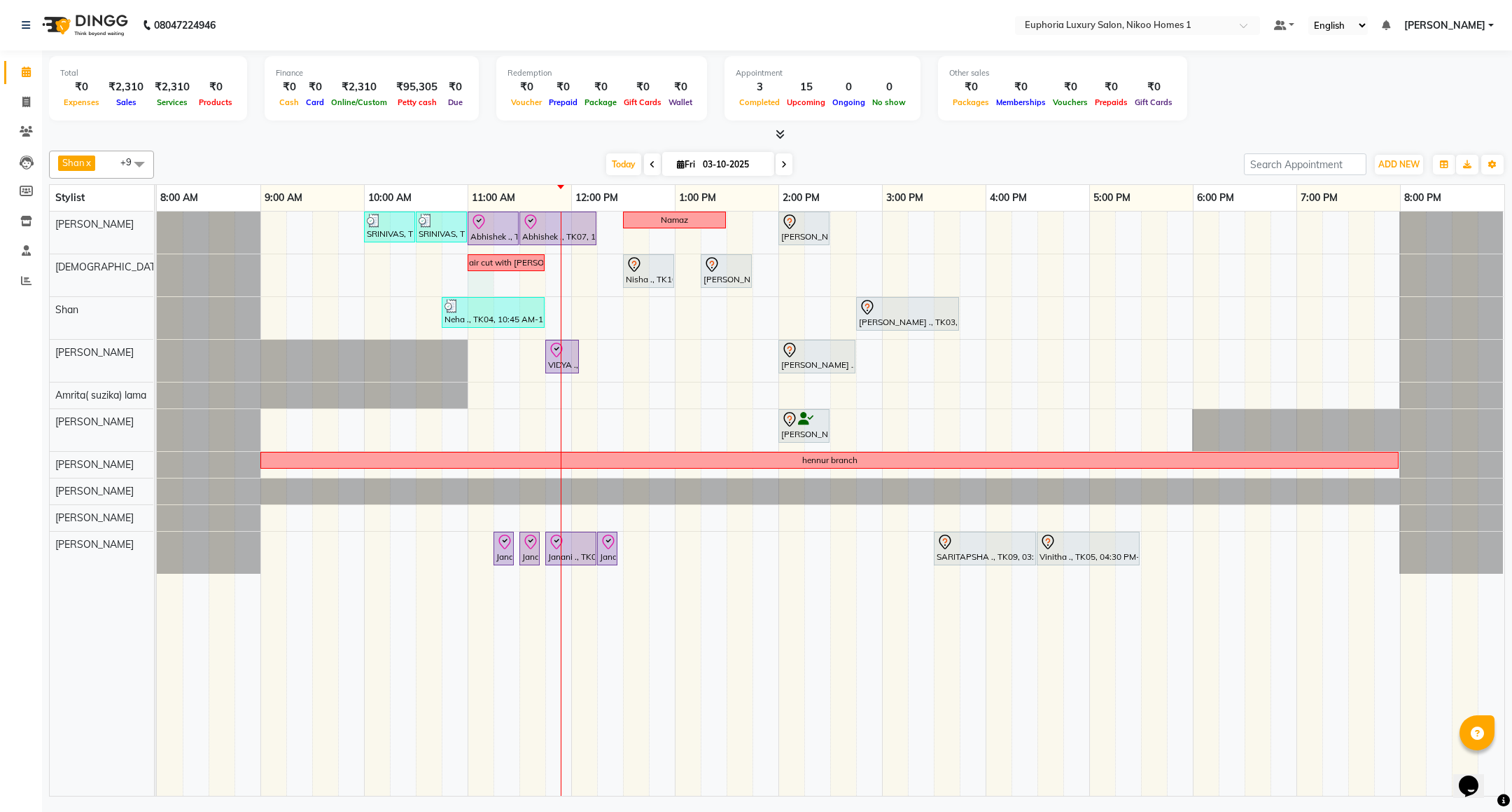
click at [470, 288] on div "SRINIVAS, TK06, 10:00 AM-10:30 AM, EL-HAIR CUT (Senior Stylist) with hairwash M…" at bounding box center [830, 503] width 1347 height 584
select select "85373"
select select "tentative"
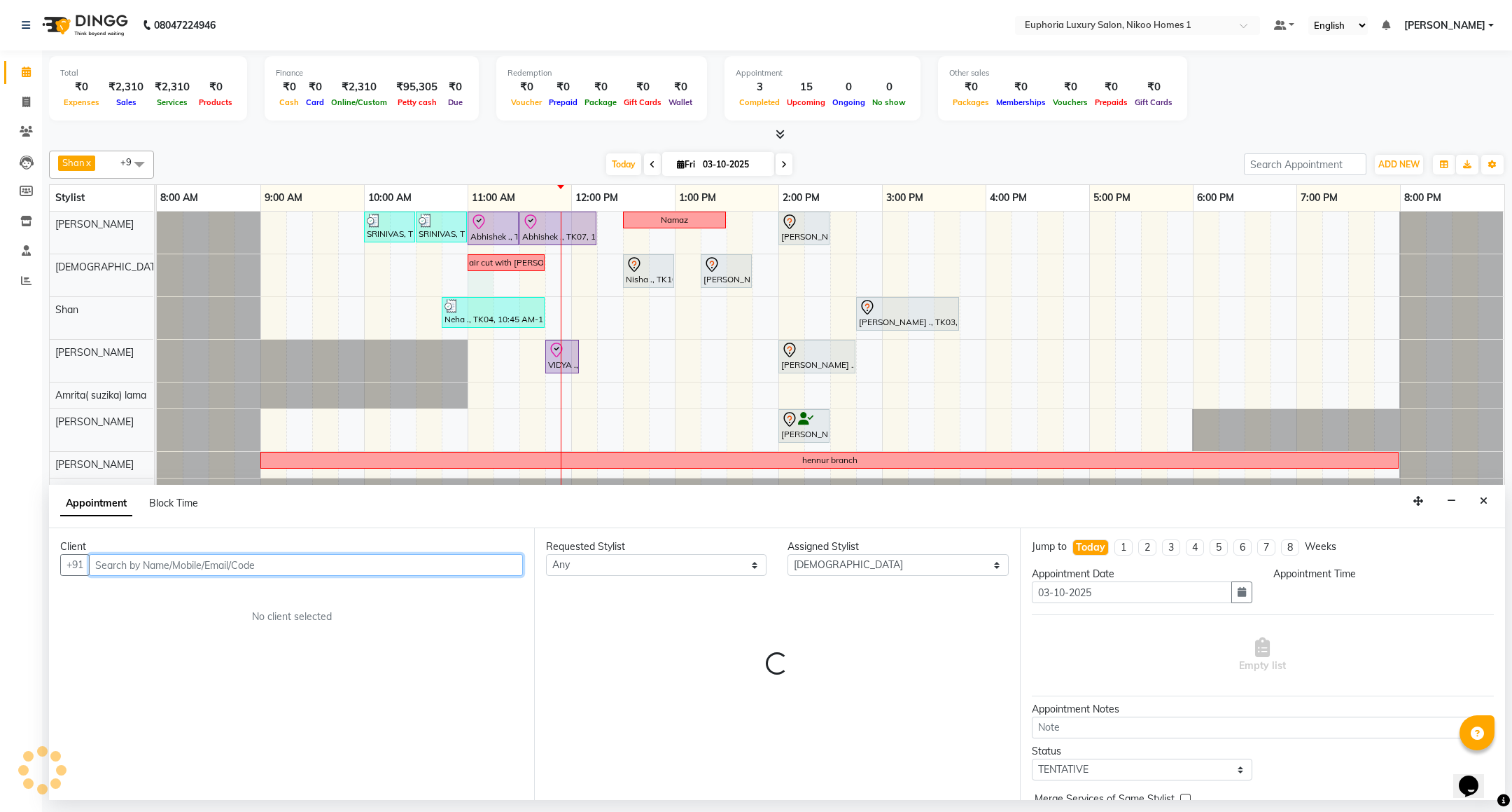
select select "660"
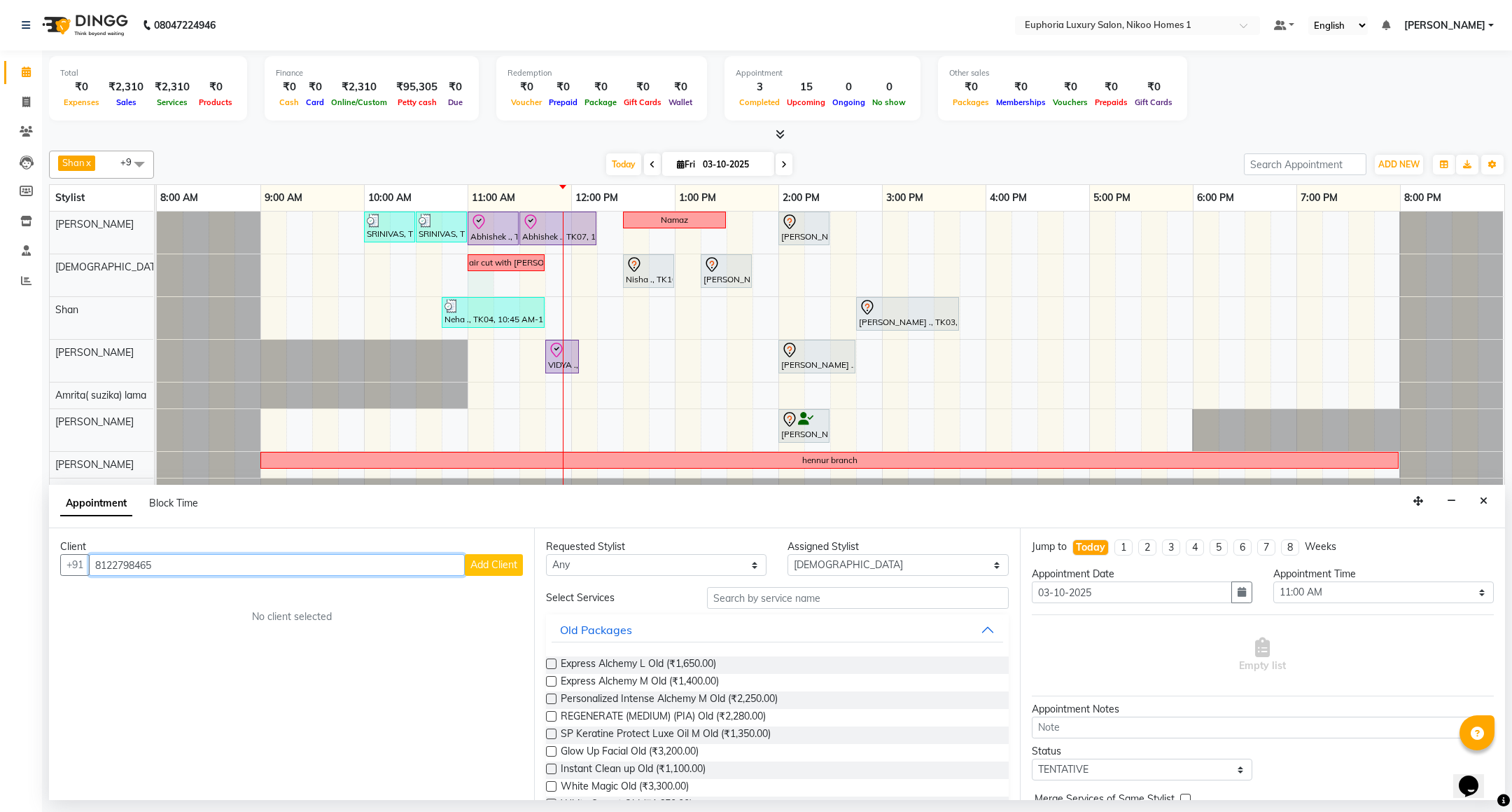
type input "8122798465"
click at [484, 570] on span "Add Client" at bounding box center [494, 565] width 47 height 13
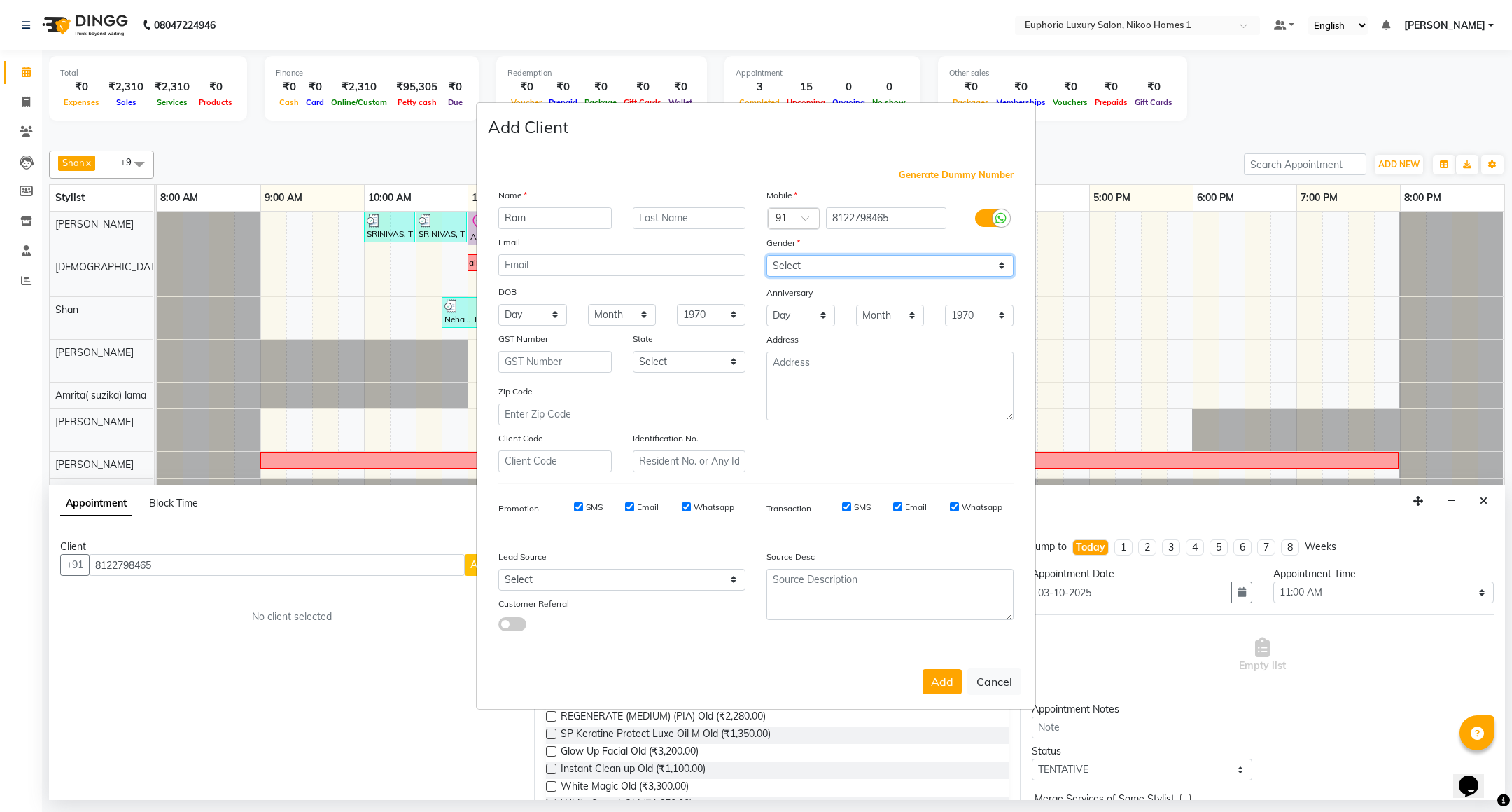
click at [819, 263] on select "Select Male Female Other Prefer Not To Say" at bounding box center [890, 265] width 247 height 22
click at [560, 214] on input "Ram" at bounding box center [555, 218] width 114 height 22
type input "Rob"
click at [820, 270] on select "Select Male Female Other Prefer Not To Say" at bounding box center [890, 265] width 247 height 22
select select "male"
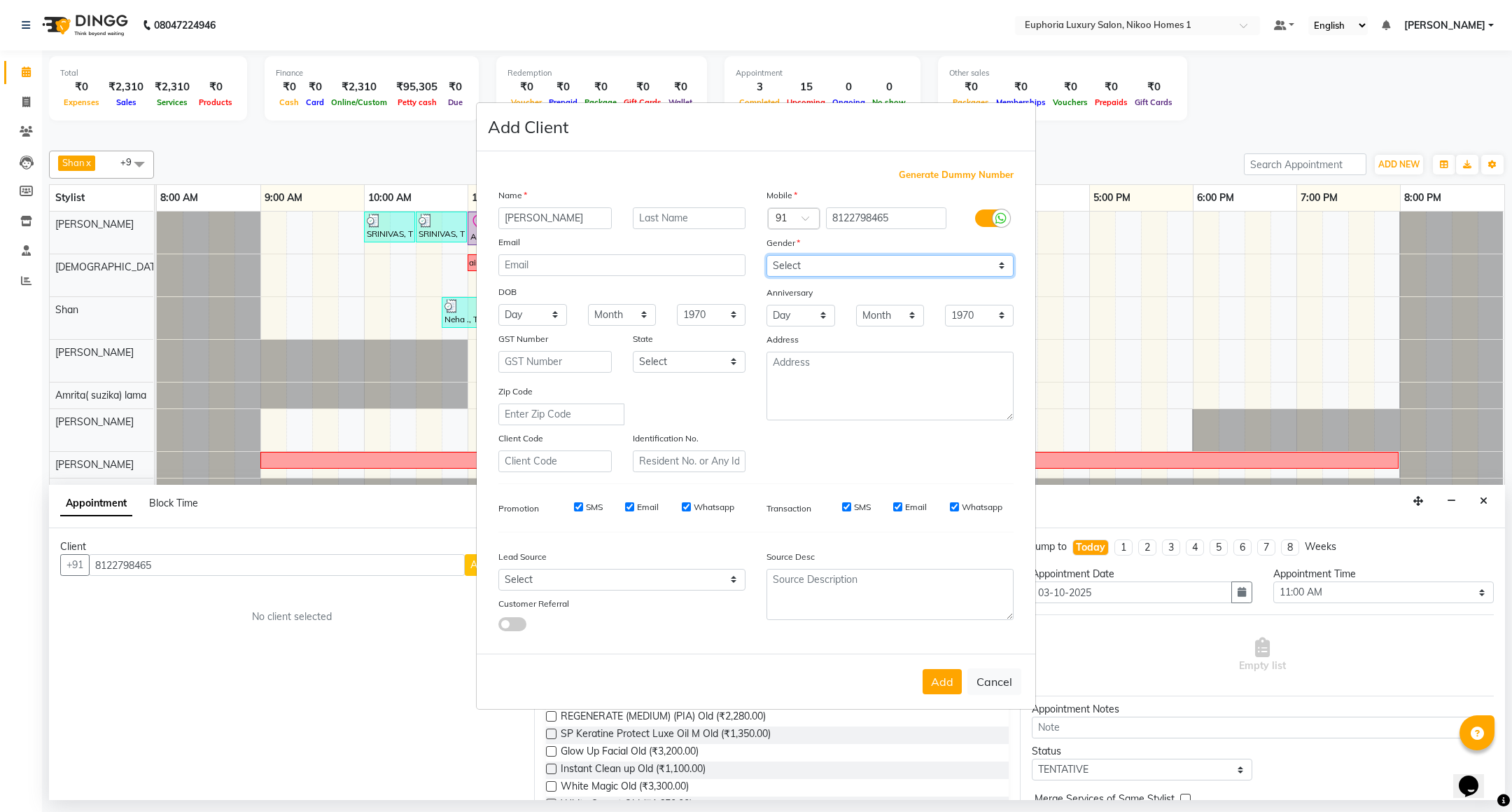
click at [766, 255] on select "Select Male Female Other Prefer Not To Say" at bounding box center [890, 265] width 247 height 22
click at [929, 677] on button "Add" at bounding box center [942, 681] width 39 height 25
type input "81******65"
select select
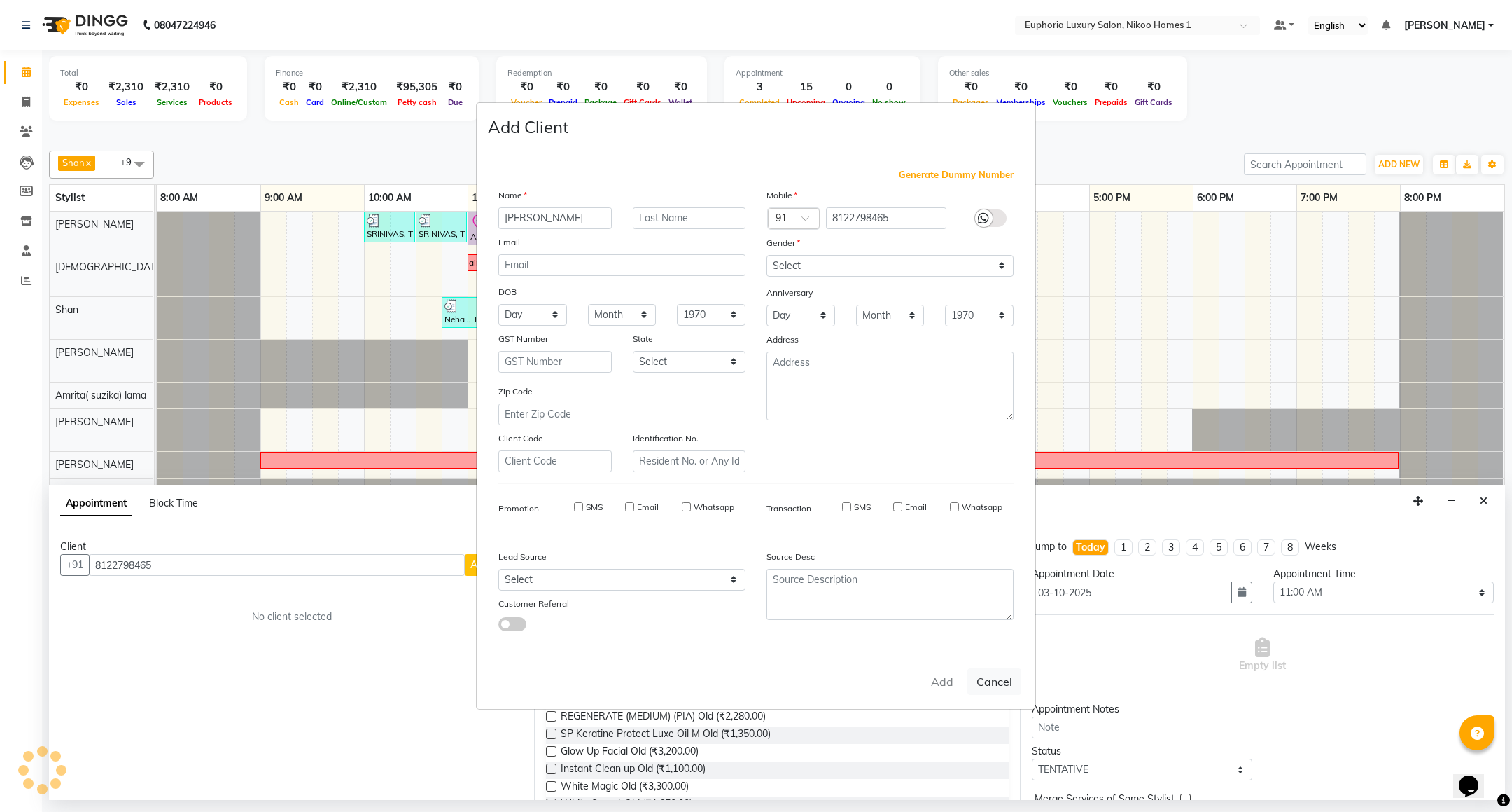
select select
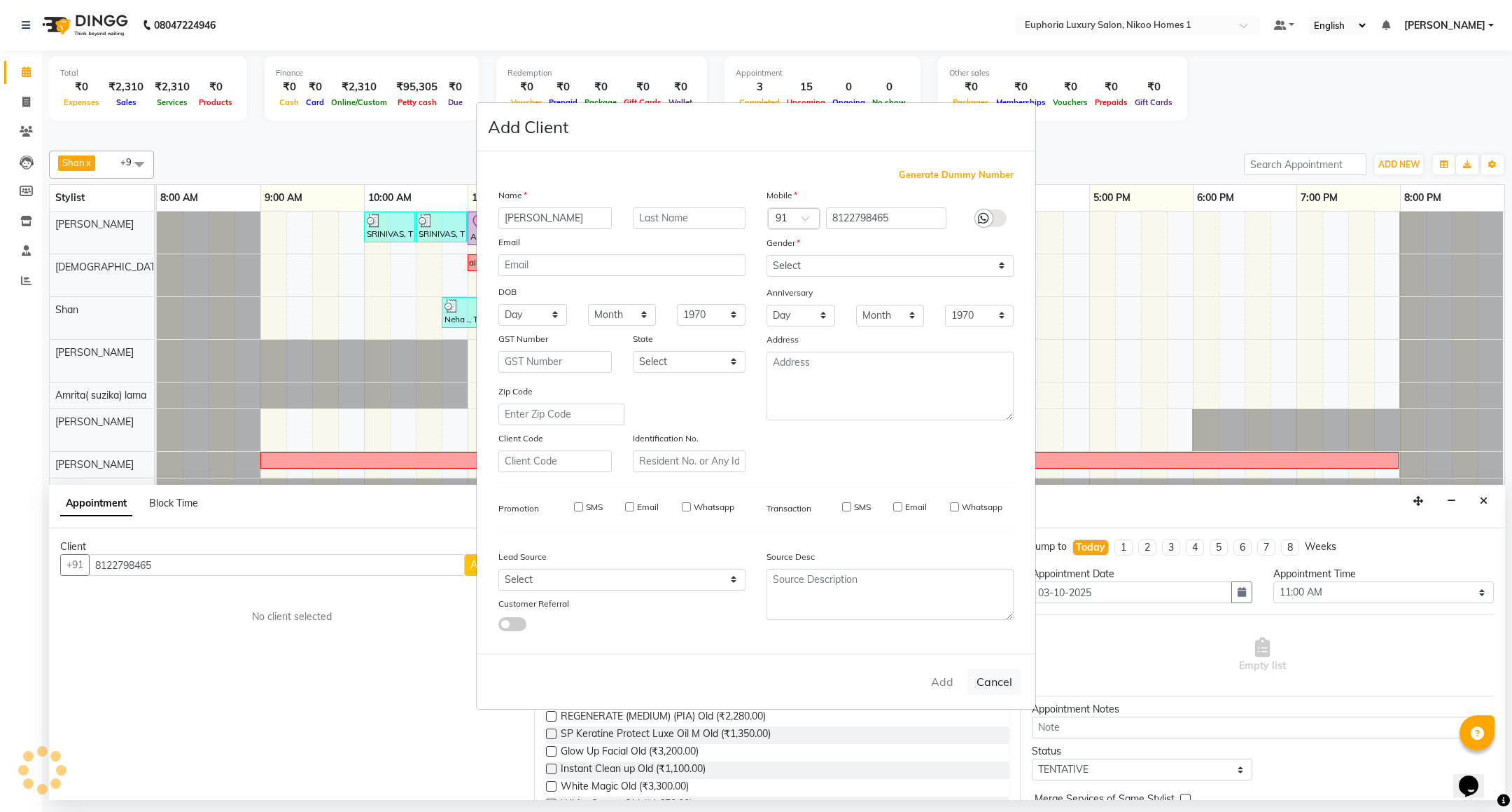
checkbox input "false"
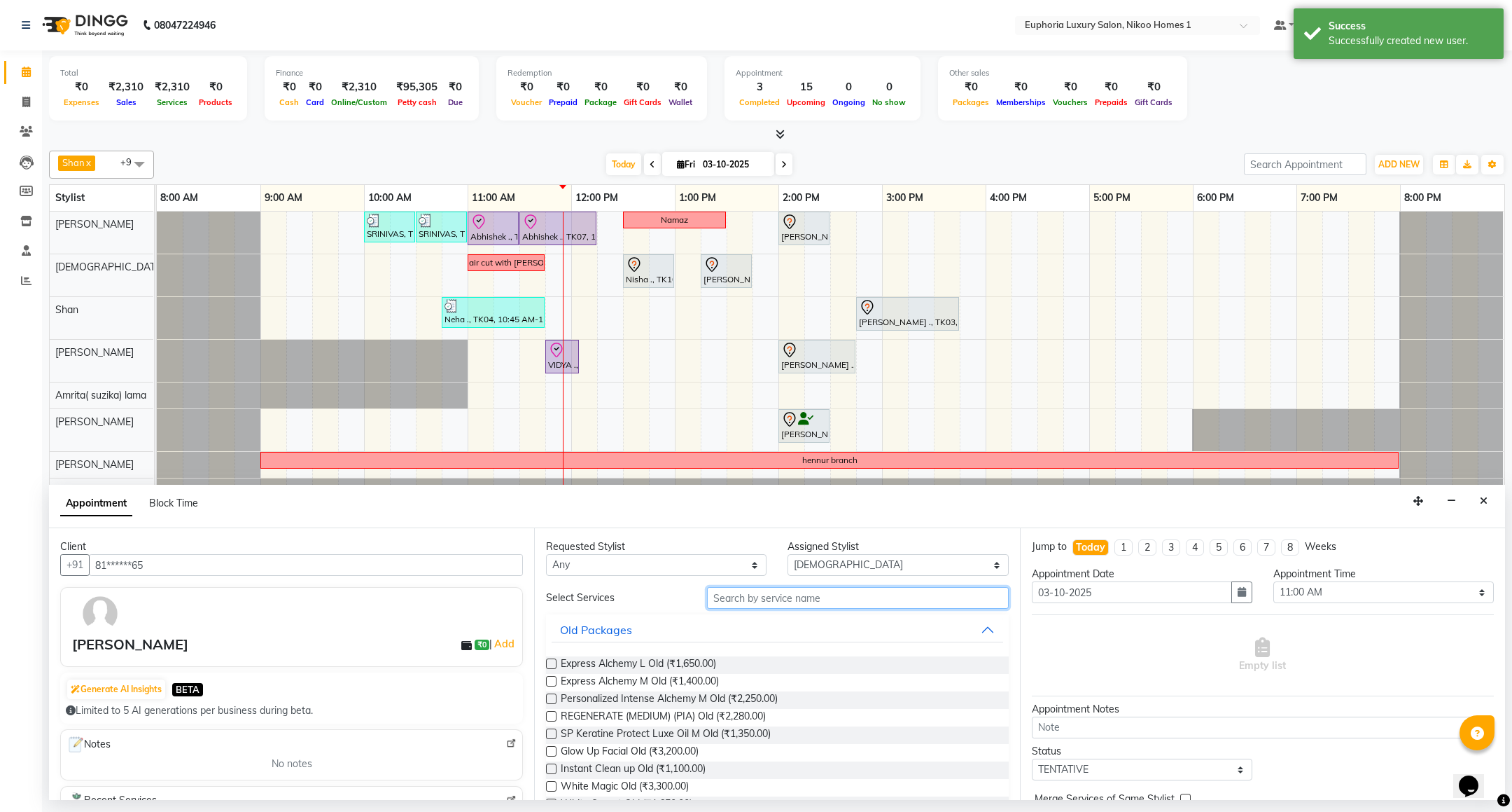
click at [799, 605] on input "text" at bounding box center [857, 597] width 301 height 22
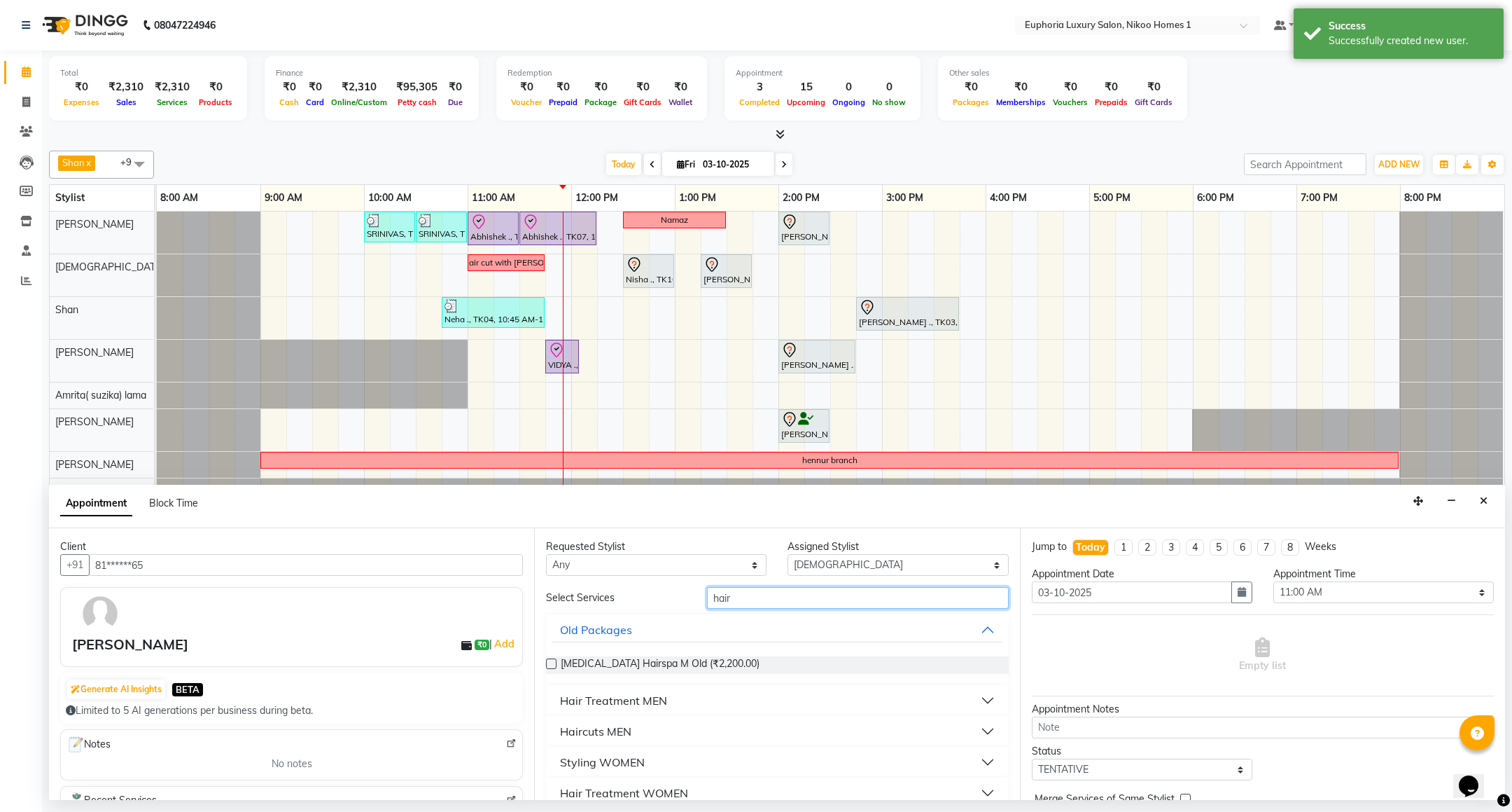
type input "hair"
click at [598, 727] on div "Haircuts MEN" at bounding box center [595, 731] width 72 height 17
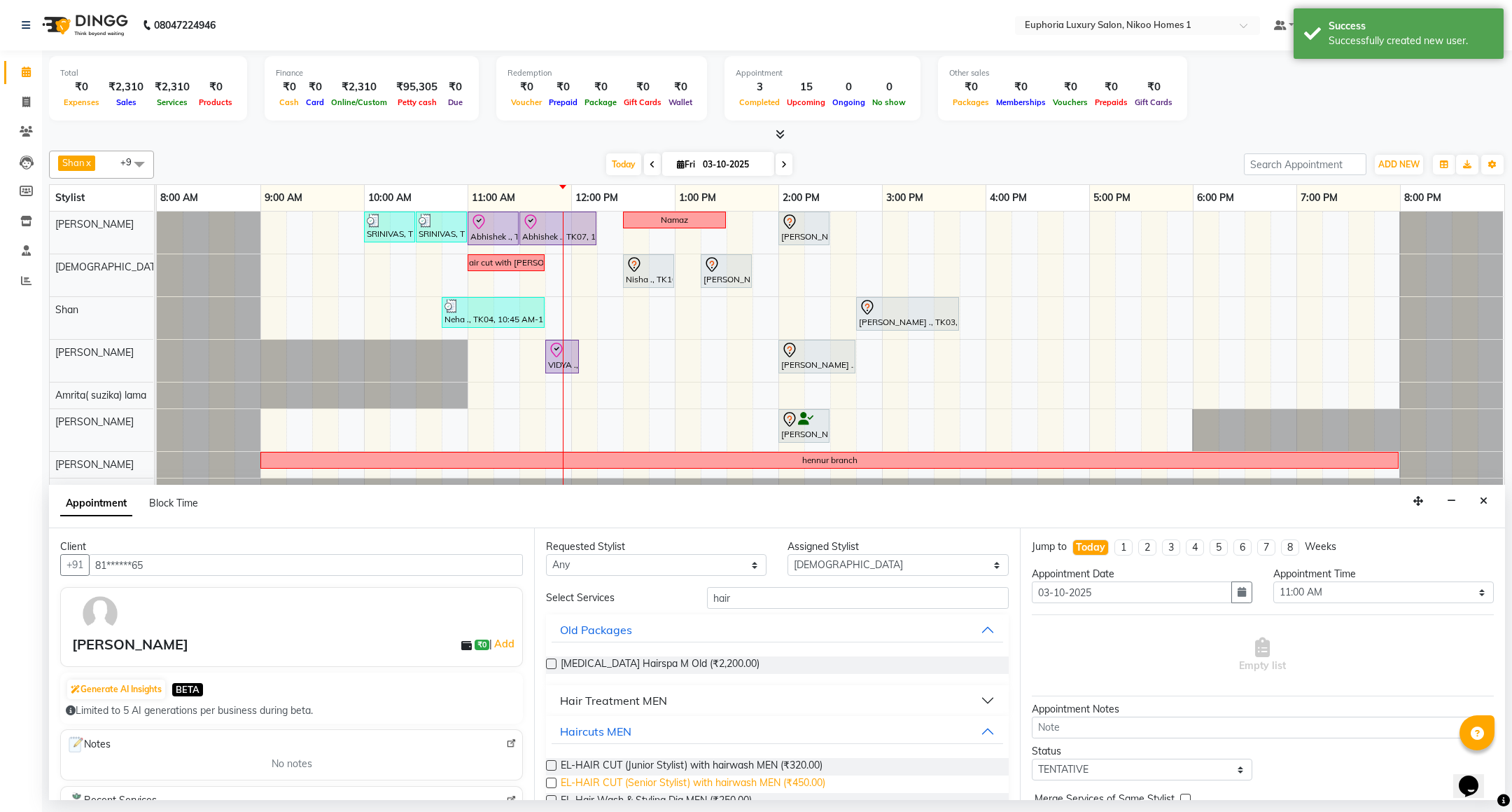
click at [742, 784] on span "EL-HAIR CUT (Senior Stylist) with hairwash MEN (₹450.00)" at bounding box center [692, 784] width 265 height 18
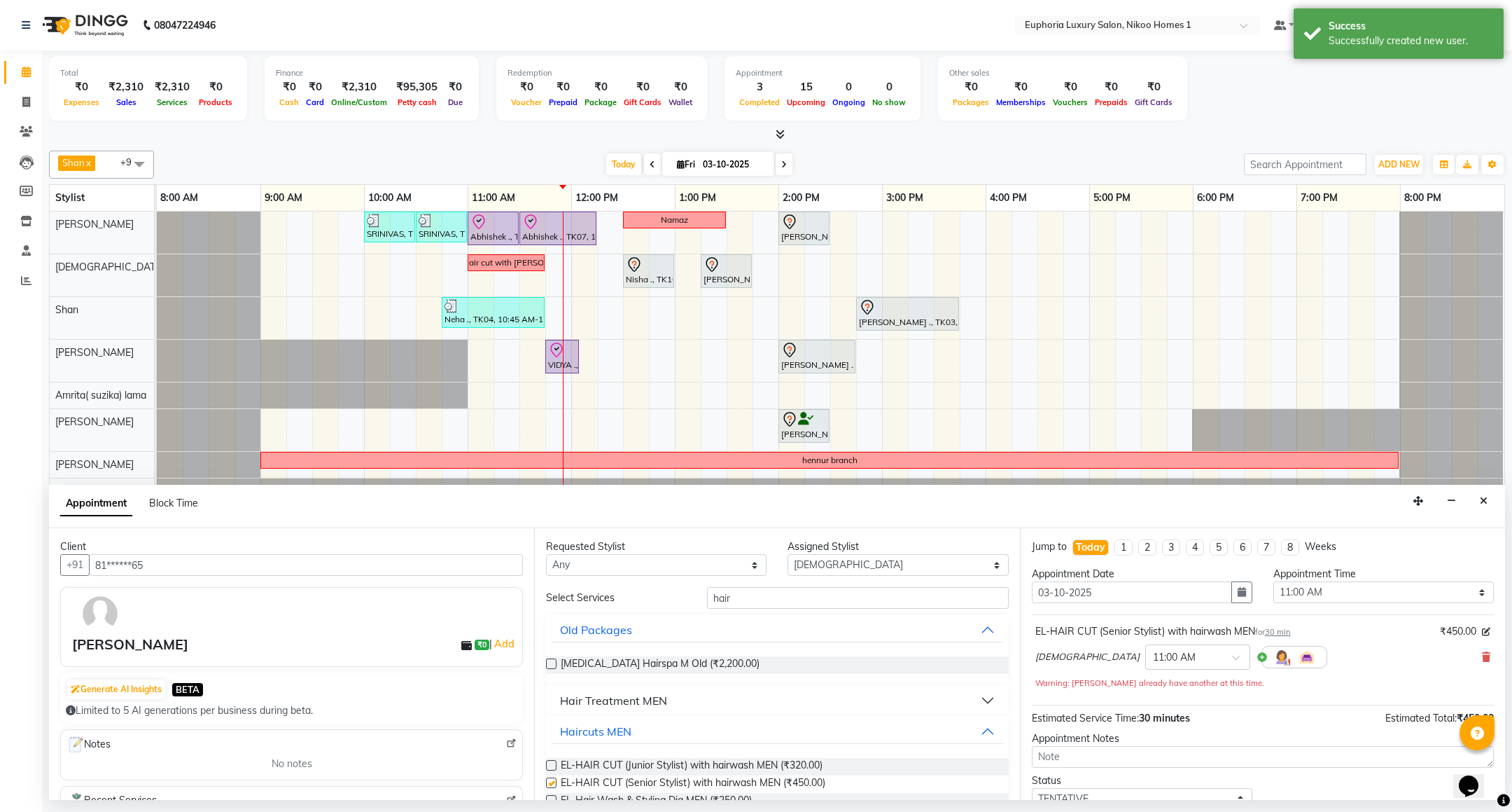
checkbox input "false"
click at [811, 561] on select "Select Amrita( suzika) lama Atif [PERSON_NAME] [PERSON_NAME] Danish [PERSON_NAM…" at bounding box center [898, 565] width 221 height 22
select select "74089"
click at [787, 555] on select "Select Amrita( suzika) lama Atif [PERSON_NAME] [PERSON_NAME] Danish [PERSON_NAM…" at bounding box center [898, 565] width 221 height 22
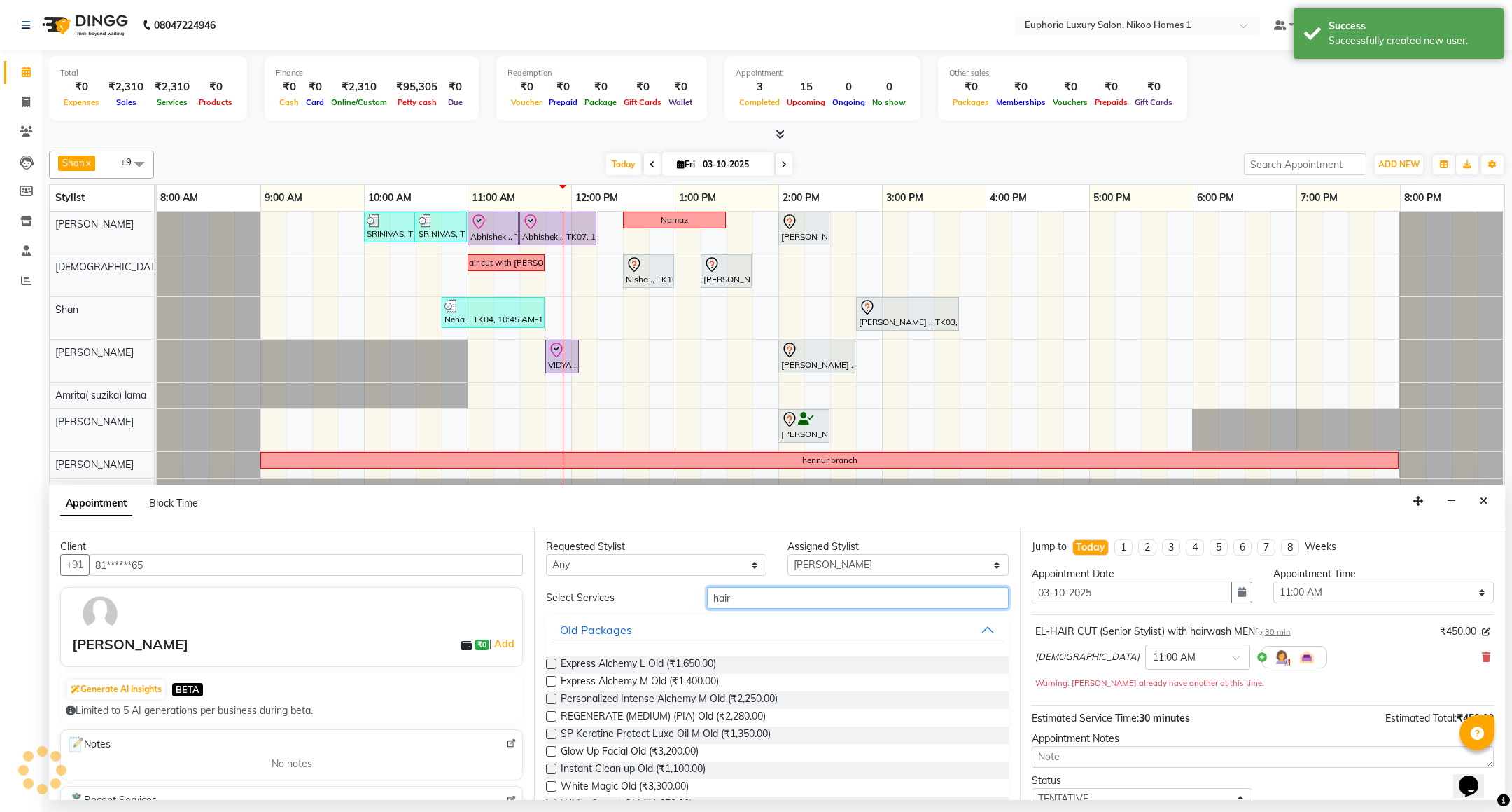
click at [736, 605] on input "hair" at bounding box center [857, 597] width 301 height 22
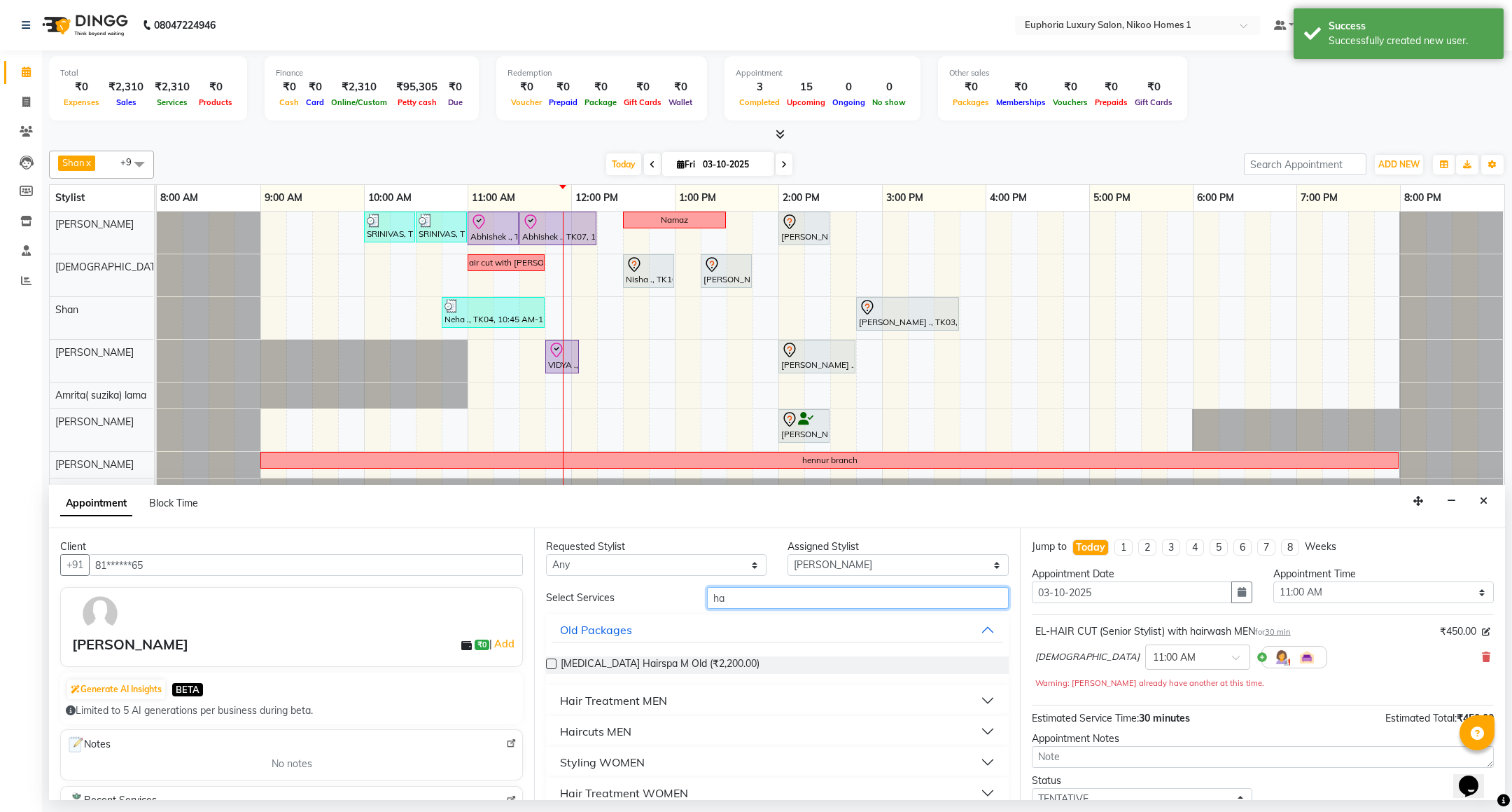
type input "h"
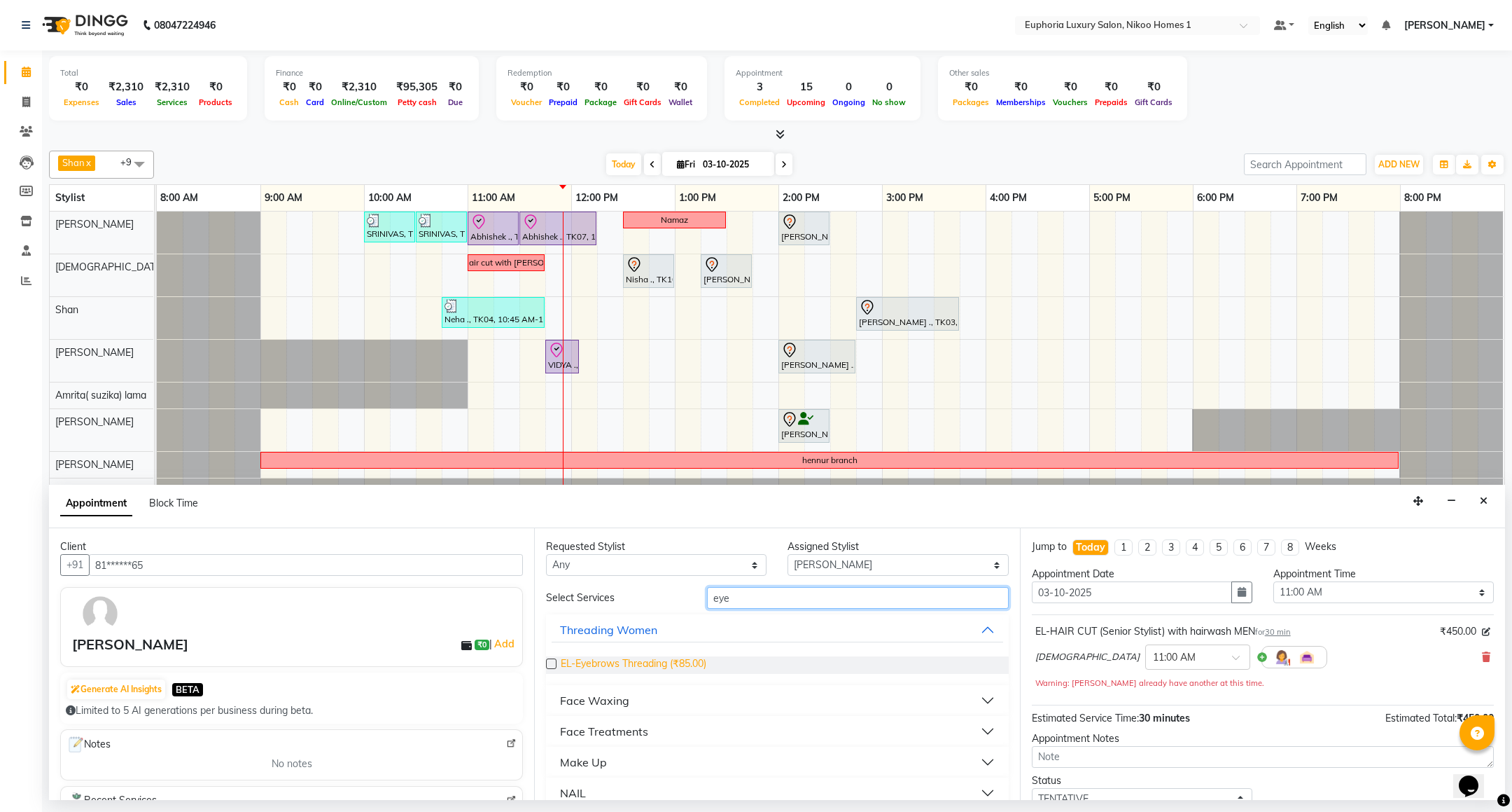
type input "eye"
click at [681, 662] on span "EL-Eyebrows Threading (₹85.00)" at bounding box center [633, 665] width 146 height 18
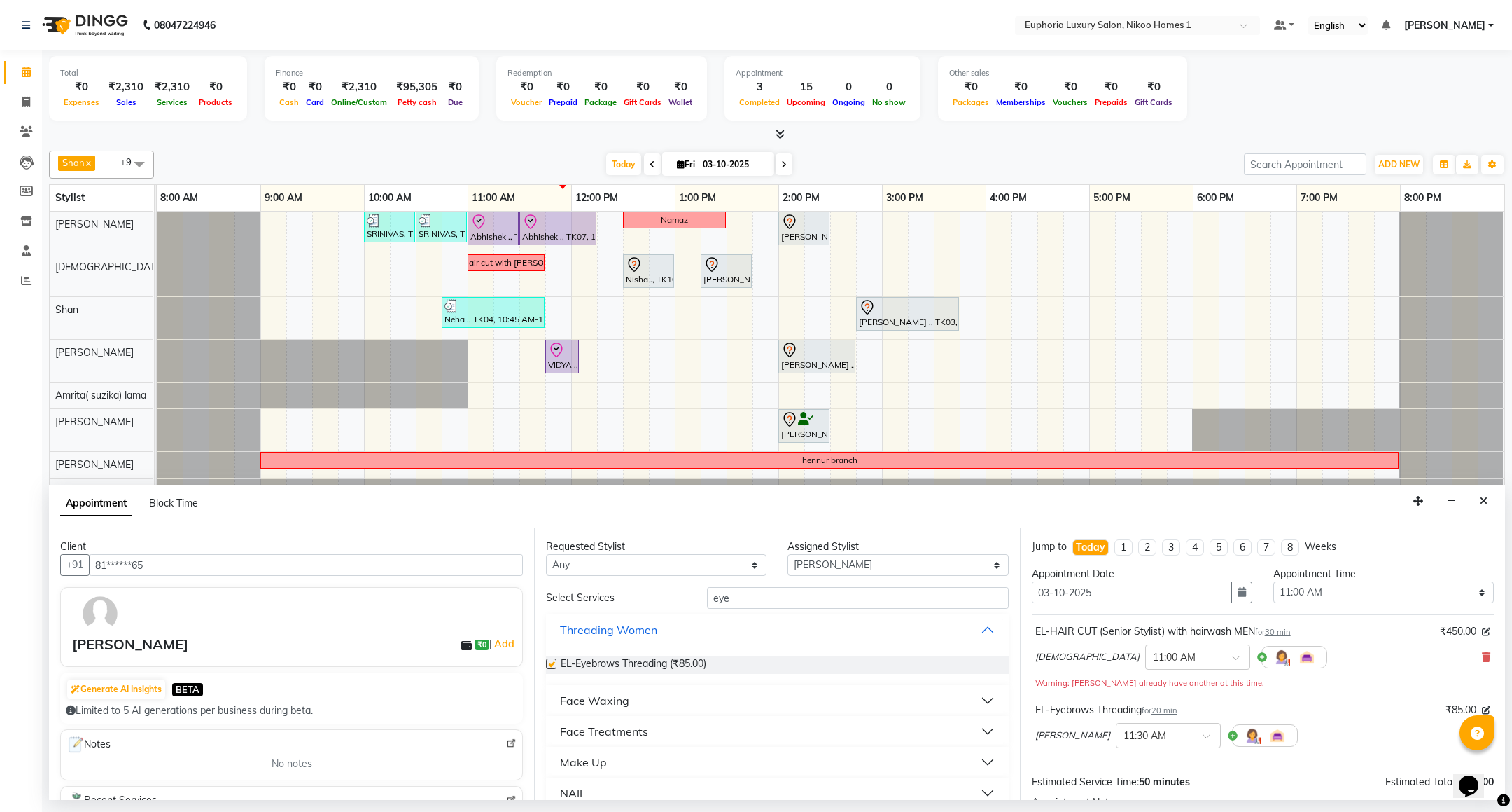
checkbox input "false"
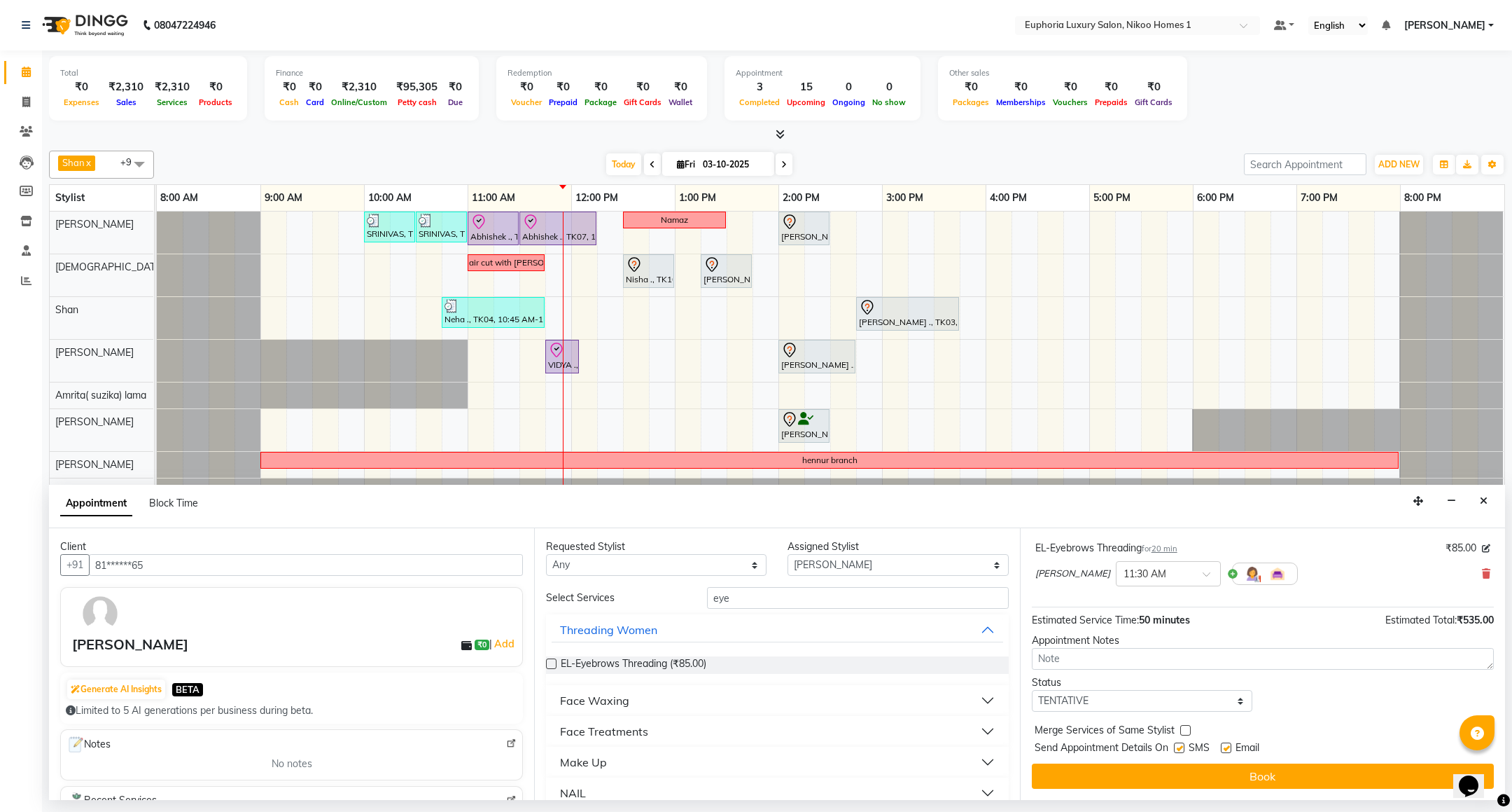
scroll to position [164, 0]
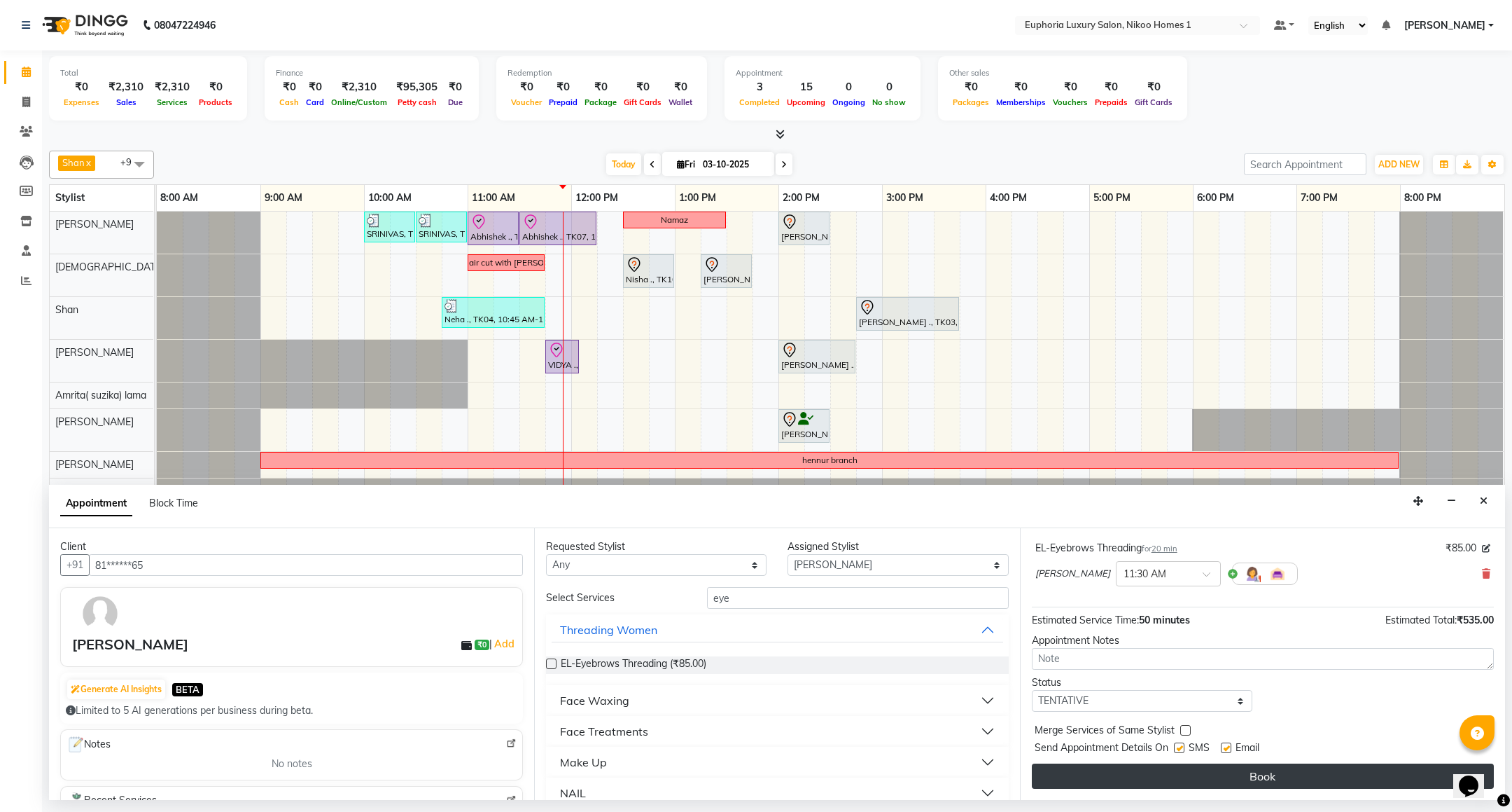
click at [1133, 776] on button "Book" at bounding box center [1262, 776] width 462 height 25
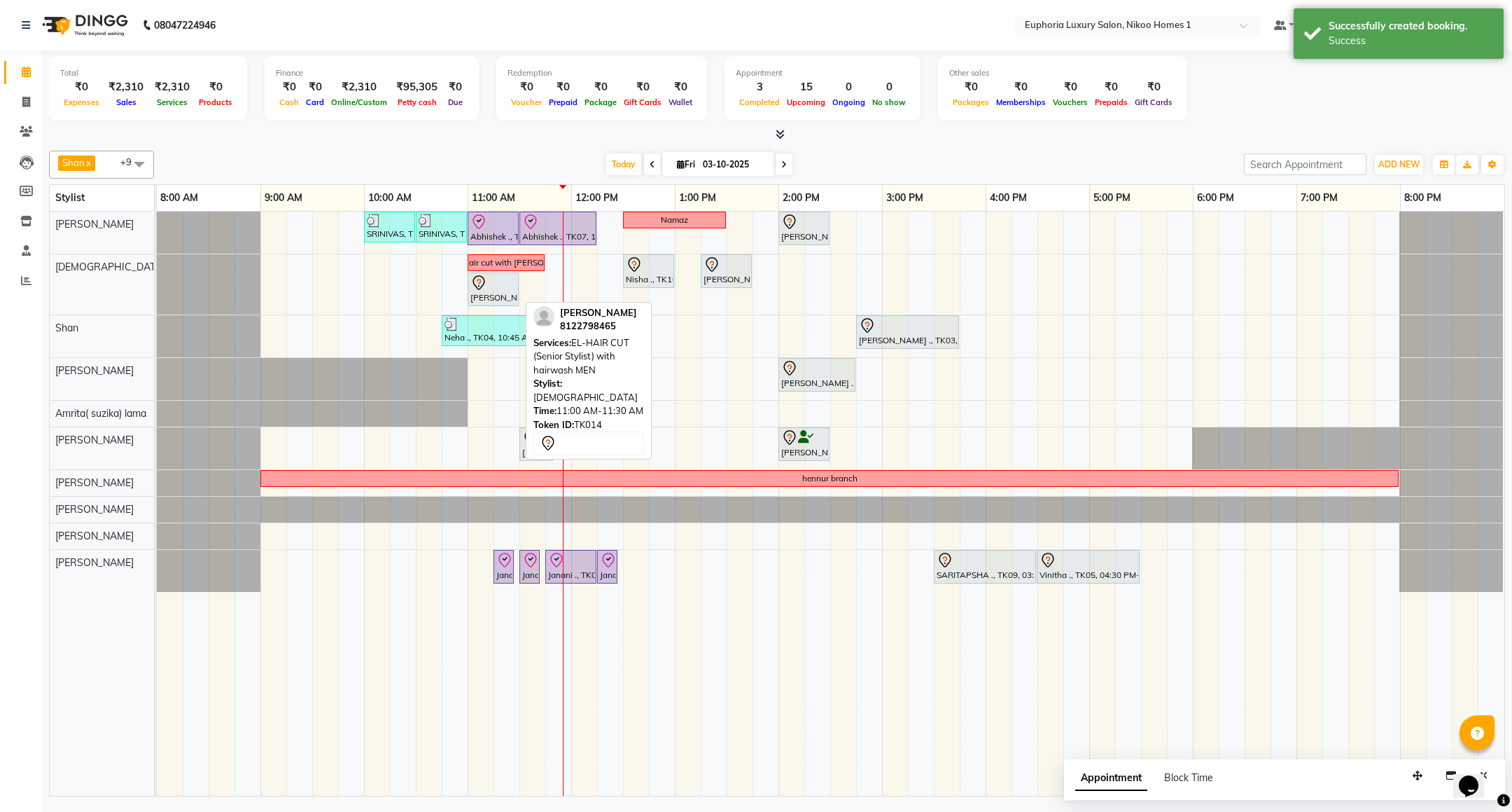
click at [501, 299] on div "[PERSON_NAME], TK14, 11:00 AM-11:30 AM, EL-HAIR CUT (Senior Stylist) with hairw…" at bounding box center [493, 289] width 48 height 30
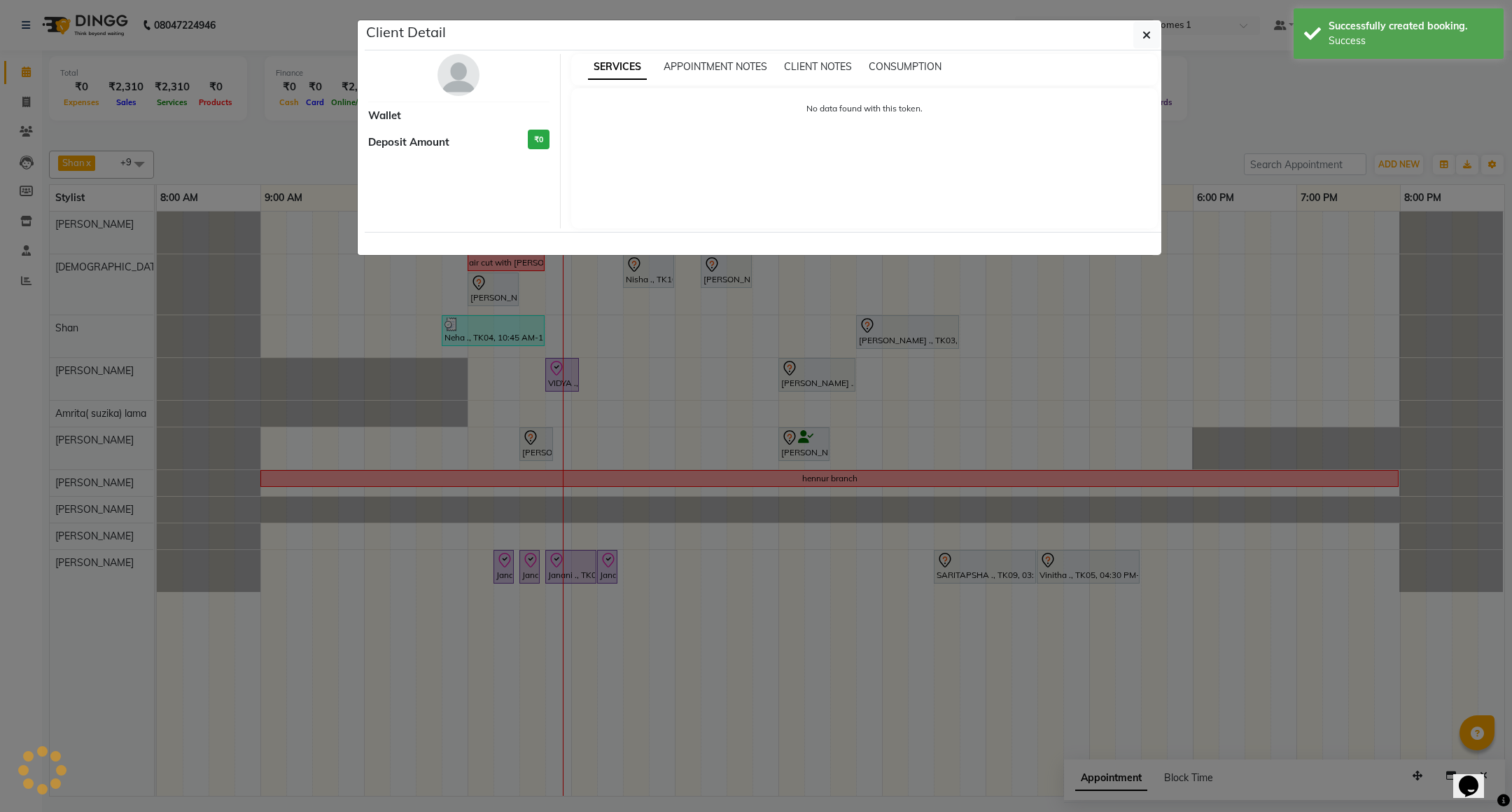
select select "7"
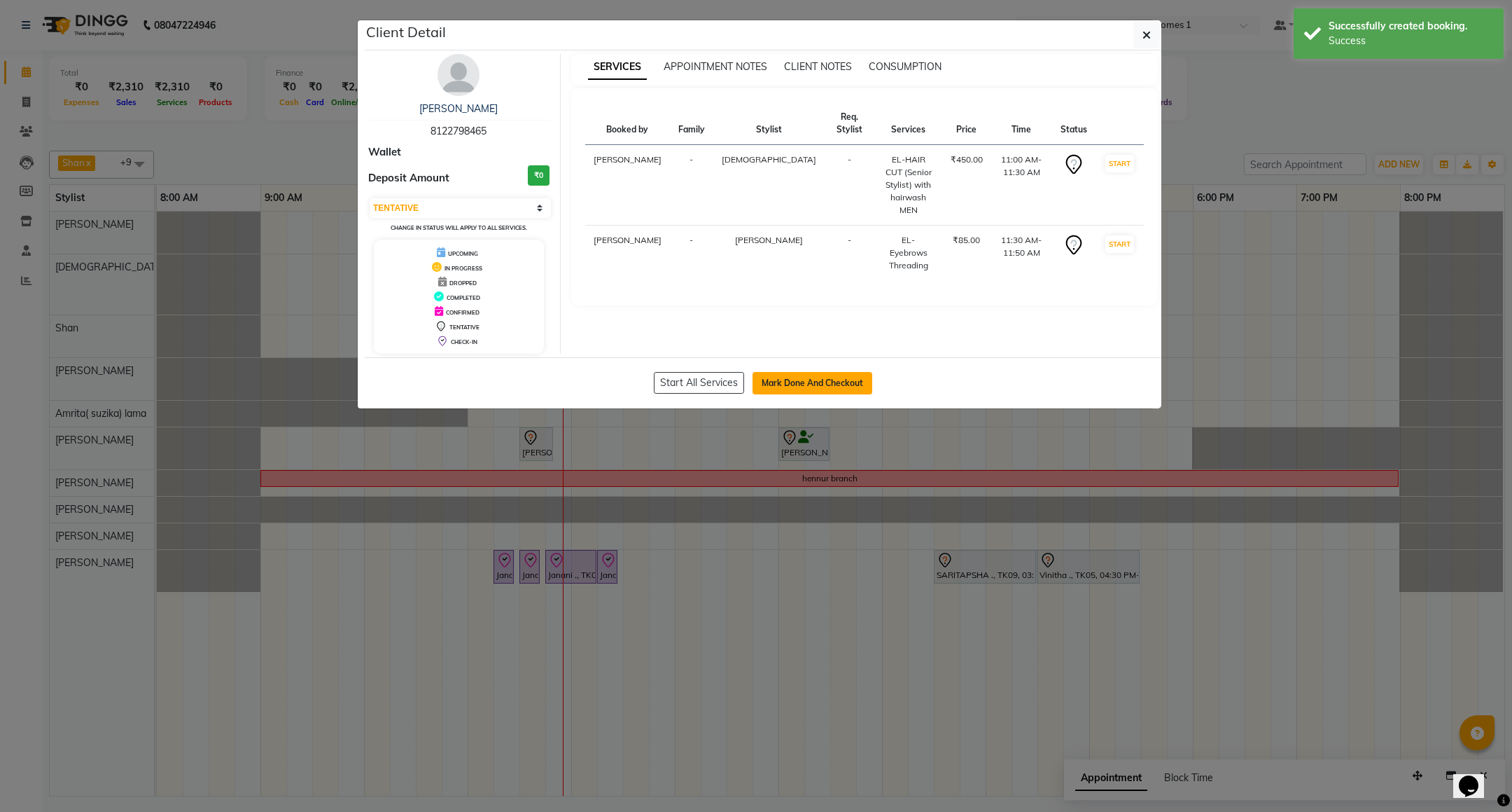
click at [784, 383] on button "Mark Done And Checkout" at bounding box center [812, 383] width 120 height 23
select select "7987"
select select "service"
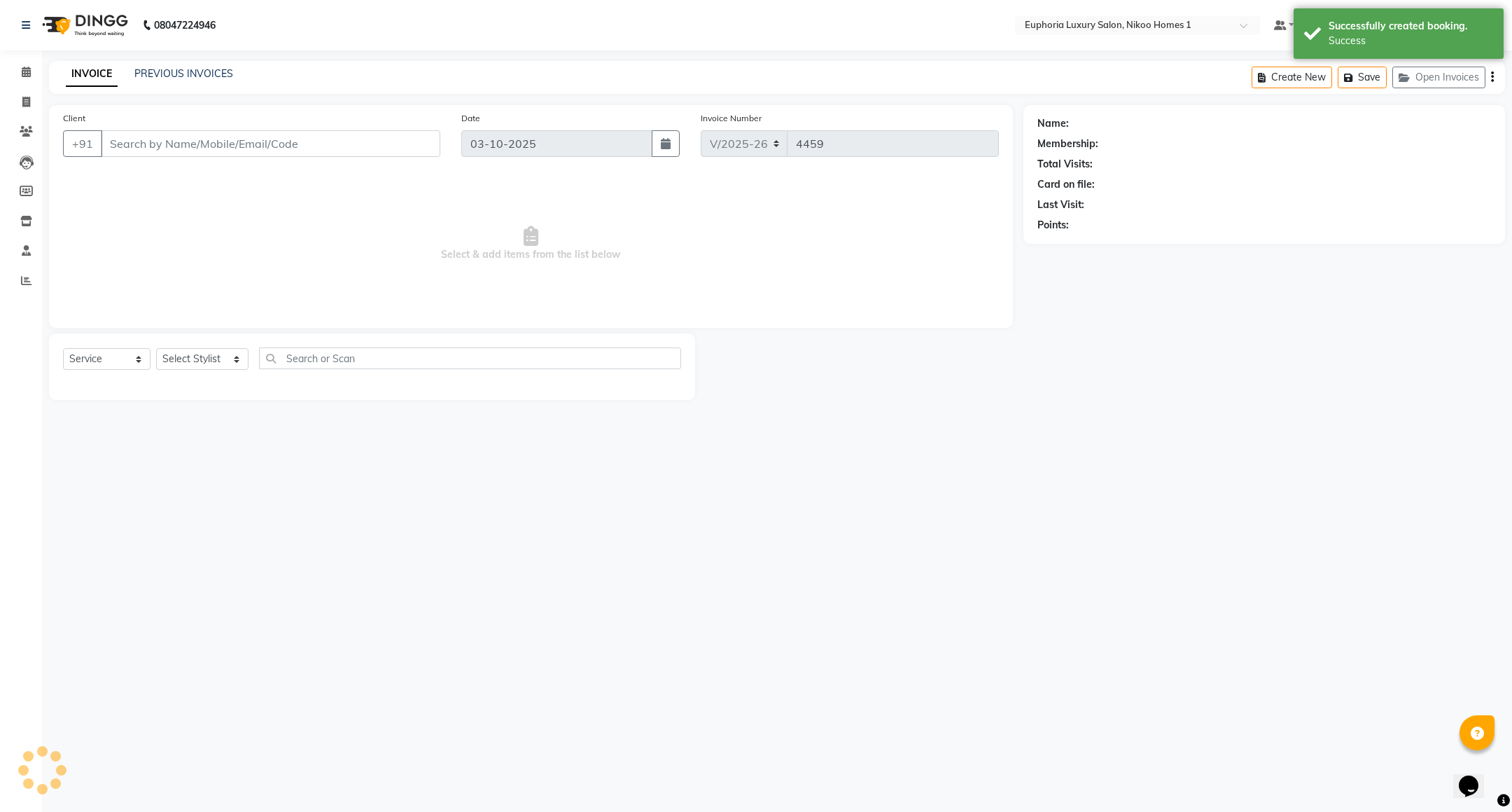
type input "81******65"
select select "85373"
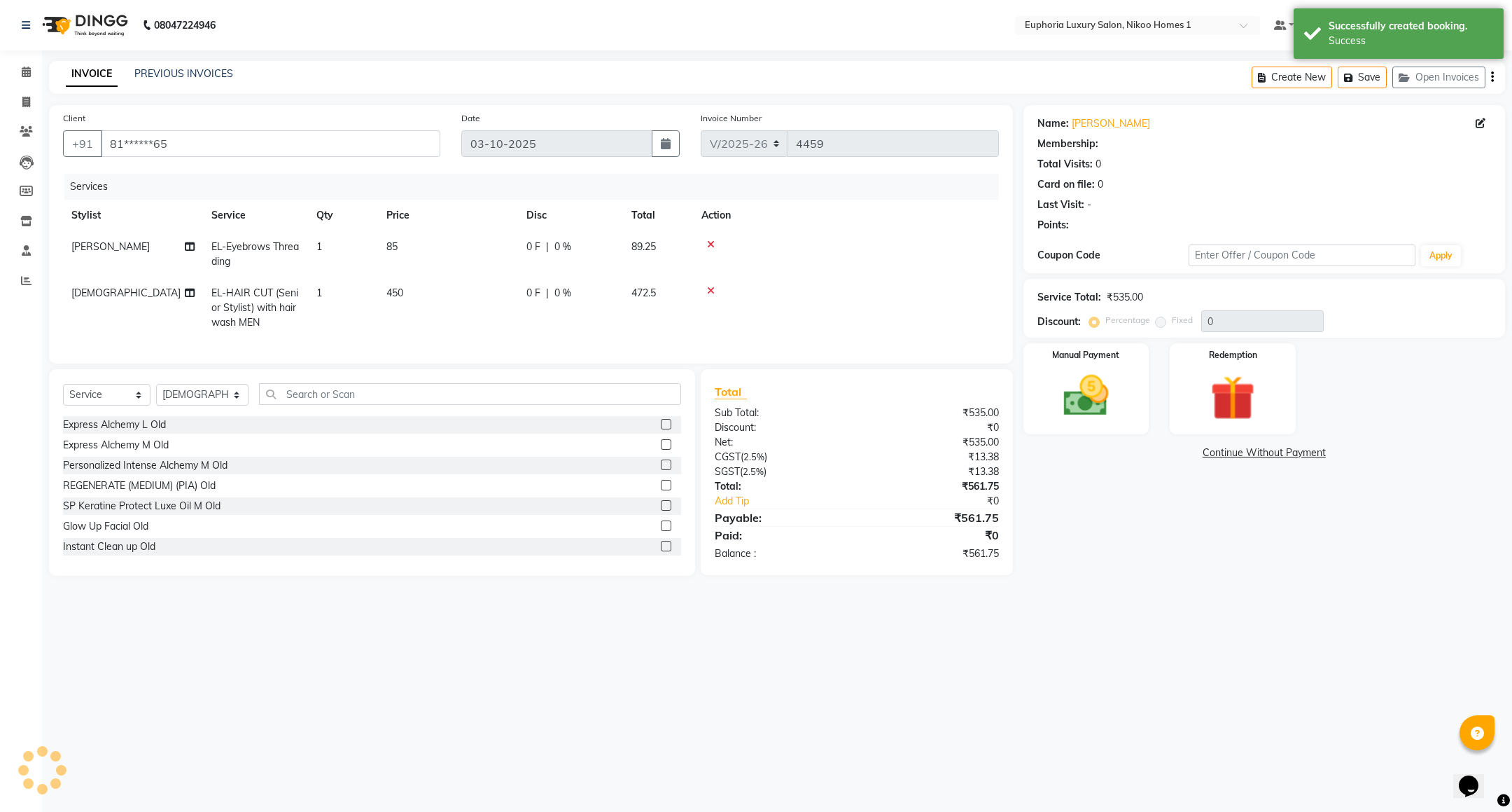
select select "1: Object"
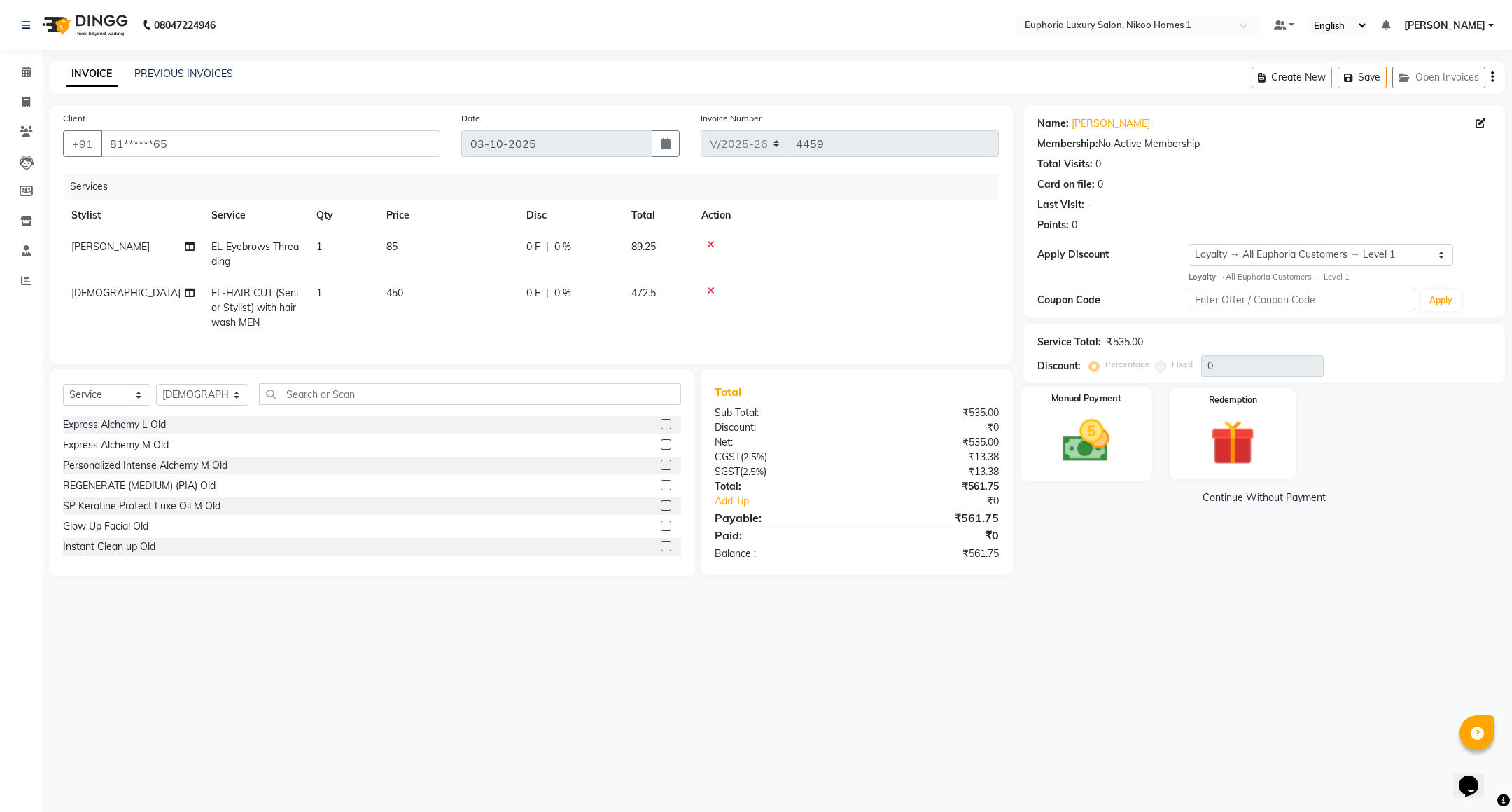
click at [1111, 423] on img at bounding box center [1085, 441] width 76 height 54
click at [1134, 499] on span "UPI" at bounding box center [1135, 499] width 22 height 16
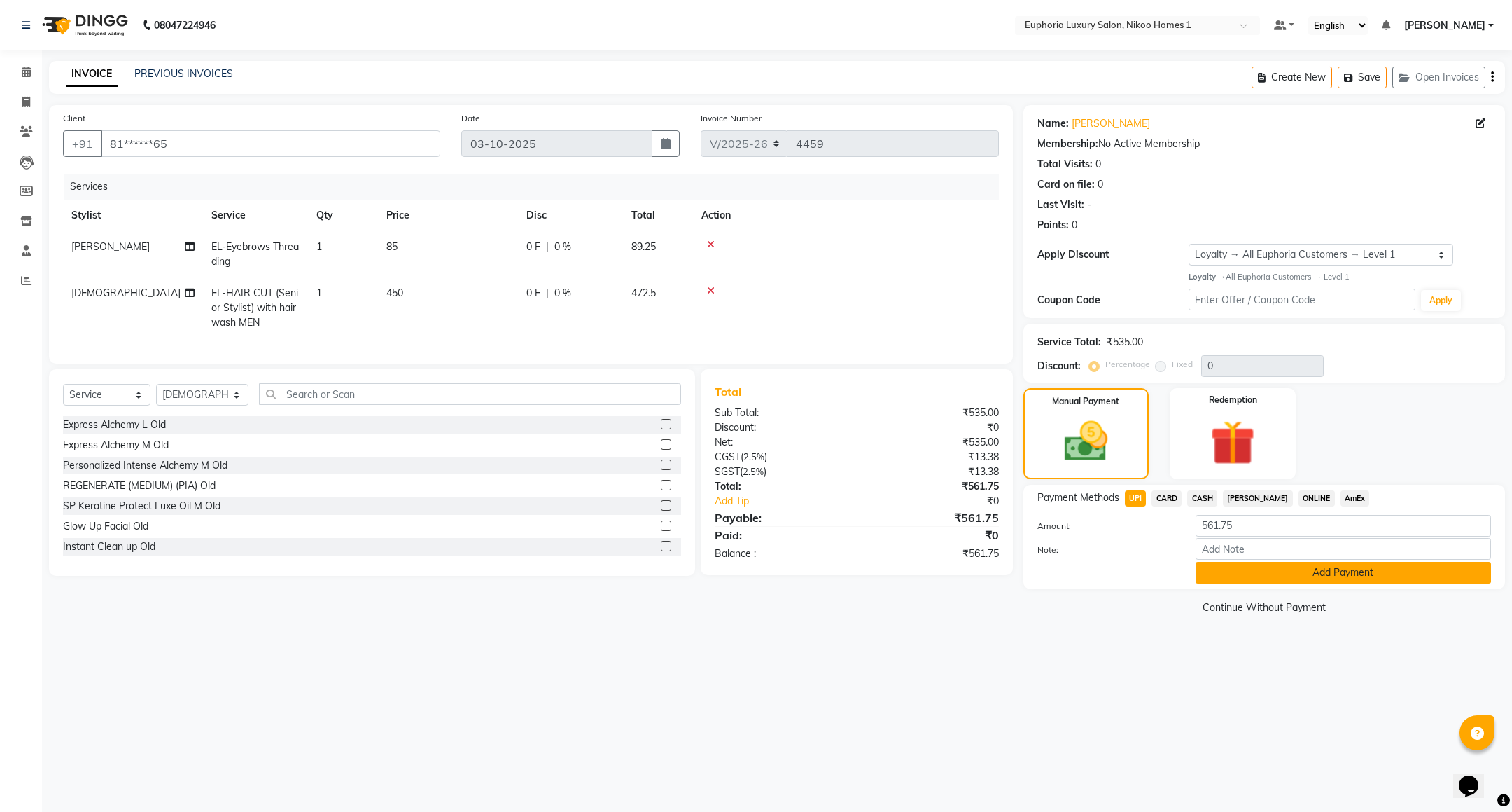
click at [1258, 578] on button "Add Payment" at bounding box center [1343, 572] width 295 height 22
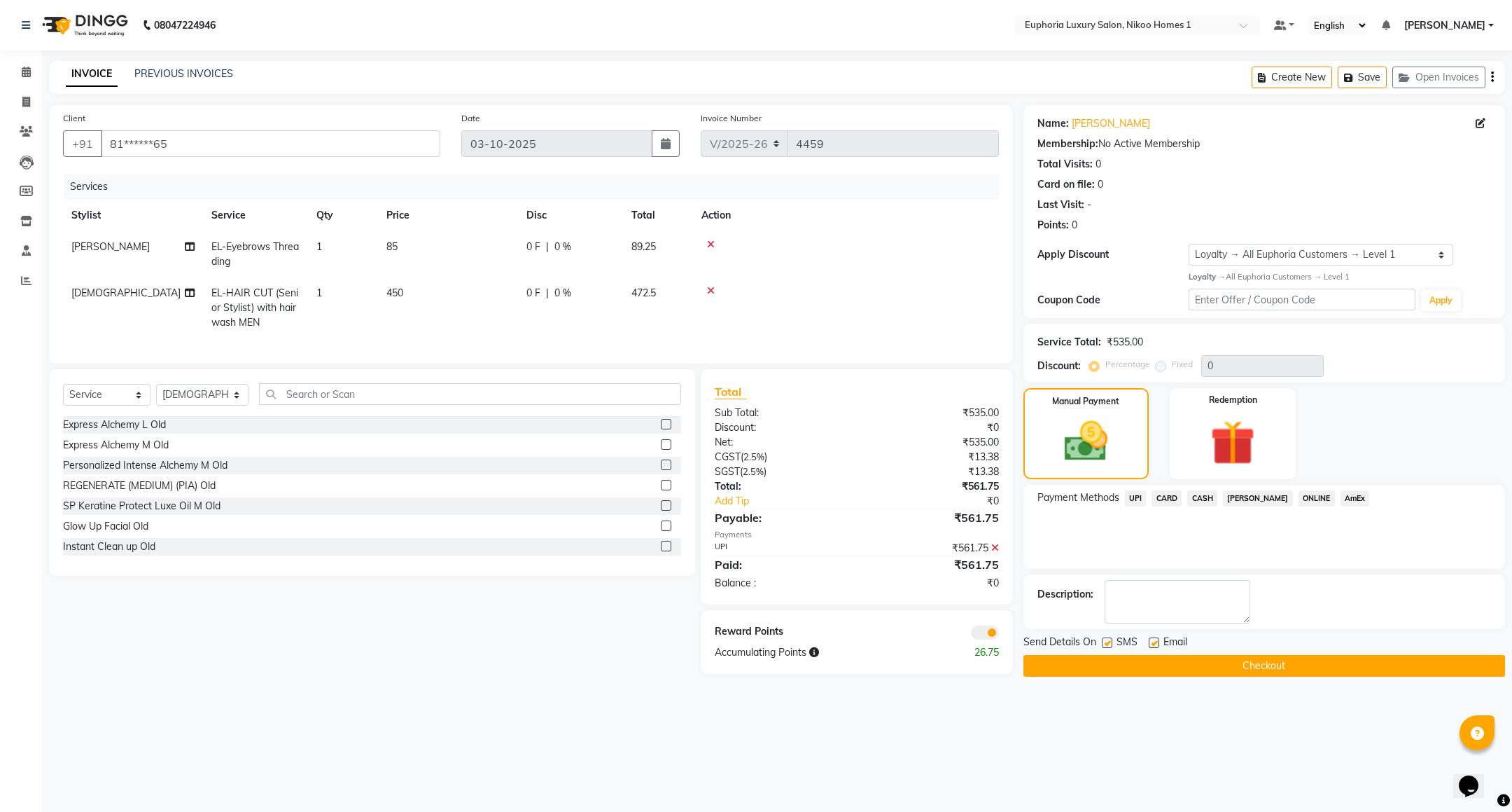
click at [1197, 662] on button "Checkout" at bounding box center [1264, 665] width 481 height 22
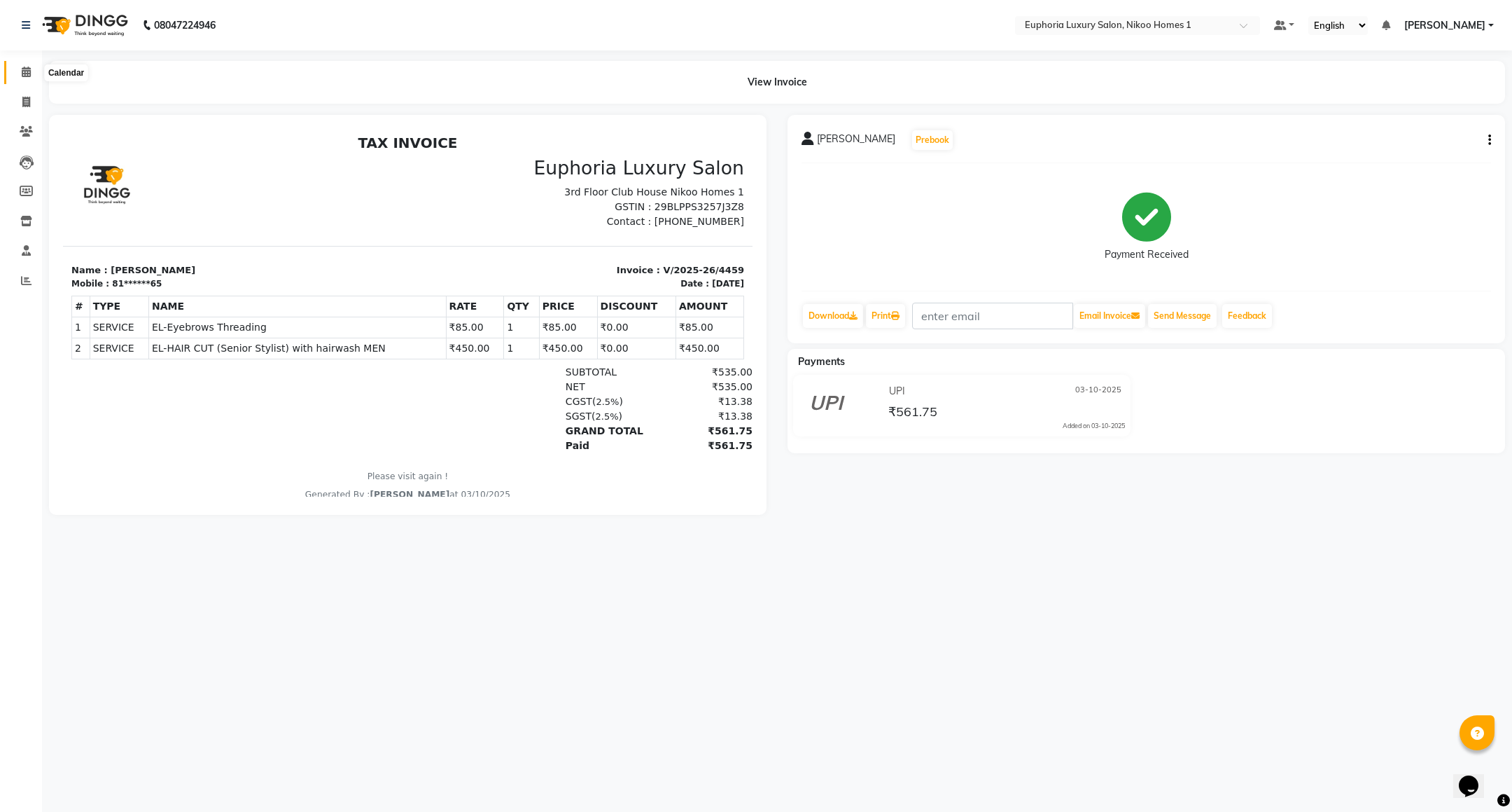
click at [14, 66] on span at bounding box center [26, 72] width 24 height 16
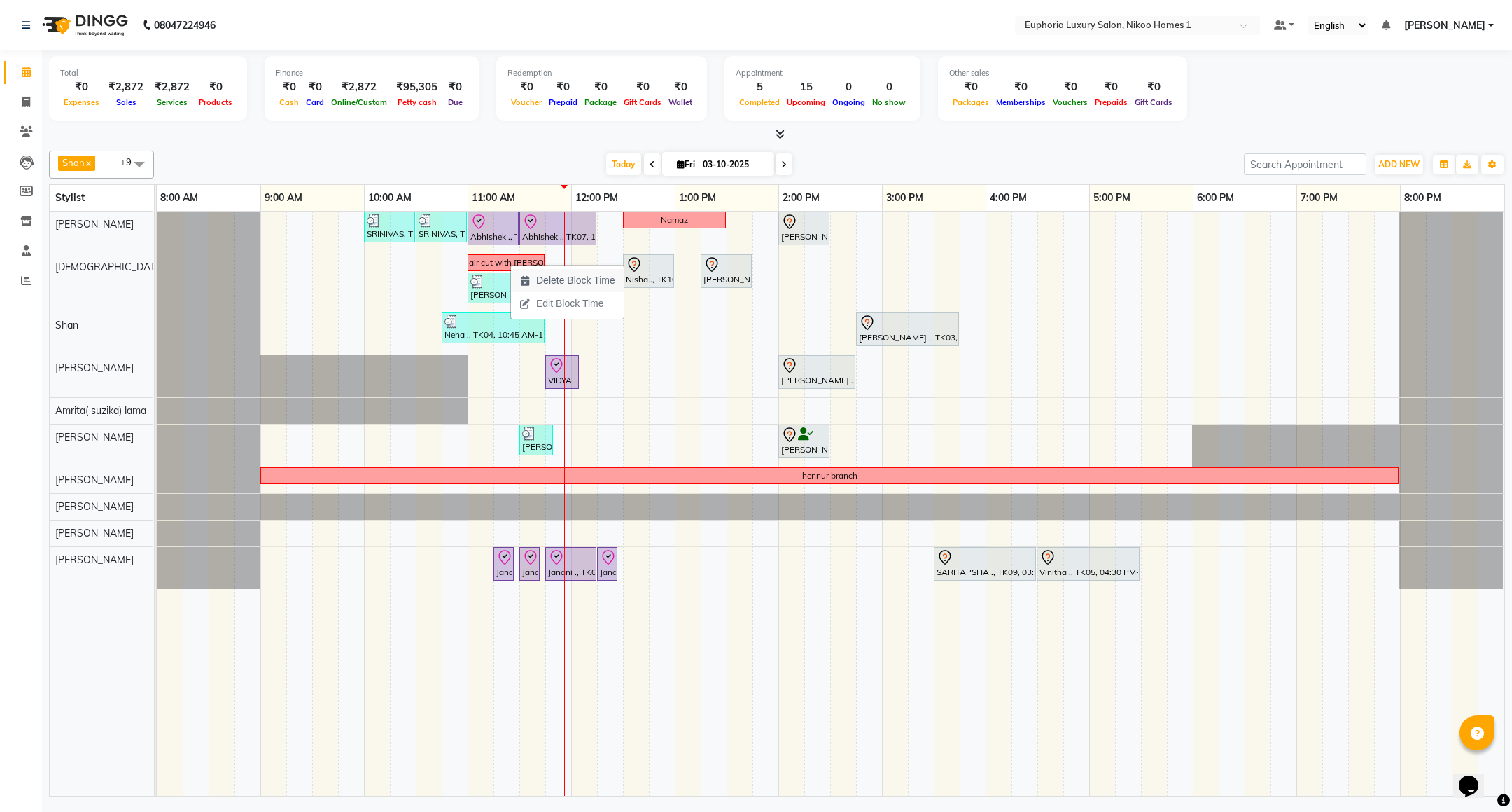
click at [556, 284] on span "Delete Block Time" at bounding box center [576, 280] width 79 height 14
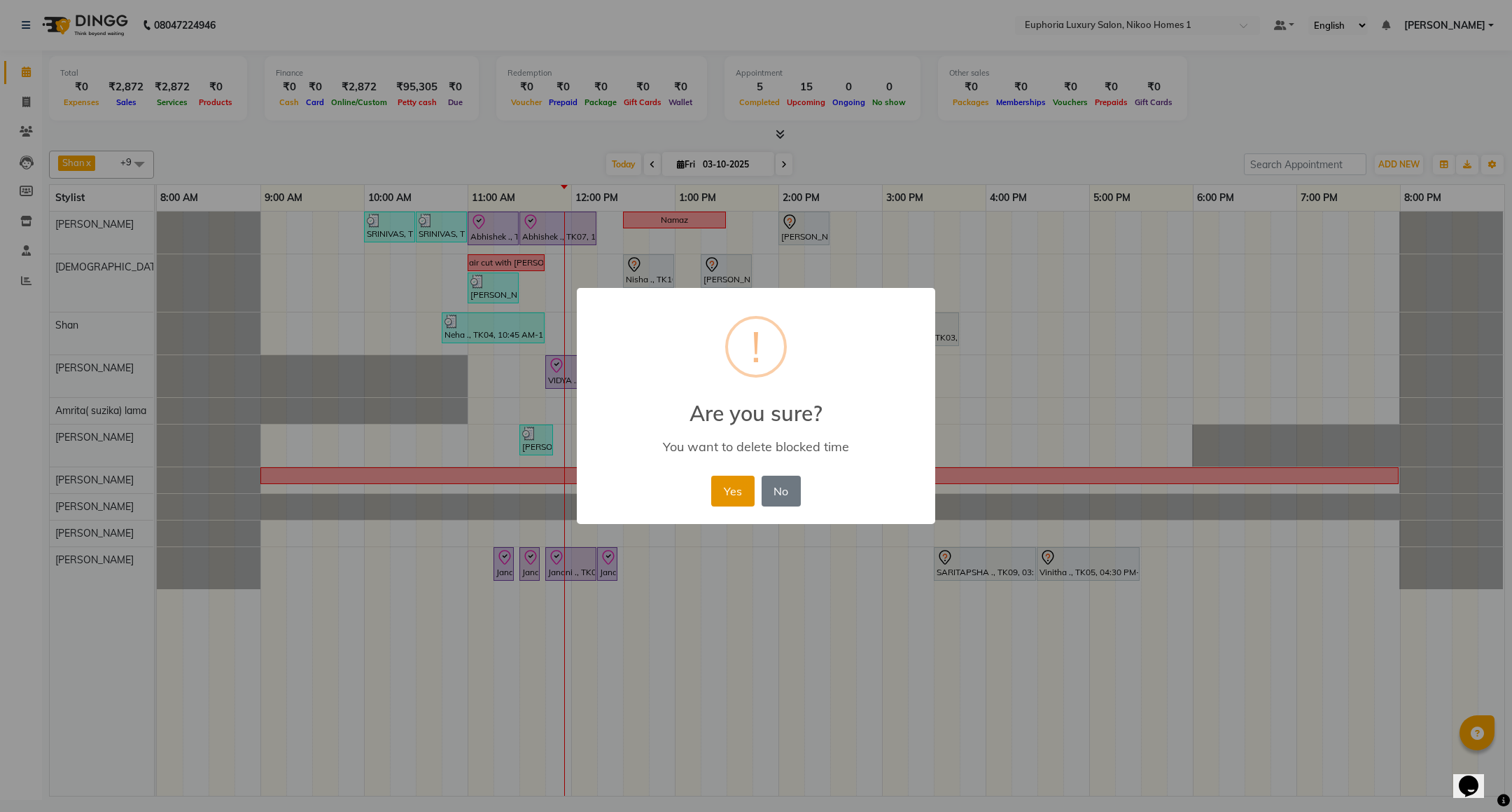
click at [729, 486] on button "Yes" at bounding box center [732, 491] width 43 height 31
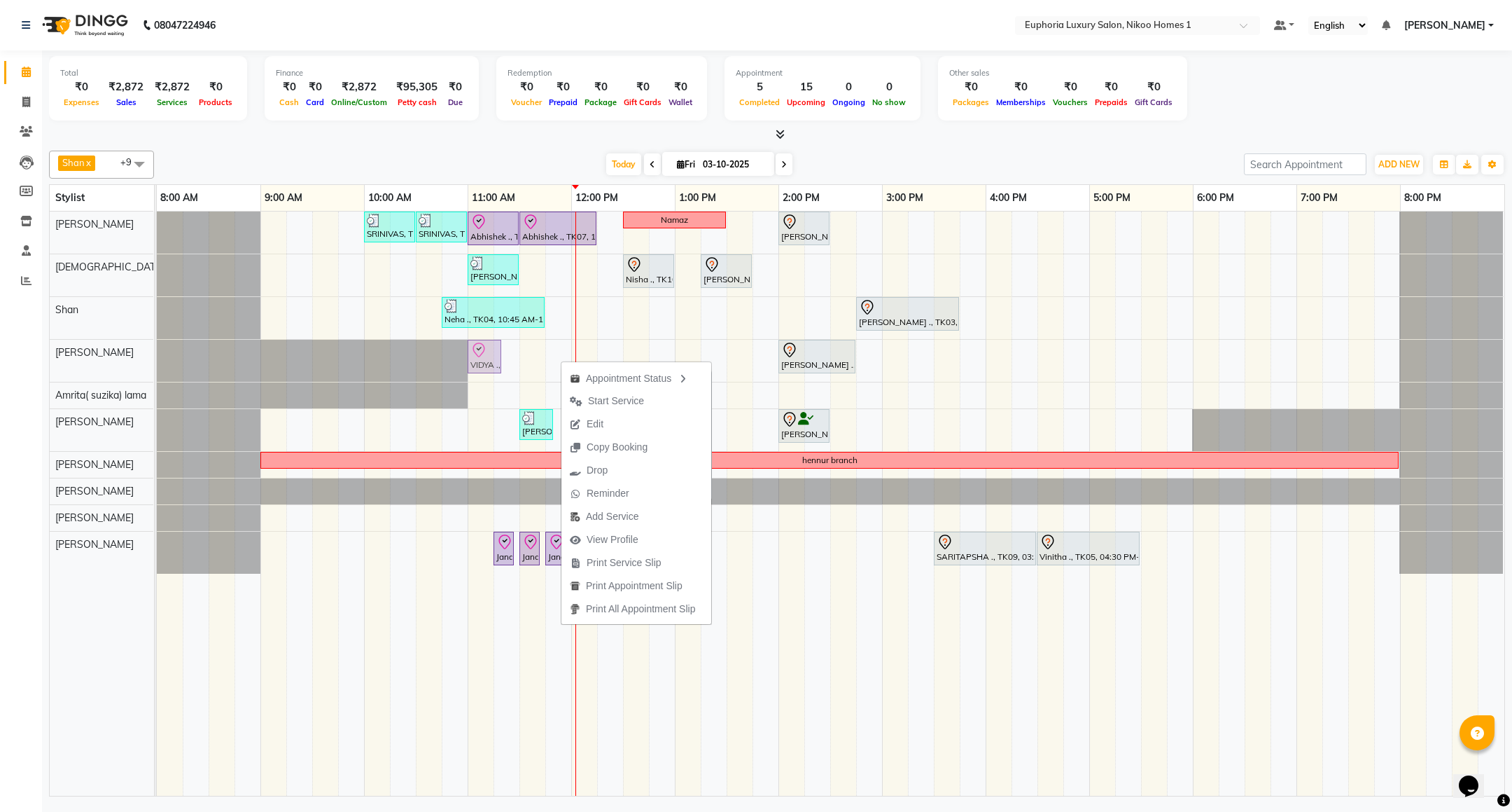
drag, startPoint x: 555, startPoint y: 346, endPoint x: 484, endPoint y: 346, distance: 71.0
click at [157, 345] on div "VIDYA ., TK13, 11:45 AM-12:05 PM, EL-Eyebrows Threading Suman Chandra ., TK03, …" at bounding box center [157, 361] width 0 height 42
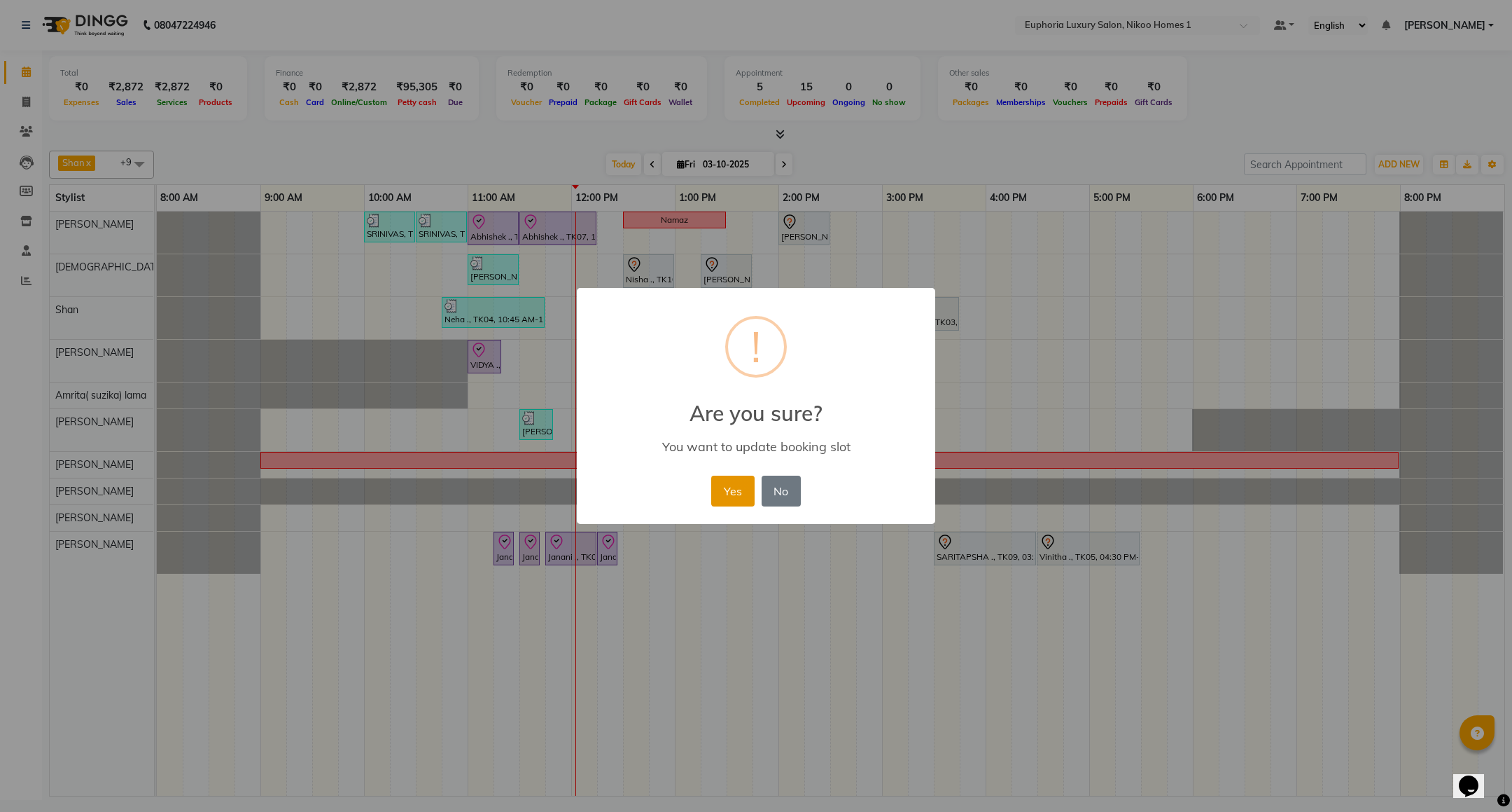
click at [721, 498] on button "Yes" at bounding box center [732, 491] width 43 height 31
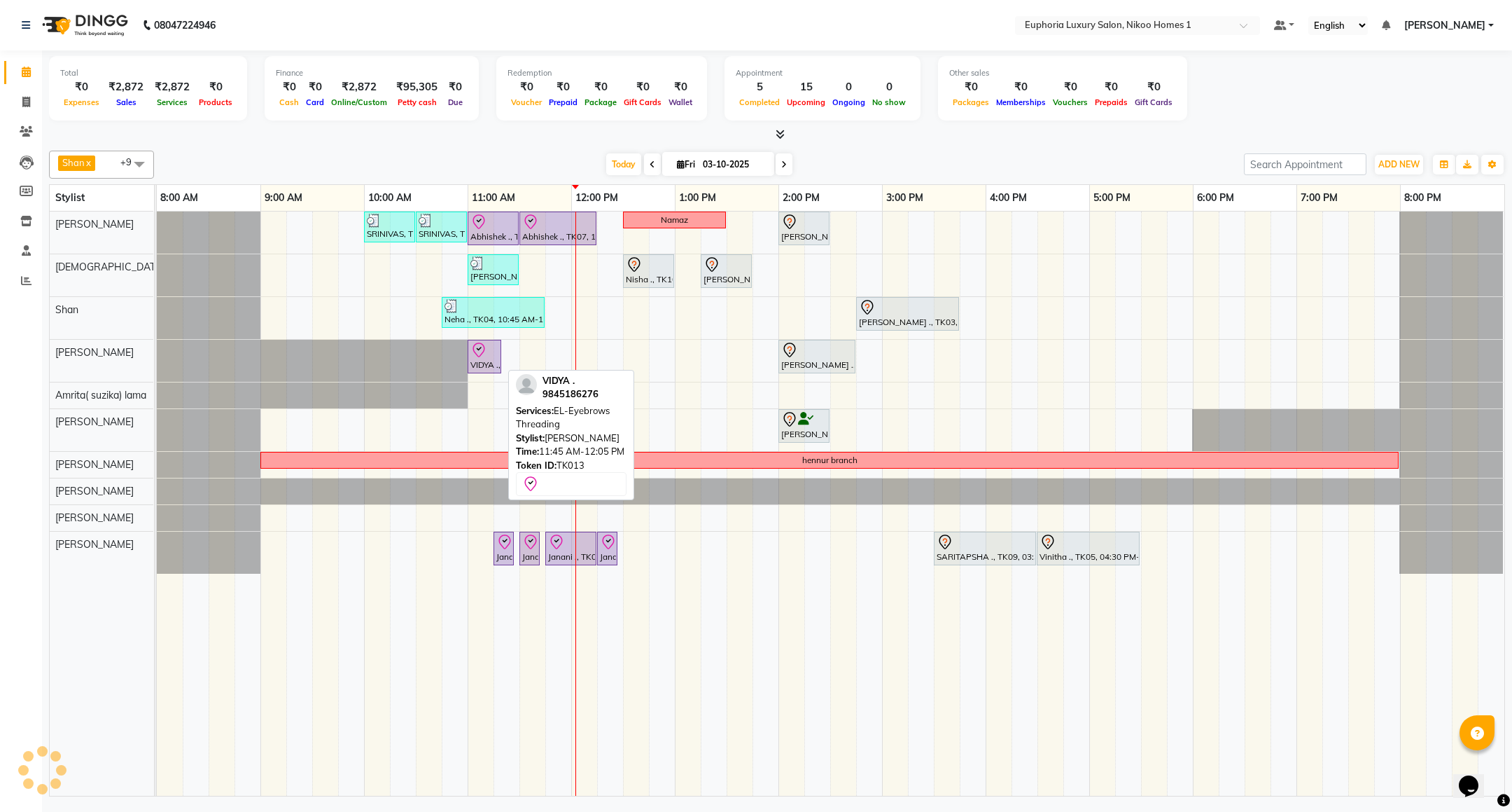
click at [475, 351] on icon at bounding box center [478, 350] width 17 height 17
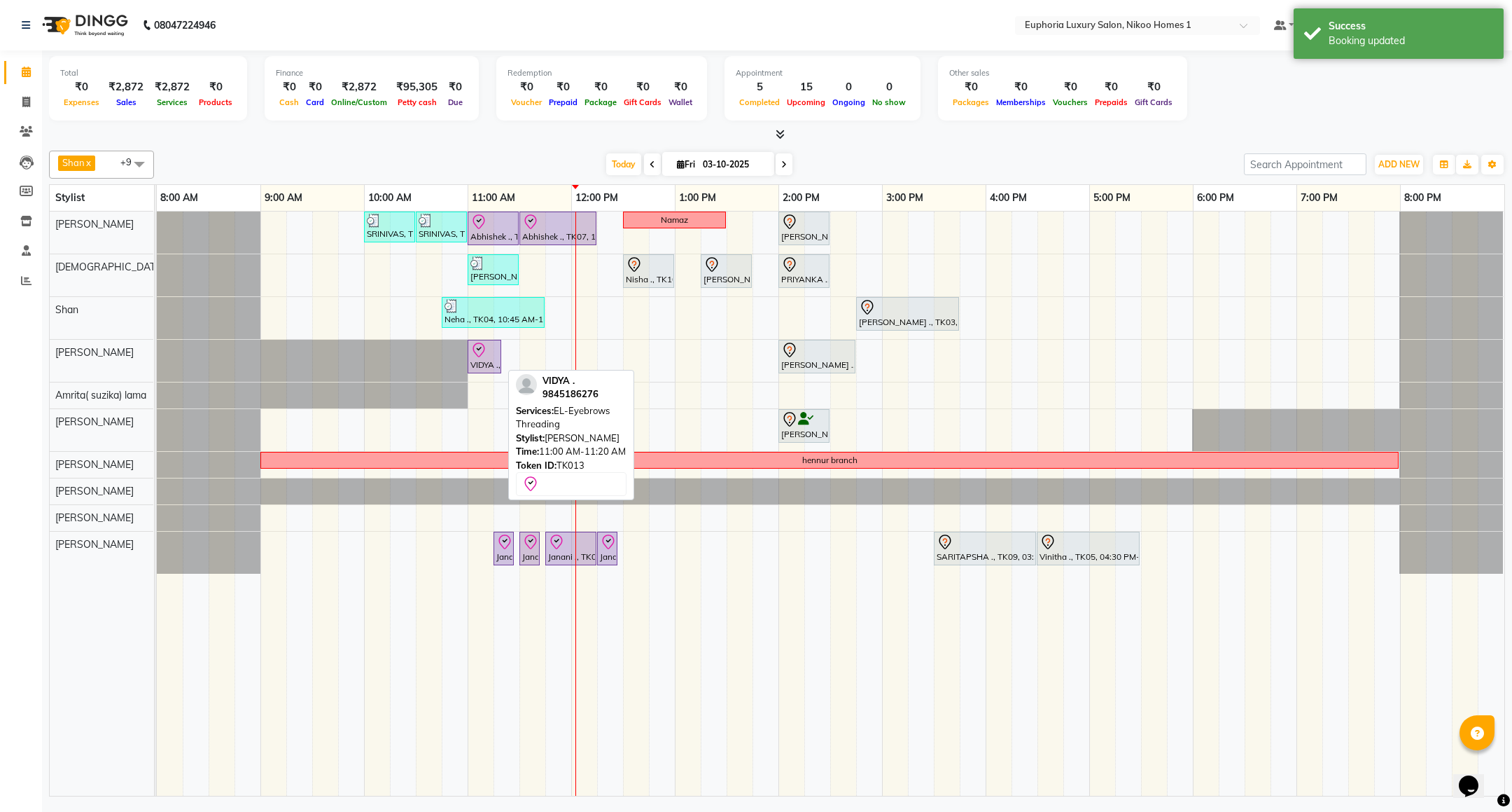
click at [495, 354] on div at bounding box center [484, 350] width 28 height 17
select select "8"
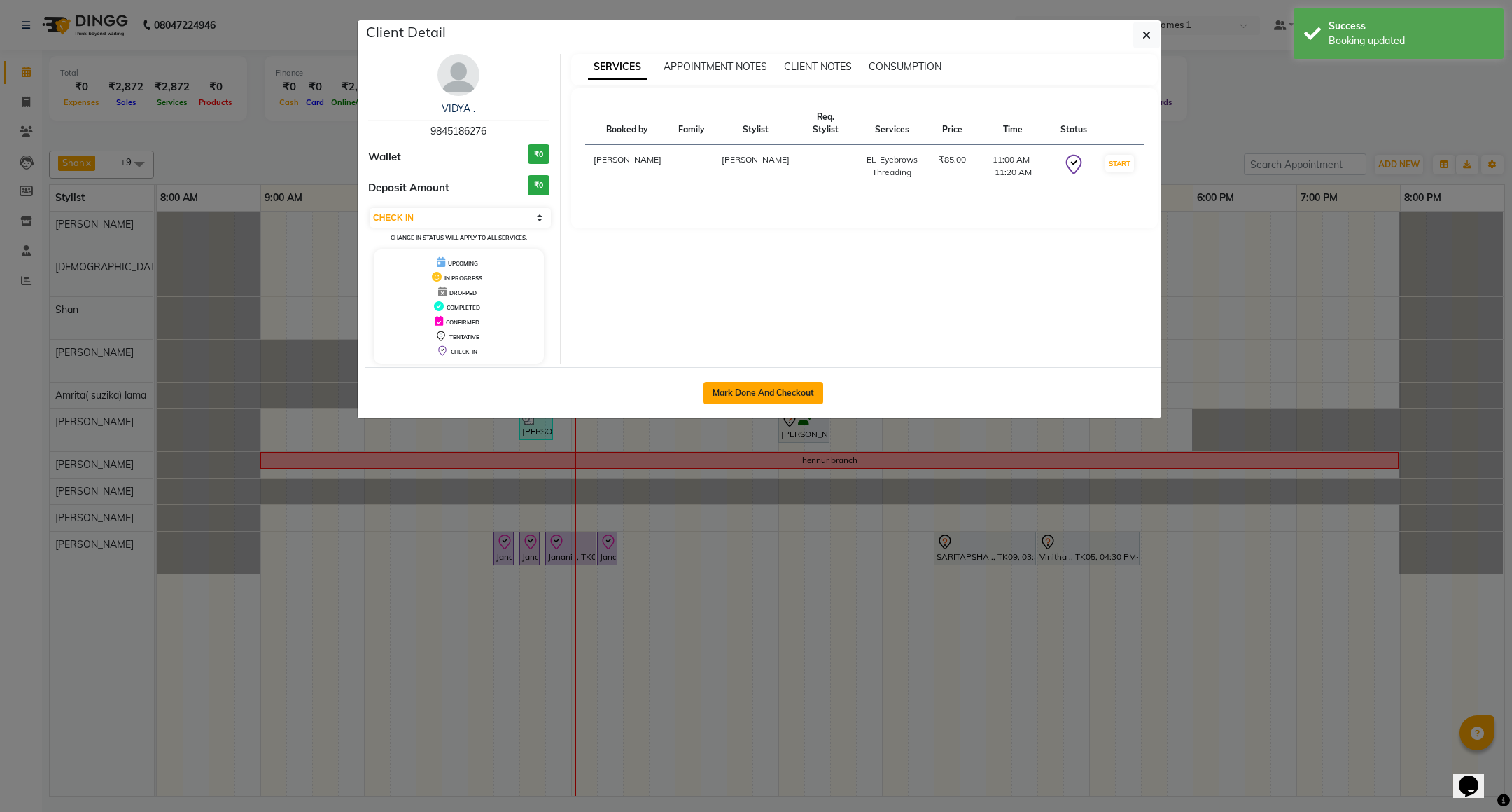
click at [716, 391] on button "Mark Done And Checkout" at bounding box center [763, 393] width 120 height 23
select select "service"
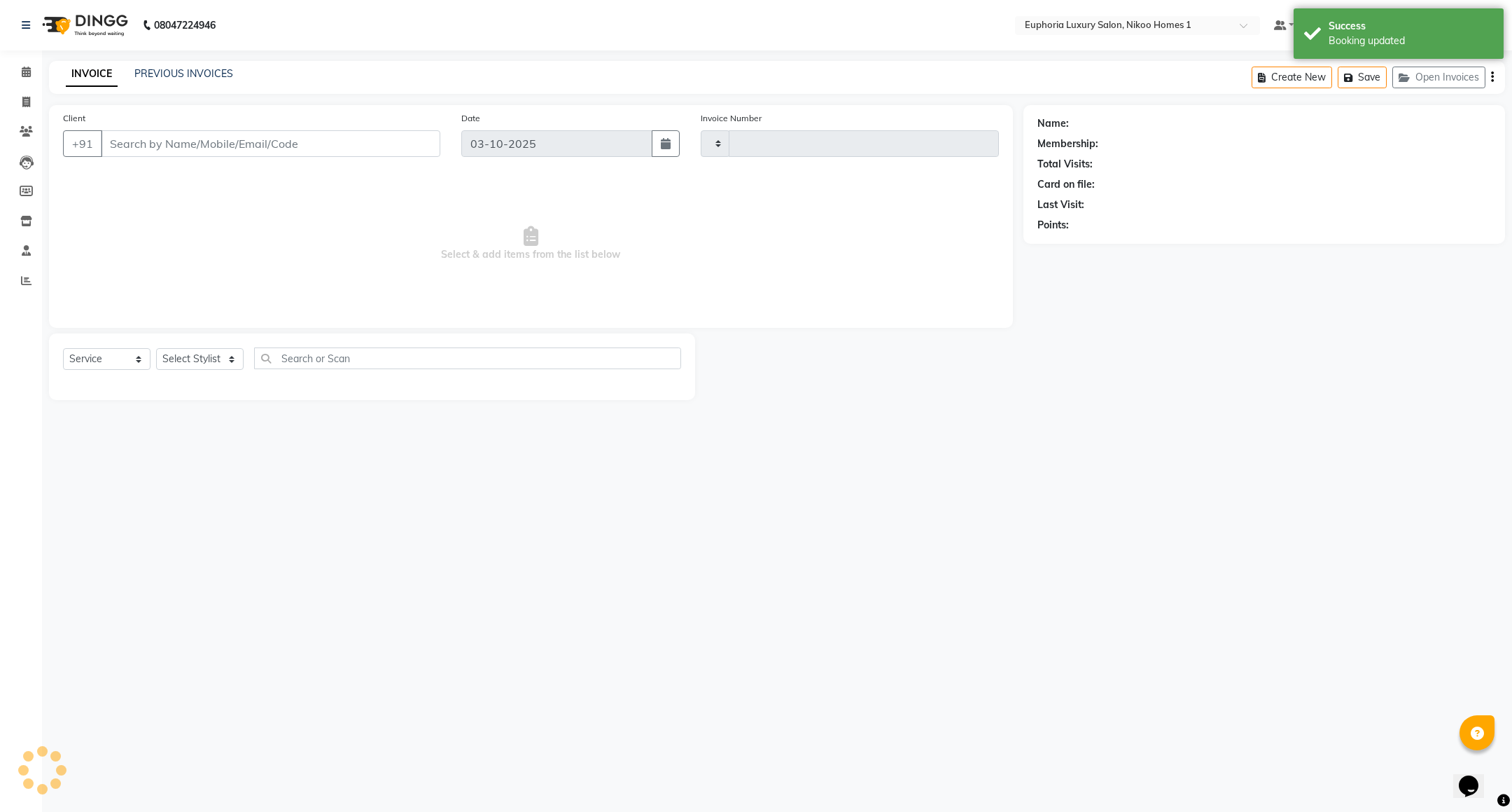
type input "4460"
select select "7987"
type input "98******76"
select select "81452"
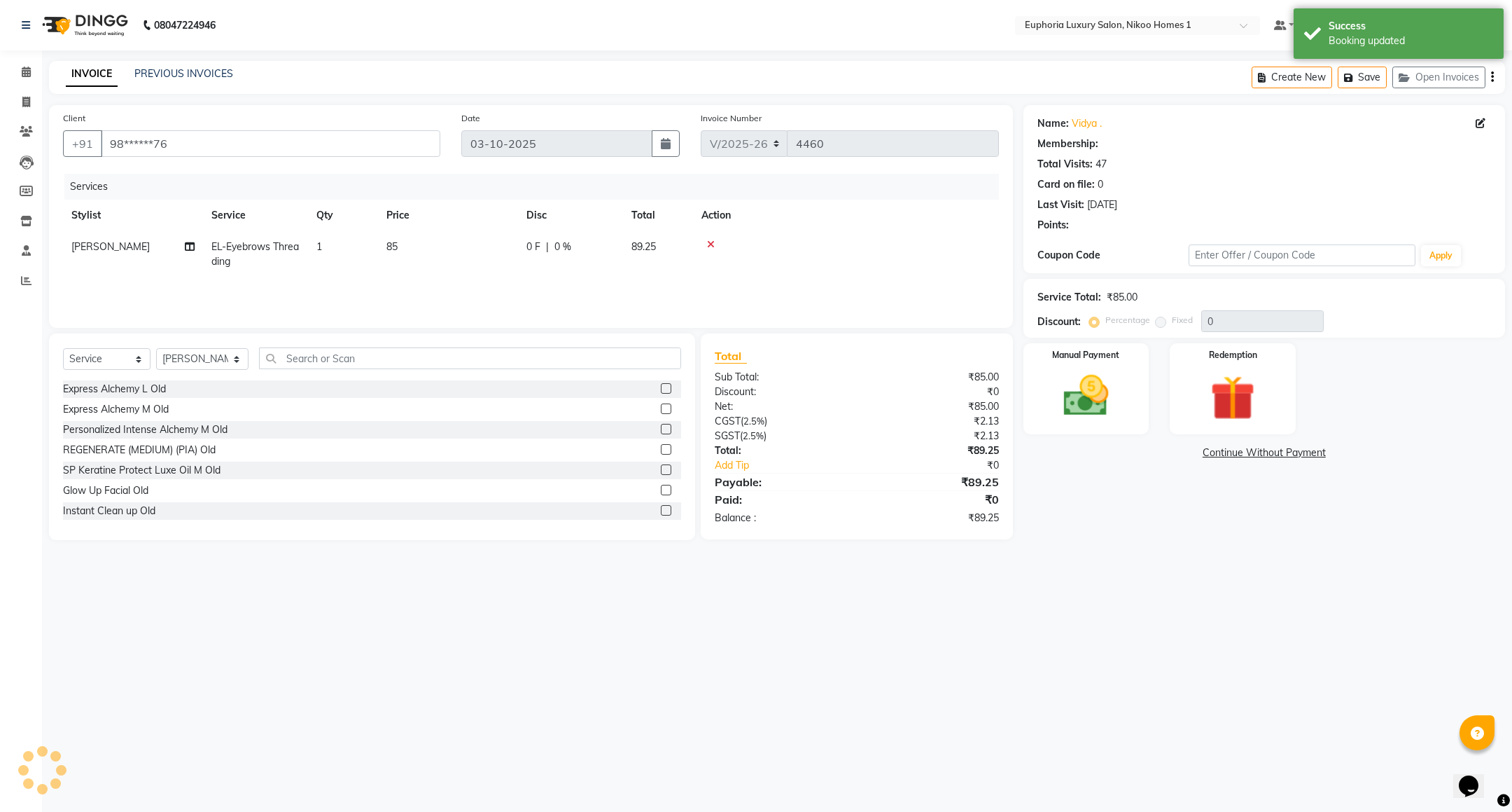
select select "1: Object"
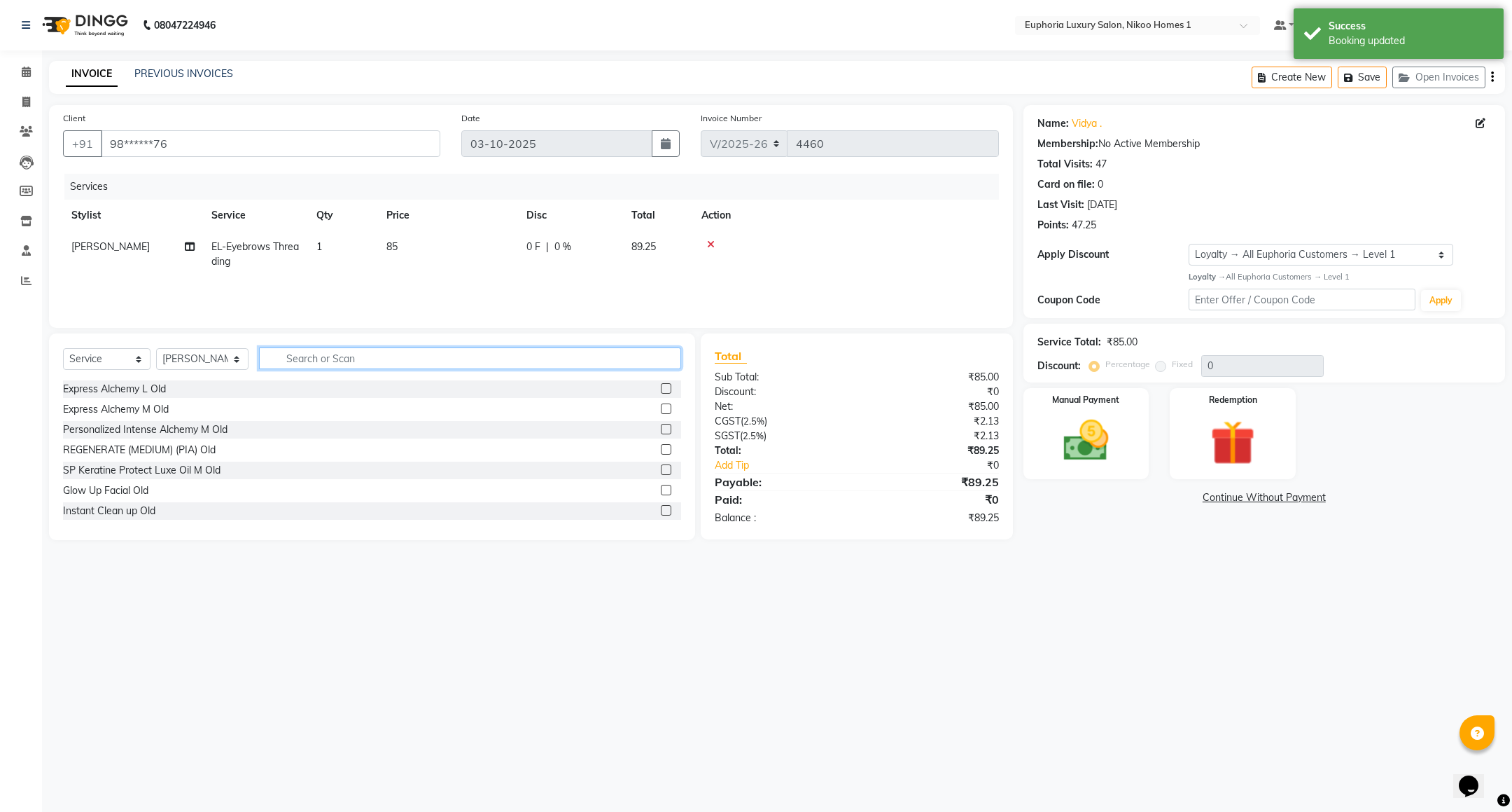
click at [353, 357] on input "text" at bounding box center [470, 358] width 422 height 22
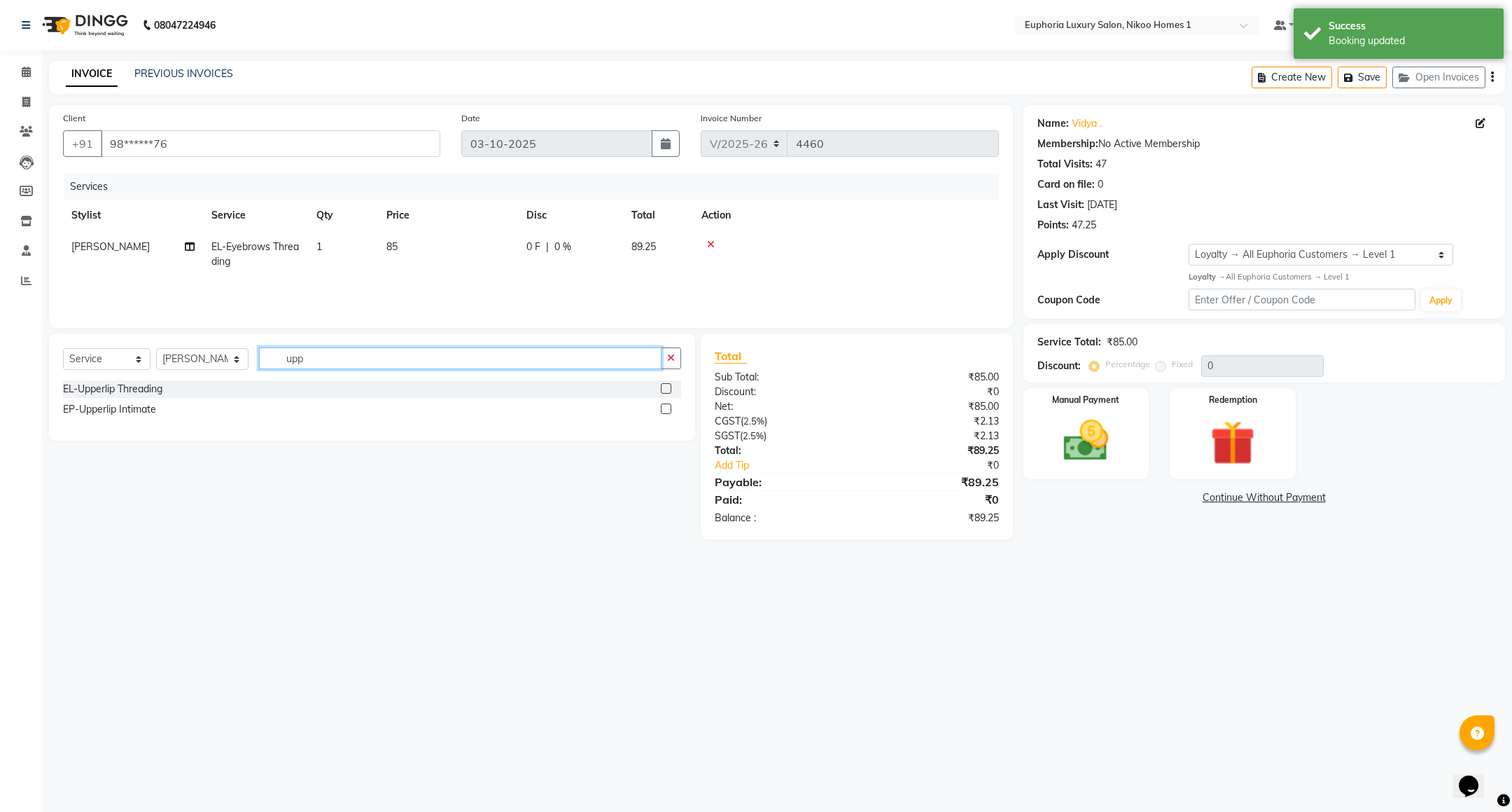
type input "upp"
click at [187, 385] on div "EL-Upperlip Threading" at bounding box center [372, 389] width 618 height 18
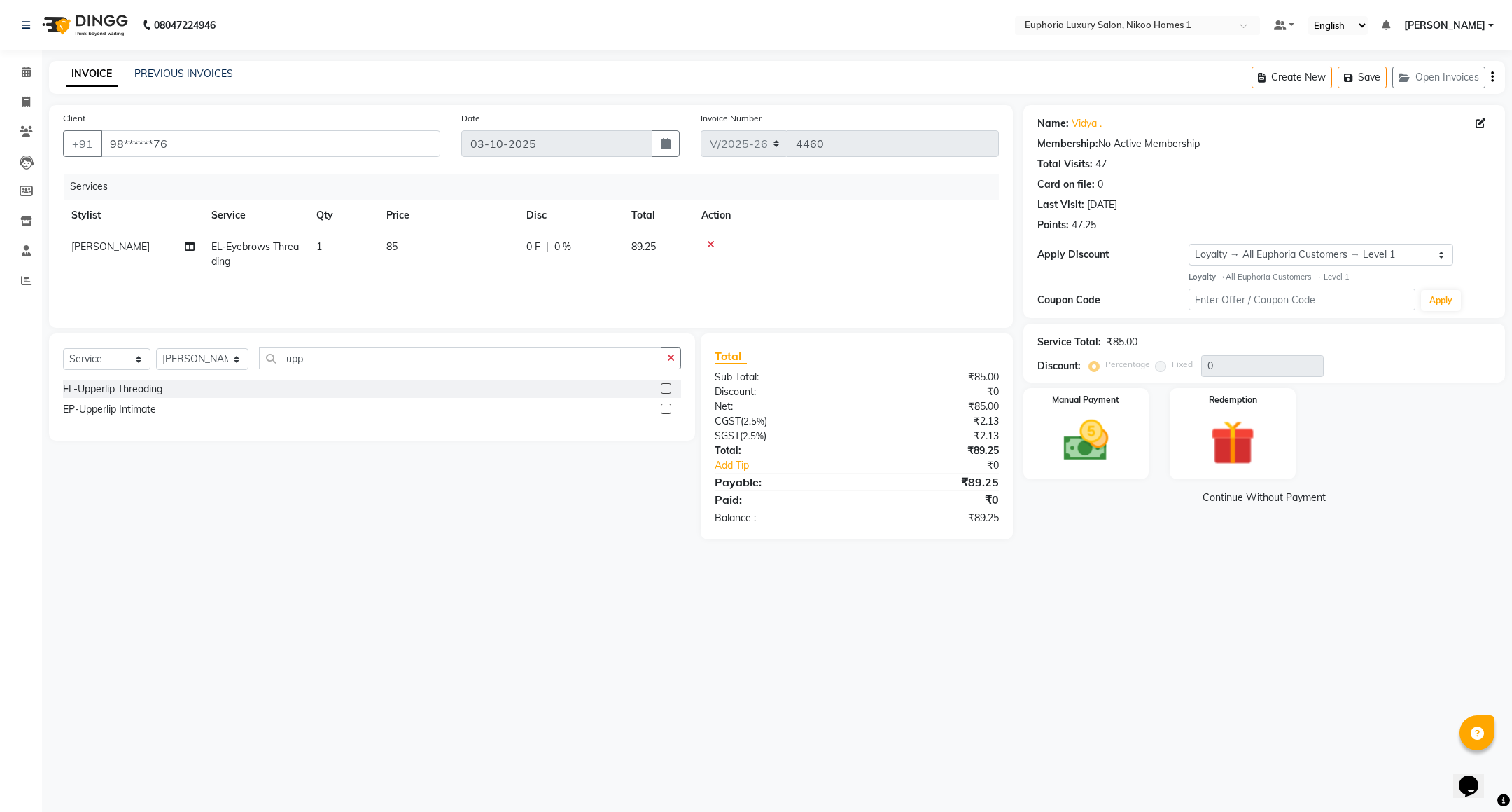
click at [662, 387] on label at bounding box center [666, 388] width 10 height 10
click at [662, 387] on input "checkbox" at bounding box center [665, 388] width 9 height 9
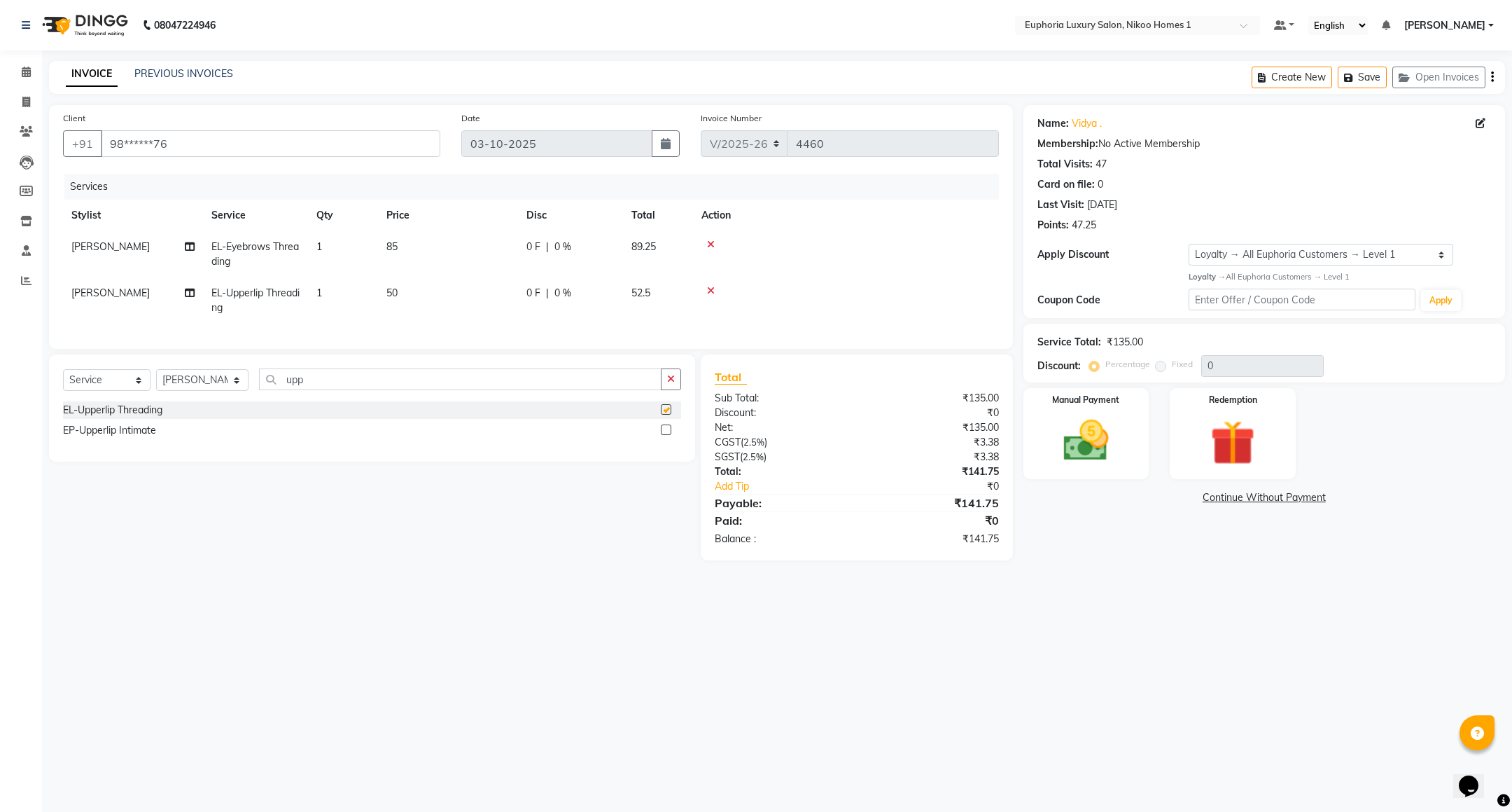
checkbox input "false"
click at [1084, 442] on img at bounding box center [1085, 441] width 76 height 54
click at [1130, 499] on span "UPI" at bounding box center [1135, 499] width 22 height 16
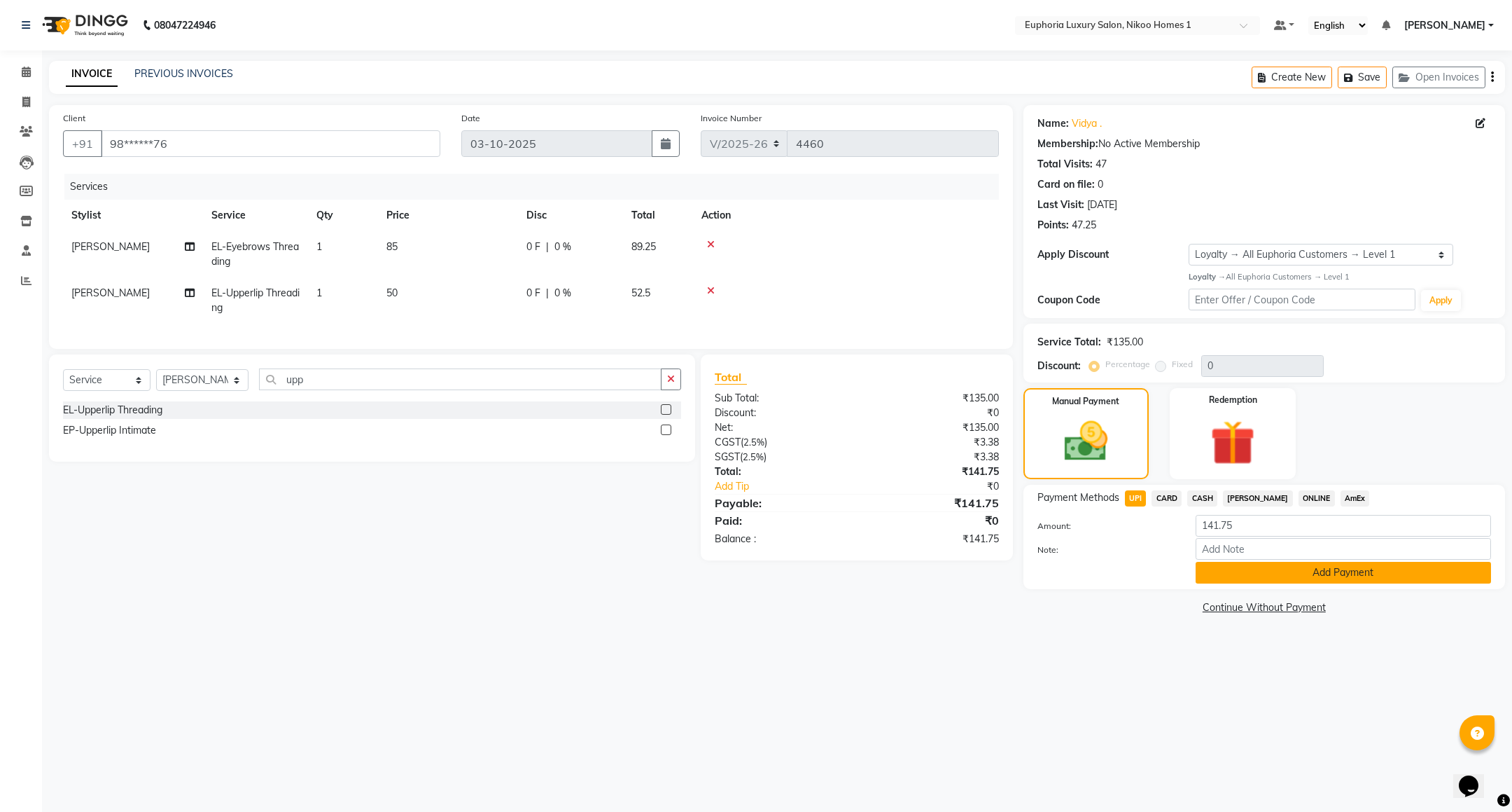
click at [1221, 574] on button "Add Payment" at bounding box center [1343, 572] width 295 height 22
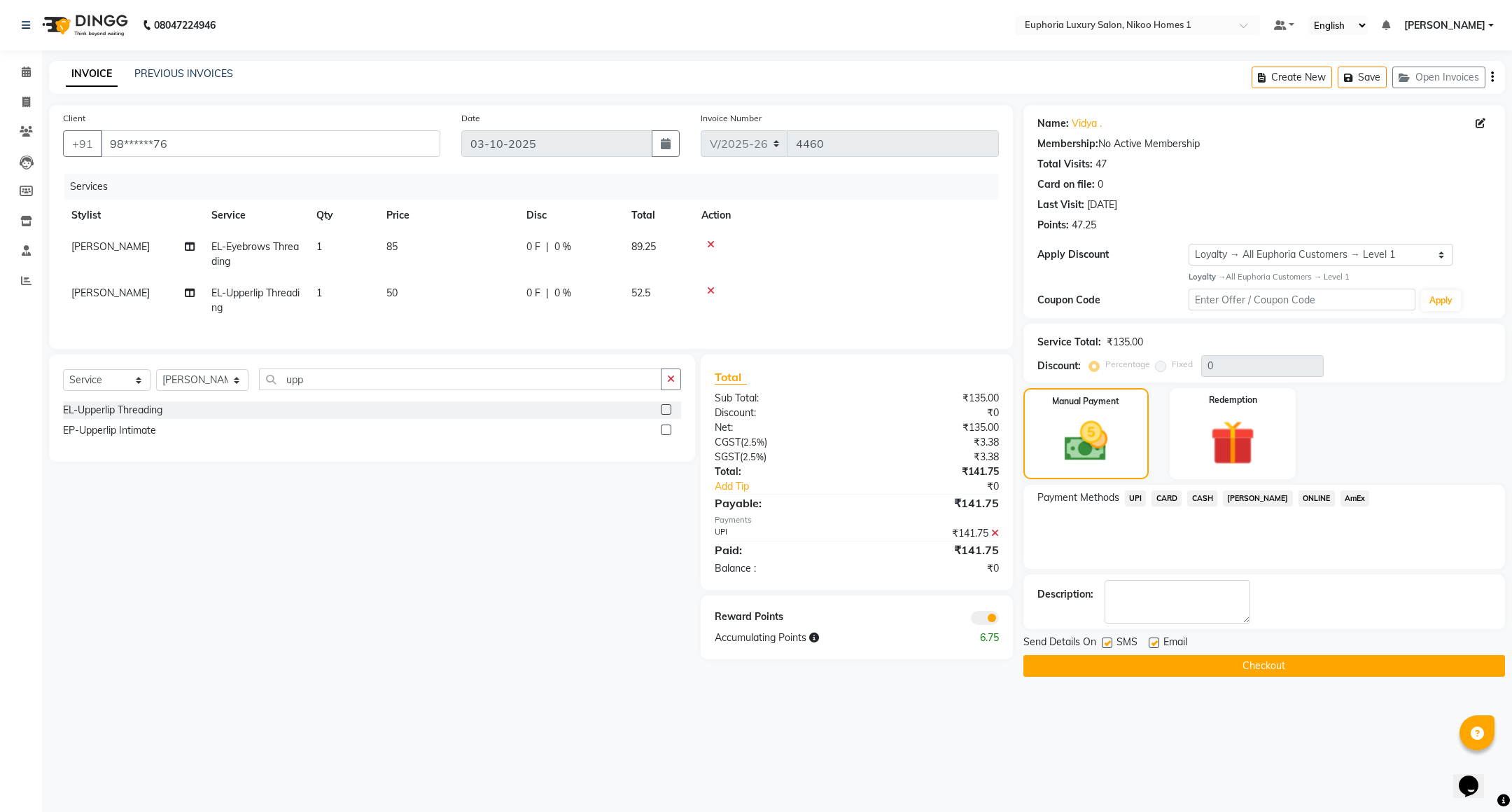
click at [1205, 667] on button "Checkout" at bounding box center [1264, 665] width 481 height 22
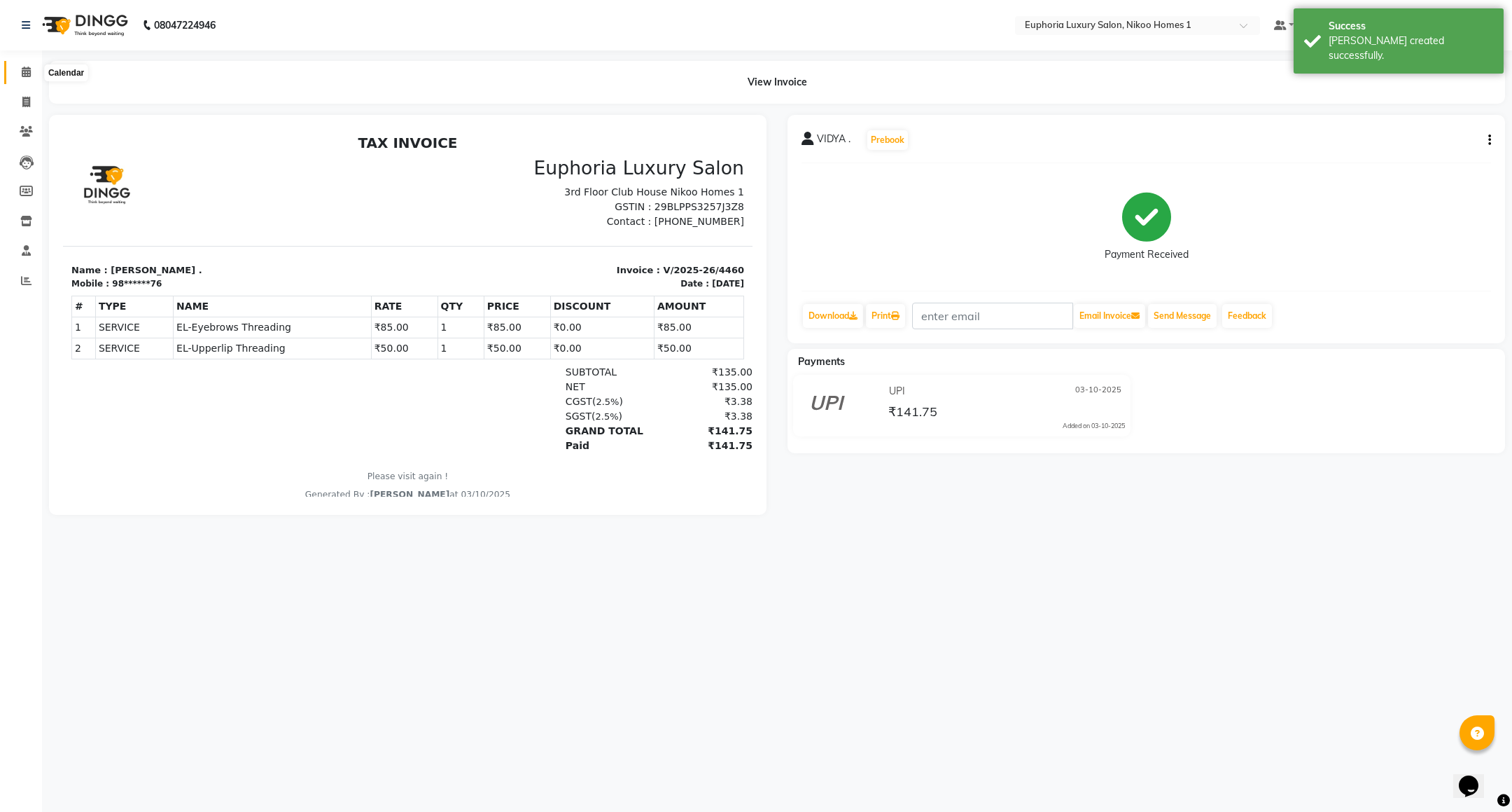
click at [31, 73] on span at bounding box center [26, 72] width 24 height 16
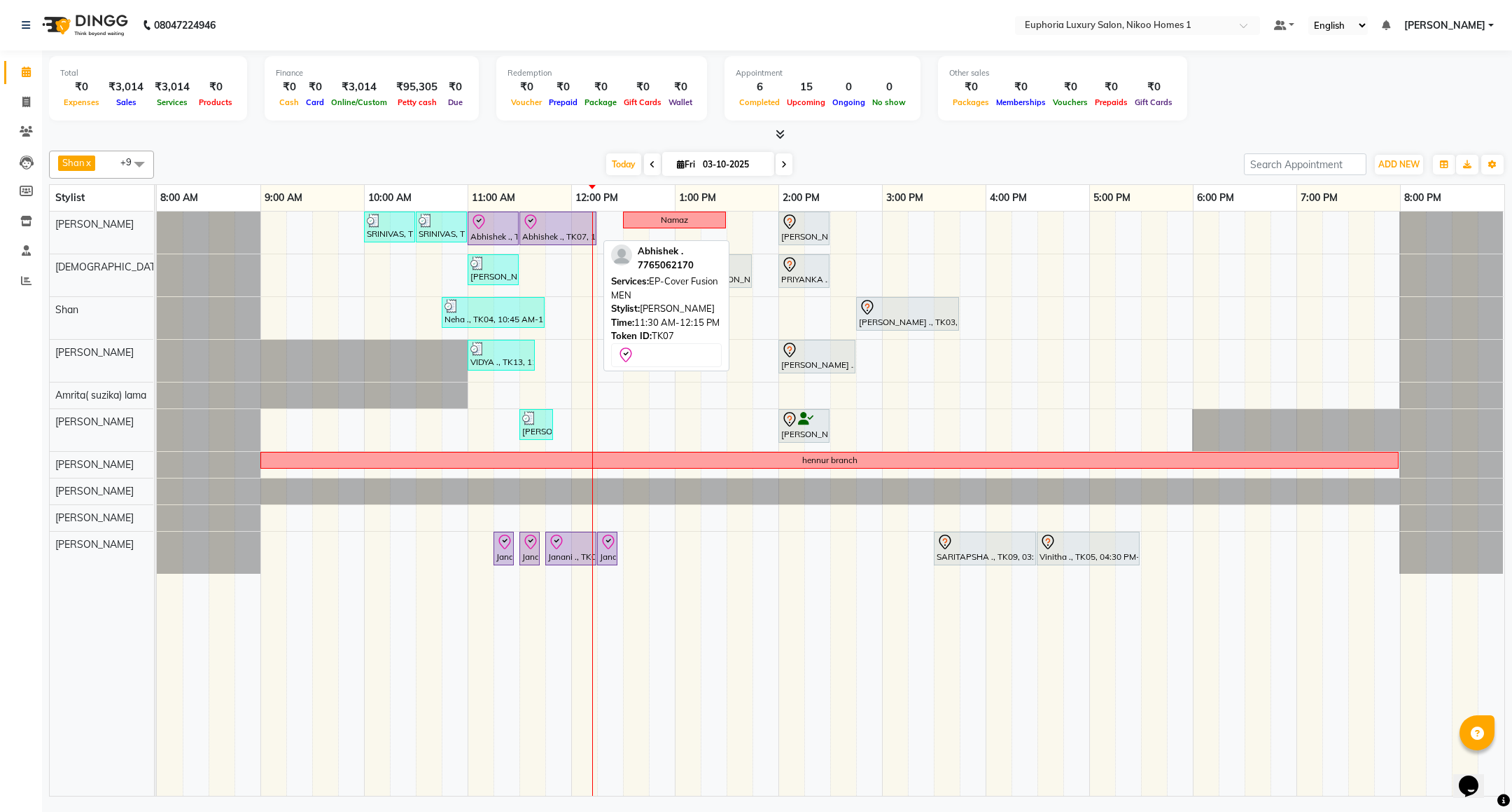
click at [559, 229] on div at bounding box center [558, 222] width 72 height 17
select select "8"
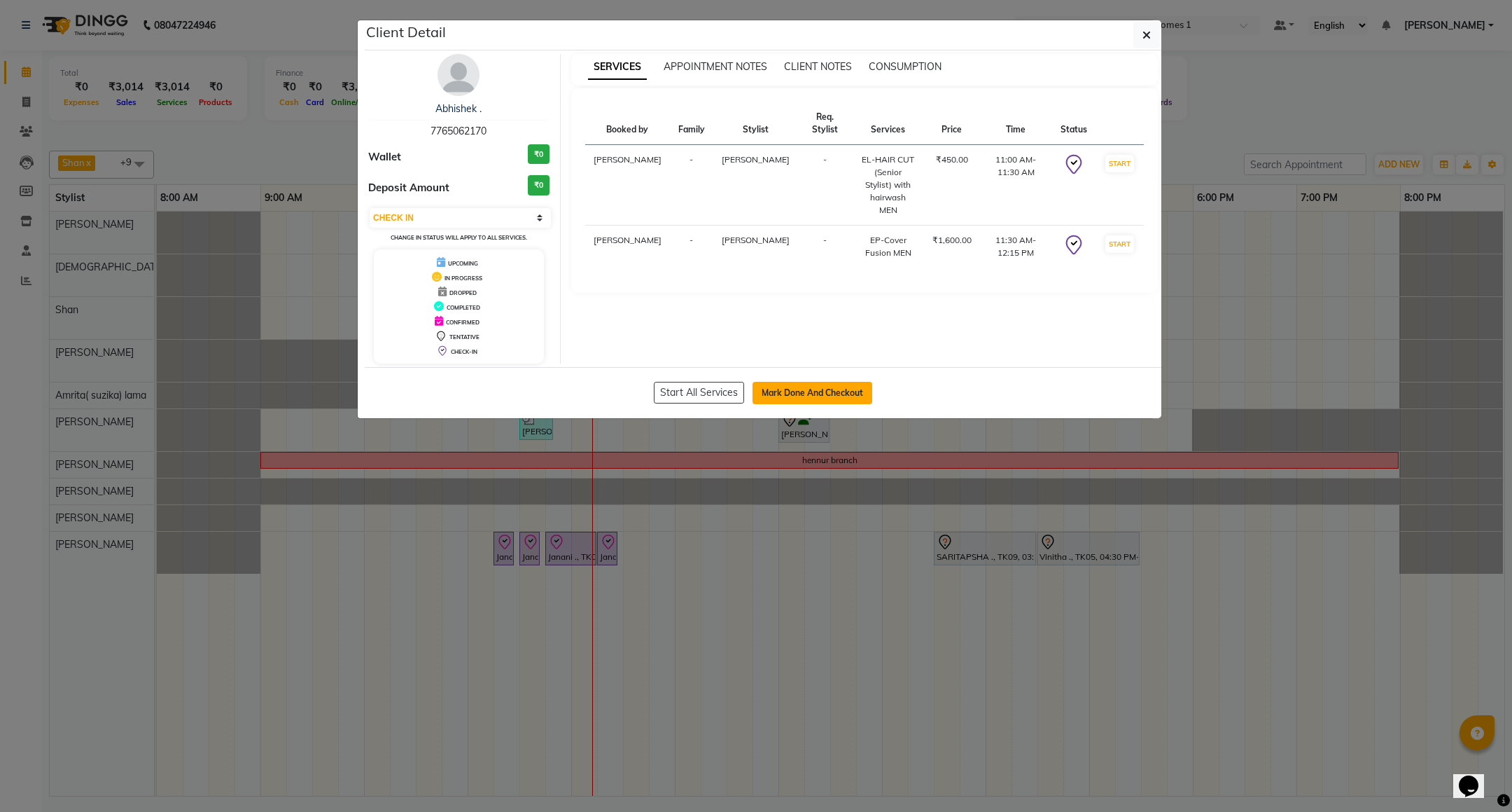
click at [779, 393] on button "Mark Done And Checkout" at bounding box center [812, 393] width 120 height 23
select select "7987"
select select "service"
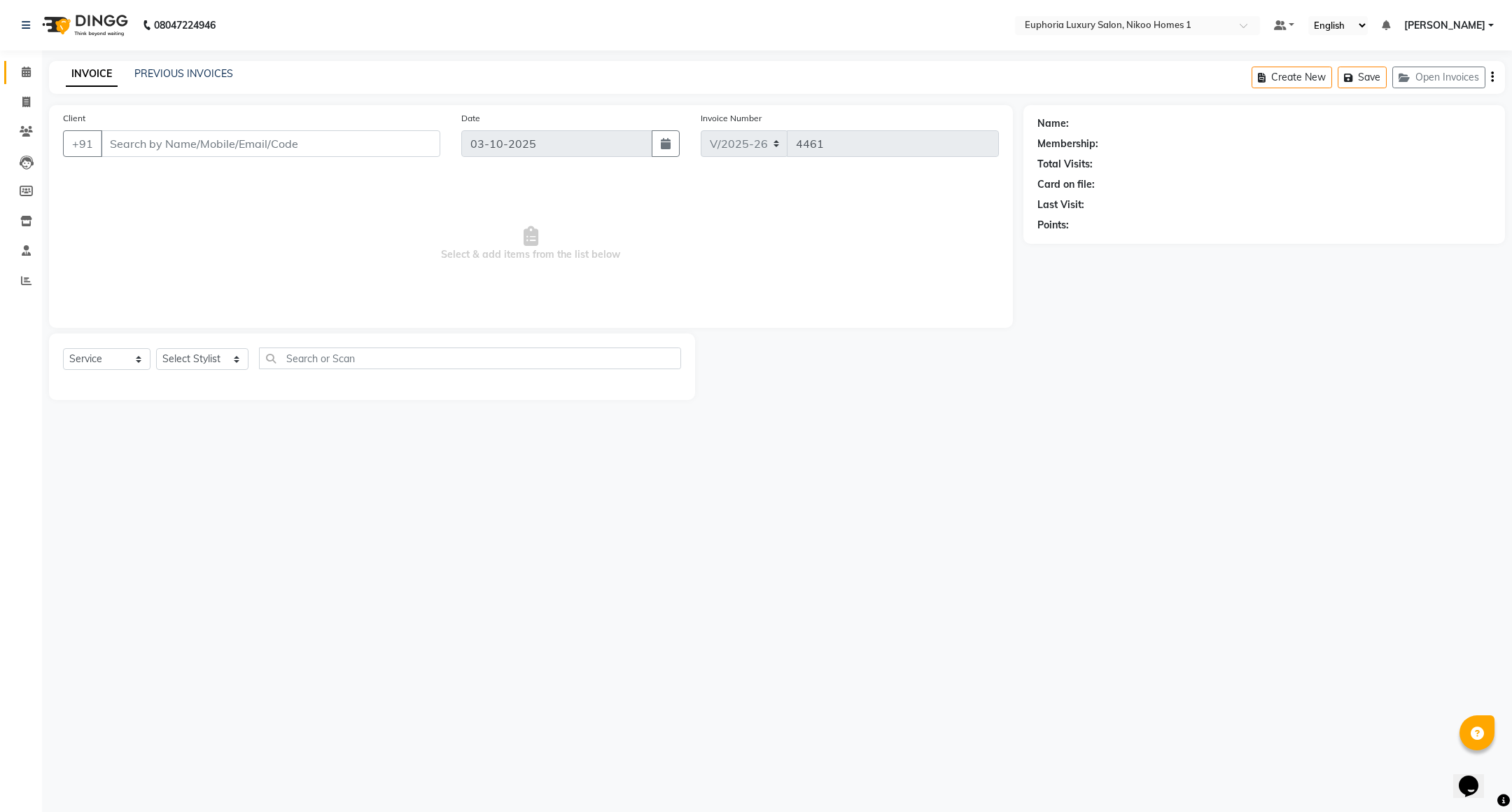
type input "77******70"
select select "85468"
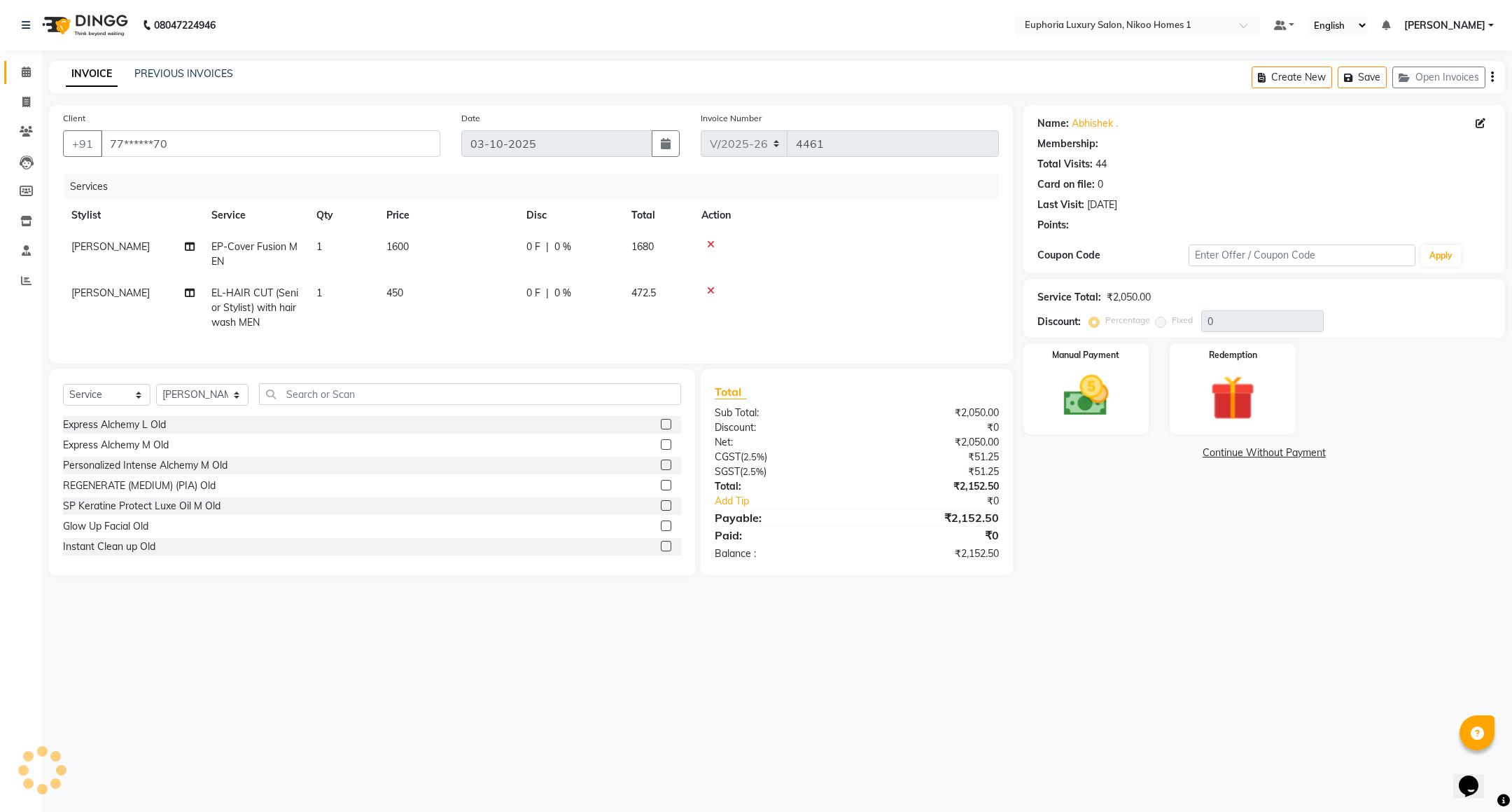
select select "1: Object"
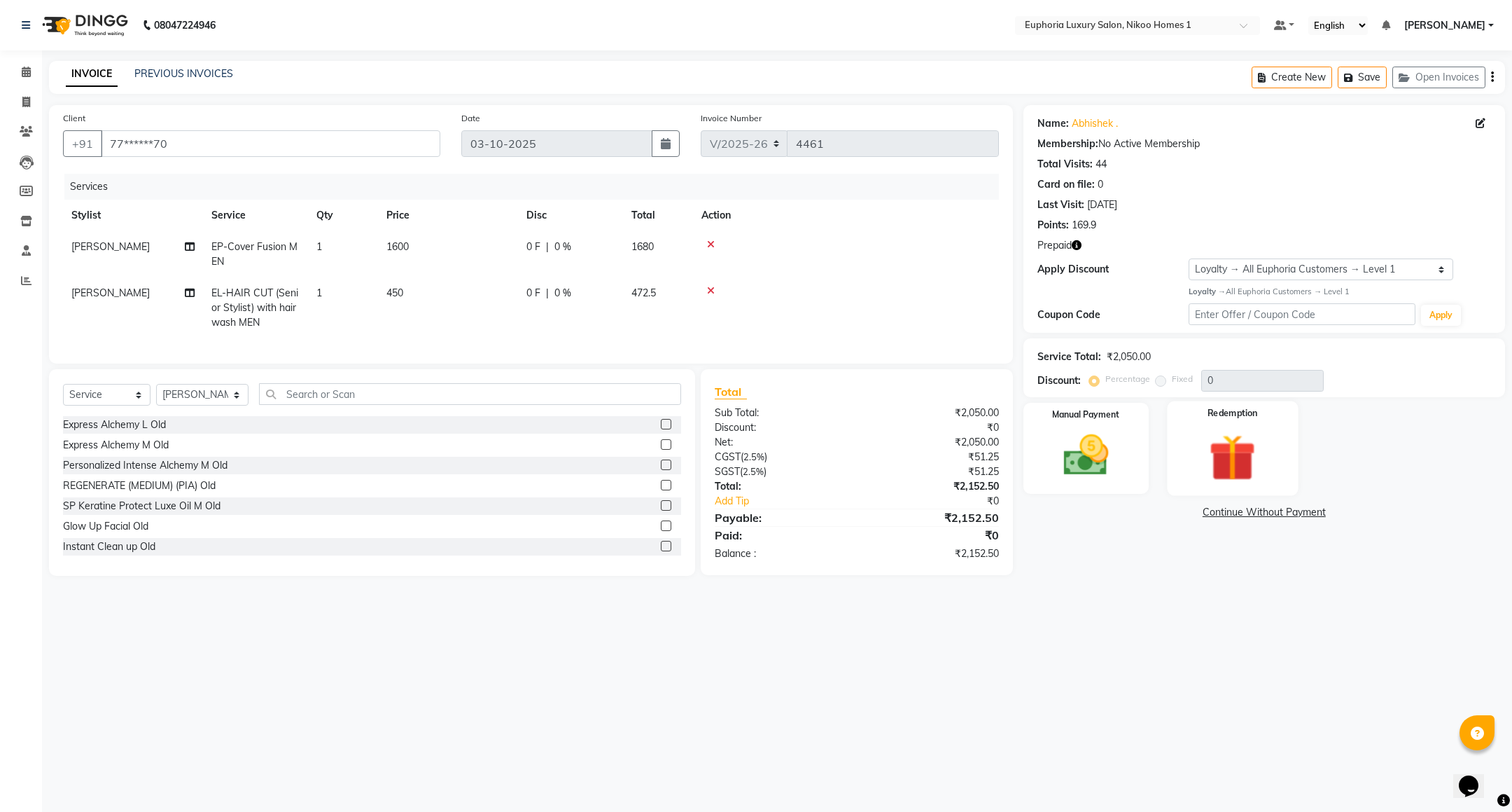
click at [1256, 442] on img at bounding box center [1233, 458] width 76 height 58
click at [1231, 521] on span "Prepaid 1" at bounding box center [1233, 515] width 46 height 16
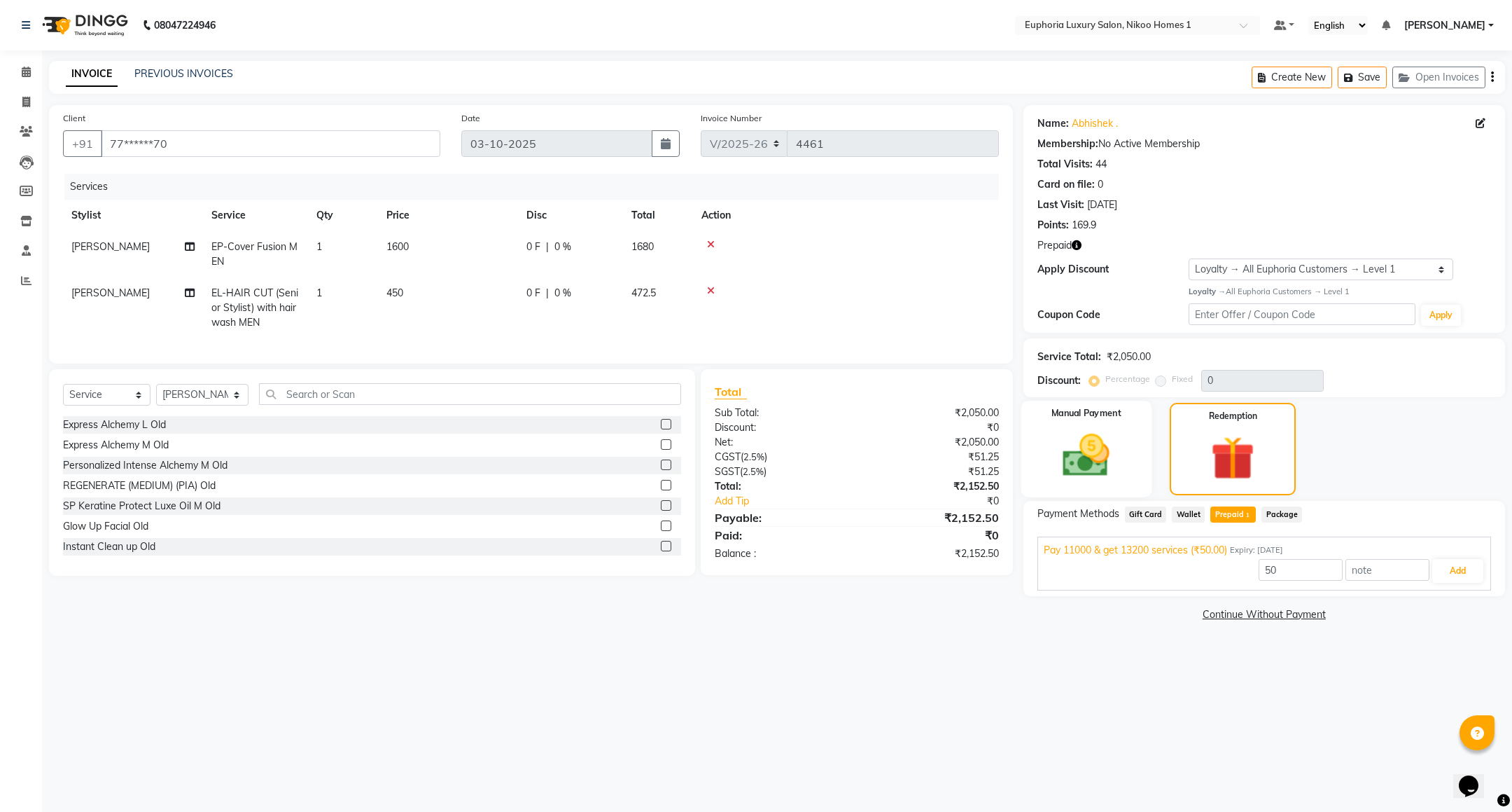
click at [1095, 444] on img at bounding box center [1085, 455] width 76 height 54
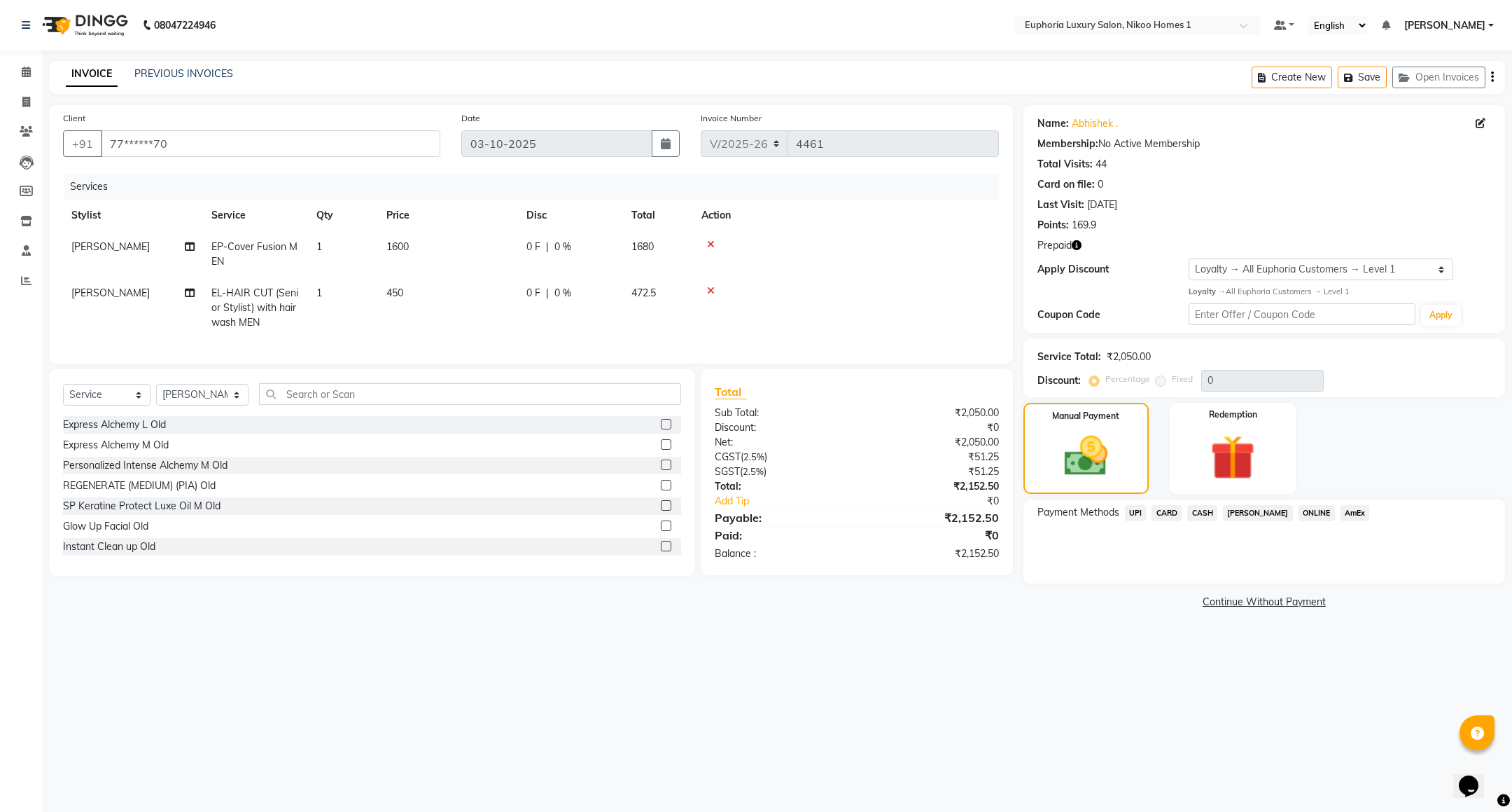
click at [1138, 515] on span "UPI" at bounding box center [1135, 513] width 22 height 16
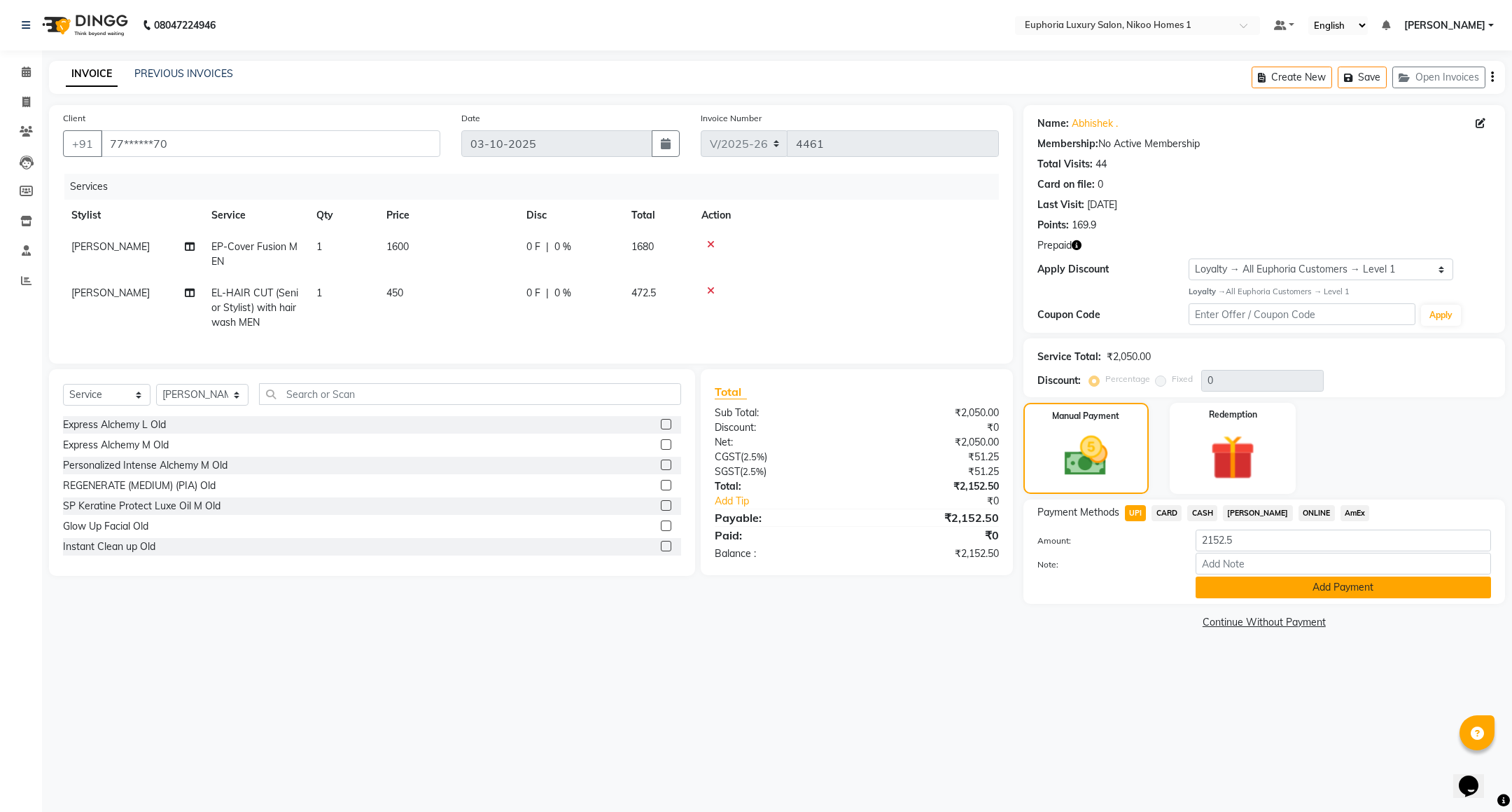
click at [1246, 586] on button "Add Payment" at bounding box center [1343, 586] width 295 height 22
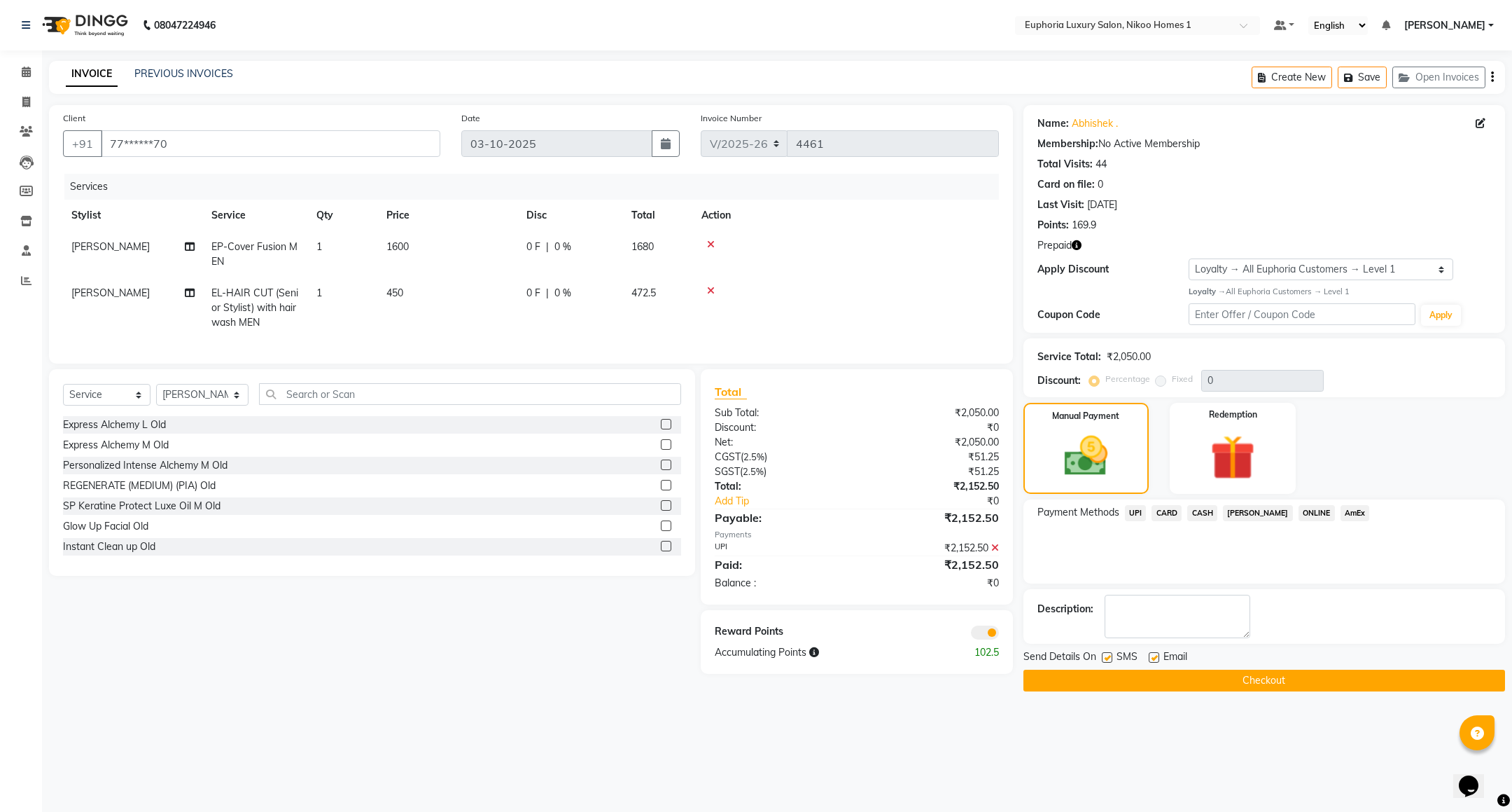
click at [998, 553] on icon at bounding box center [995, 548] width 8 height 10
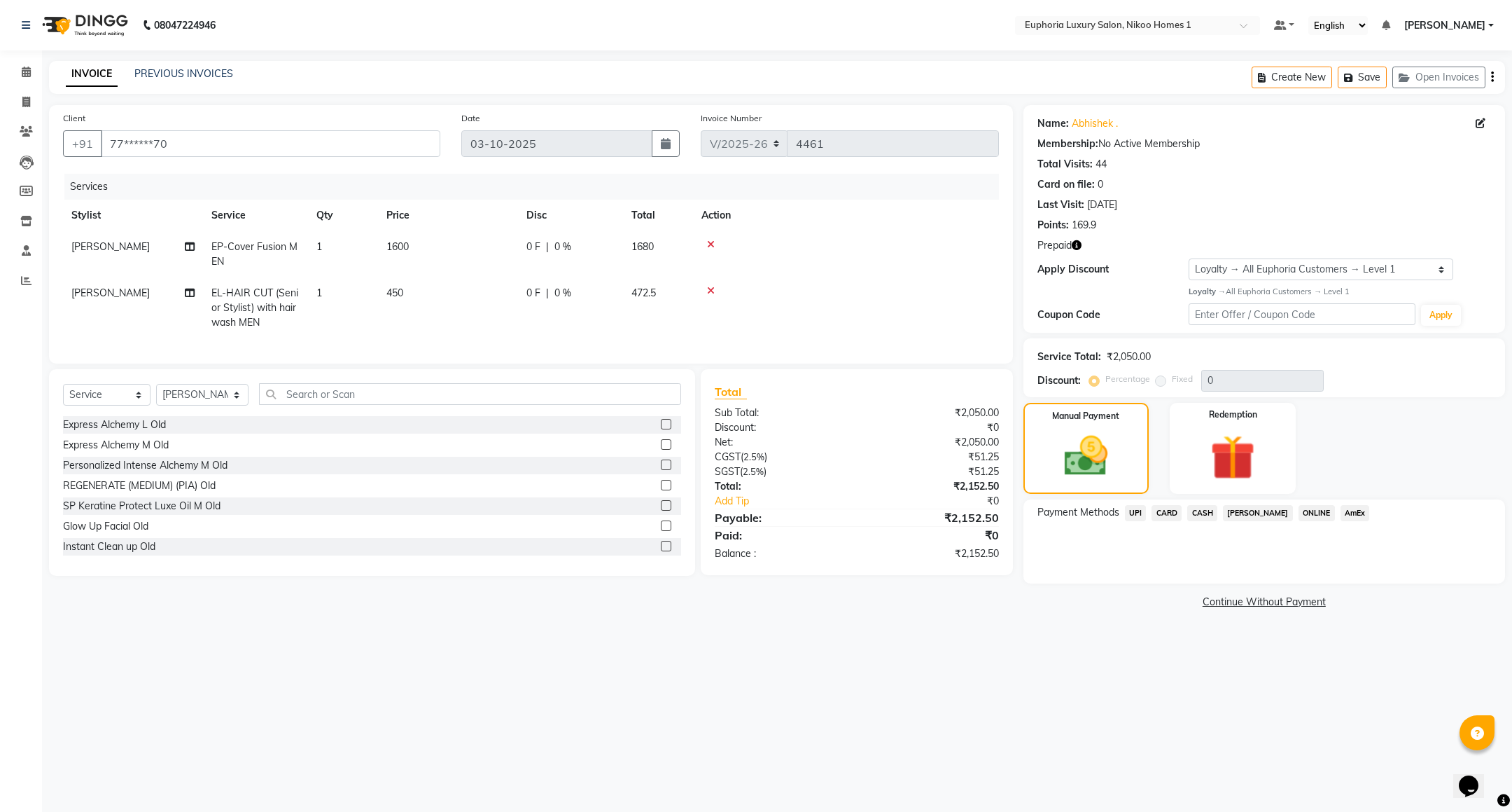
click at [1172, 512] on span "CARD" at bounding box center [1166, 513] width 30 height 16
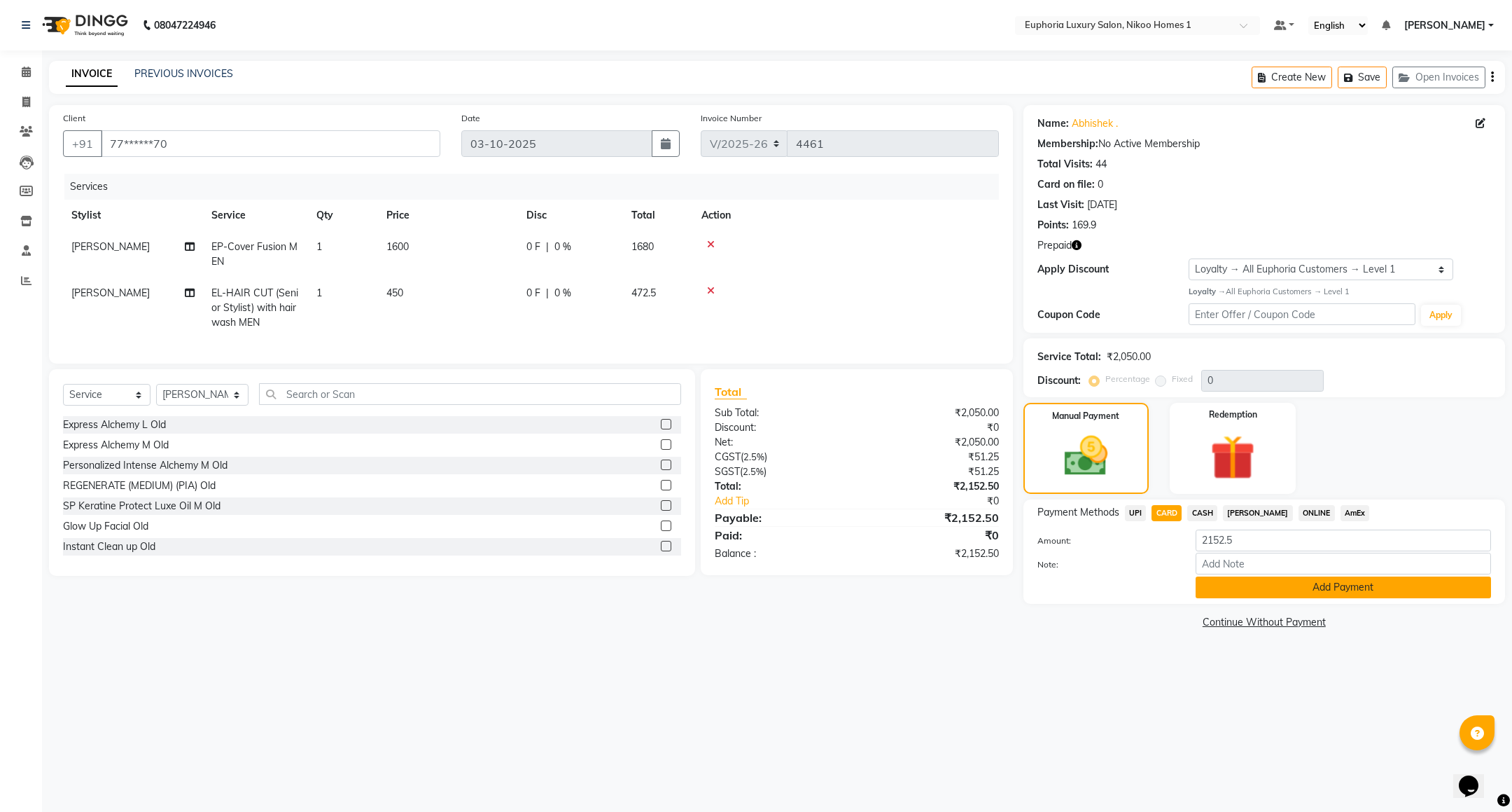
click at [1293, 580] on button "Add Payment" at bounding box center [1343, 586] width 295 height 22
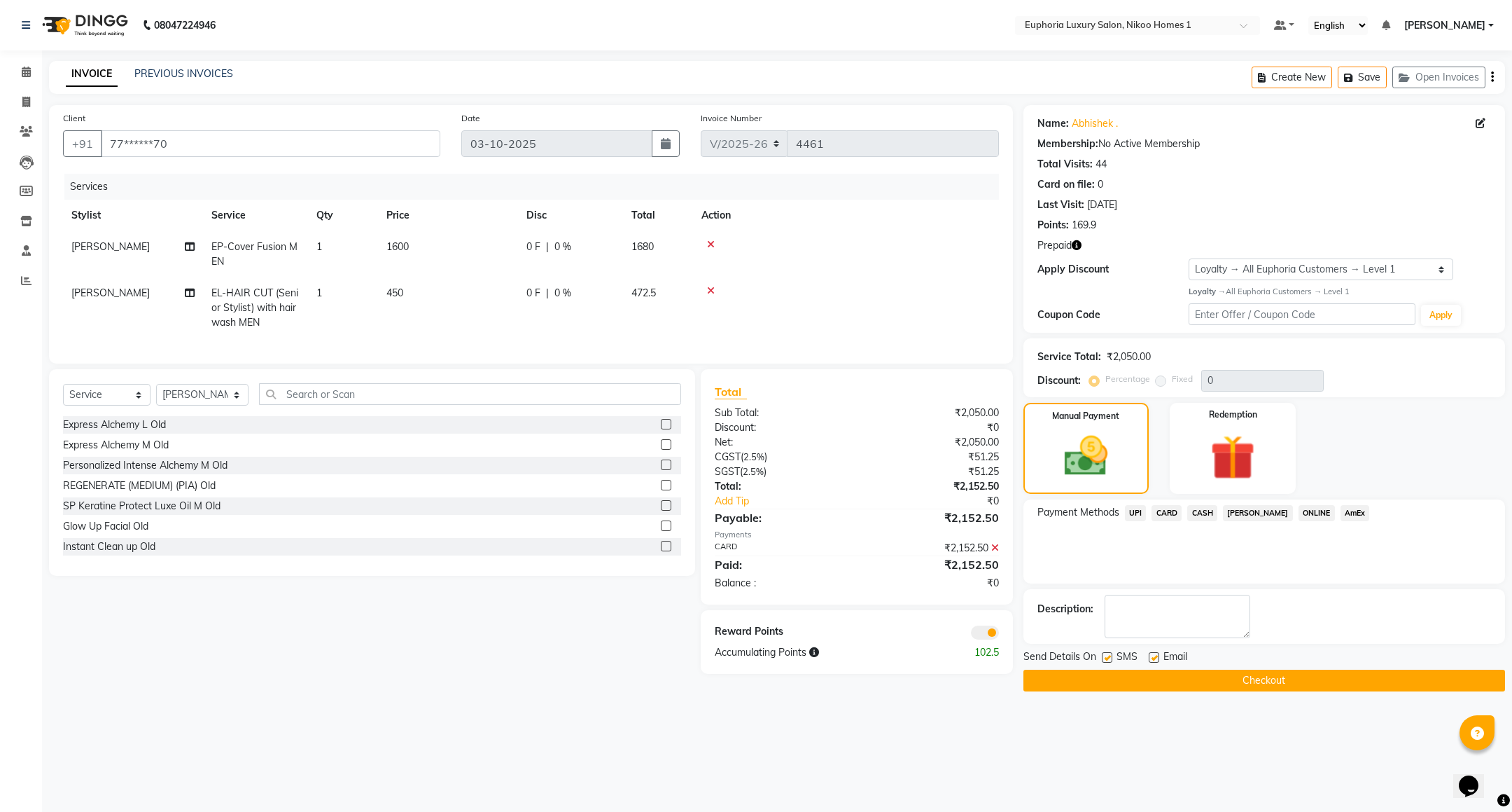
click at [1119, 678] on button "Checkout" at bounding box center [1264, 680] width 481 height 22
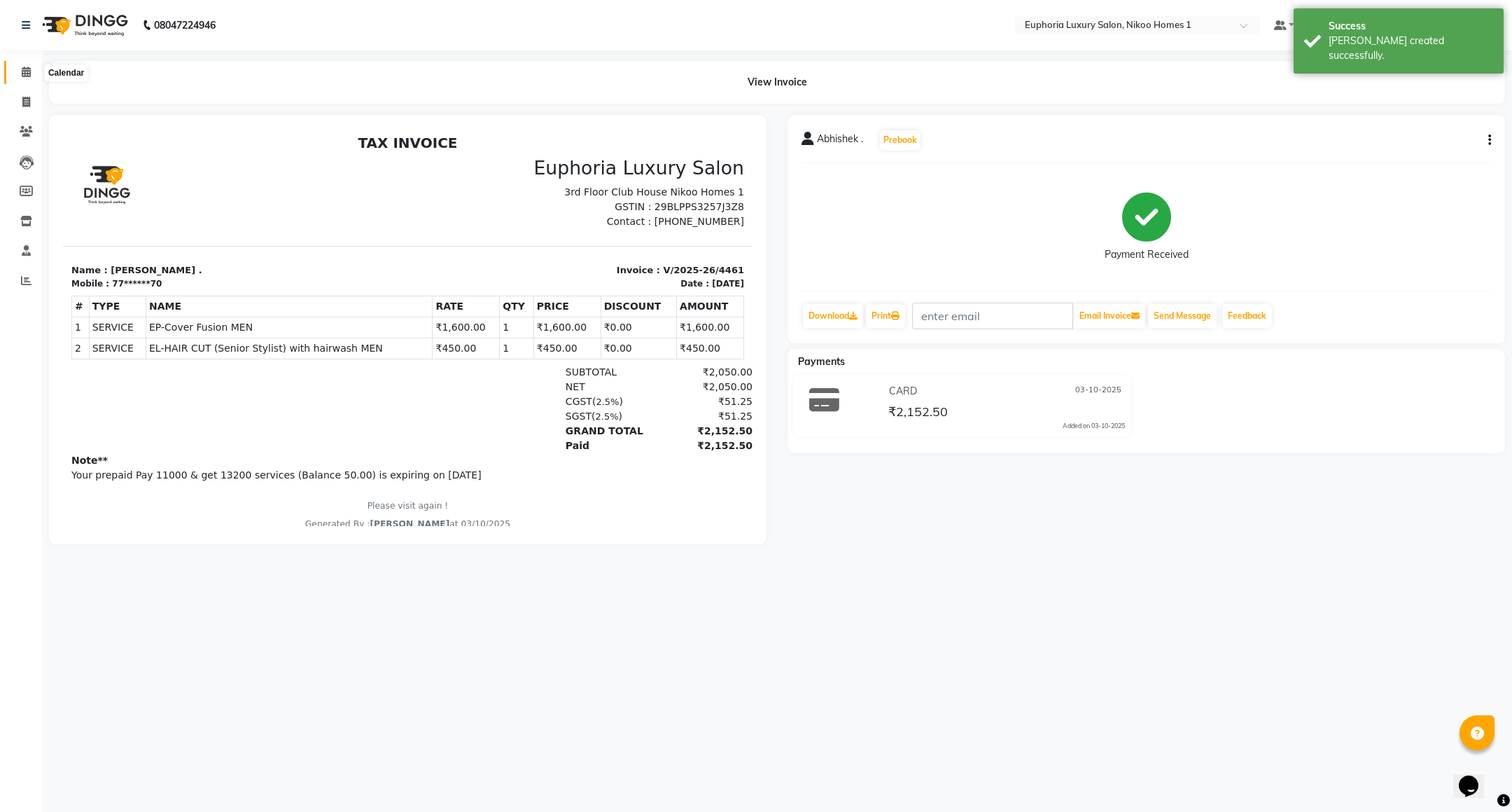
click at [26, 67] on icon at bounding box center [26, 72] width 9 height 10
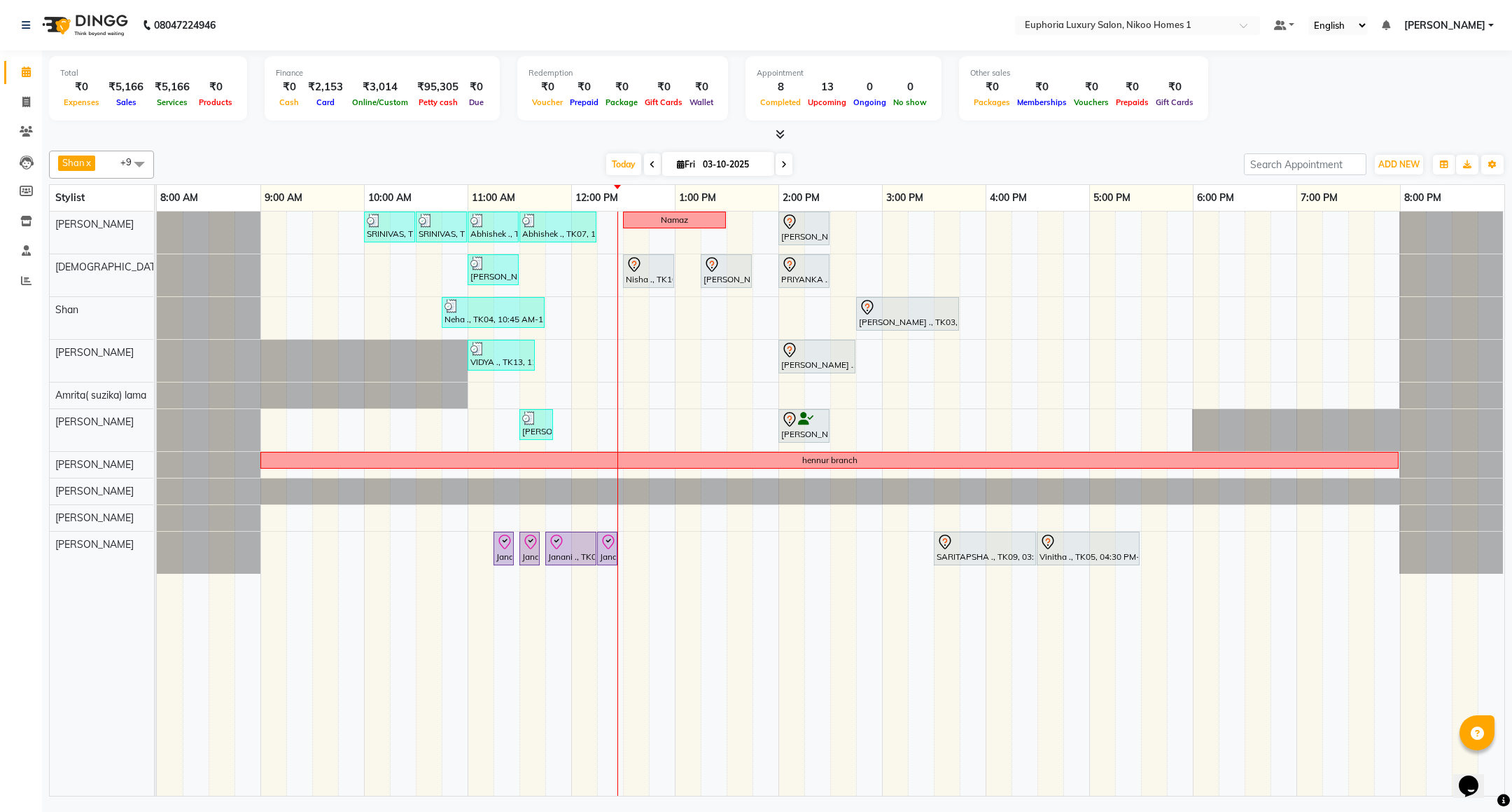
click at [650, 160] on icon at bounding box center [652, 164] width 6 height 8
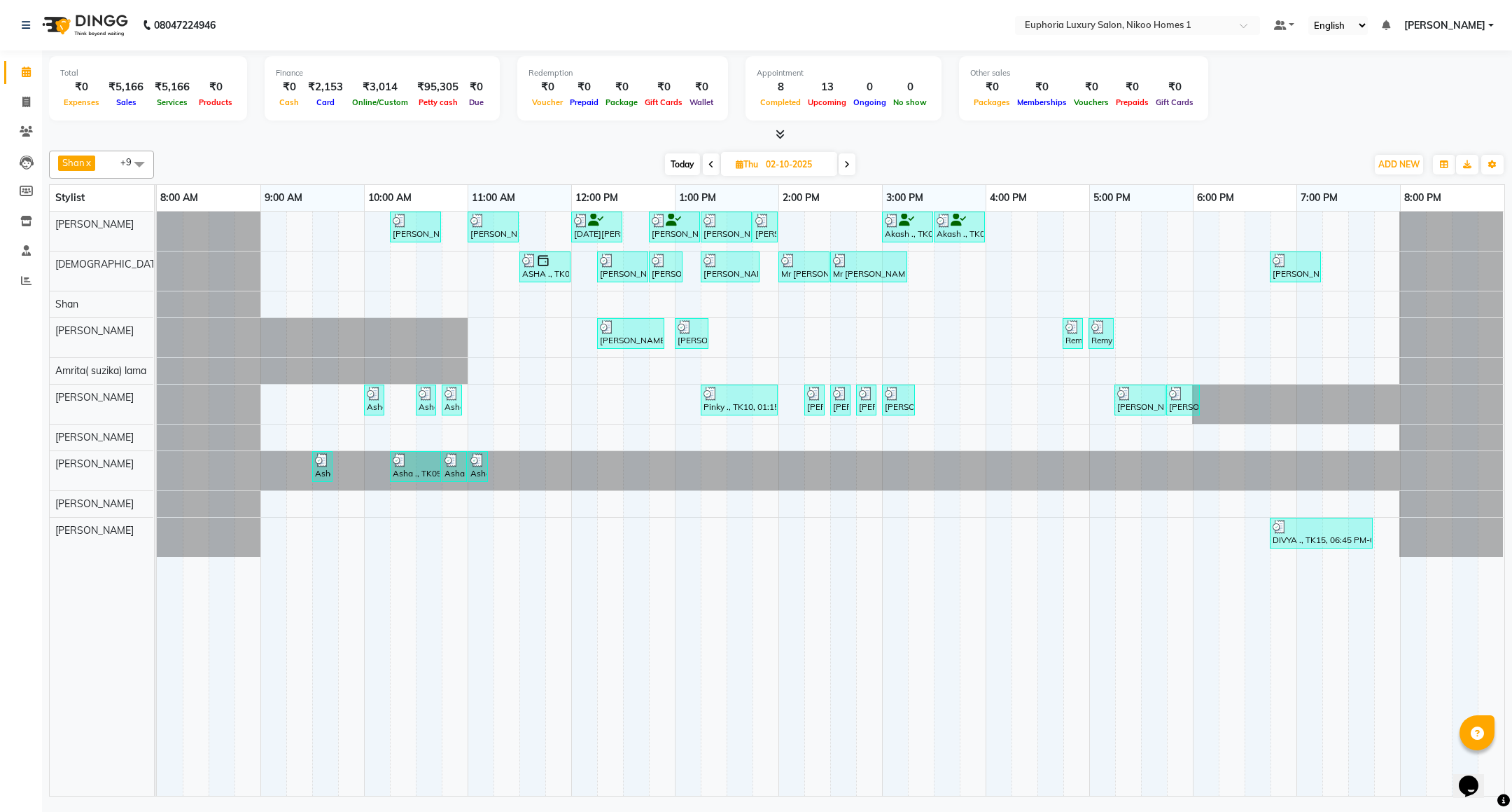
click at [849, 169] on icon at bounding box center [846, 164] width 6 height 8
type input "03-10-2025"
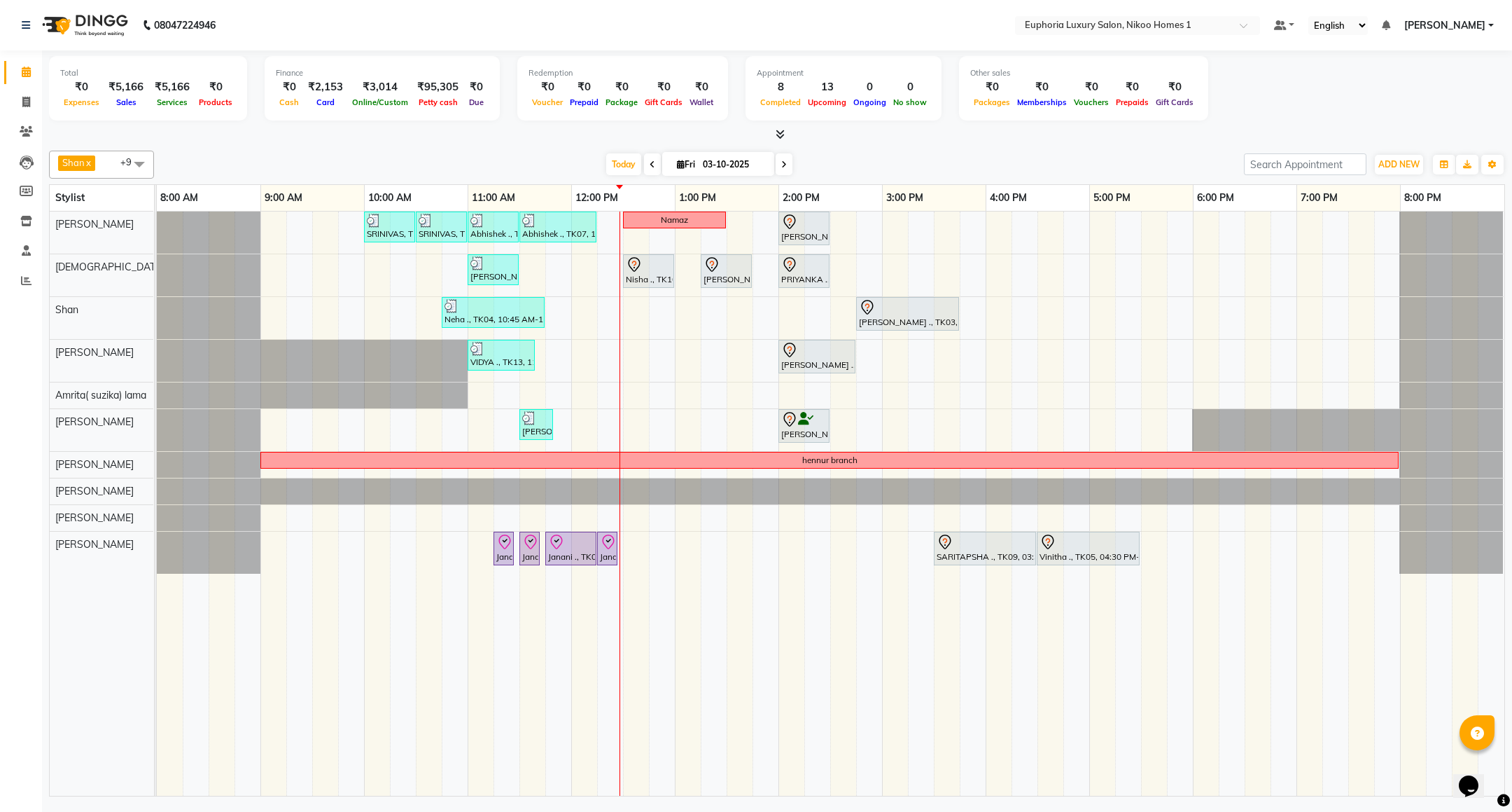
click at [629, 395] on div "SRINIVAS, TK06, 10:00 AM-10:30 AM, EL-HAIR CUT (Senior Stylist) with hairwash M…" at bounding box center [830, 503] width 1347 height 584
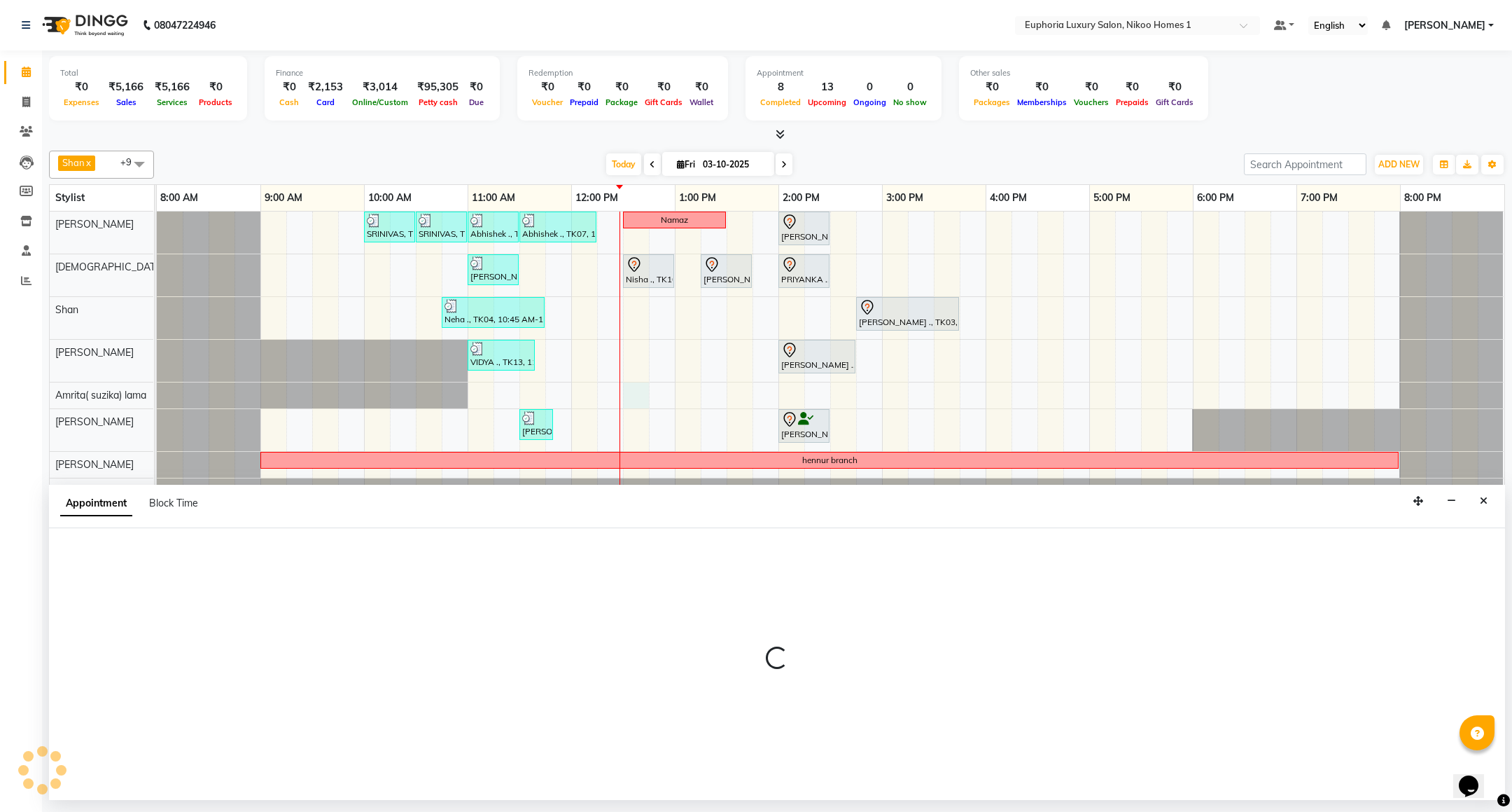
select select "74231"
select select "750"
select select "tentative"
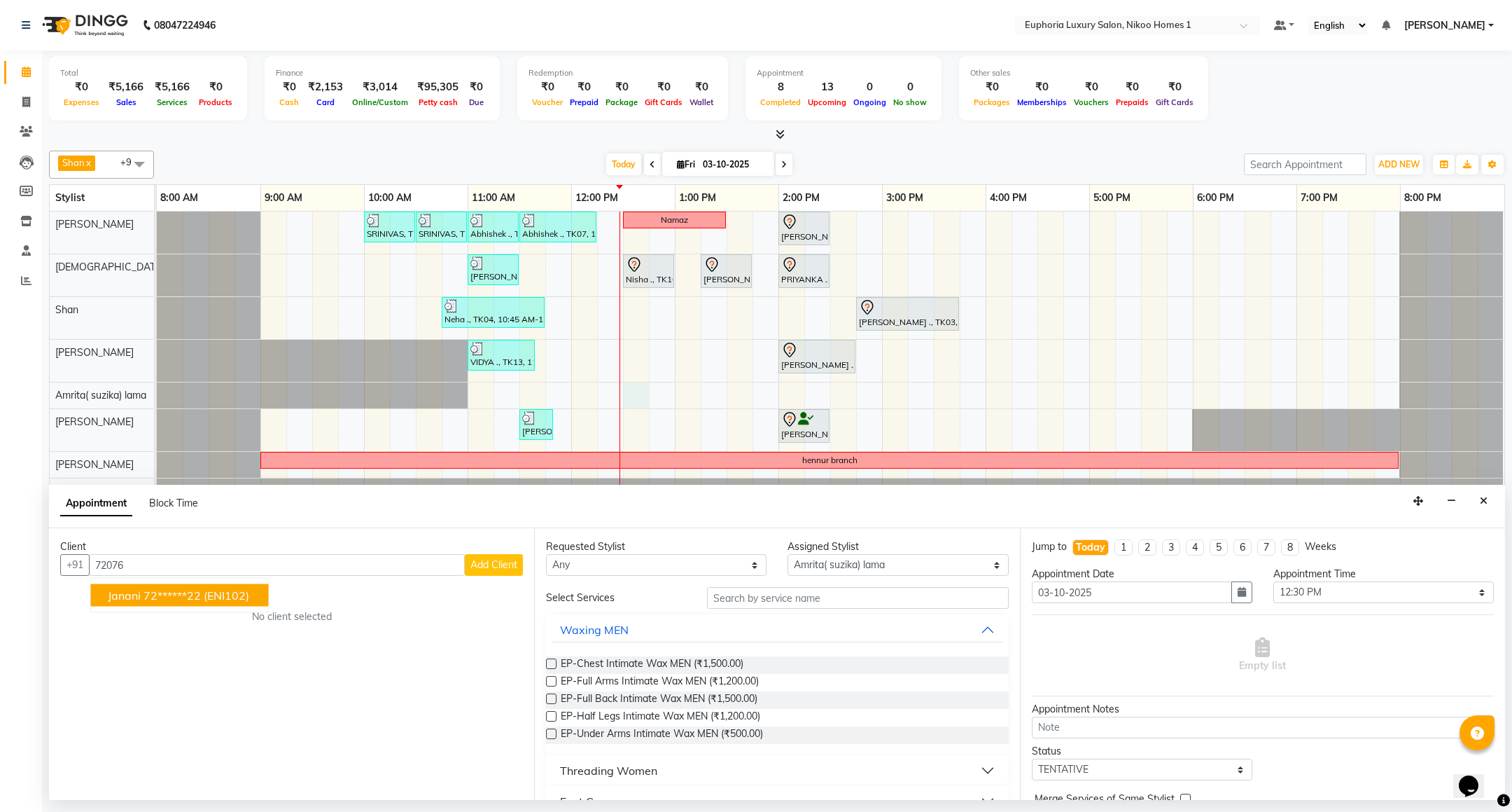
click at [181, 597] on ngb-highlight "72******22" at bounding box center [171, 594] width 57 height 14
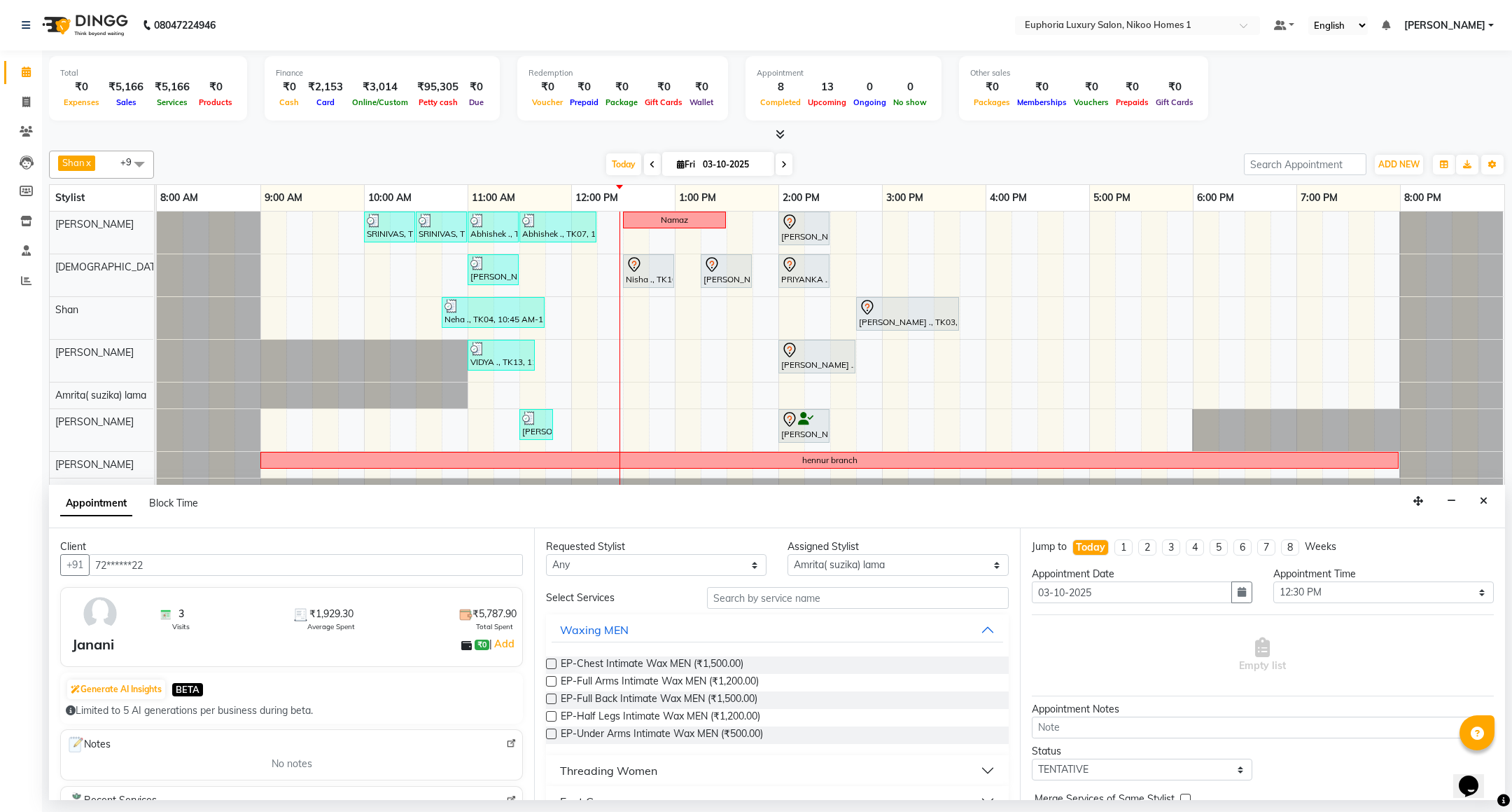
type input "72******22"
click at [790, 601] on input "text" at bounding box center [857, 597] width 301 height 22
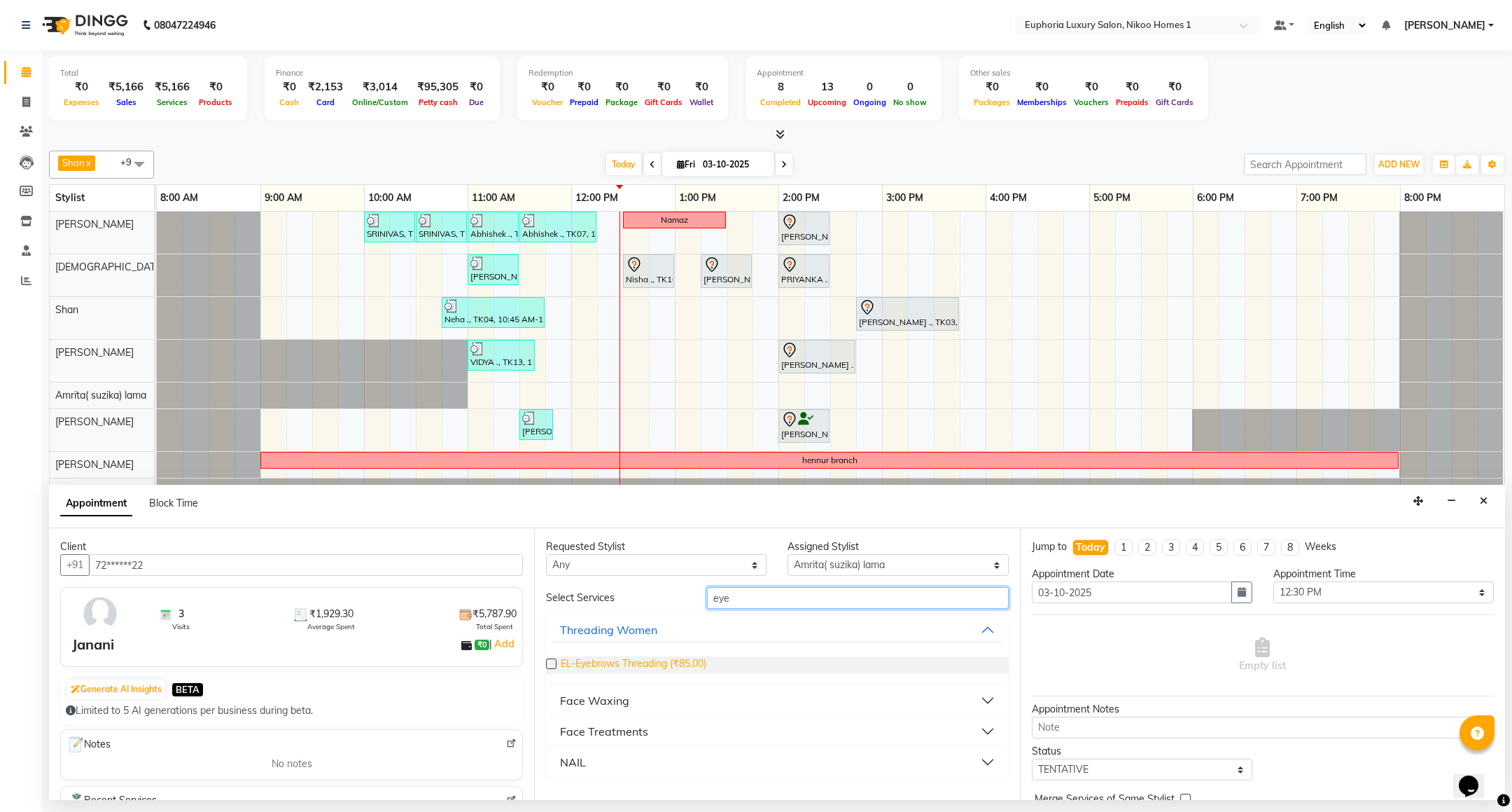
type input "eye"
click at [664, 666] on span "EL-Eyebrows Threading (₹85.00)" at bounding box center [633, 665] width 146 height 18
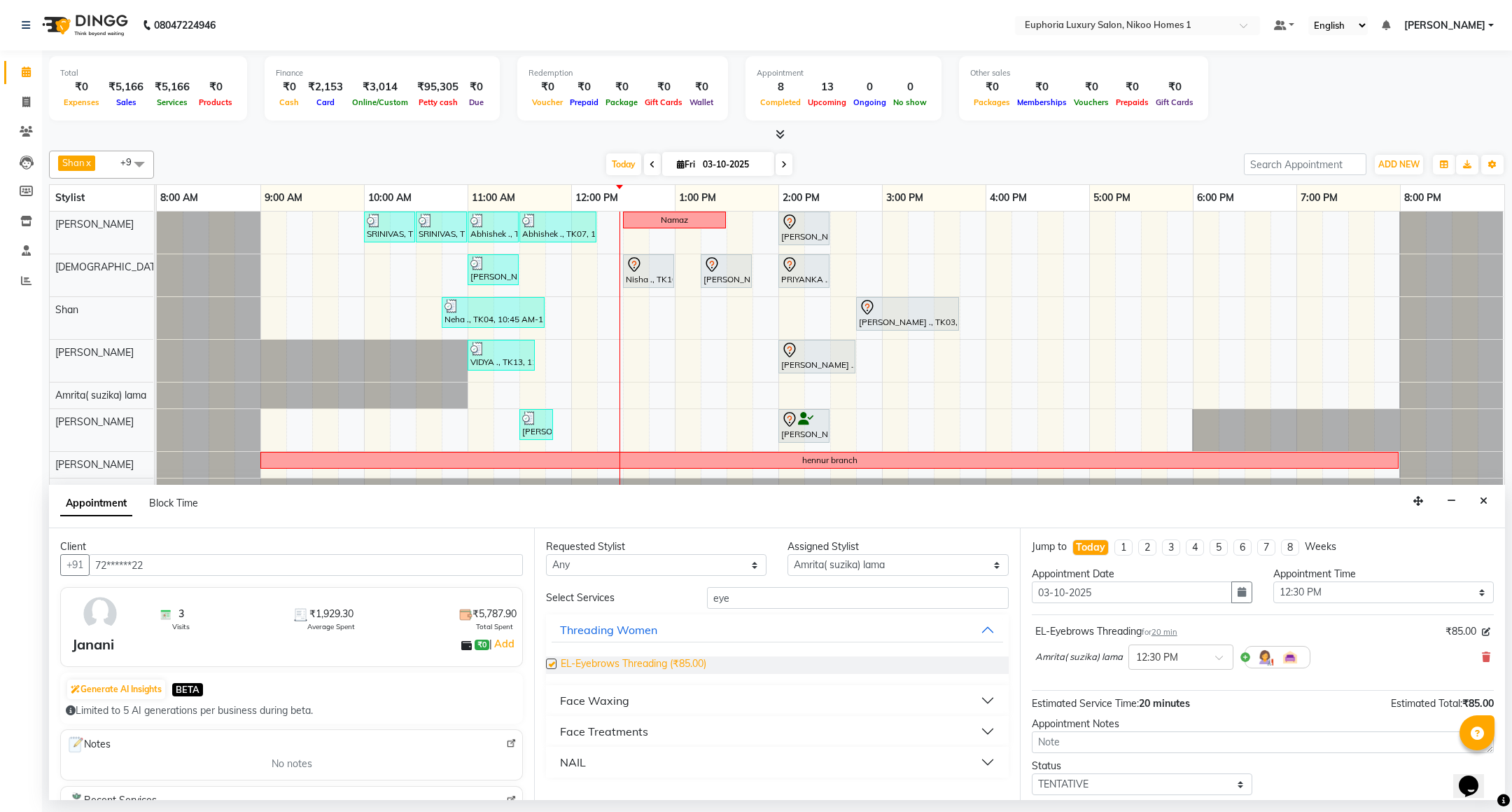
checkbox input "false"
click at [754, 606] on input "eye" at bounding box center [857, 597] width 301 height 22
type input "e"
type input "und"
click at [602, 734] on div "Intimate Wax" at bounding box center [595, 731] width 72 height 17
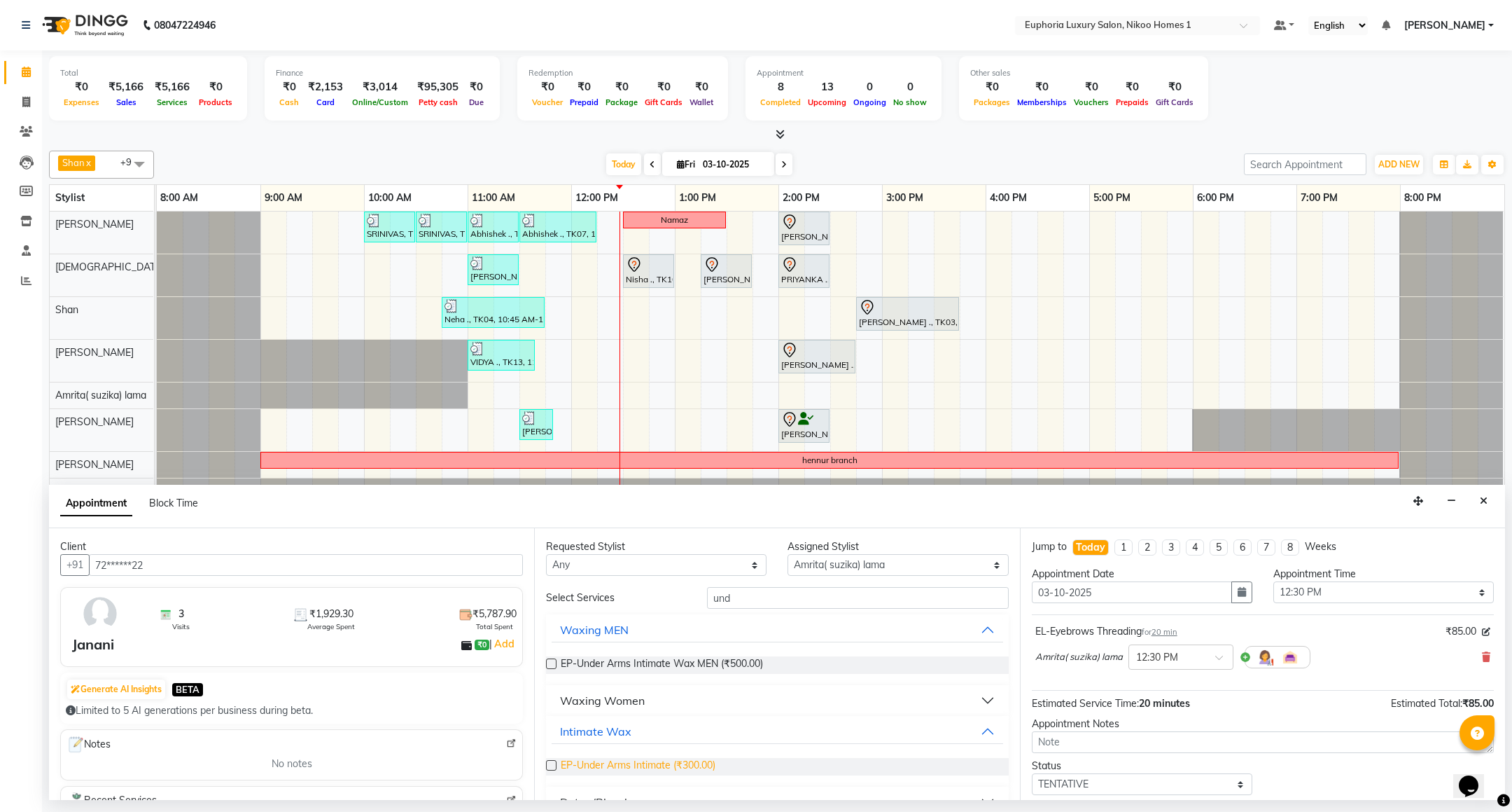
click at [675, 764] on span "EP-Under Arms Intimate (₹300.00)" at bounding box center [638, 767] width 155 height 18
checkbox input "false"
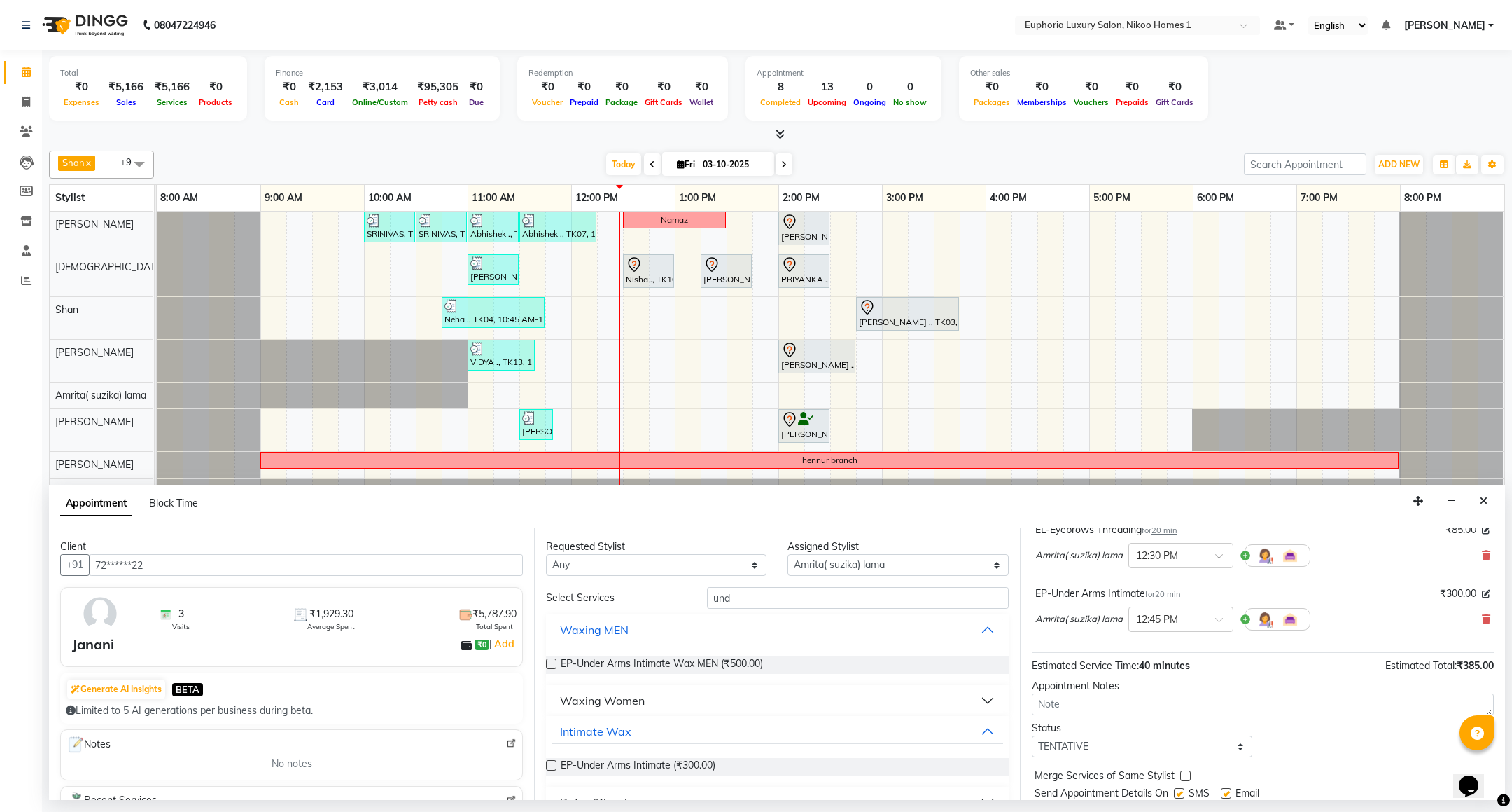
scroll to position [149, 0]
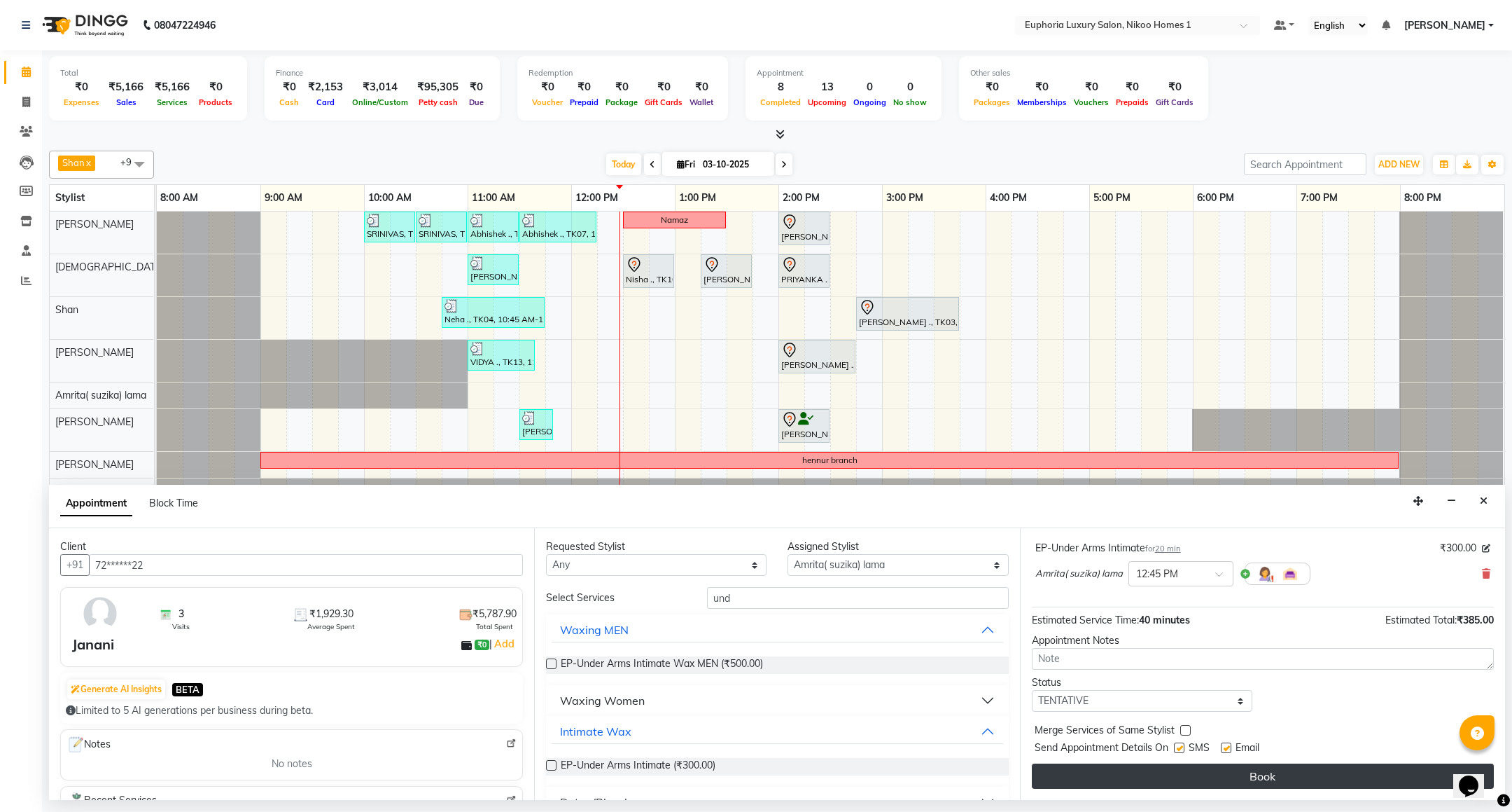
click at [1230, 773] on button "Book" at bounding box center [1262, 776] width 462 height 25
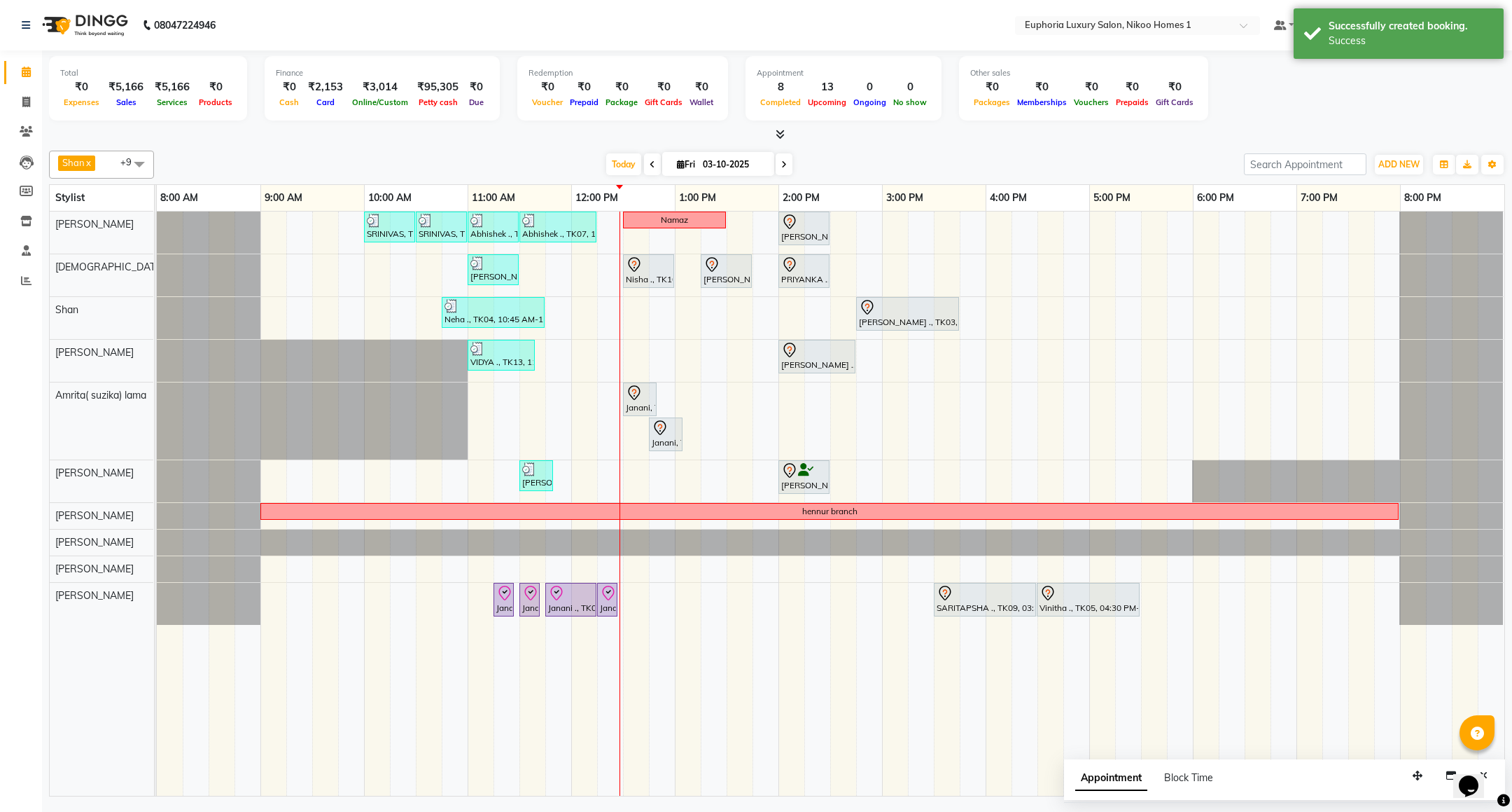
drag, startPoint x: 1416, startPoint y: 764, endPoint x: 1283, endPoint y: 775, distance: 133.5
click at [1283, 775] on div "Appointment Block Time" at bounding box center [1284, 781] width 441 height 44
drag, startPoint x: 1420, startPoint y: 784, endPoint x: 1216, endPoint y: 748, distance: 207.2
click at [1406, 764] on button "button" at bounding box center [1417, 775] width 23 height 22
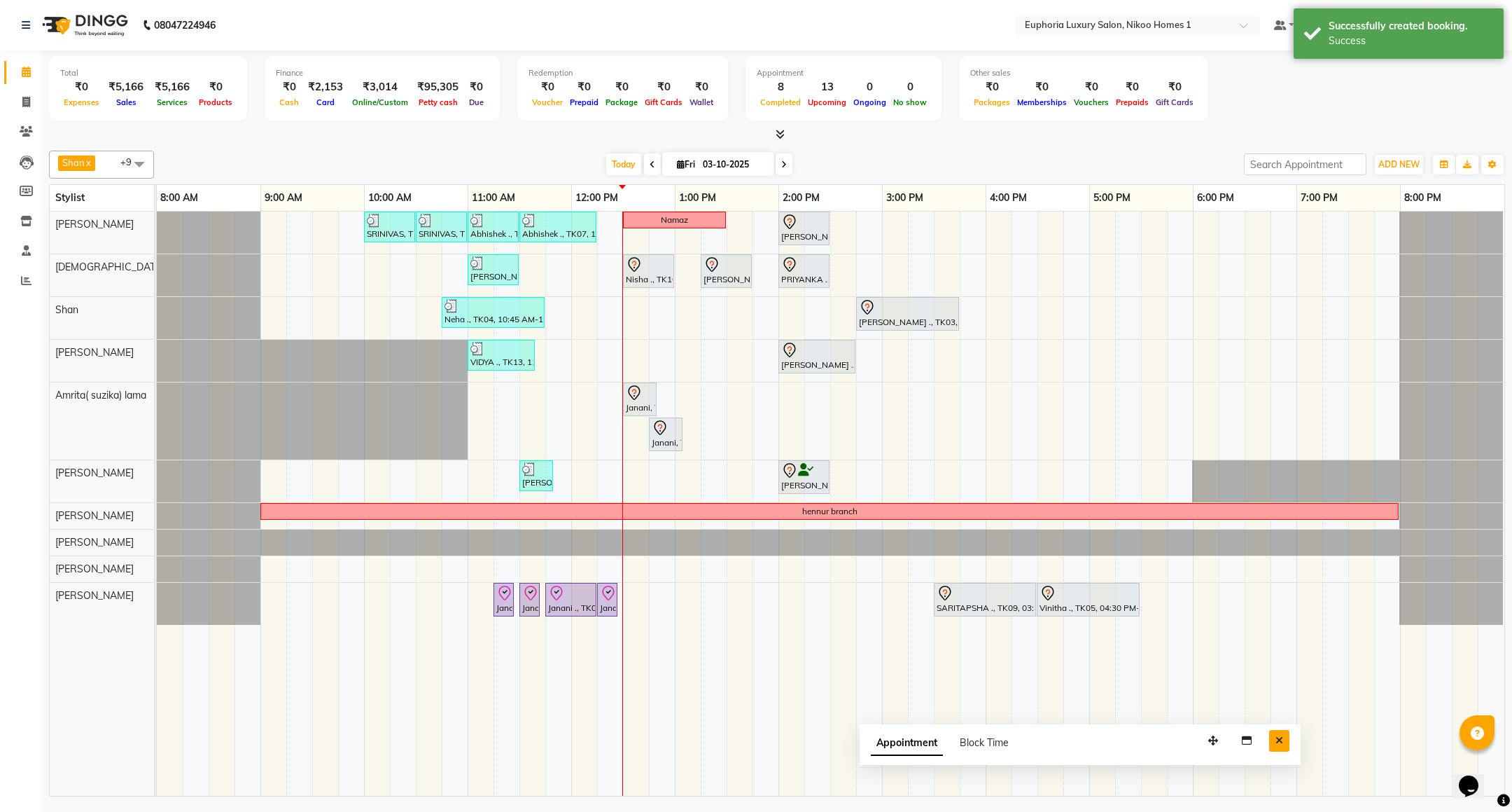
click at [1282, 740] on icon "Close" at bounding box center [1279, 740] width 8 height 10
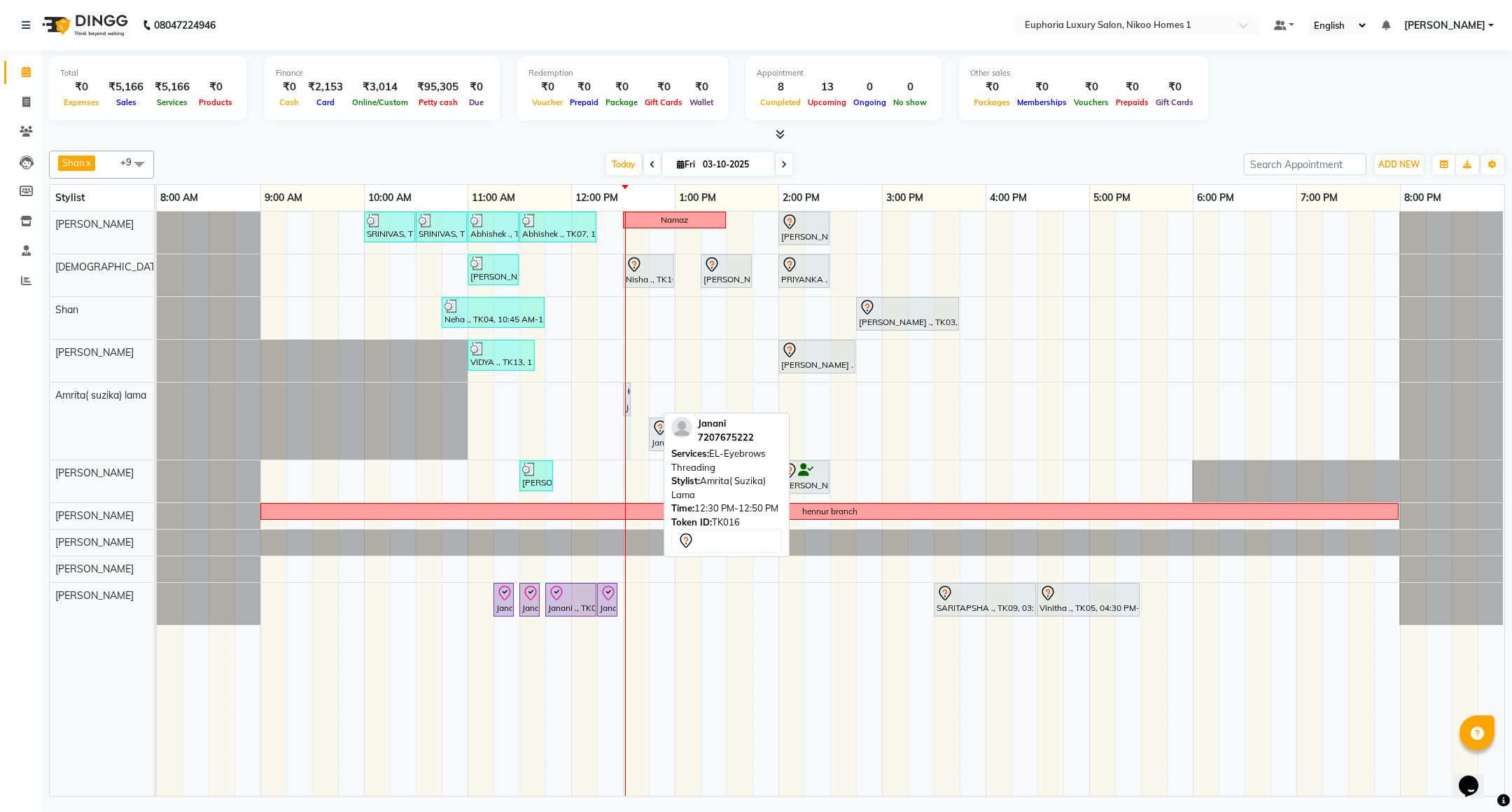
drag, startPoint x: 654, startPoint y: 393, endPoint x: 643, endPoint y: 395, distance: 11.2
click at [643, 395] on div "SRINIVAS, TK06, 10:00 AM-10:30 AM, EL-HAIR CUT (Senior Stylist) with hairwash M…" at bounding box center [830, 503] width 1347 height 584
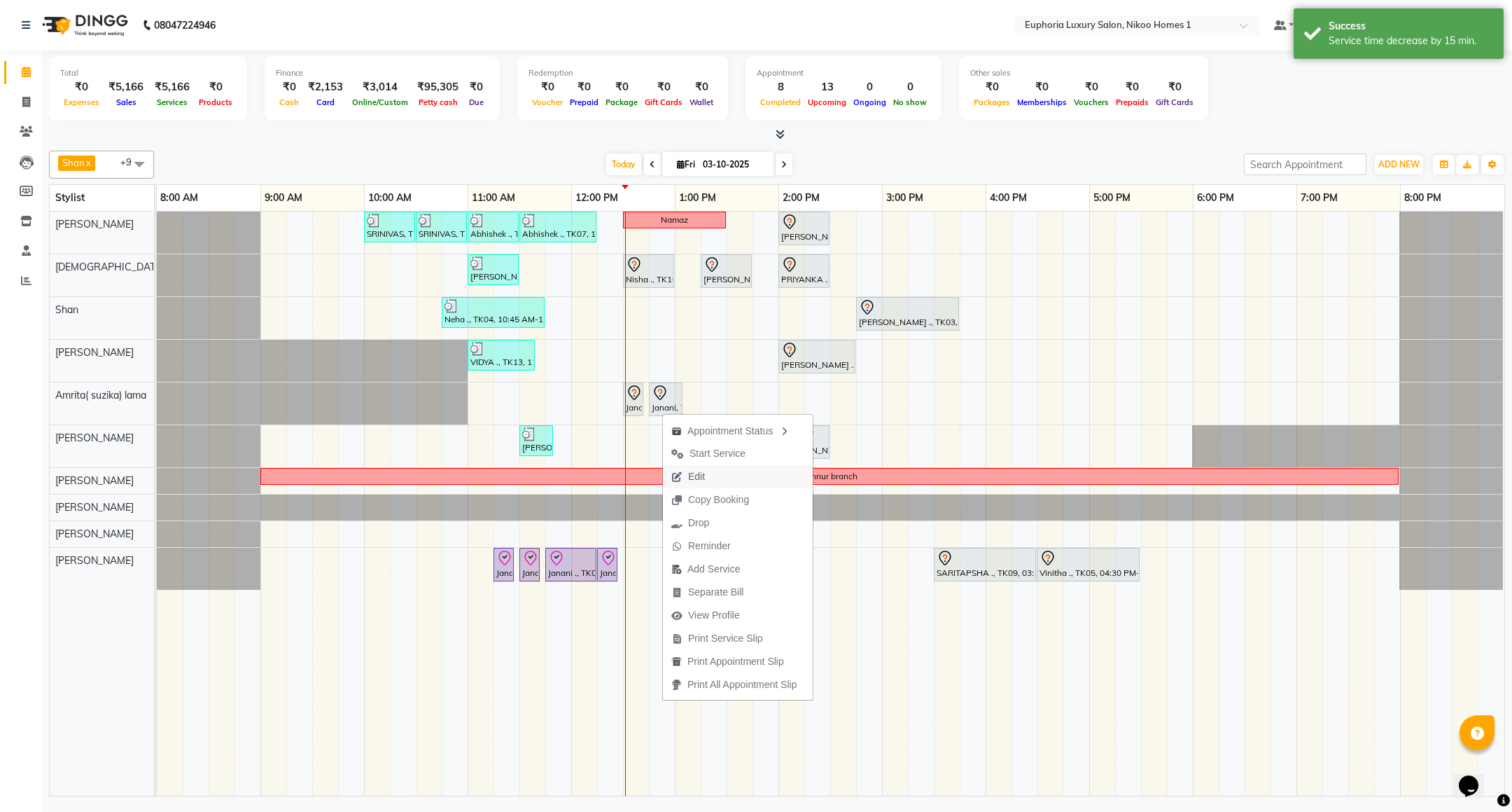
click at [688, 465] on span "Edit" at bounding box center [688, 476] width 51 height 23
select select "tentative"
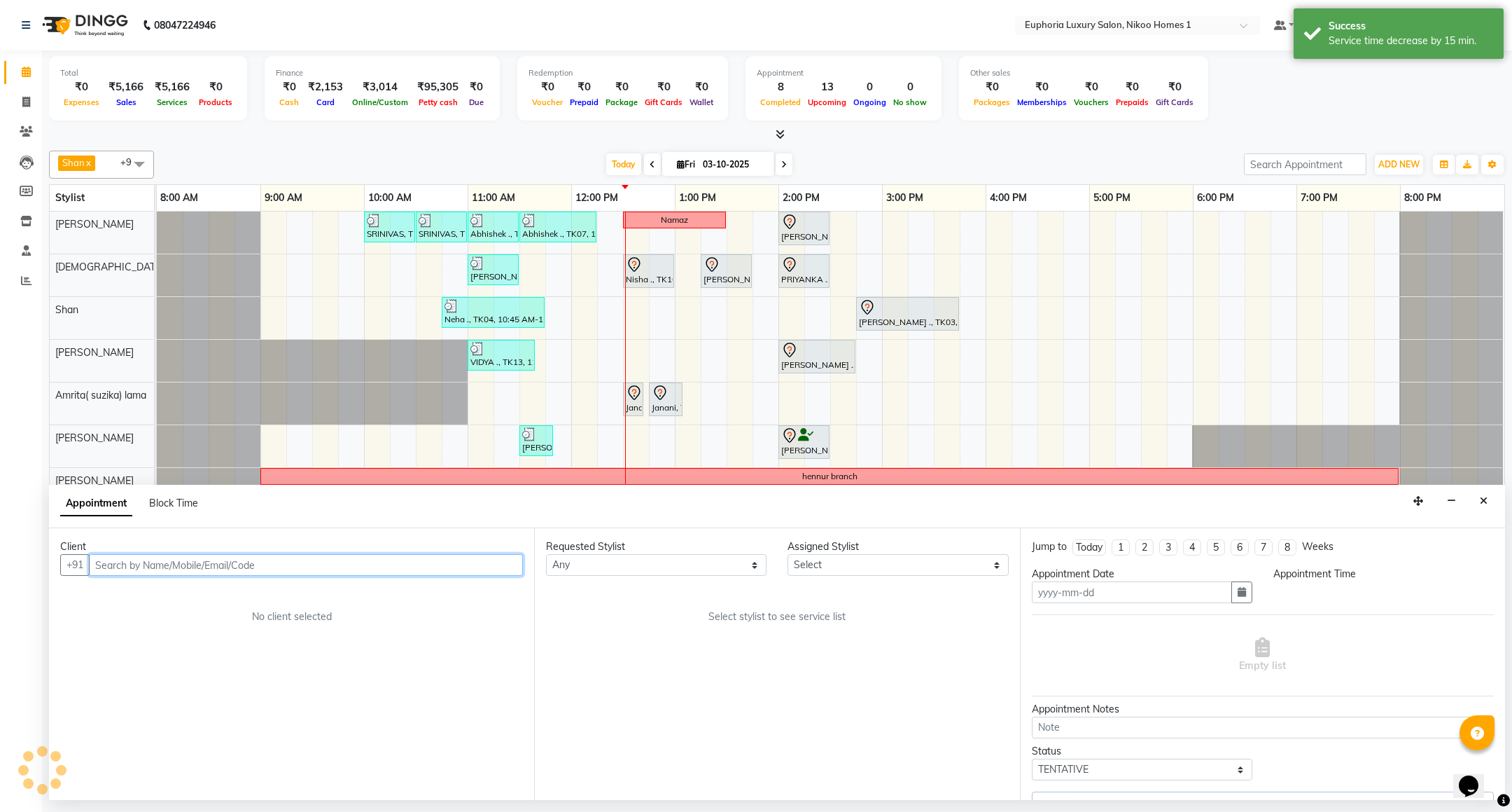
type input "03-10-2025"
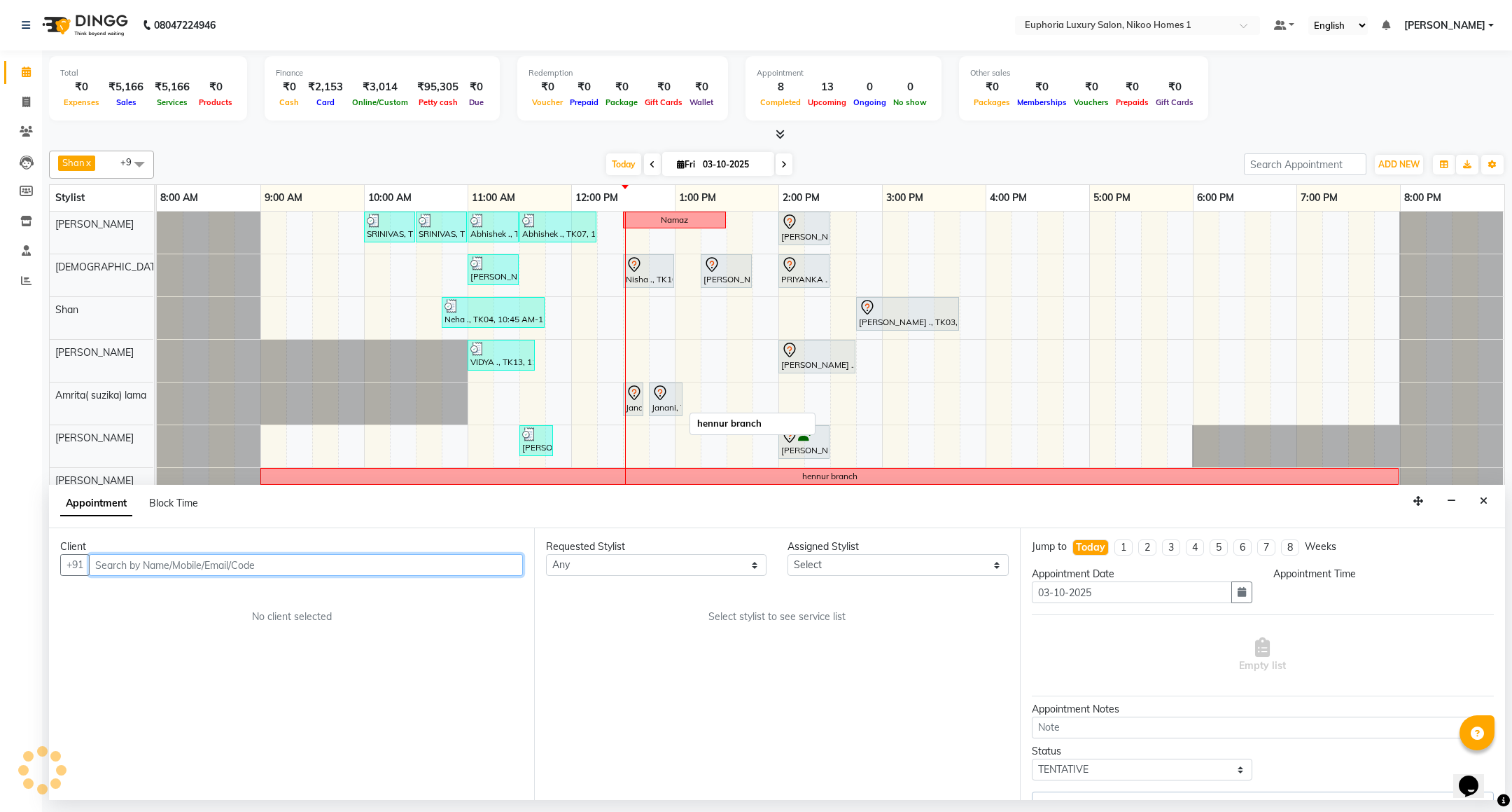
select select "750"
select select "74231"
select select "4025"
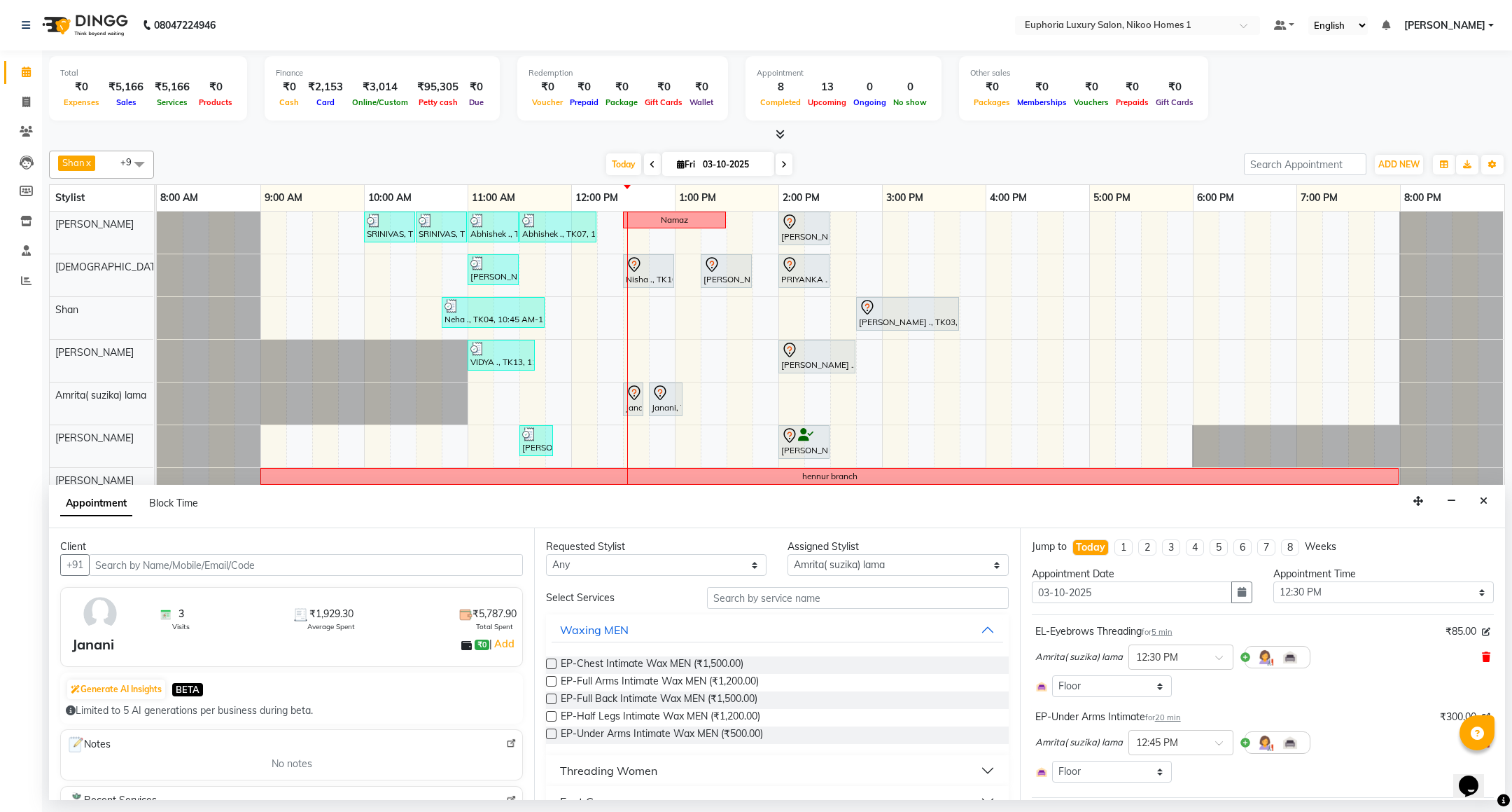
click at [1481, 653] on span at bounding box center [1485, 657] width 8 height 14
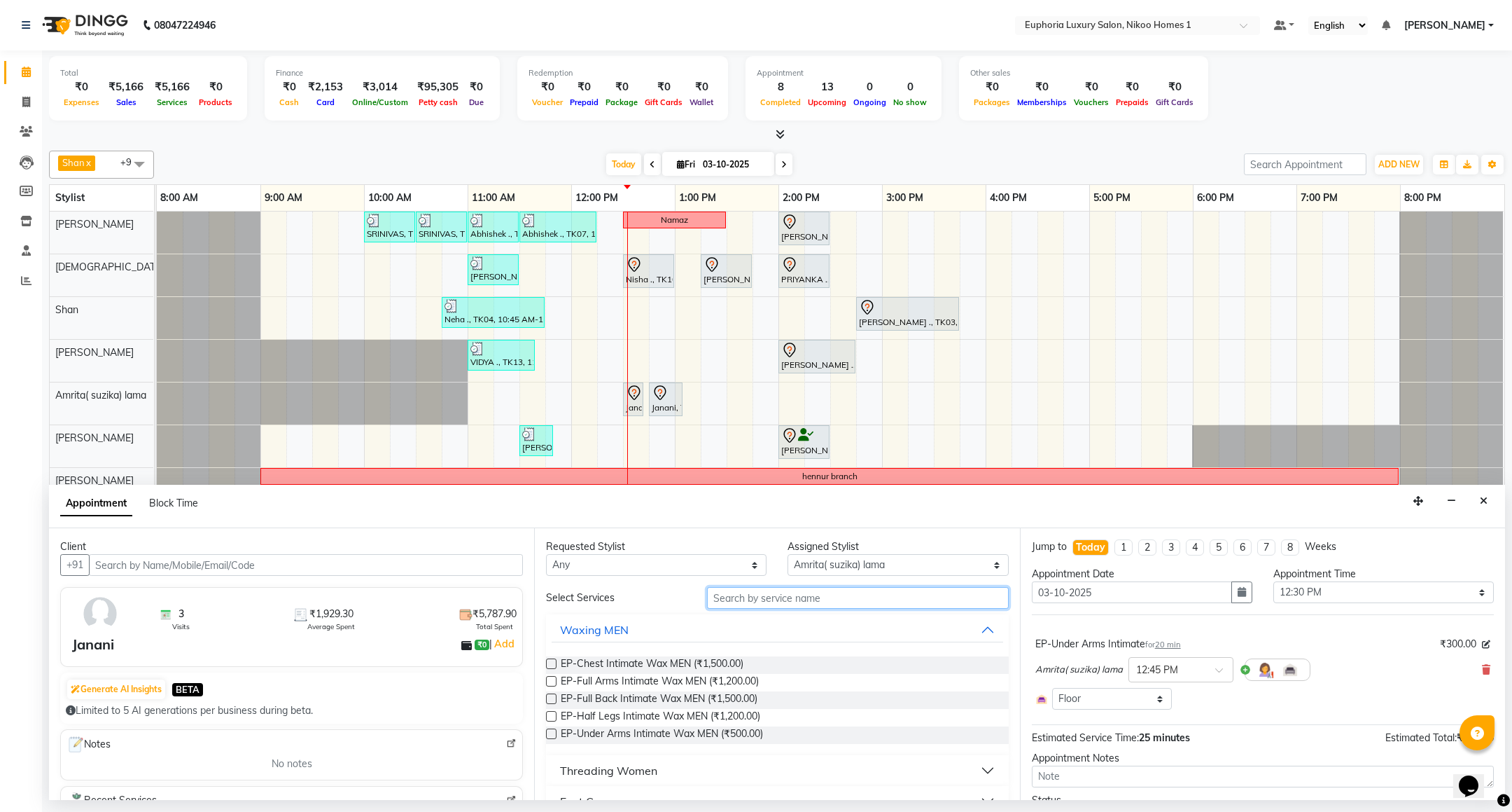
click at [777, 593] on input "text" at bounding box center [857, 597] width 301 height 22
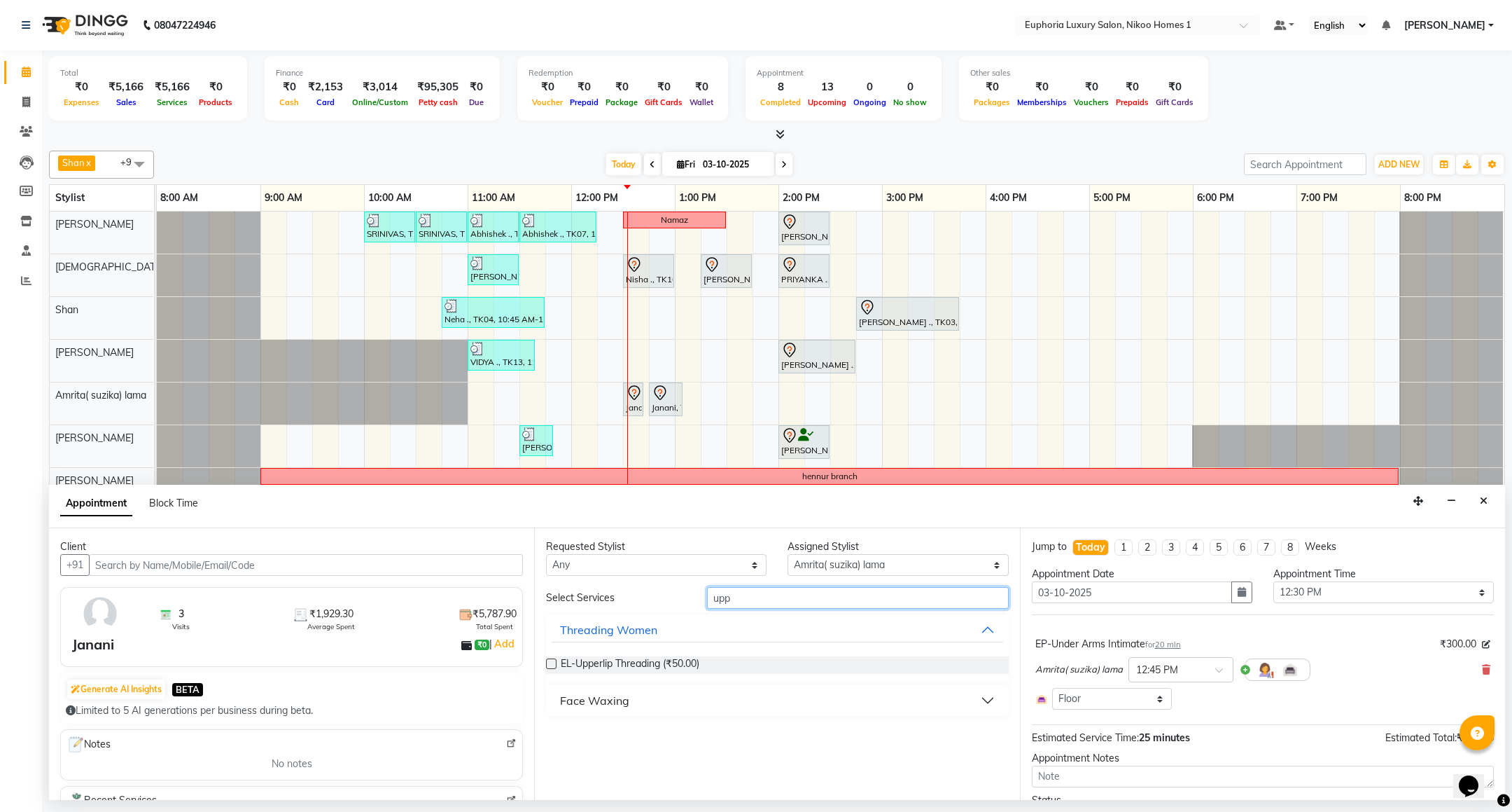
type input "upp"
click at [593, 702] on div "Face Waxing" at bounding box center [594, 700] width 69 height 17
click at [624, 734] on span "EP-Upperlip Intimate (₹125.00)" at bounding box center [629, 735] width 138 height 18
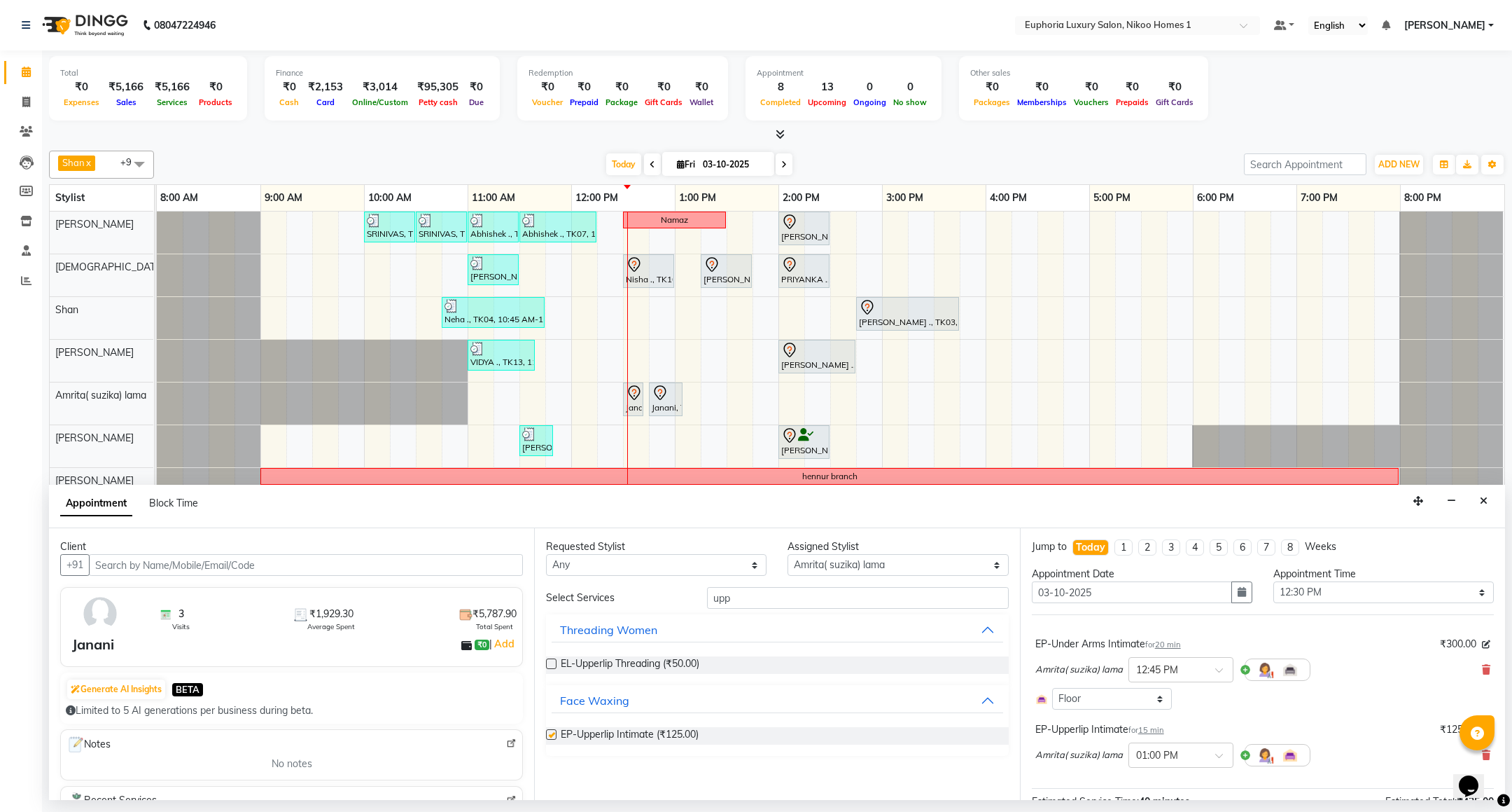
checkbox input "false"
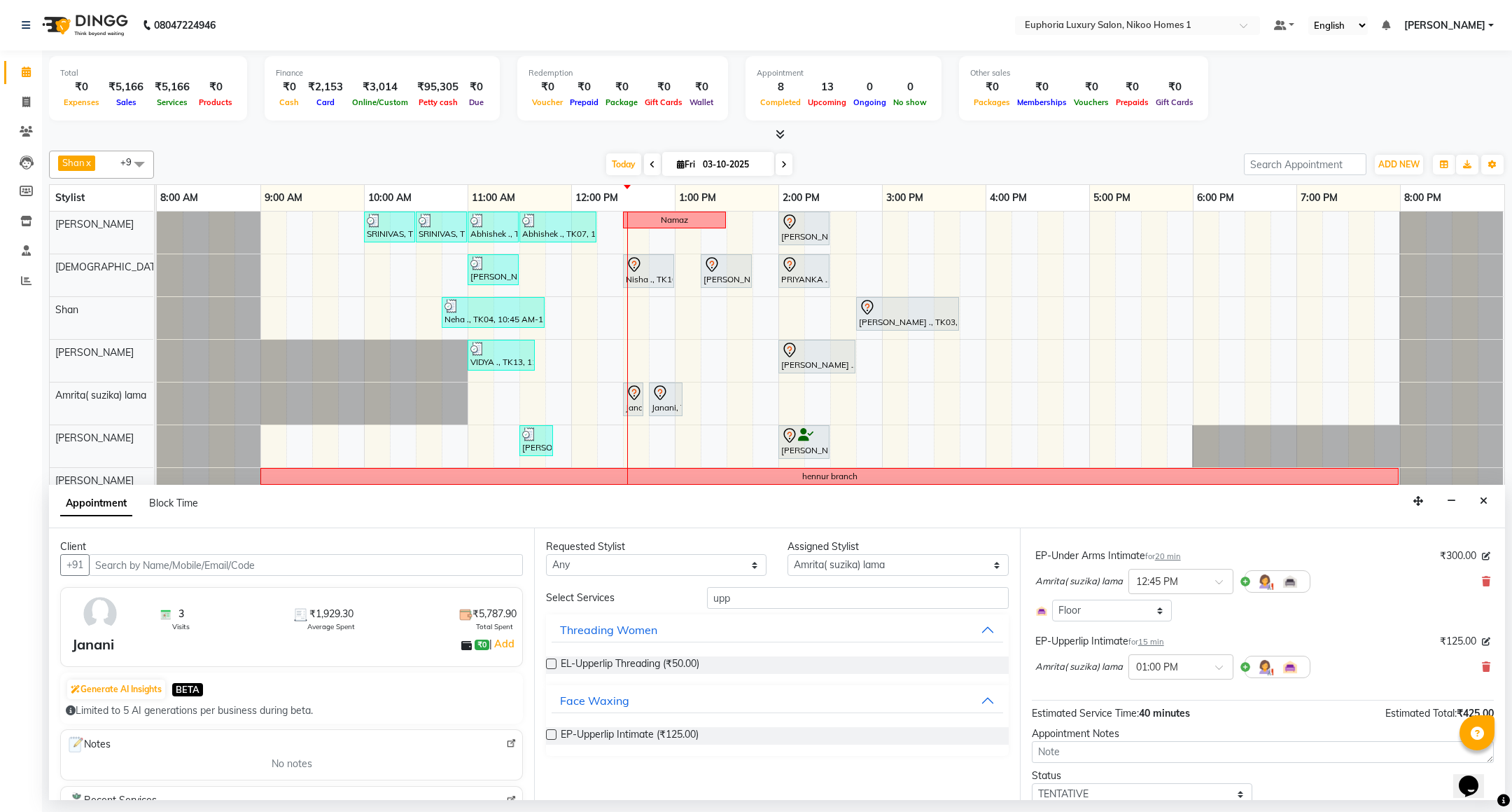
scroll to position [143, 0]
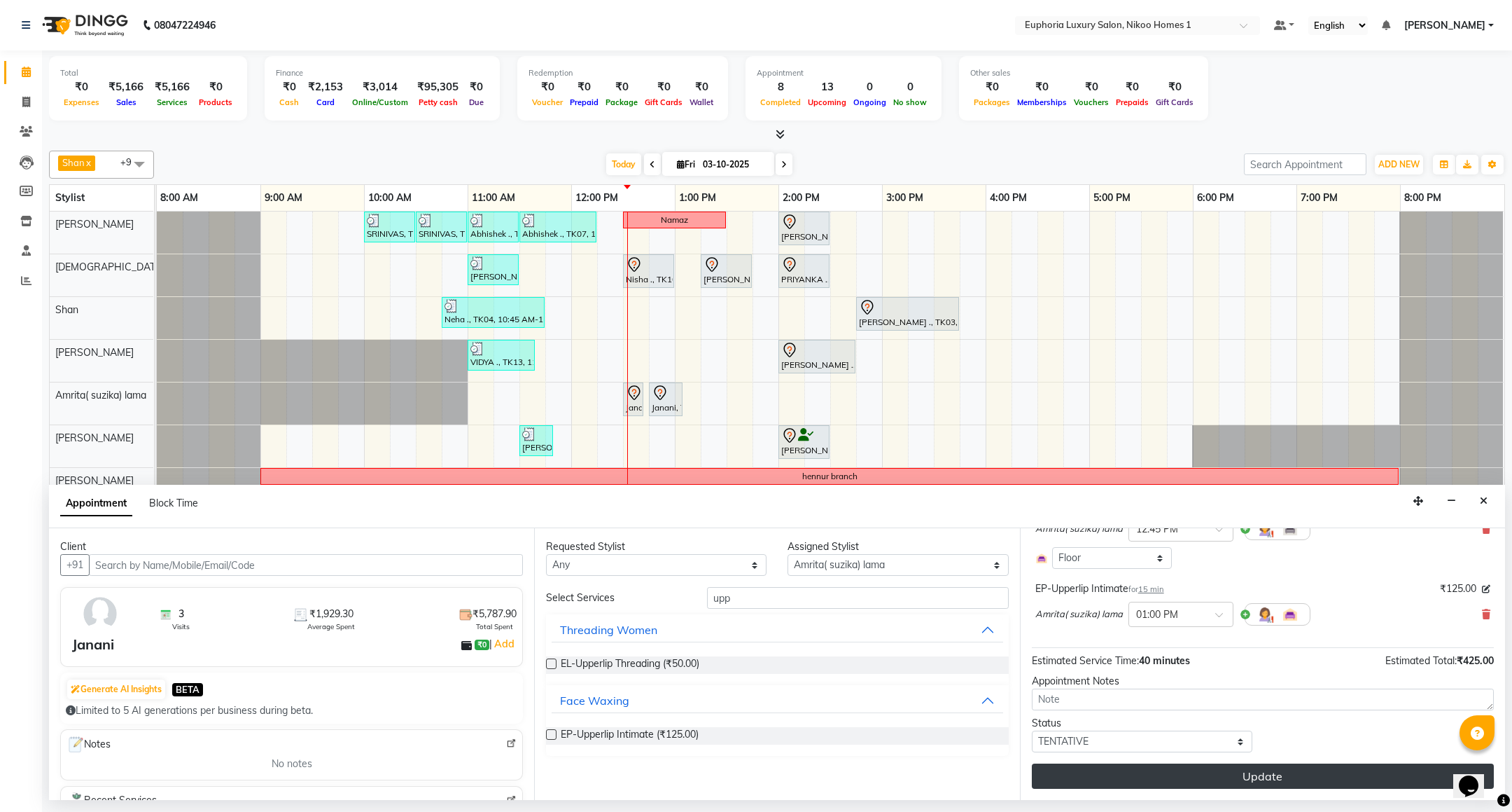
click at [1214, 781] on button "Update" at bounding box center [1262, 776] width 462 height 25
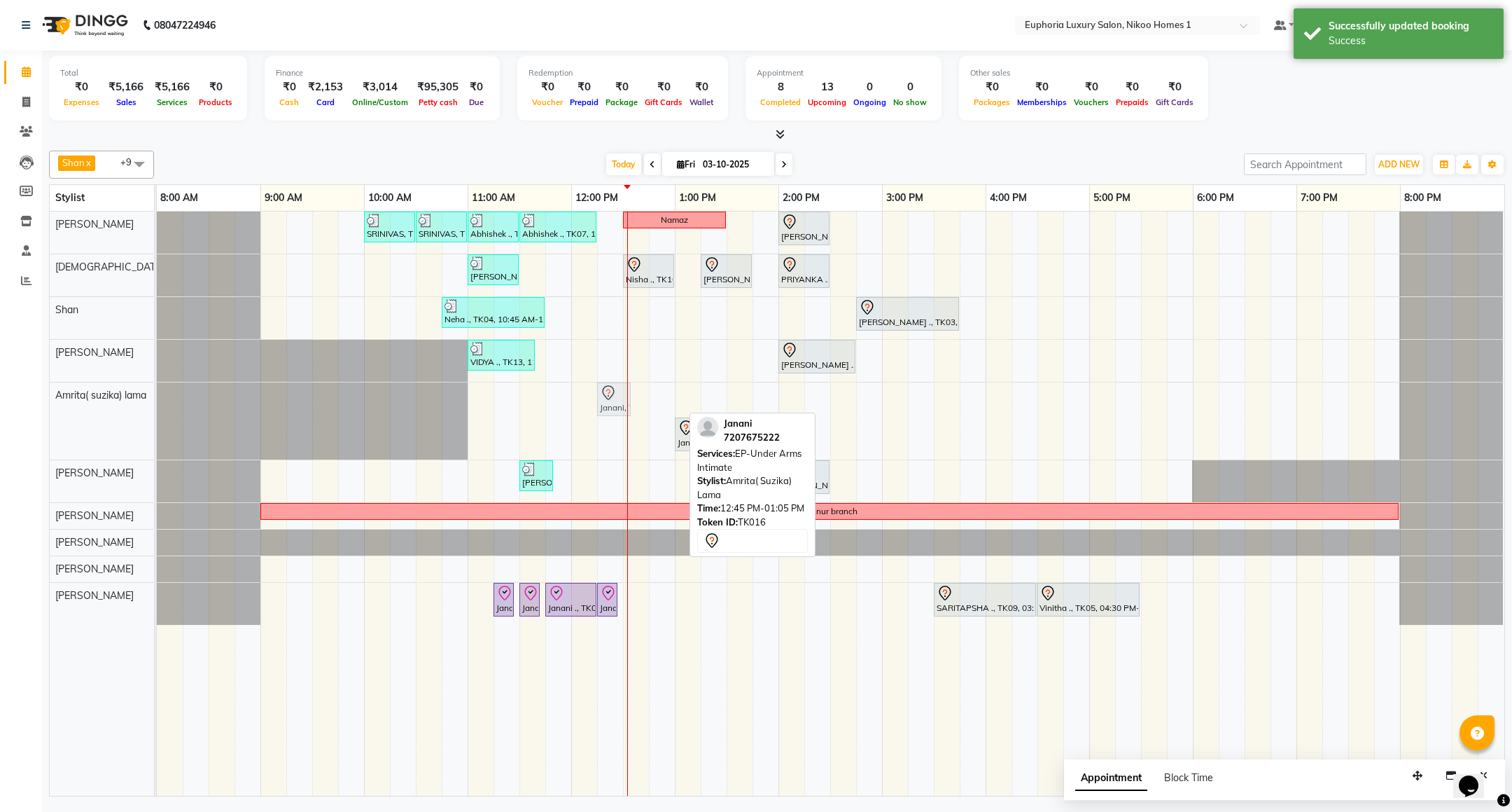
drag, startPoint x: 661, startPoint y: 404, endPoint x: 620, endPoint y: 394, distance: 42.2
click at [157, 394] on div "Janani, TK16, 12:45 PM-01:05 PM, EP-Under Arms Intimate Janani, TK16, 01:00 PM-…" at bounding box center [157, 421] width 0 height 77
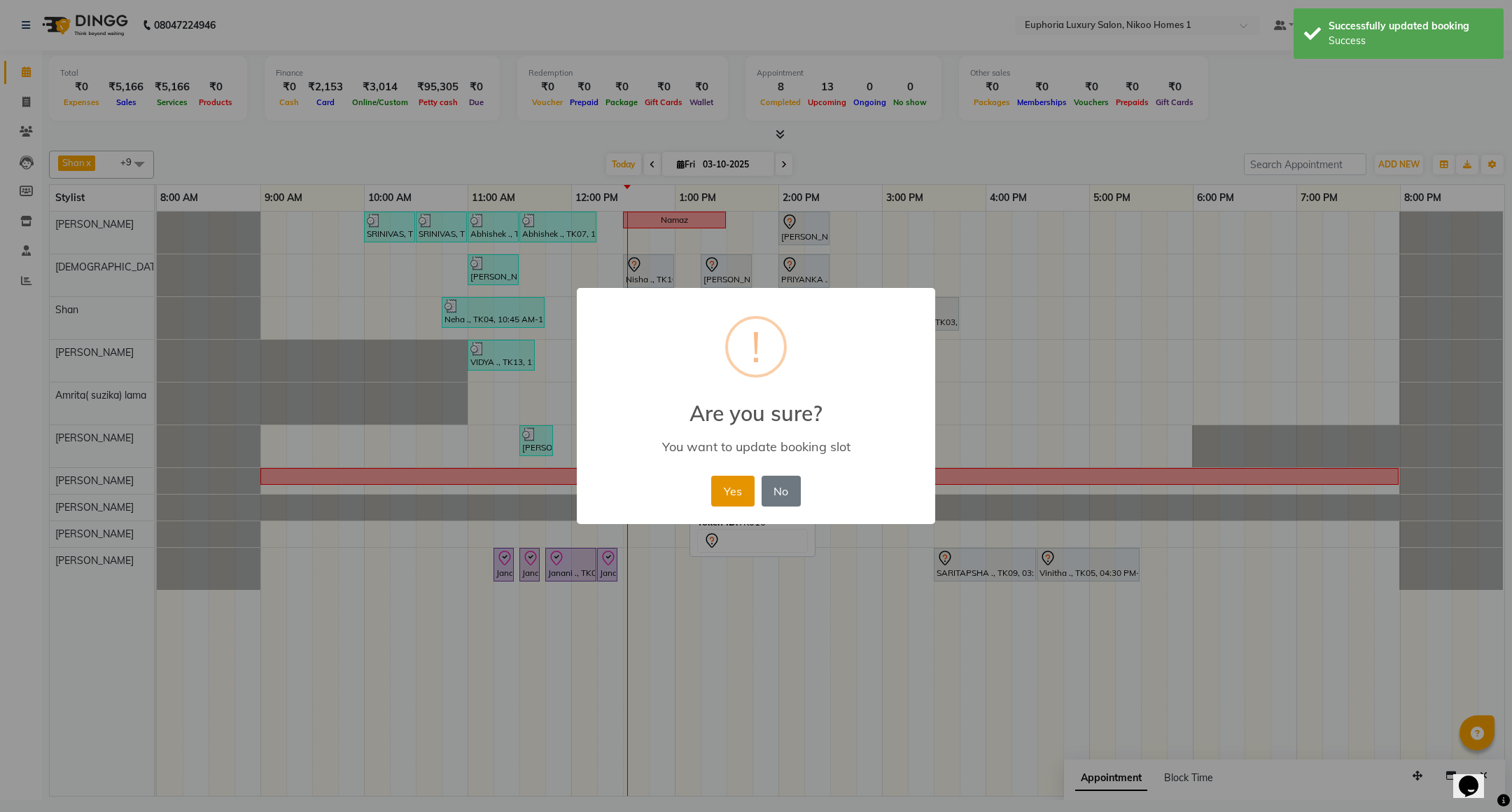
click at [746, 488] on button "Yes" at bounding box center [732, 491] width 43 height 31
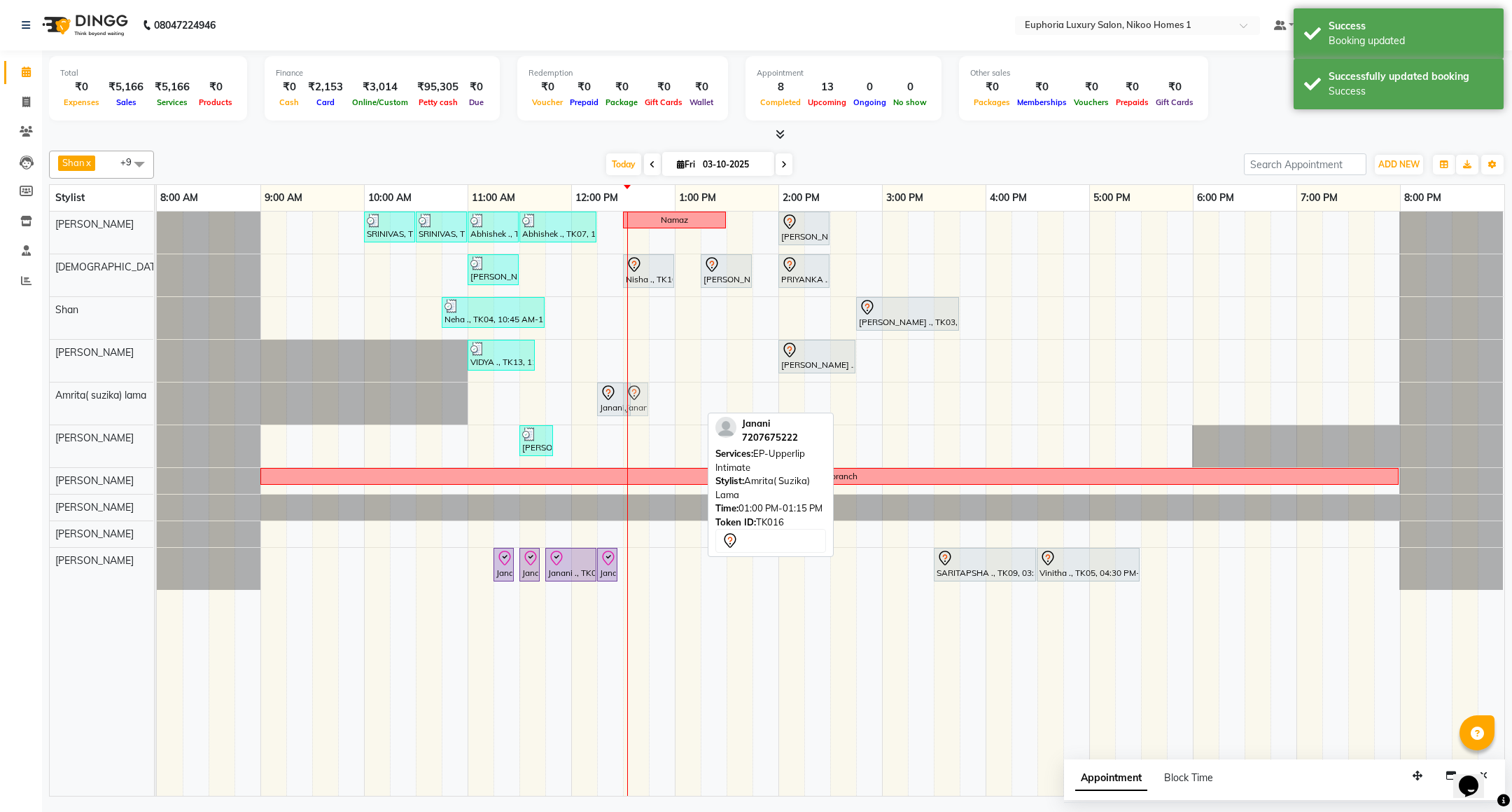
drag, startPoint x: 687, startPoint y: 406, endPoint x: 639, endPoint y: 404, distance: 48.0
click at [157, 404] on div "Janani, TK16, 12:15 PM-12:35 PM, EP-Under Arms Intimate Janani, TK16, 01:00 PM-…" at bounding box center [157, 404] width 0 height 42
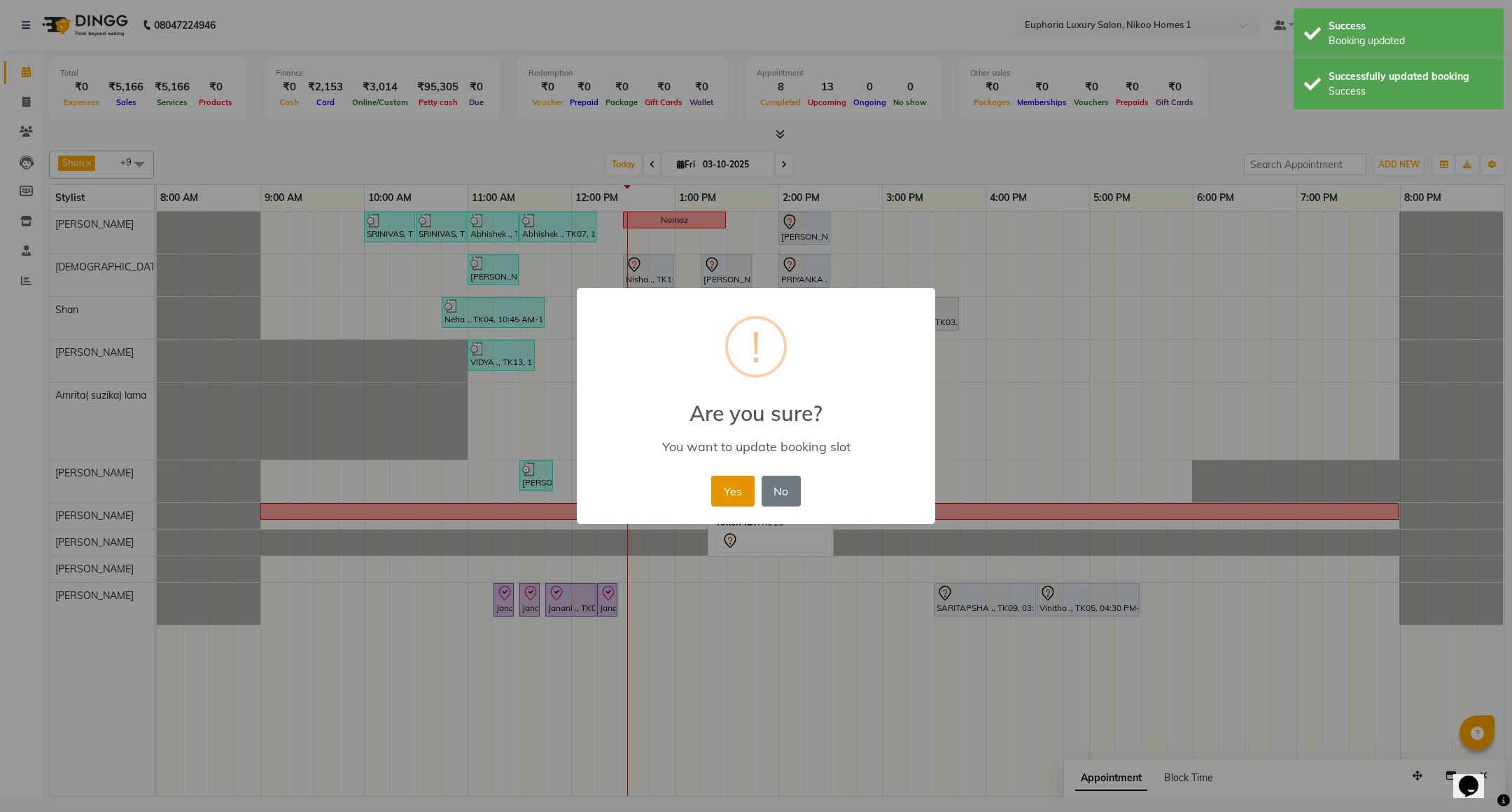
click at [731, 495] on button "Yes" at bounding box center [732, 491] width 43 height 31
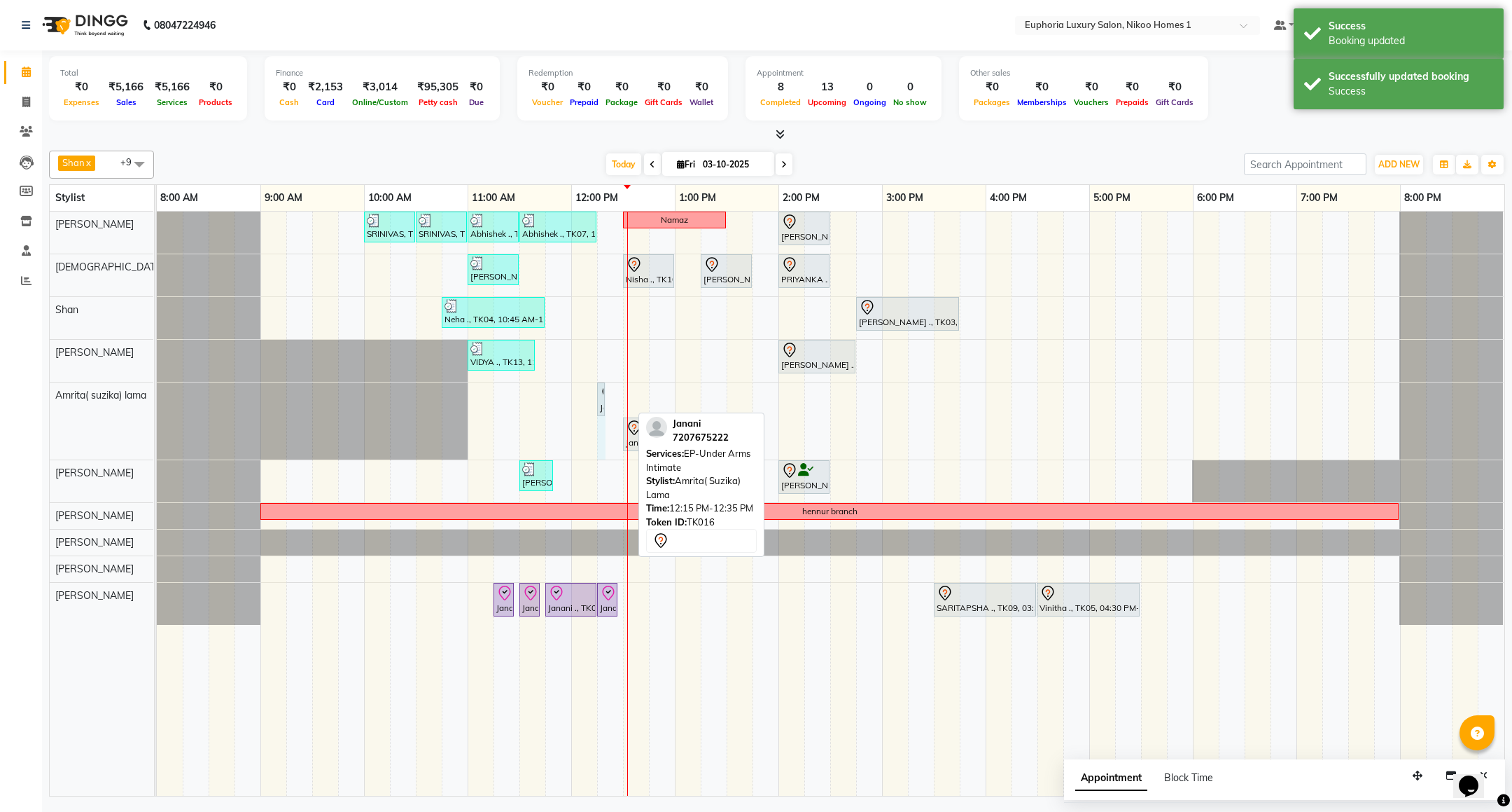
click at [622, 392] on div "SRINIVAS, TK06, 10:00 AM-10:30 AM, EL-HAIR CUT (Senior Stylist) with hairwash M…" at bounding box center [830, 503] width 1347 height 584
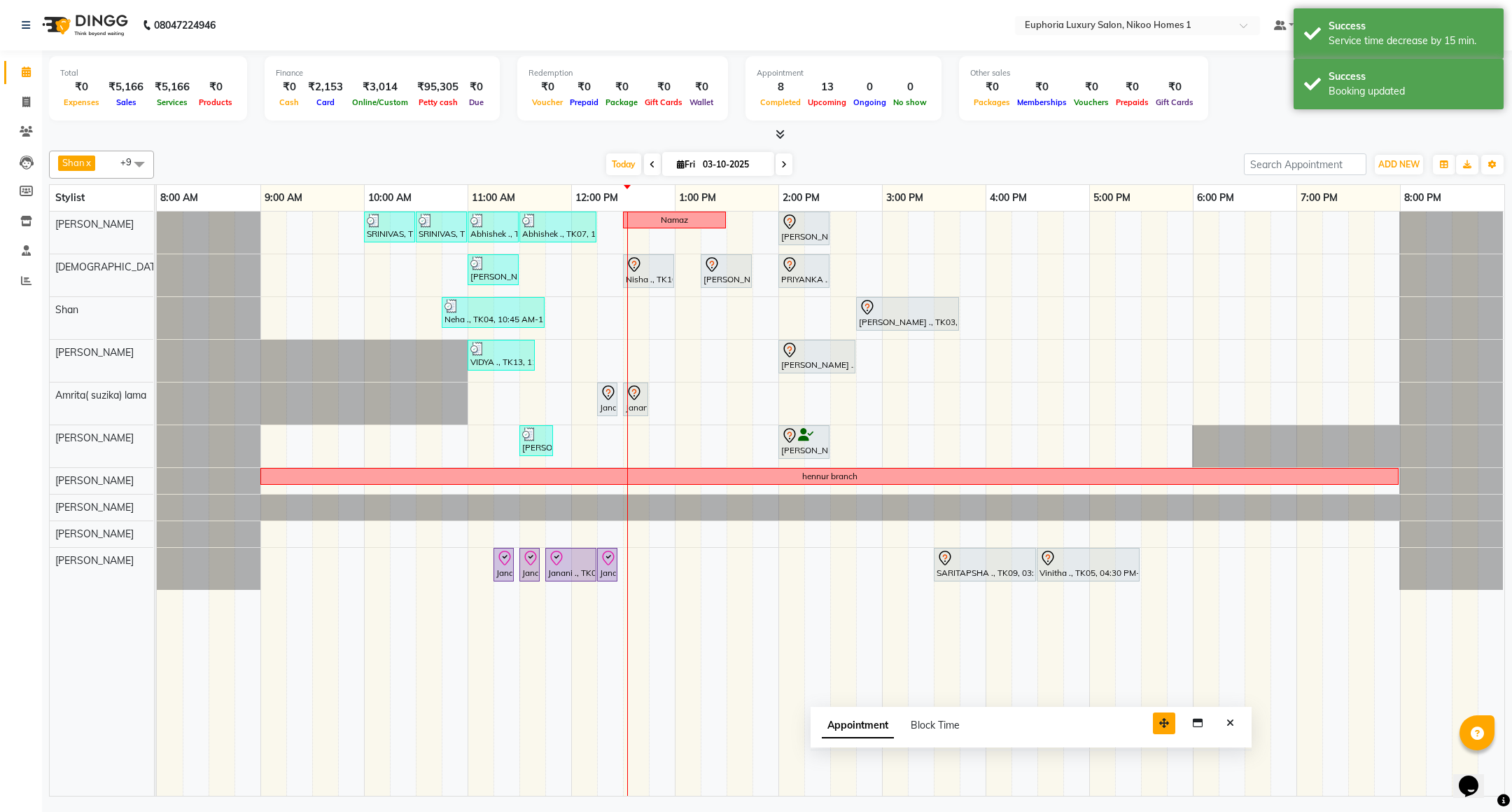
drag, startPoint x: 1422, startPoint y: 780, endPoint x: 1168, endPoint y: 727, distance: 259.5
click at [1168, 727] on button "button" at bounding box center [1164, 723] width 23 height 22
click at [1221, 721] on button "Close" at bounding box center [1229, 723] width 20 height 22
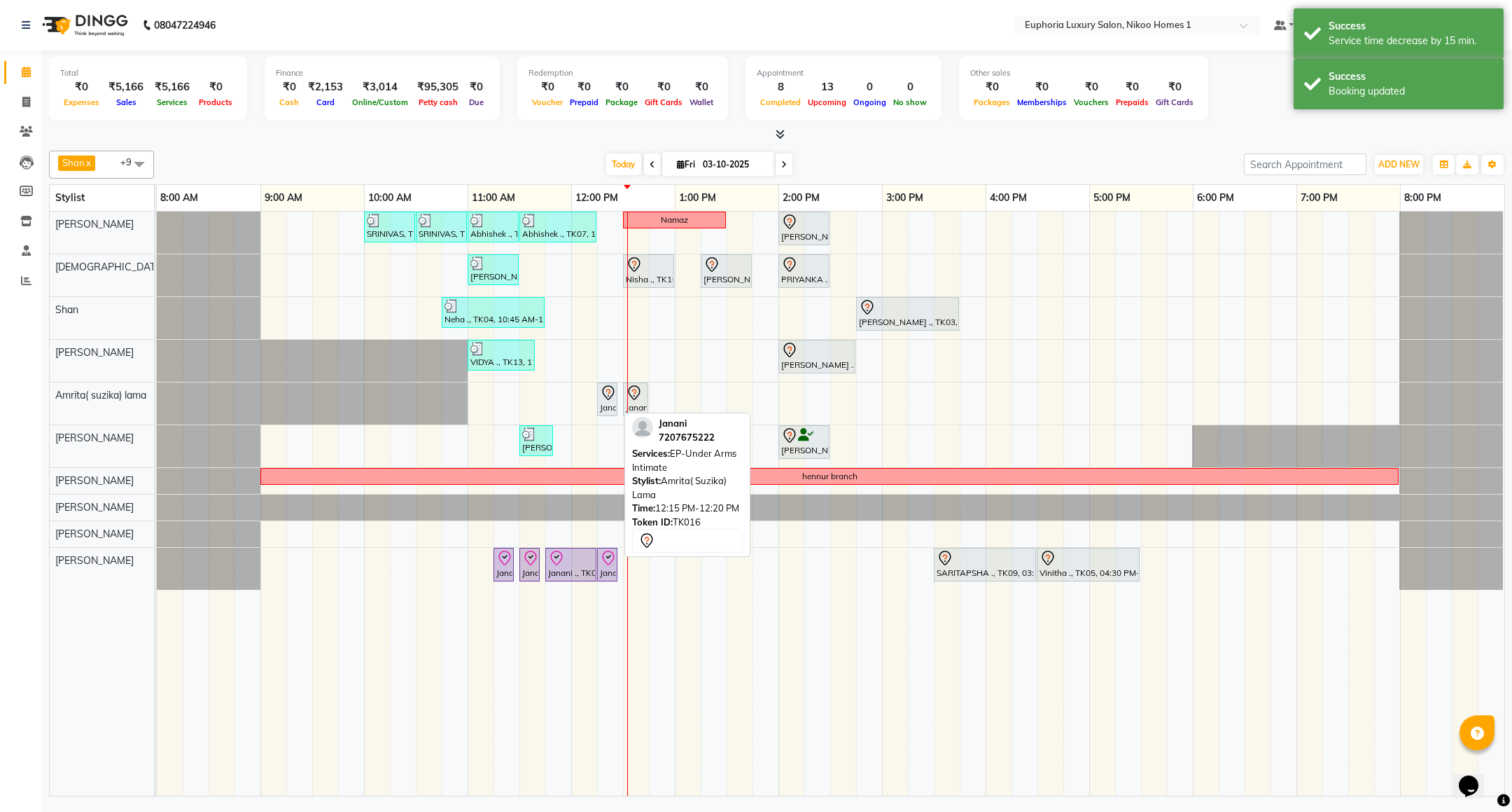
click at [605, 401] on icon at bounding box center [608, 392] width 17 height 17
click at [607, 394] on icon at bounding box center [609, 391] width 5 height 6
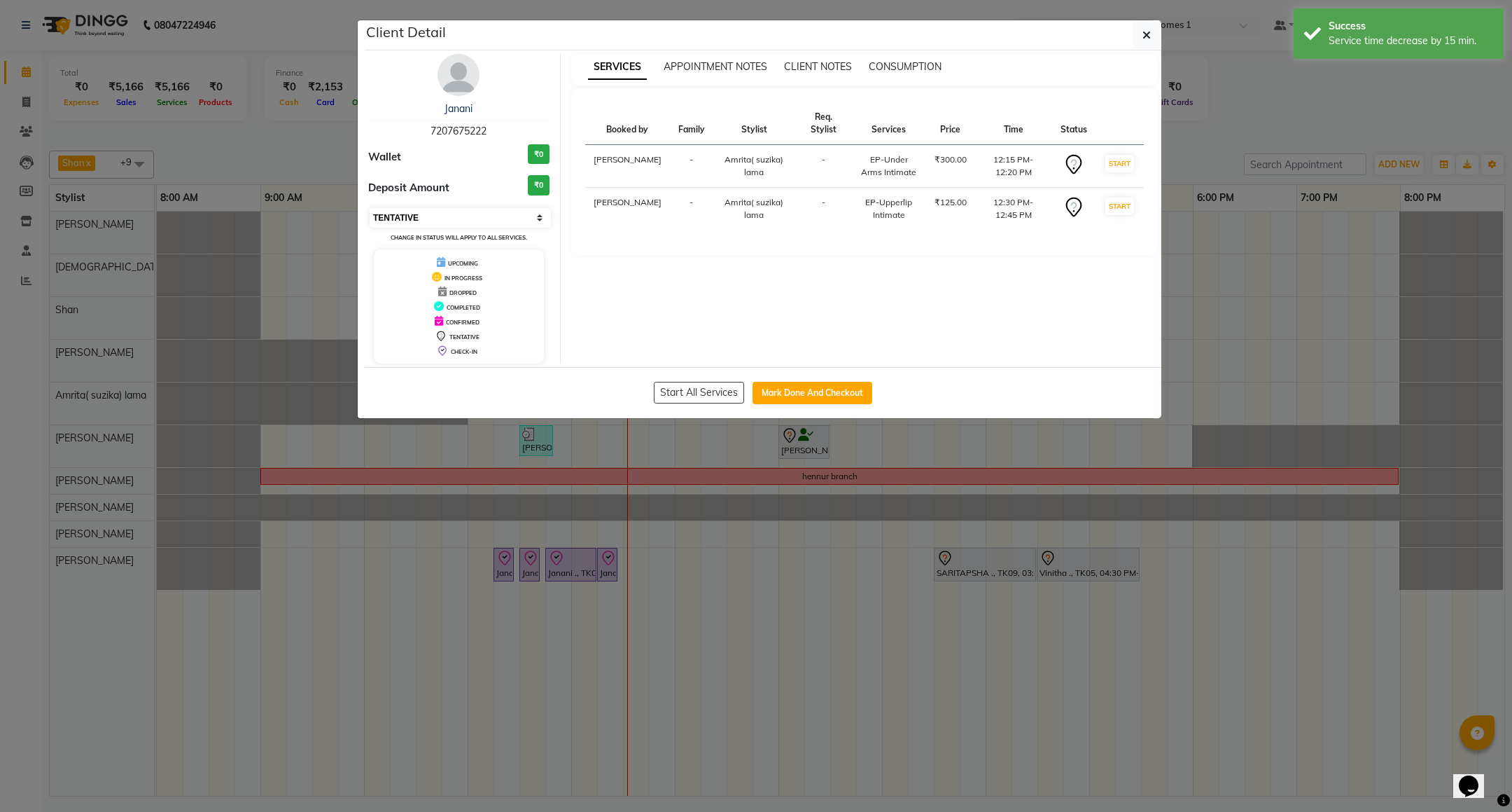
click at [461, 217] on select "Select IN SERVICE CONFIRMED TENTATIVE CHECK IN MARK DONE DROPPED UPCOMING" at bounding box center [460, 218] width 181 height 19
select select "8"
click at [370, 209] on select "Select IN SERVICE CONFIRMED TENTATIVE CHECK IN MARK DONE DROPPED UPCOMING" at bounding box center [460, 218] width 181 height 19
click at [1133, 42] on button "button" at bounding box center [1146, 35] width 27 height 27
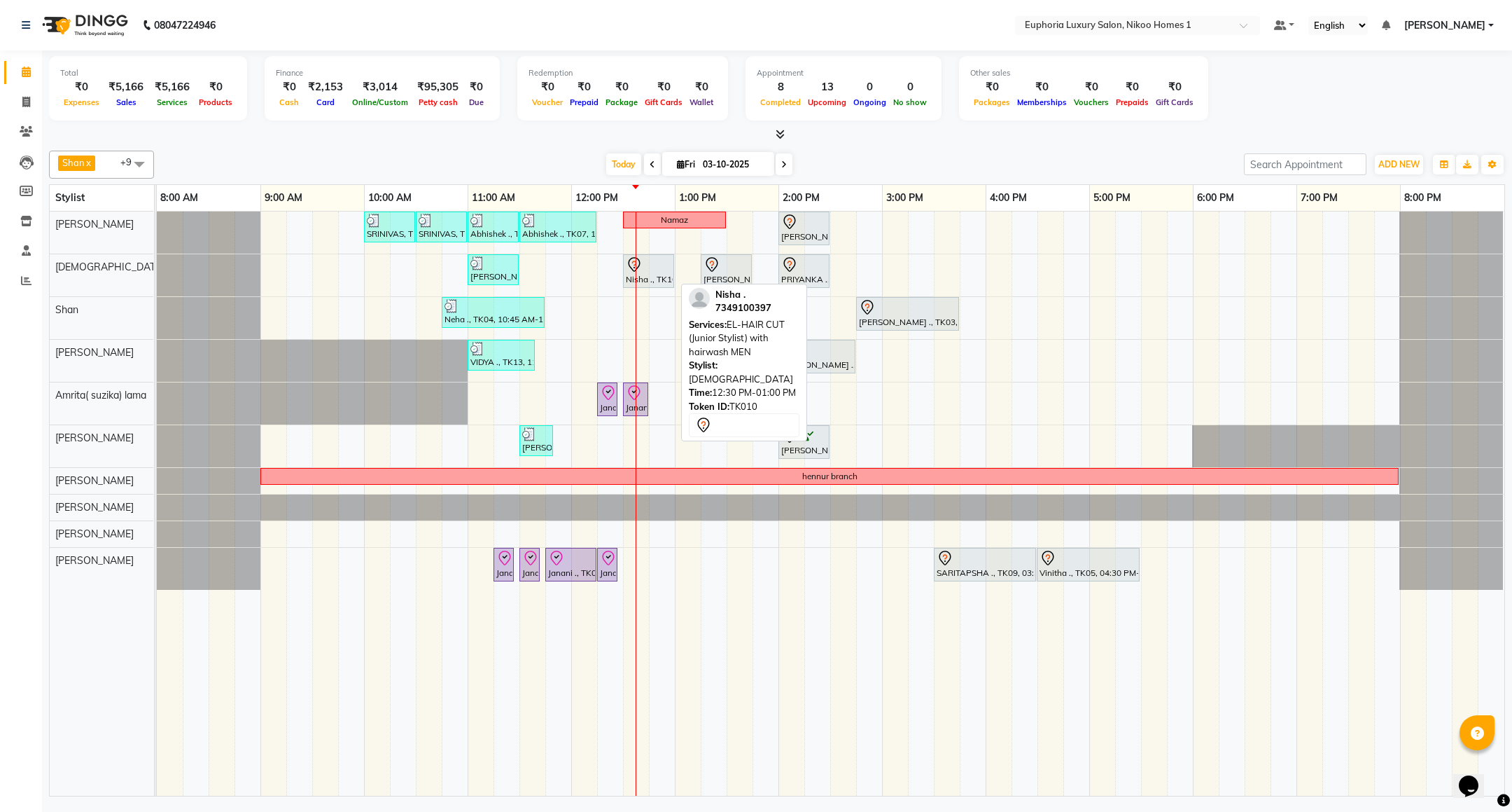
click at [647, 273] on div at bounding box center [648, 264] width 46 height 17
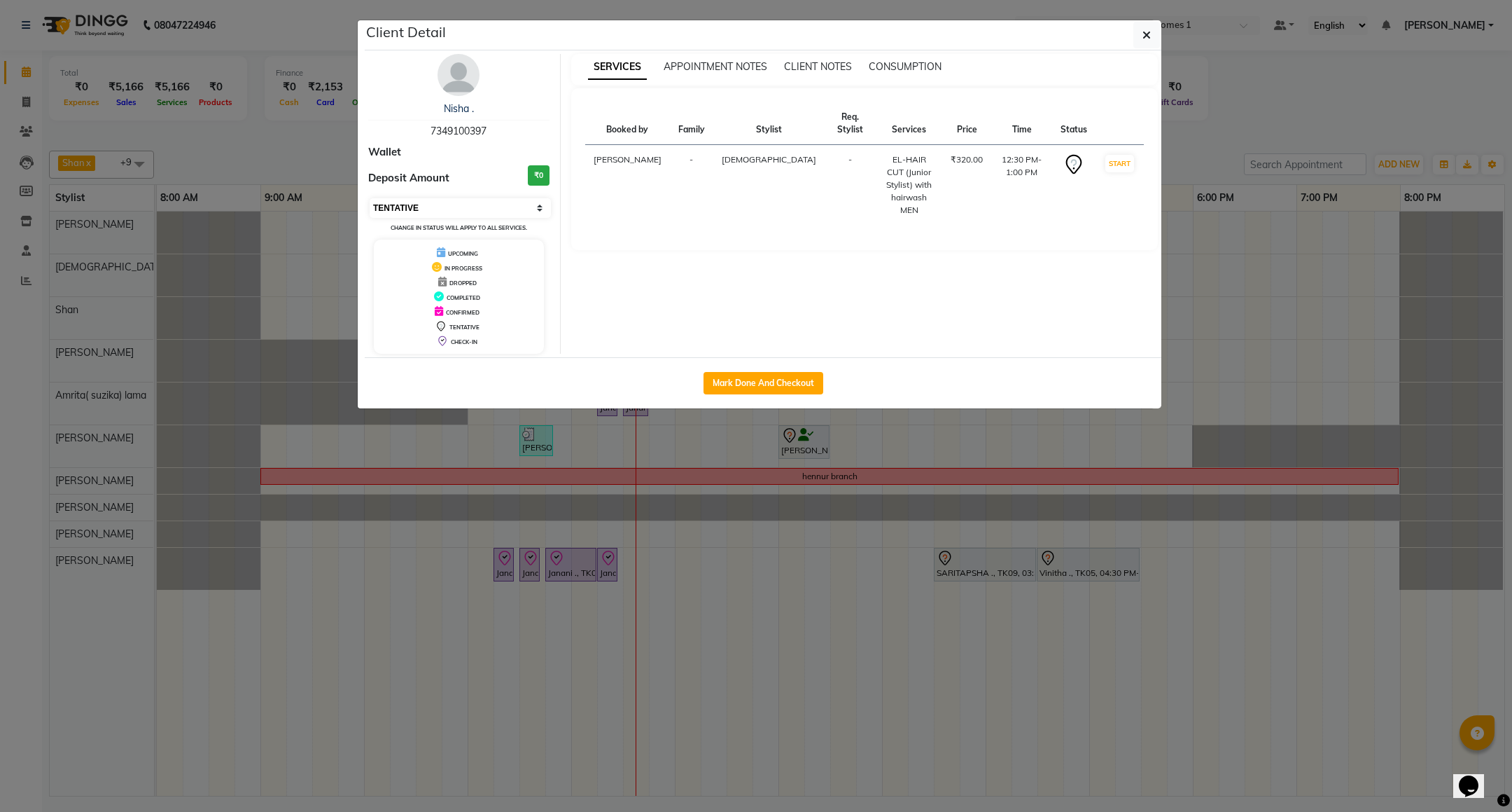
click at [420, 208] on select "Select IN SERVICE CONFIRMED TENTATIVE CHECK IN MARK DONE DROPPED UPCOMING" at bounding box center [460, 208] width 181 height 19
select select "8"
click at [370, 199] on select "Select IN SERVICE CONFIRMED TENTATIVE CHECK IN MARK DONE DROPPED UPCOMING" at bounding box center [460, 208] width 181 height 19
click at [1138, 30] on button "button" at bounding box center [1146, 35] width 27 height 27
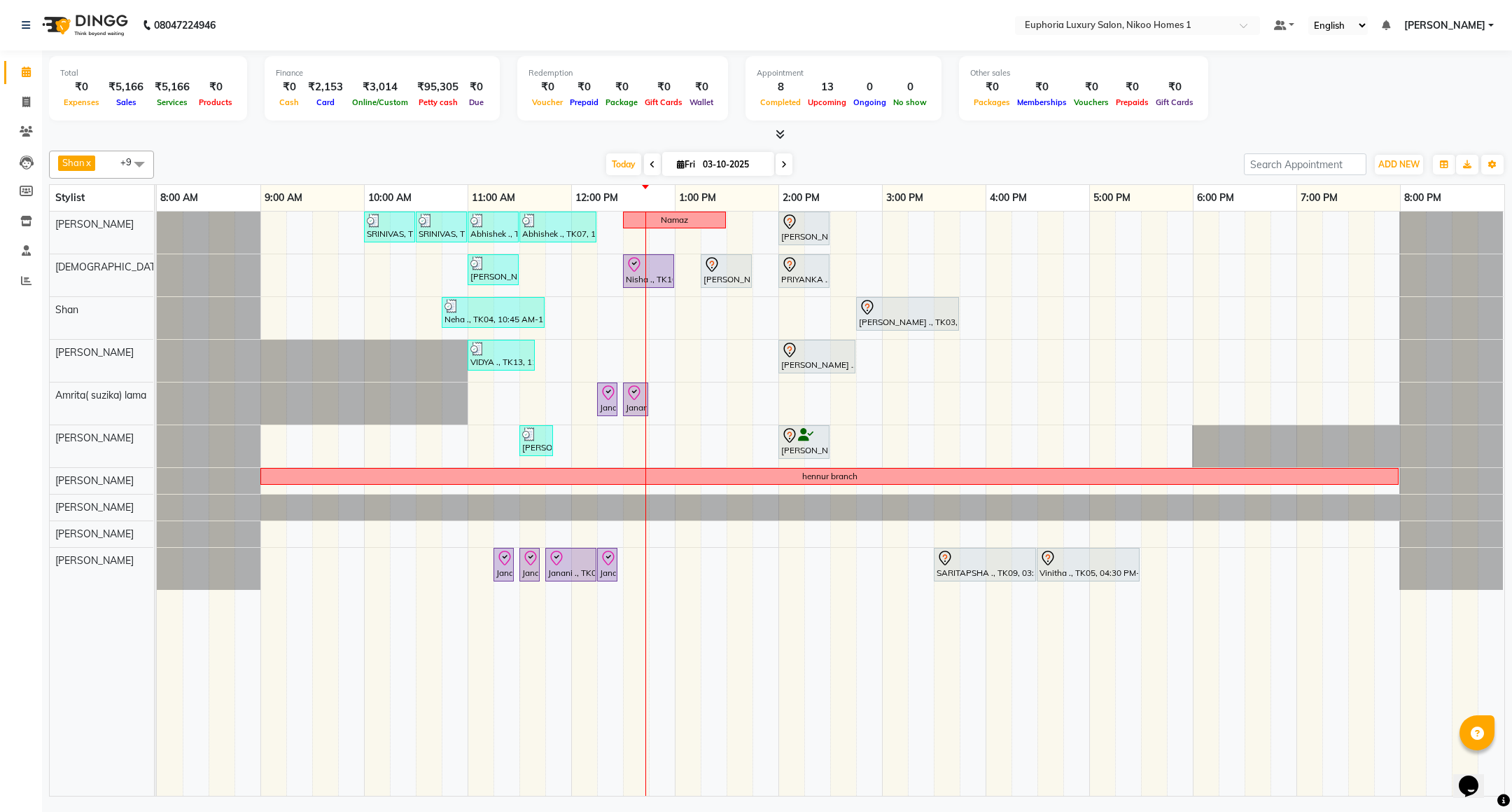
click at [699, 164] on input "03-10-2025" at bounding box center [733, 164] width 70 height 21
select select "10"
select select "2025"
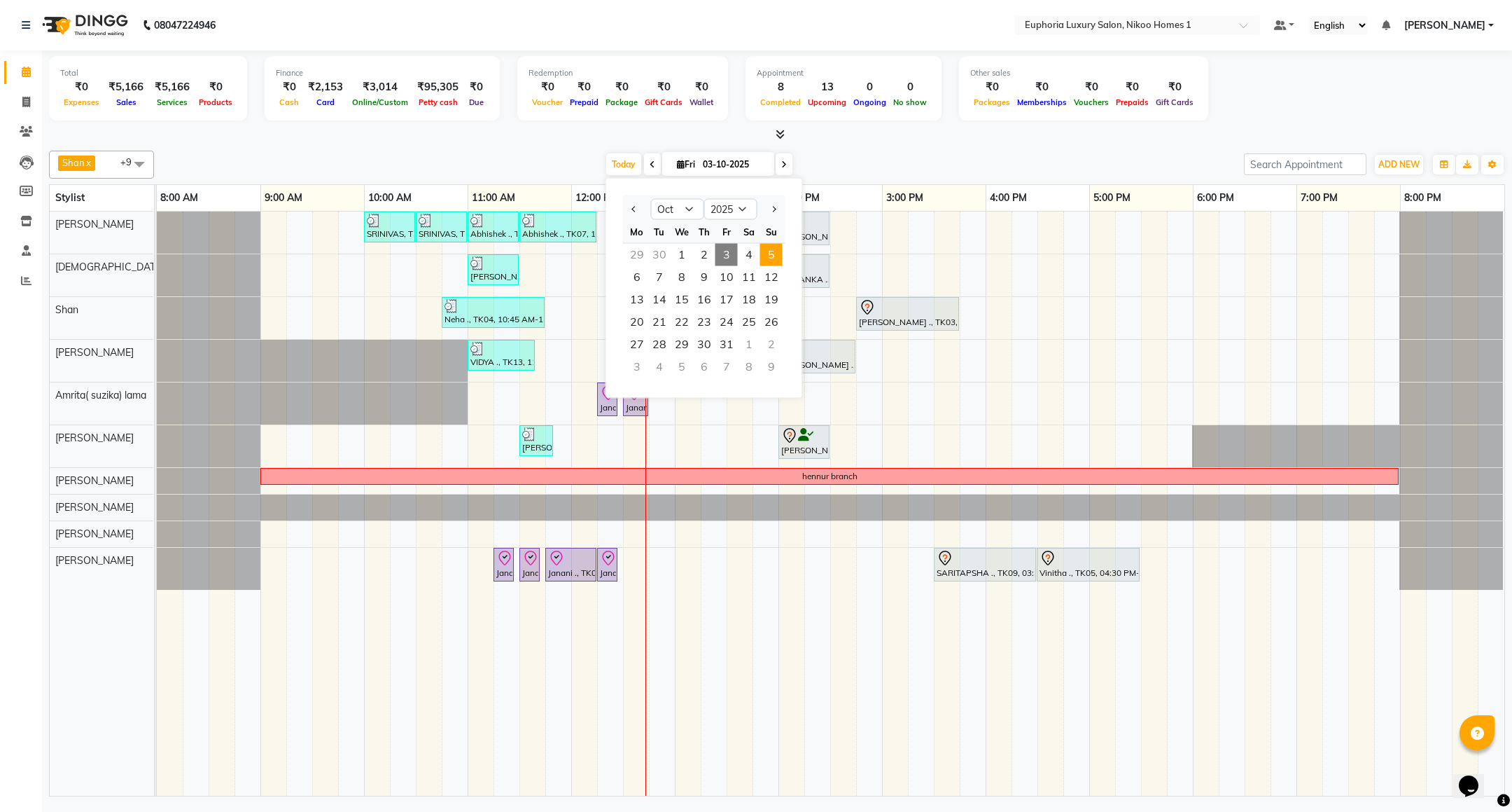
click at [765, 263] on span "5" at bounding box center [771, 255] width 23 height 23
type input "05-10-2025"
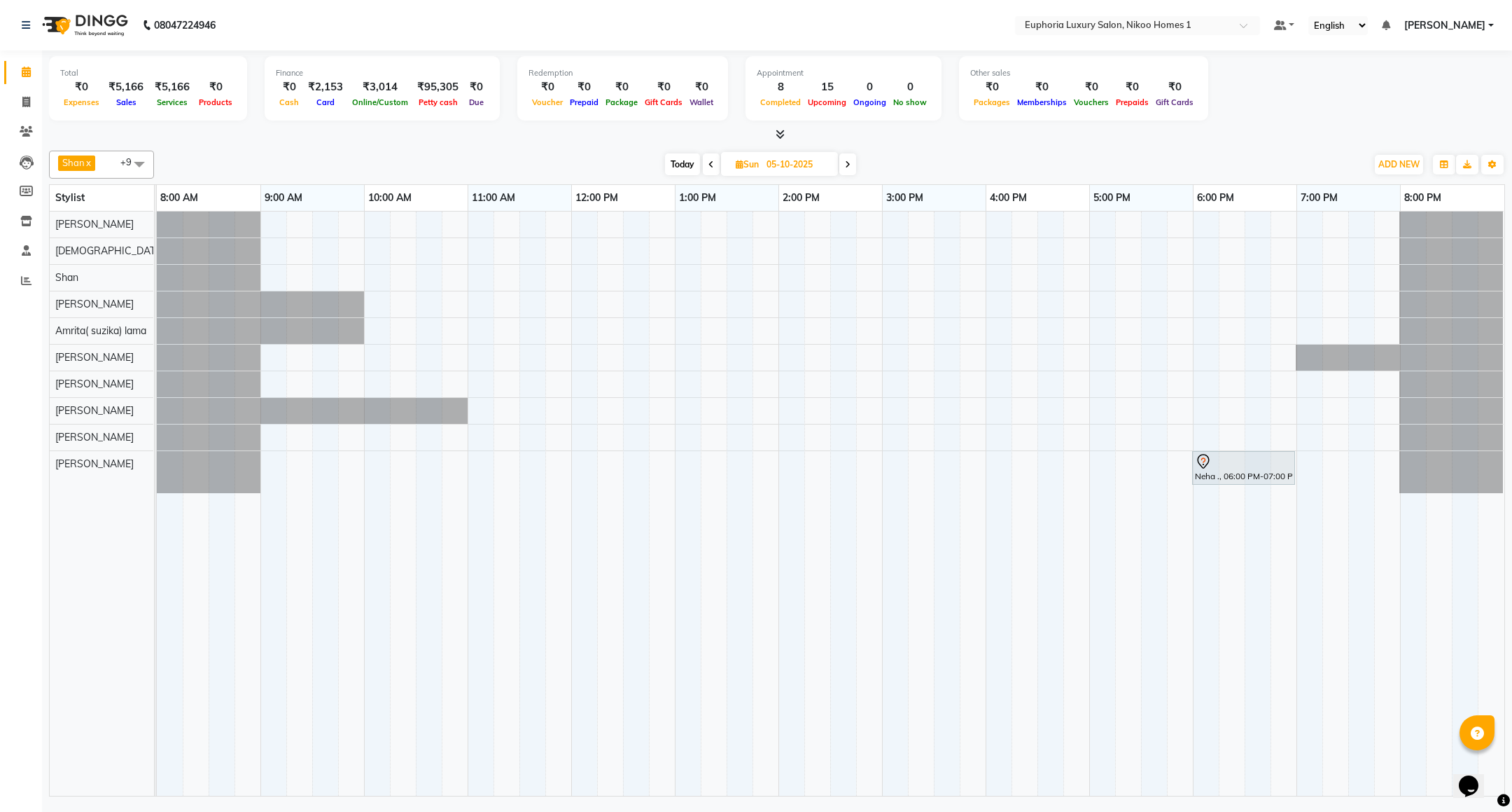
click at [689, 167] on span "Today" at bounding box center [682, 164] width 35 height 22
type input "03-10-2025"
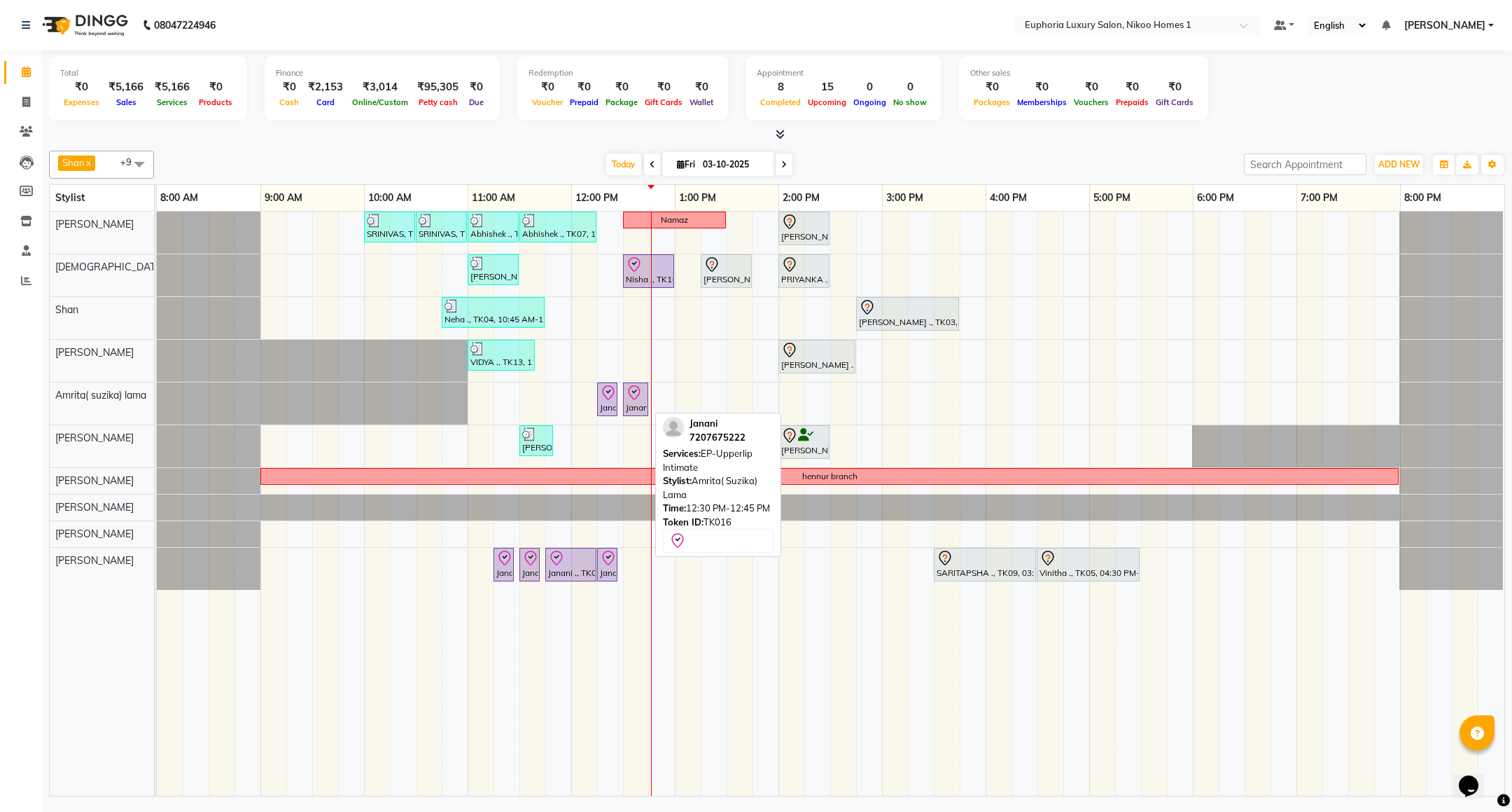
click at [636, 410] on div "Janani, TK16, 12:30 PM-12:45 PM, EP-Upperlip Intimate" at bounding box center [635, 399] width 23 height 30
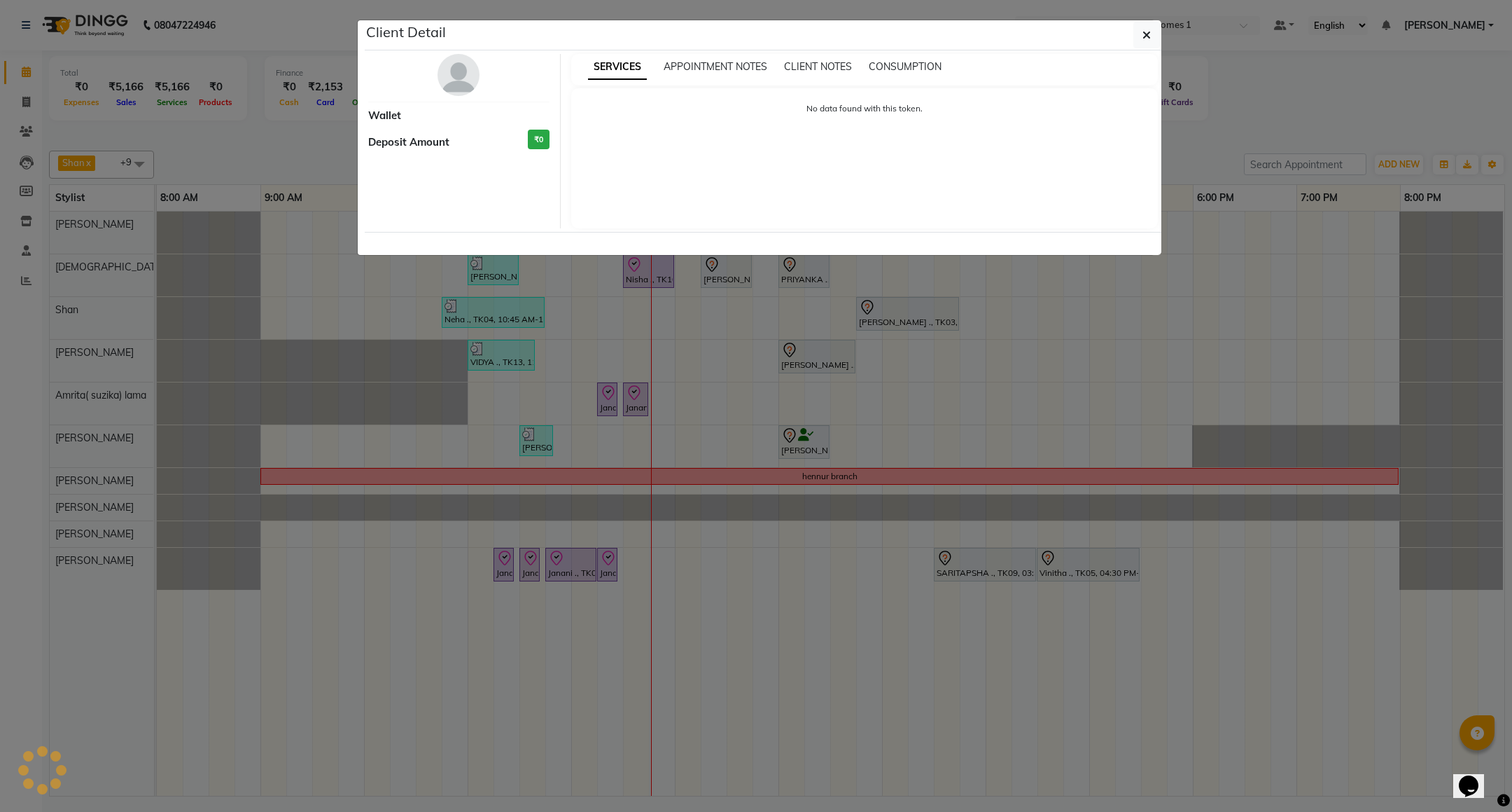
select select "8"
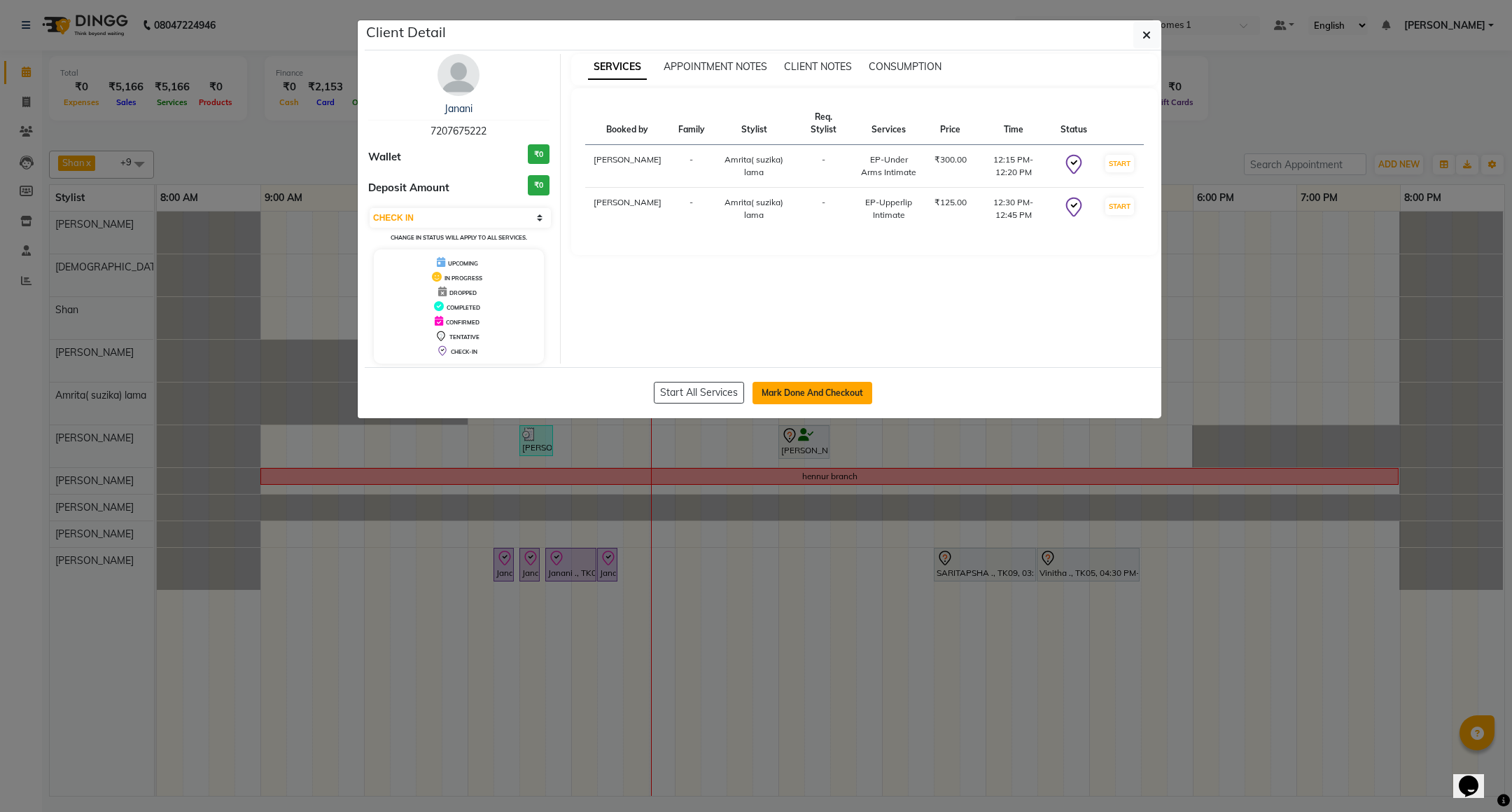
click at [806, 387] on button "Mark Done And Checkout" at bounding box center [812, 393] width 120 height 23
select select "service"
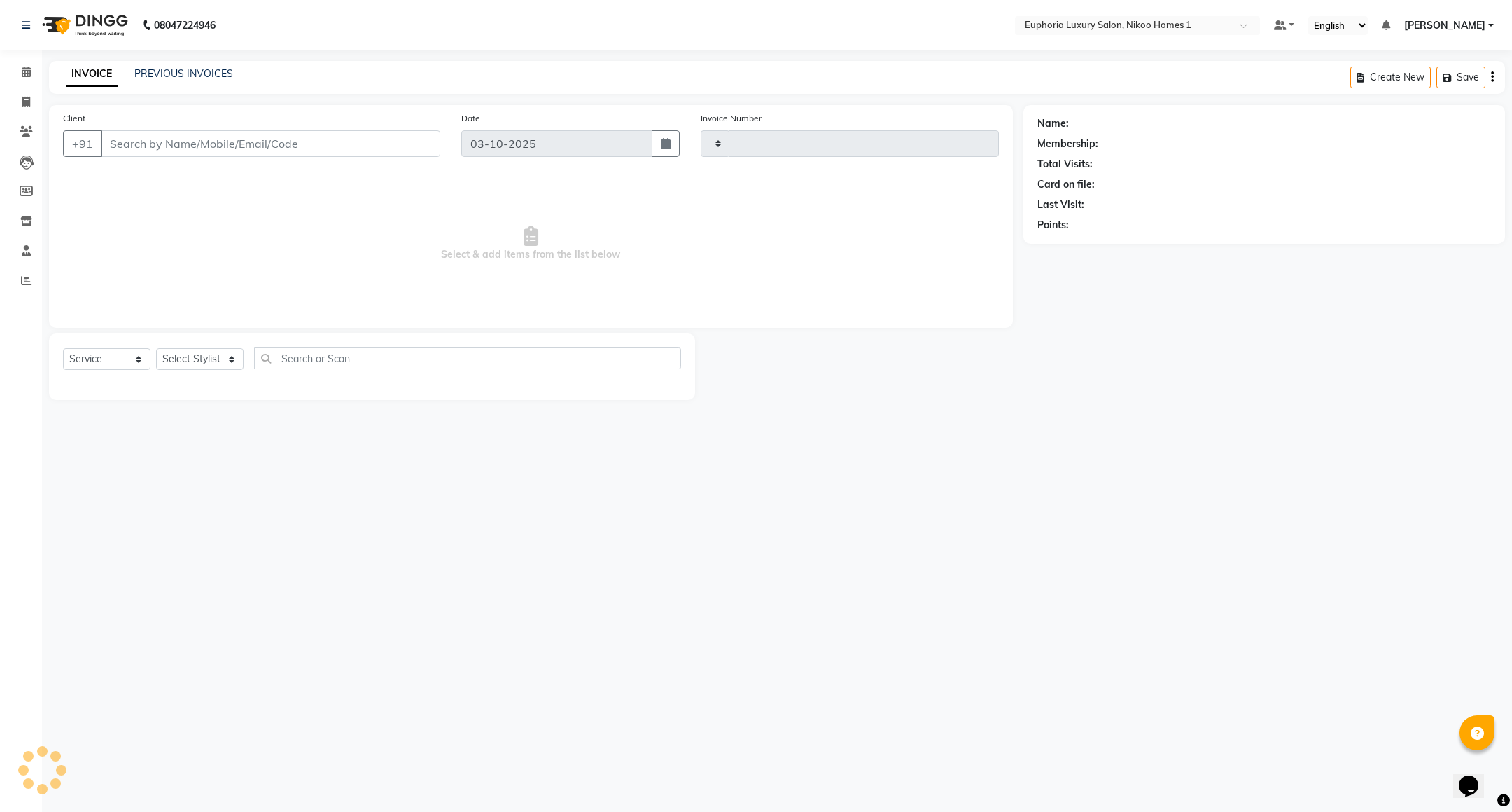
type input "4462"
select select "7987"
type input "72******22"
select select "74231"
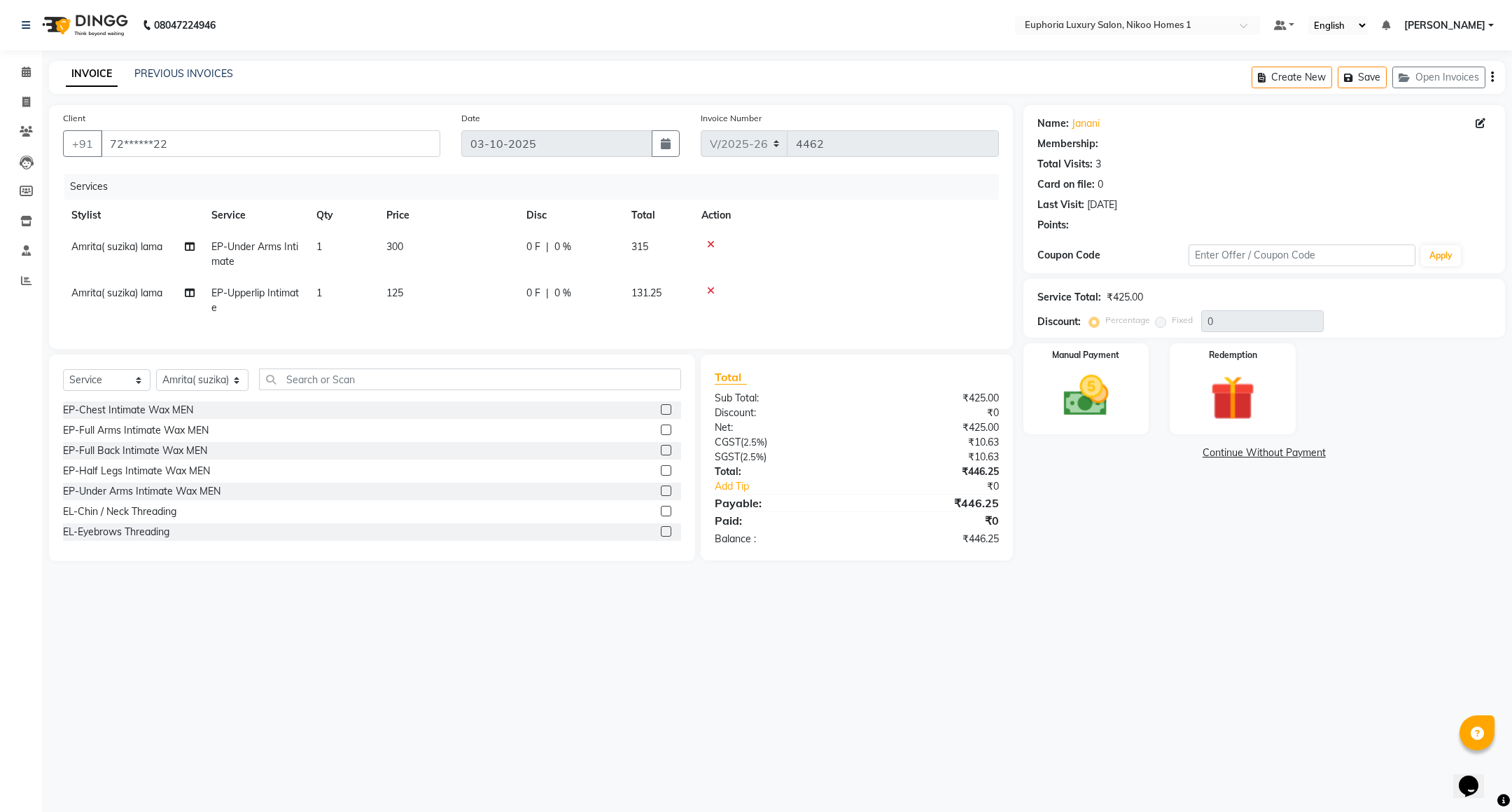
select select "1: Object"
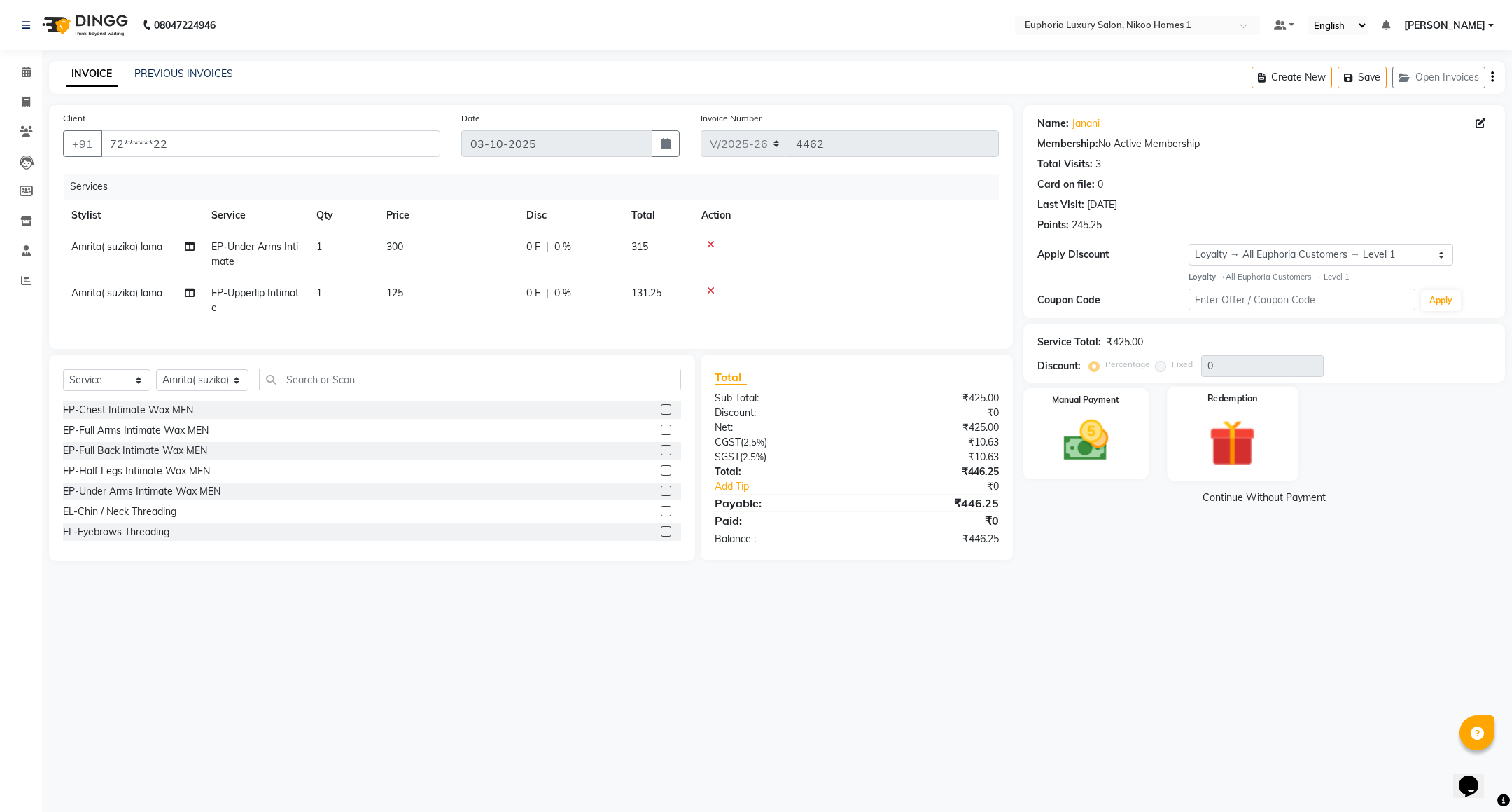
click at [1234, 426] on img at bounding box center [1233, 443] width 76 height 58
click at [1078, 442] on img at bounding box center [1085, 441] width 76 height 54
click at [1134, 496] on span "UPI" at bounding box center [1135, 499] width 22 height 16
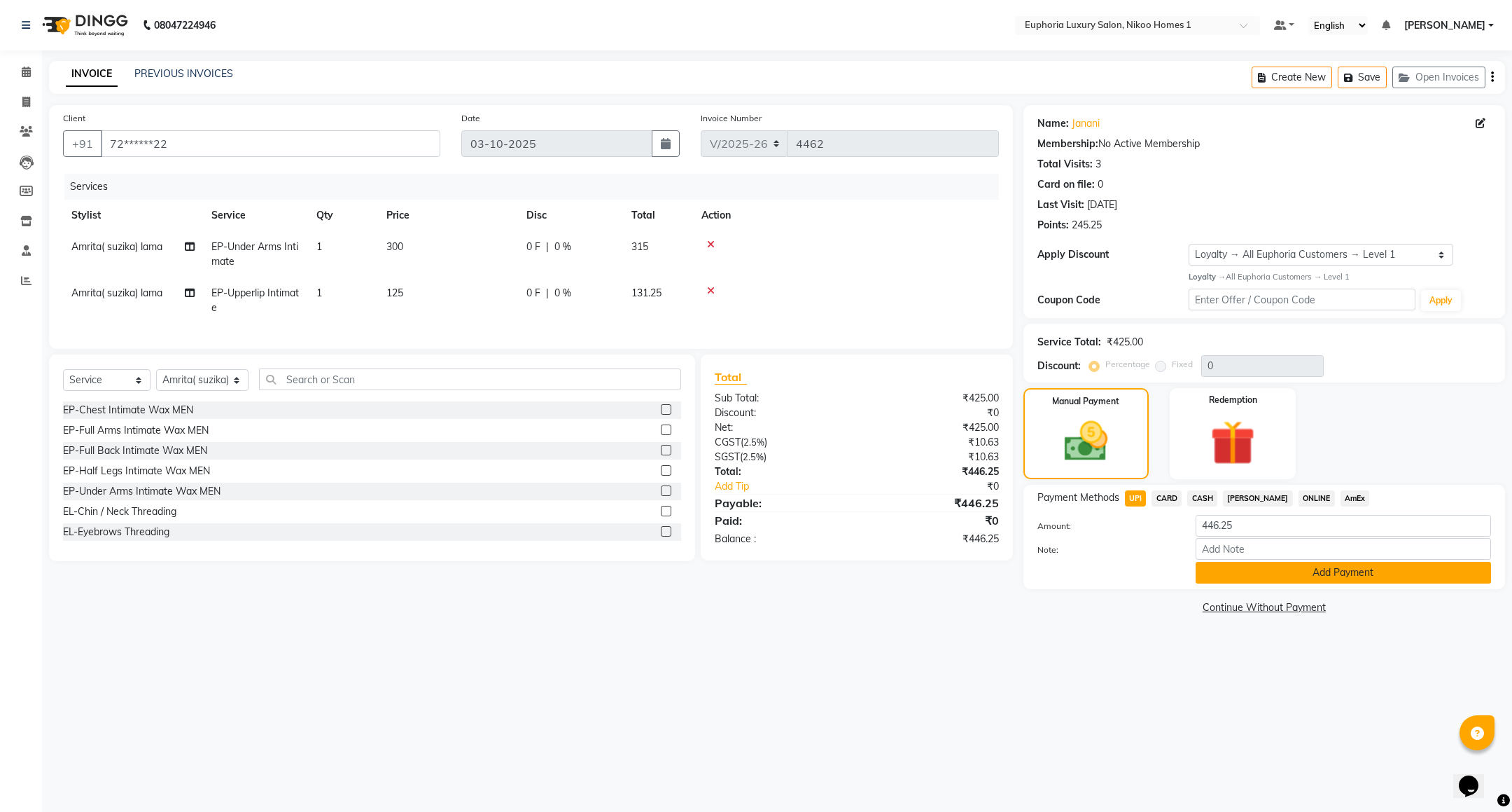
click at [1250, 582] on button "Add Payment" at bounding box center [1343, 572] width 295 height 22
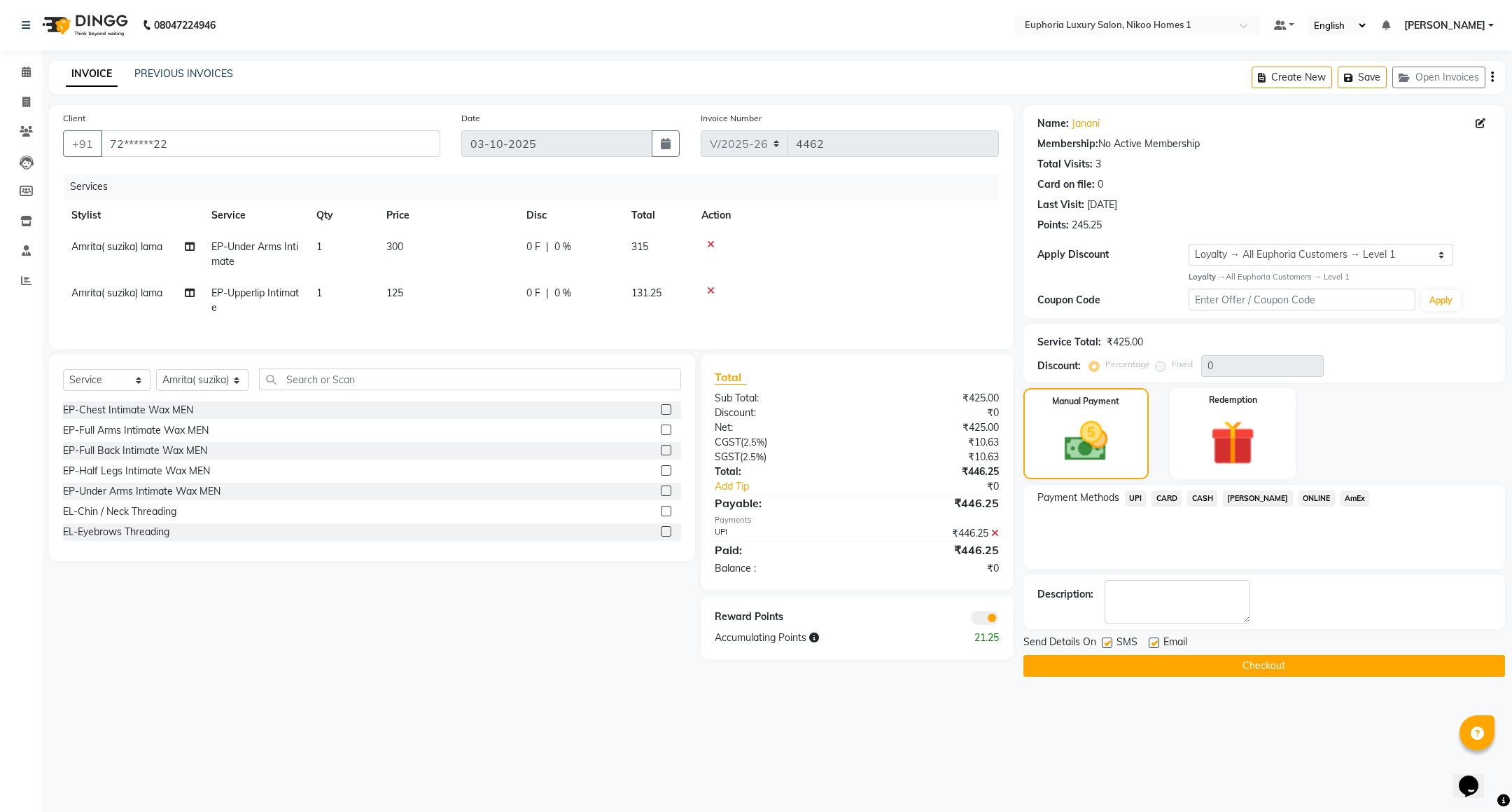
click at [1196, 673] on button "Checkout" at bounding box center [1264, 665] width 481 height 22
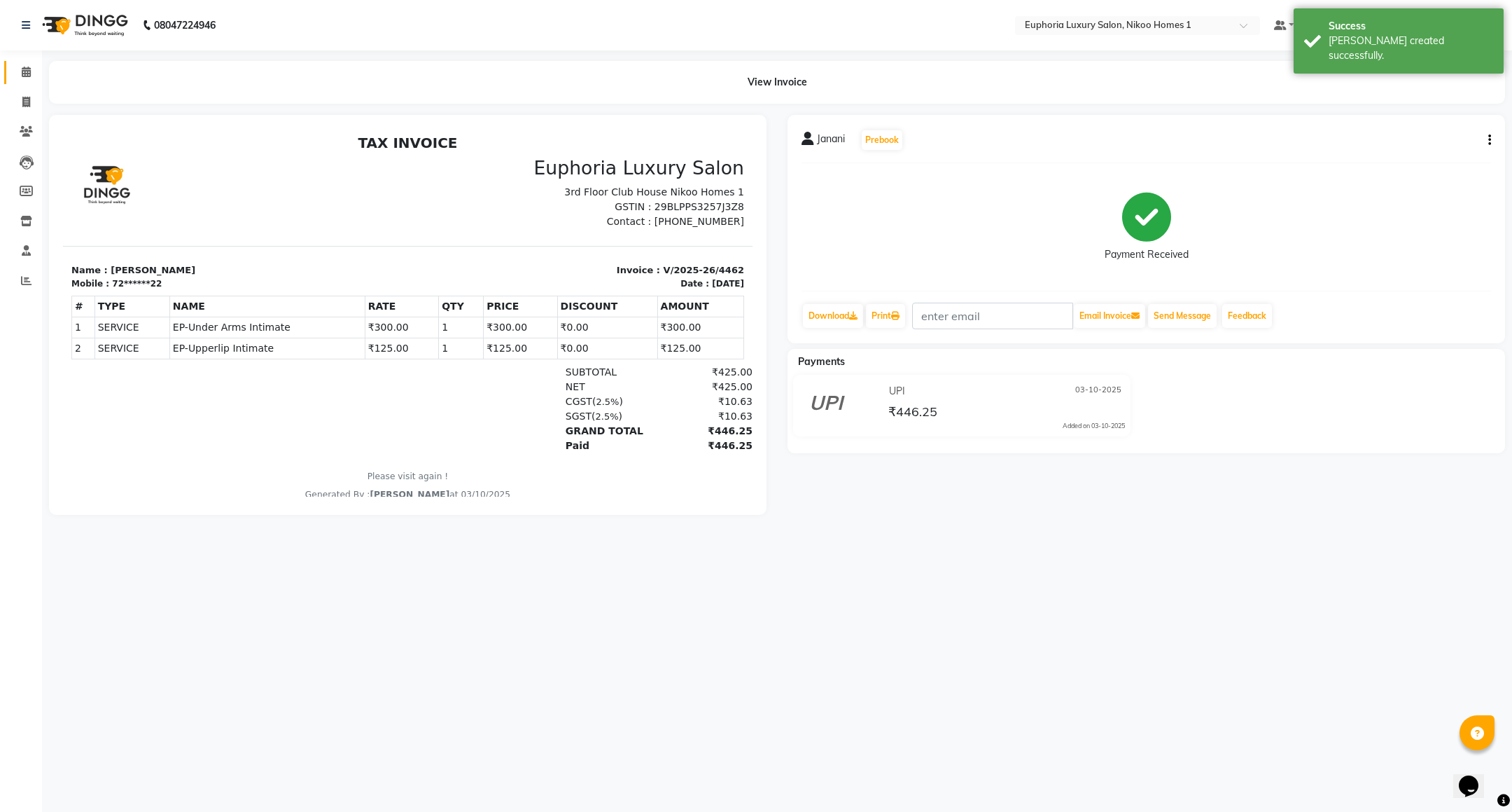
click at [19, 61] on link "Calendar" at bounding box center [21, 72] width 34 height 23
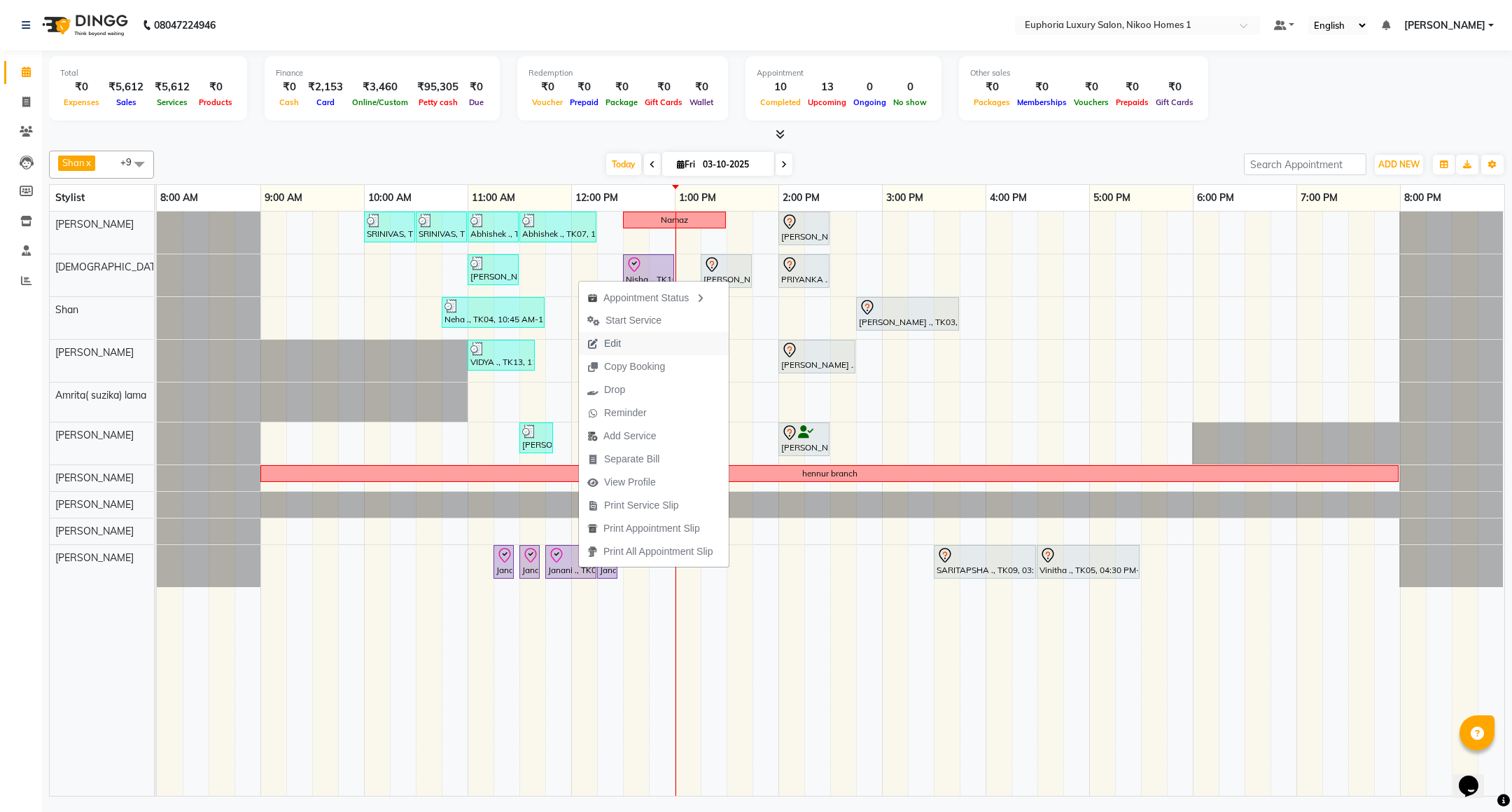
click at [618, 342] on span "Edit" at bounding box center [612, 343] width 17 height 14
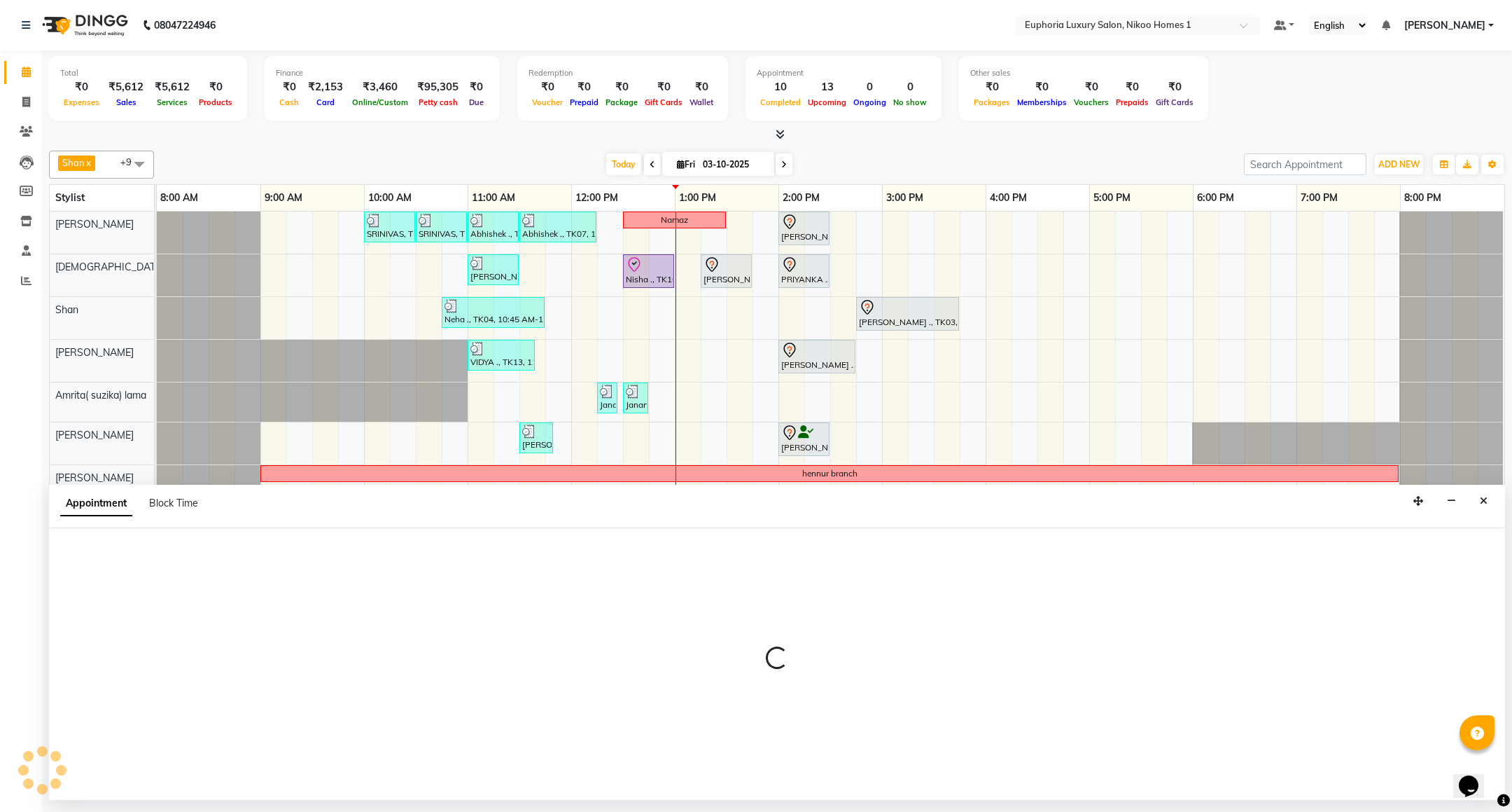
select select "check-in"
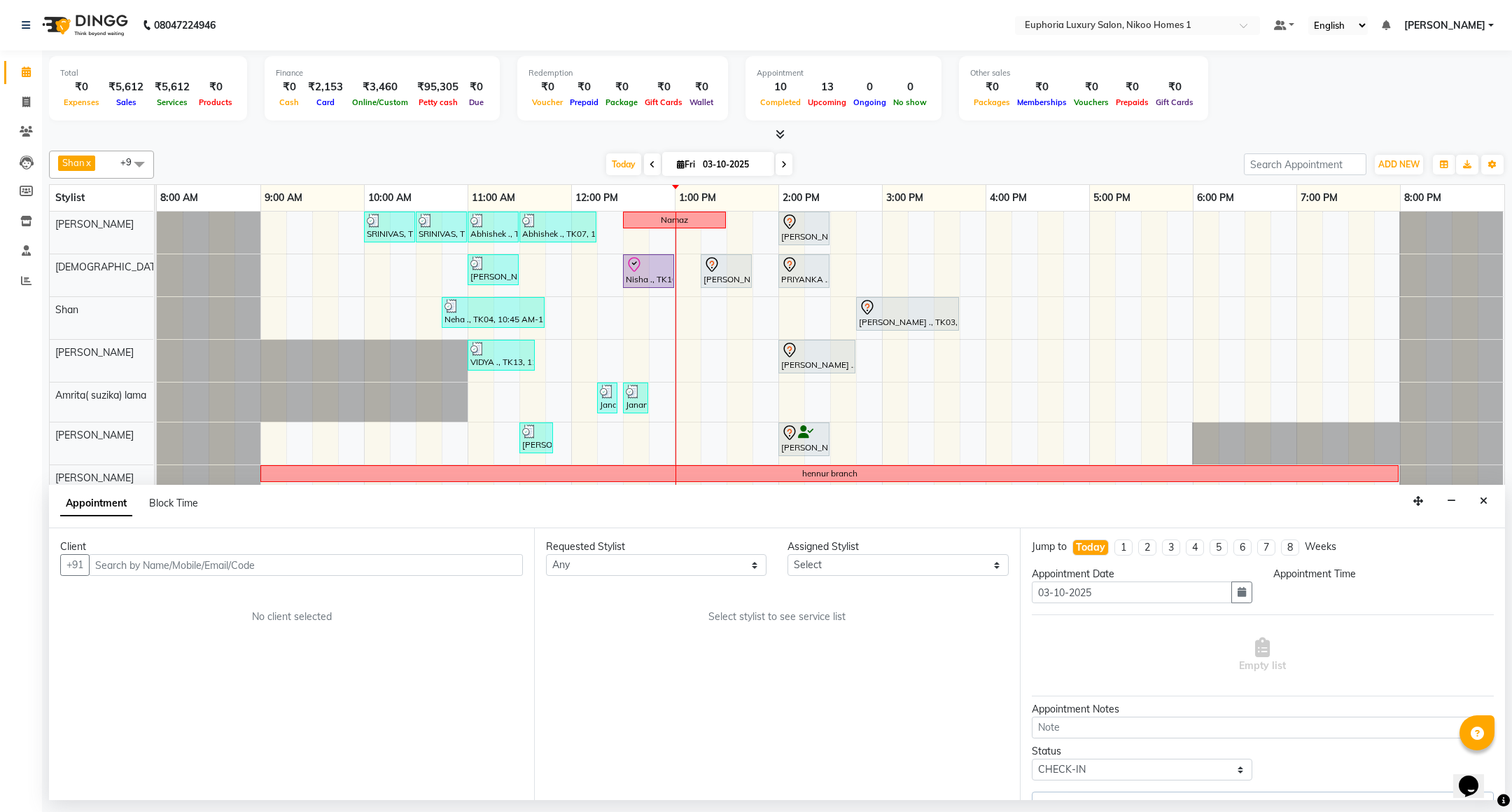
select select "93567"
select select "675"
select select "4025"
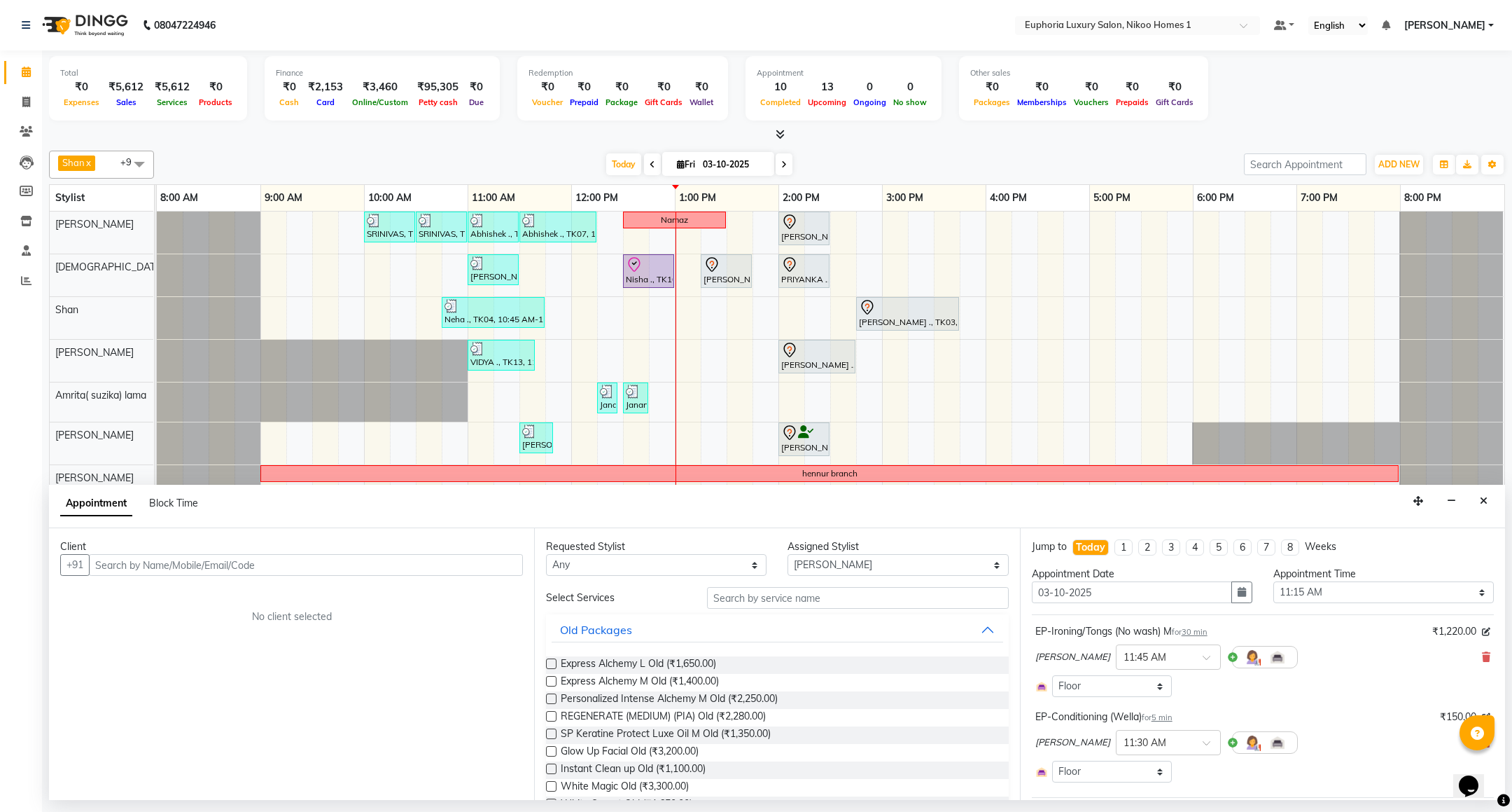
select select "4025"
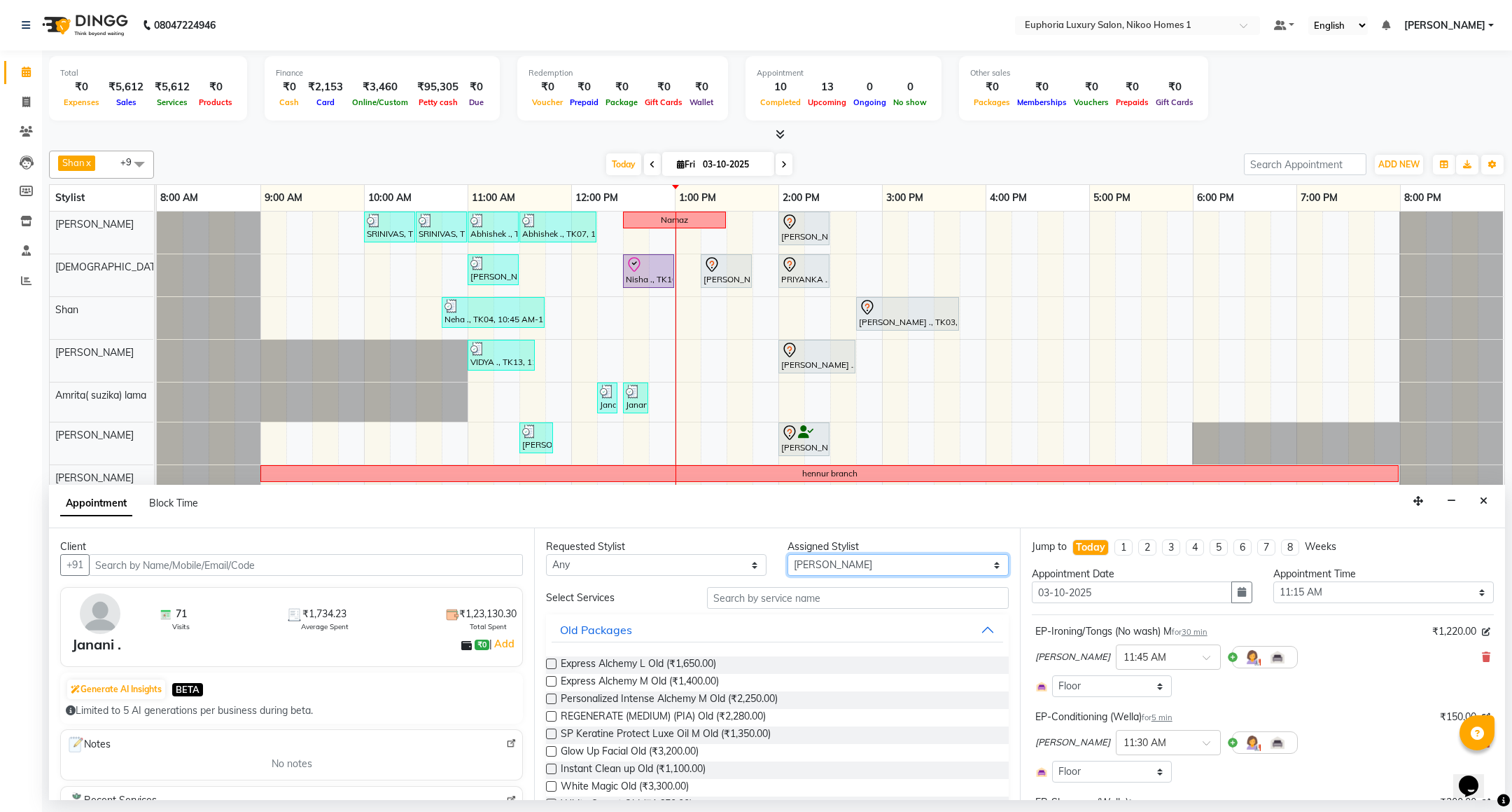
click at [843, 566] on select "Select Amrita( suzika) lama Atif [PERSON_NAME] [PERSON_NAME] Danish [PERSON_NAM…" at bounding box center [898, 565] width 221 height 22
select select "81452"
click at [787, 555] on select "Select Amrita( suzika) lama Atif [PERSON_NAME] [PERSON_NAME] Danish [PERSON_NAM…" at bounding box center [898, 565] width 221 height 22
click at [753, 603] on input "text" at bounding box center [857, 597] width 301 height 22
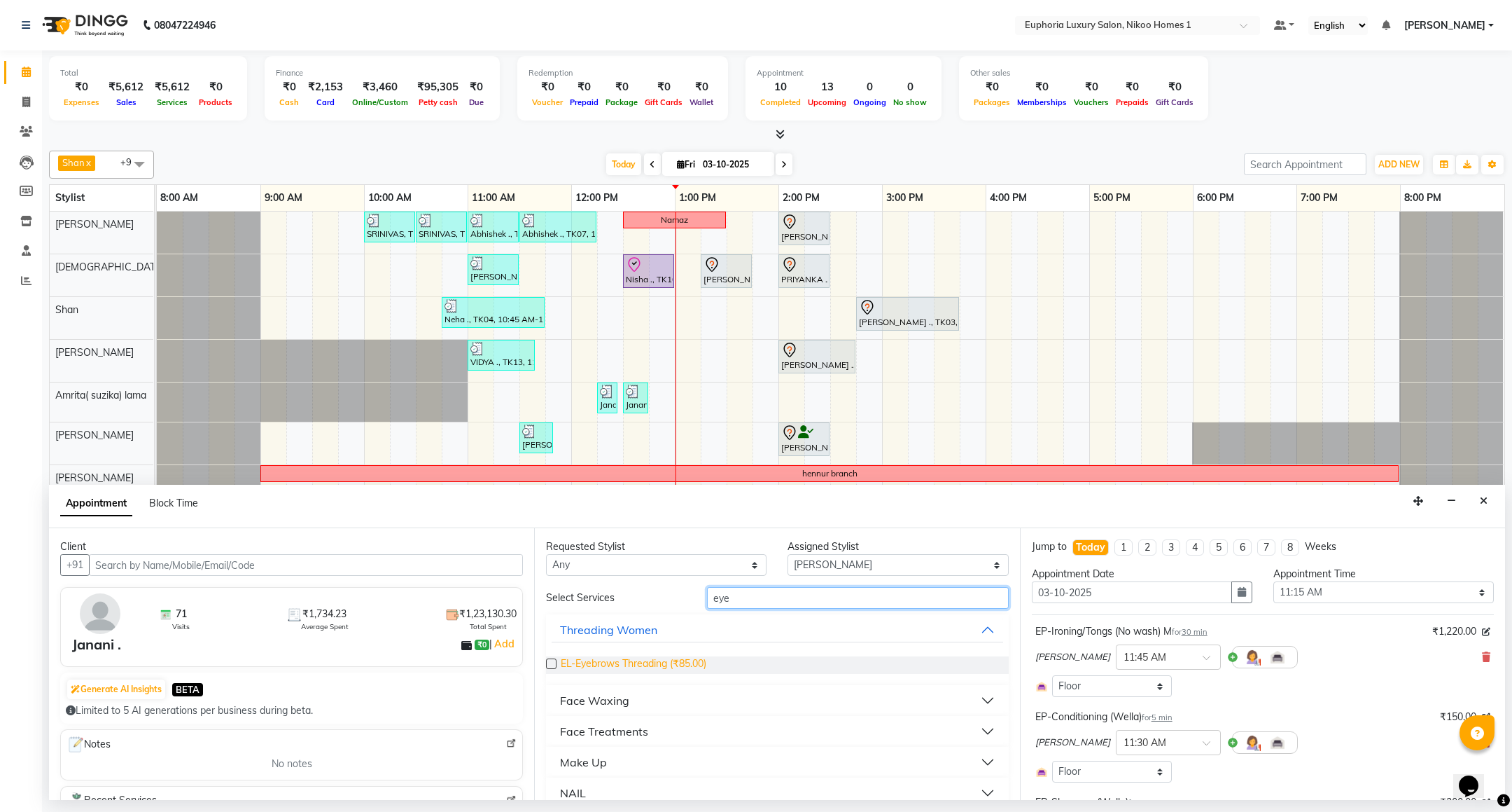
type input "eye"
click at [691, 665] on span "EL-Eyebrows Threading (₹85.00)" at bounding box center [633, 665] width 146 height 18
checkbox input "false"
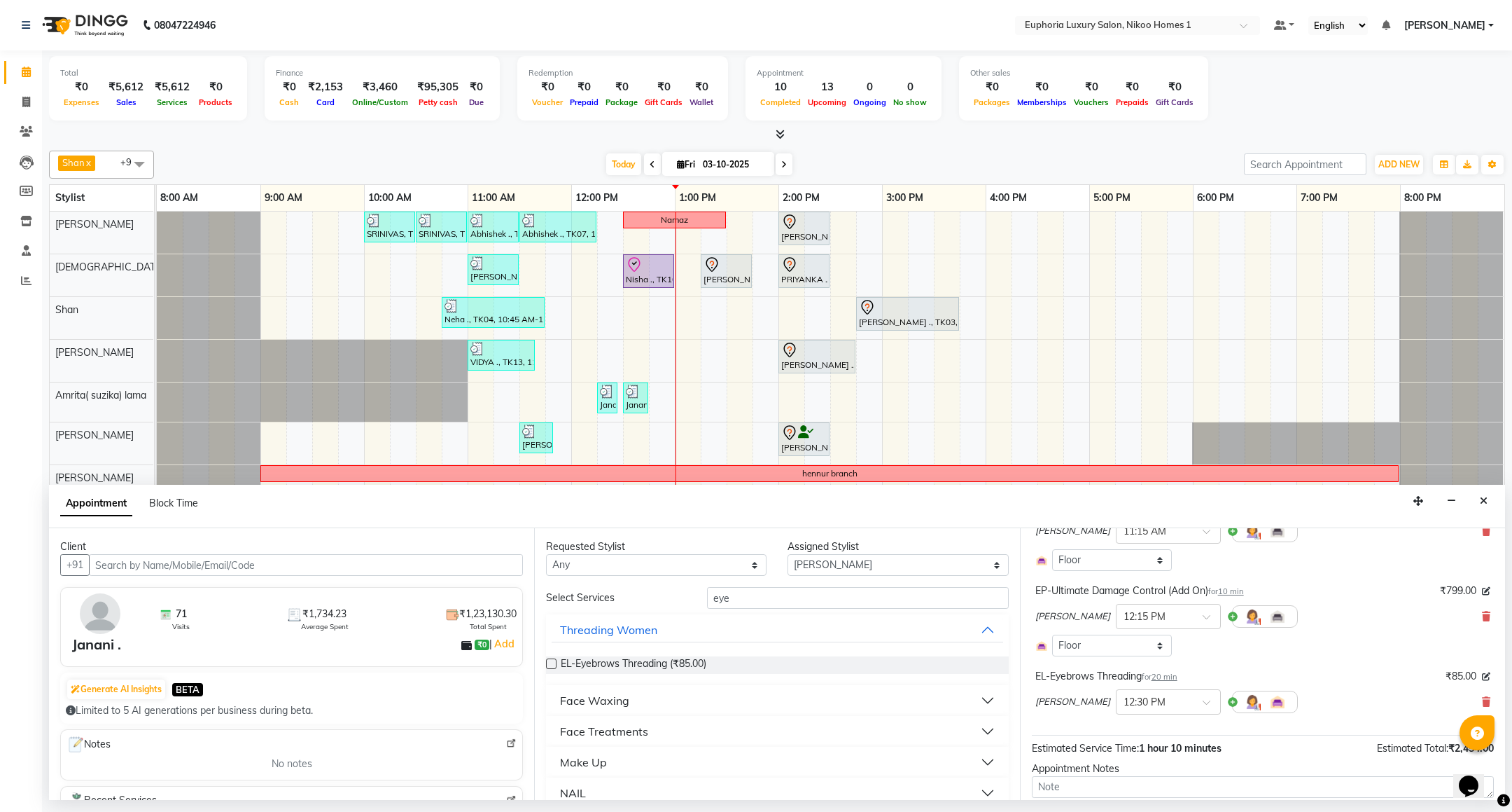
scroll to position [387, 0]
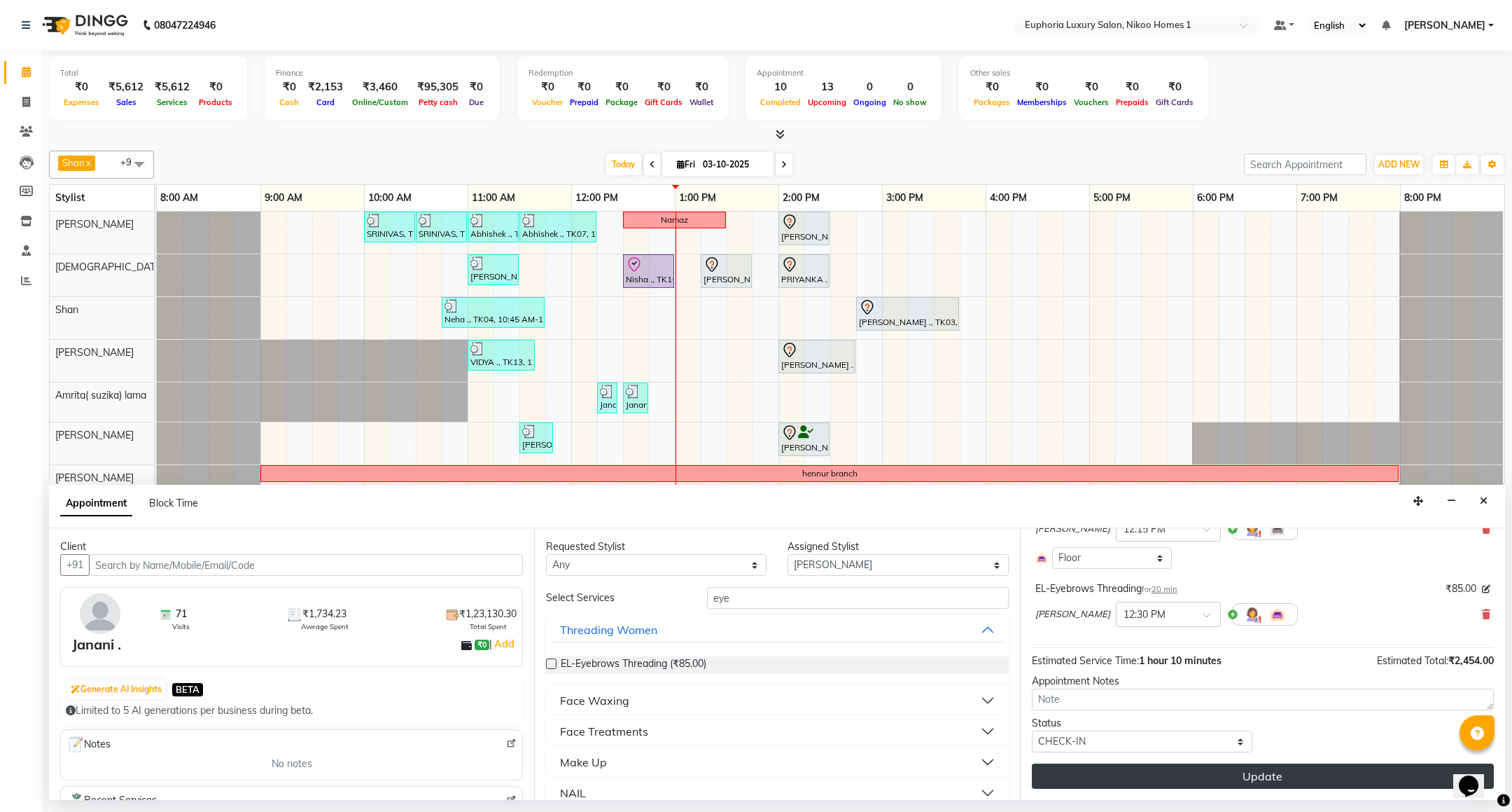
click at [1250, 773] on button "Update" at bounding box center [1262, 776] width 462 height 25
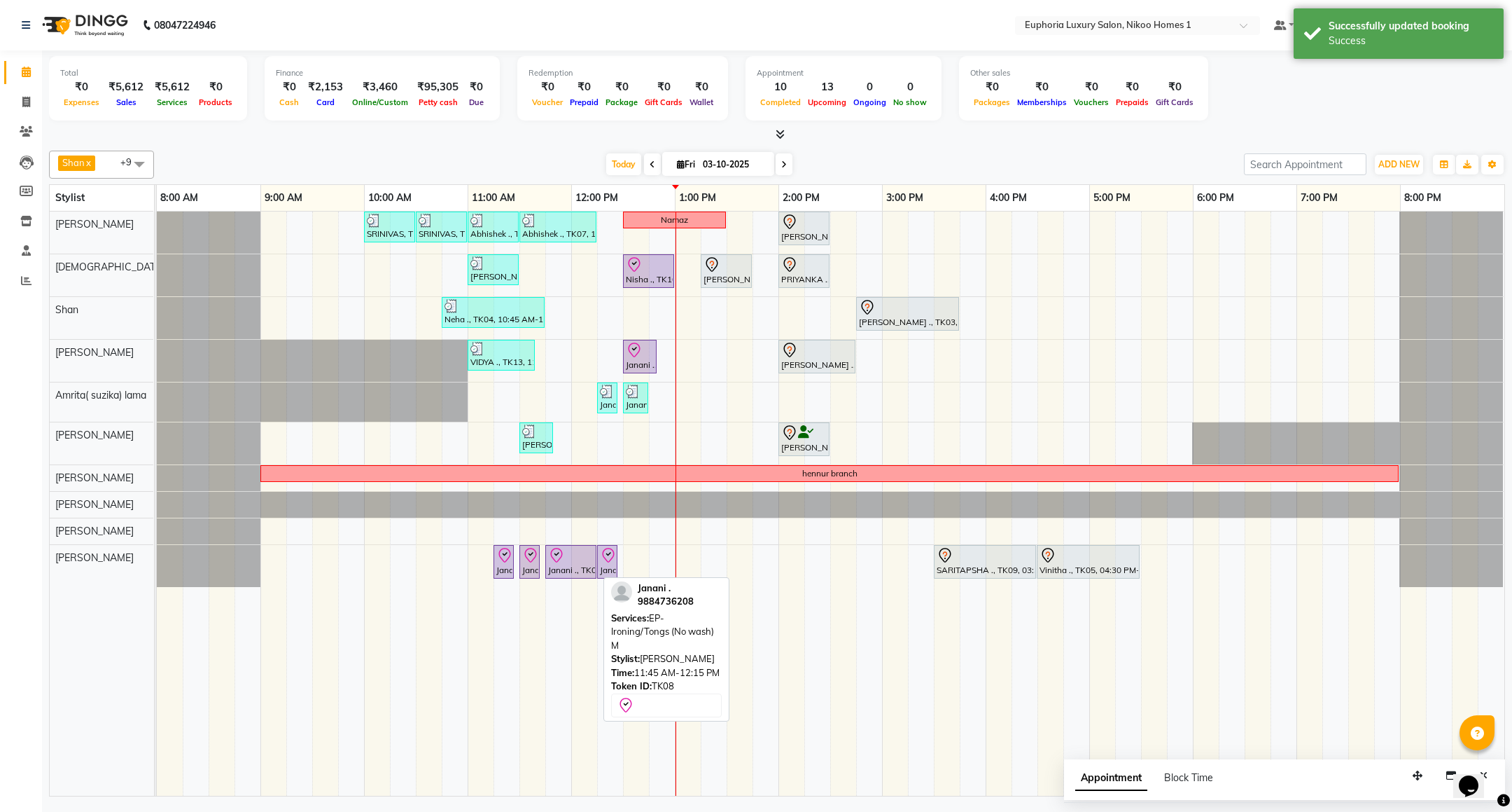
click at [552, 576] on div "Janani ., TK08, 11:45 AM-12:15 PM, EP-Ironing/Tongs (No wash) M" at bounding box center [571, 561] width 48 height 30
select select "8"
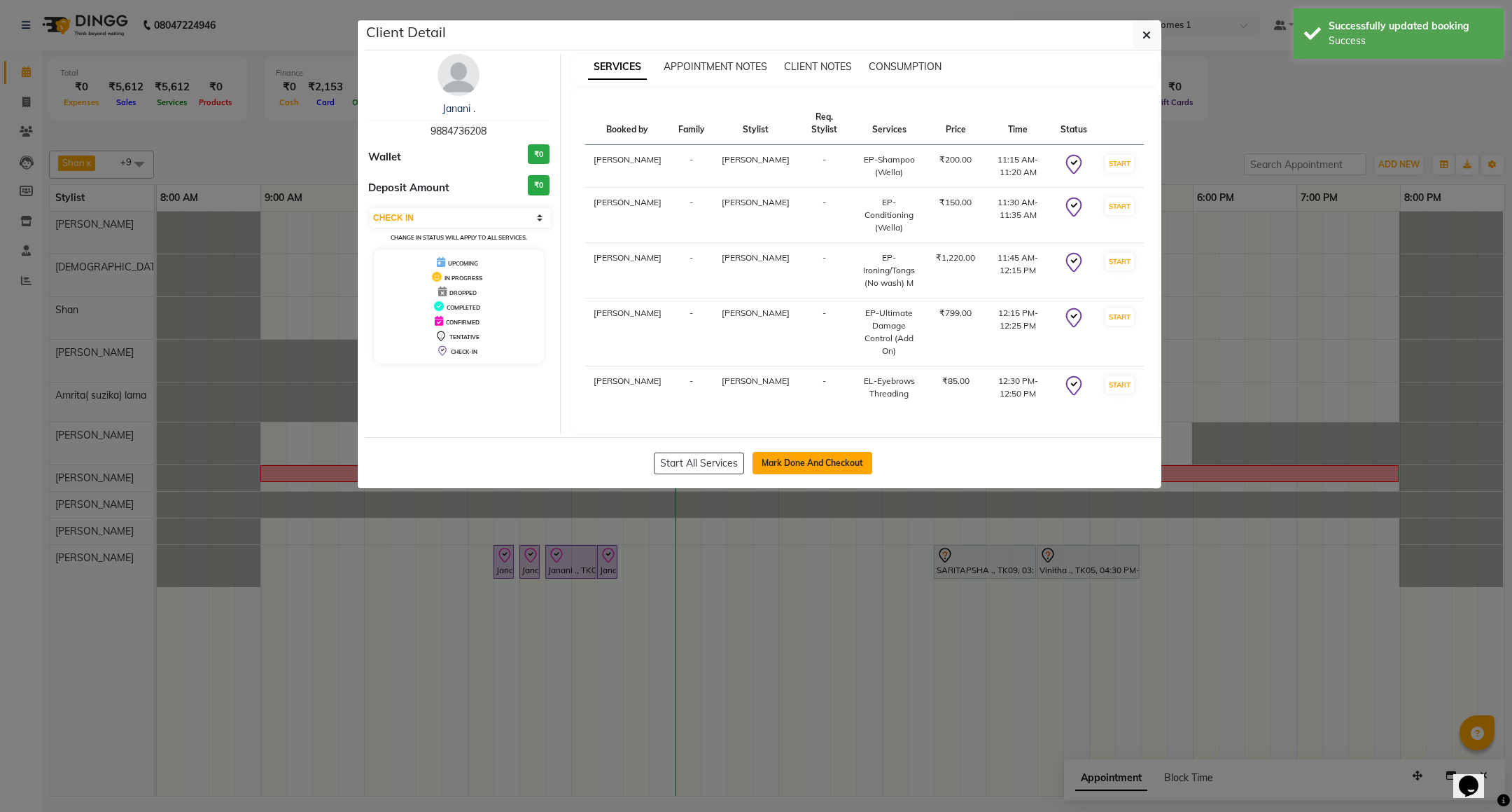
click at [769, 452] on button "Mark Done And Checkout" at bounding box center [812, 463] width 120 height 23
select select "service"
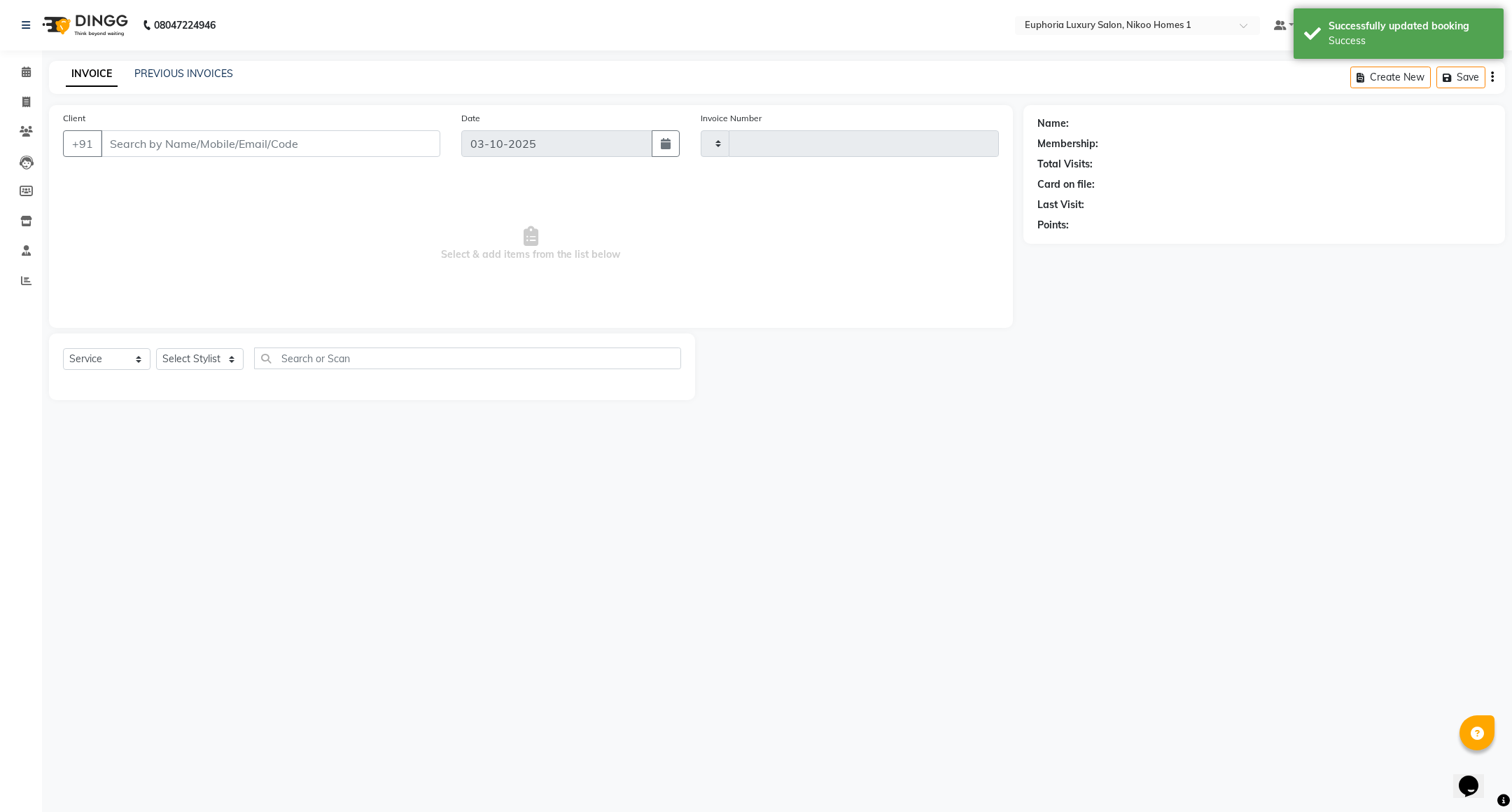
type input "4463"
select select "7987"
type input "98******08"
select select "81452"
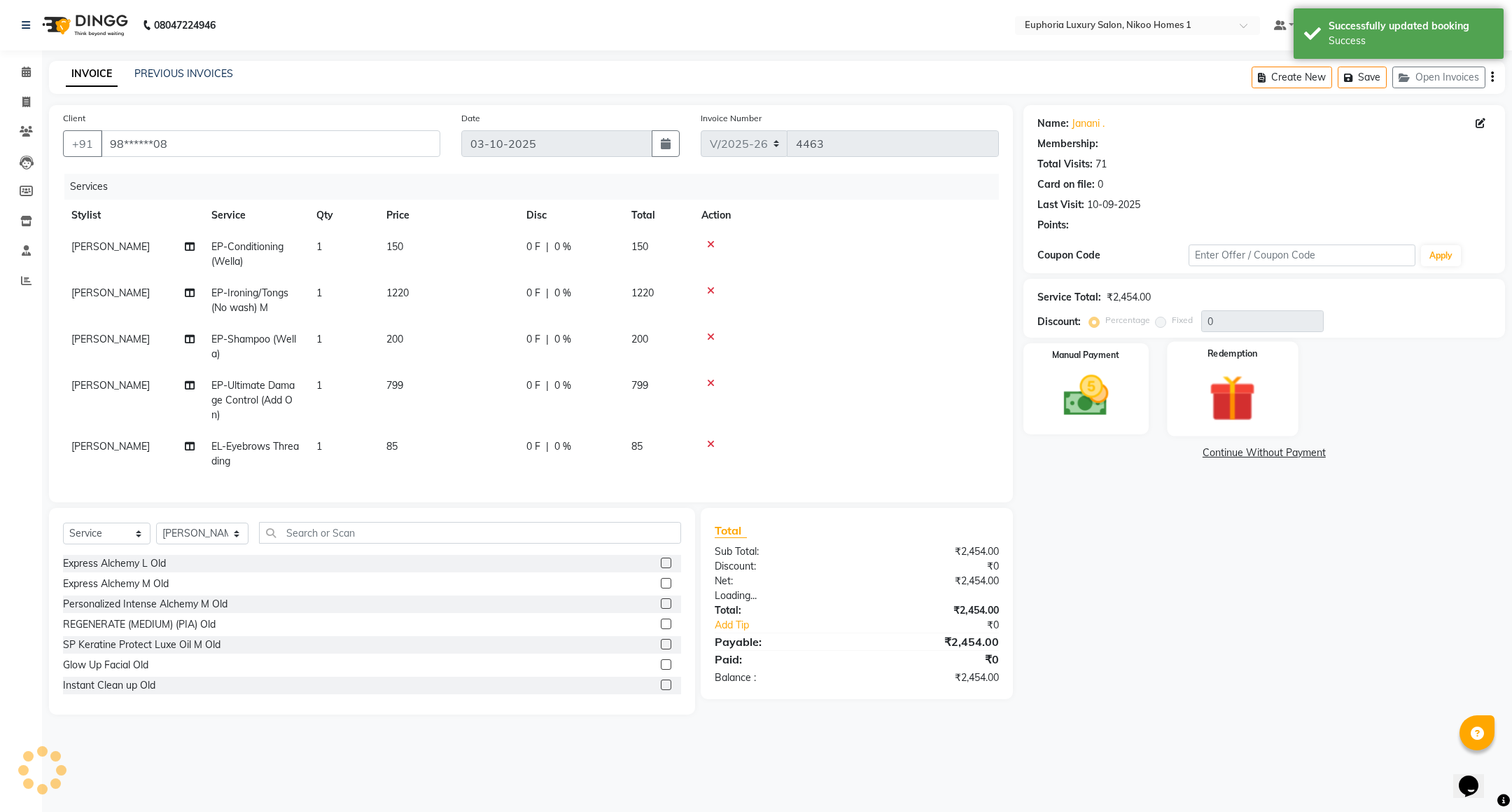
click at [1246, 408] on img at bounding box center [1233, 398] width 76 height 58
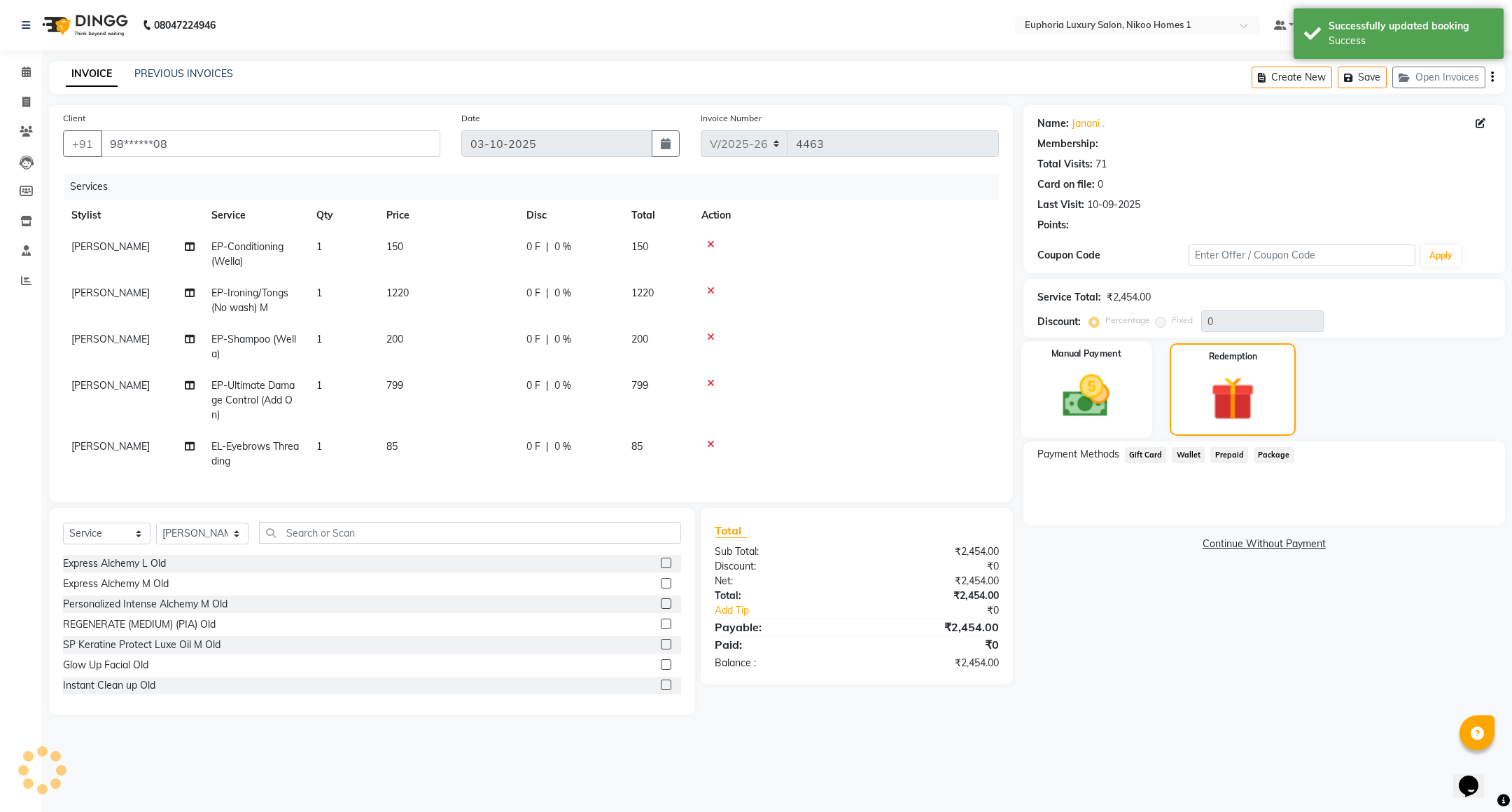
select select "1: Object"
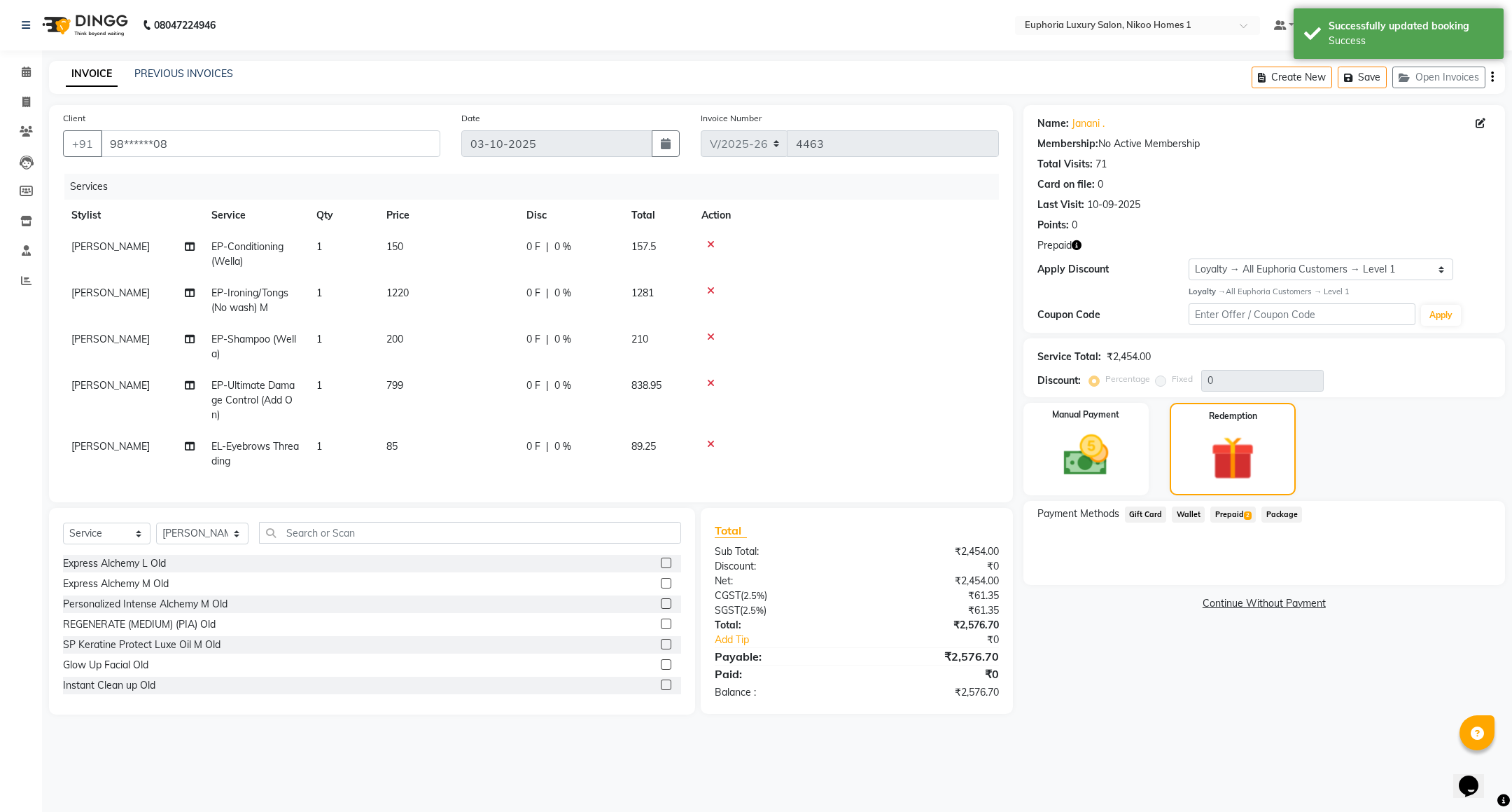
click at [1227, 515] on span "Prepaid 2" at bounding box center [1233, 515] width 46 height 16
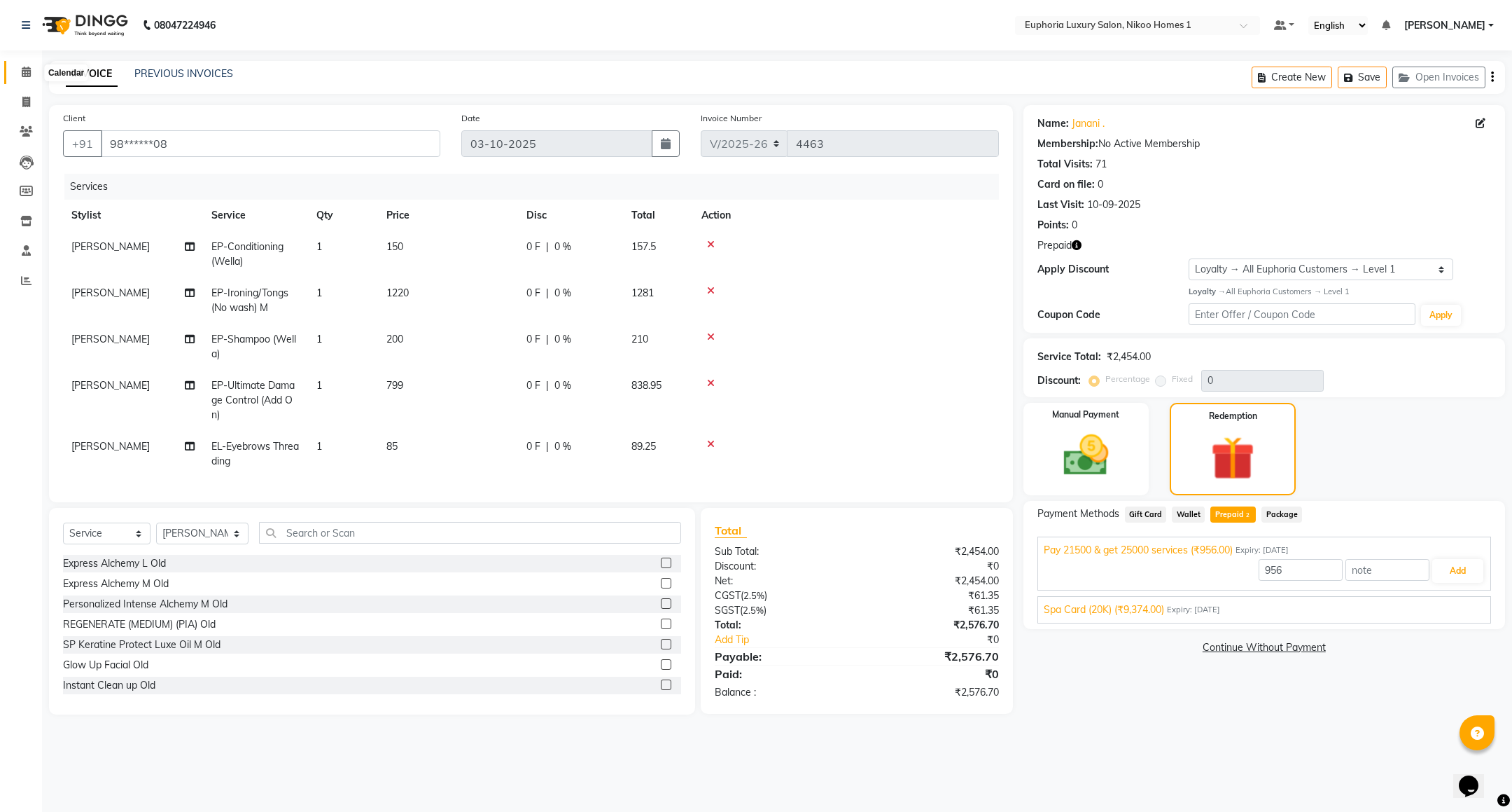
click at [26, 73] on icon at bounding box center [26, 72] width 9 height 10
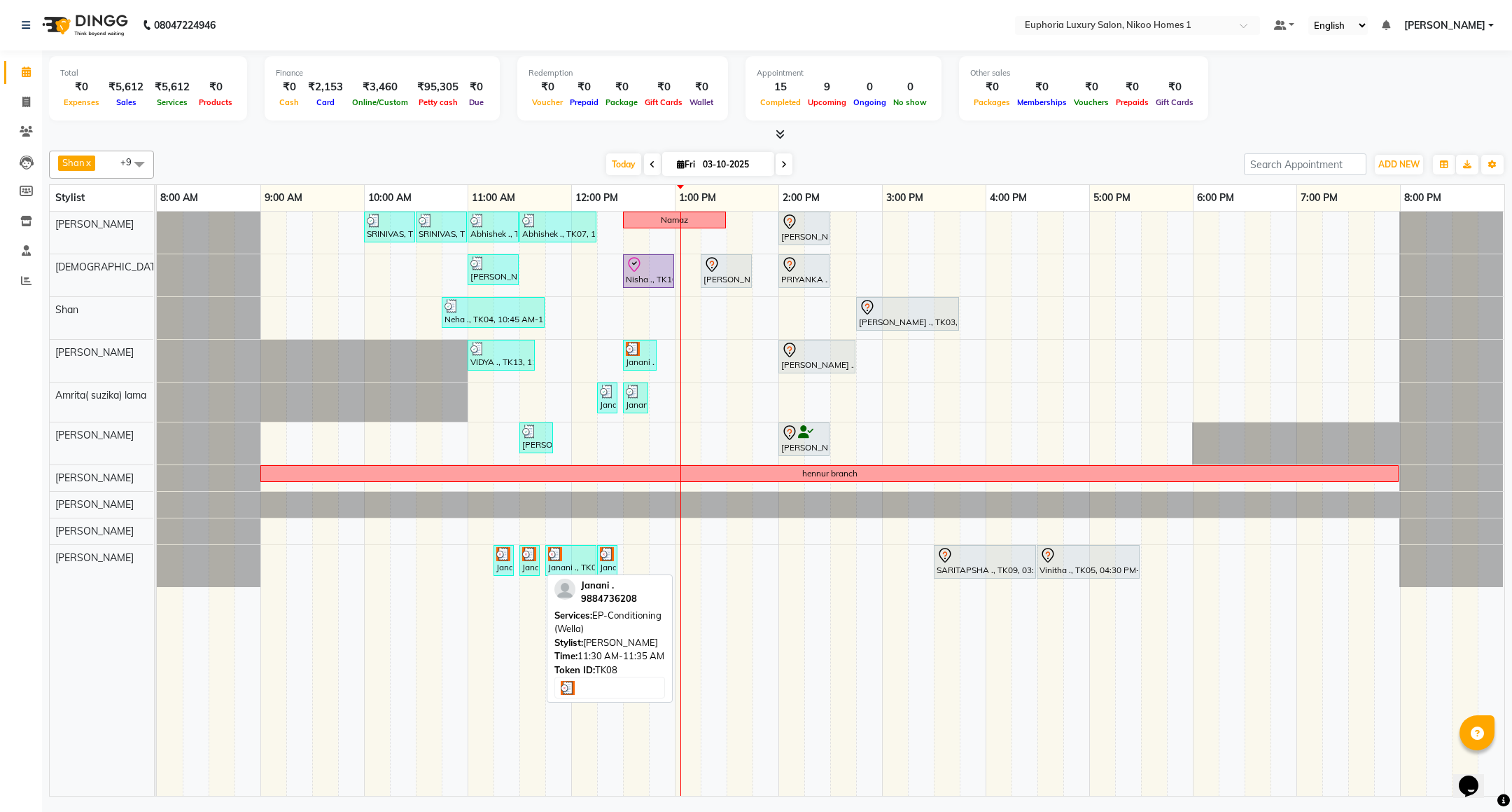
click at [529, 557] on img at bounding box center [529, 553] width 14 height 14
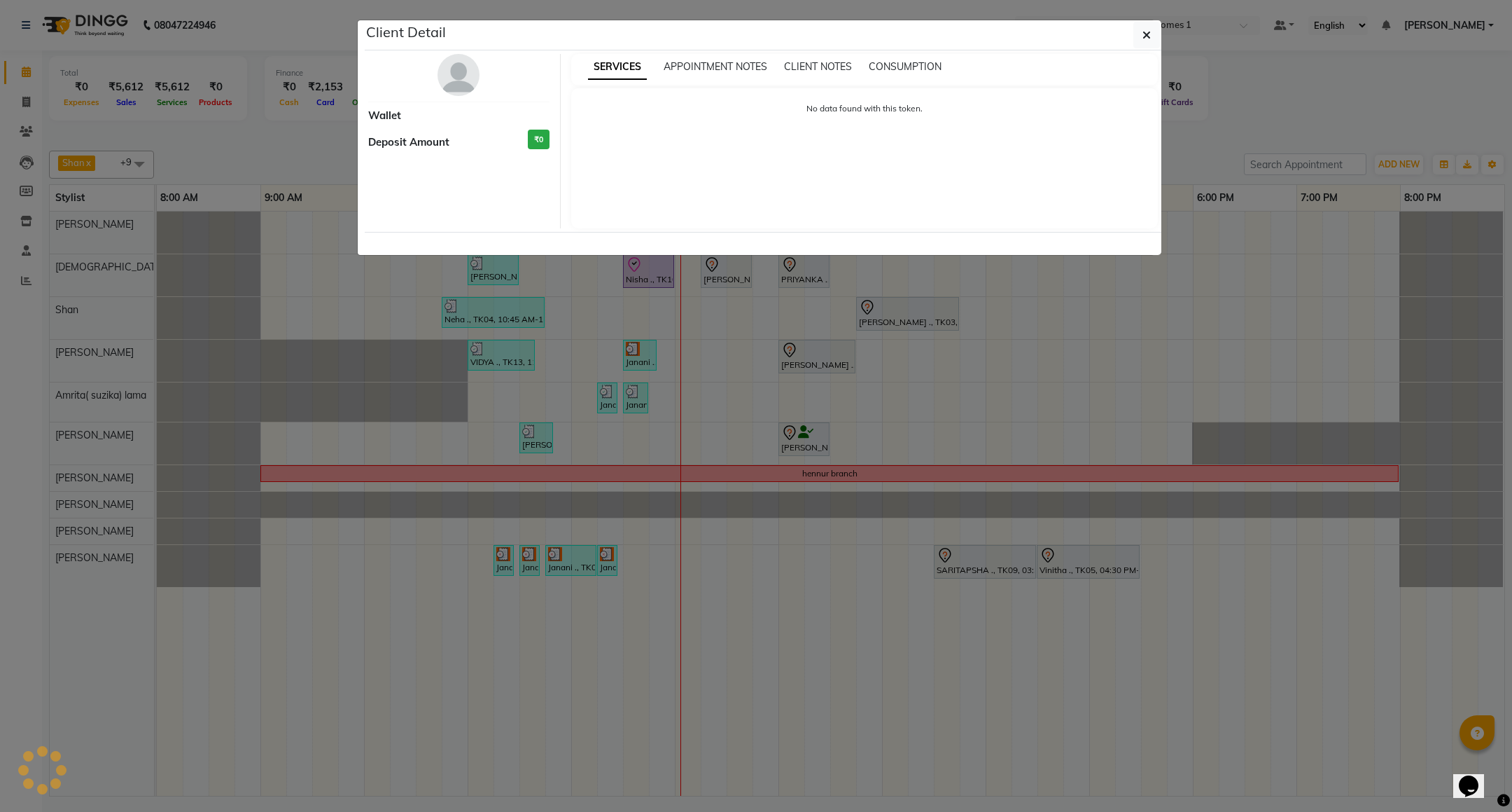
select select "3"
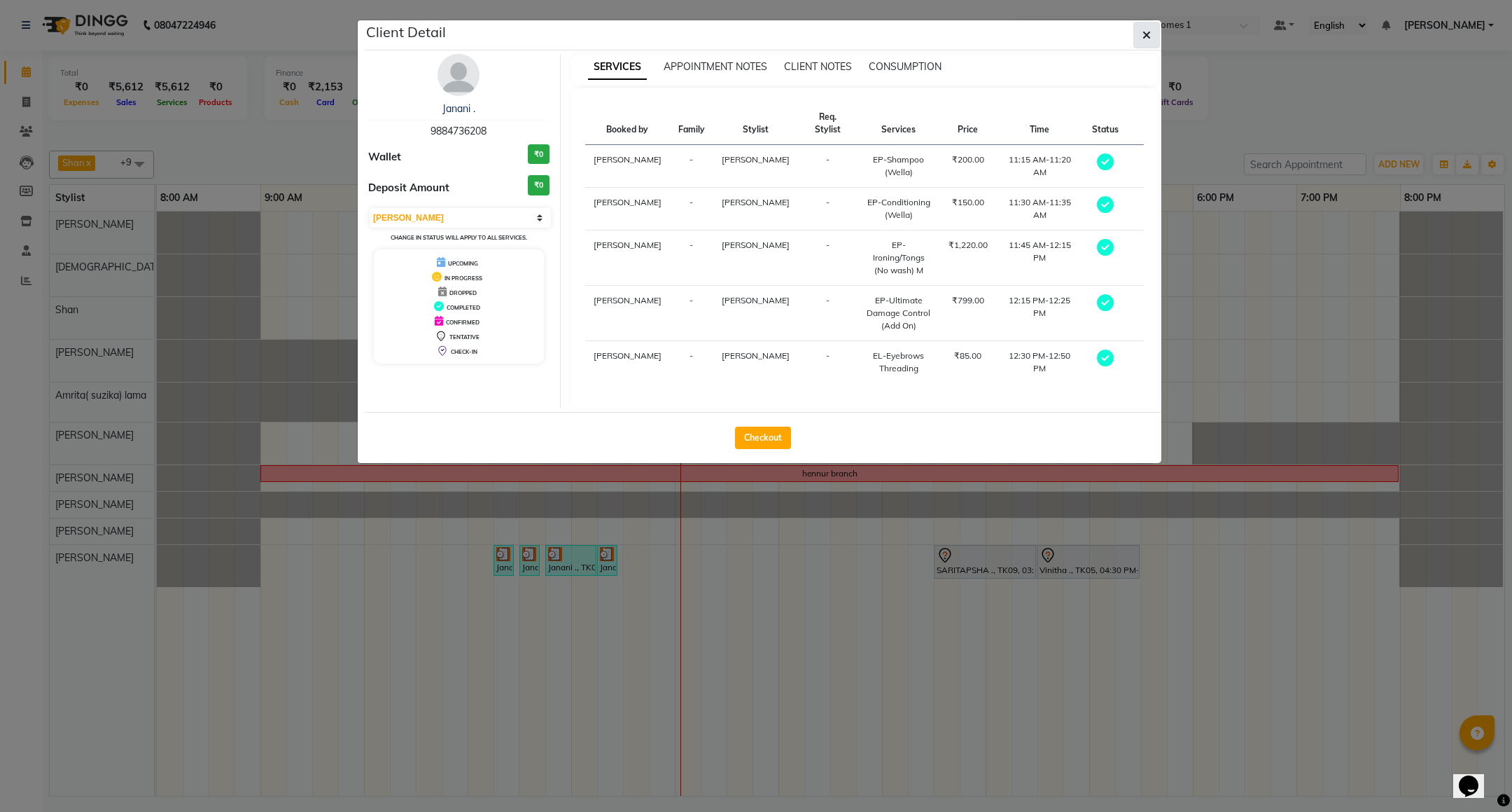
click at [1144, 30] on icon "button" at bounding box center [1146, 35] width 8 height 11
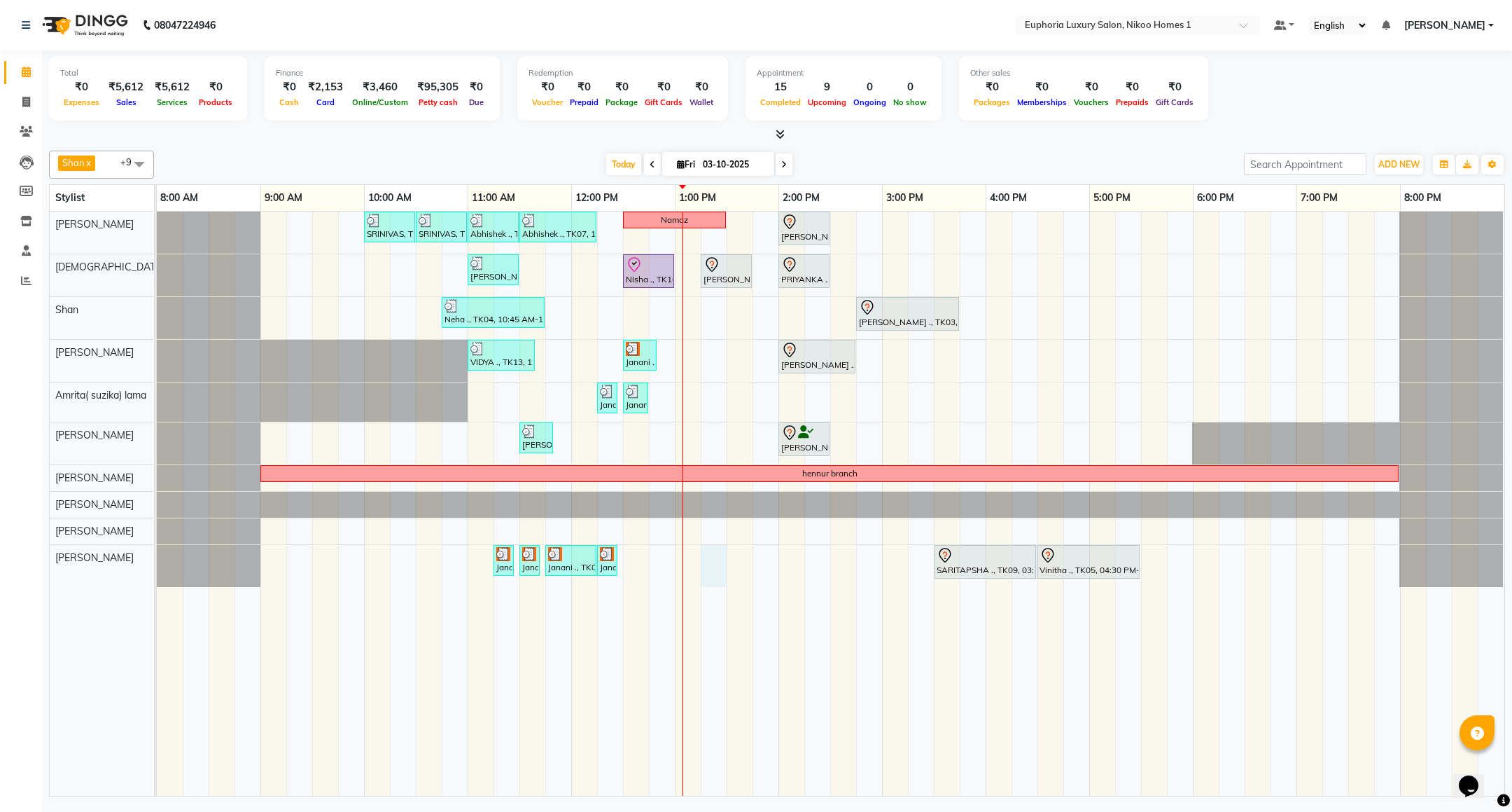
click at [719, 576] on div "SRINIVAS, TK06, 10:00 AM-10:30 AM, EL-HAIR CUT (Senior Stylist) with hairwash M…" at bounding box center [830, 503] width 1347 height 584
select select "93567"
select select "tentative"
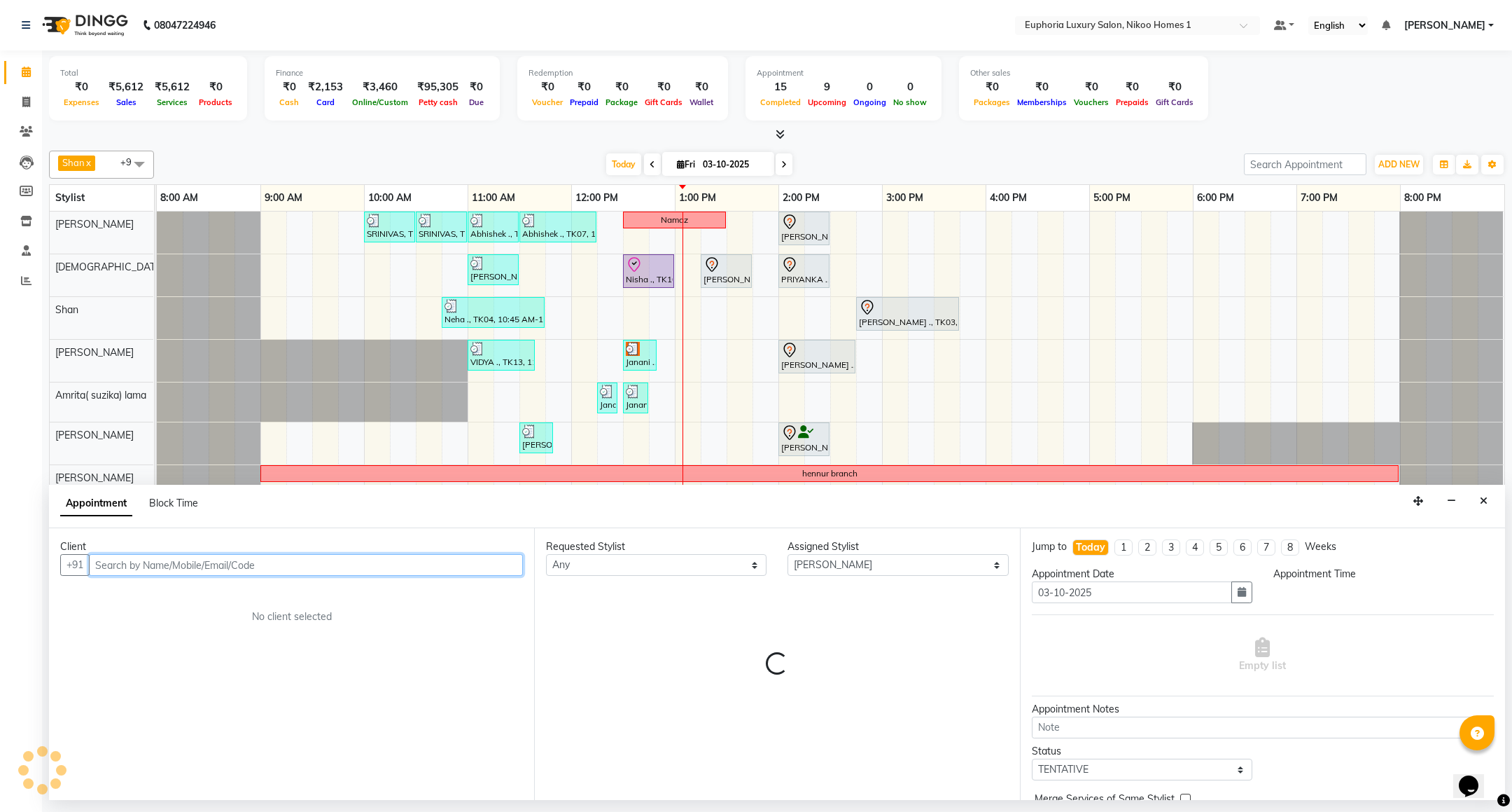
select select "795"
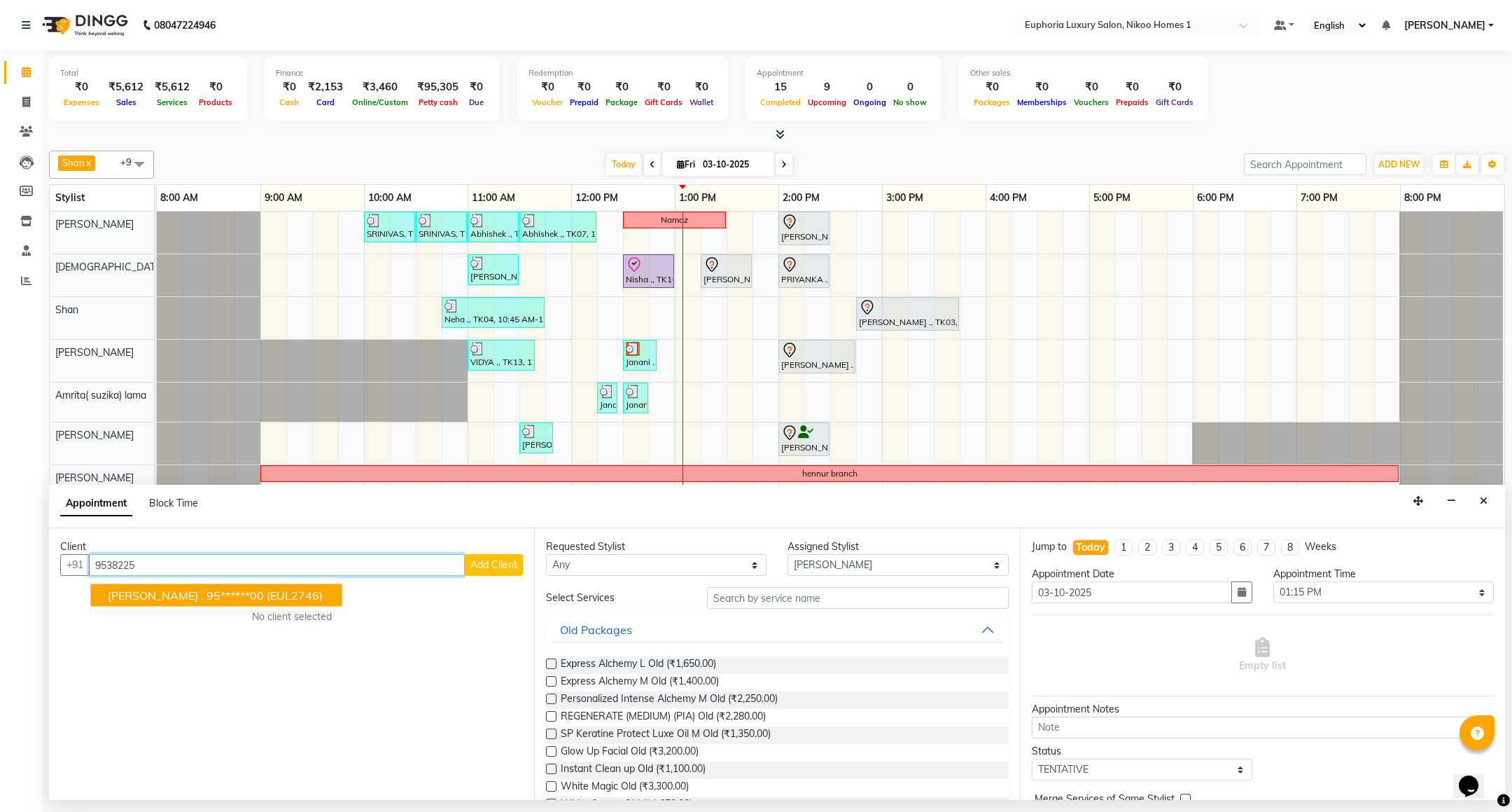
click at [209, 598] on ngb-highlight "95******00" at bounding box center [234, 594] width 57 height 14
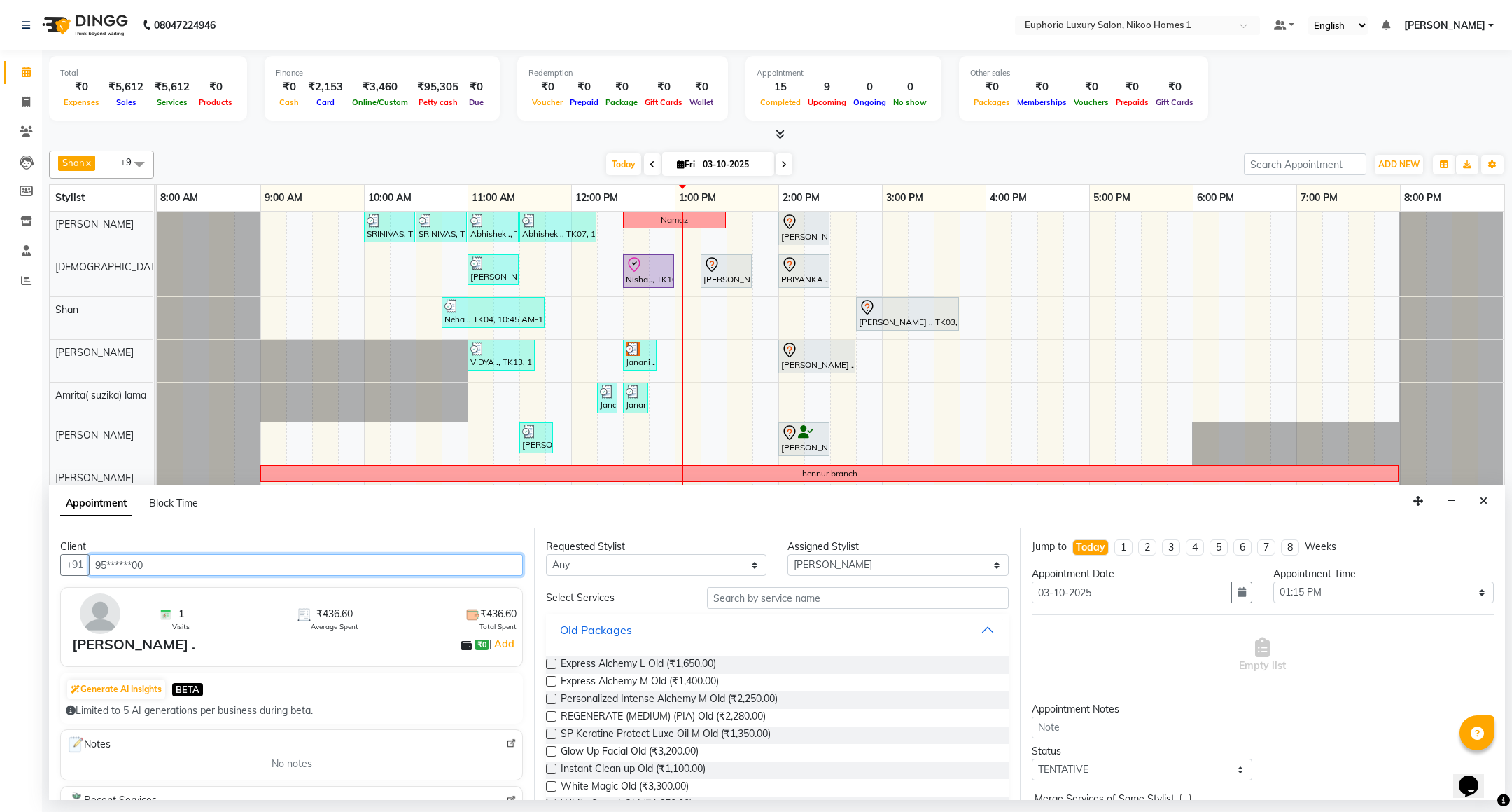
type input "95******00"
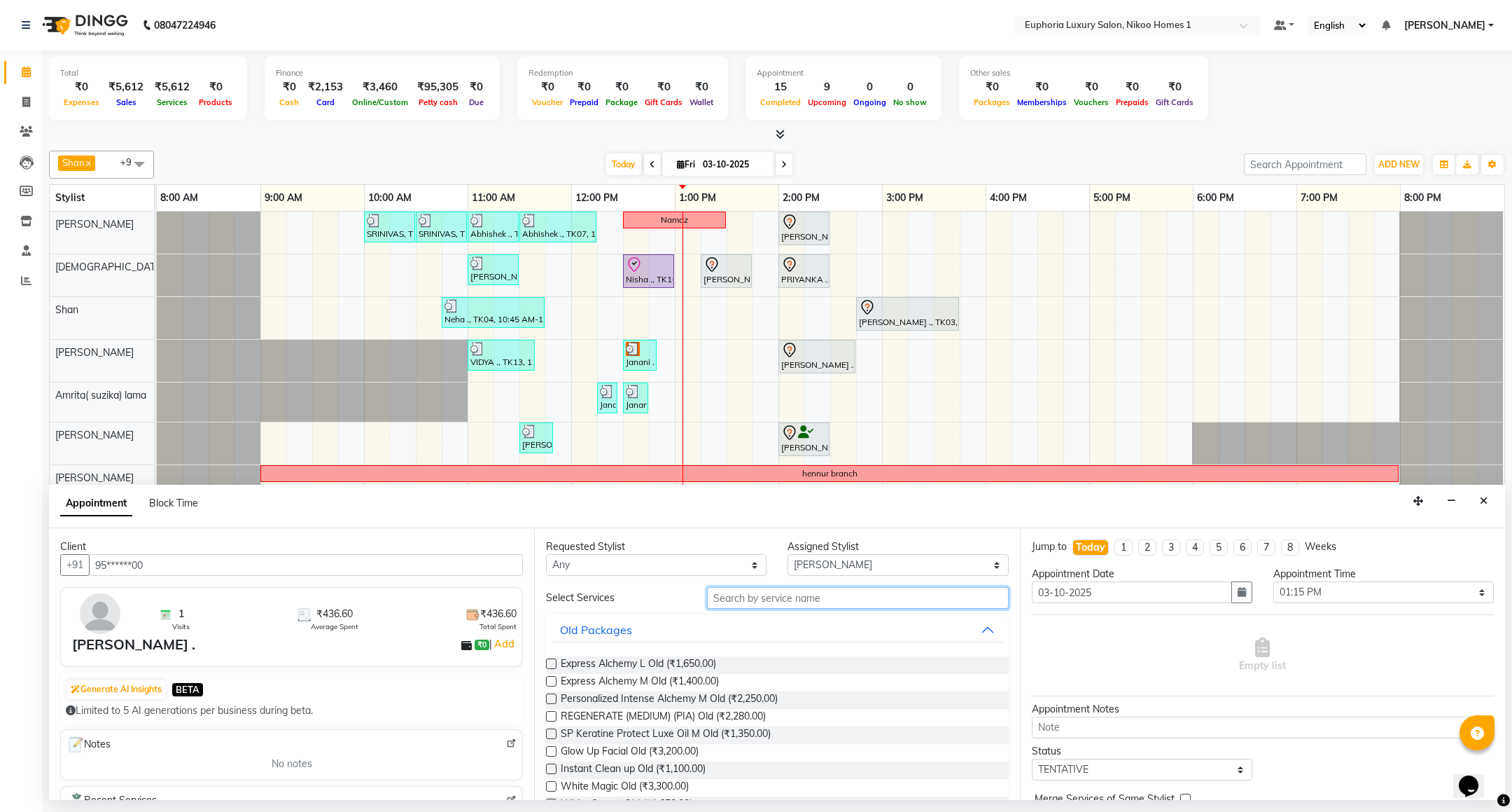
click at [807, 597] on input "text" at bounding box center [857, 597] width 301 height 22
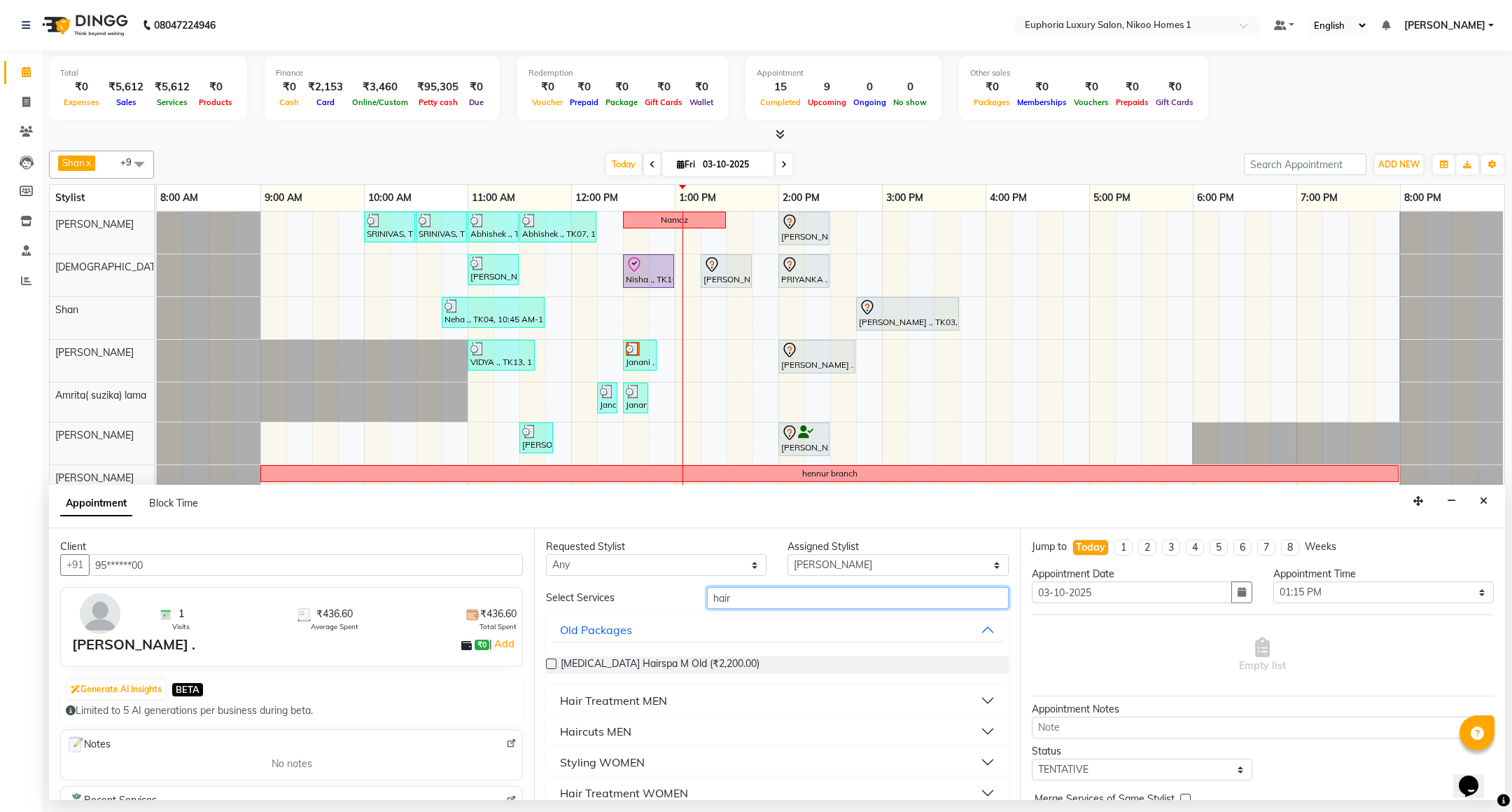
type input "hair"
click at [605, 737] on div "Haircuts MEN" at bounding box center [595, 731] width 72 height 17
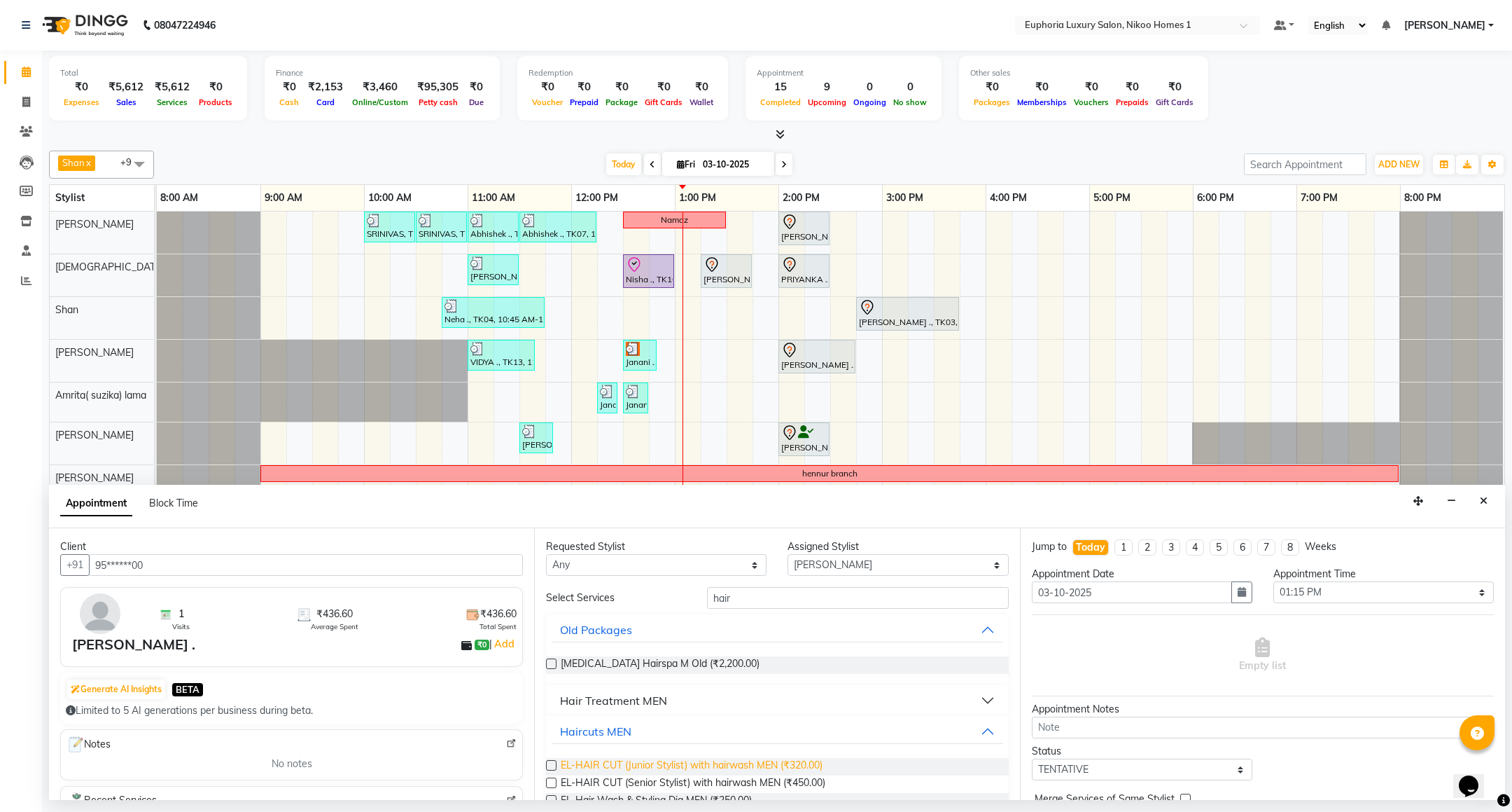
click at [675, 764] on span "EL-HAIR CUT (Junior Stylist) with hairwash MEN (₹320.00)" at bounding box center [691, 767] width 262 height 18
checkbox input "false"
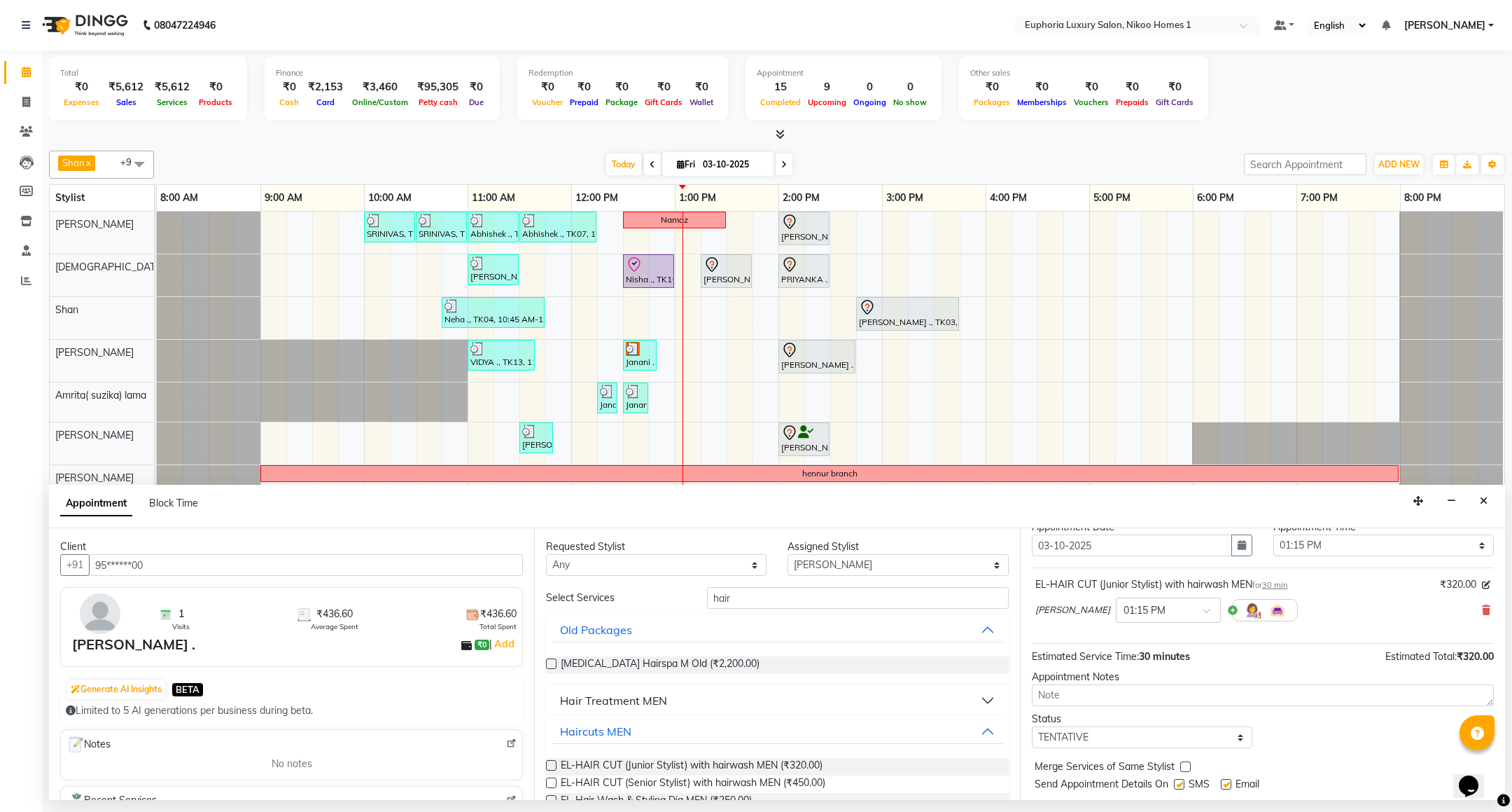
scroll to position [86, 0]
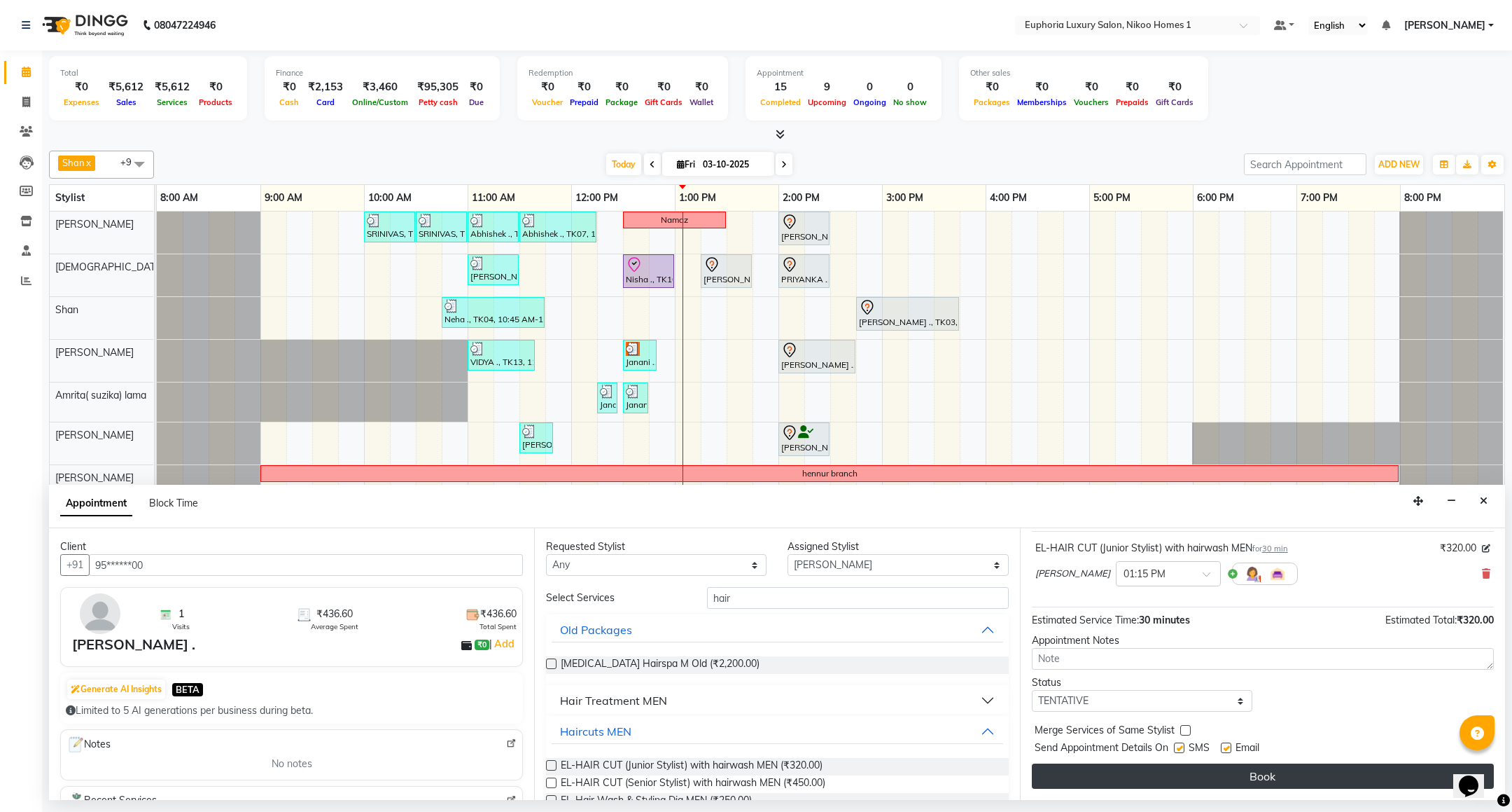
click at [1192, 784] on button "Book" at bounding box center [1262, 776] width 462 height 25
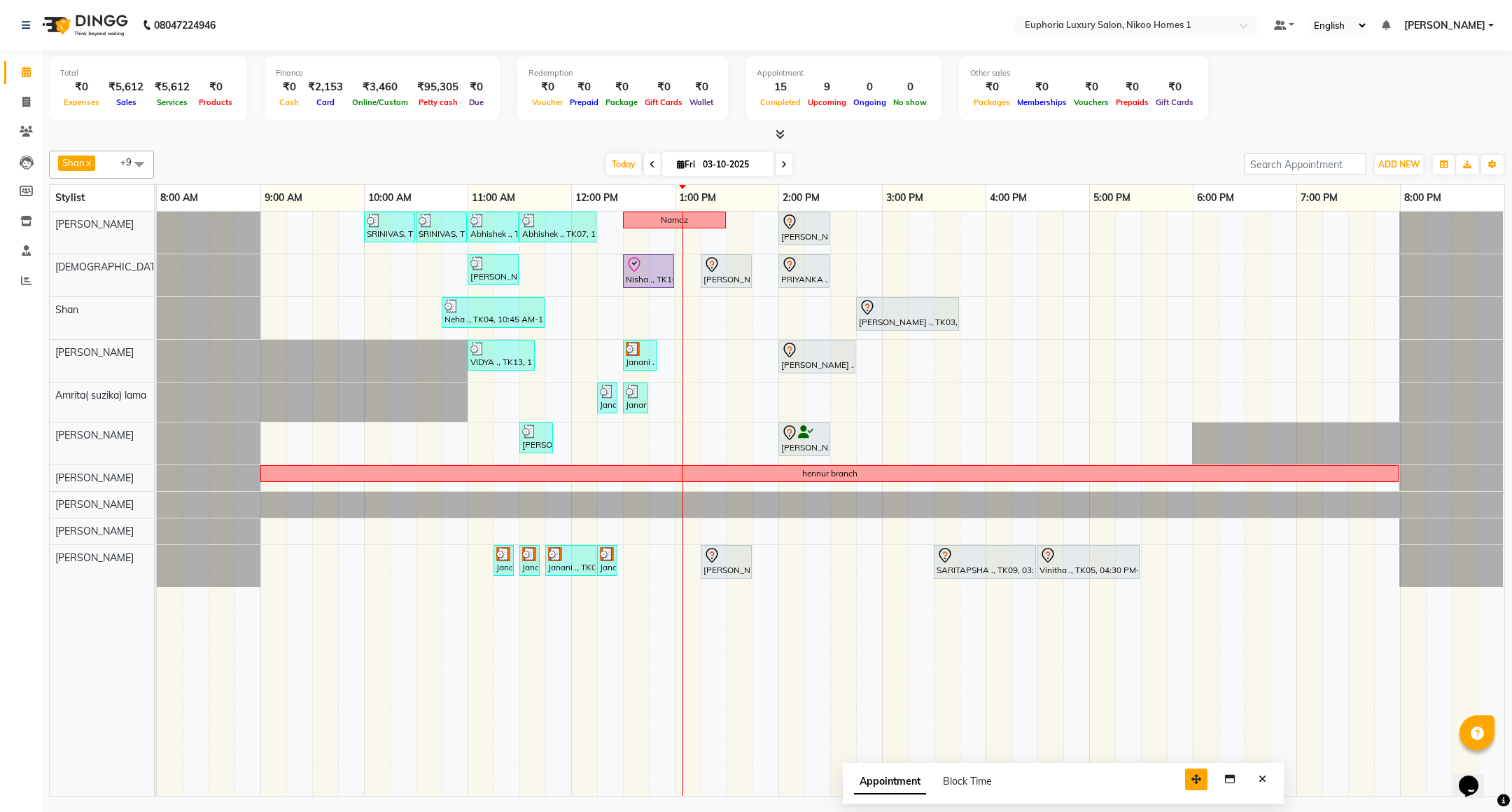
drag, startPoint x: 1418, startPoint y: 778, endPoint x: 1187, endPoint y: 778, distance: 231.0
click at [1192, 778] on icon "button" at bounding box center [1196, 779] width 10 height 10
click at [1246, 777] on button "Close" at bounding box center [1252, 775] width 20 height 22
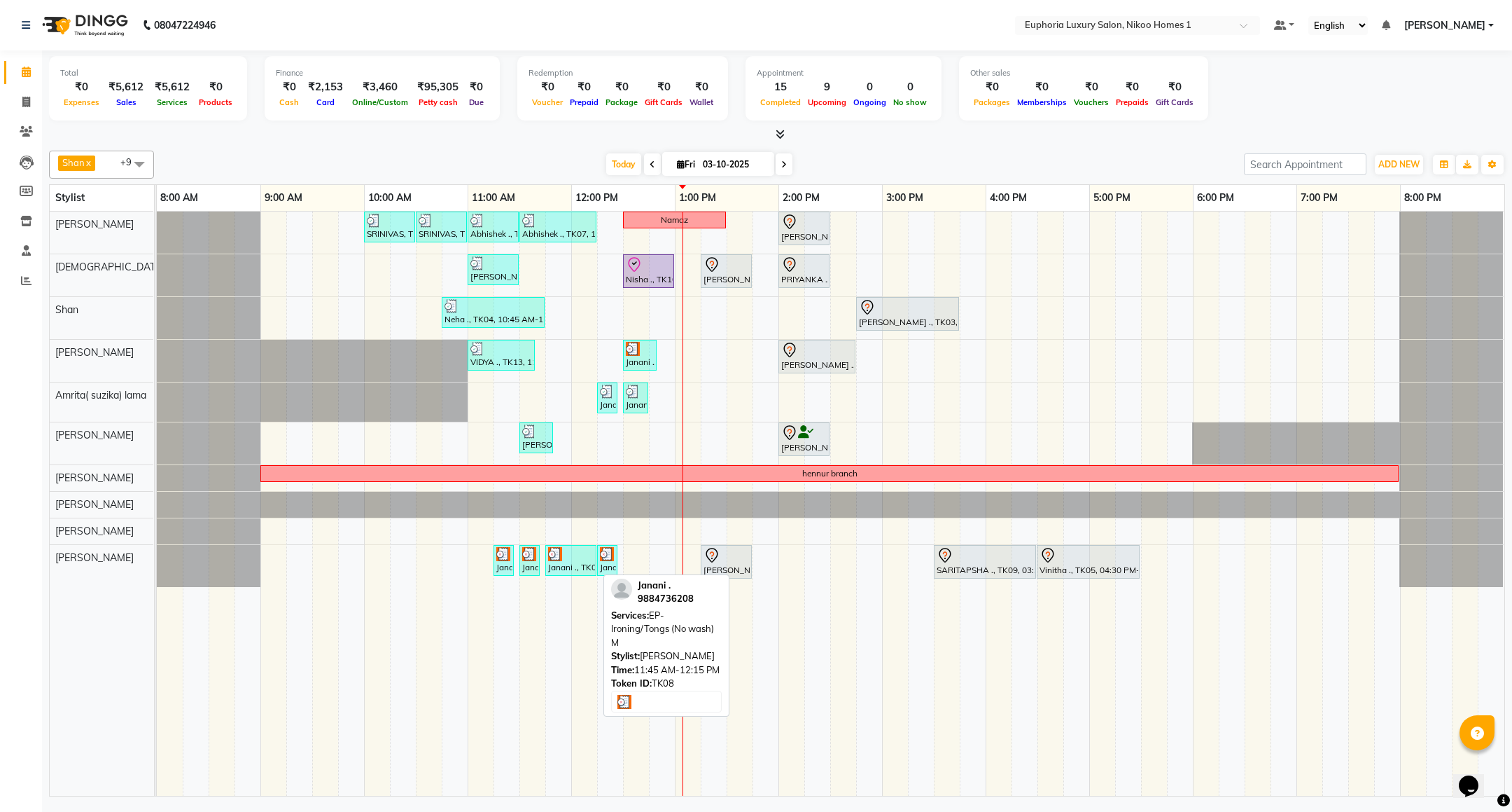
click at [588, 561] on div at bounding box center [571, 553] width 46 height 14
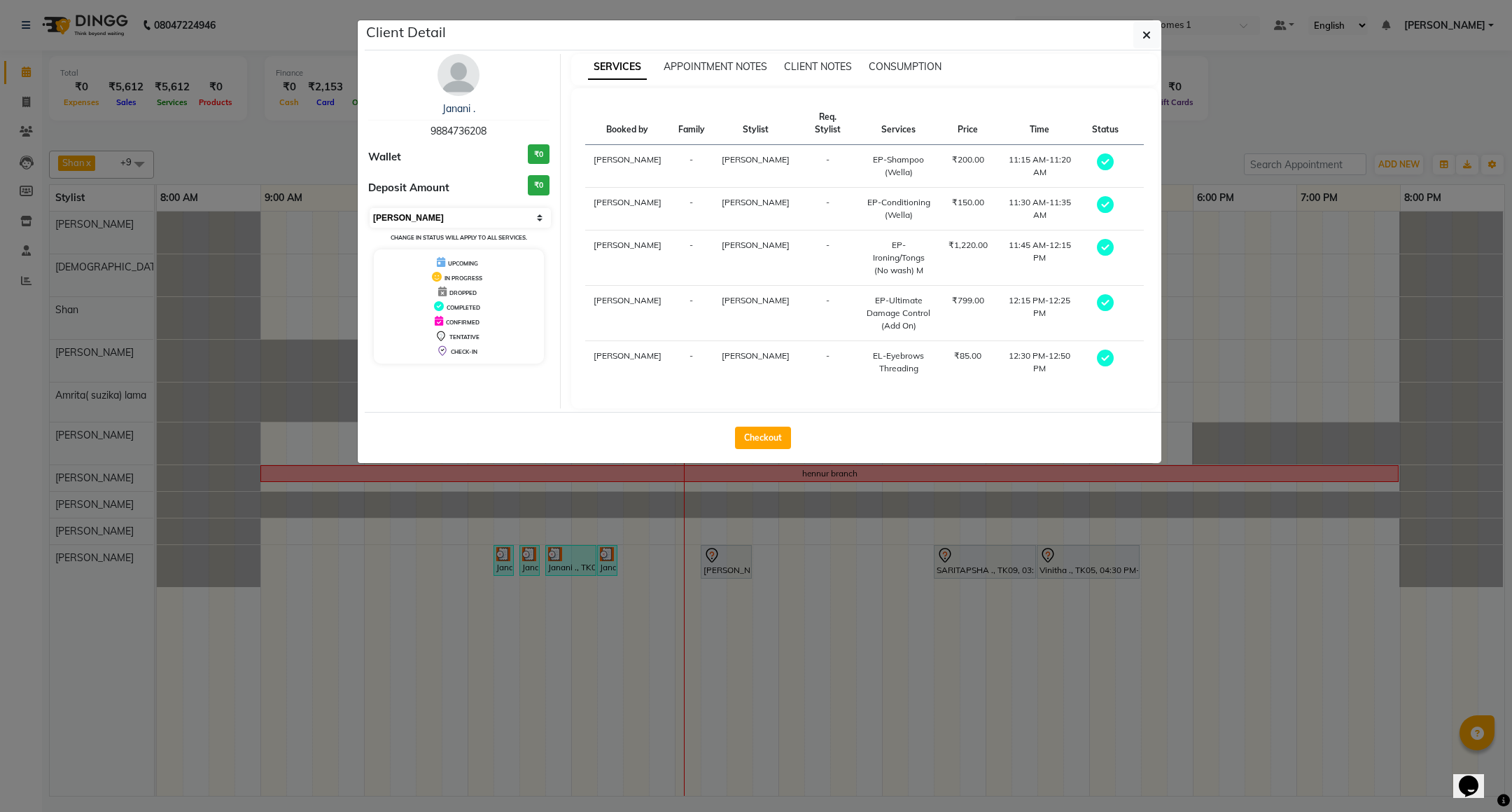
click at [393, 219] on select "Select MARK DONE UPCOMING" at bounding box center [460, 218] width 181 height 19
click at [370, 209] on select "Select MARK DONE UPCOMING" at bounding box center [460, 218] width 181 height 19
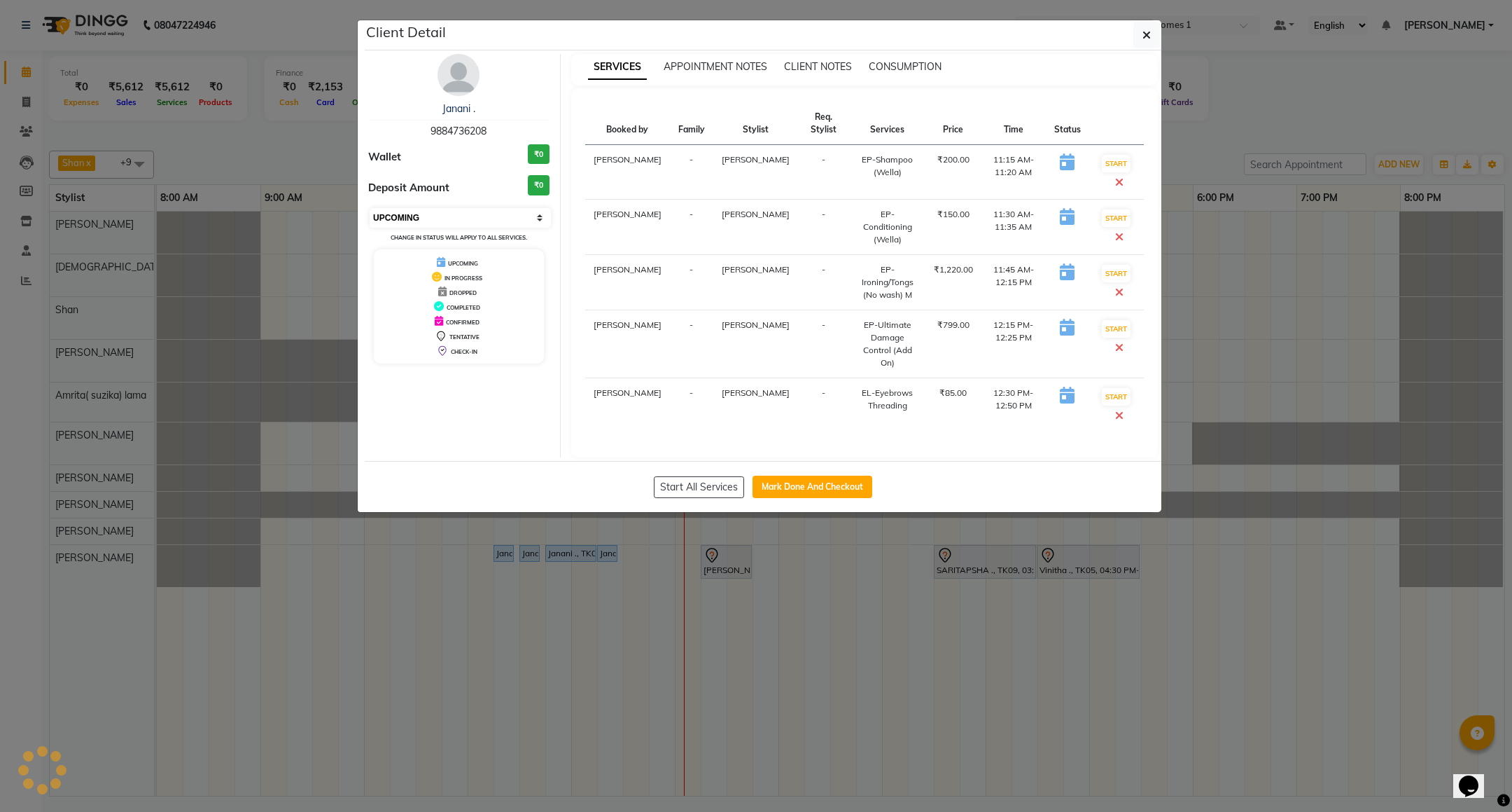
click at [431, 219] on select "Select IN SERVICE CONFIRMED TENTATIVE CHECK IN MARK DONE DROPPED UPCOMING" at bounding box center [460, 218] width 181 height 19
select select "7"
click at [370, 209] on select "Select IN SERVICE CONFIRMED TENTATIVE CHECK IN MARK DONE DROPPED UPCOMING" at bounding box center [460, 218] width 181 height 19
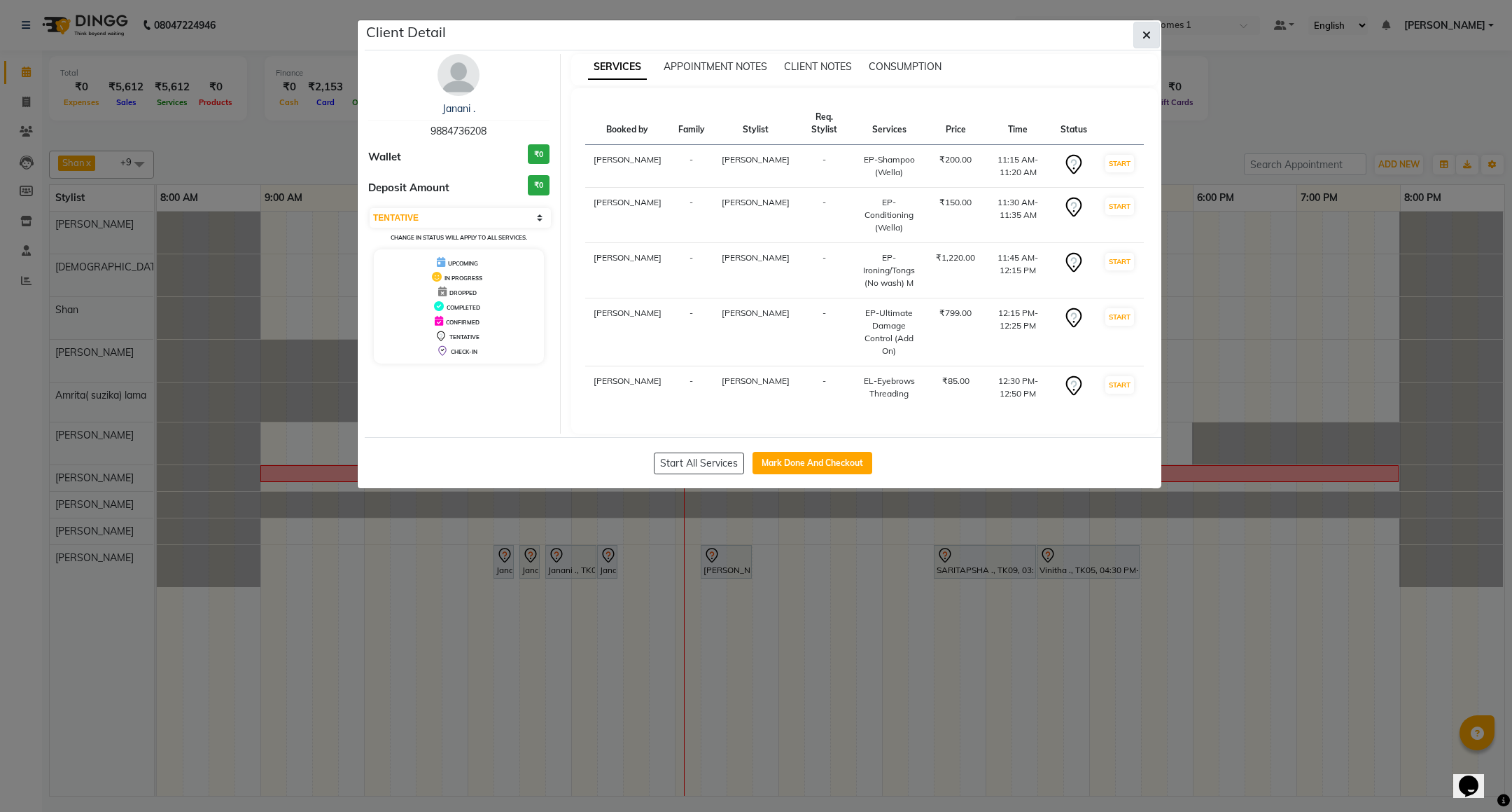
click at [1154, 25] on button "button" at bounding box center [1146, 35] width 27 height 27
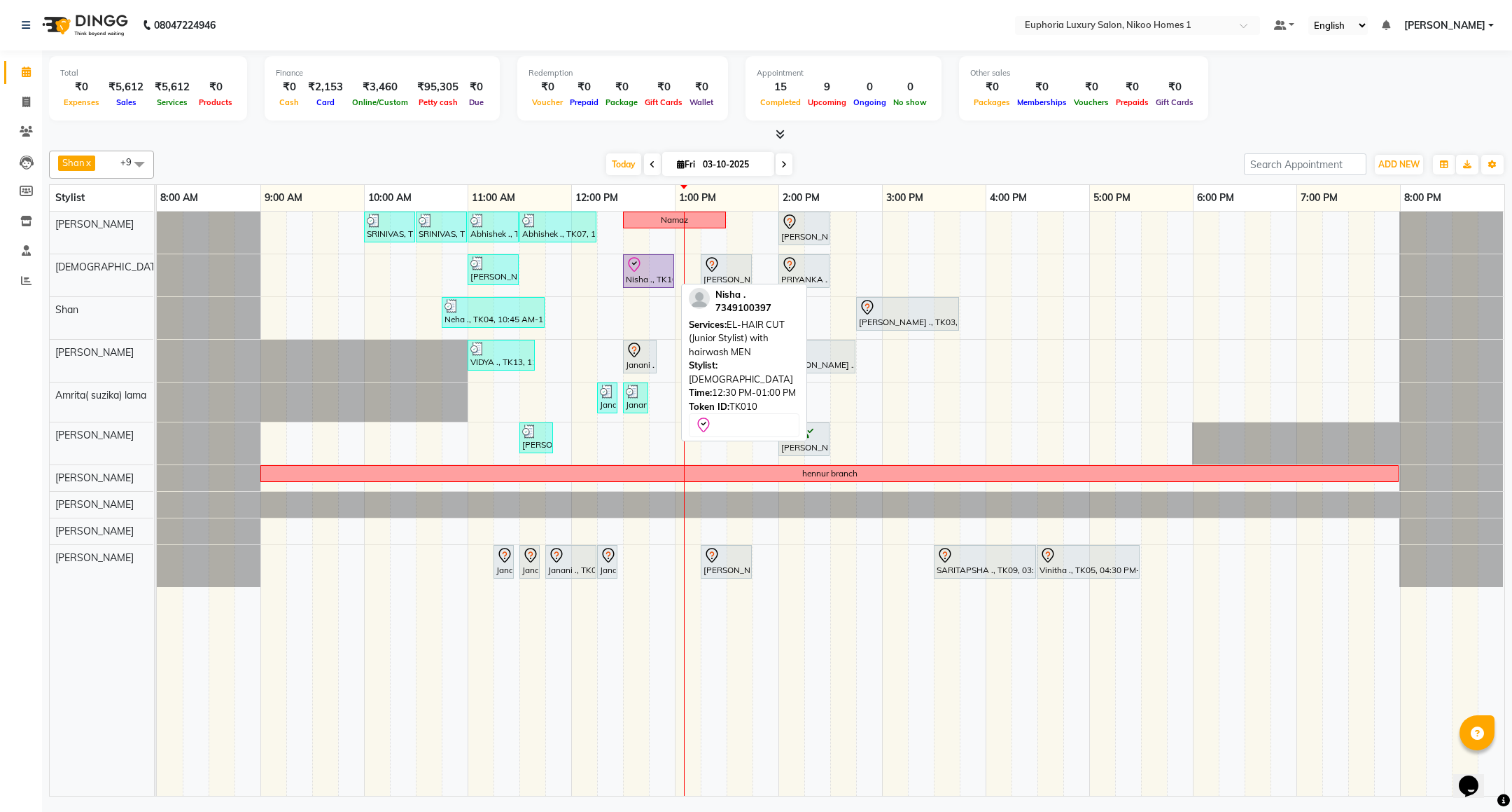
click at [649, 280] on div "Nisha ., TK10, 12:30 PM-01:00 PM, EL-HAIR CUT (Junior Stylist) with hairwash MEN" at bounding box center [648, 271] width 48 height 30
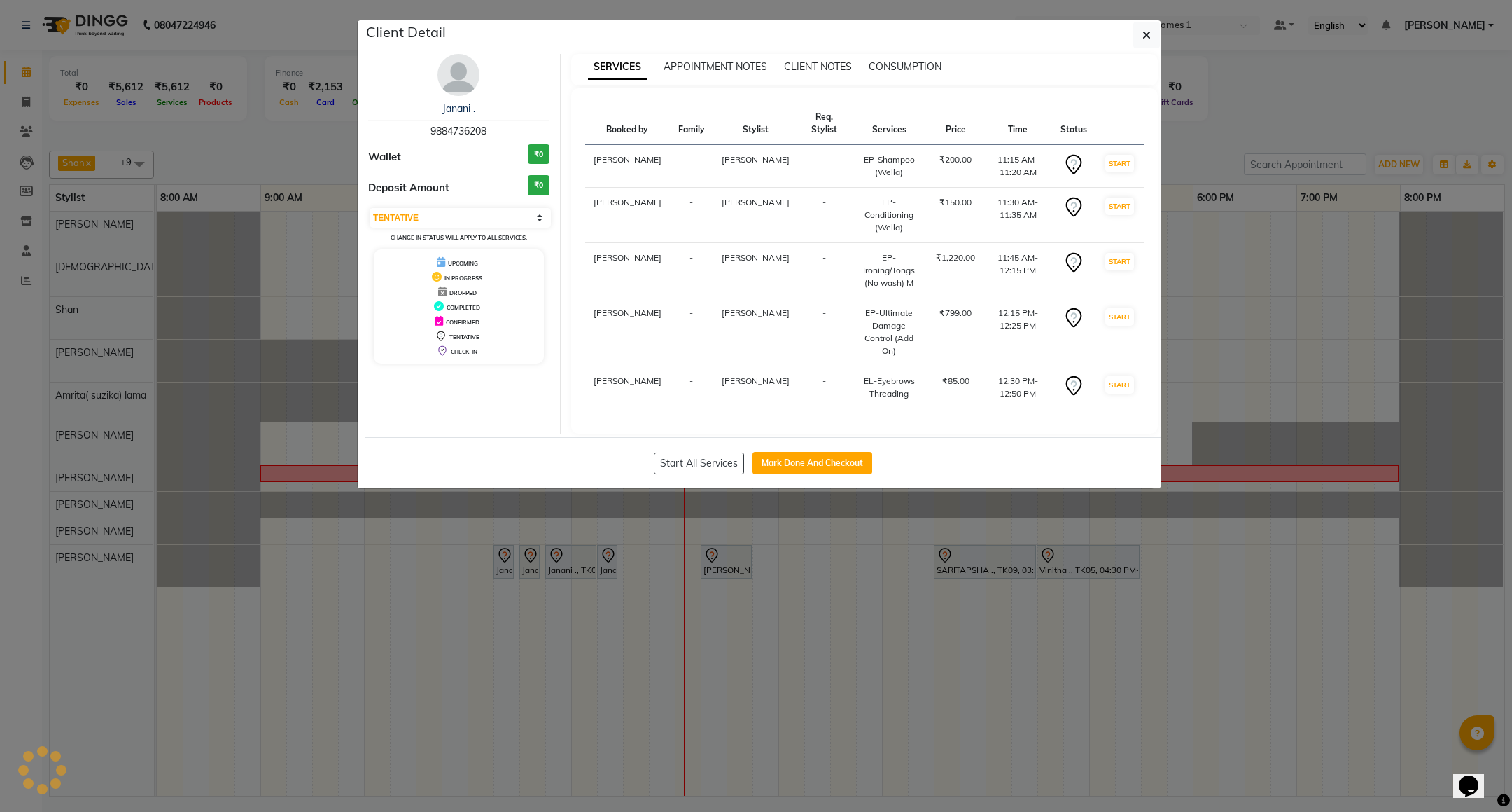
select select "8"
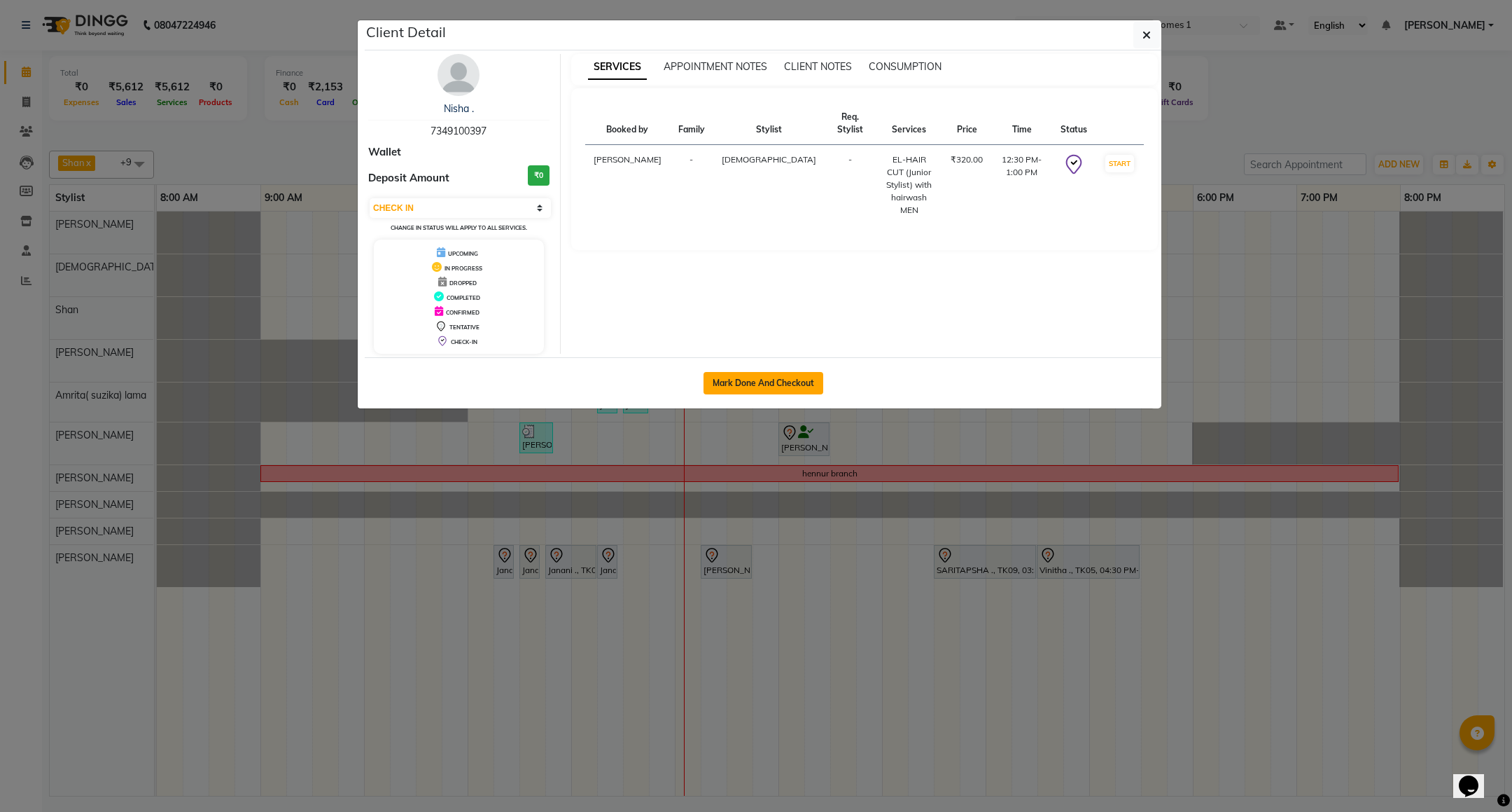
click at [744, 394] on button "Mark Done And Checkout" at bounding box center [763, 383] width 120 height 23
select select "7987"
select select "service"
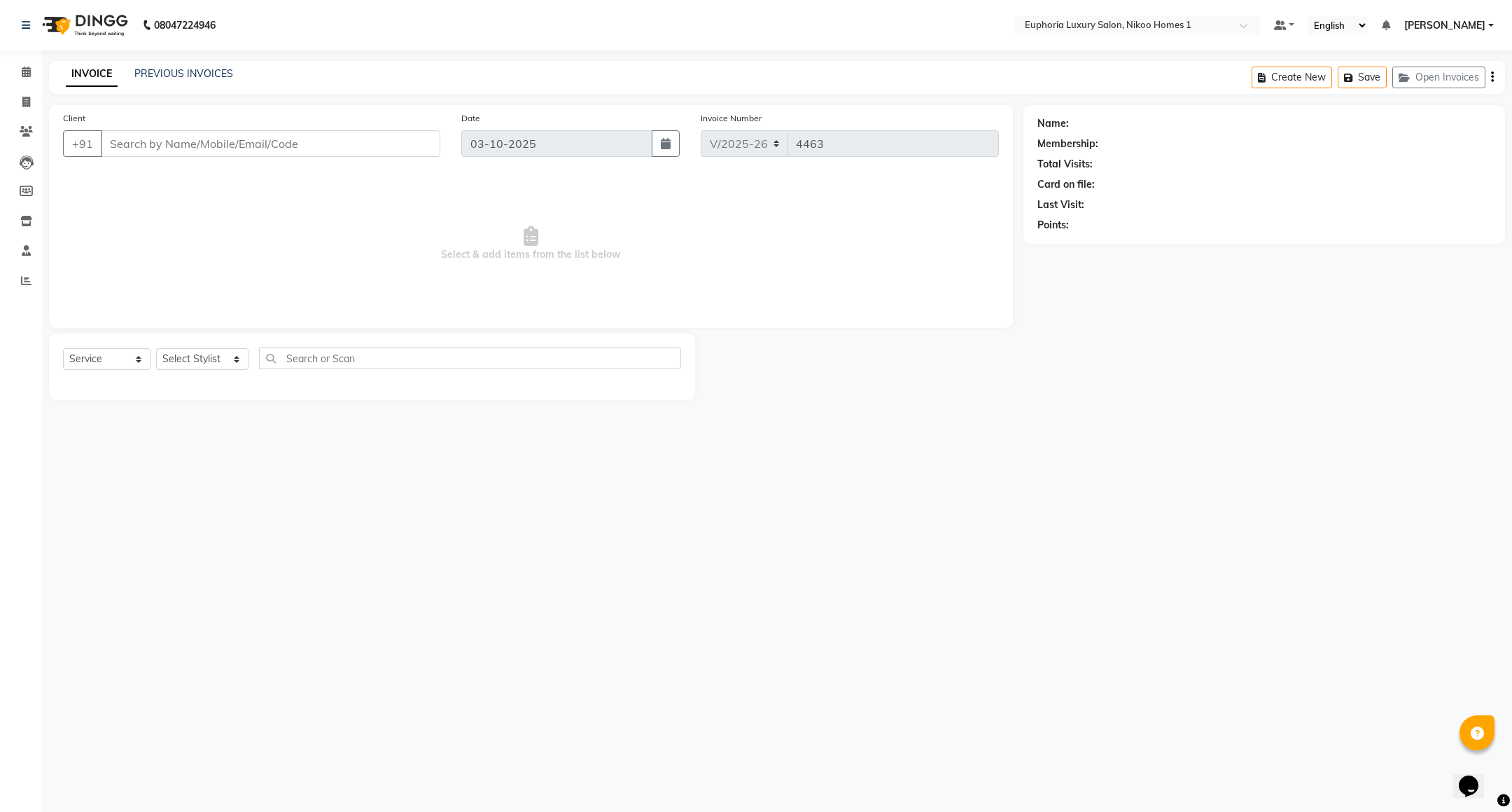
type input "73******97"
select select "85373"
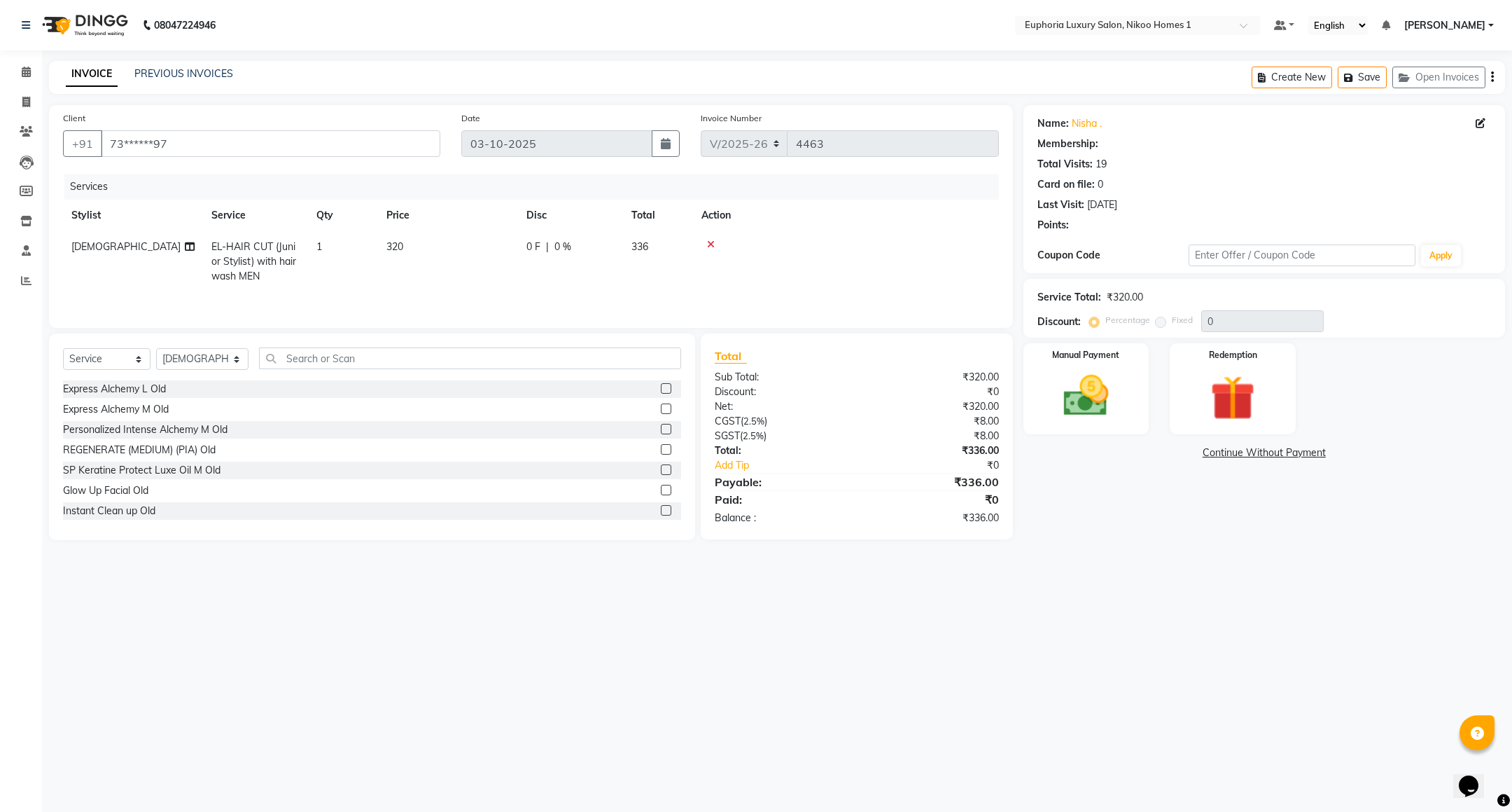
select select "1: Object"
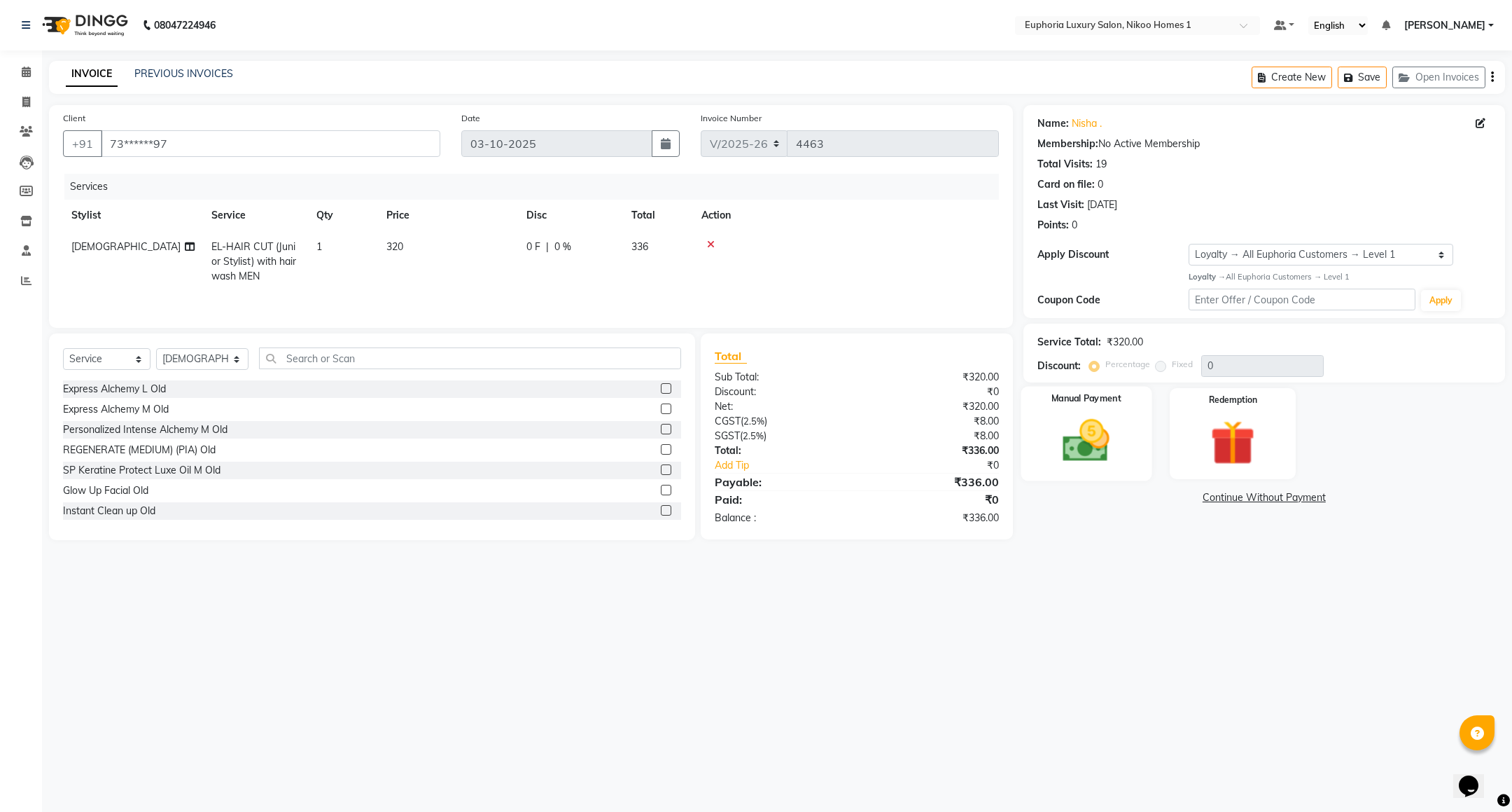
click at [1084, 450] on img at bounding box center [1085, 441] width 76 height 54
click at [1132, 495] on span "UPI" at bounding box center [1135, 499] width 22 height 16
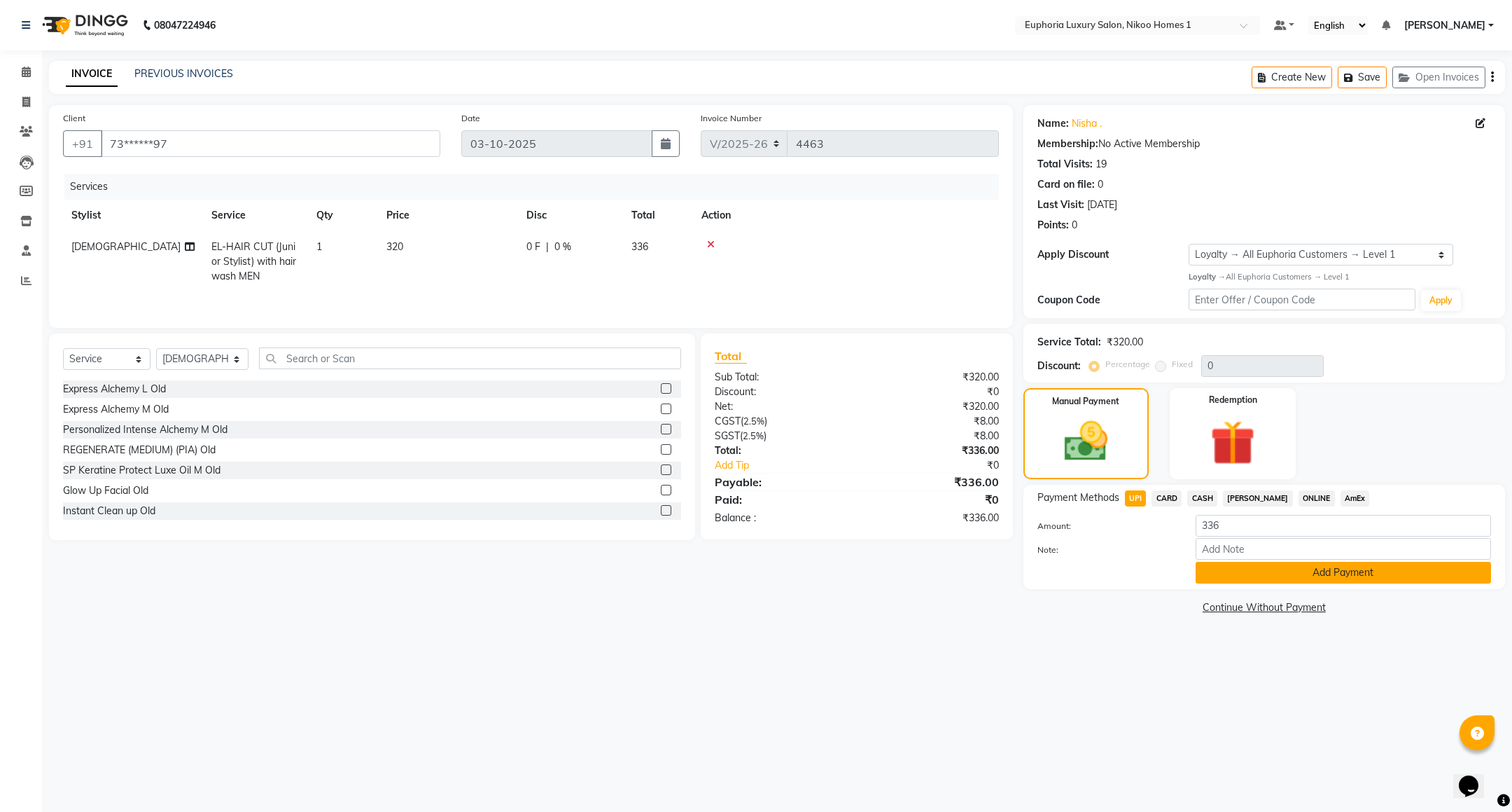
click at [1273, 576] on button "Add Payment" at bounding box center [1343, 572] width 295 height 22
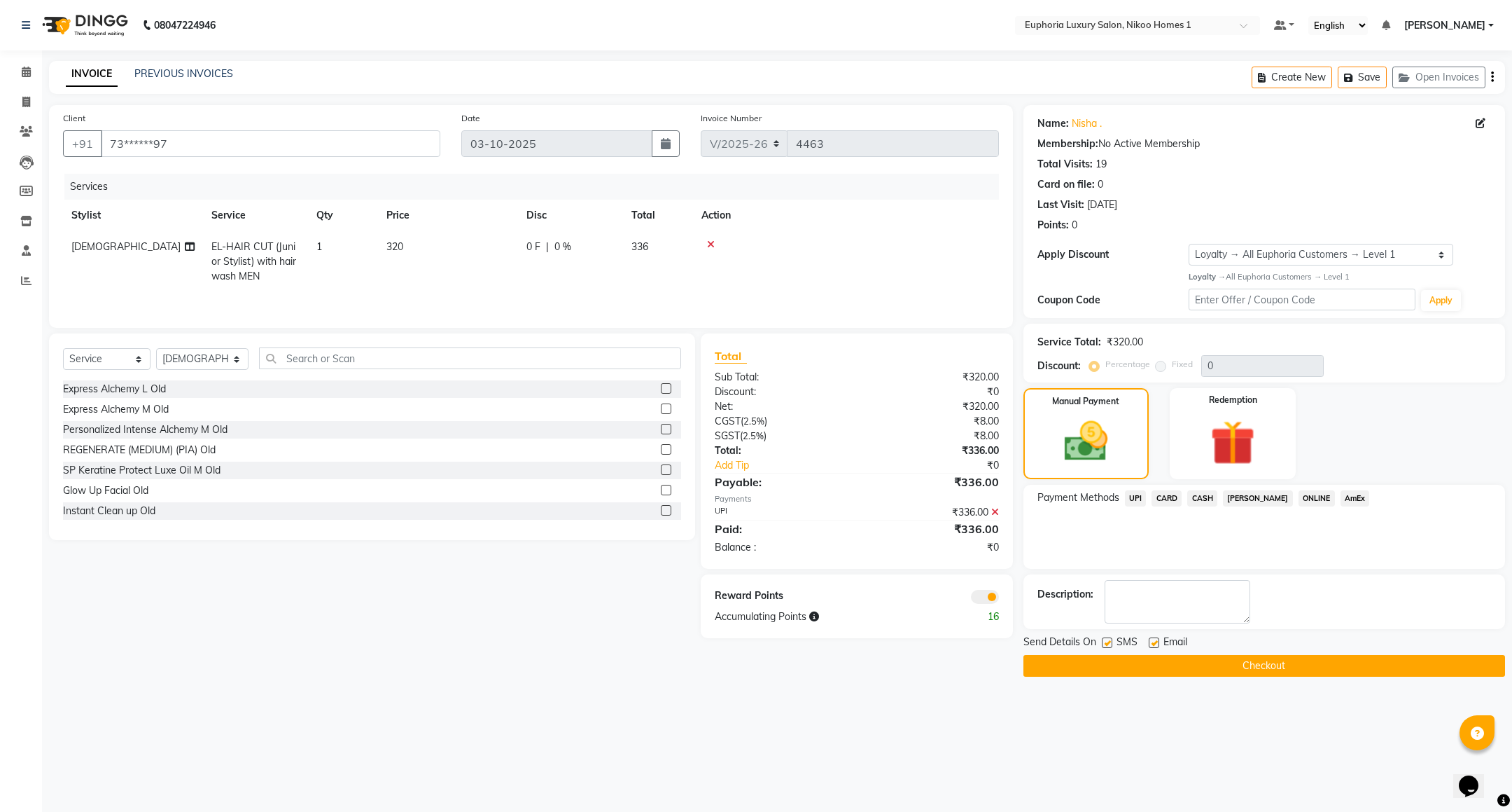
click at [1281, 667] on button "Checkout" at bounding box center [1264, 665] width 481 height 22
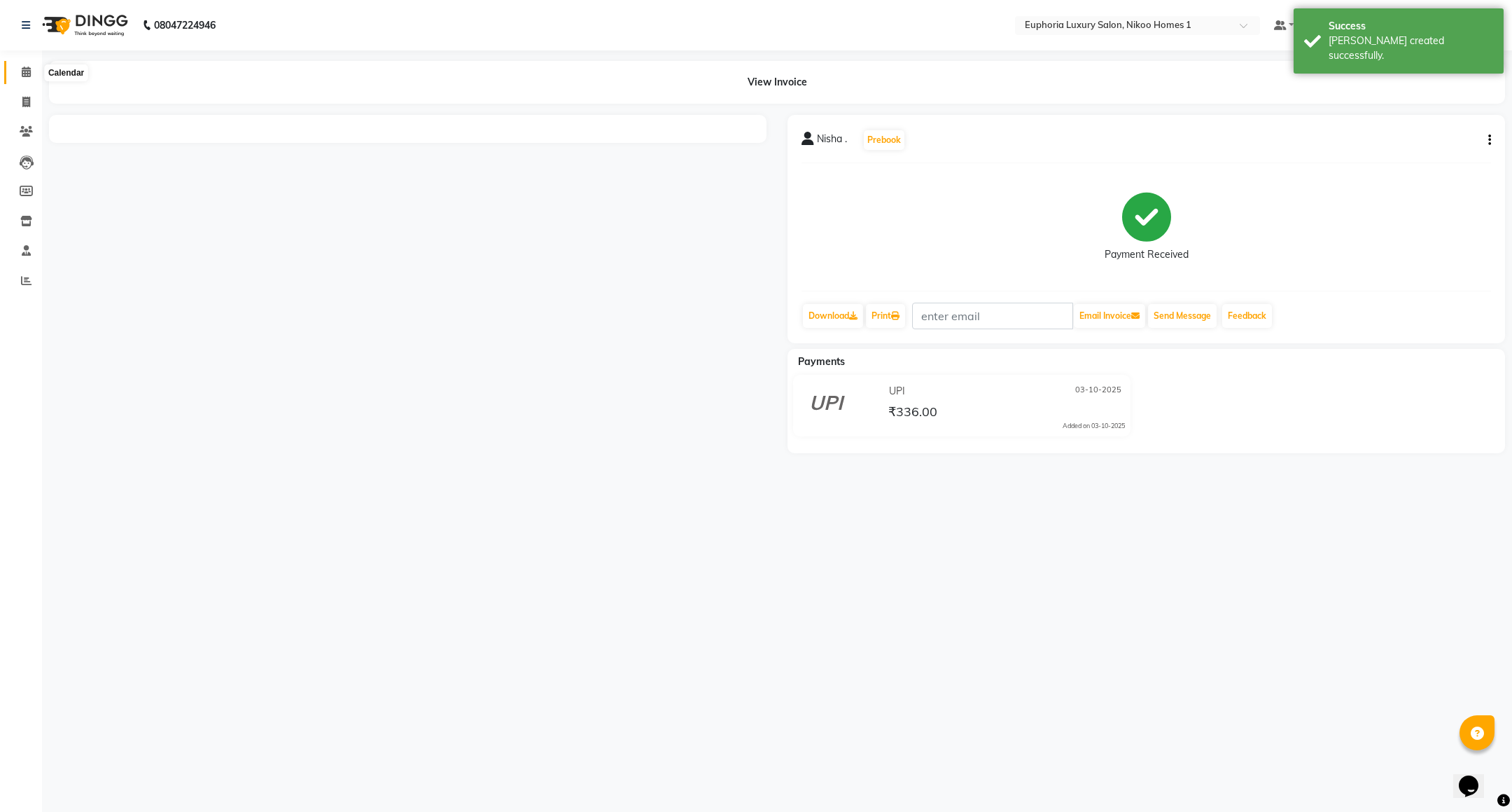
click at [26, 76] on icon at bounding box center [26, 72] width 9 height 10
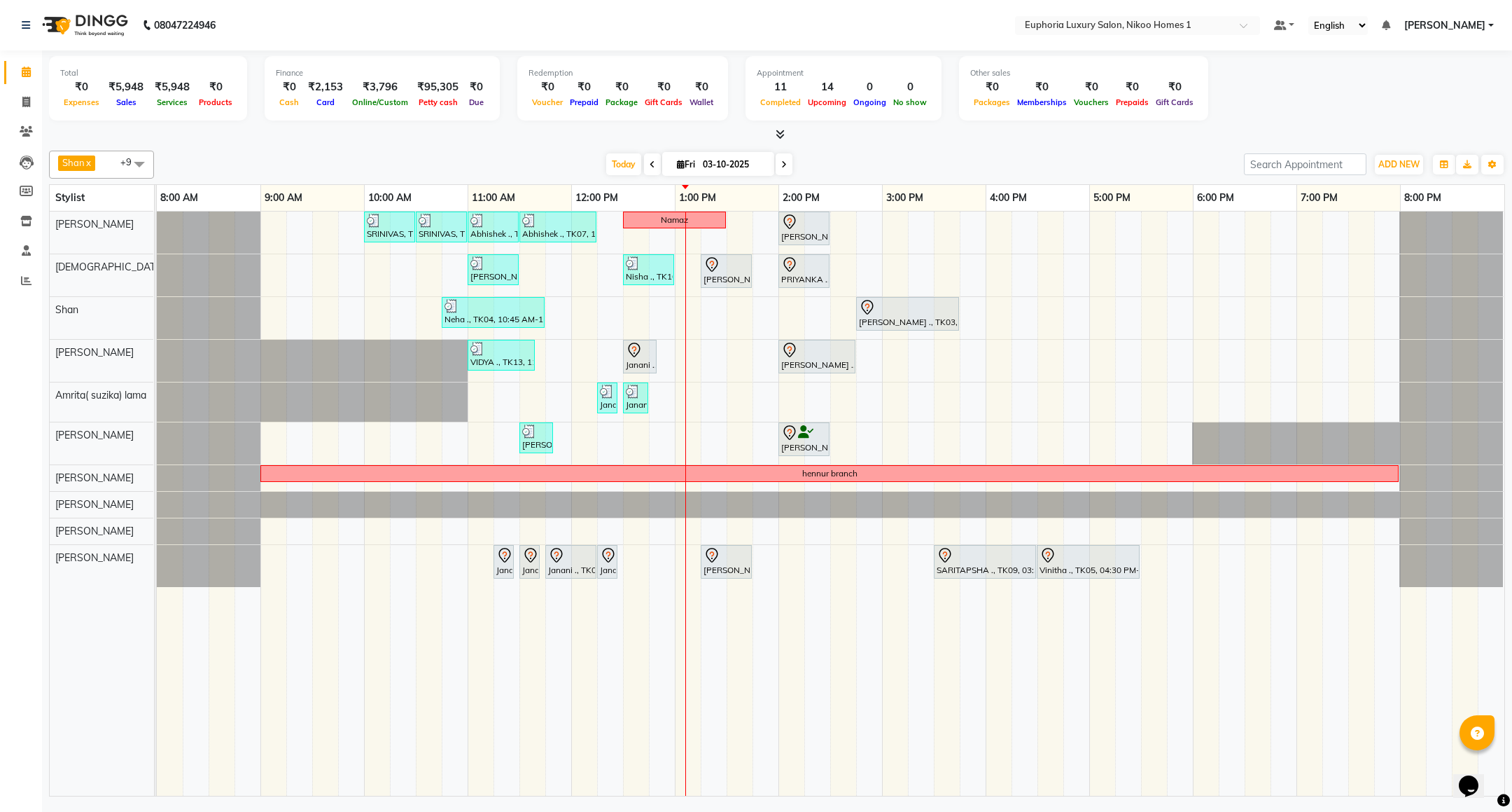
click at [40, 637] on div "Calendar Invoice Clients Leads Members Inventory Staff Reports Completed InProg…" at bounding box center [94, 416] width 189 height 751
click at [157, 356] on div "VIDYA ., TK13, 11:00 AM-11:40 AM, EL-Eyebrows Threading,EL-Upperlip Threading J…" at bounding box center [157, 361] width 0 height 42
click at [891, 240] on div "SRINIVAS, TK06, 10:00 AM-10:30 AM, EL-HAIR CUT (Senior Stylist) with hairwash M…" at bounding box center [830, 503] width 1347 height 584
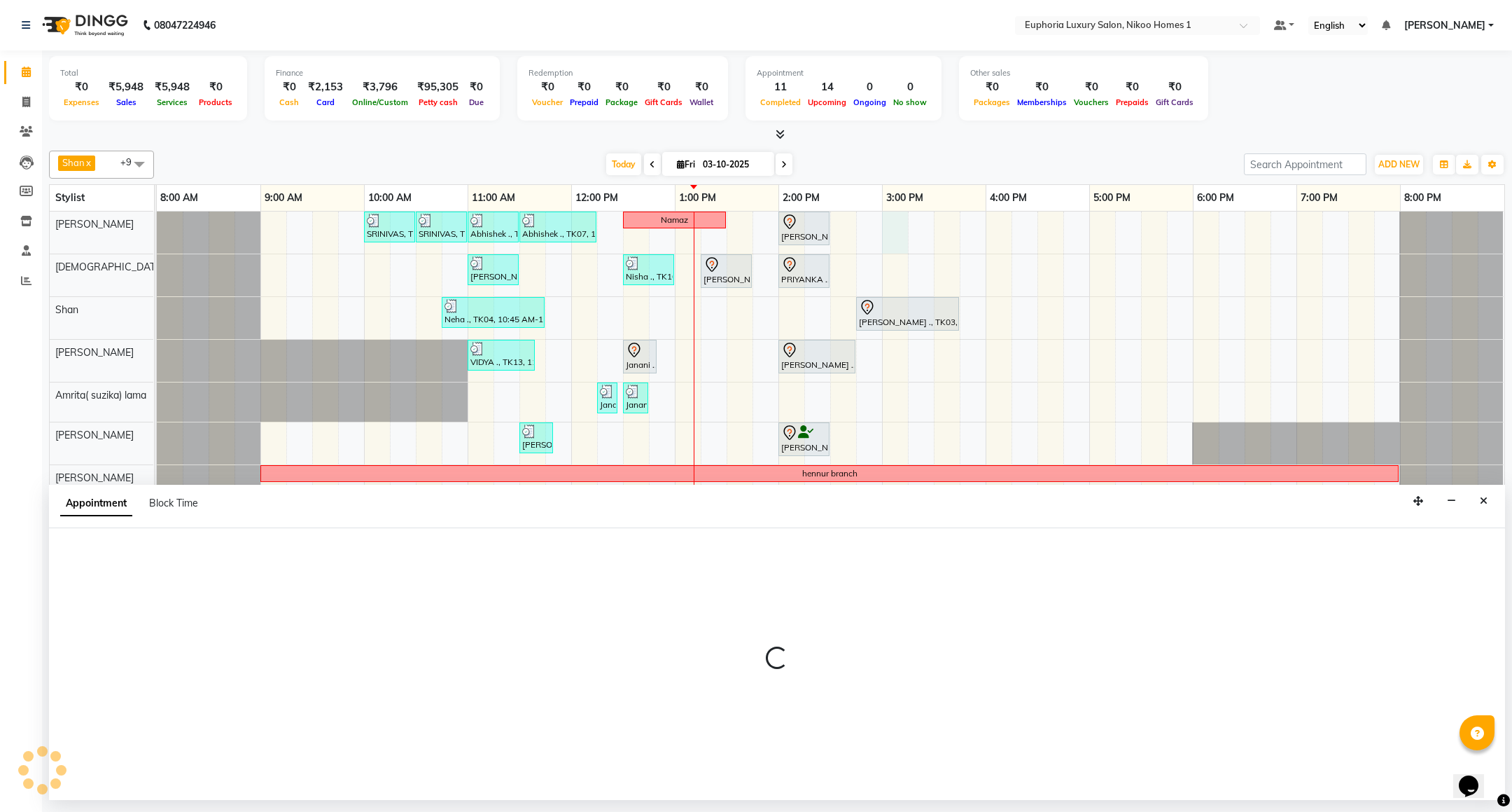
select select "85468"
select select "900"
select select "tentative"
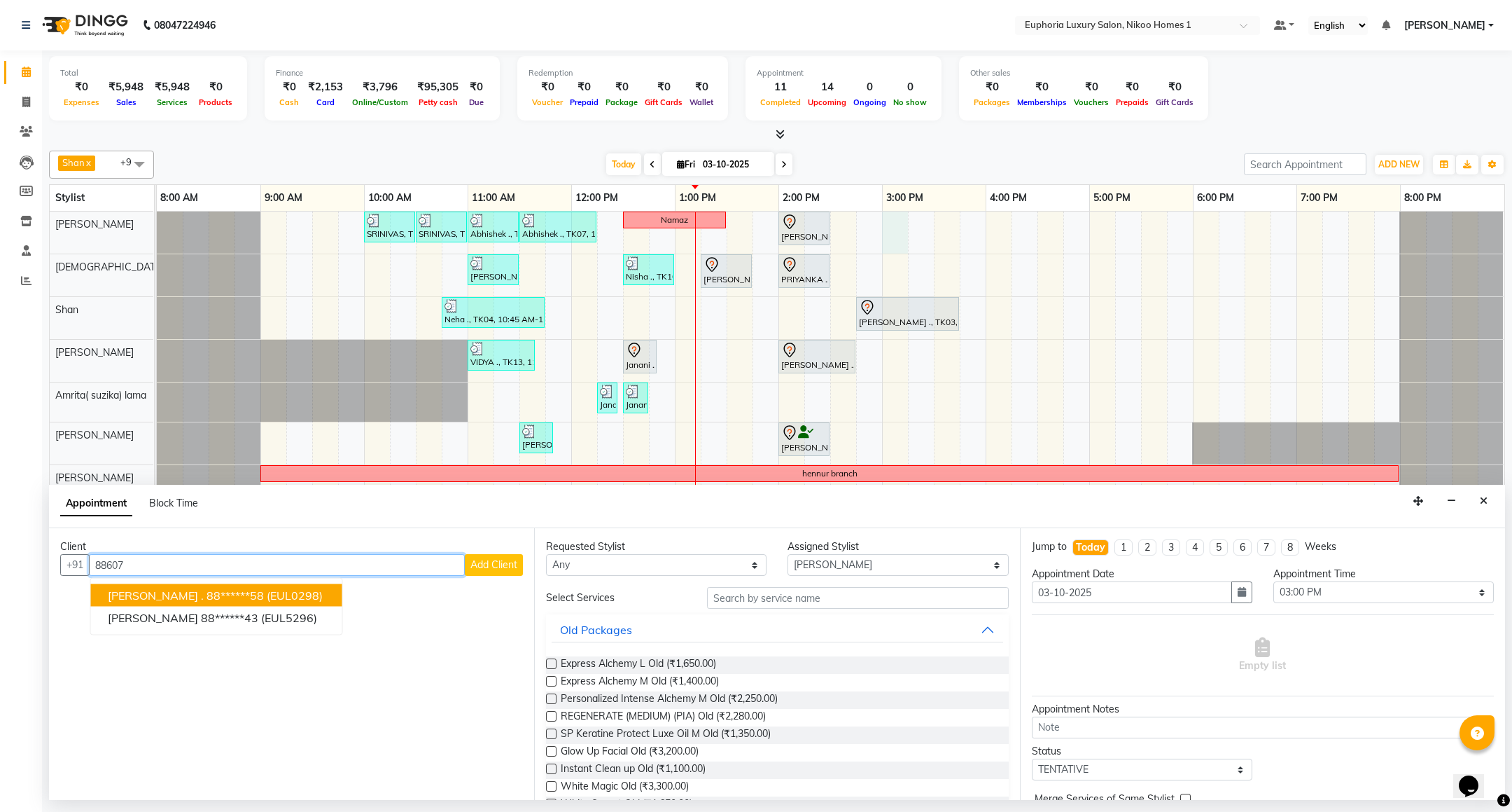
click at [208, 599] on ngb-highlight "88******58" at bounding box center [234, 594] width 57 height 14
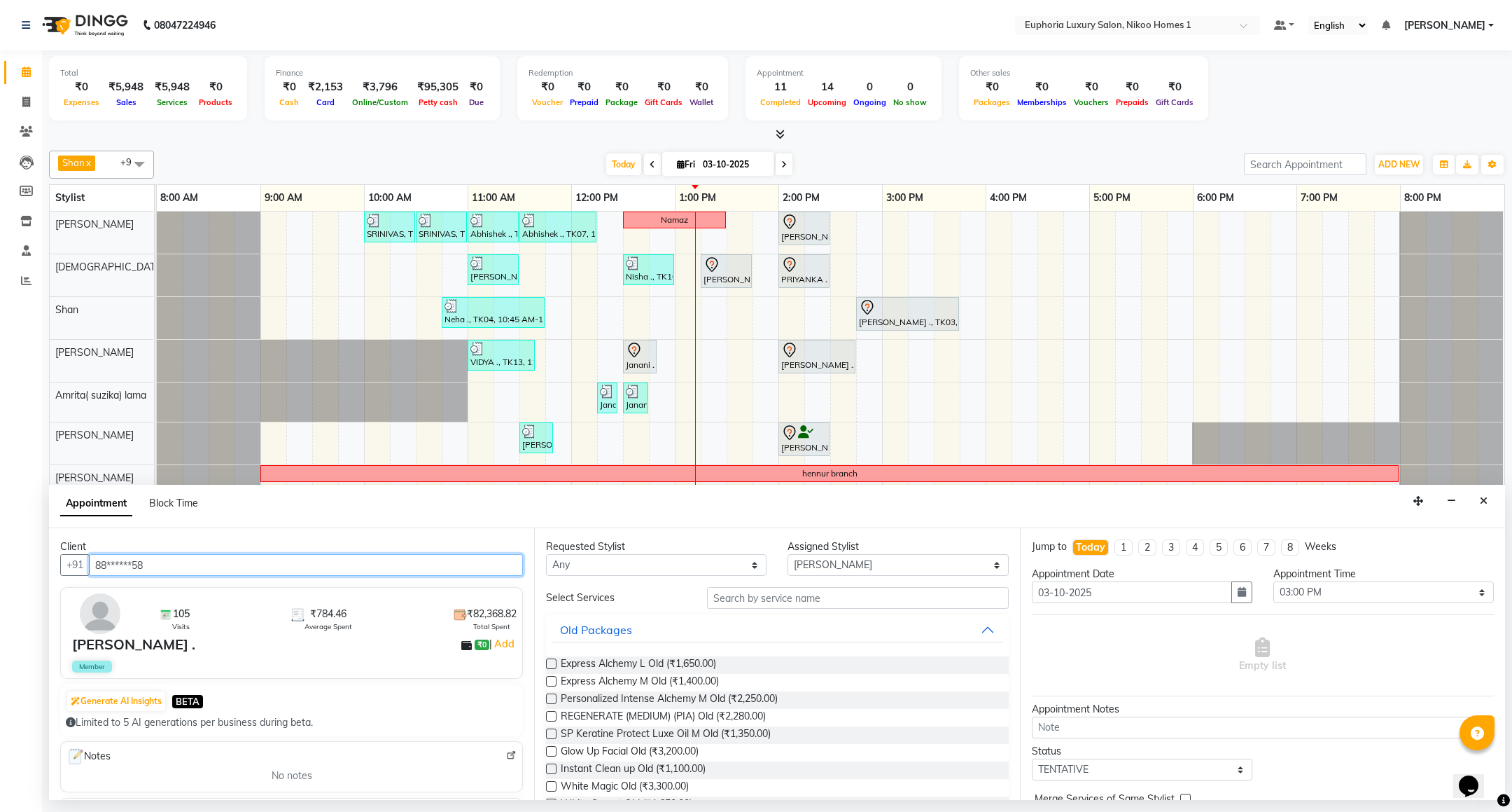
type input "88******58"
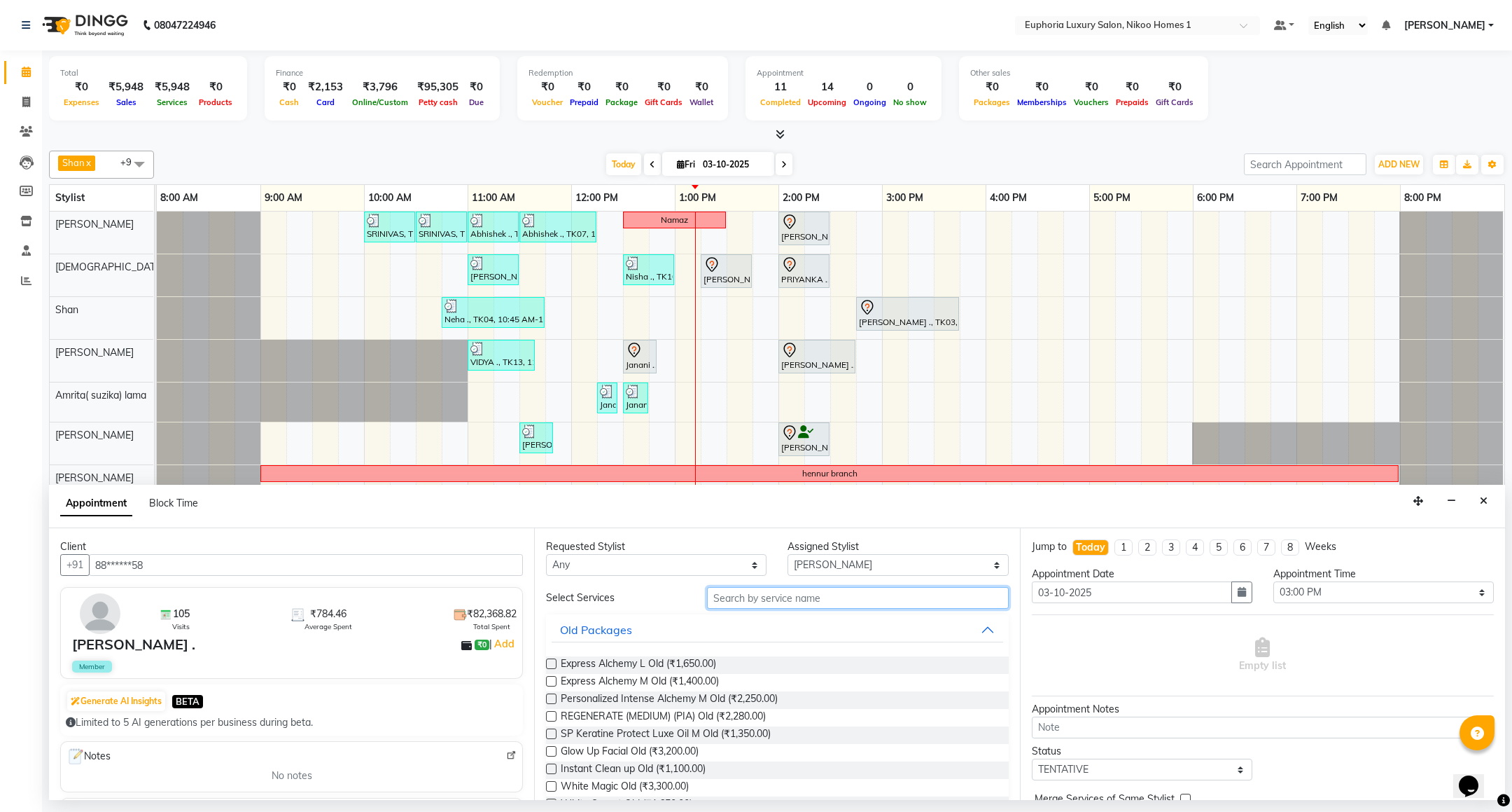
click at [815, 605] on input "text" at bounding box center [857, 597] width 301 height 22
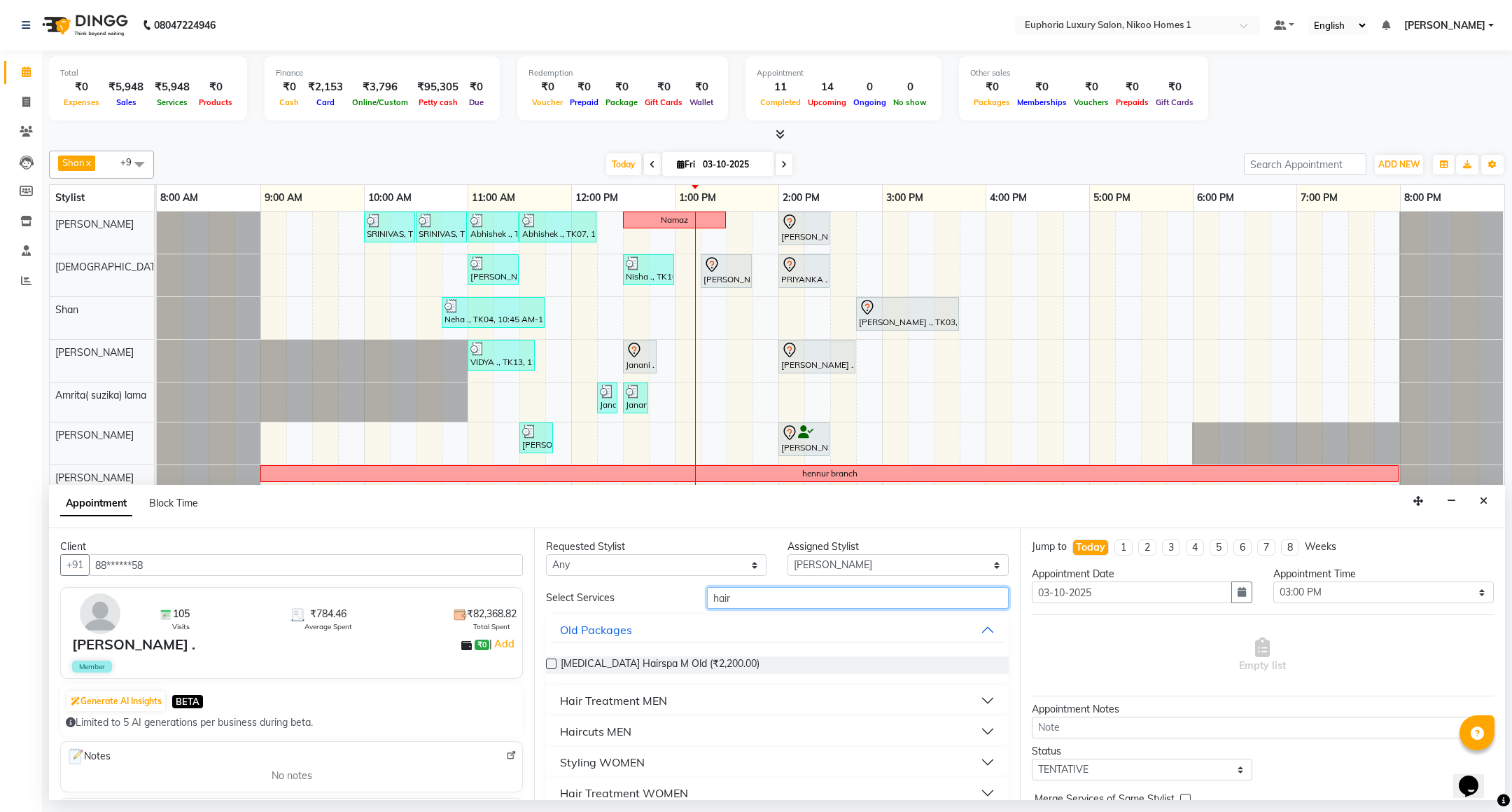
type input "hair"
click at [609, 731] on div "Haircuts MEN" at bounding box center [595, 731] width 72 height 17
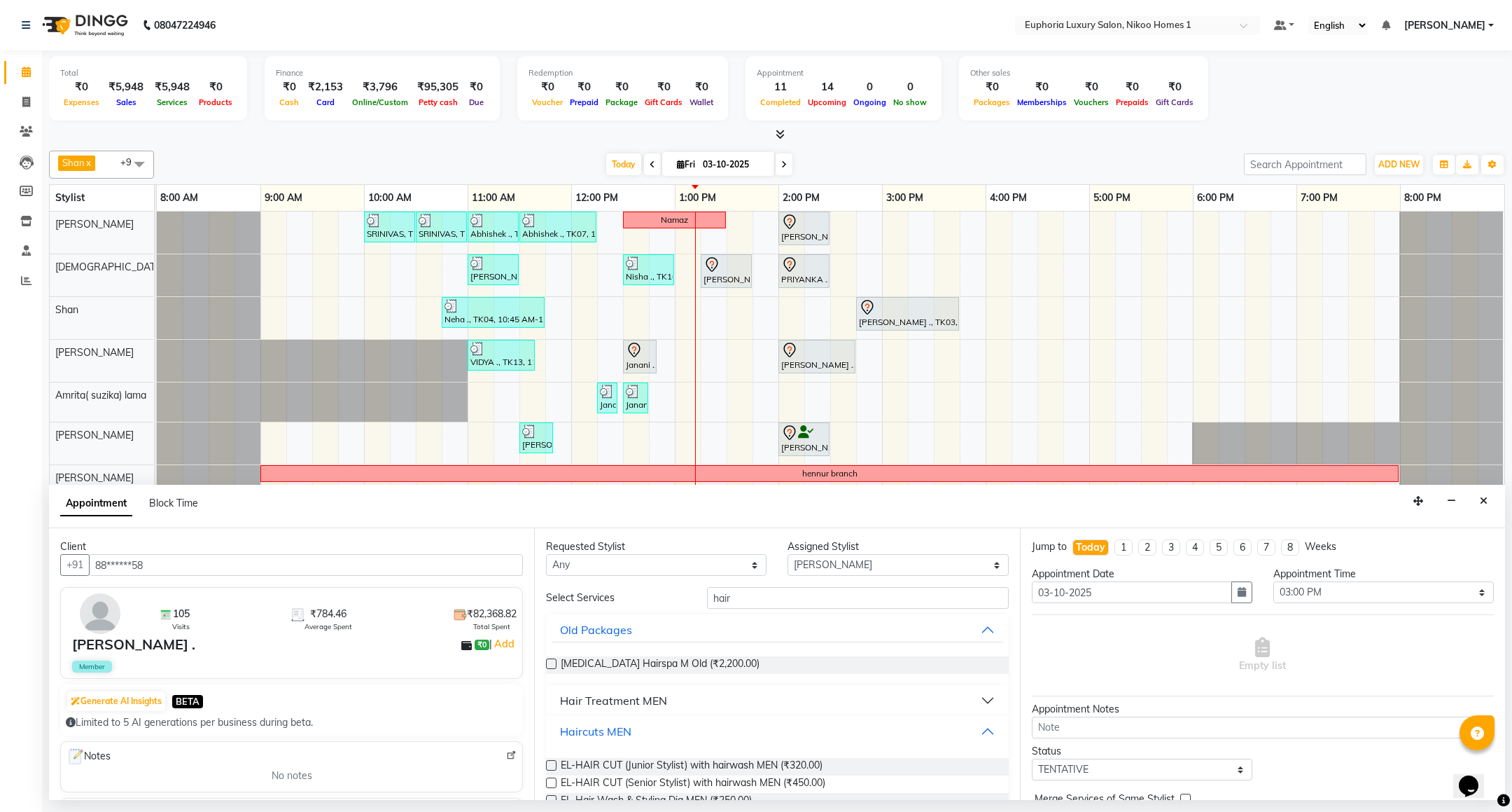
scroll to position [210, 0]
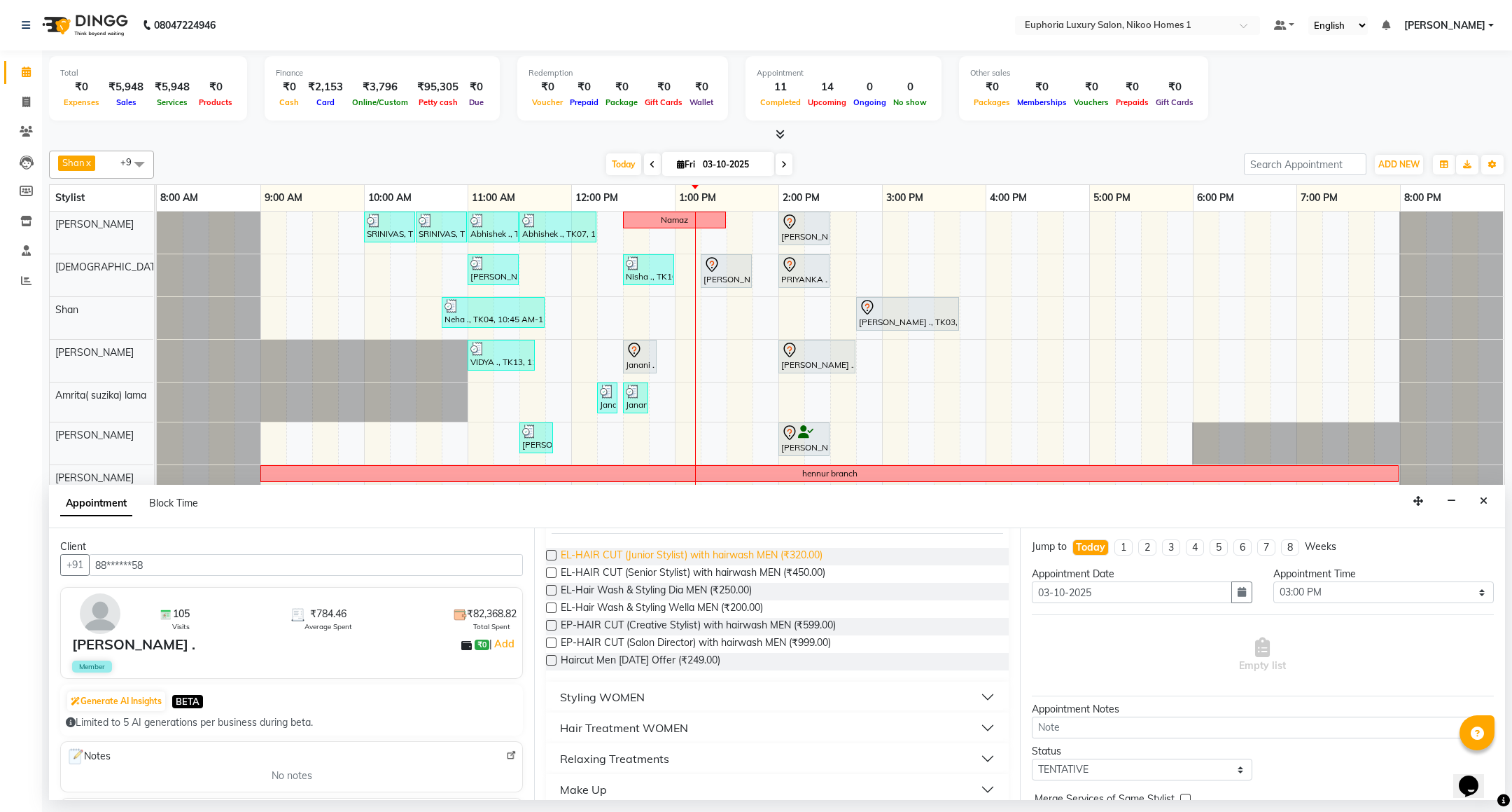
click at [781, 557] on span "EL-HAIR CUT (Junior Stylist) with hairwash MEN (₹320.00)" at bounding box center [691, 557] width 262 height 18
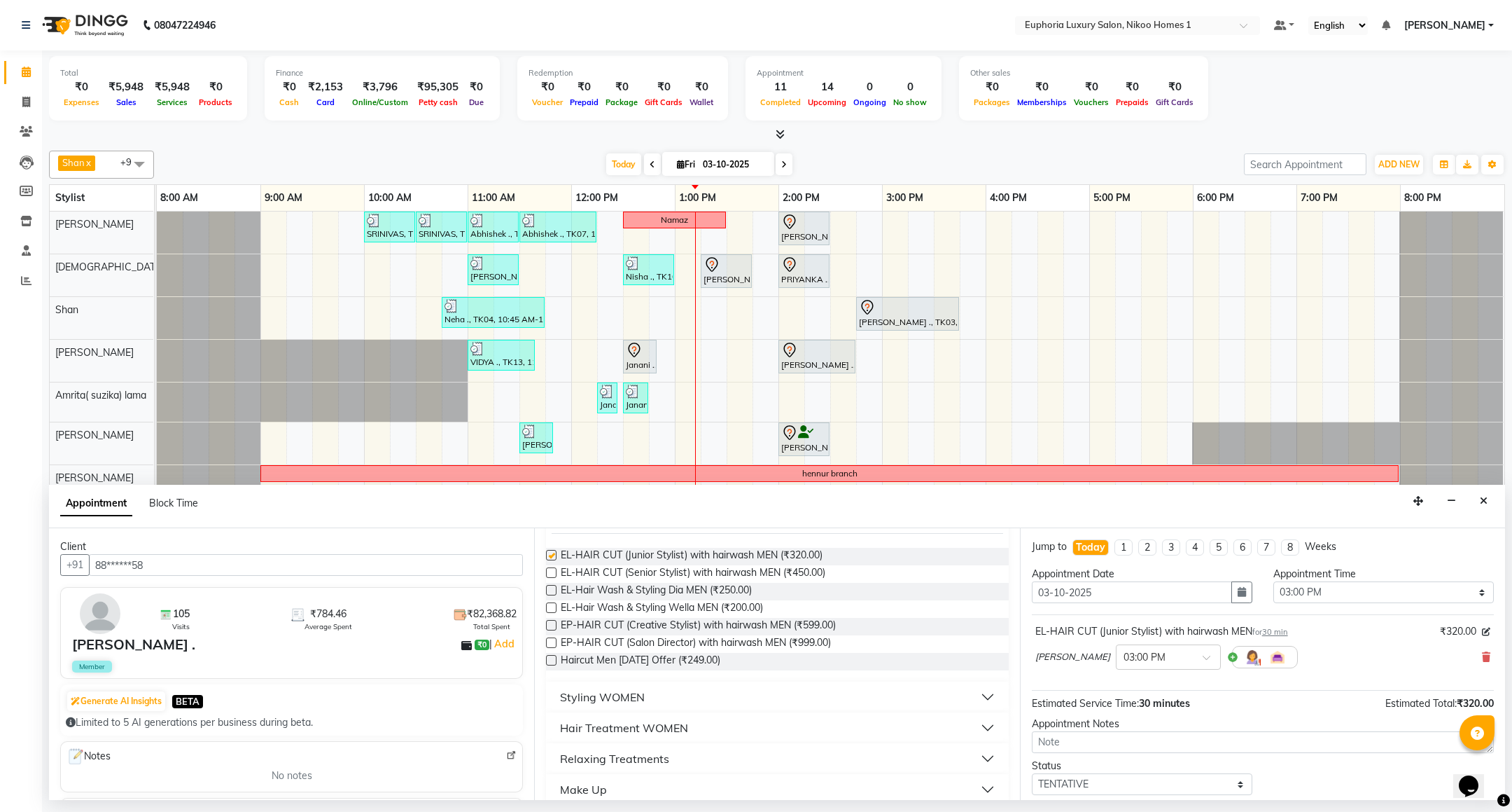
checkbox input "false"
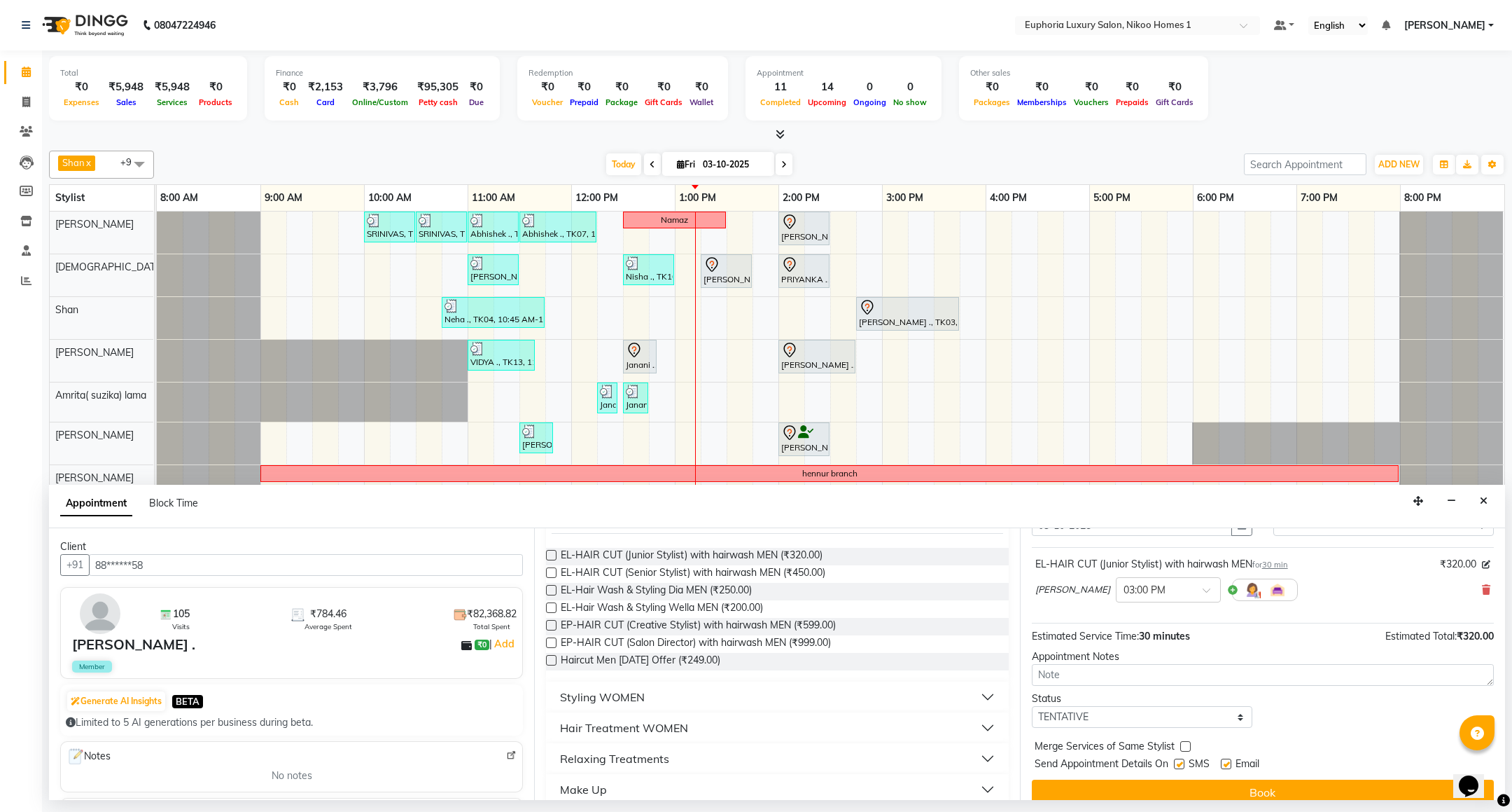
scroll to position [86, 0]
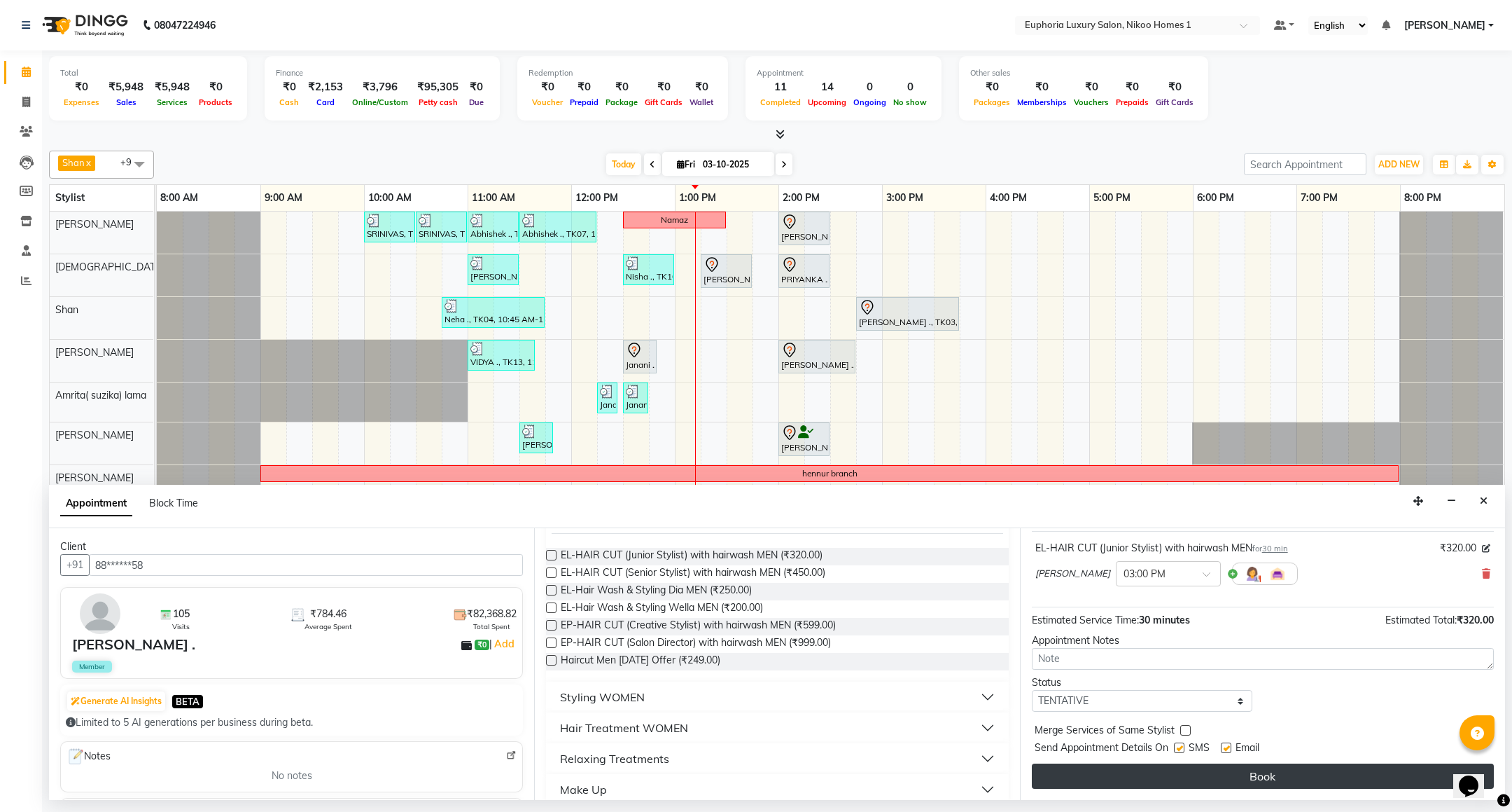
click at [1218, 767] on button "Book" at bounding box center [1262, 776] width 462 height 25
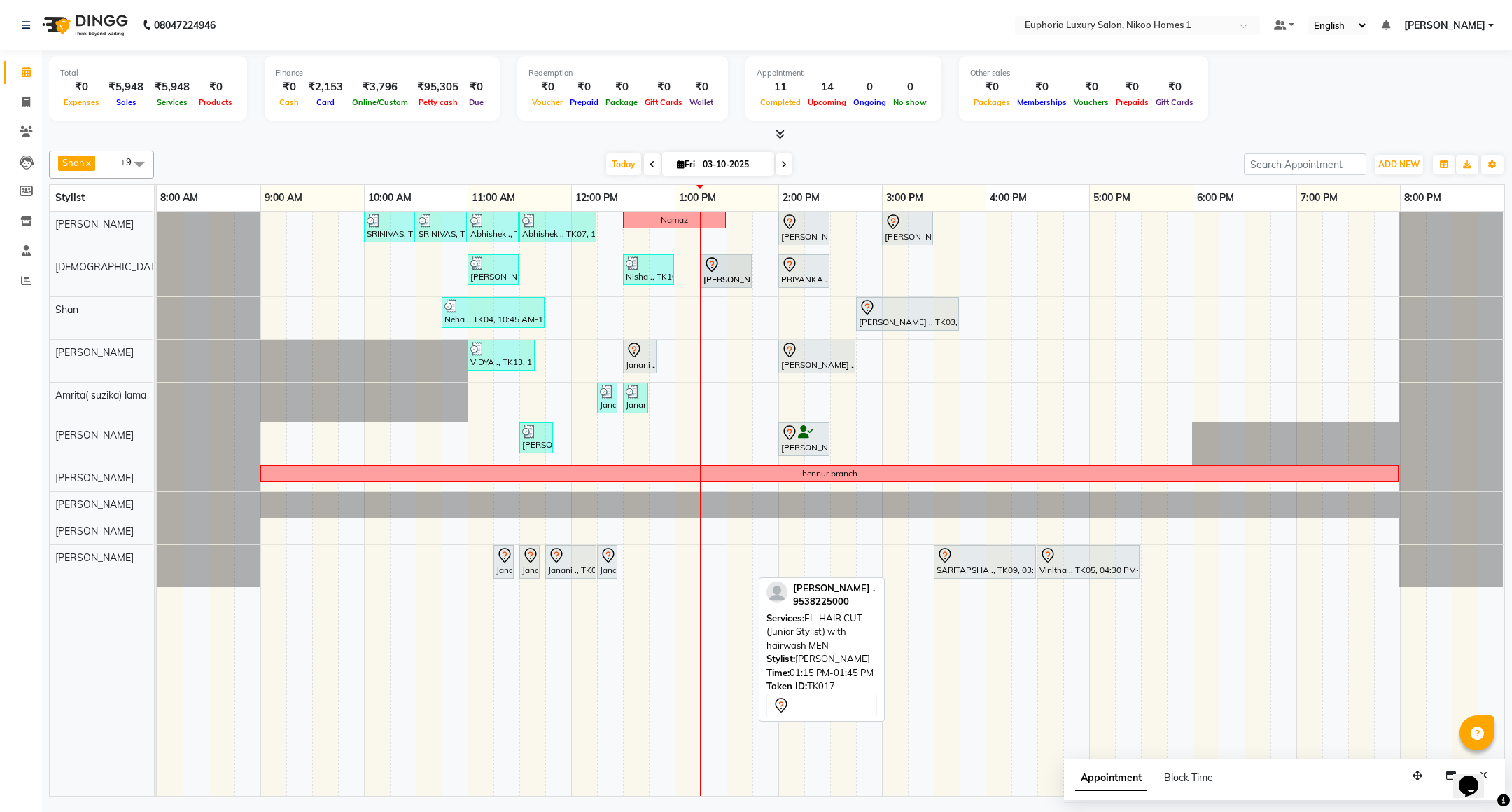
drag, startPoint x: 725, startPoint y: 570, endPoint x: 727, endPoint y: 280, distance: 290.0
click at [727, 280] on tbody "SRINIVAS, TK06, 10:00 AM-10:30 AM, EL-HAIR CUT (Senior Stylist) with hairwash M…" at bounding box center [830, 400] width 1347 height 375
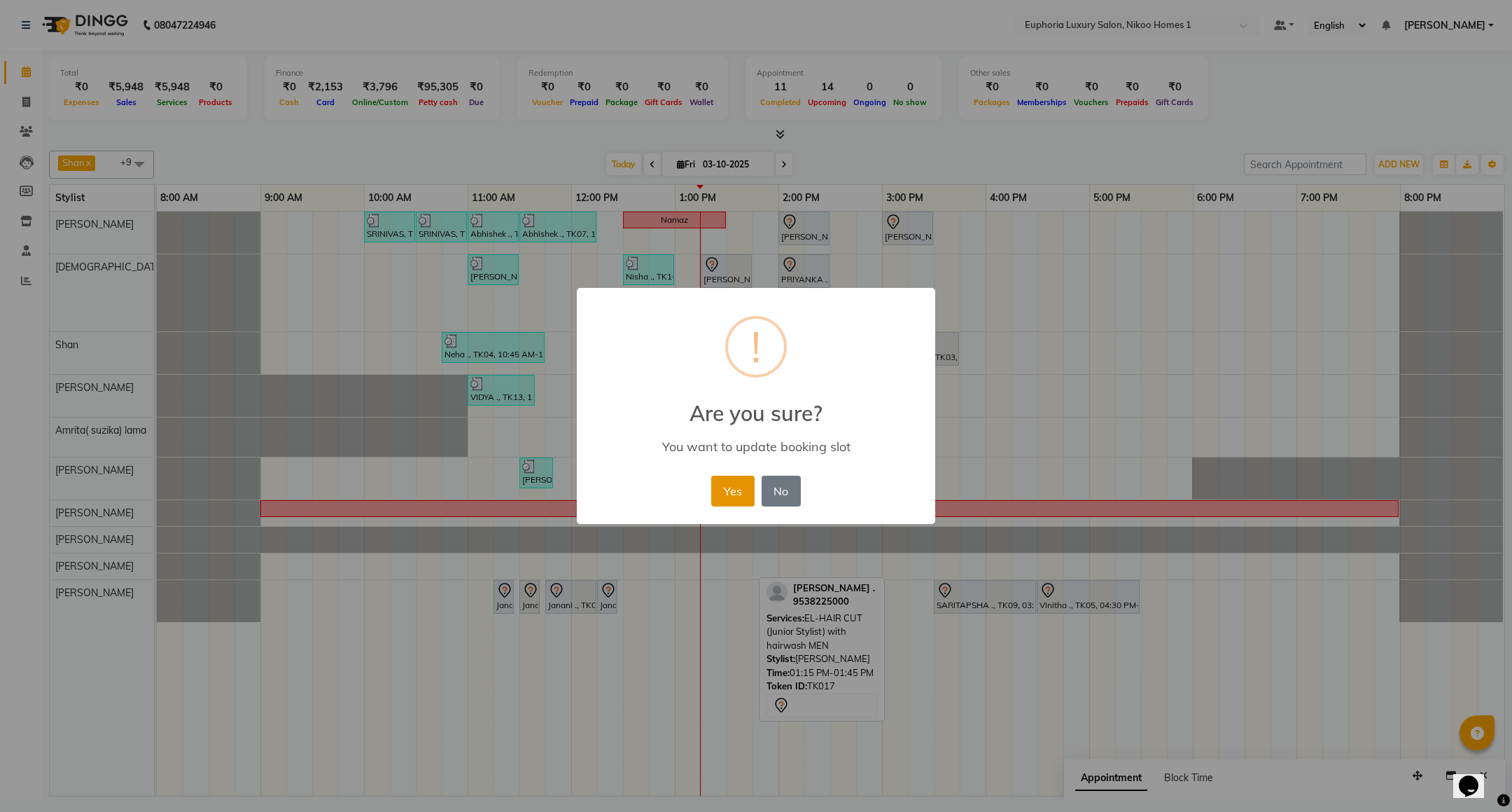
click at [719, 496] on button "Yes" at bounding box center [732, 491] width 43 height 31
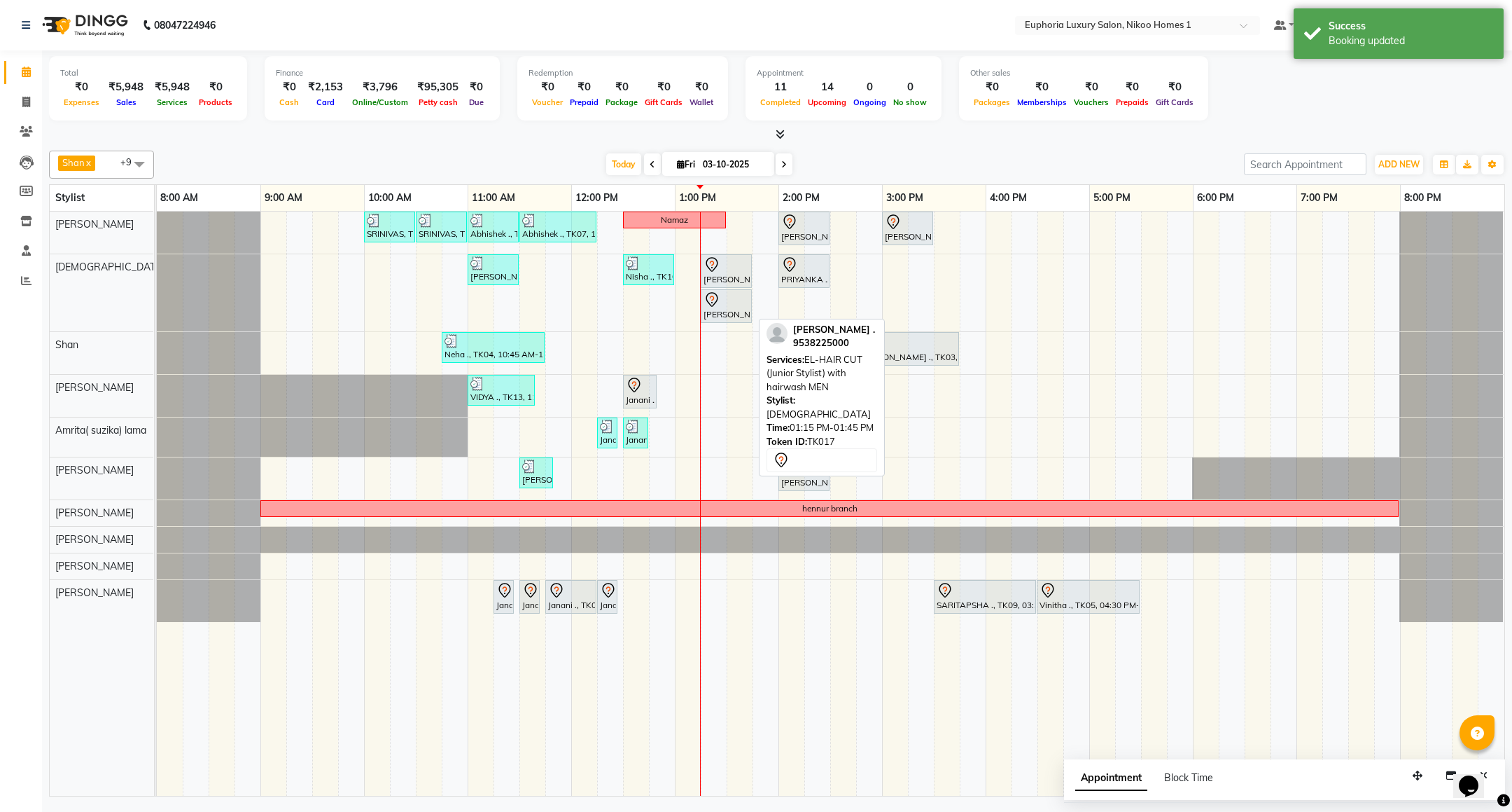
click at [731, 308] on div at bounding box center [726, 300] width 46 height 17
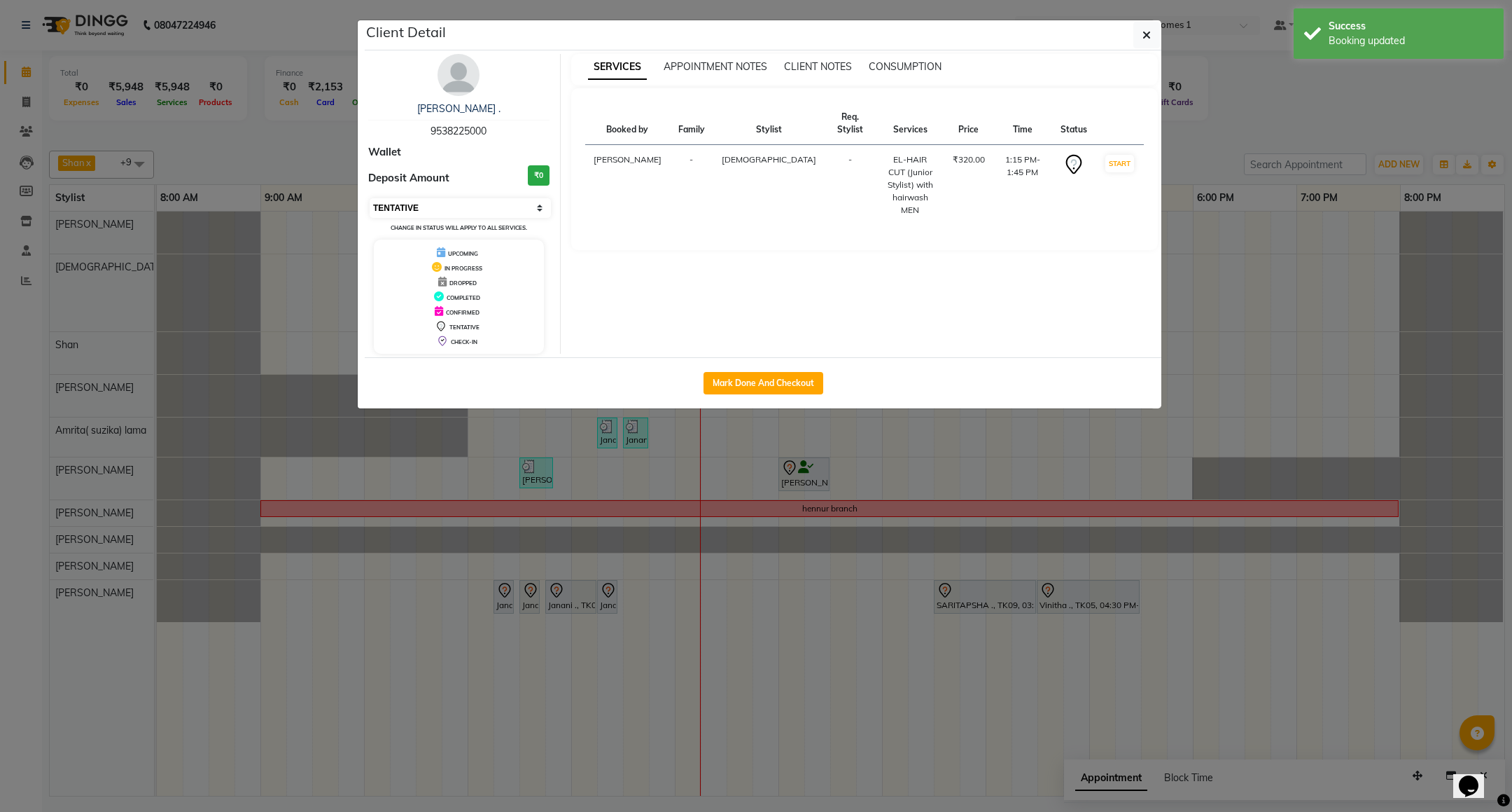
click at [446, 211] on select "Select IN SERVICE CONFIRMED TENTATIVE CHECK IN MARK DONE DROPPED UPCOMING" at bounding box center [460, 208] width 181 height 19
select select "8"
click at [370, 199] on select "Select IN SERVICE CONFIRMED TENTATIVE CHECK IN MARK DONE DROPPED UPCOMING" at bounding box center [460, 208] width 181 height 19
click at [1137, 34] on button "button" at bounding box center [1146, 35] width 27 height 27
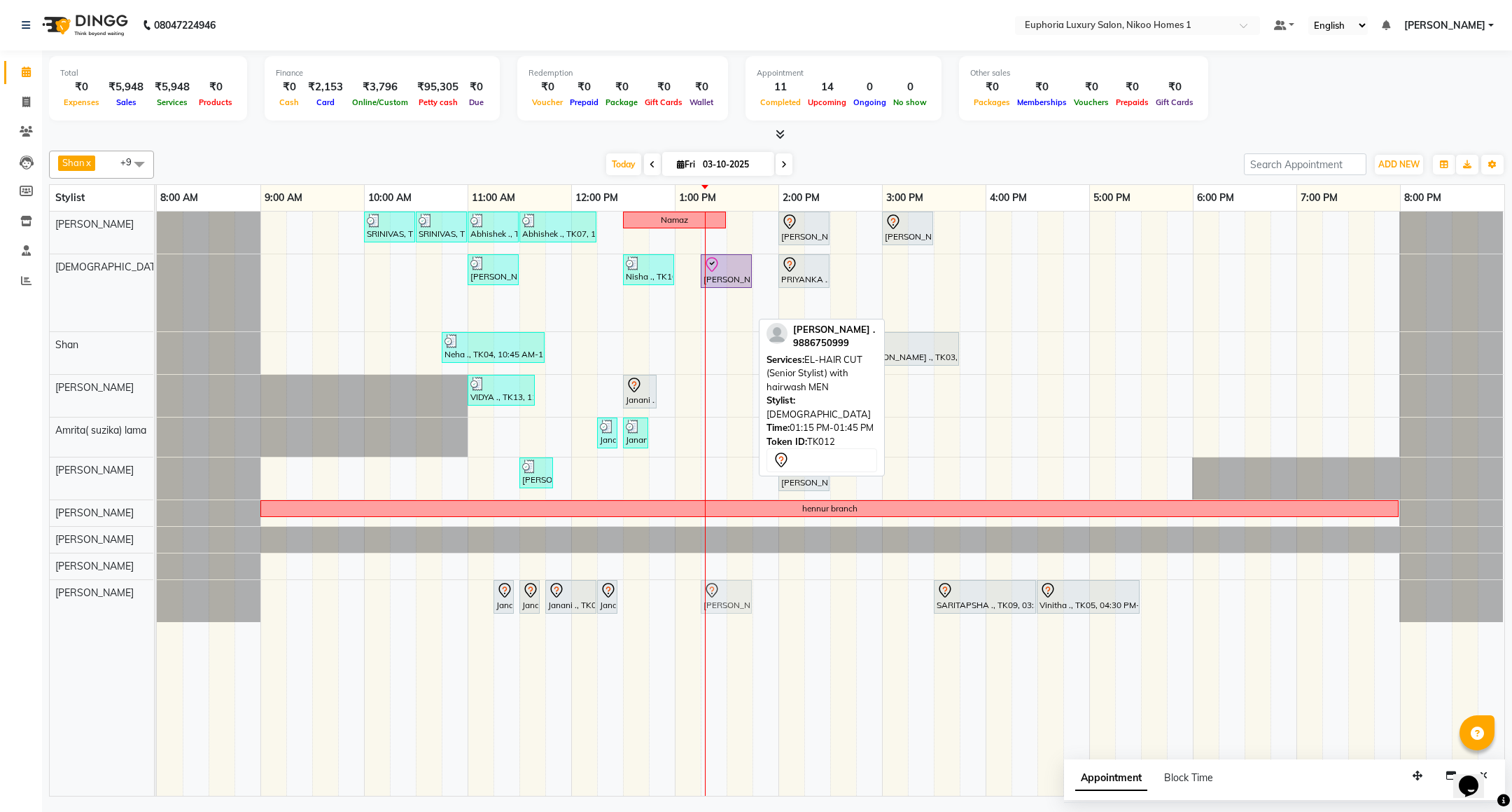
drag, startPoint x: 722, startPoint y: 309, endPoint x: 721, endPoint y: 591, distance: 282.0
click at [721, 591] on tbody "SRINIVAS, TK06, 10:00 AM-10:30 AM, EL-HAIR CUT (Senior Stylist) with hairwash M…" at bounding box center [830, 416] width 1347 height 410
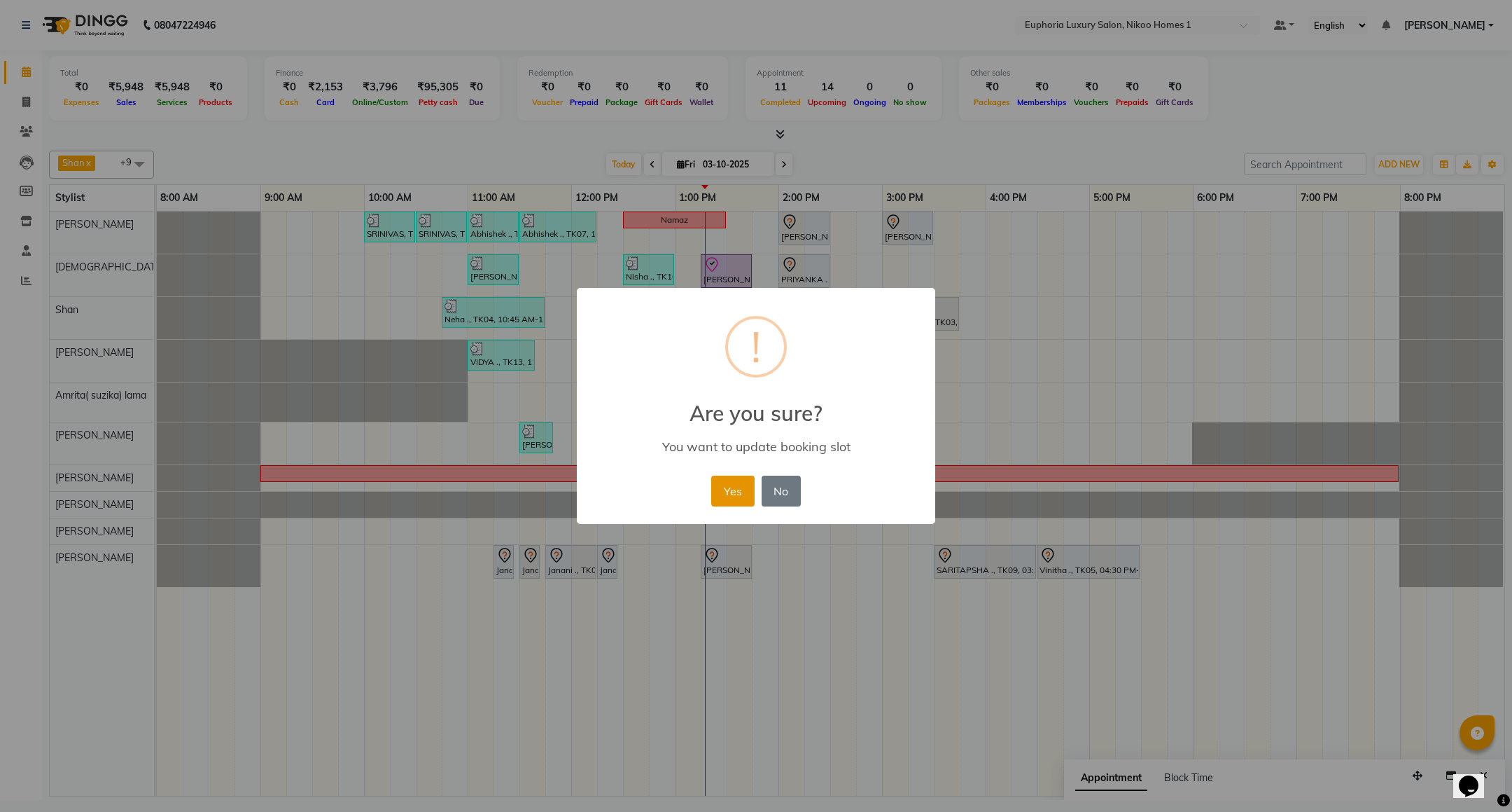
click at [733, 487] on button "Yes" at bounding box center [732, 491] width 43 height 31
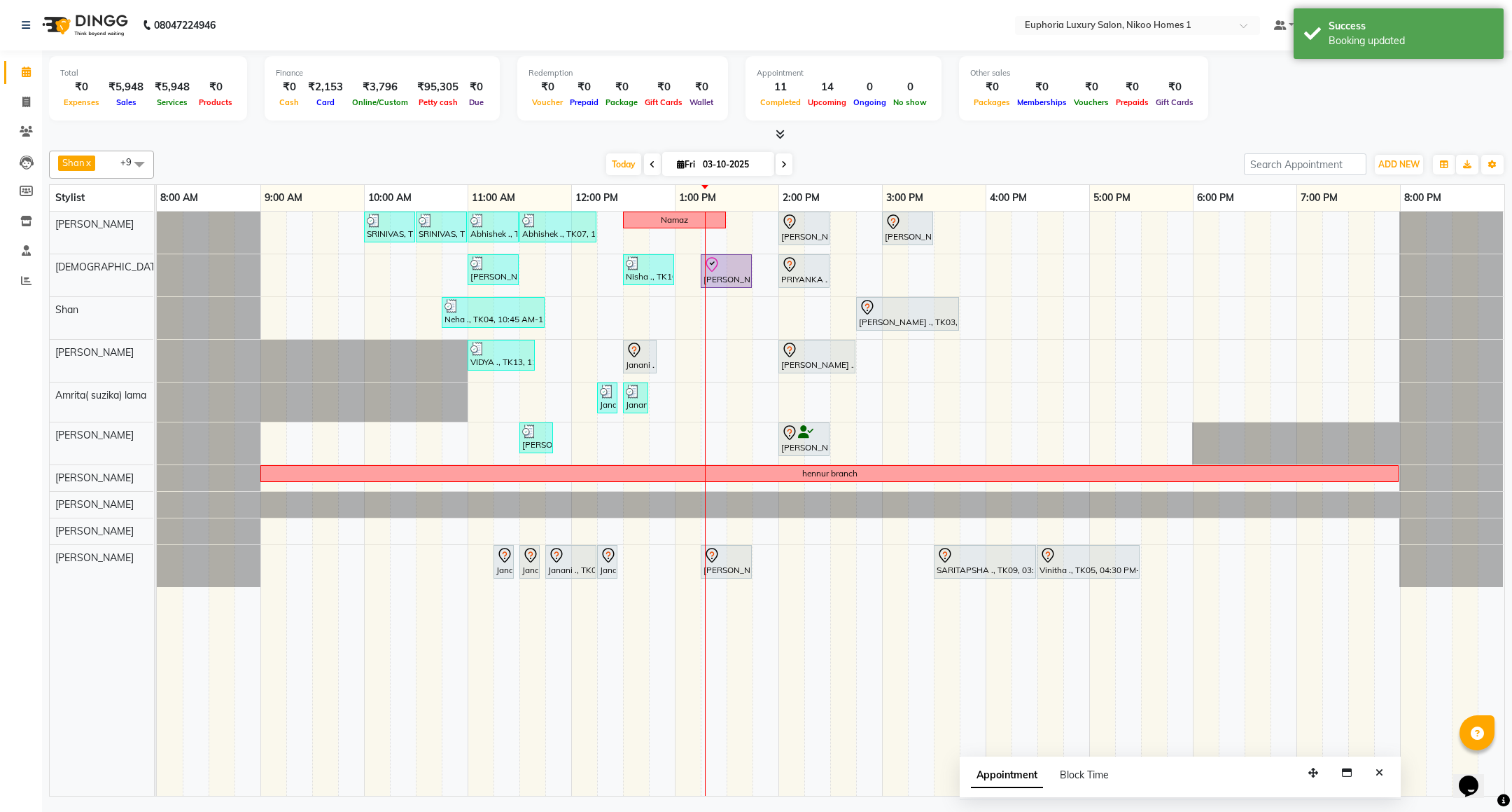
drag, startPoint x: 1415, startPoint y: 774, endPoint x: 1208, endPoint y: 767, distance: 207.1
click at [1308, 768] on icon "button" at bounding box center [1313, 773] width 10 height 10
click at [1275, 769] on icon "Close" at bounding box center [1276, 768] width 8 height 10
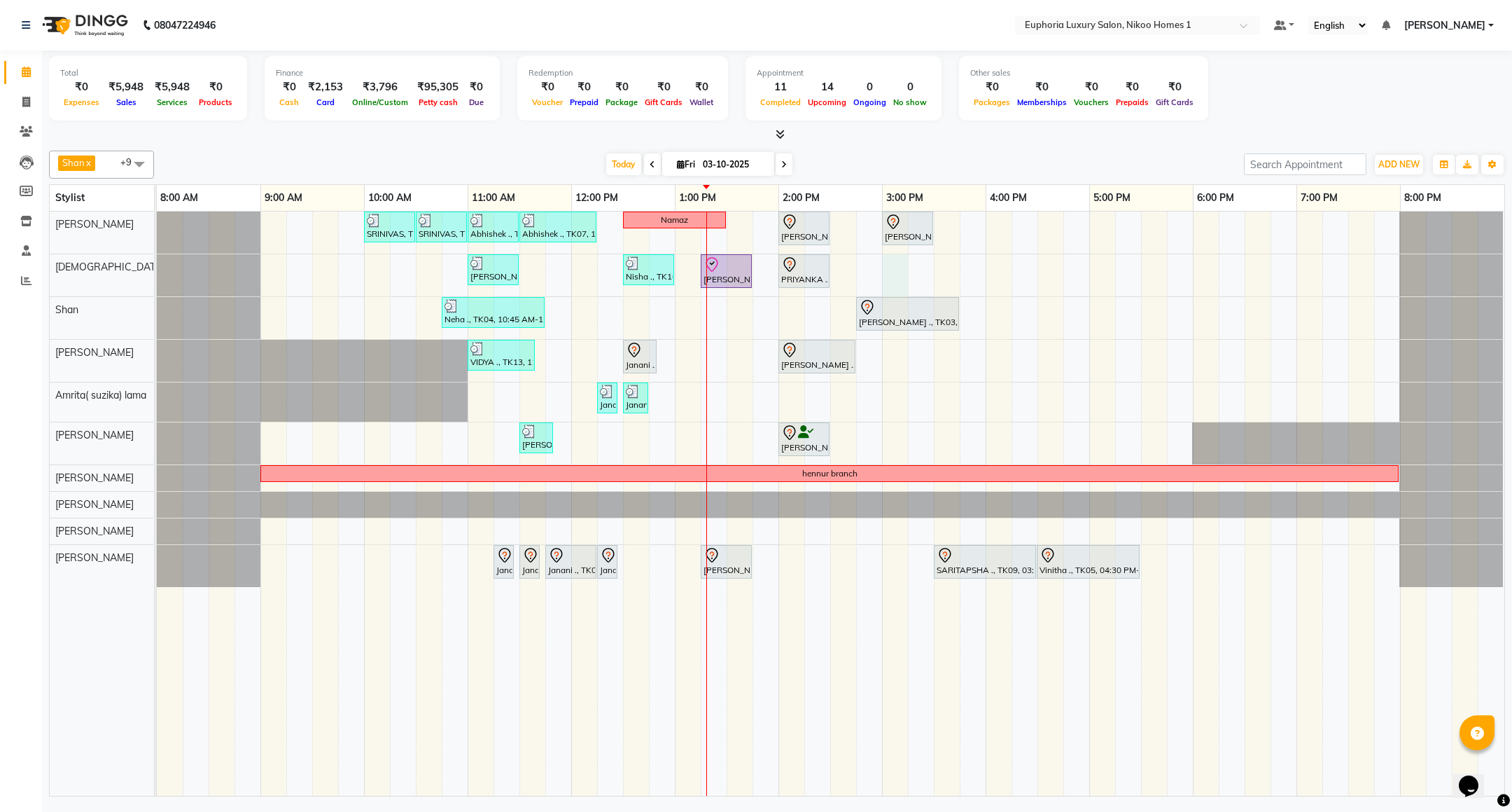
click at [888, 271] on div "SRINIVAS, TK06, 10:00 AM-10:30 AM, EL-HAIR CUT (Senior Stylist) with hairwash M…" at bounding box center [830, 503] width 1347 height 584
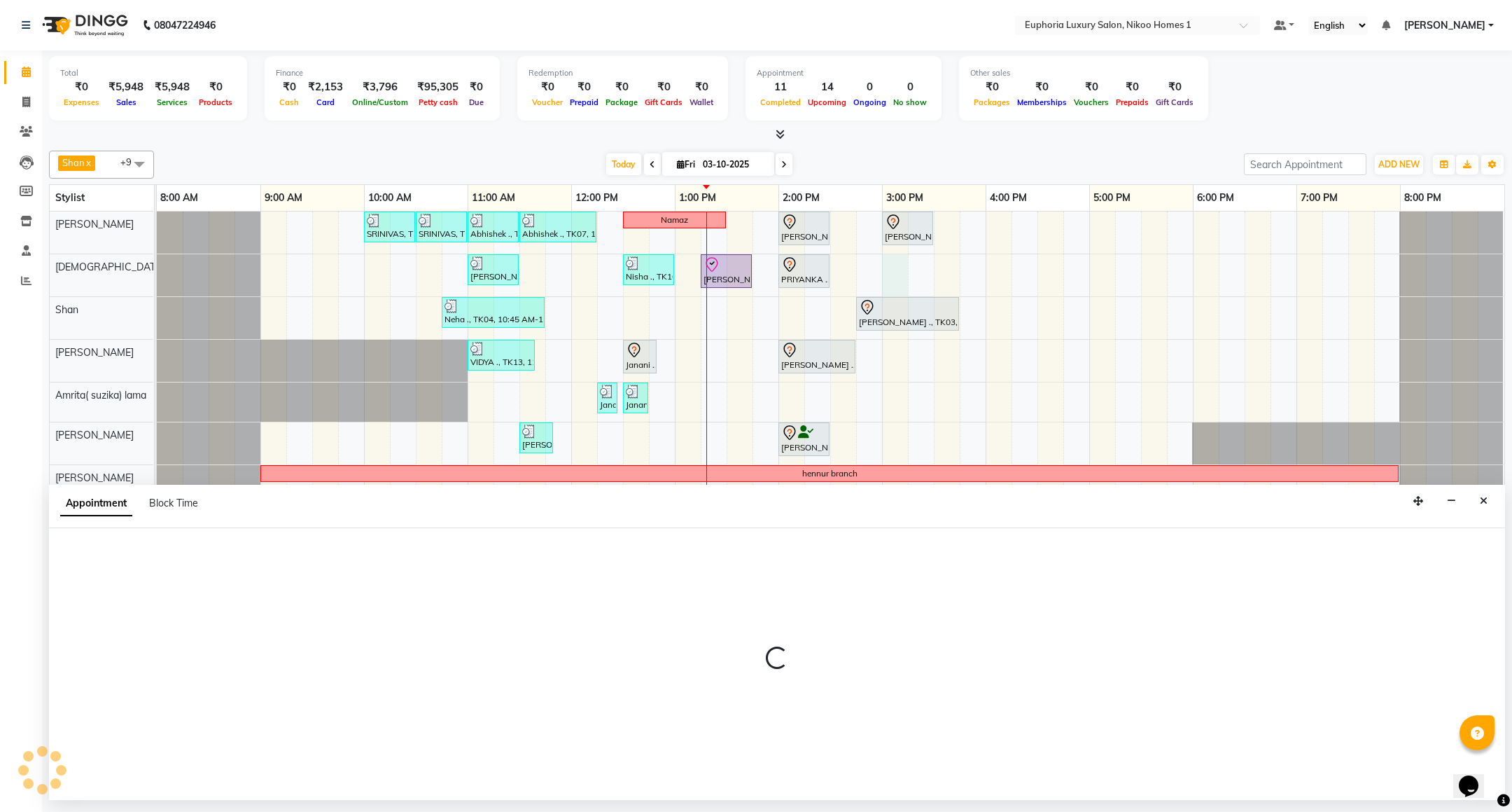
select select "85373"
select select "tentative"
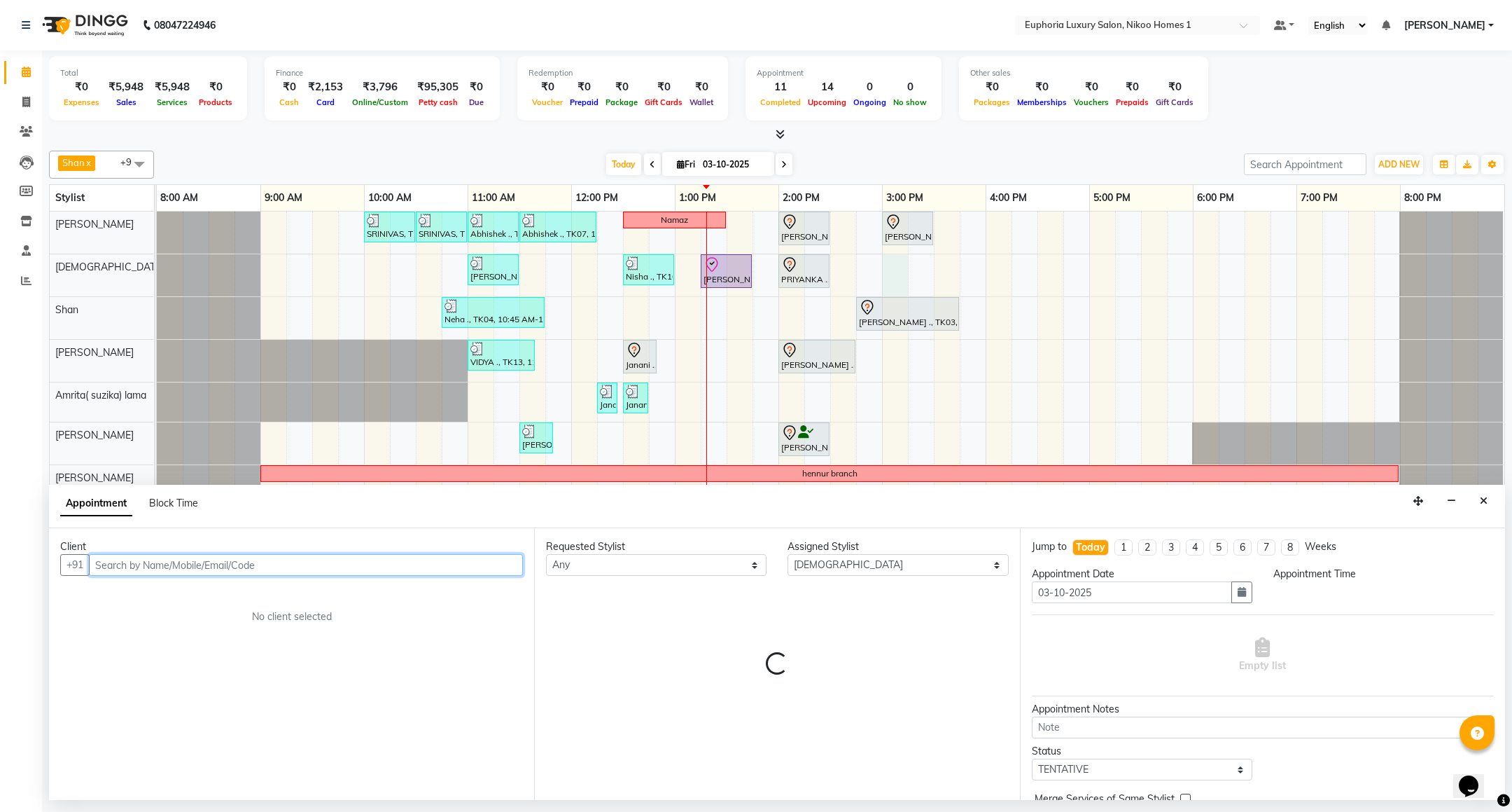
select select "900"
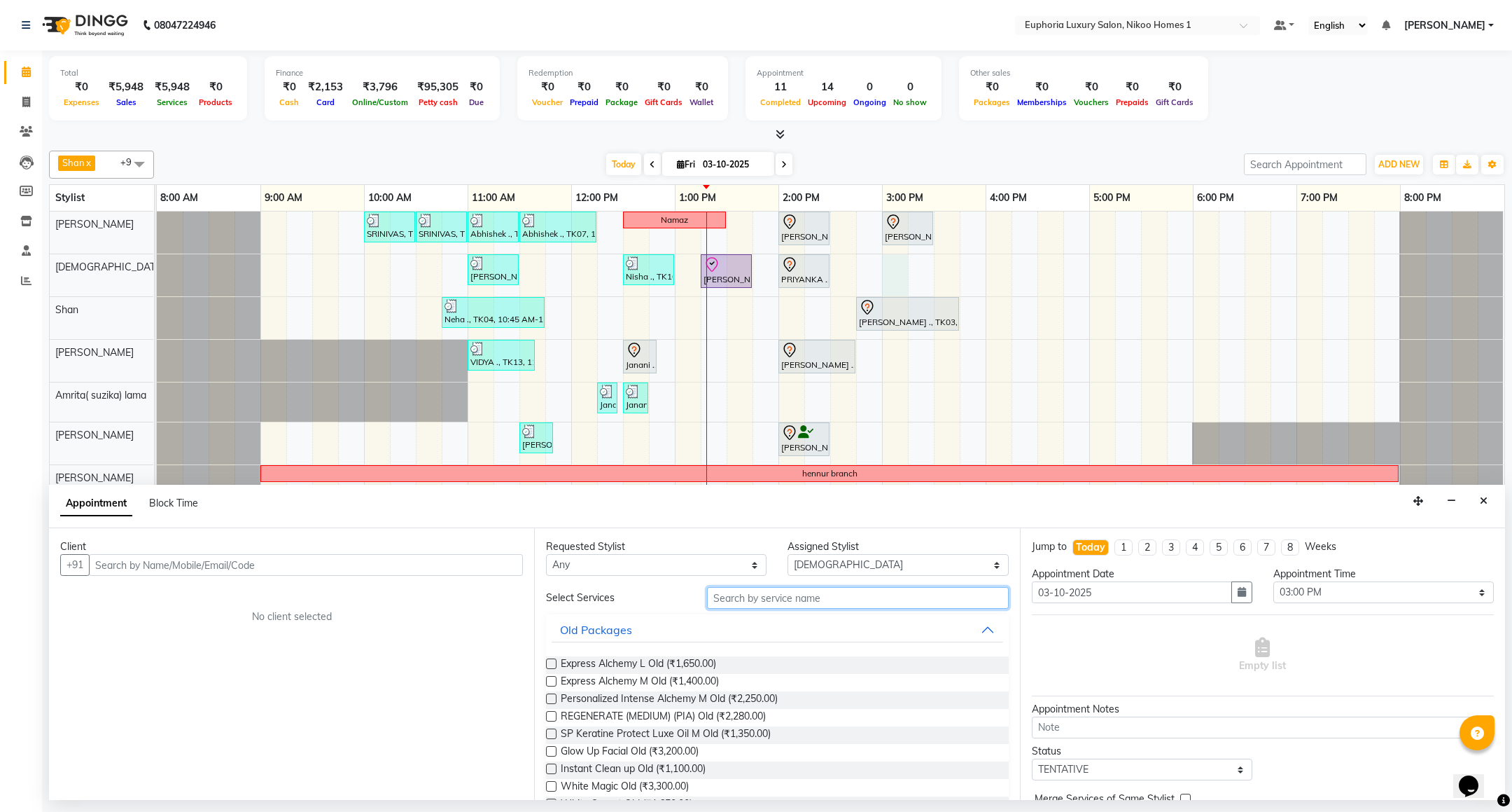
click at [756, 605] on input "text" at bounding box center [857, 597] width 301 height 22
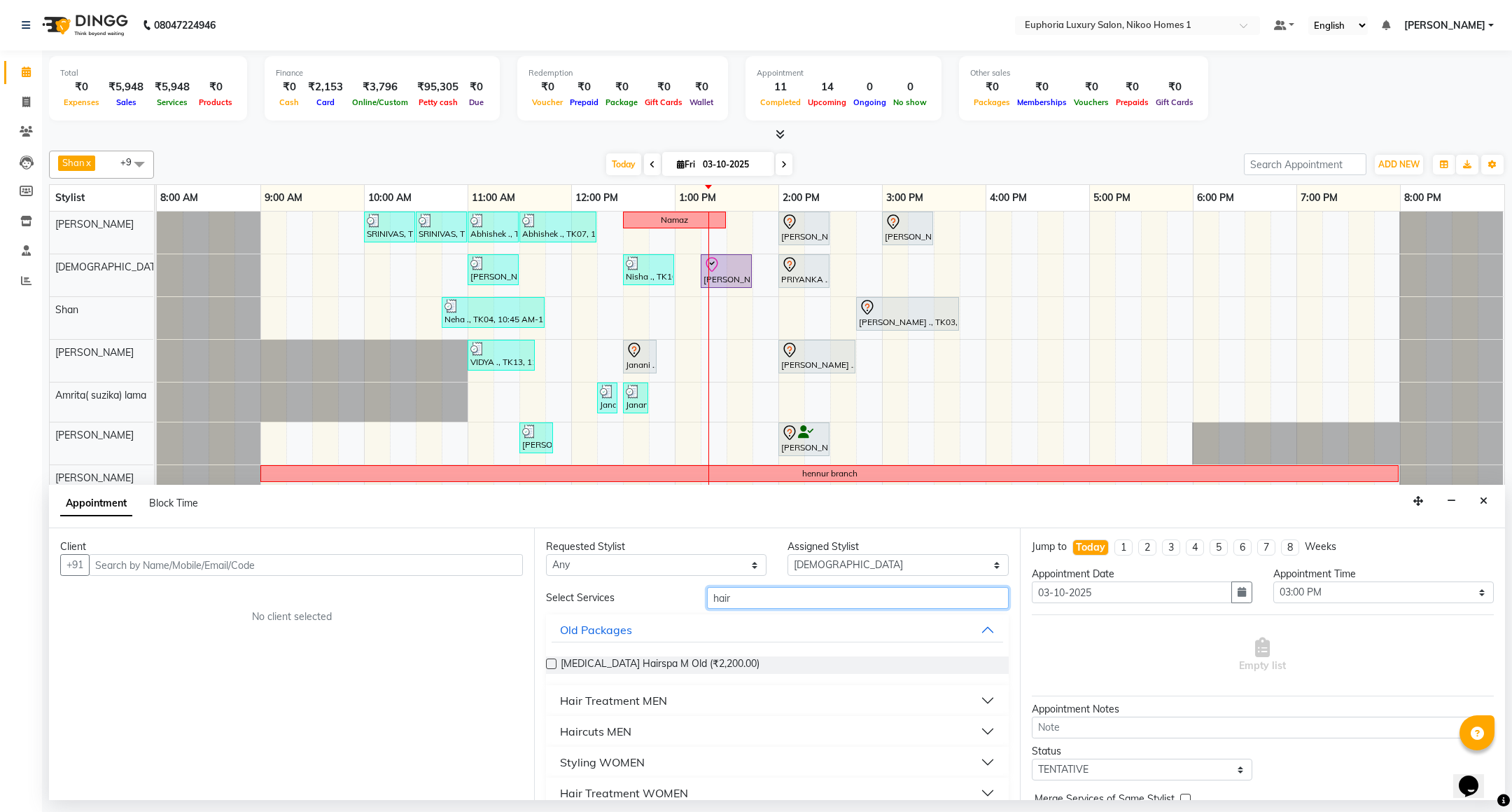
type input "hair"
click at [609, 726] on div "Haircuts MEN" at bounding box center [595, 731] width 72 height 17
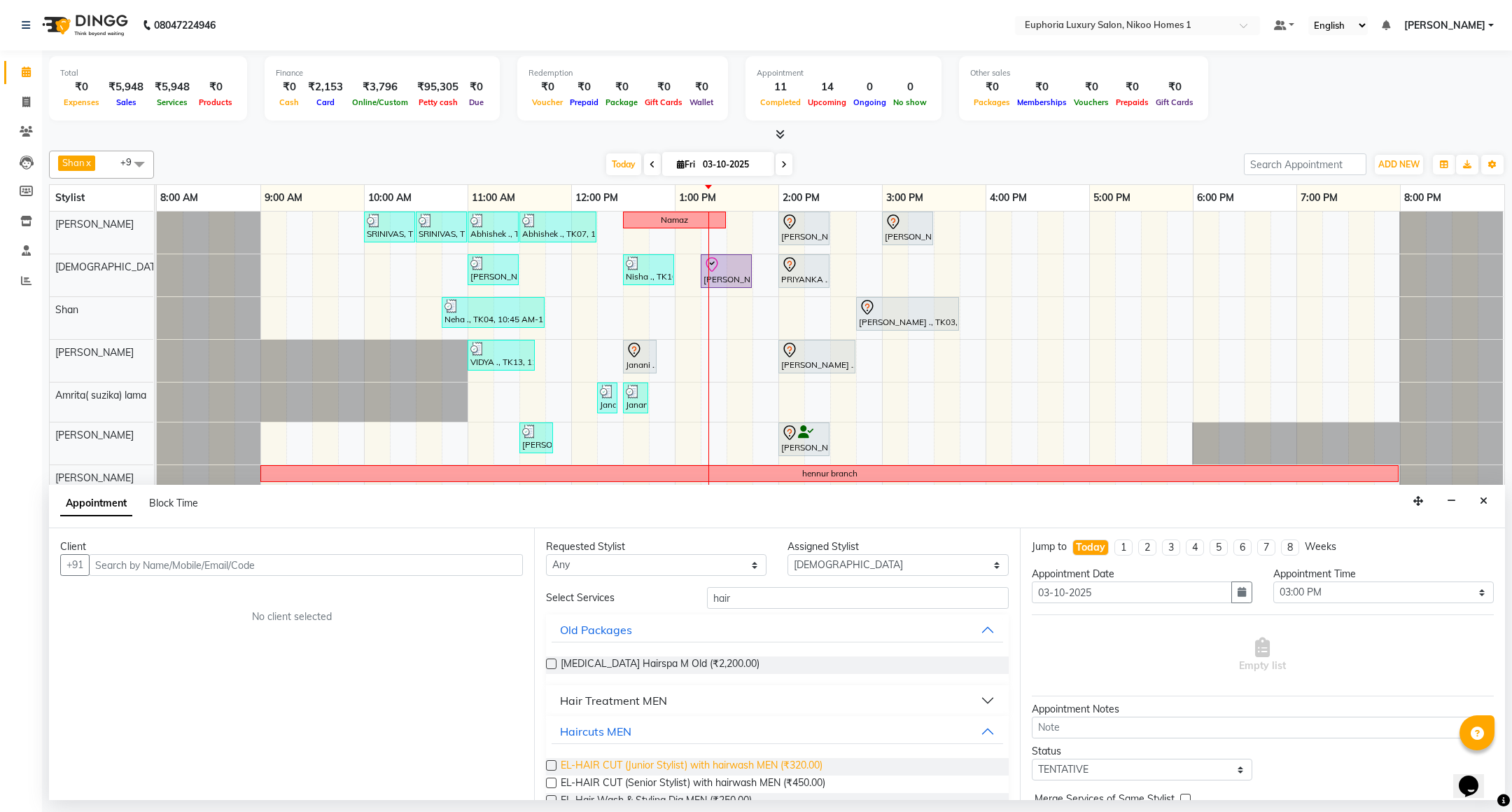
click at [758, 763] on span "EL-HAIR CUT (Junior Stylist) with hairwash MEN (₹320.00)" at bounding box center [691, 767] width 262 height 18
checkbox input "false"
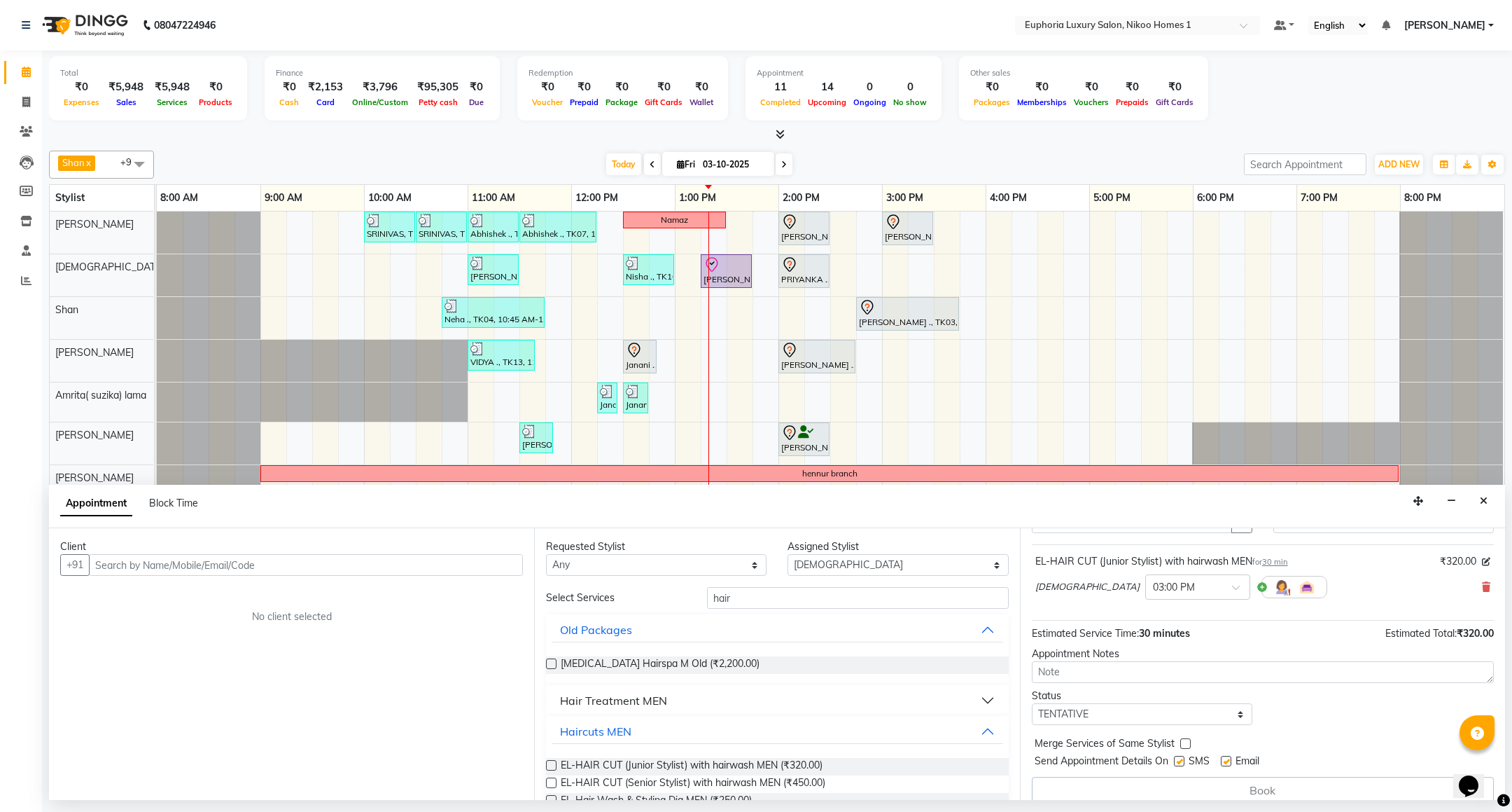
scroll to position [89, 0]
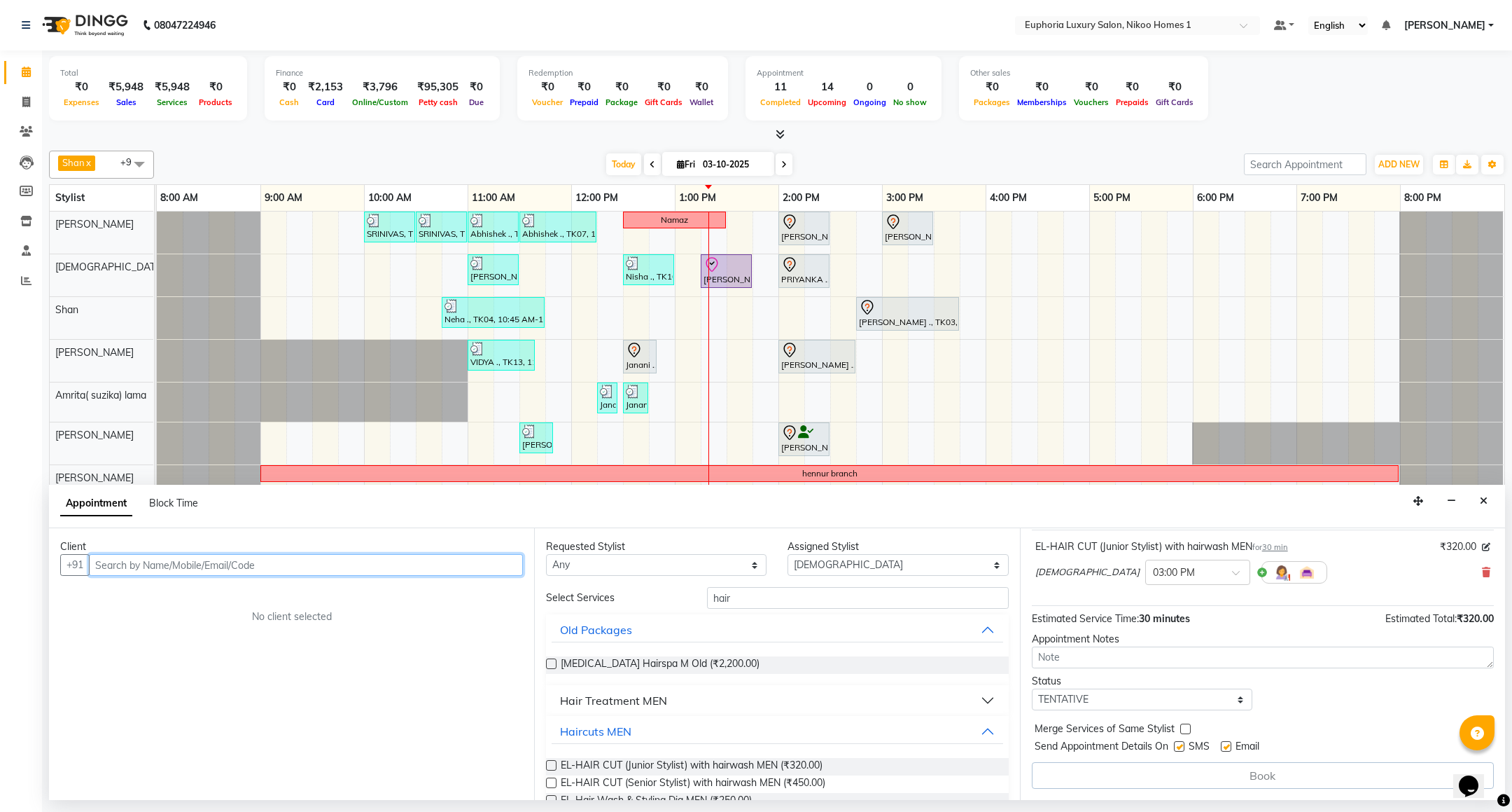
click at [171, 571] on input "text" at bounding box center [305, 565] width 434 height 22
click at [180, 590] on span "RAJIV KUMAR ." at bounding box center [155, 594] width 96 height 14
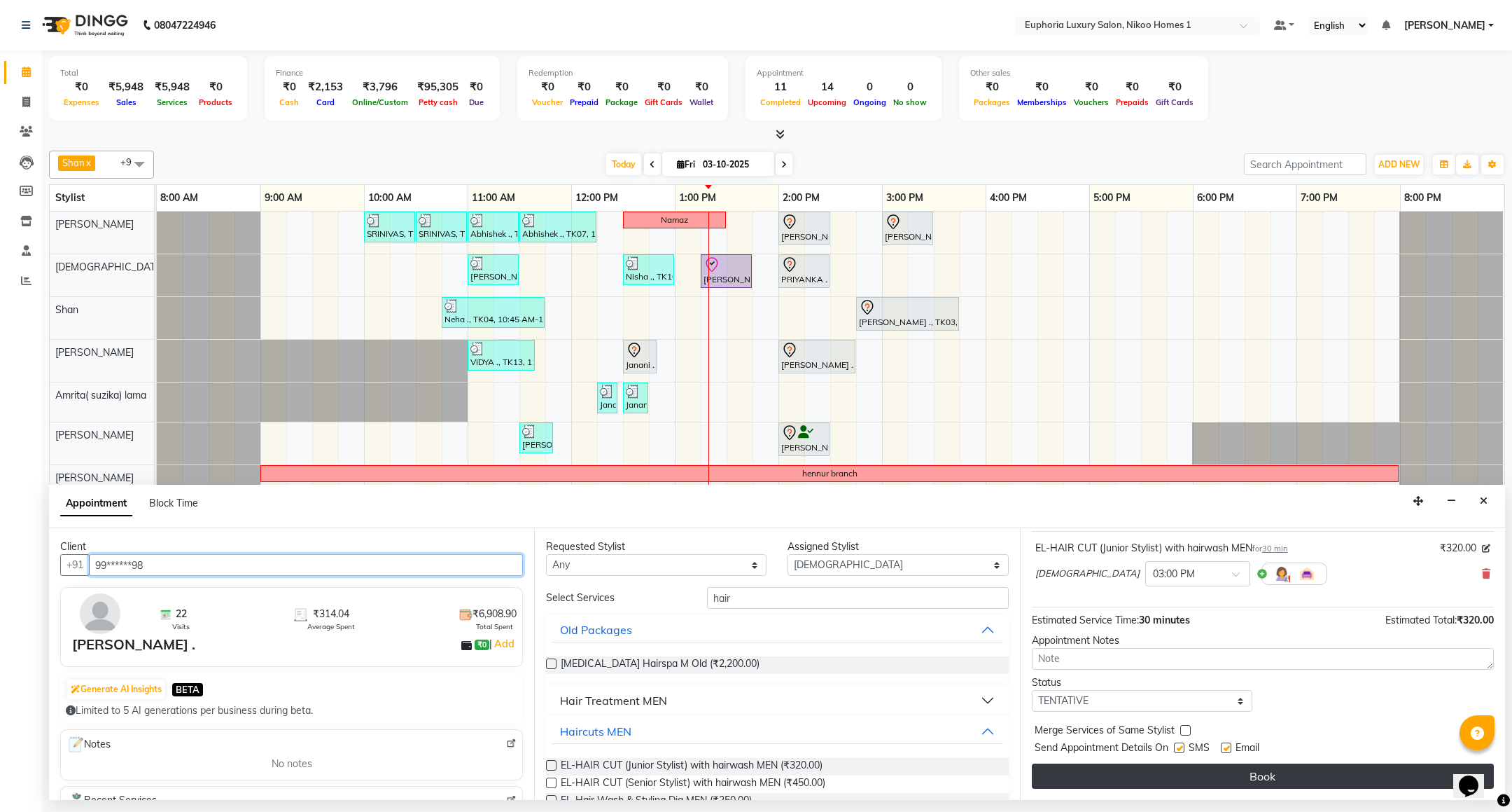
type input "99******98"
click at [1204, 780] on button "Book" at bounding box center [1262, 776] width 462 height 25
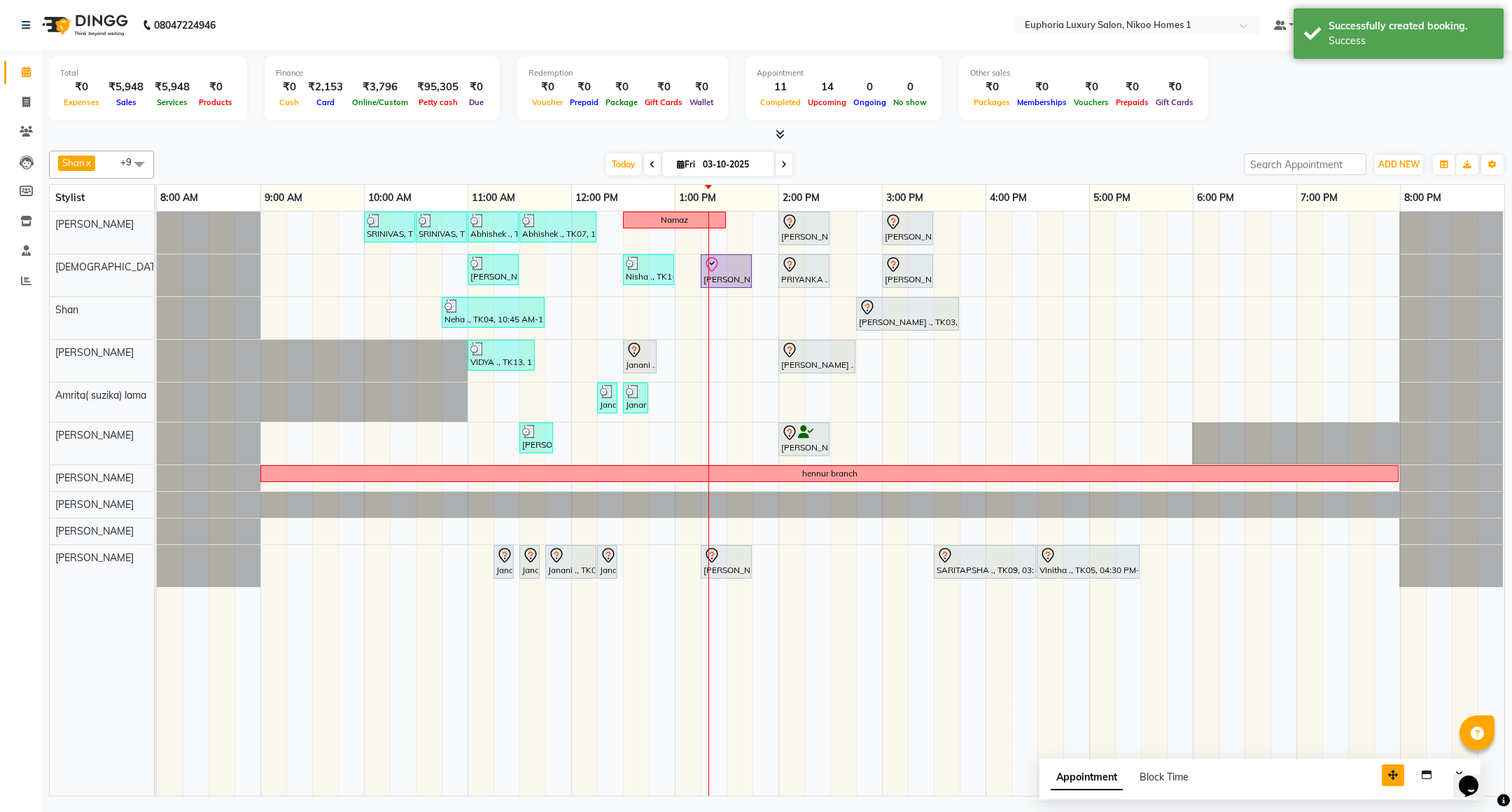
drag, startPoint x: 1415, startPoint y: 769, endPoint x: 994, endPoint y: 753, distance: 421.3
click at [1382, 764] on button "button" at bounding box center [1393, 774] width 23 height 22
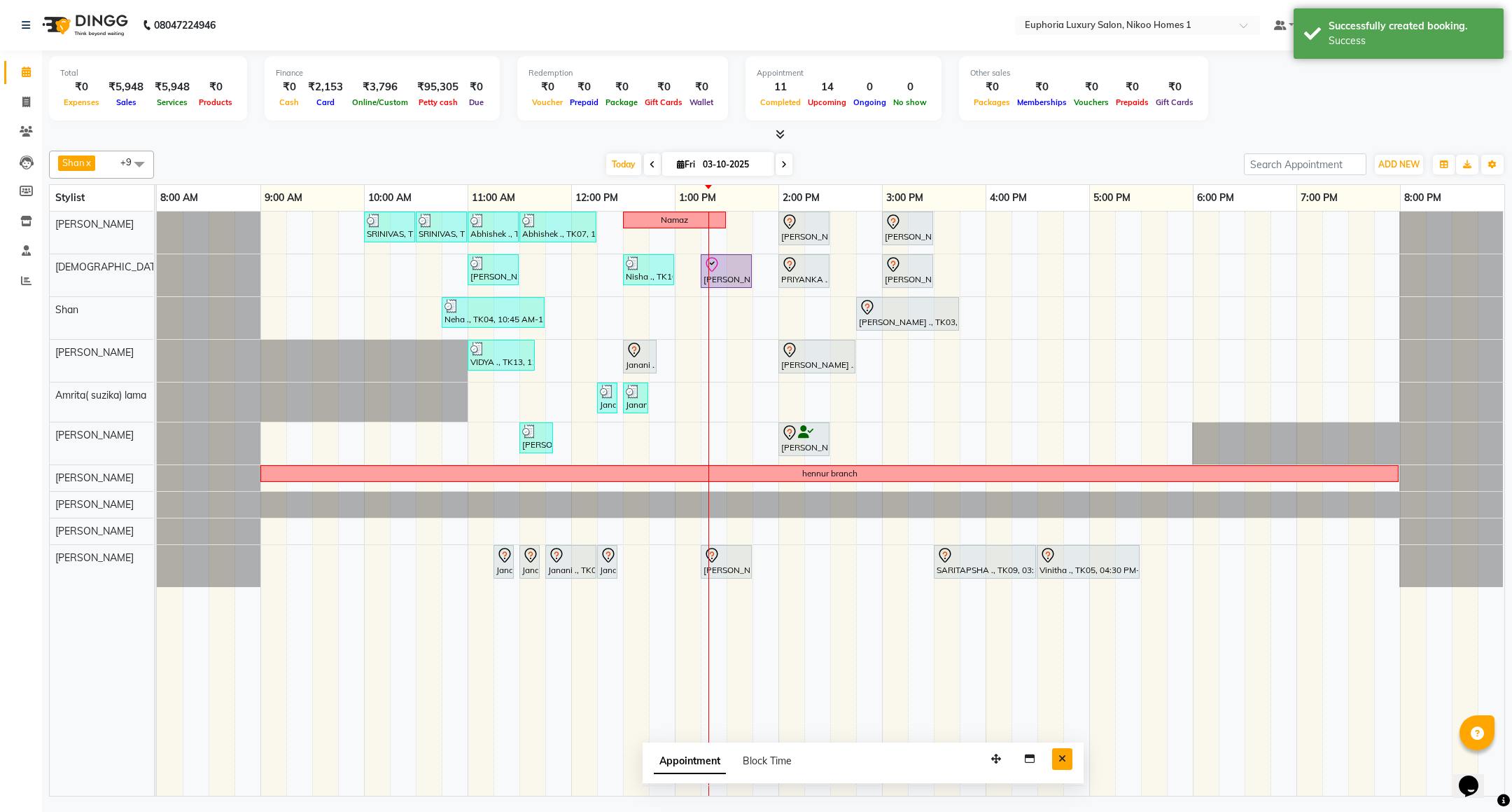
click at [1058, 761] on icon "Close" at bounding box center [1062, 758] width 8 height 10
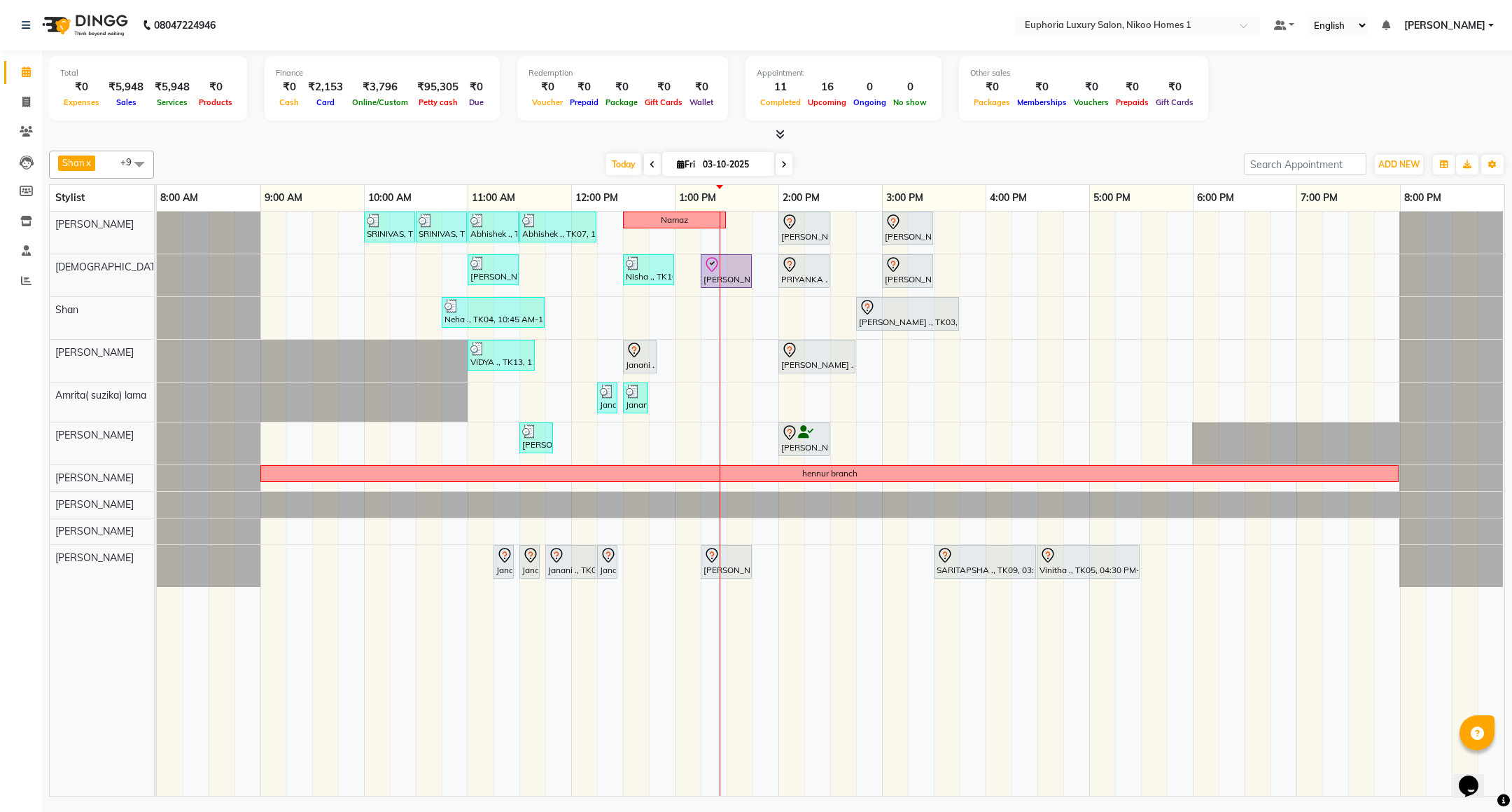
click at [1439, 26] on span "[PERSON_NAME]" at bounding box center [1444, 26] width 81 height 14
click at [1407, 103] on link "Sign out" at bounding box center [1421, 96] width 128 height 22
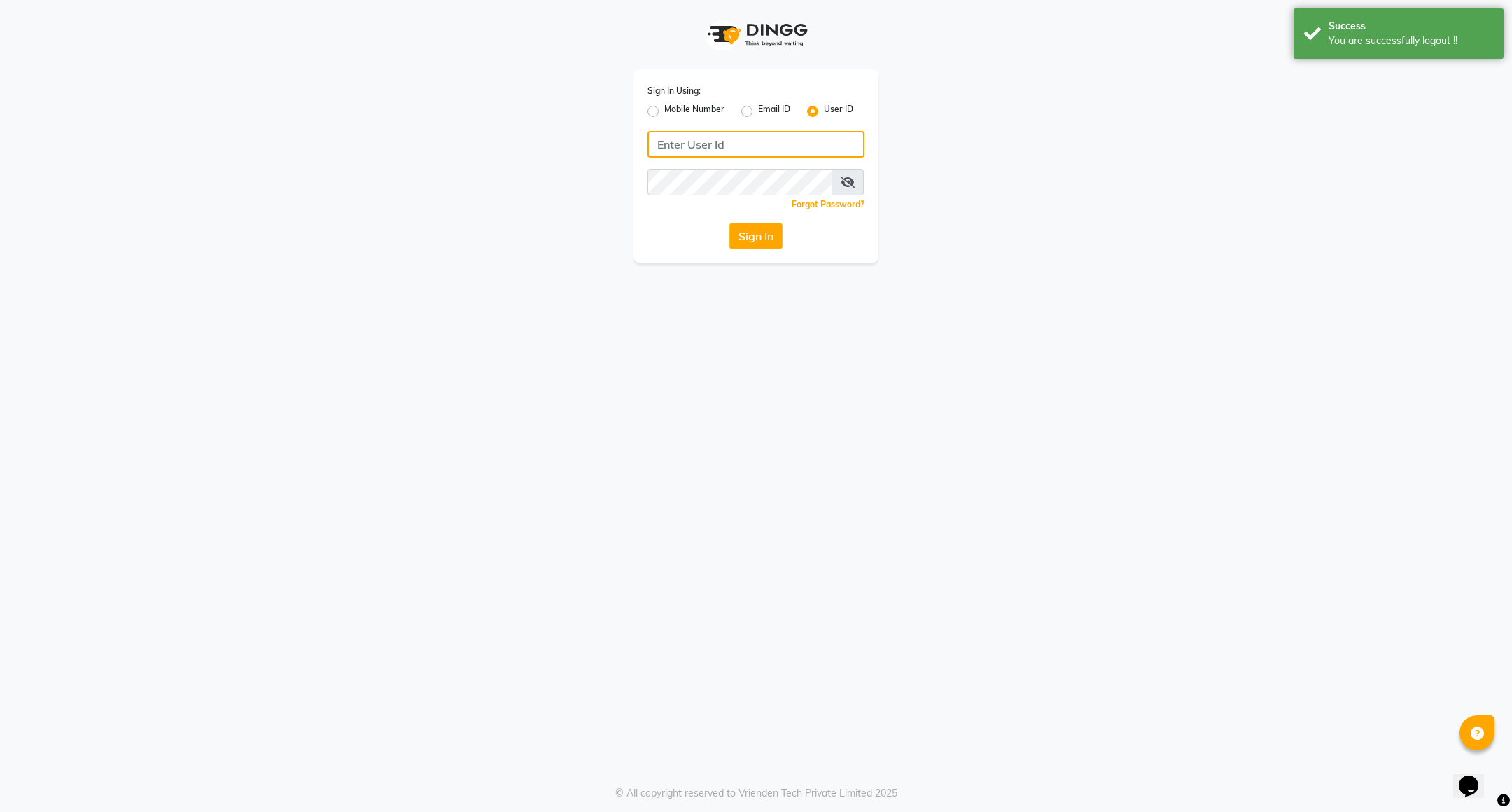
type input "8073170422"
click at [677, 112] on label "Mobile Number" at bounding box center [694, 111] width 60 height 17
click at [673, 112] on input "Mobile Number" at bounding box center [668, 107] width 9 height 9
radio input "true"
radio input "false"
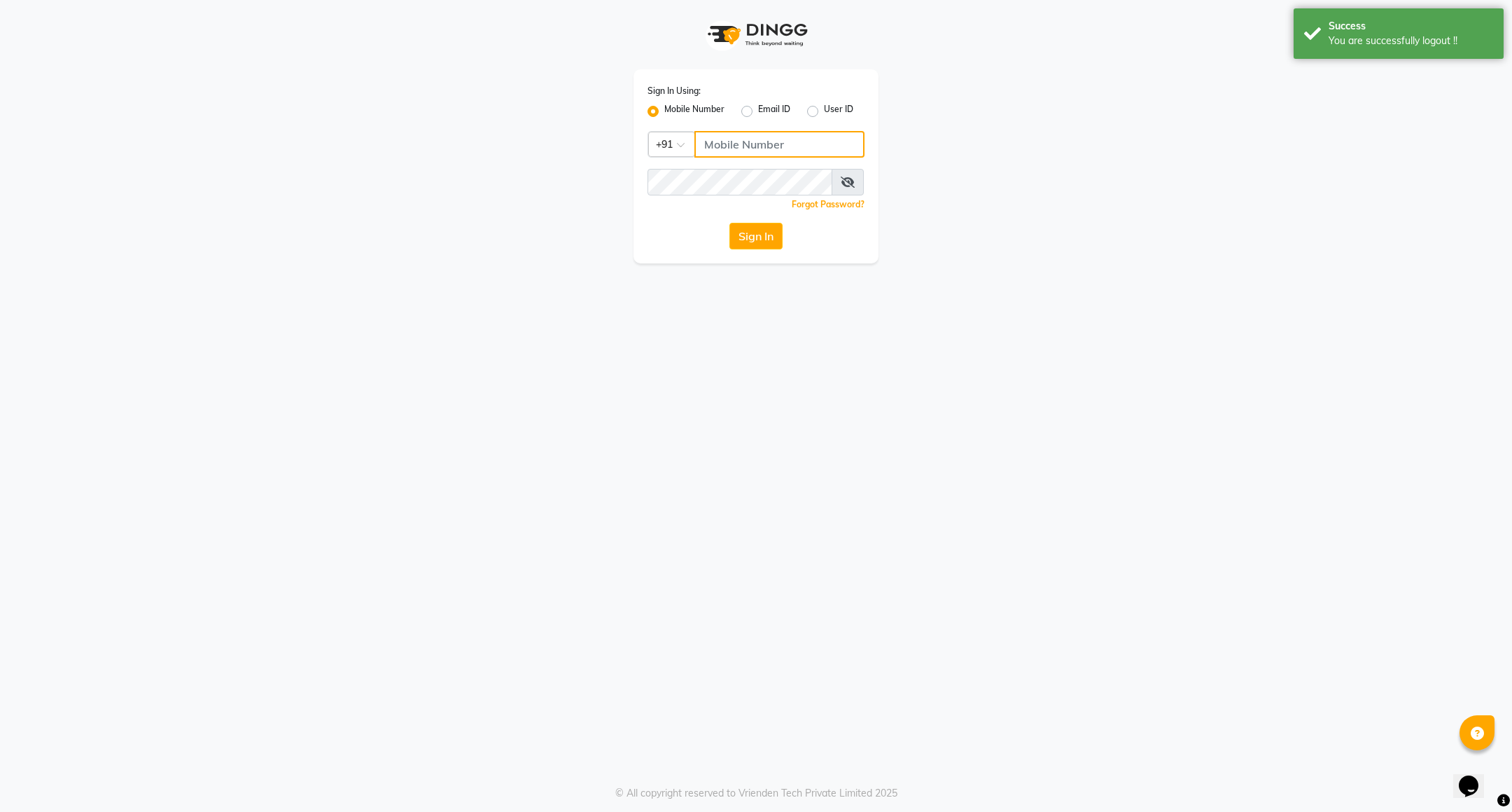
click at [742, 145] on input "Username" at bounding box center [779, 144] width 170 height 27
type input "7760179992"
click at [764, 226] on button "Sign In" at bounding box center [756, 235] width 53 height 27
